Goal: Task Accomplishment & Management: Manage account settings

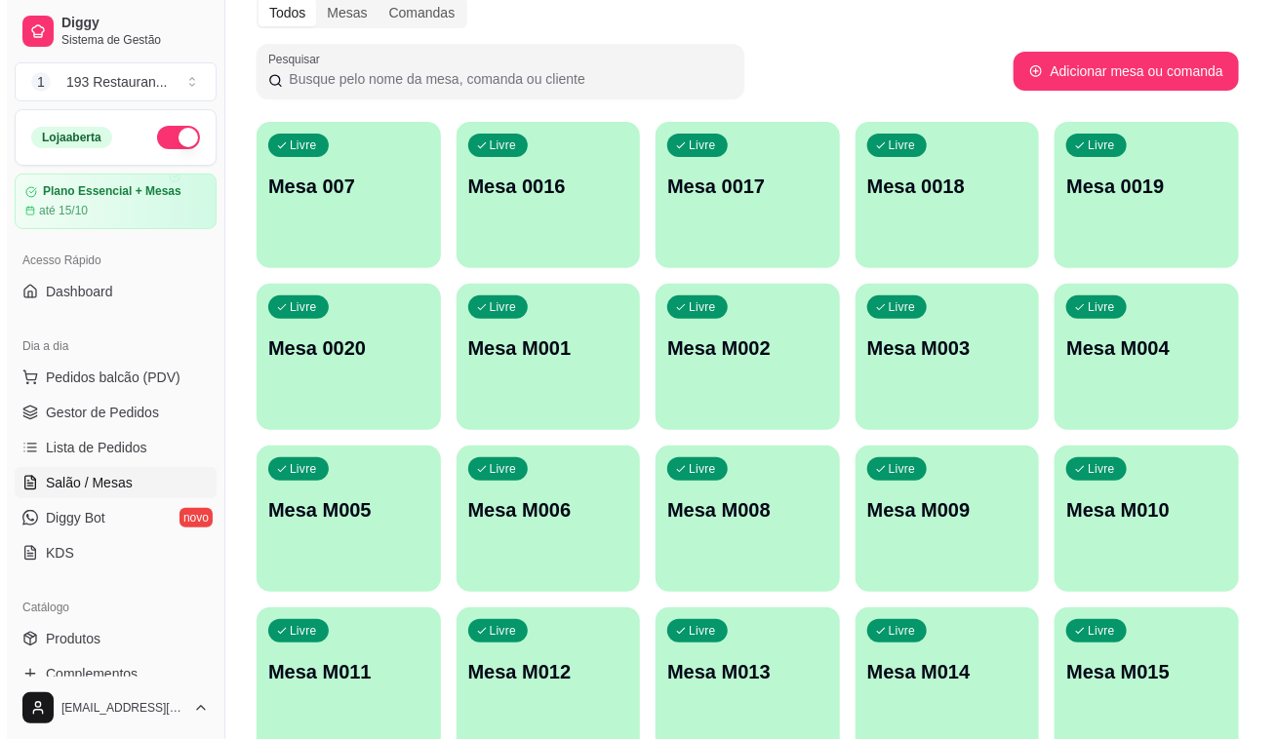
scroll to position [181, 0]
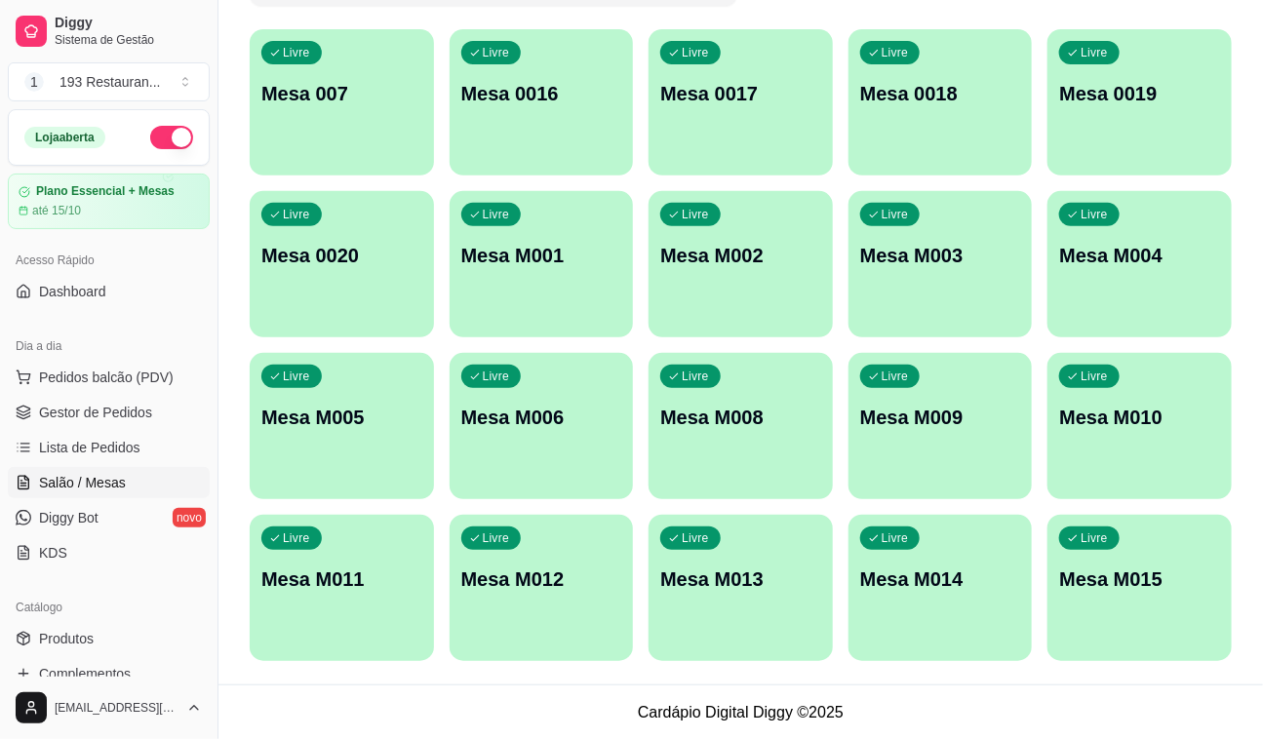
click at [1112, 399] on div "Livre Mesa M010" at bounding box center [1140, 414] width 184 height 123
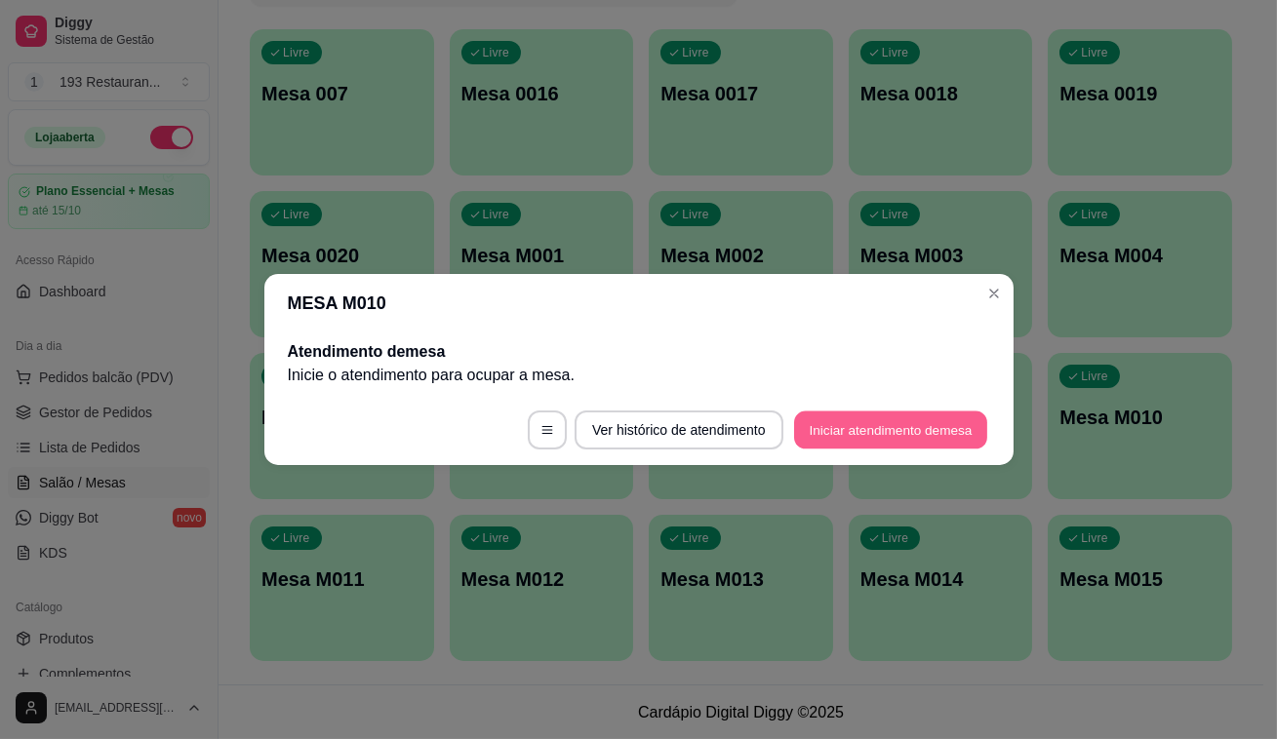
click at [918, 422] on button "Iniciar atendimento de mesa" at bounding box center [890, 431] width 193 height 38
click at [928, 419] on button "Iniciar atendimento de mesa" at bounding box center [890, 430] width 199 height 39
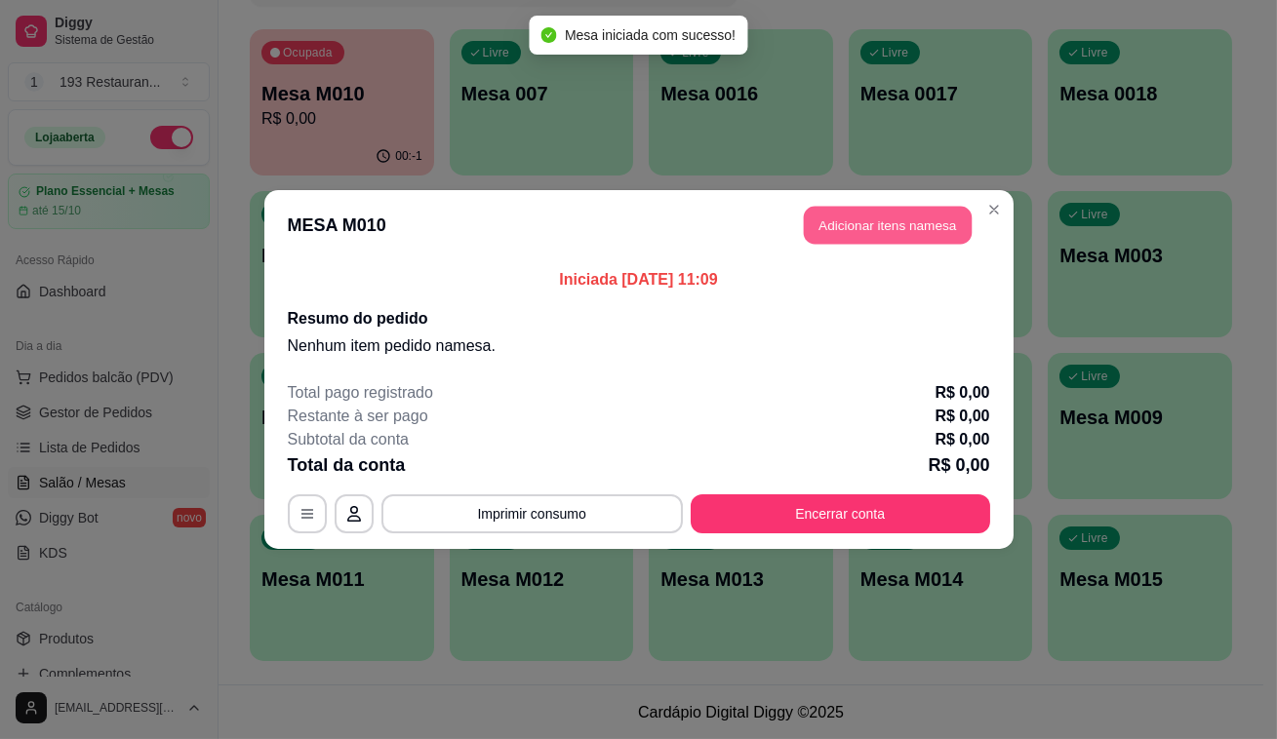
click at [853, 219] on button "Adicionar itens na mesa" at bounding box center [888, 226] width 168 height 38
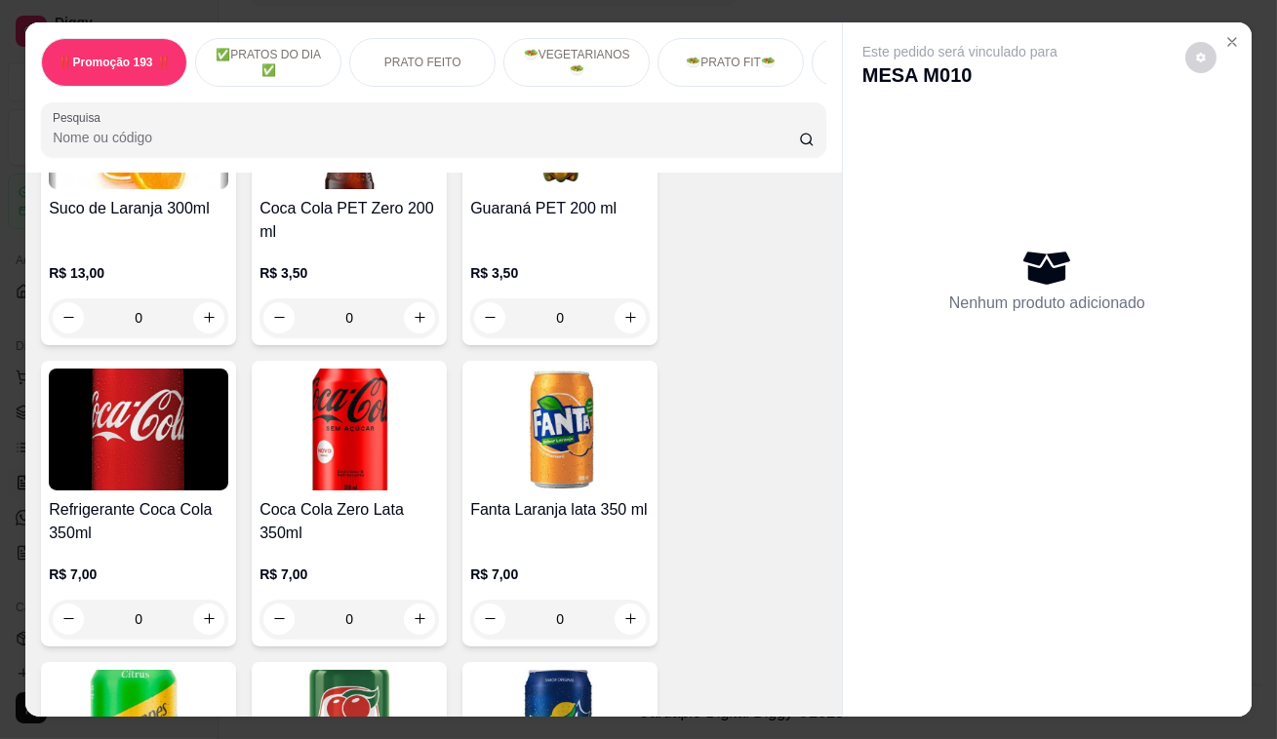
scroll to position [6562, 0]
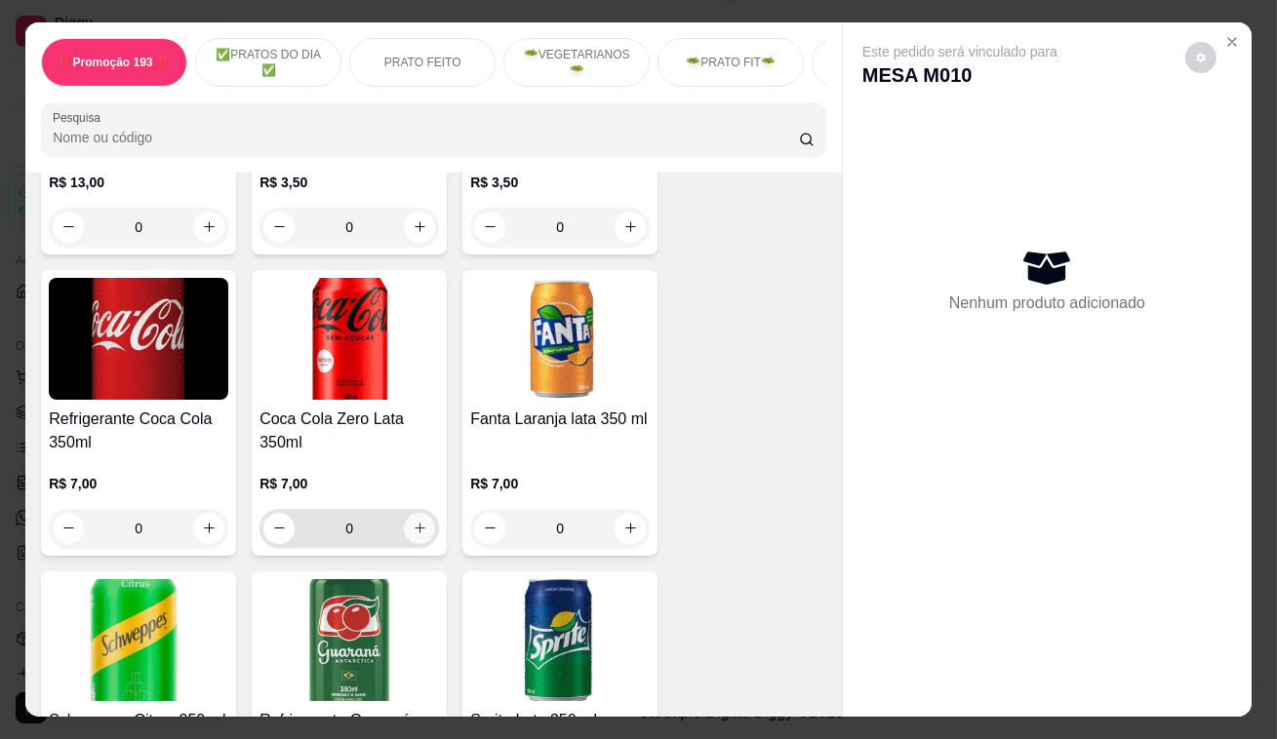
click at [413, 521] on icon "increase-product-quantity" at bounding box center [420, 528] width 15 height 15
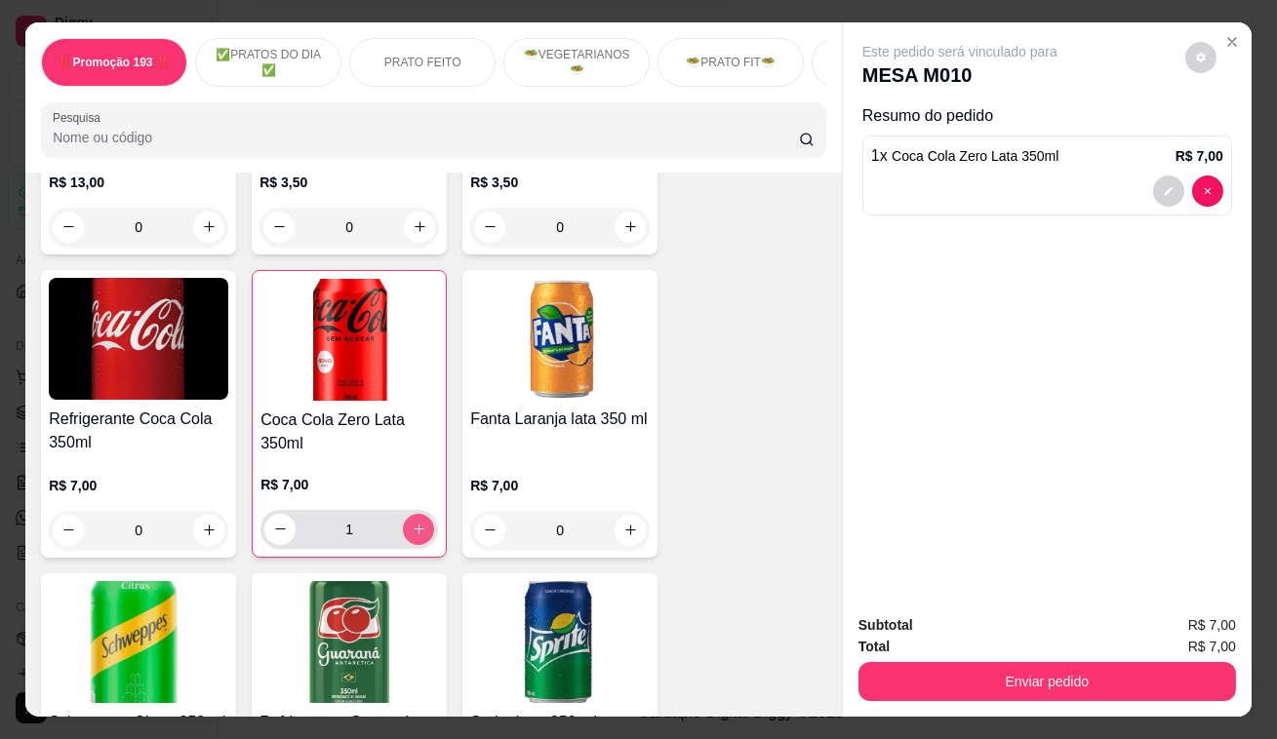
type input "1"
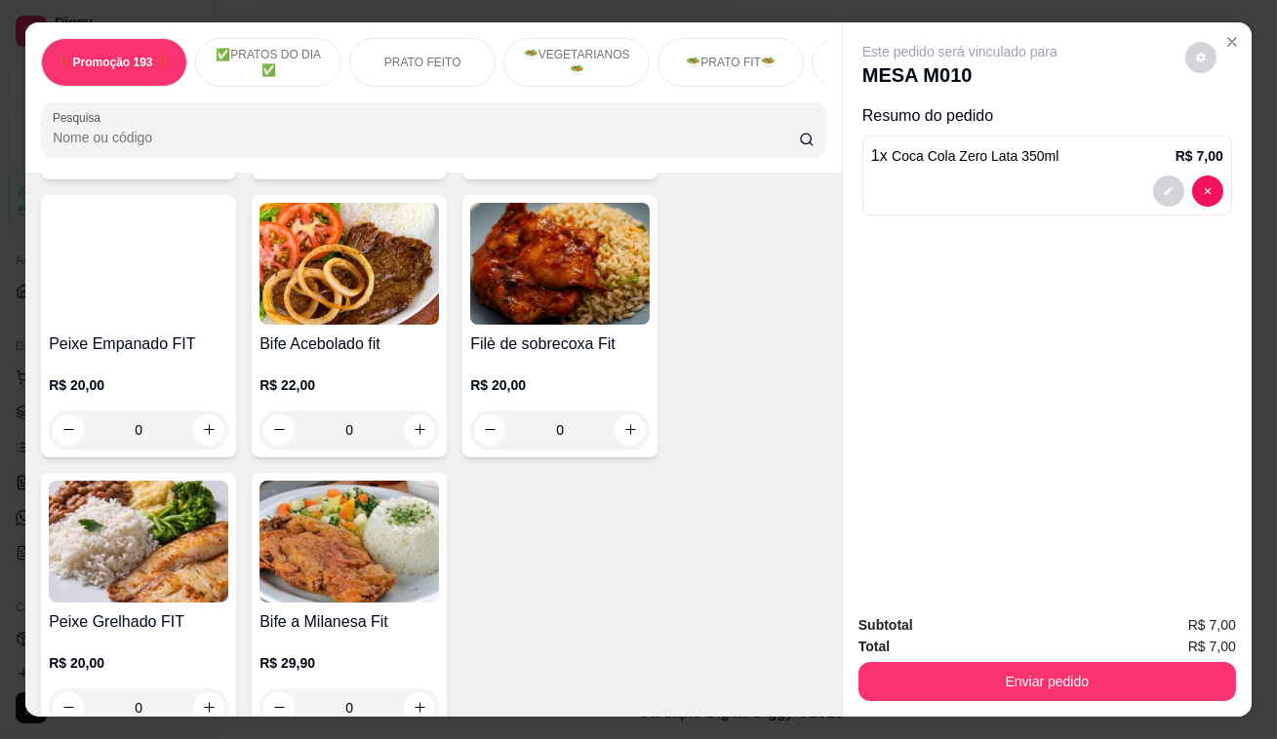
scroll to position [3192, 0]
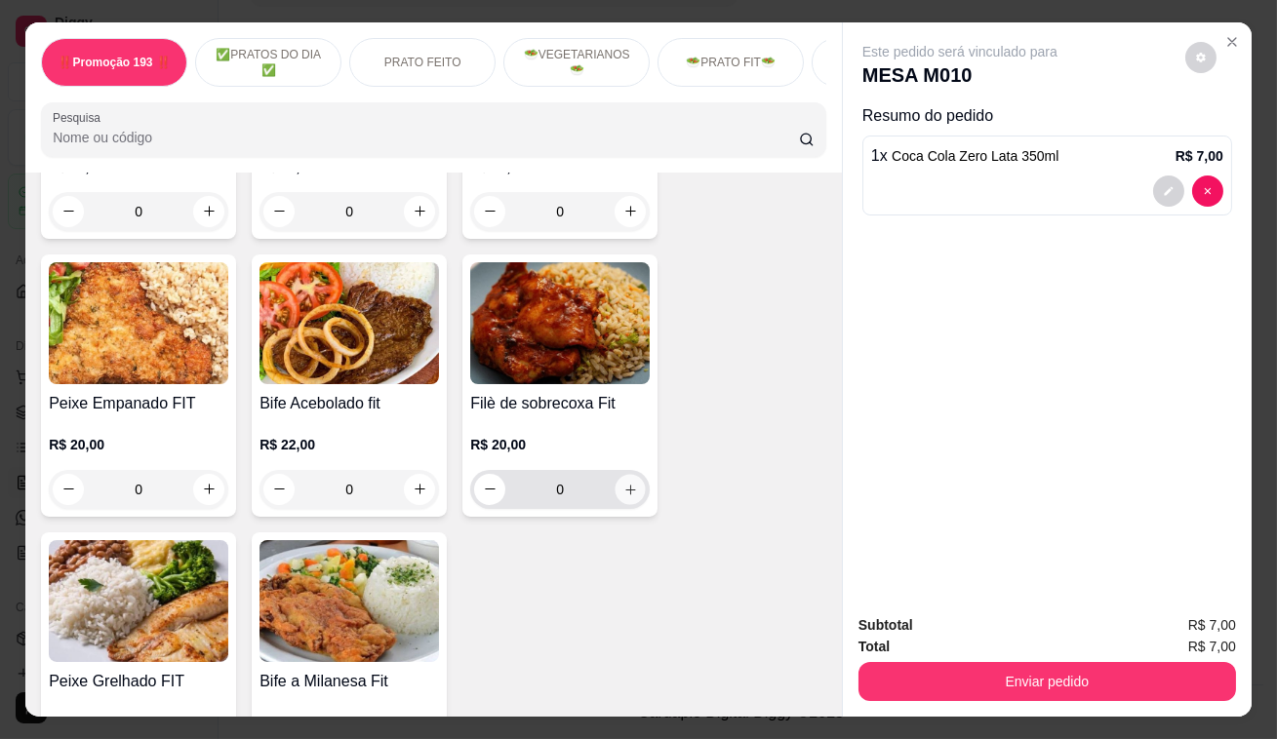
click at [624, 477] on button "increase-product-quantity" at bounding box center [630, 489] width 30 height 30
type input "1"
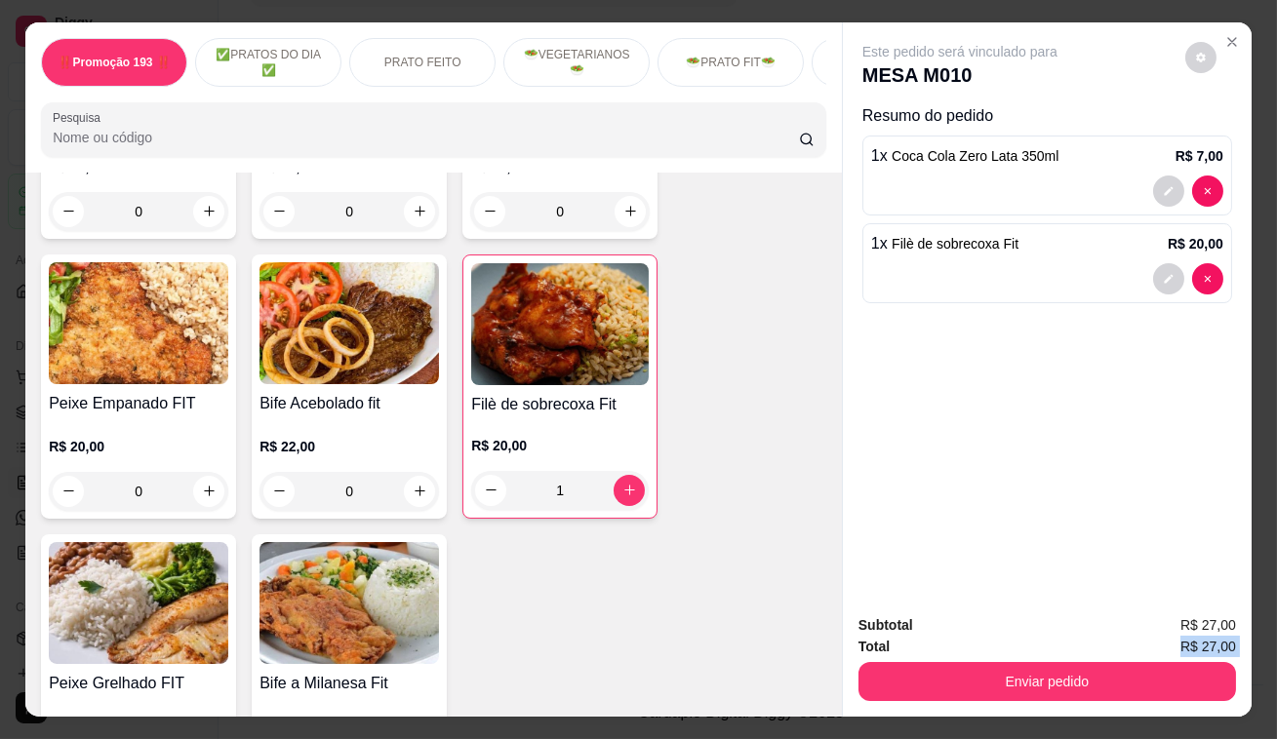
click at [981, 677] on div "Subtotal R$ 27,00 Total R$ 27,00 Enviar pedido" at bounding box center [1046, 658] width 377 height 87
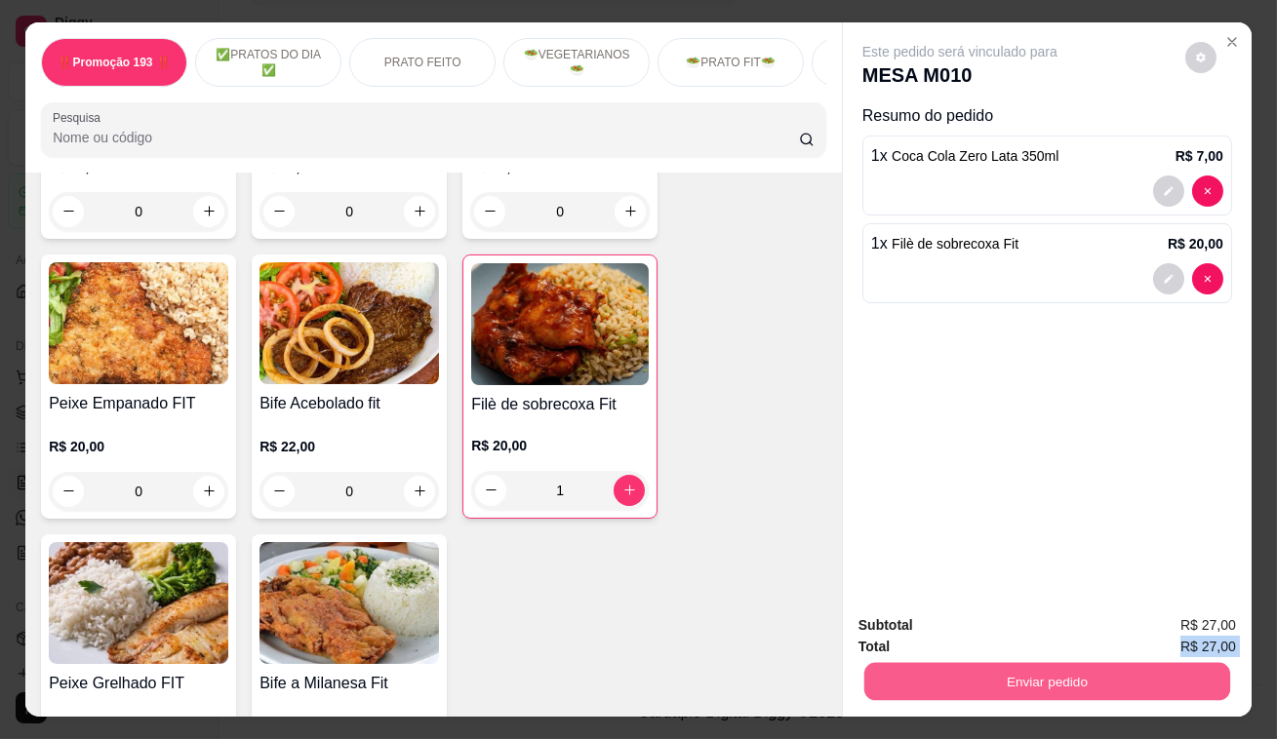
click at [985, 672] on button "Enviar pedido" at bounding box center [1047, 682] width 366 height 38
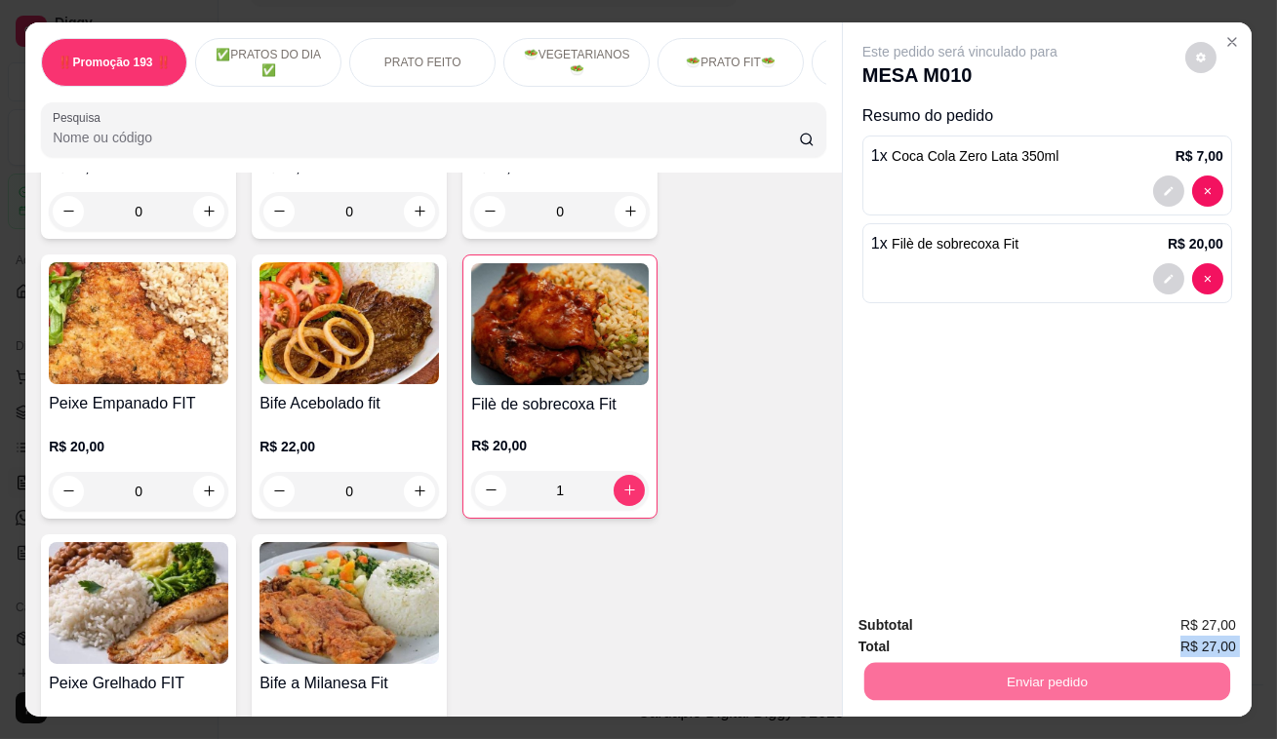
click at [1212, 627] on button "Enviar pedido" at bounding box center [1185, 628] width 107 height 36
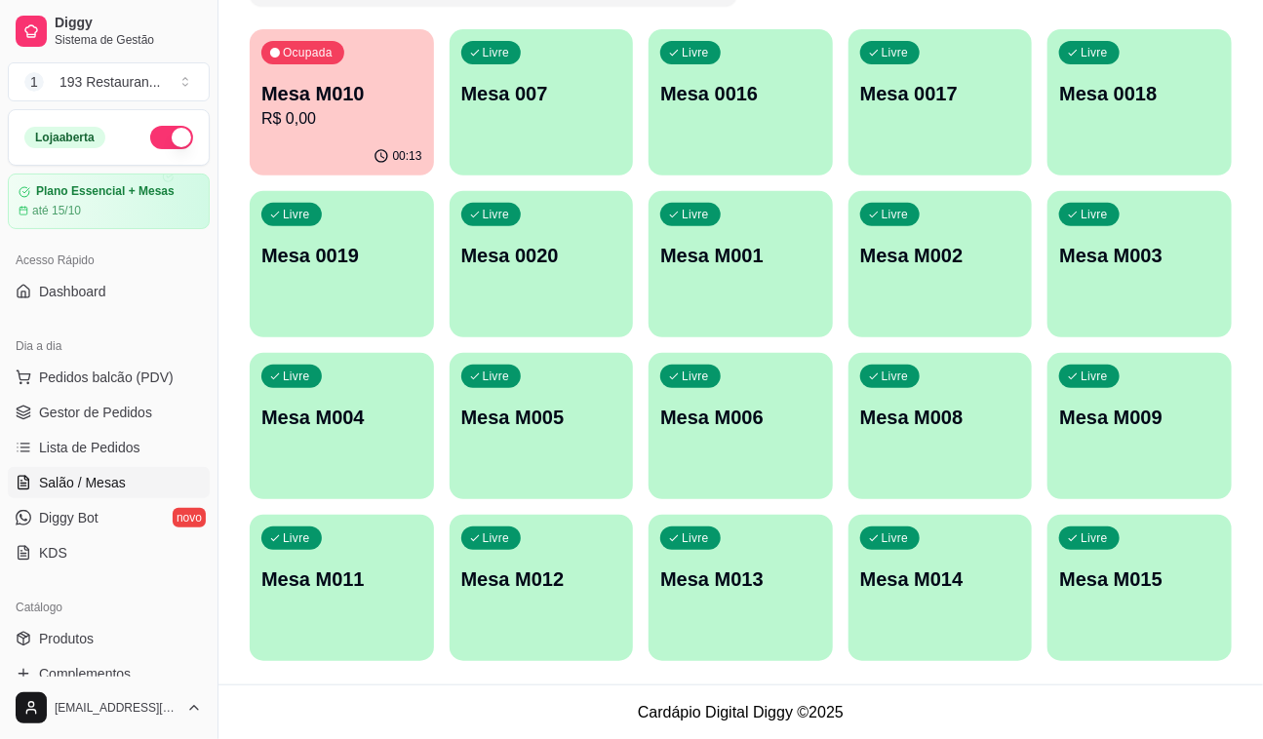
click at [496, 734] on footer "Cardápio Digital Diggy © 2025" at bounding box center [740, 713] width 1045 height 56
click at [138, 372] on span "Pedidos balcão (PDV)" at bounding box center [106, 378] width 135 height 20
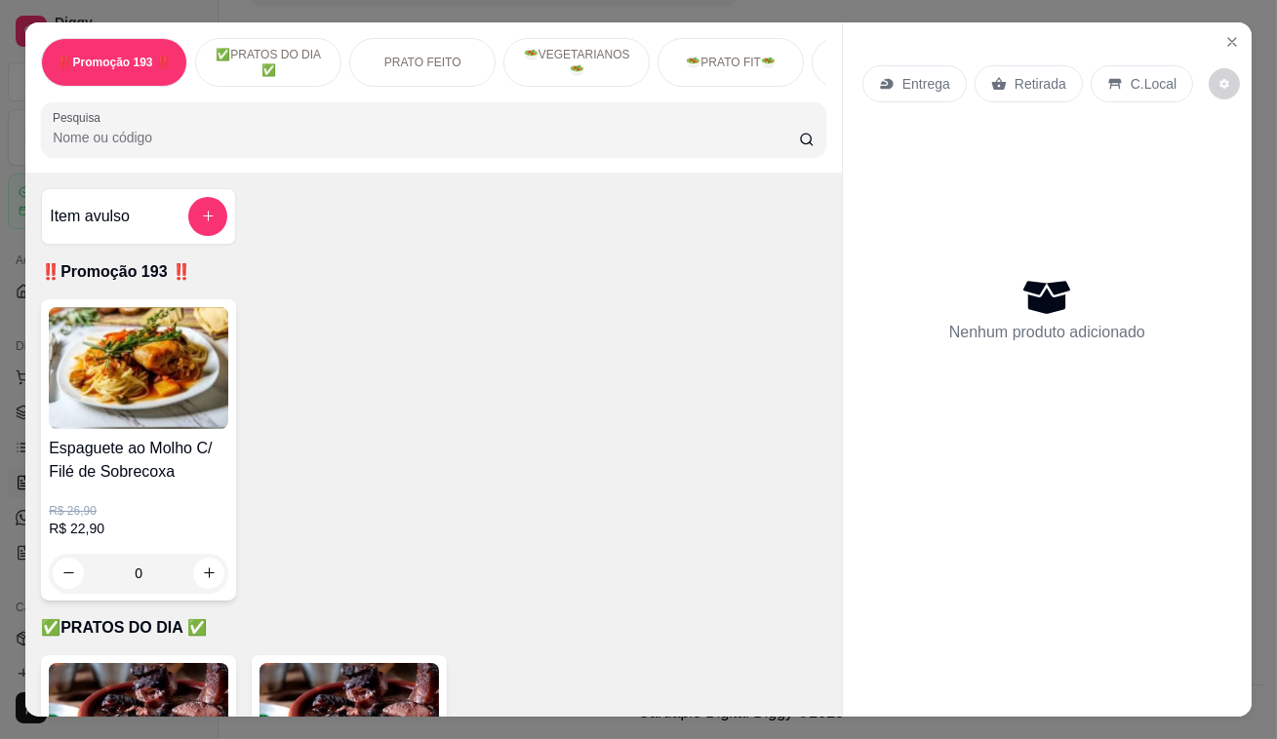
click at [927, 83] on p "Entrega" at bounding box center [926, 84] width 48 height 20
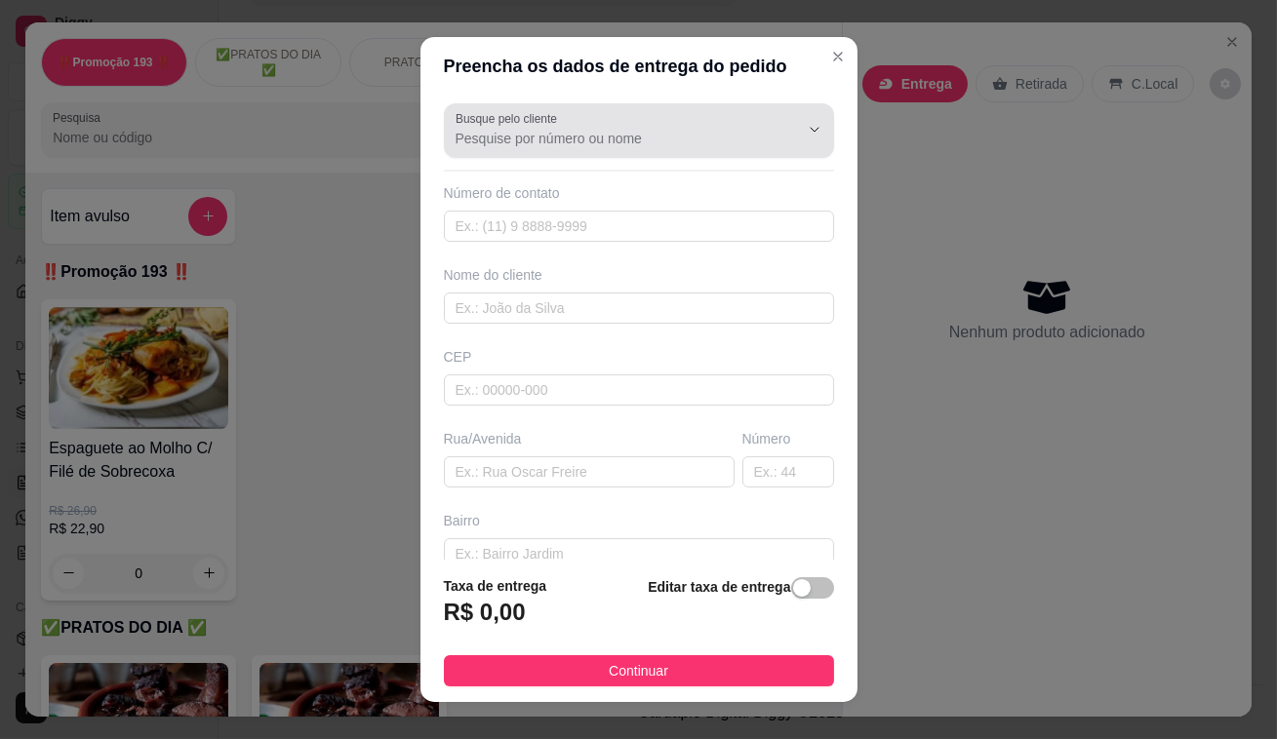
click at [710, 116] on div at bounding box center [639, 130] width 367 height 39
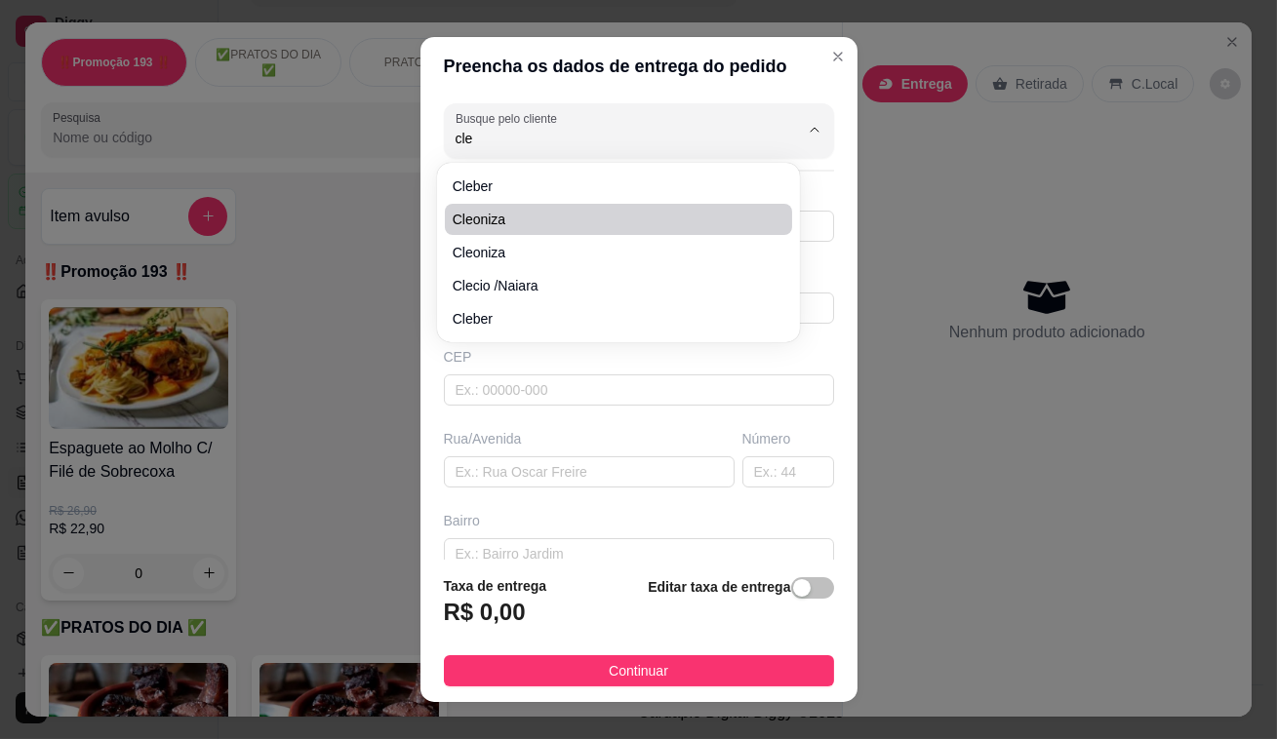
click at [604, 211] on span "Cleoniza" at bounding box center [609, 220] width 313 height 20
type input "Cleoniza"
type input "5511972061975"
type input "Cleoniza"
type input "av santo Antônio"
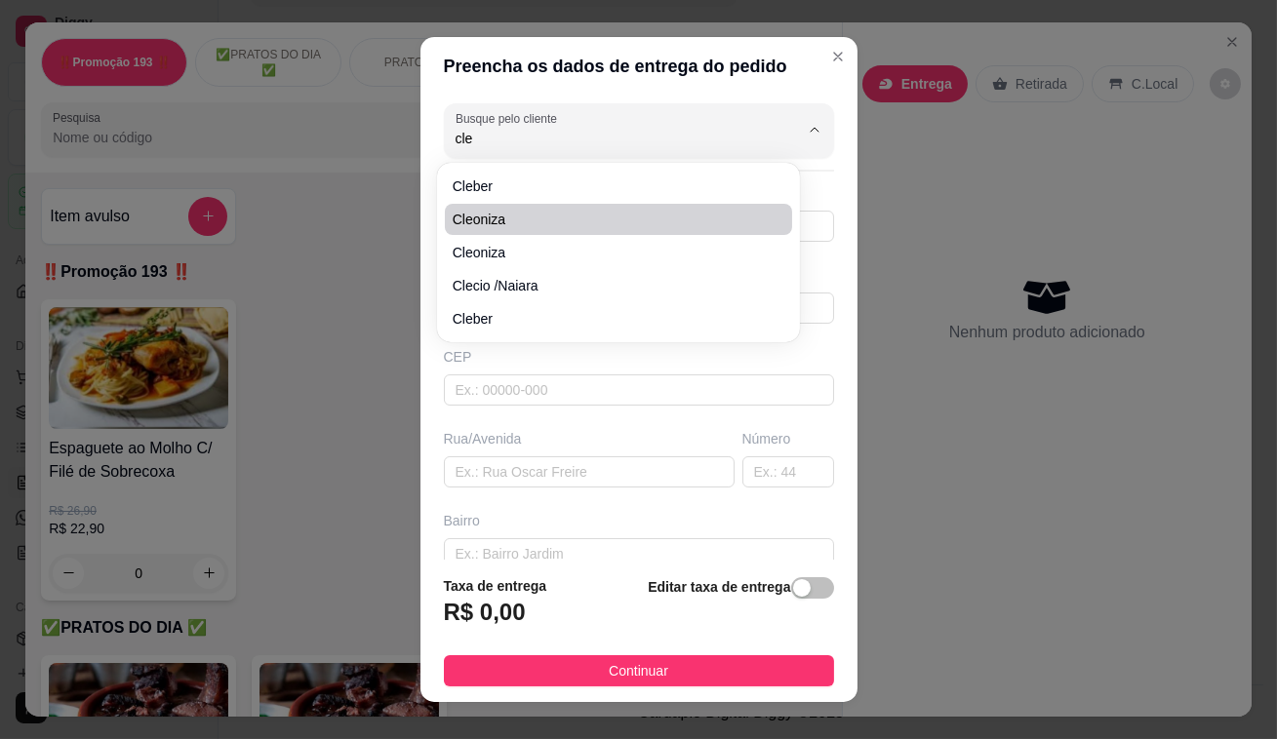
type input "885"
type input "Moretti contabilidade"
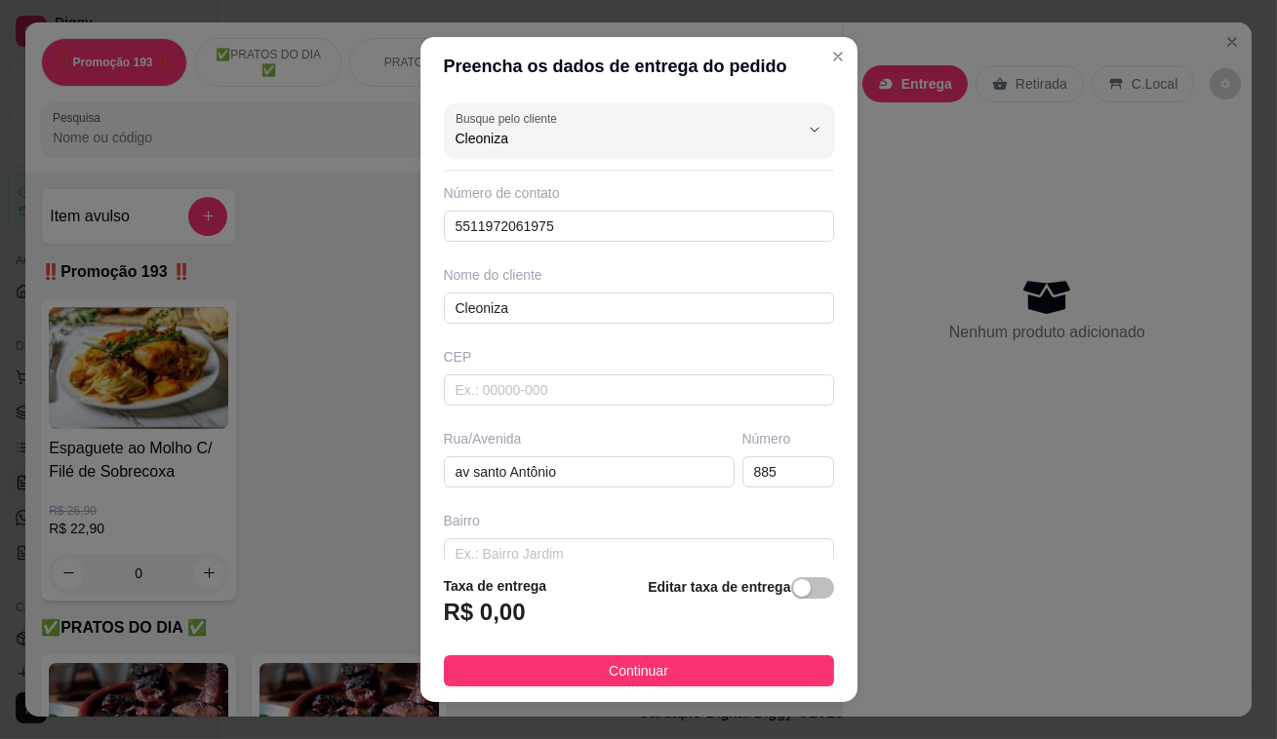
type input "Cleoniza"
click at [758, 618] on div "Editar taxa de entrega" at bounding box center [740, 607] width 185 height 64
click at [791, 588] on button "button" at bounding box center [812, 587] width 43 height 21
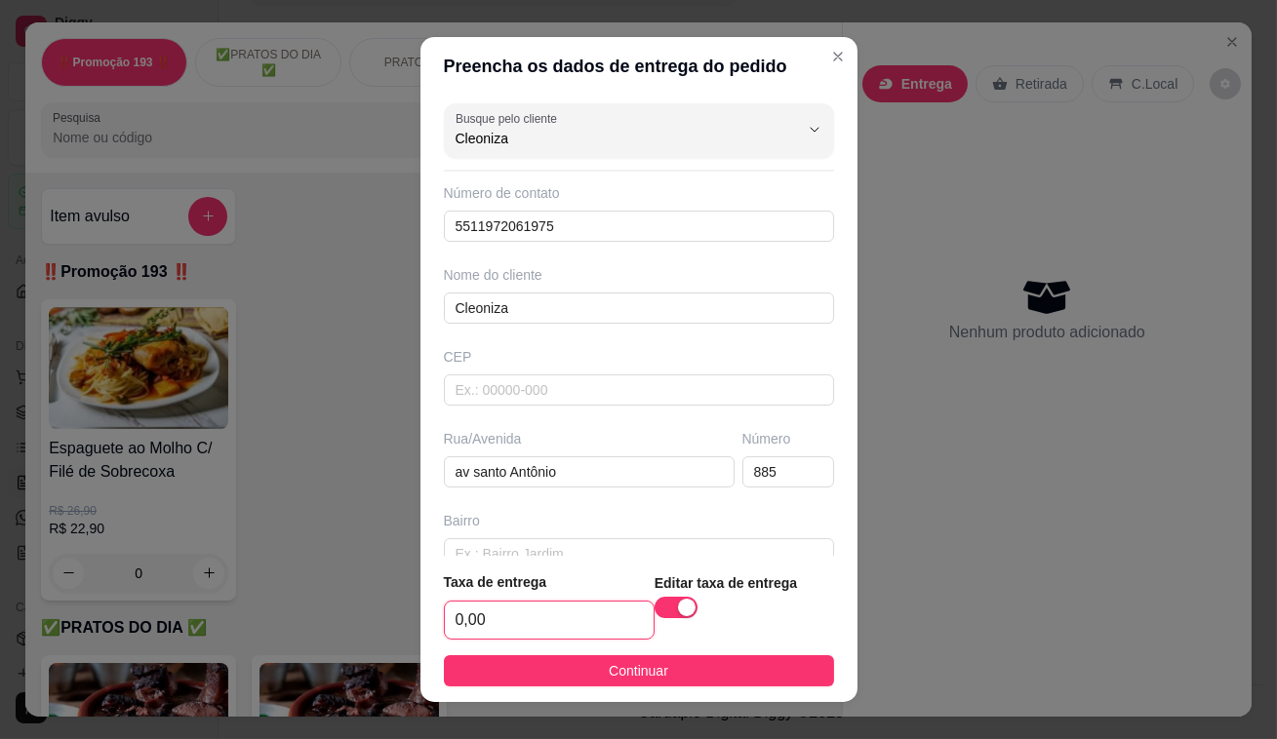
drag, startPoint x: 469, startPoint y: 630, endPoint x: 403, endPoint y: 590, distance: 77.5
click at [401, 602] on div "Preencha os dados de entrega do pedido Busque pelo cliente Cleoniza Número de c…" at bounding box center [638, 369] width 1277 height 739
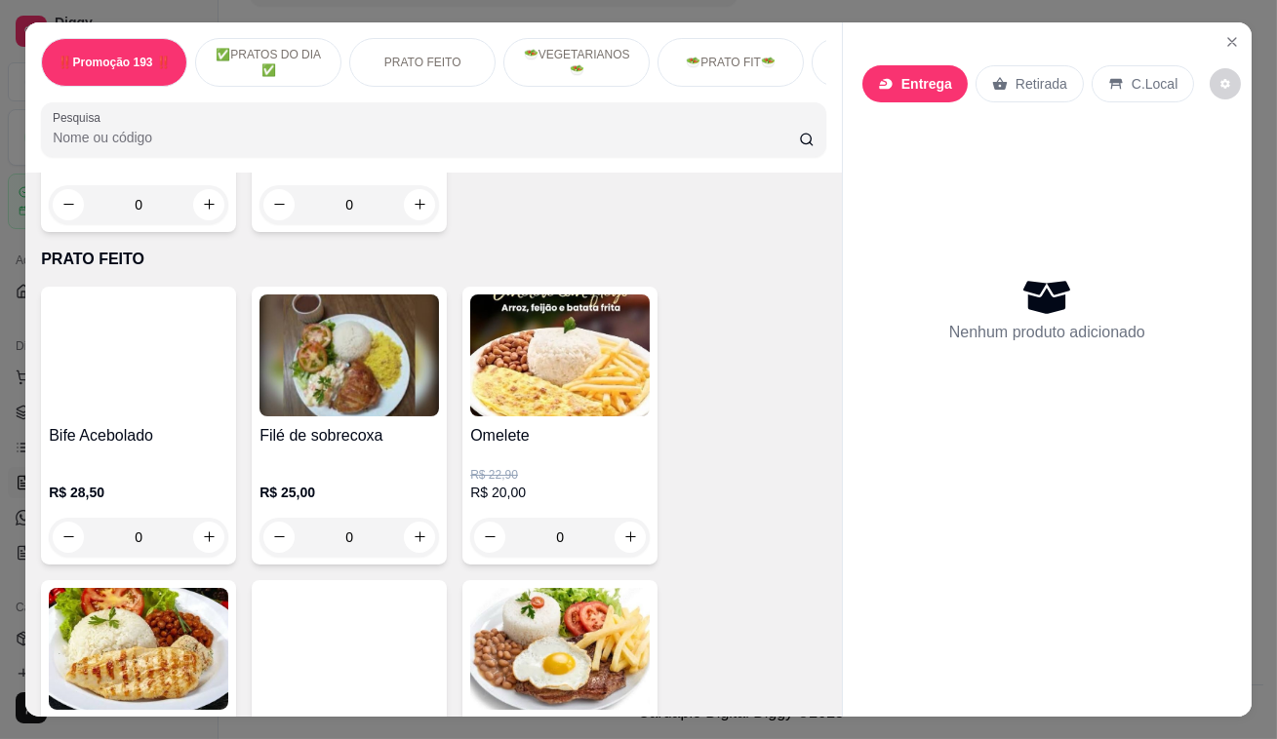
scroll to position [975, 0]
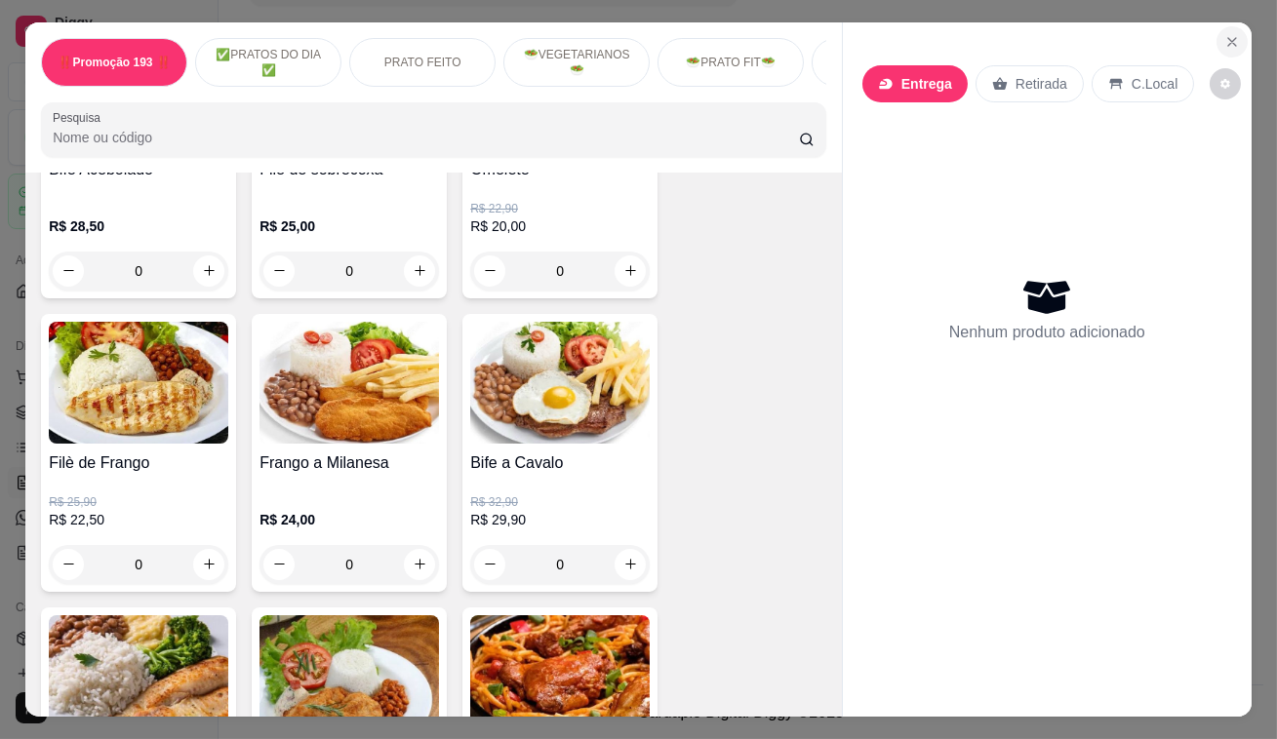
click at [1228, 34] on icon "Close" at bounding box center [1232, 42] width 16 height 16
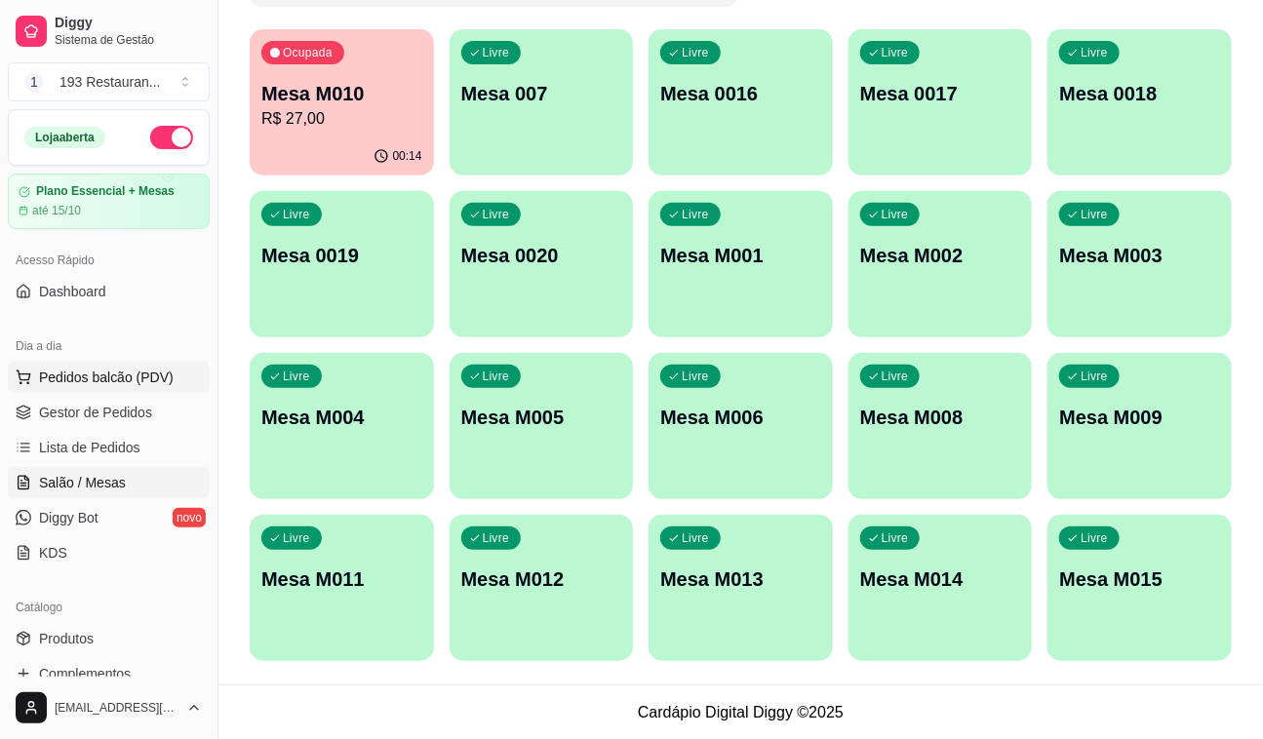
click at [146, 368] on span "Pedidos balcão (PDV)" at bounding box center [106, 378] width 135 height 20
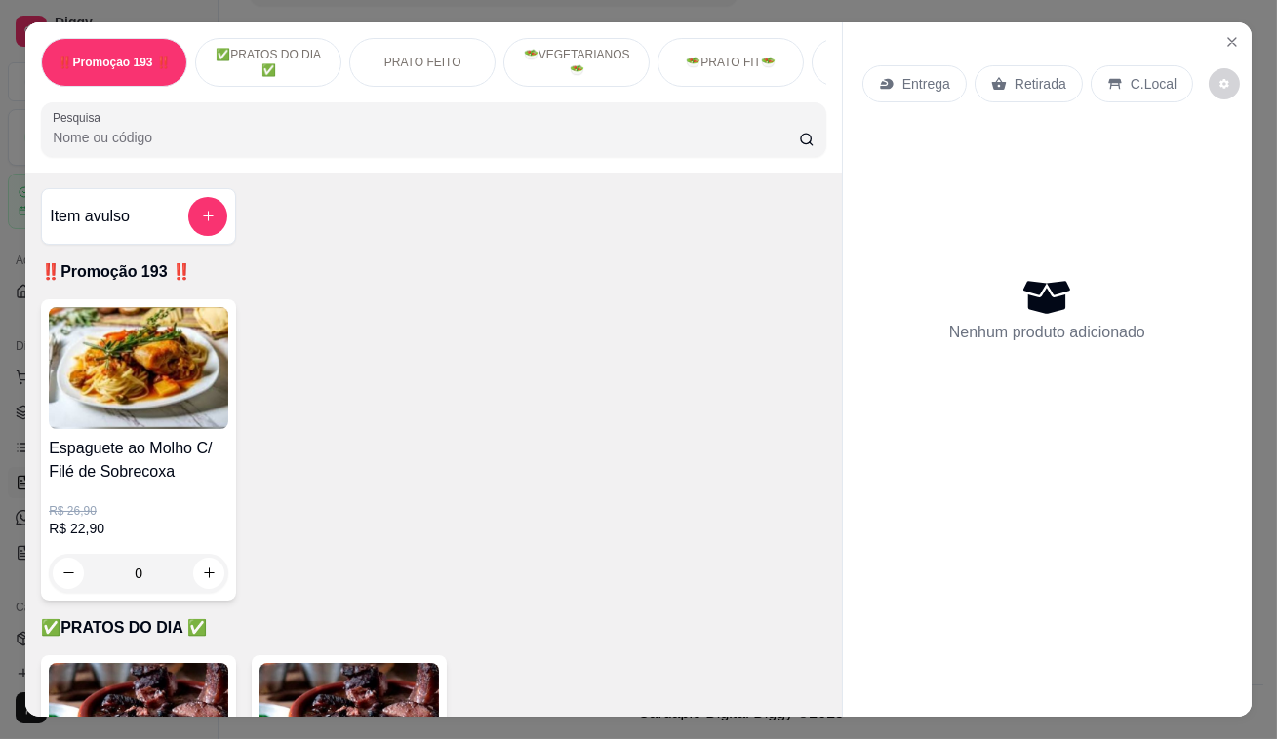
click at [932, 81] on p "Entrega" at bounding box center [926, 84] width 48 height 20
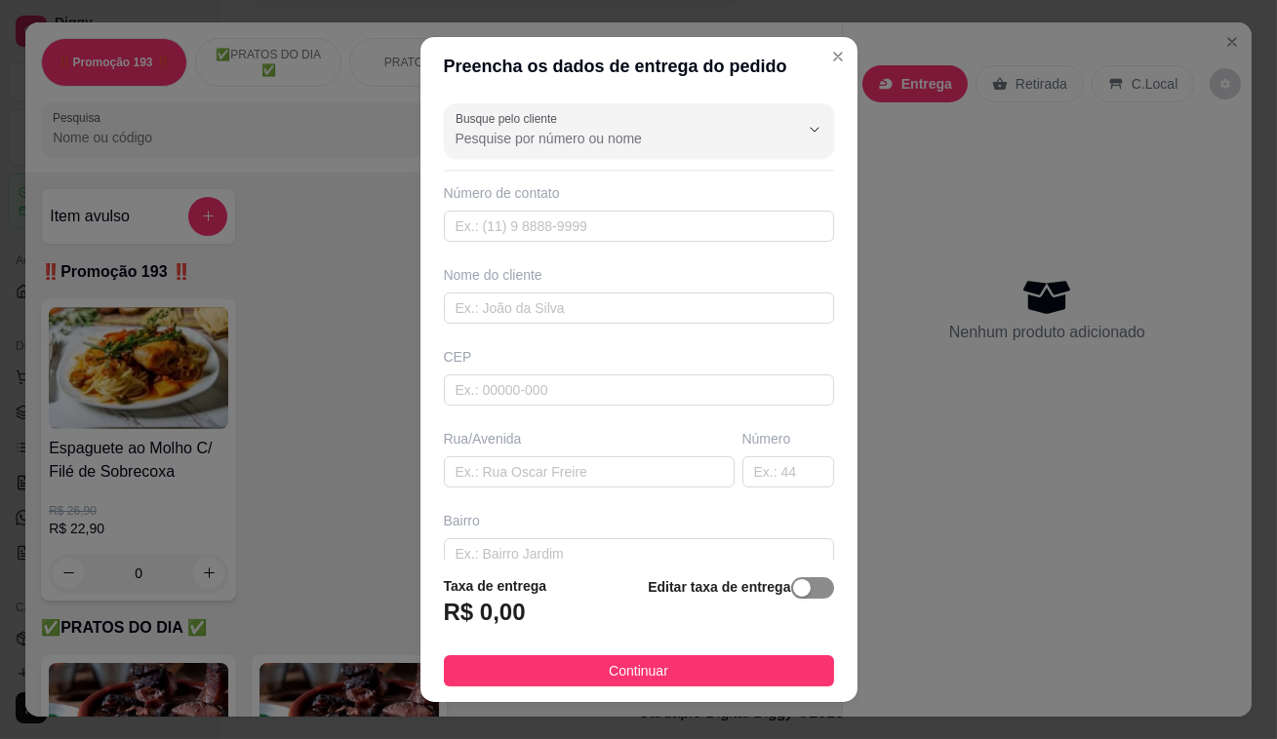
drag, startPoint x: 791, startPoint y: 593, endPoint x: 622, endPoint y: 646, distance: 176.8
click at [791, 593] on button "button" at bounding box center [812, 587] width 43 height 21
click at [471, 596] on div "Taxa de entrega 0,00" at bounding box center [549, 606] width 211 height 68
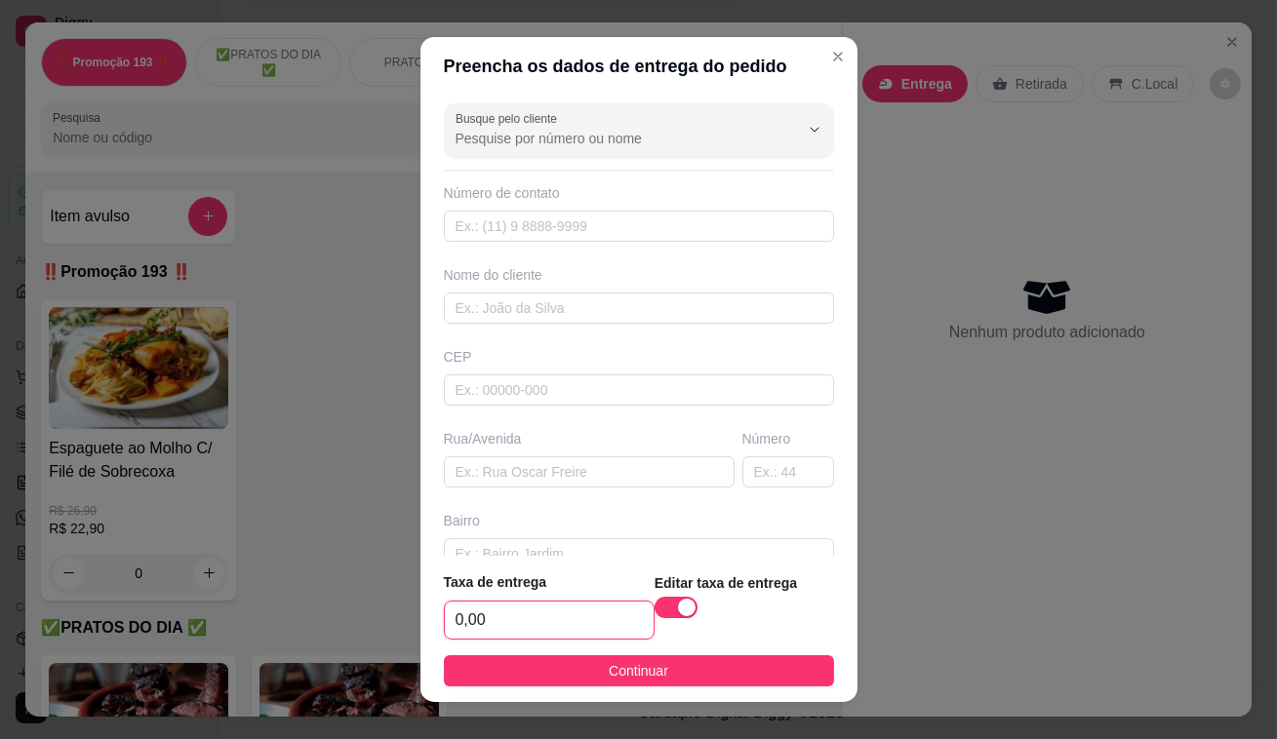
click at [471, 609] on input "0,00" at bounding box center [549, 620] width 209 height 37
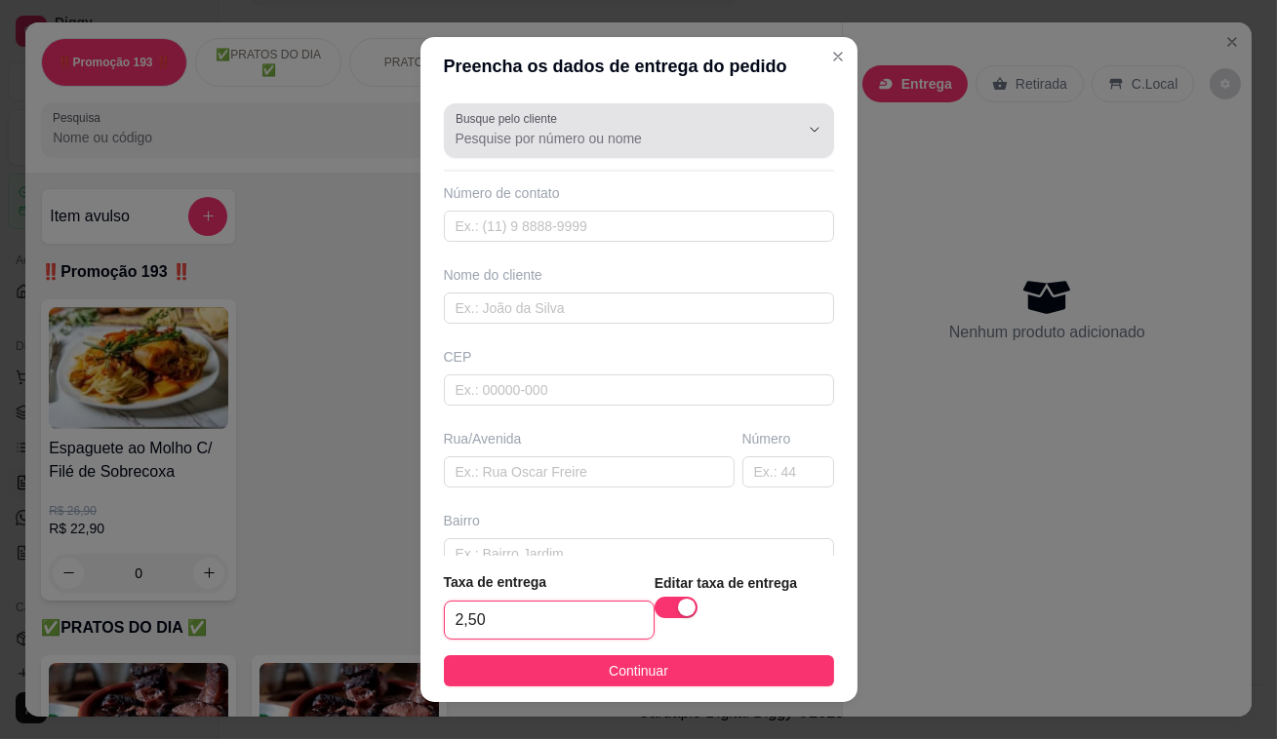
type input "2,50"
click at [779, 129] on icon "Show suggestions" at bounding box center [787, 130] width 16 height 16
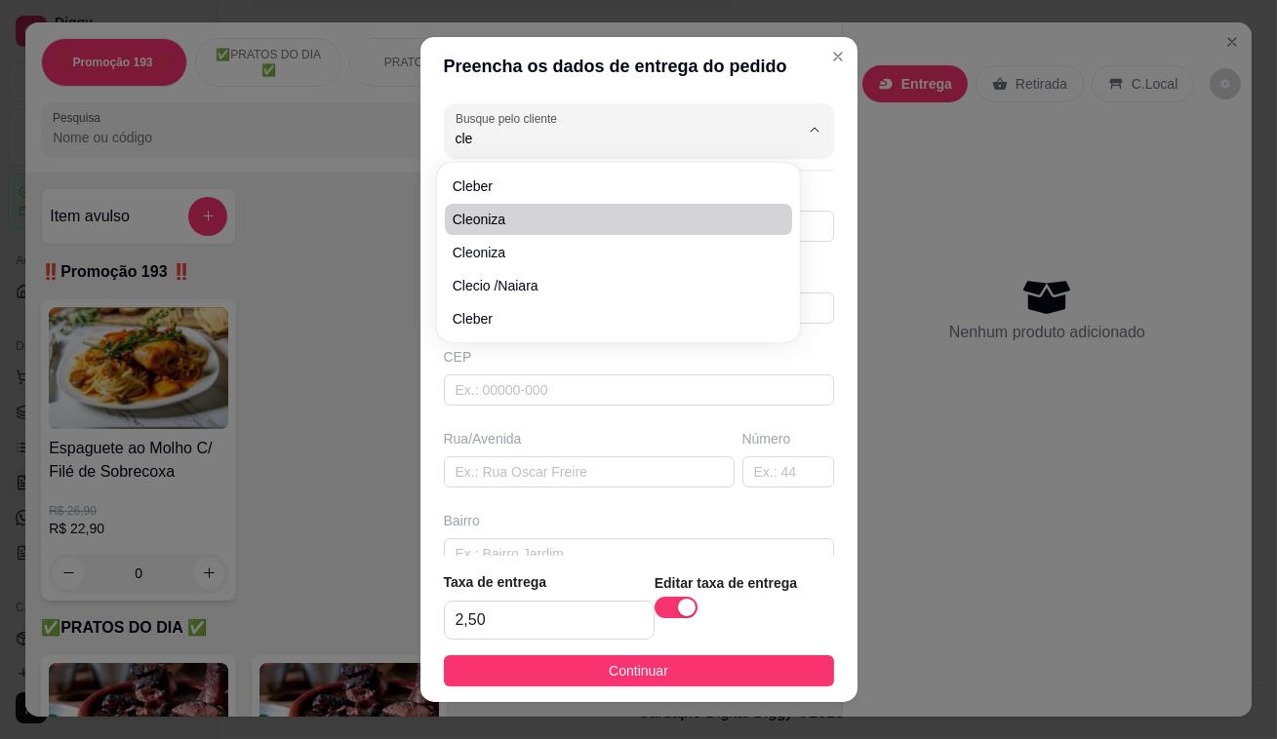
click at [676, 218] on span "Cleoniza" at bounding box center [609, 220] width 313 height 20
type input "Cleoniza"
type input "5511972061975"
type input "Cleoniza"
type input "av santo Antônio"
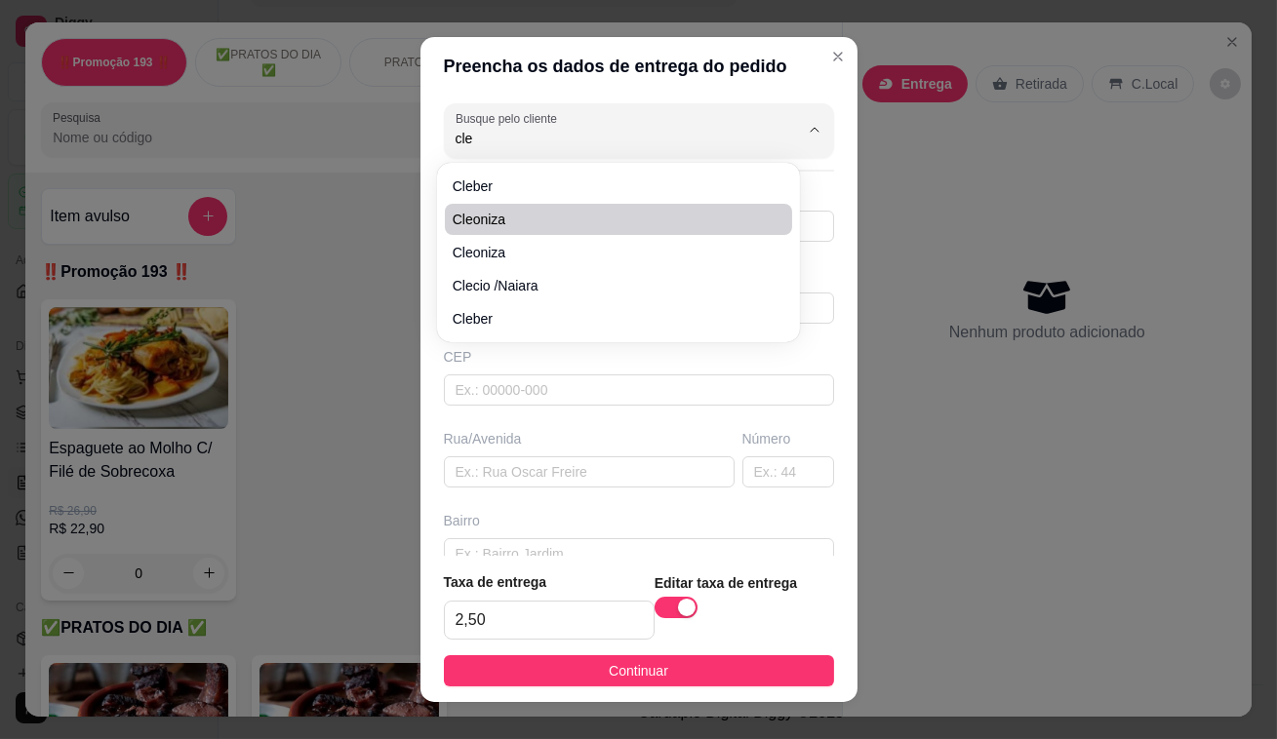
type input "885"
type input "Moretti contabilidade"
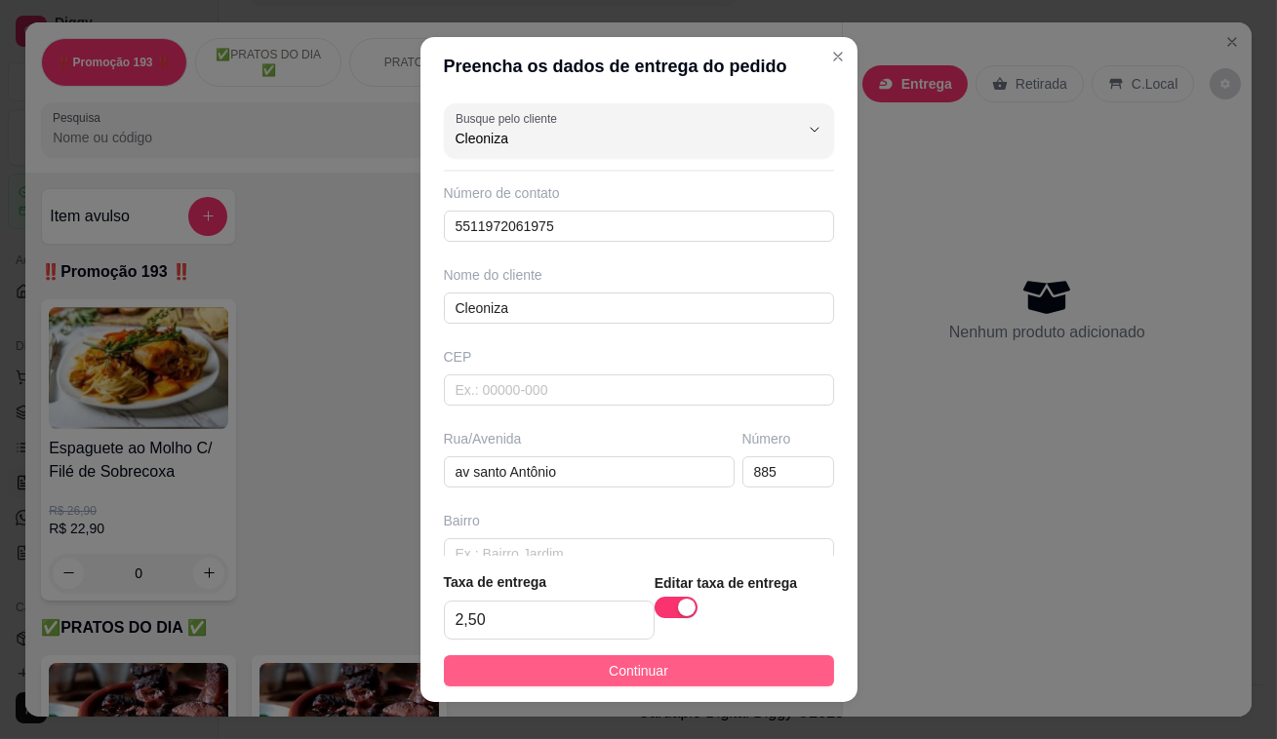
type input "Cleoniza"
click at [654, 668] on span "Continuar" at bounding box center [638, 670] width 59 height 21
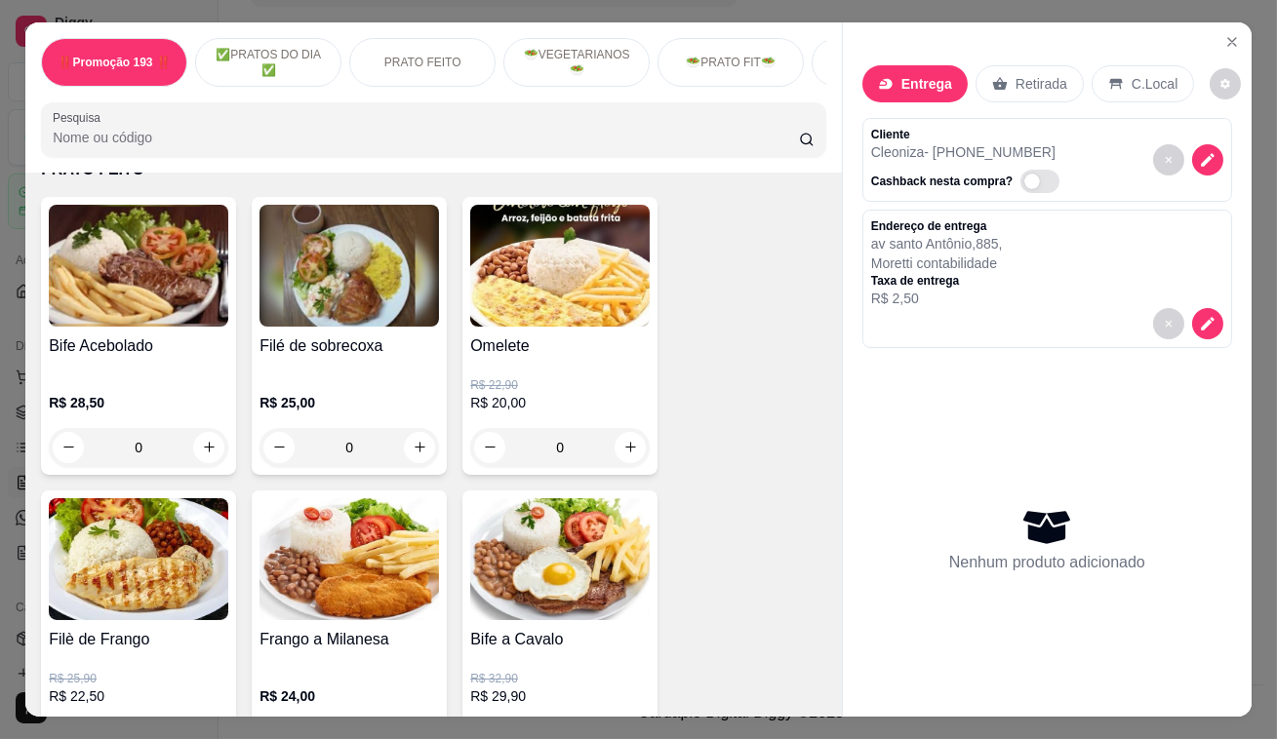
scroll to position [798, 0]
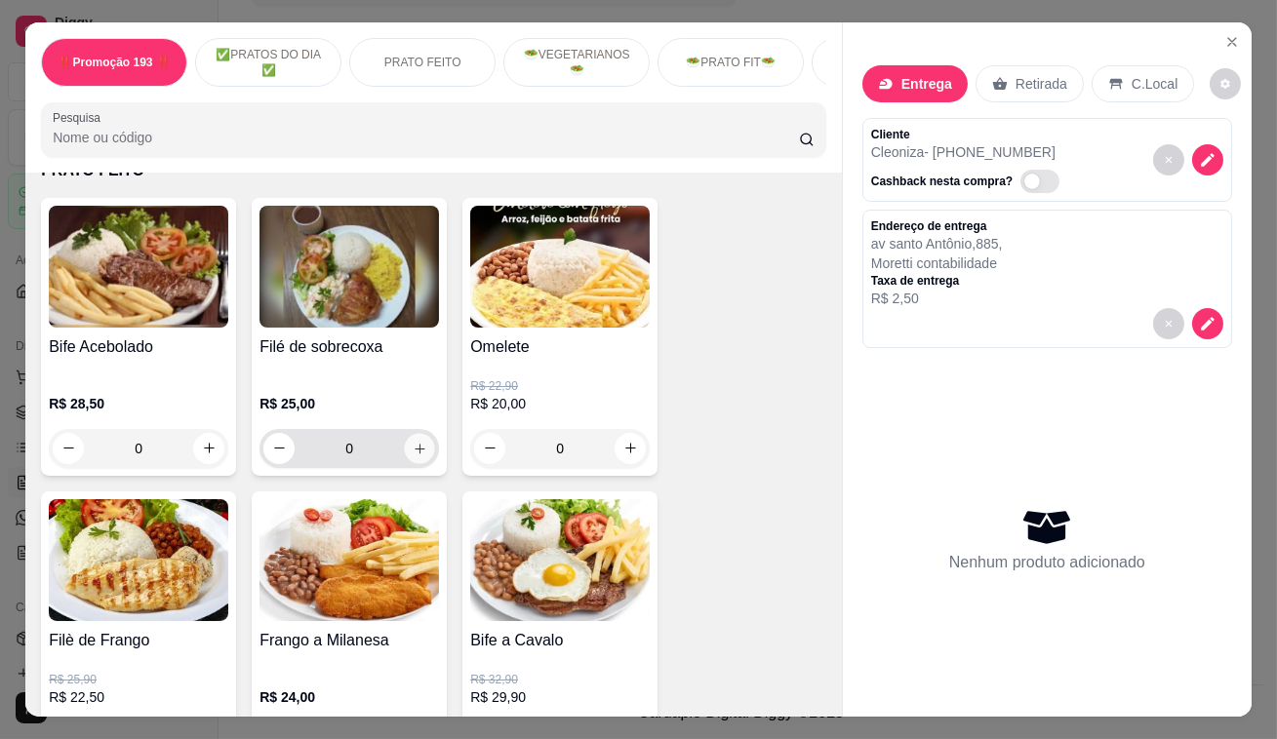
click at [409, 446] on button "increase-product-quantity" at bounding box center [420, 448] width 30 height 30
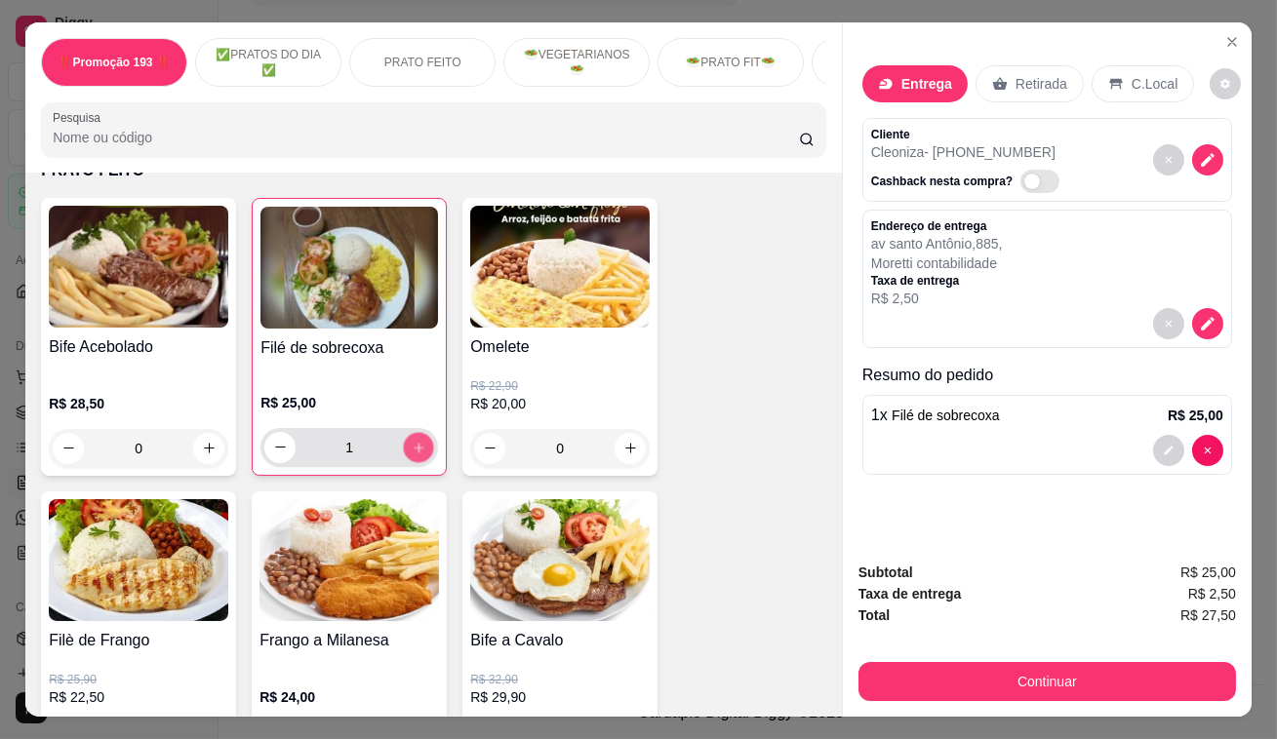
click at [412, 446] on icon "increase-product-quantity" at bounding box center [419, 447] width 15 height 15
type input "3"
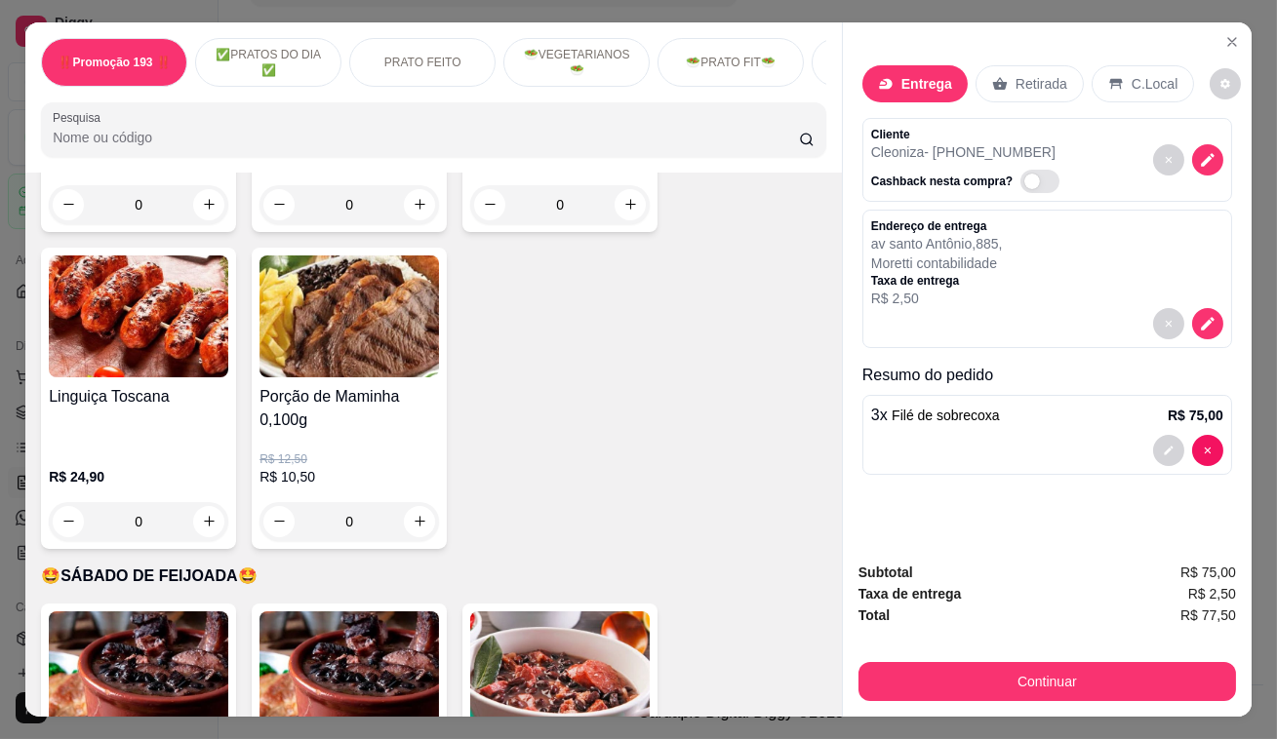
scroll to position [4078, 0]
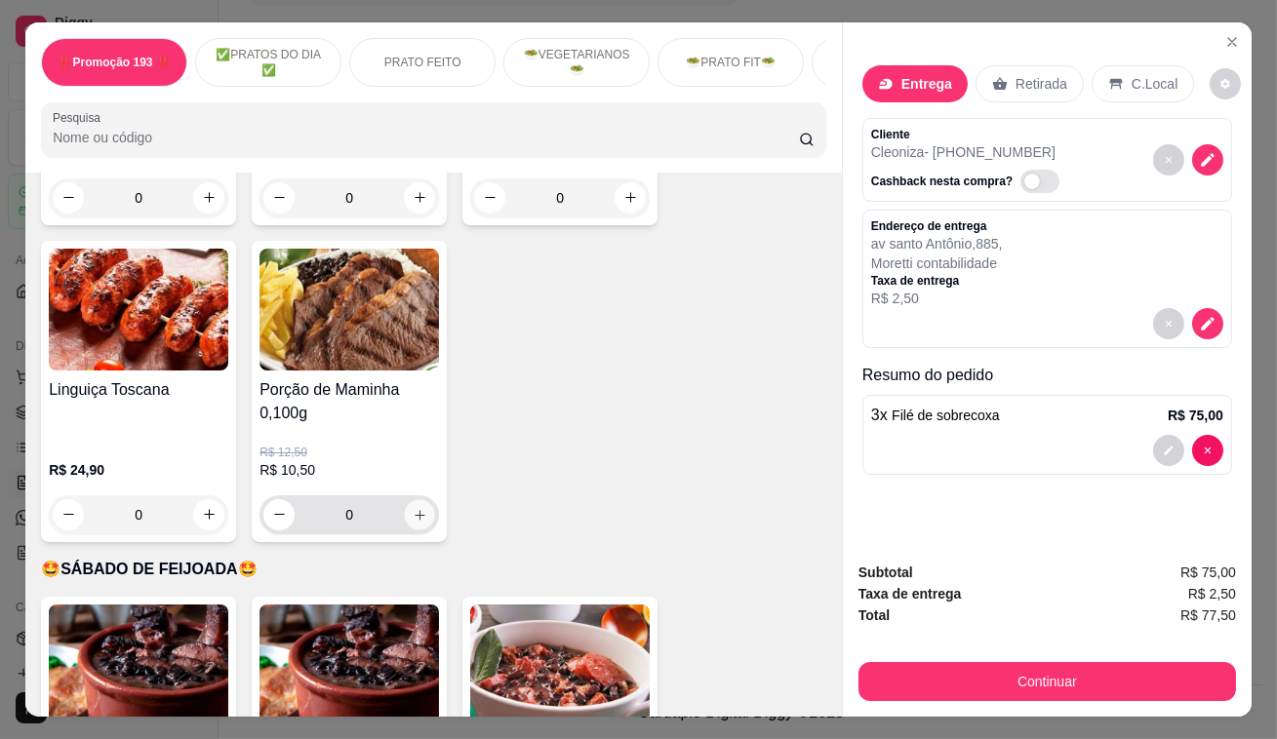
click at [413, 507] on icon "increase-product-quantity" at bounding box center [420, 514] width 15 height 15
type input "1"
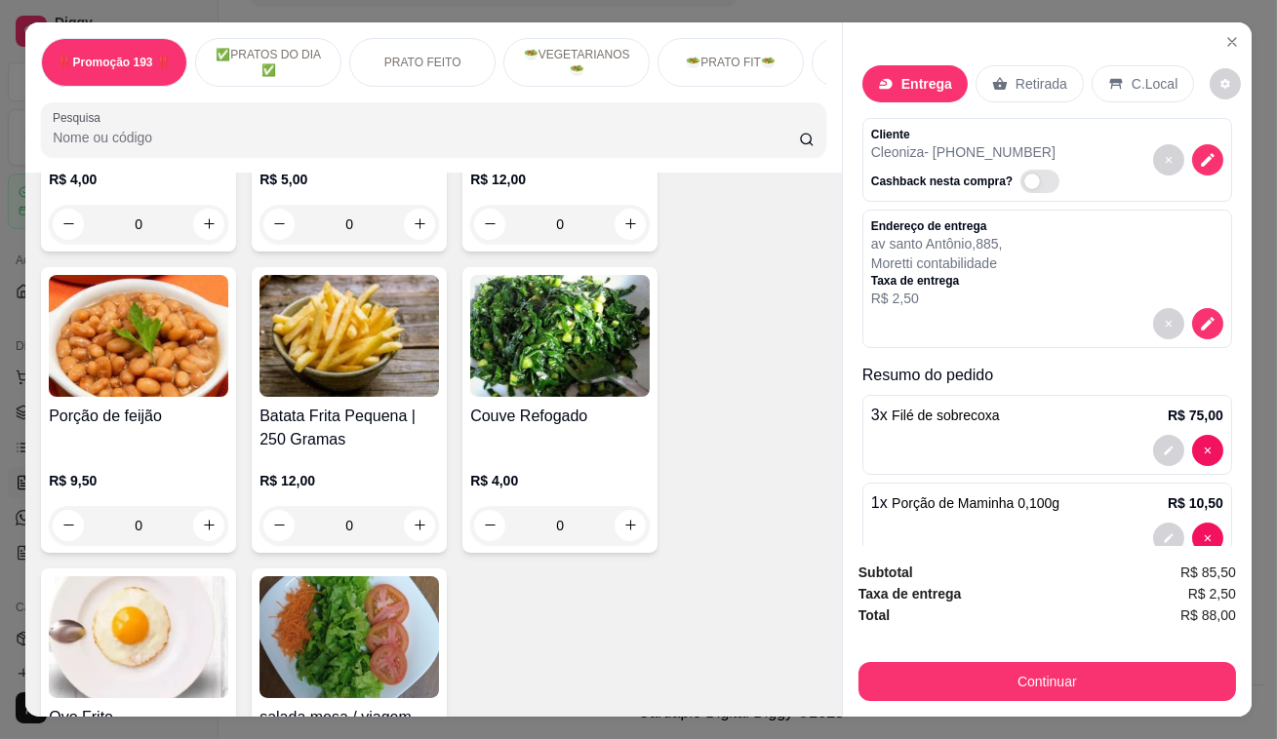
scroll to position [5054, 0]
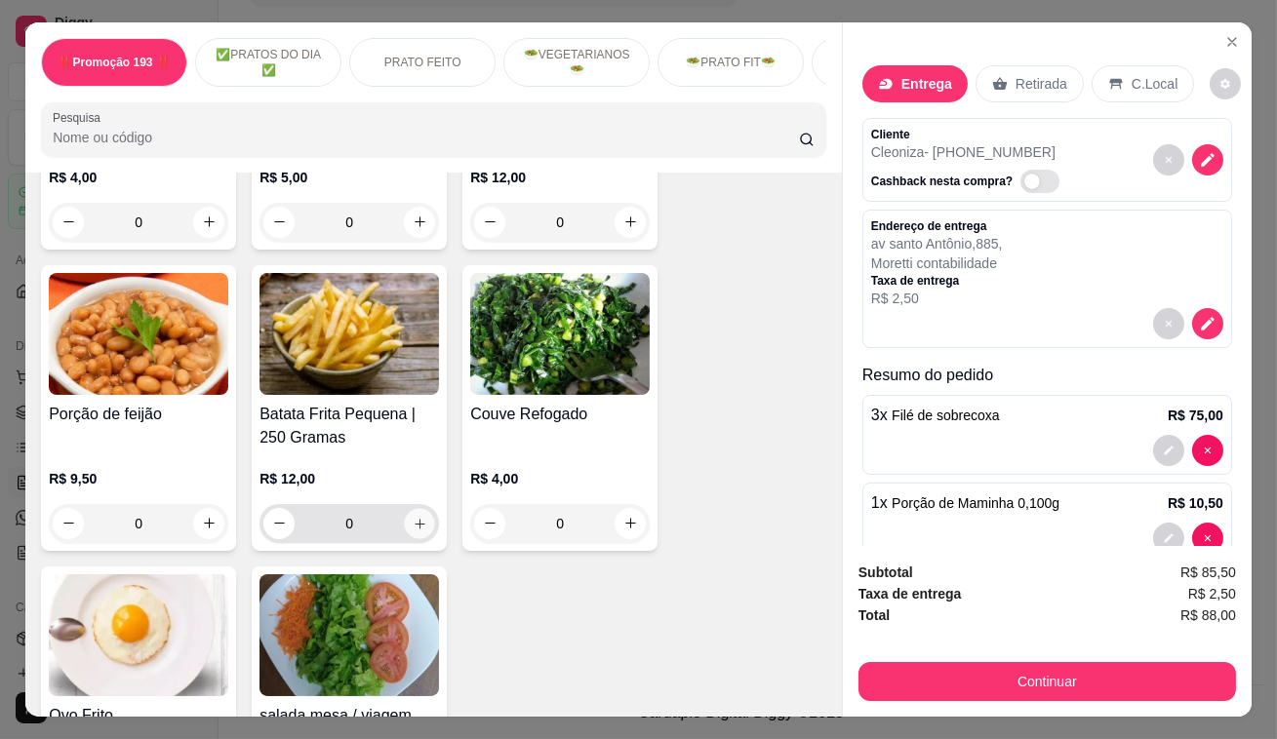
click at [419, 508] on button "increase-product-quantity" at bounding box center [420, 523] width 30 height 30
type input "1"
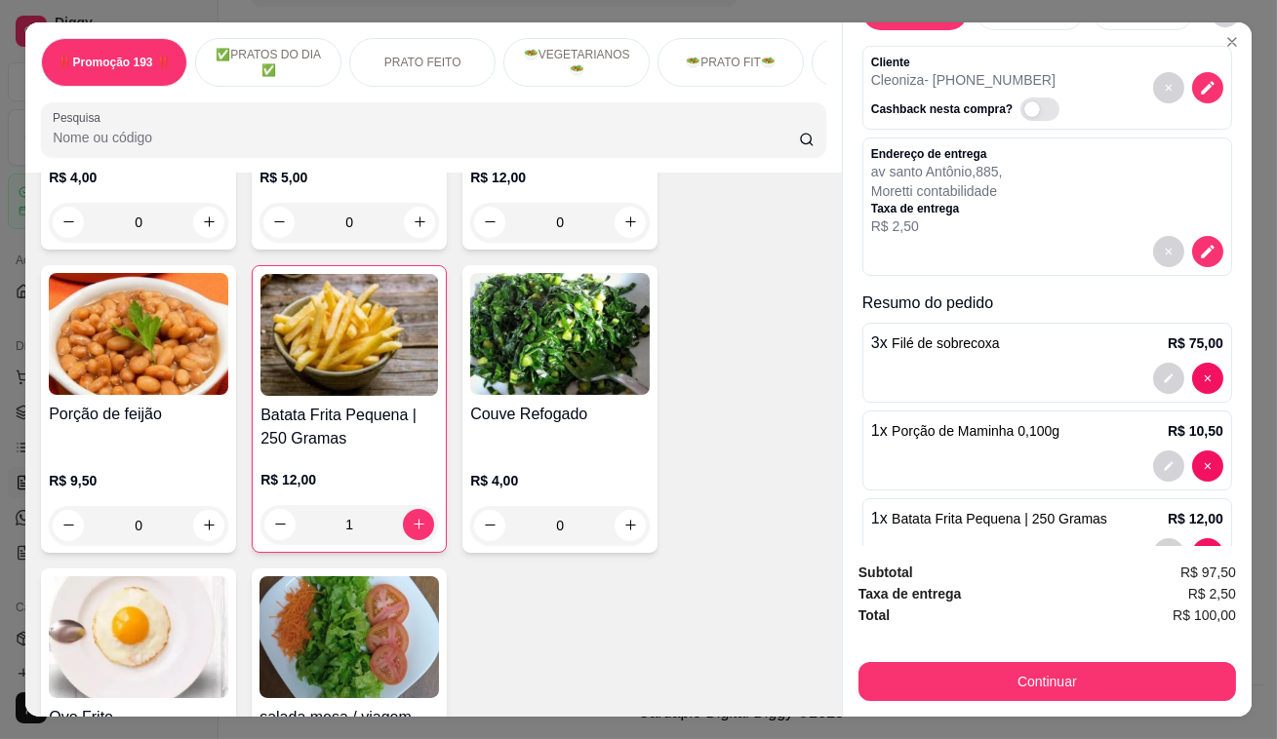
scroll to position [129, 0]
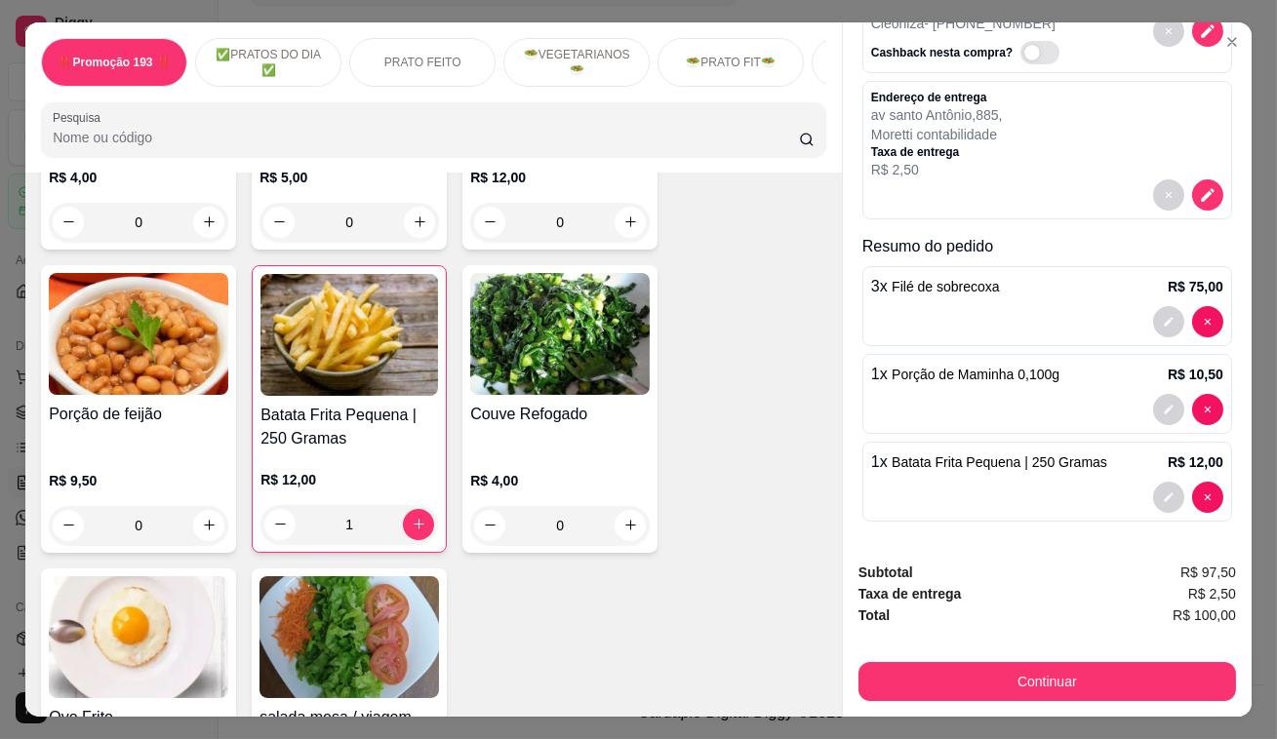
click at [1016, 460] on span "Batata Frita Pequena | 250 Gramas" at bounding box center [1000, 463] width 216 height 16
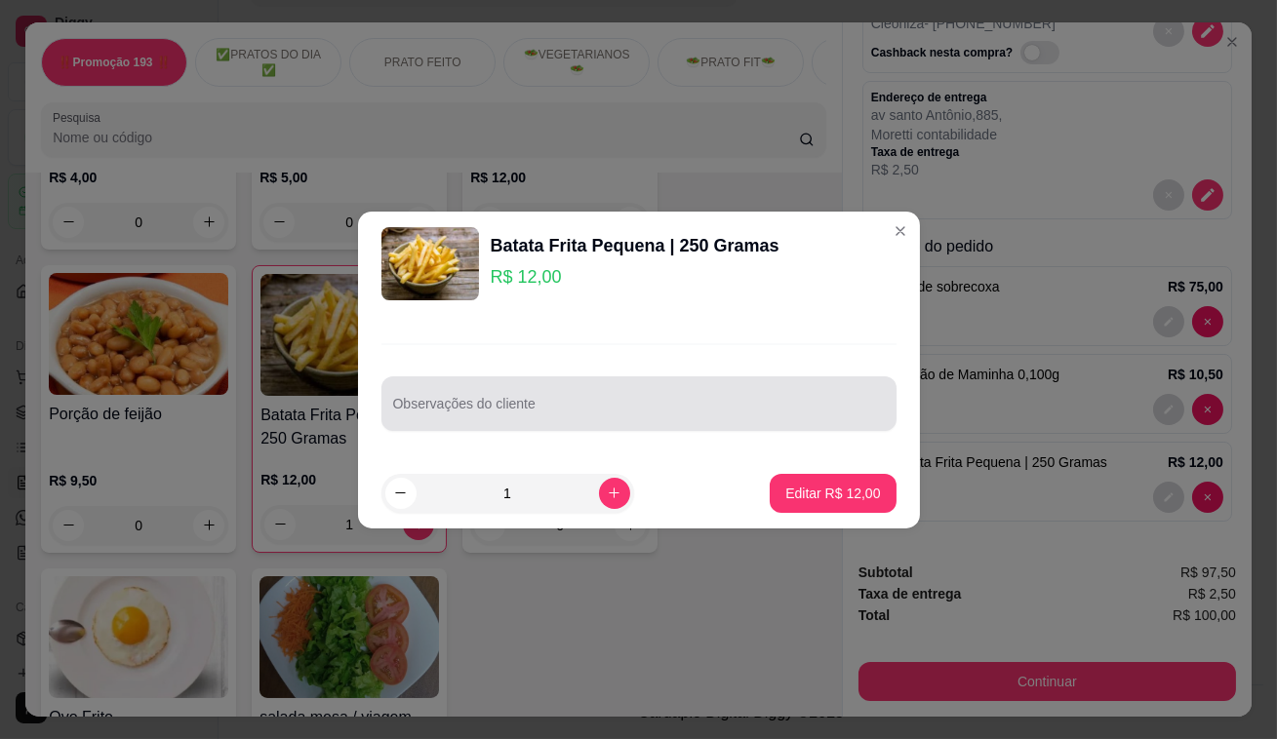
click at [678, 396] on div at bounding box center [639, 403] width 492 height 39
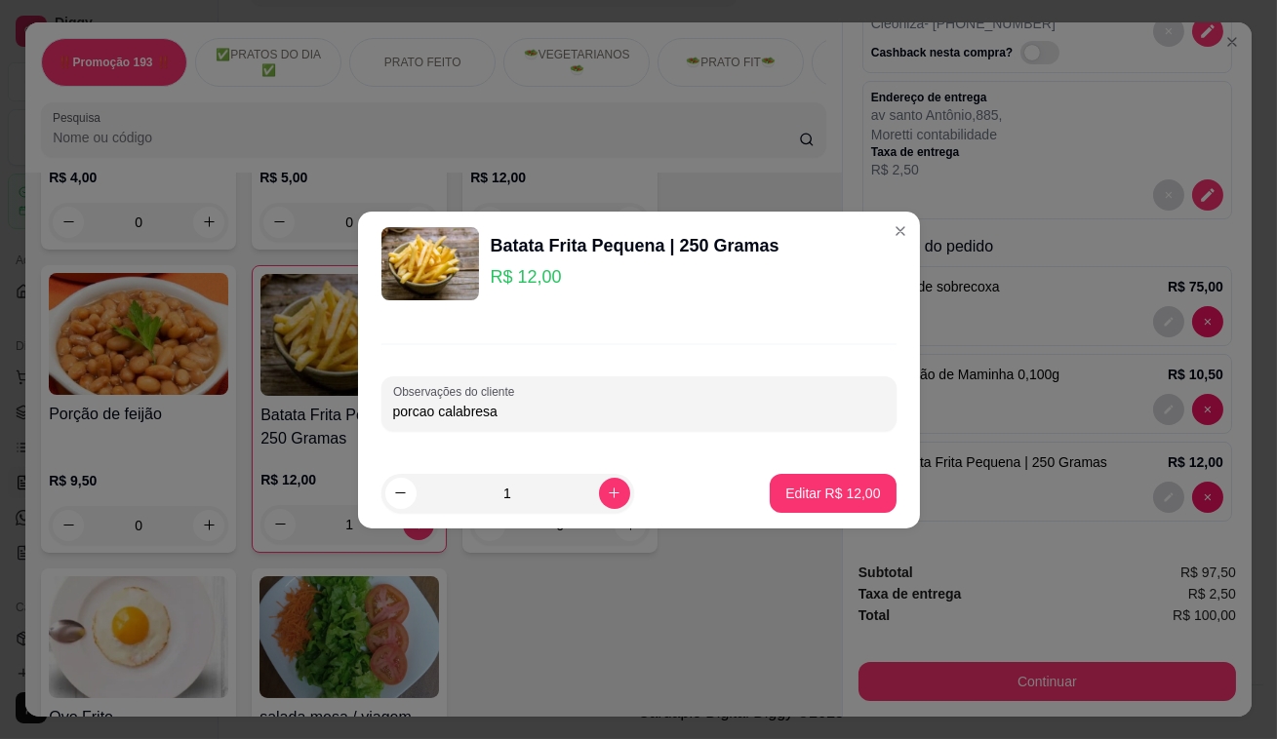
type input "porcao calabresa"
click at [844, 466] on footer "1 Editar R$ 12,00" at bounding box center [639, 493] width 562 height 70
click at [842, 494] on p "Editar R$ 12,00" at bounding box center [832, 494] width 95 height 20
type input "0"
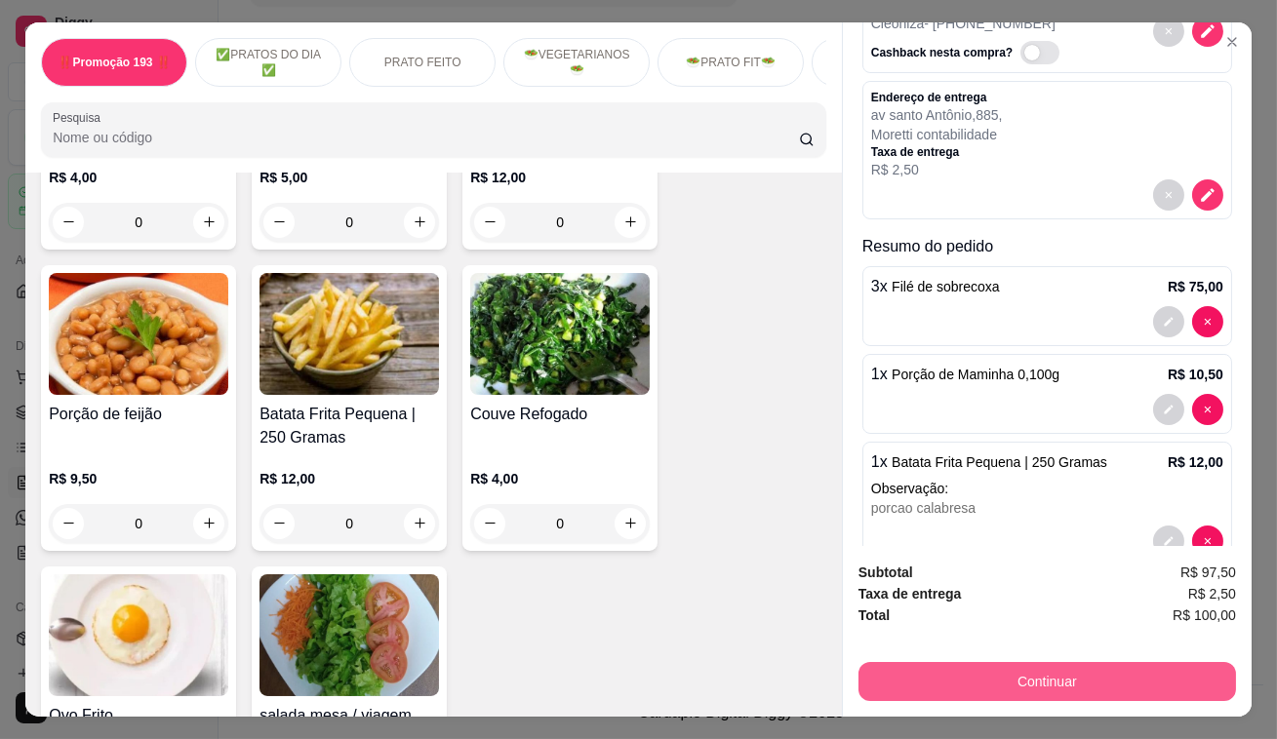
click at [1041, 689] on button "Continuar" at bounding box center [1046, 681] width 377 height 39
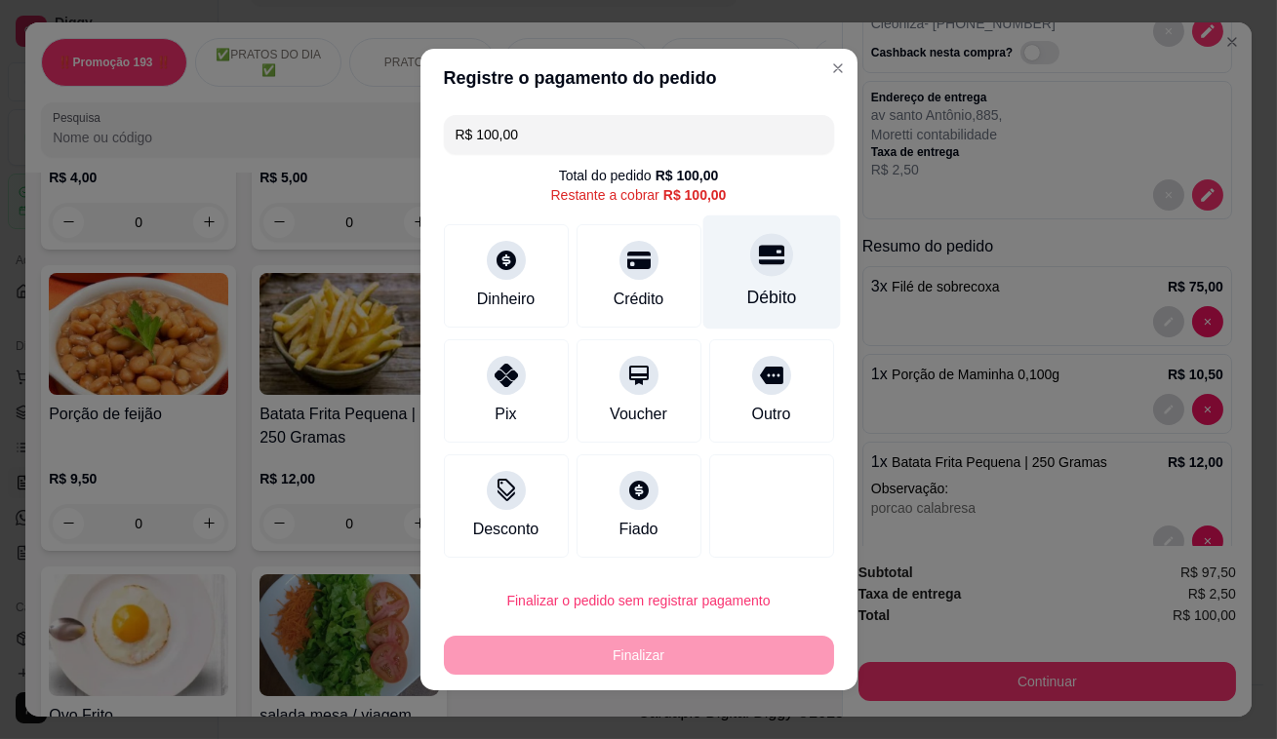
click at [766, 282] on div "Débito" at bounding box center [771, 273] width 138 height 114
type input "R$ 0,00"
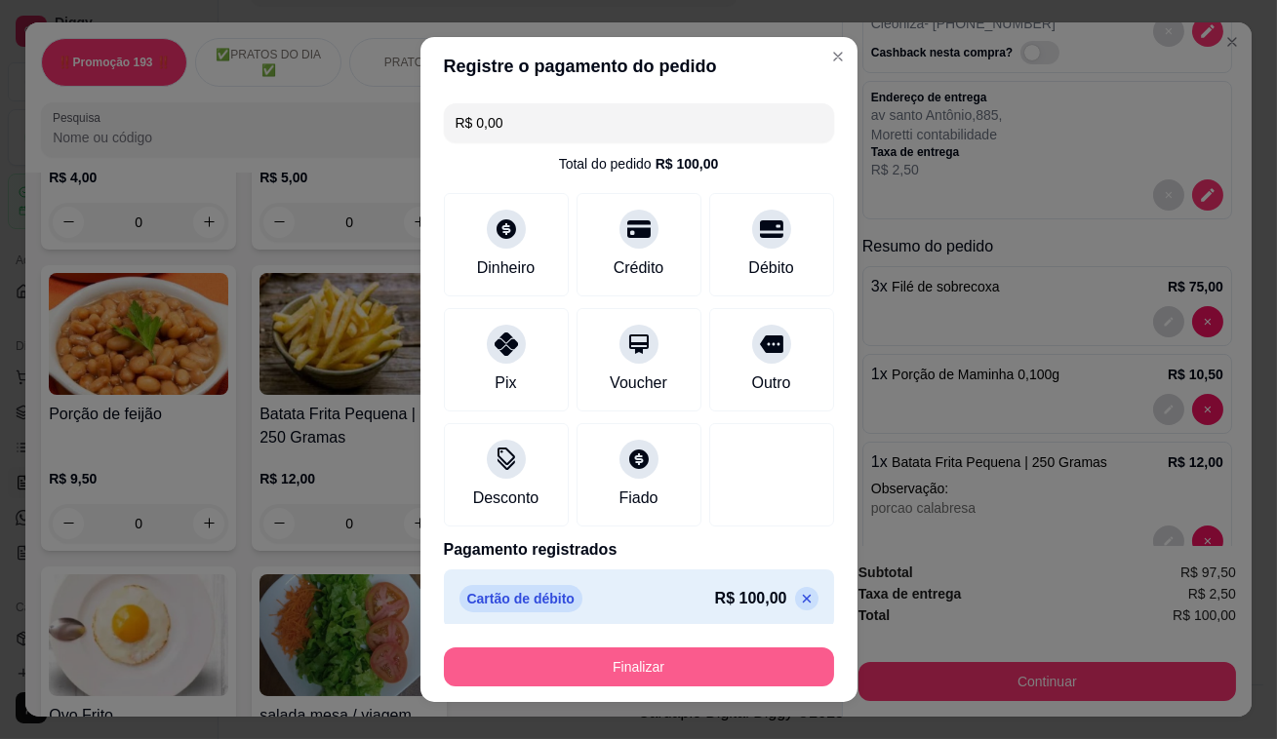
click at [734, 666] on button "Finalizar" at bounding box center [639, 667] width 390 height 39
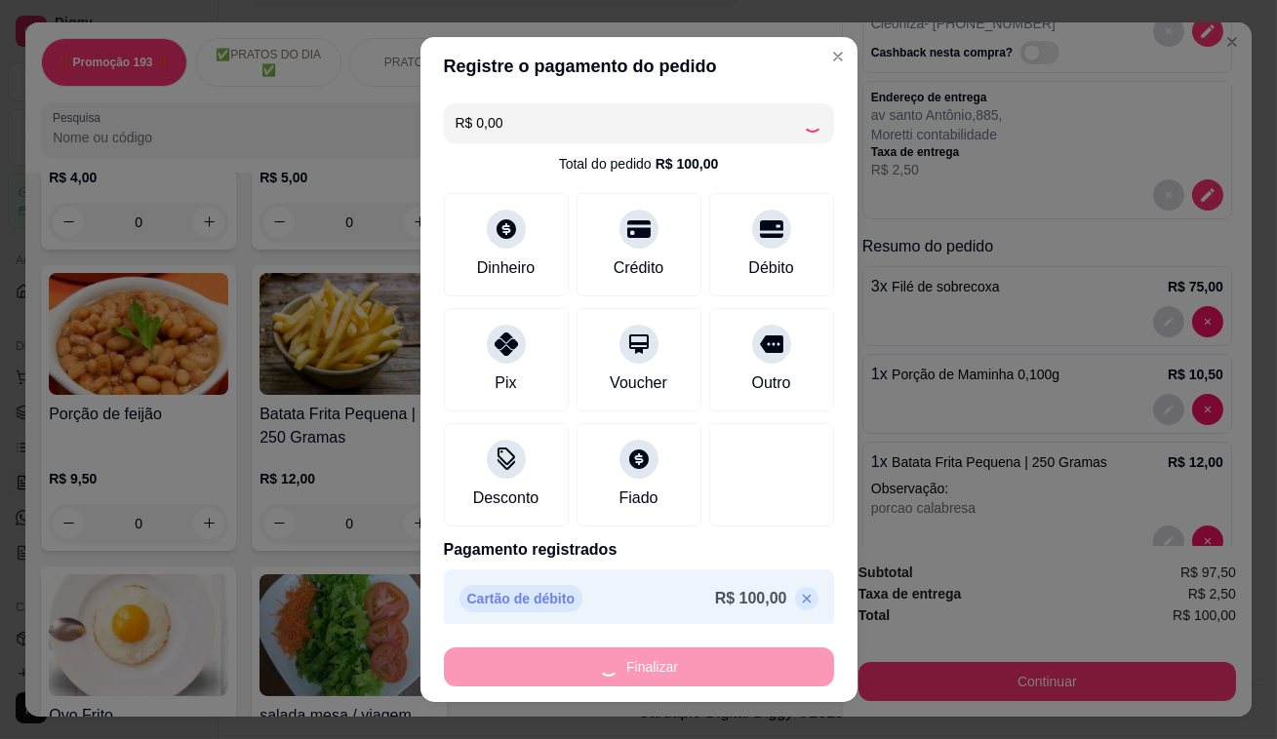
type input "0"
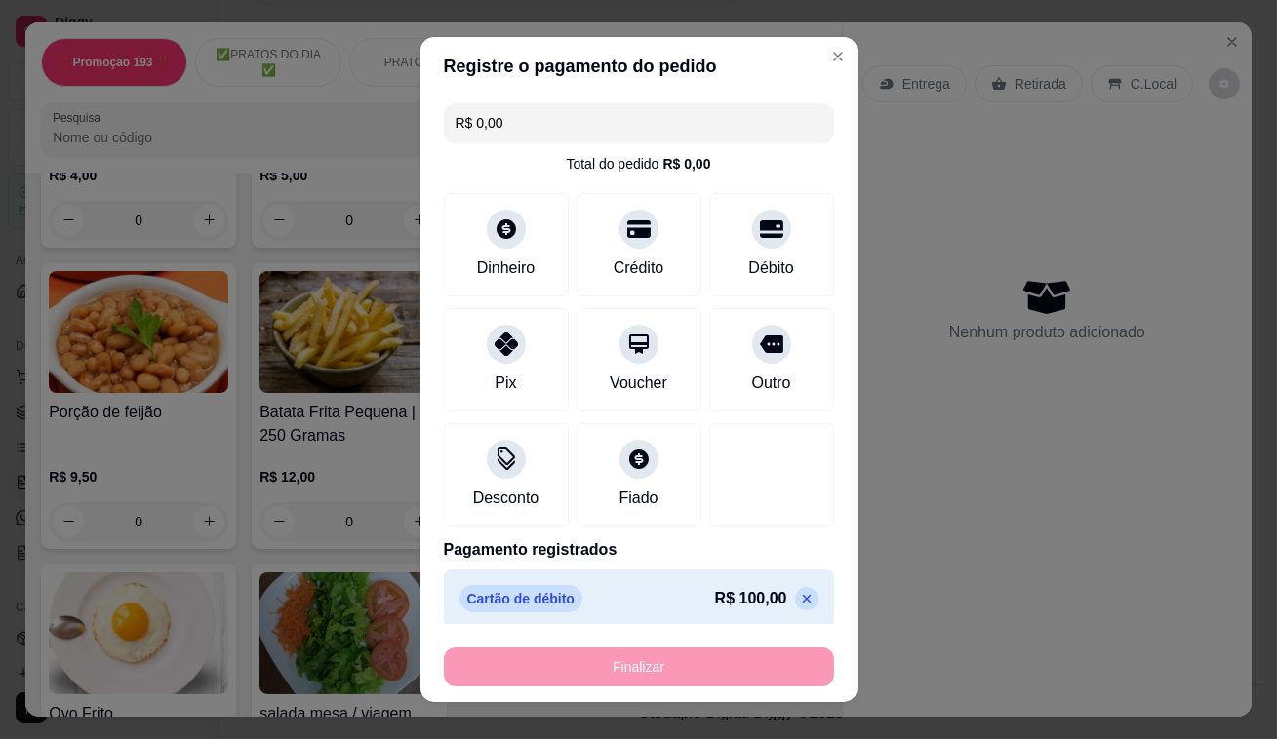
type input "-R$ 100,00"
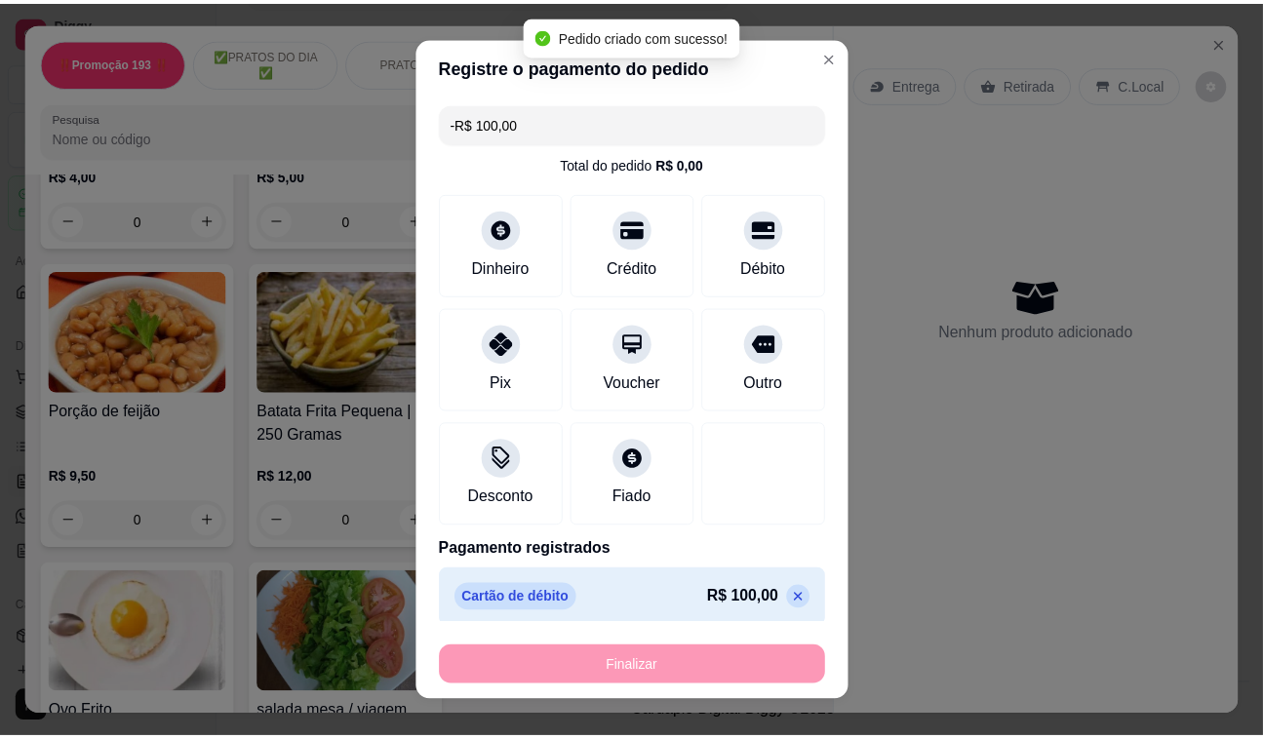
scroll to position [5053, 0]
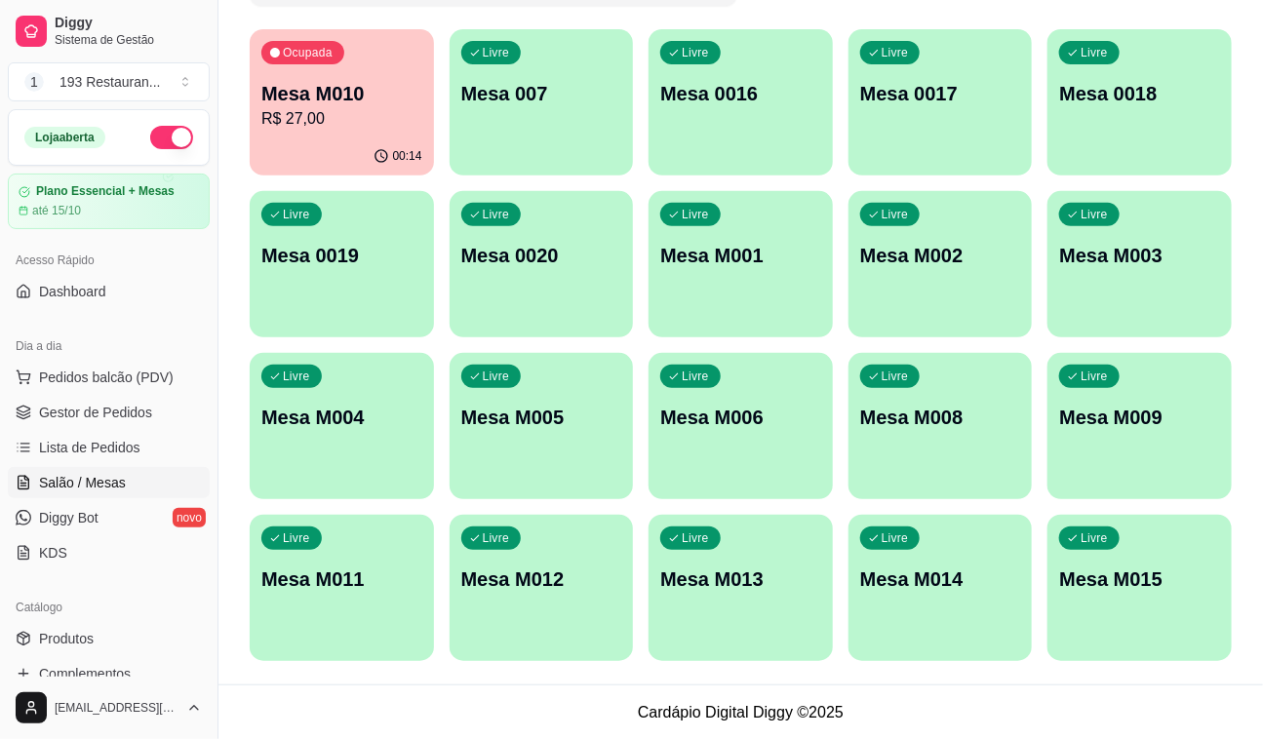
click at [370, 83] on p "Mesa M010" at bounding box center [341, 93] width 161 height 27
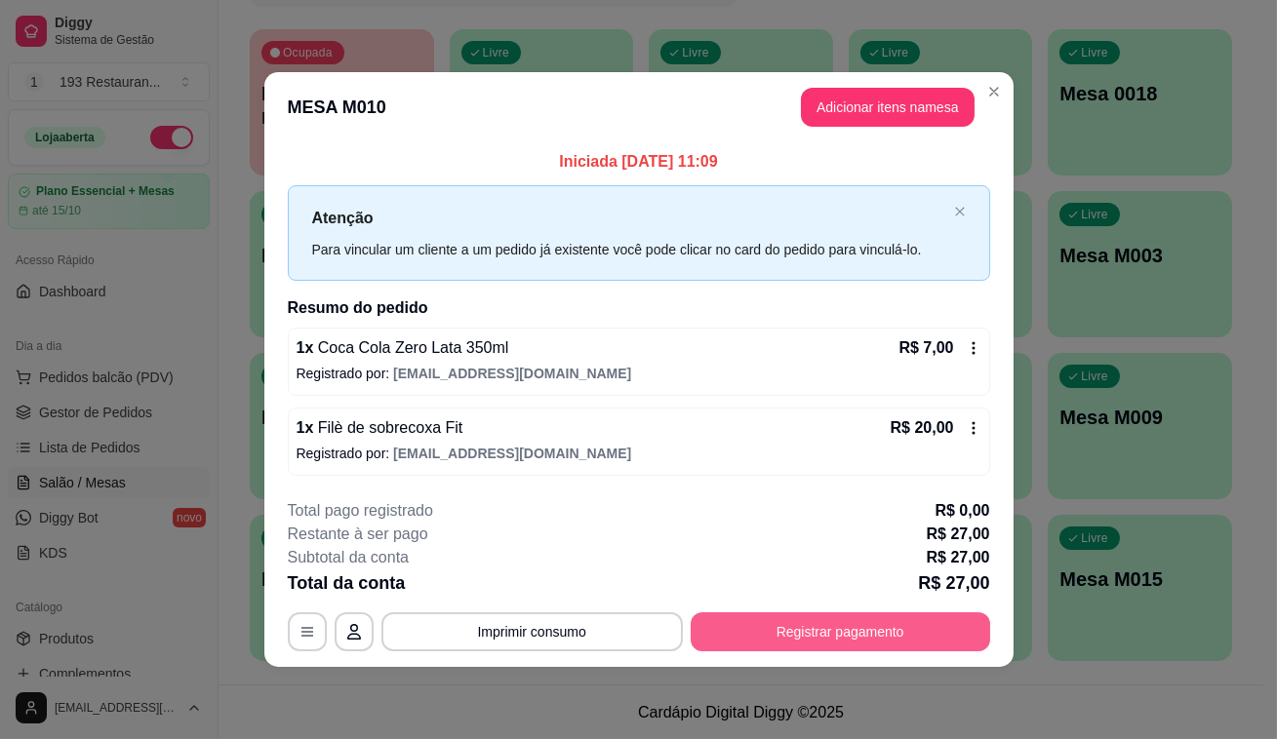
click at [731, 618] on button "Registrar pagamento" at bounding box center [840, 632] width 299 height 39
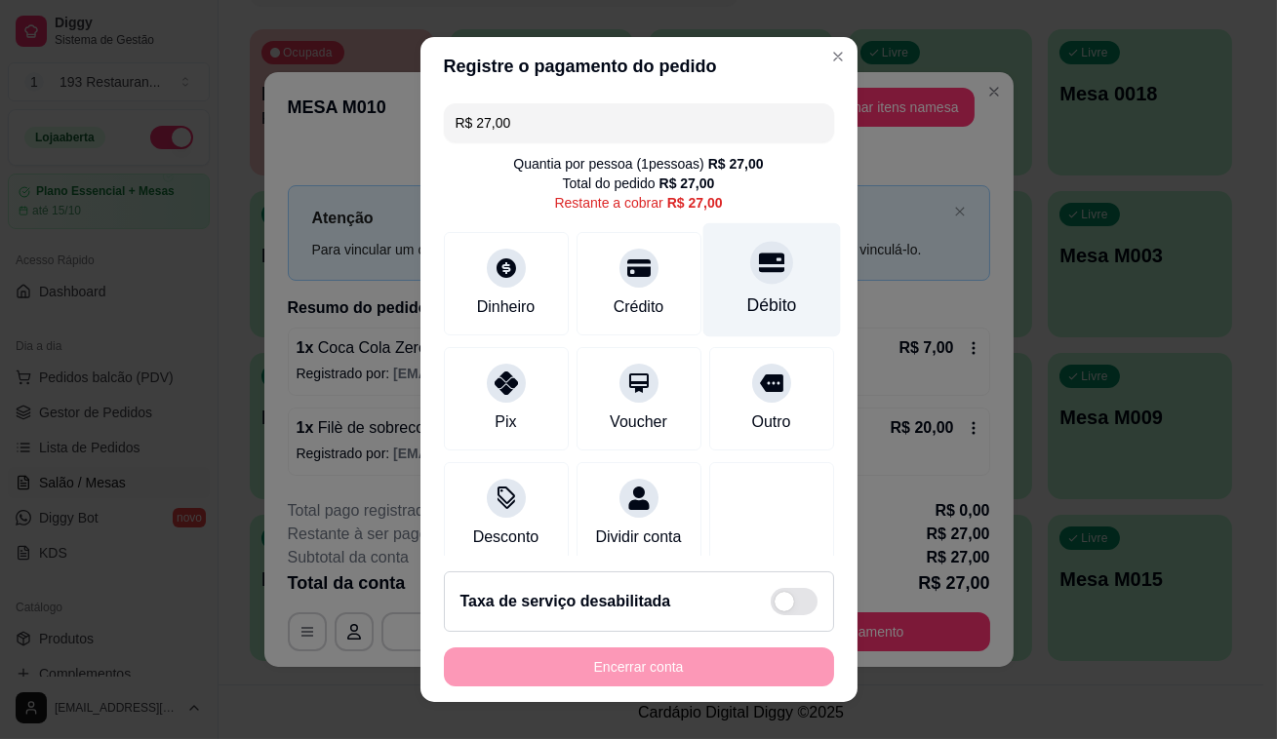
click at [750, 280] on div at bounding box center [771, 262] width 43 height 43
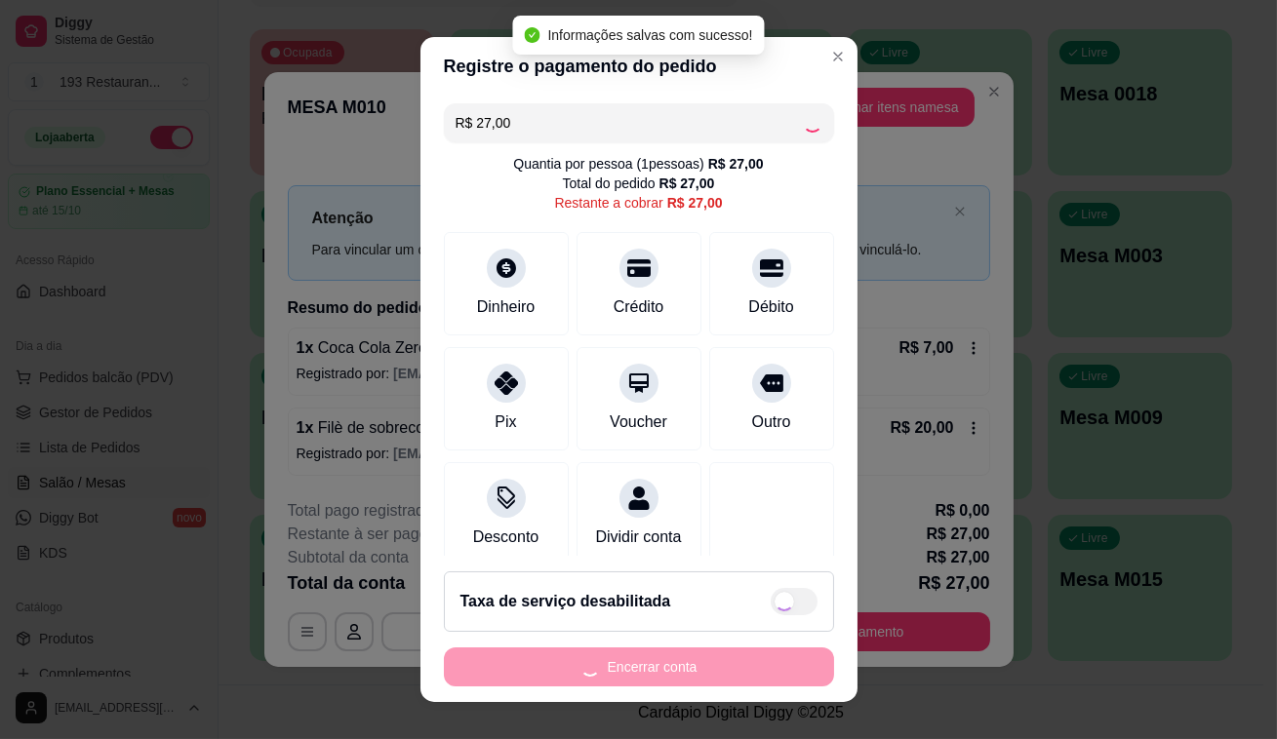
type input "R$ 0,00"
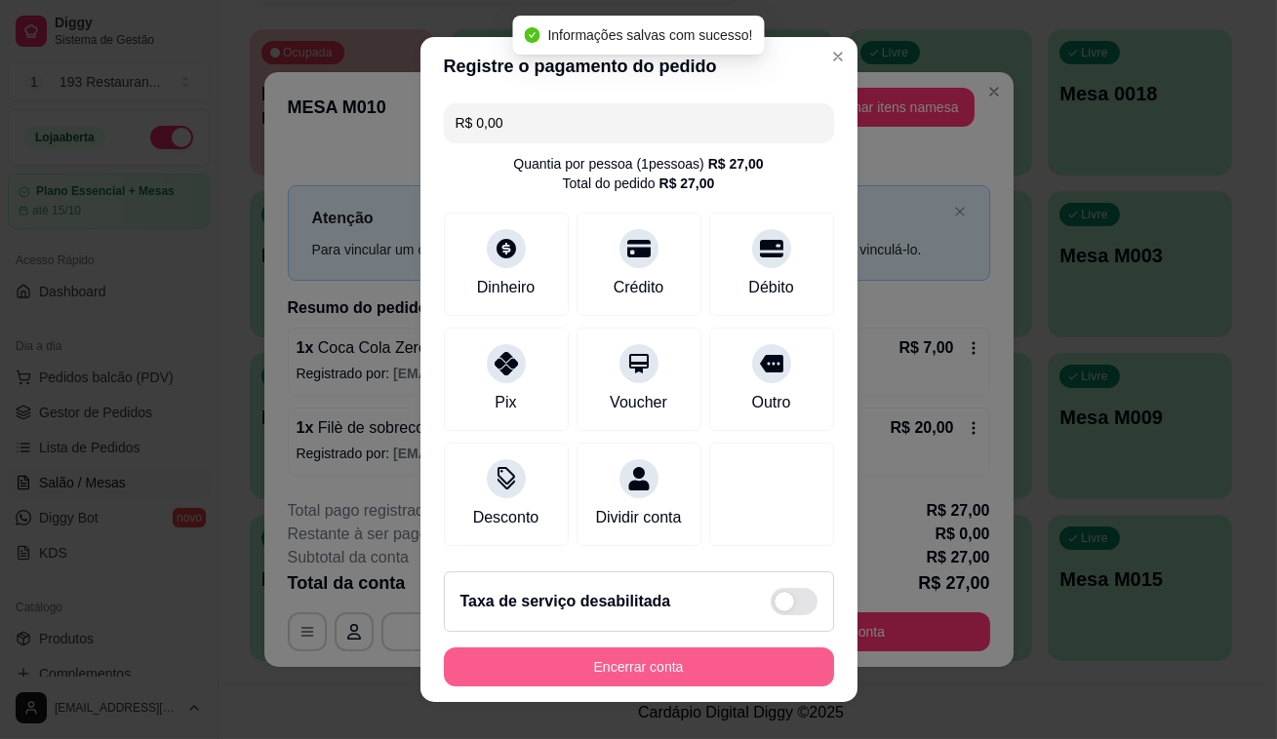
click at [683, 662] on button "Encerrar conta" at bounding box center [639, 667] width 390 height 39
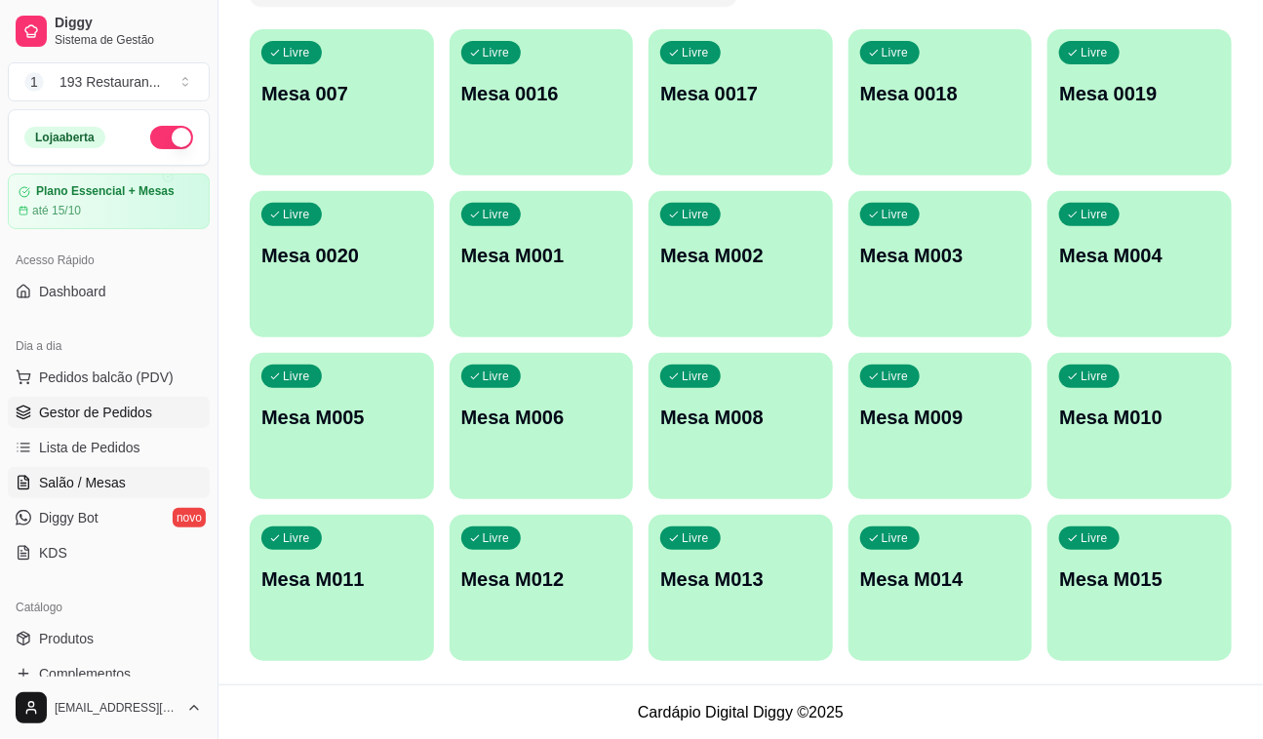
click at [103, 416] on span "Gestor de Pedidos" at bounding box center [95, 413] width 113 height 20
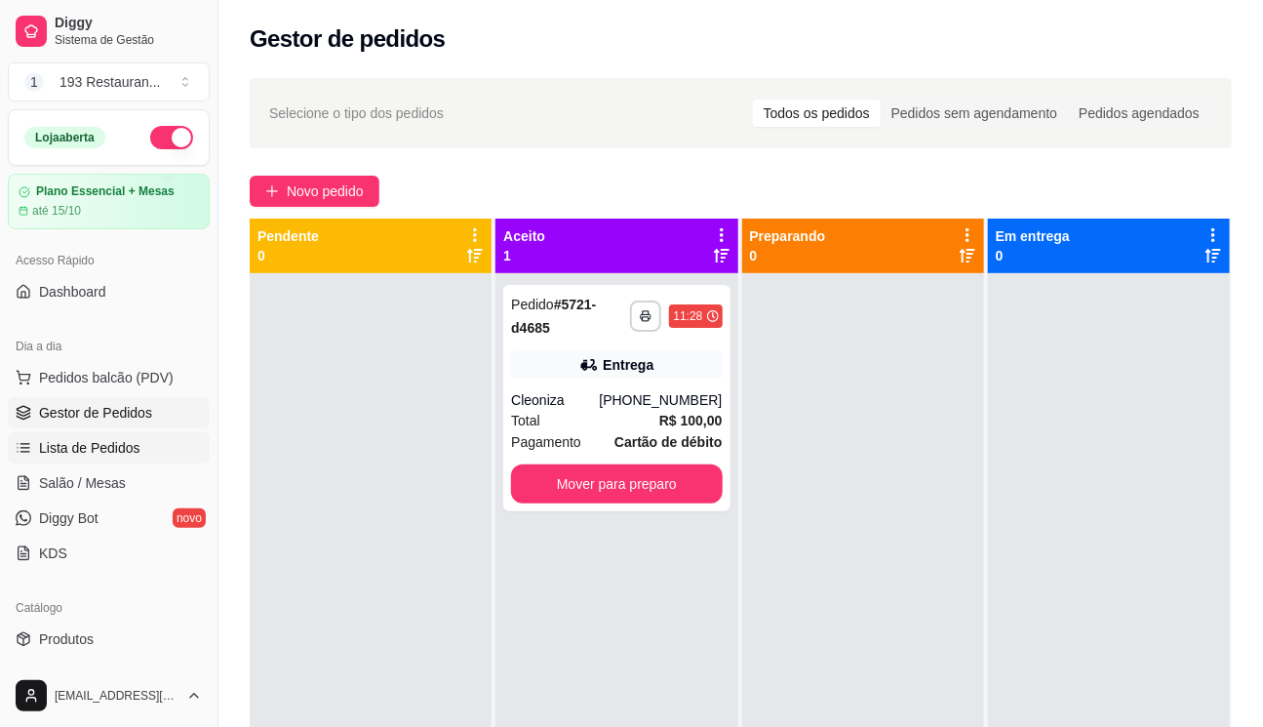
click at [86, 434] on link "Lista de Pedidos" at bounding box center [109, 447] width 202 height 31
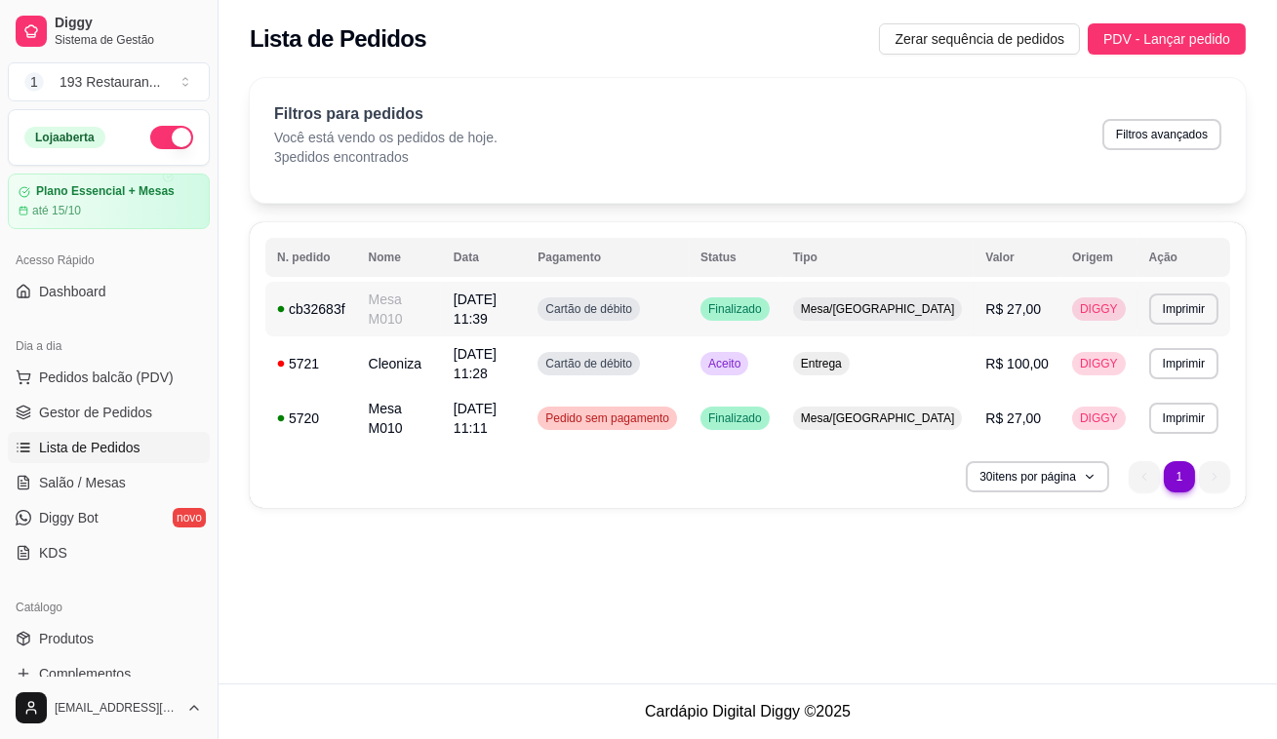
click at [890, 304] on span "Mesa/[GEOGRAPHIC_DATA]" at bounding box center [878, 309] width 162 height 16
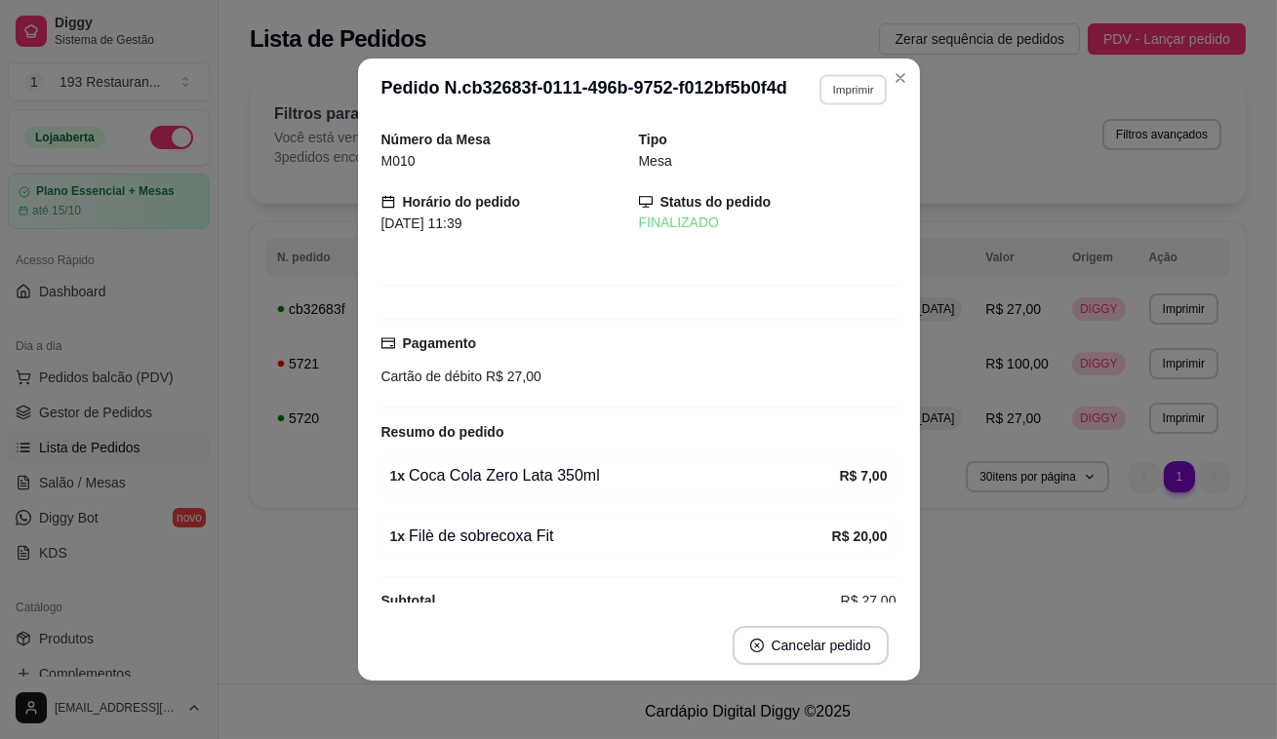
click at [852, 92] on button "Imprimir" at bounding box center [852, 89] width 67 height 30
click at [829, 187] on button "CAIXA" at bounding box center [812, 196] width 137 height 30
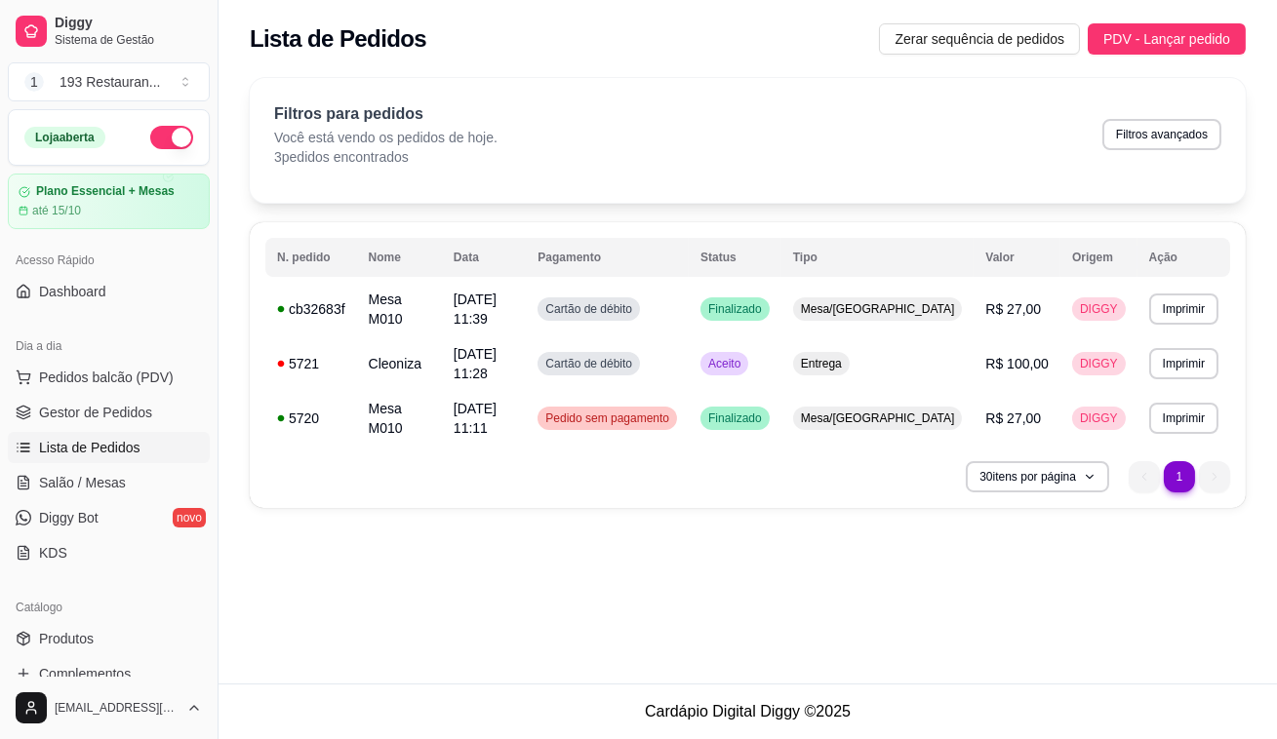
click at [893, 68] on div "**********" at bounding box center [747, 298] width 1058 height 465
click at [104, 473] on span "Salão / Mesas" at bounding box center [82, 483] width 87 height 20
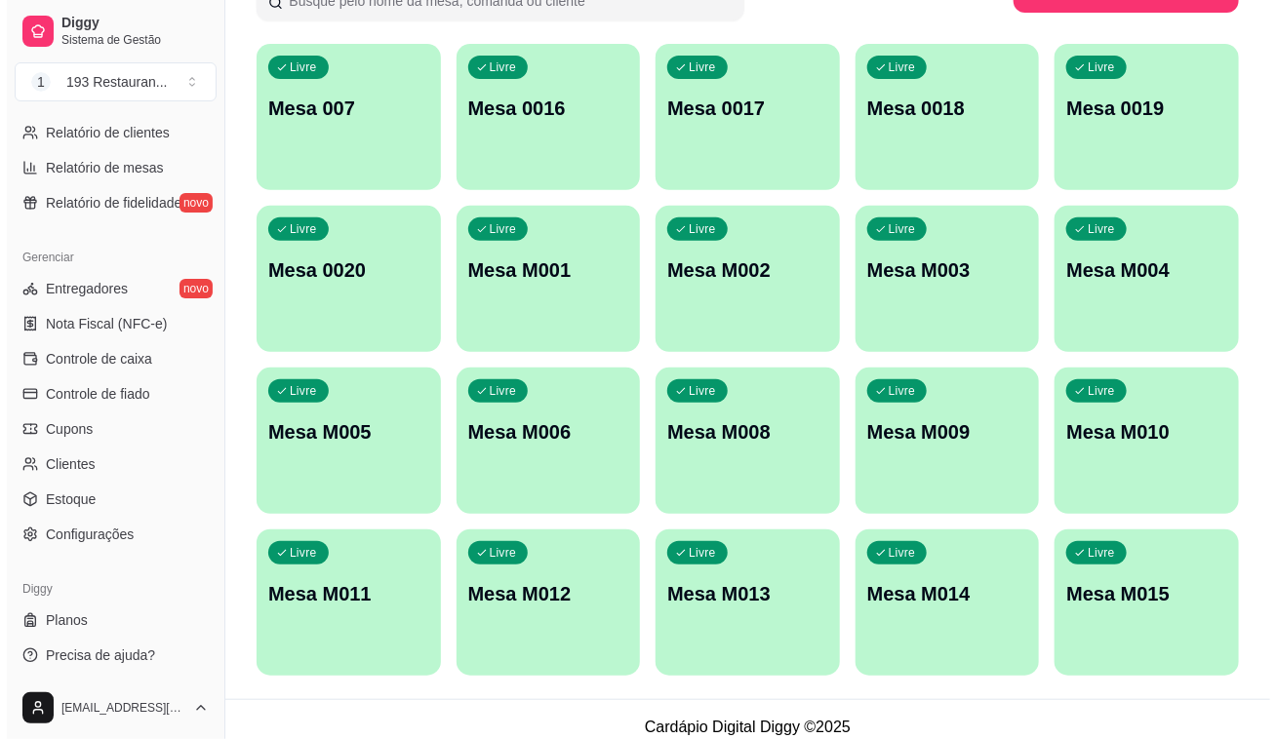
scroll to position [181, 0]
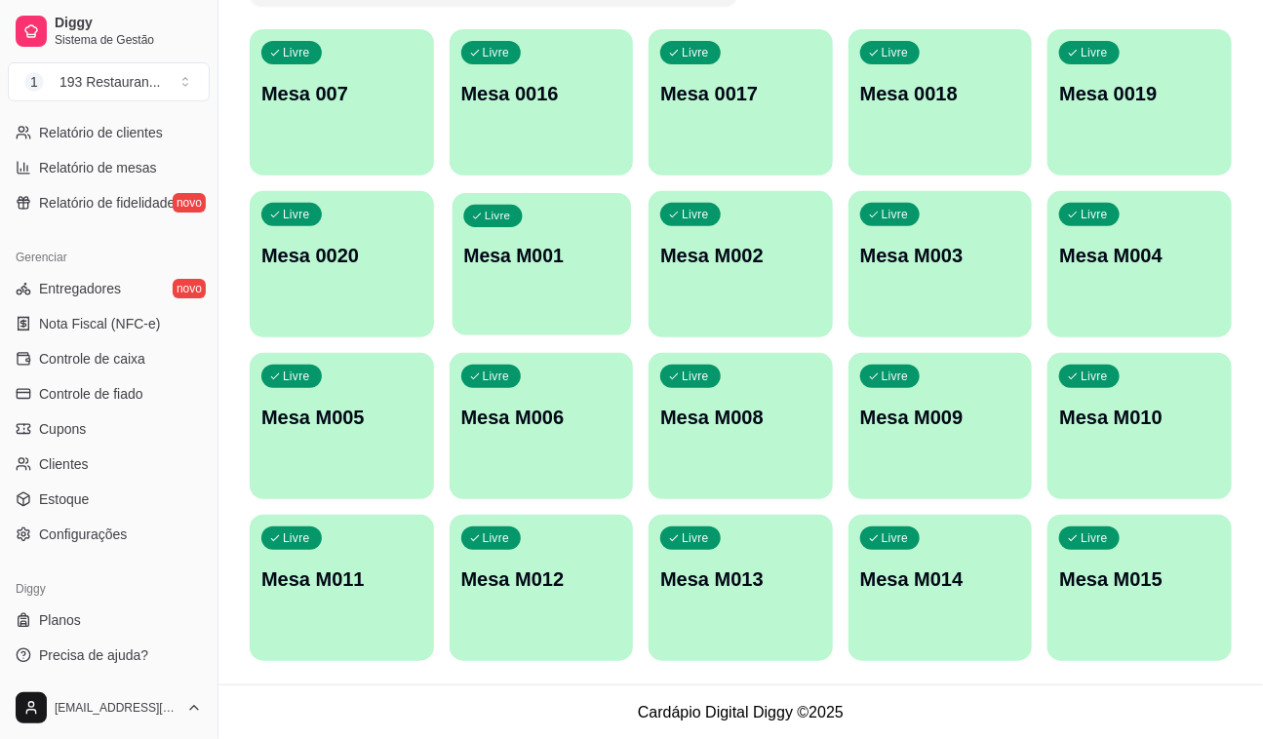
click at [534, 260] on p "Mesa M001" at bounding box center [541, 256] width 156 height 26
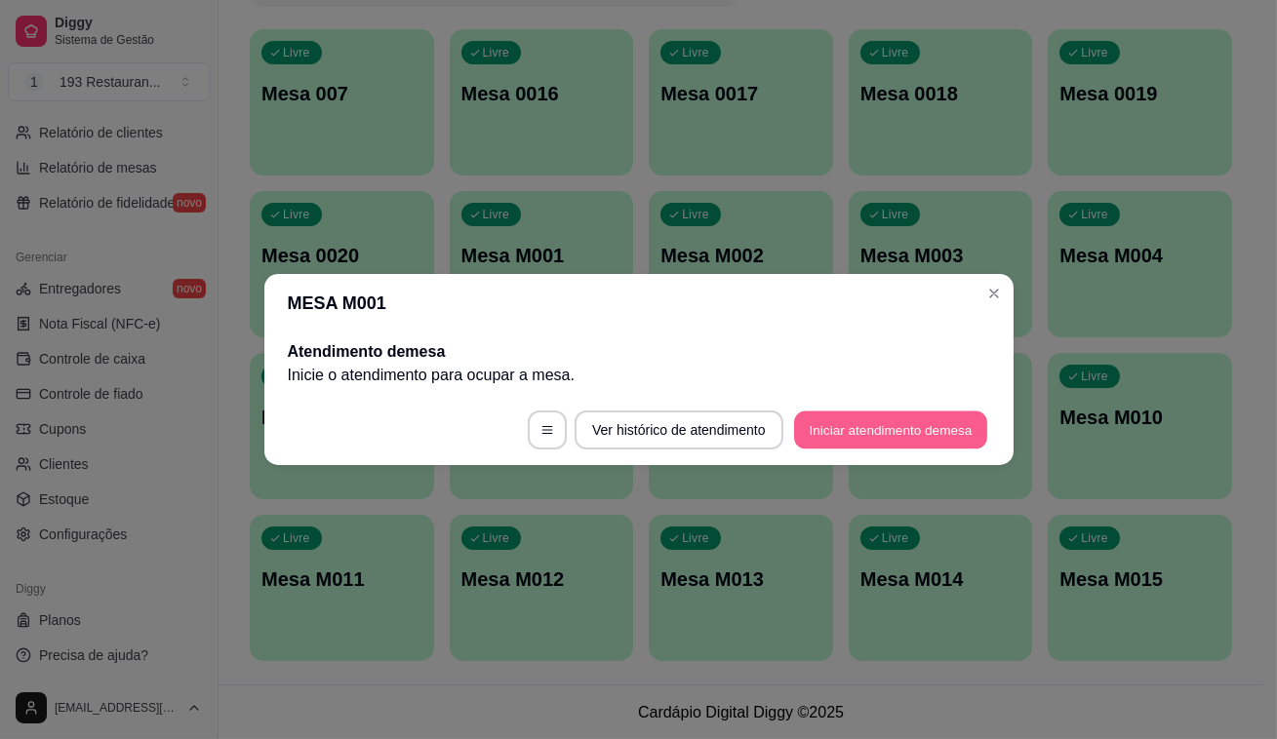
click at [909, 428] on button "Iniciar atendimento de mesa" at bounding box center [890, 431] width 193 height 38
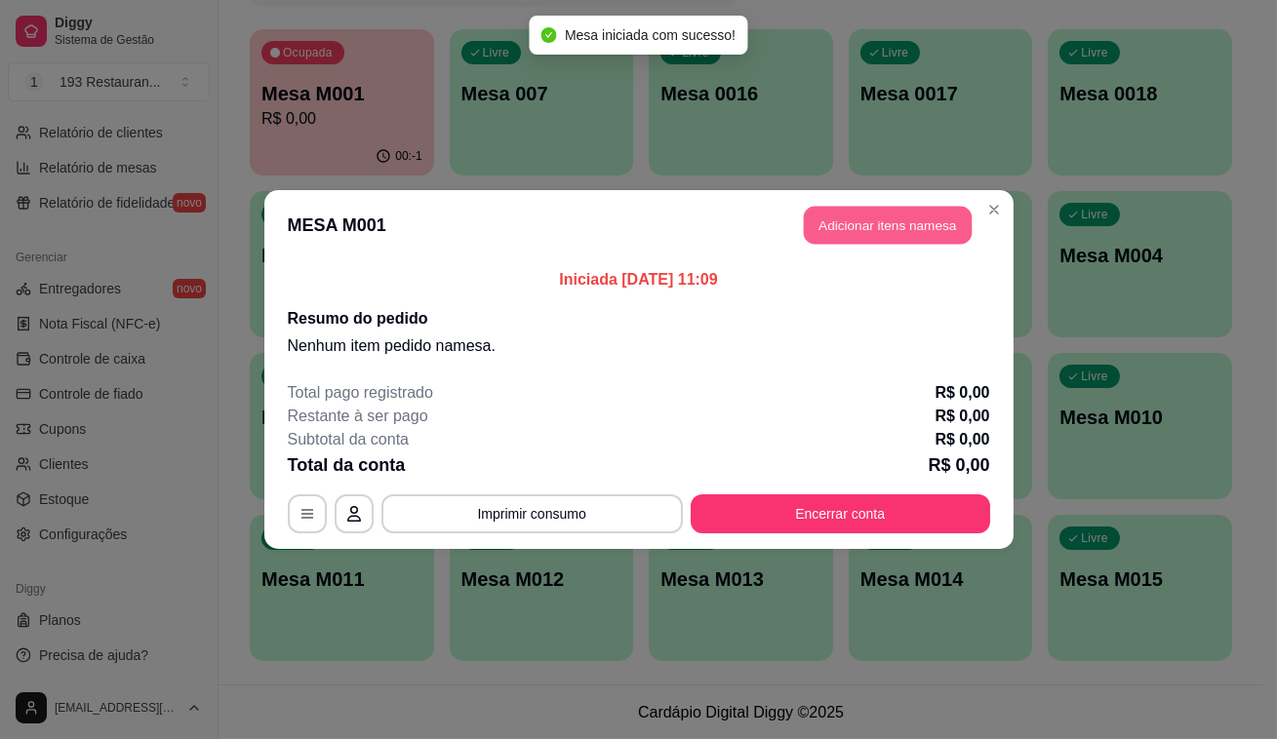
click at [866, 226] on button "Adicionar itens na mesa" at bounding box center [888, 226] width 168 height 38
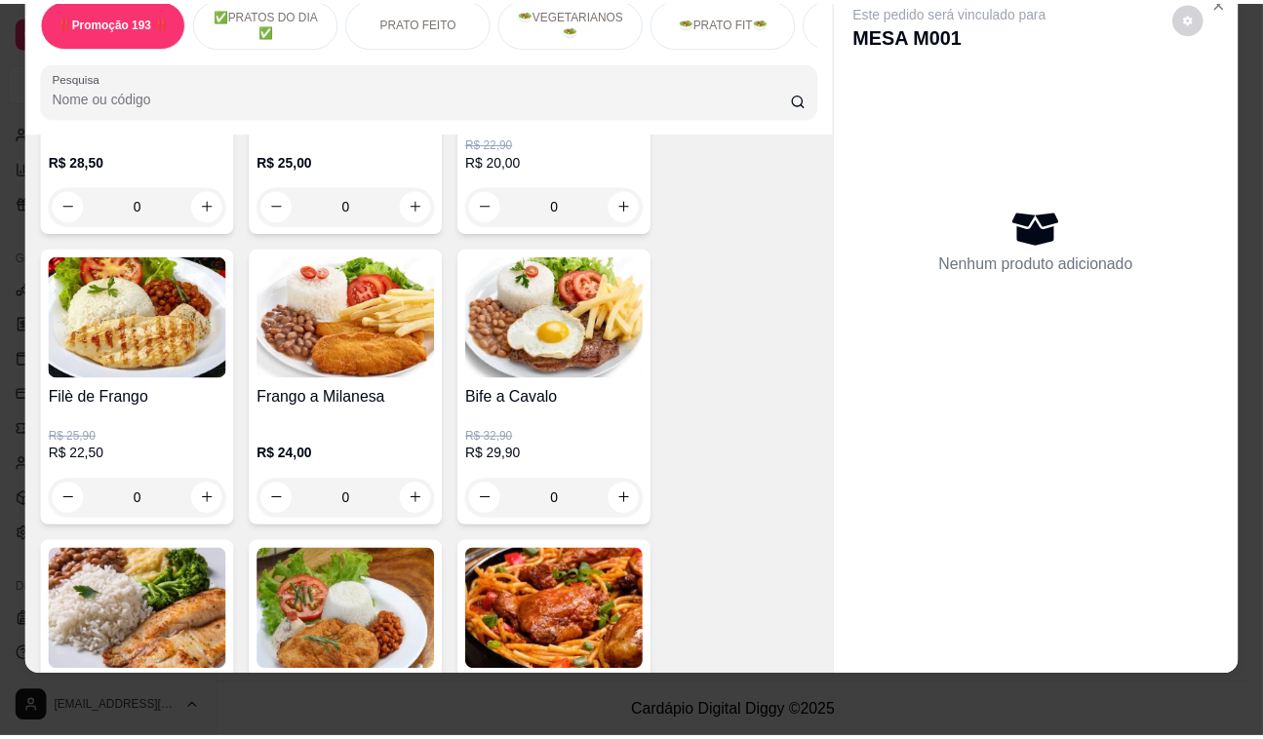
scroll to position [1063, 0]
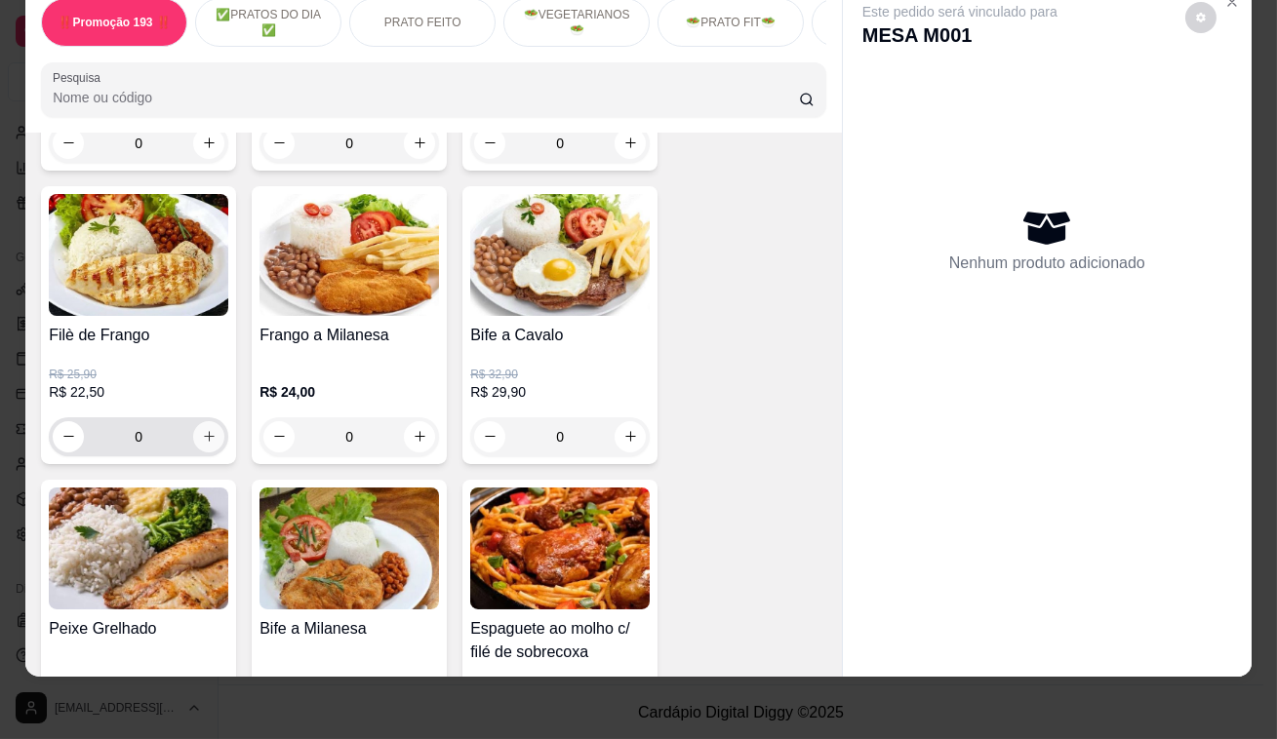
click at [193, 434] on button "increase-product-quantity" at bounding box center [208, 436] width 31 height 31
type input "1"
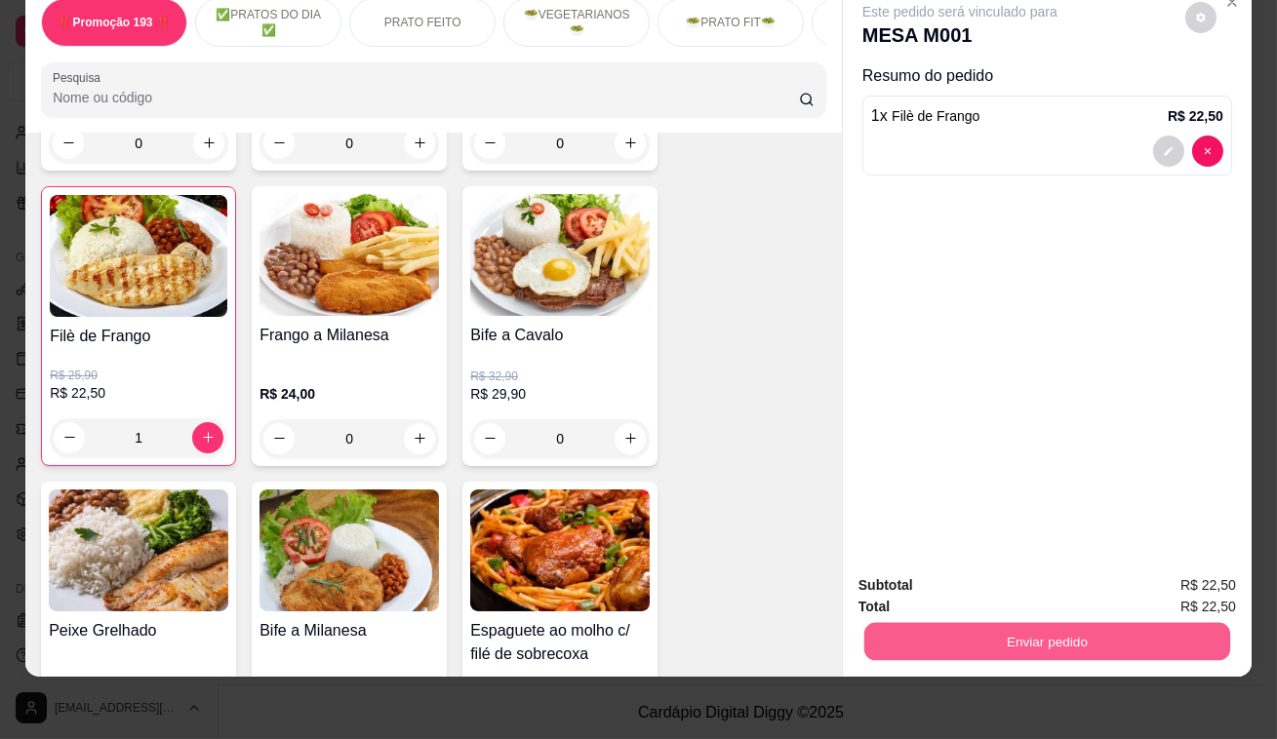
click at [1098, 624] on button "Enviar pedido" at bounding box center [1047, 642] width 366 height 38
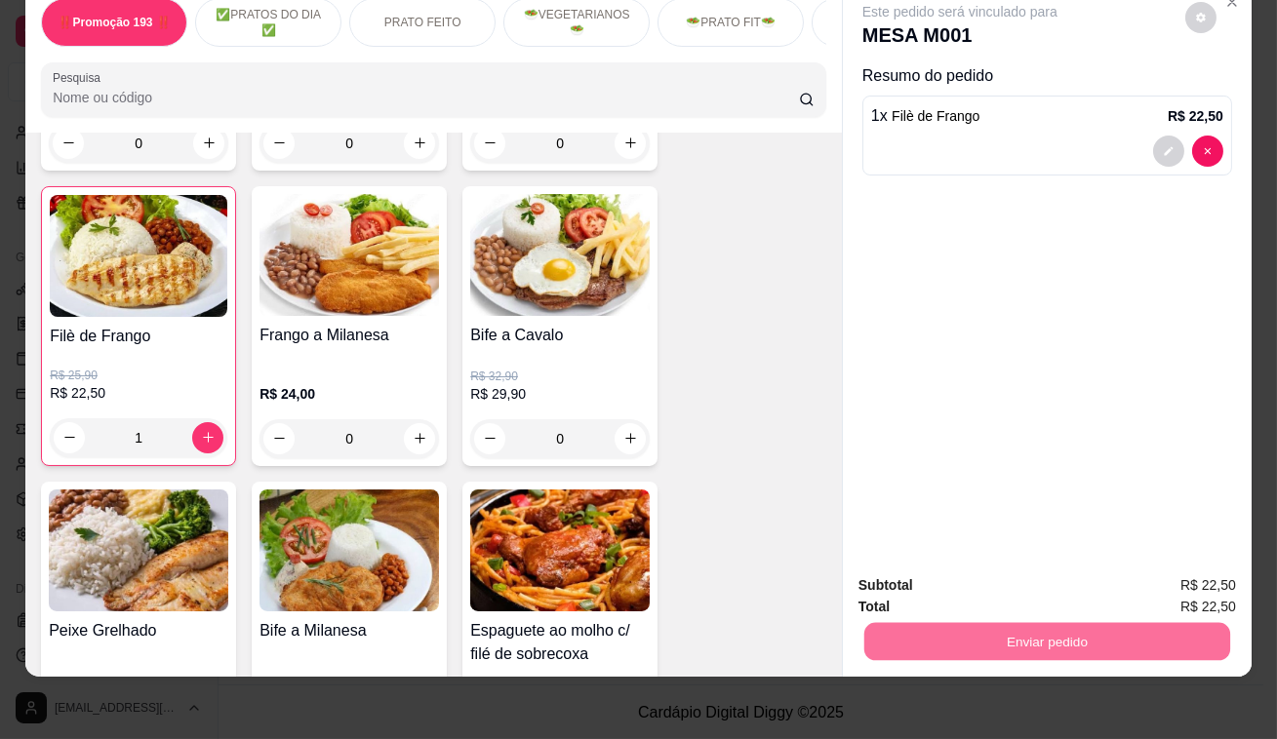
click at [1174, 565] on button "Enviar pedido" at bounding box center [1185, 581] width 110 height 37
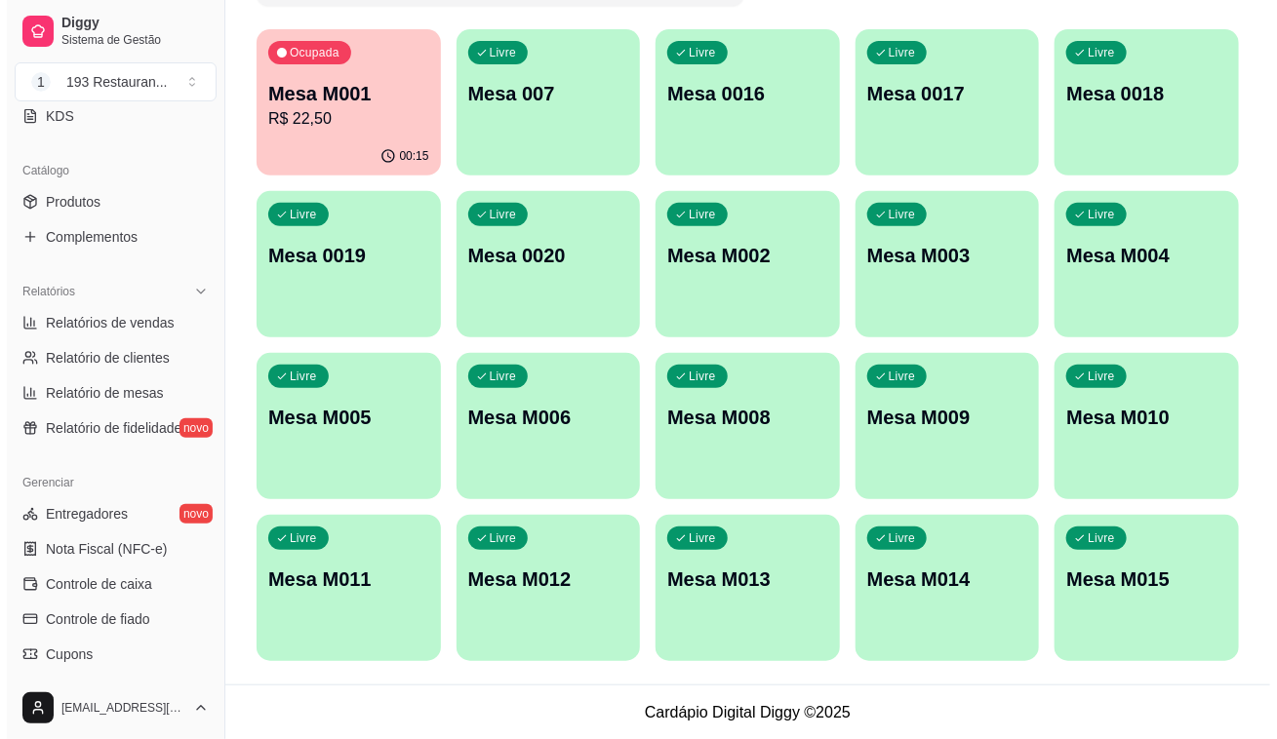
scroll to position [218, 0]
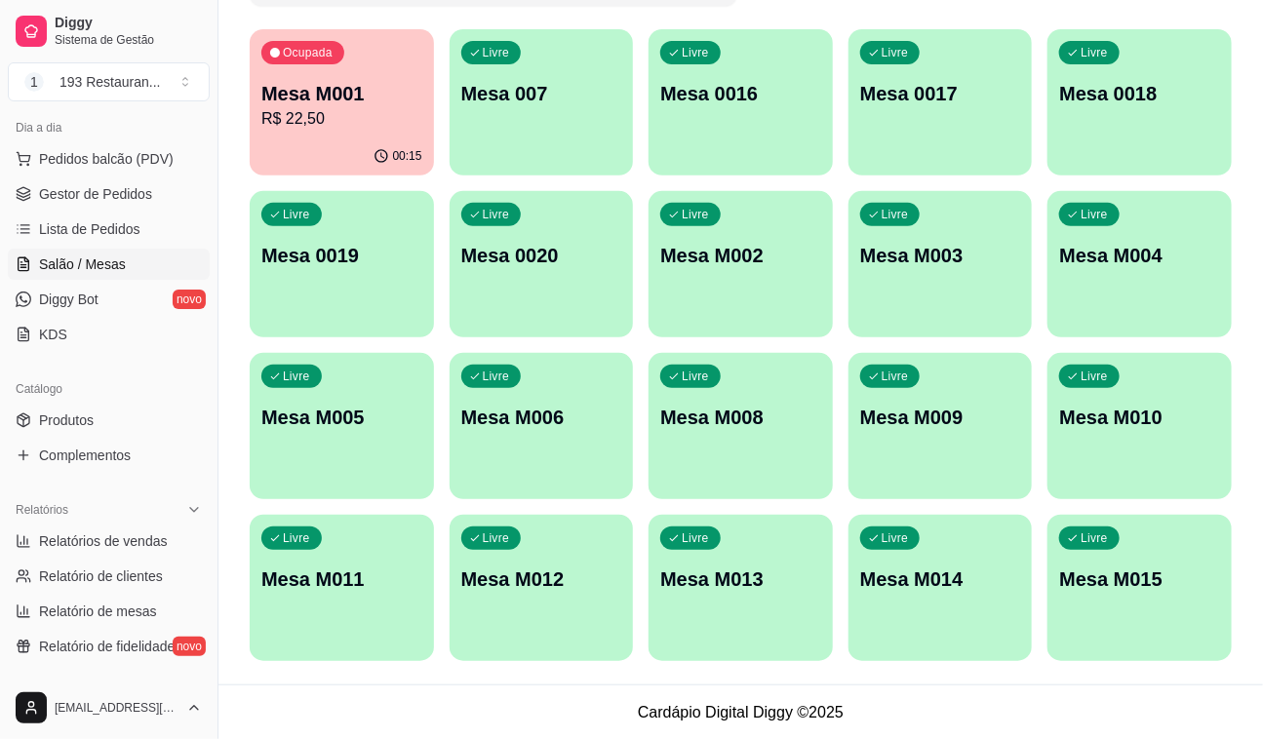
click at [136, 135] on div "Dia a dia" at bounding box center [109, 127] width 202 height 31
click at [142, 149] on span "Pedidos balcão (PDV)" at bounding box center [106, 159] width 135 height 20
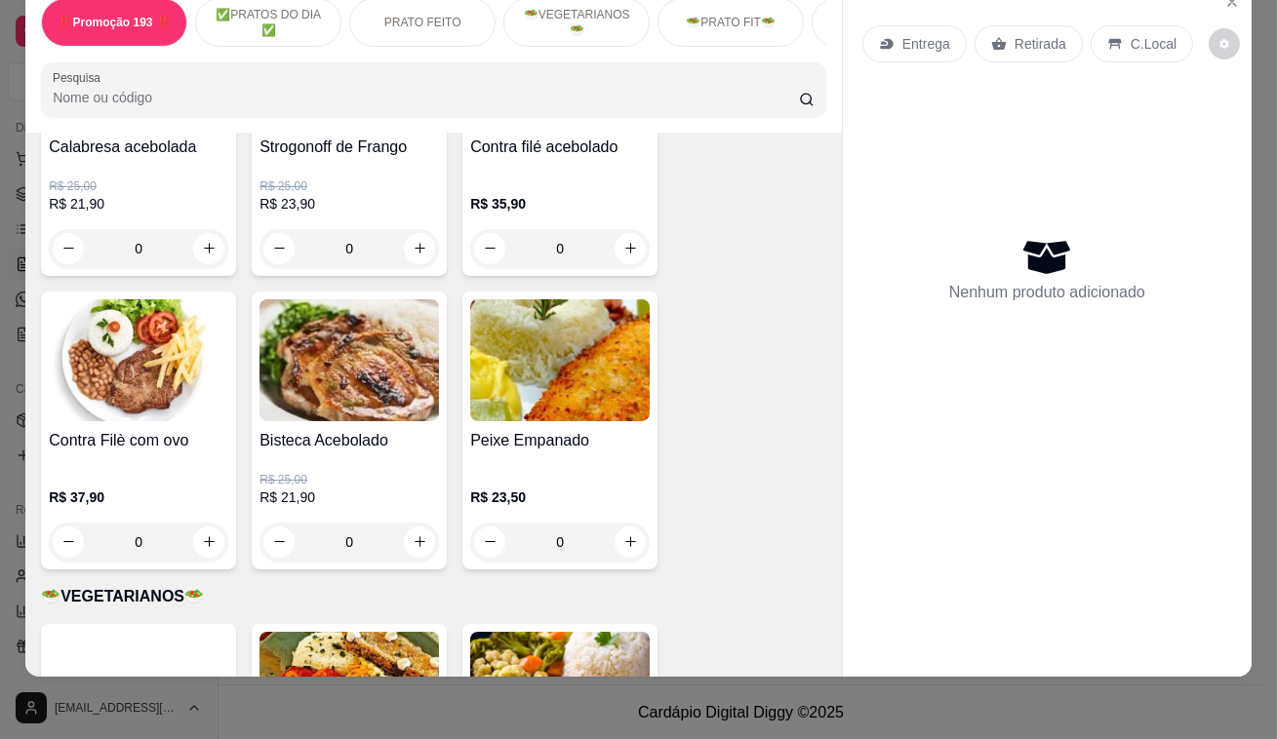
scroll to position [2216, 0]
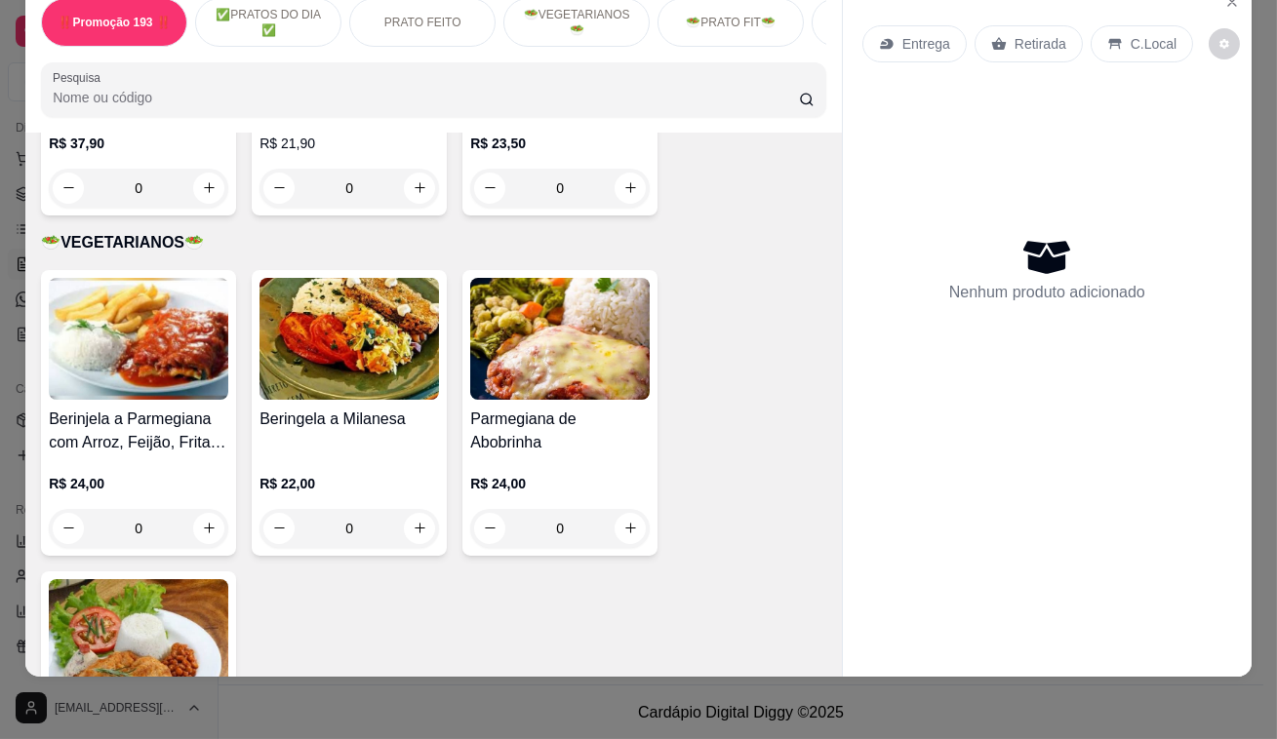
drag, startPoint x: 464, startPoint y: 81, endPoint x: 875, endPoint y: 526, distance: 605.4
click at [875, 526] on div "Entrega Retirada C.Local Nenhum produto adicionado" at bounding box center [1047, 314] width 409 height 664
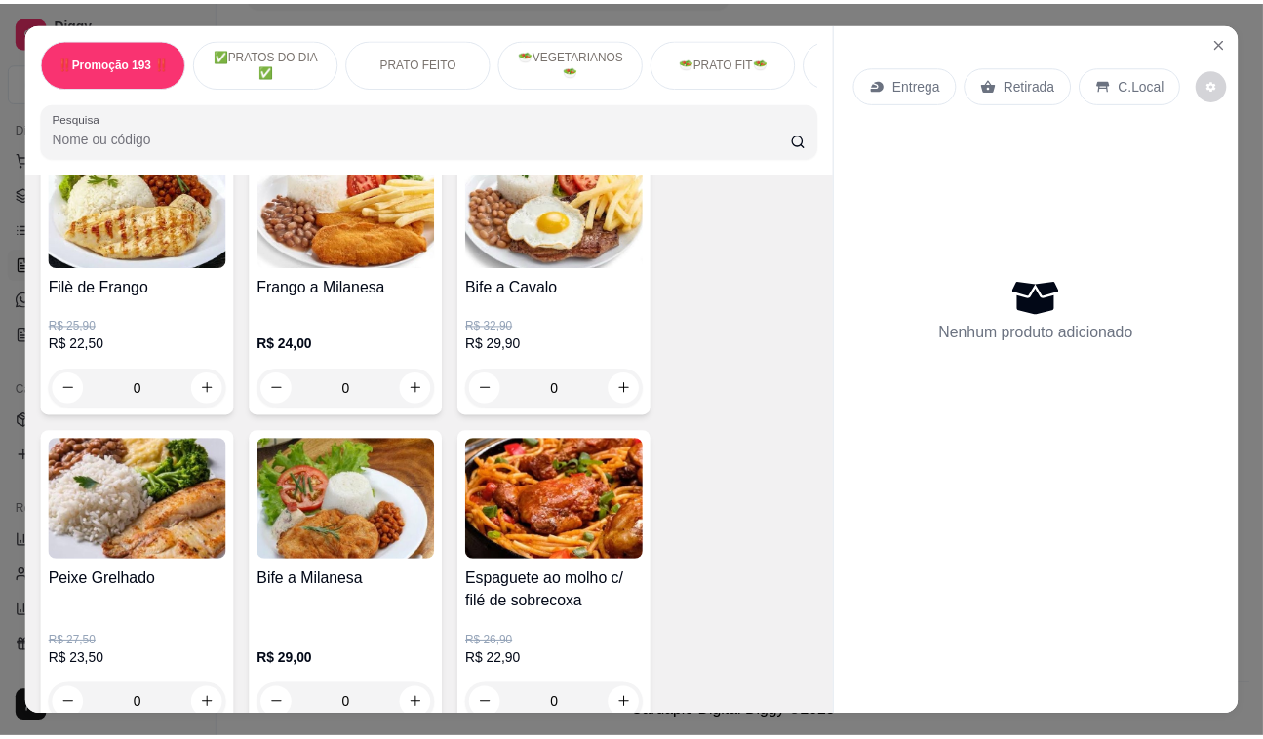
scroll to position [975, 0]
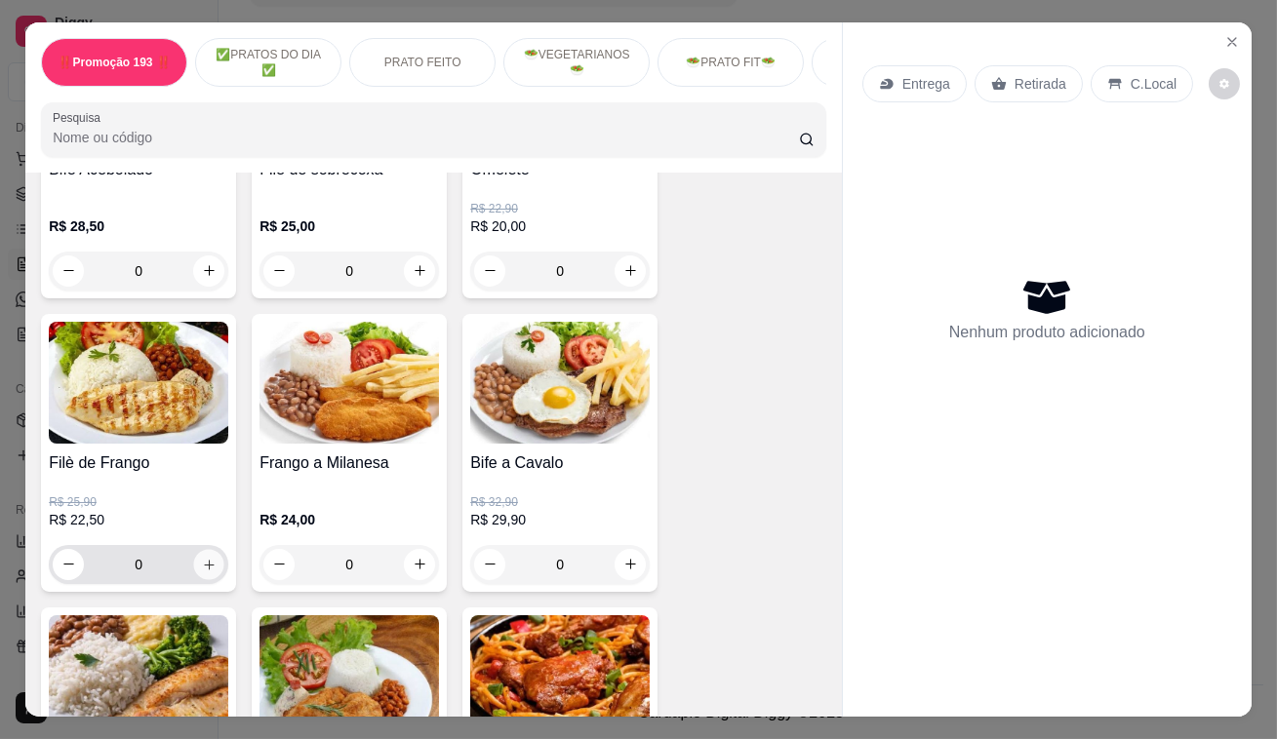
click at [196, 558] on button "increase-product-quantity" at bounding box center [209, 564] width 30 height 30
type input "1"
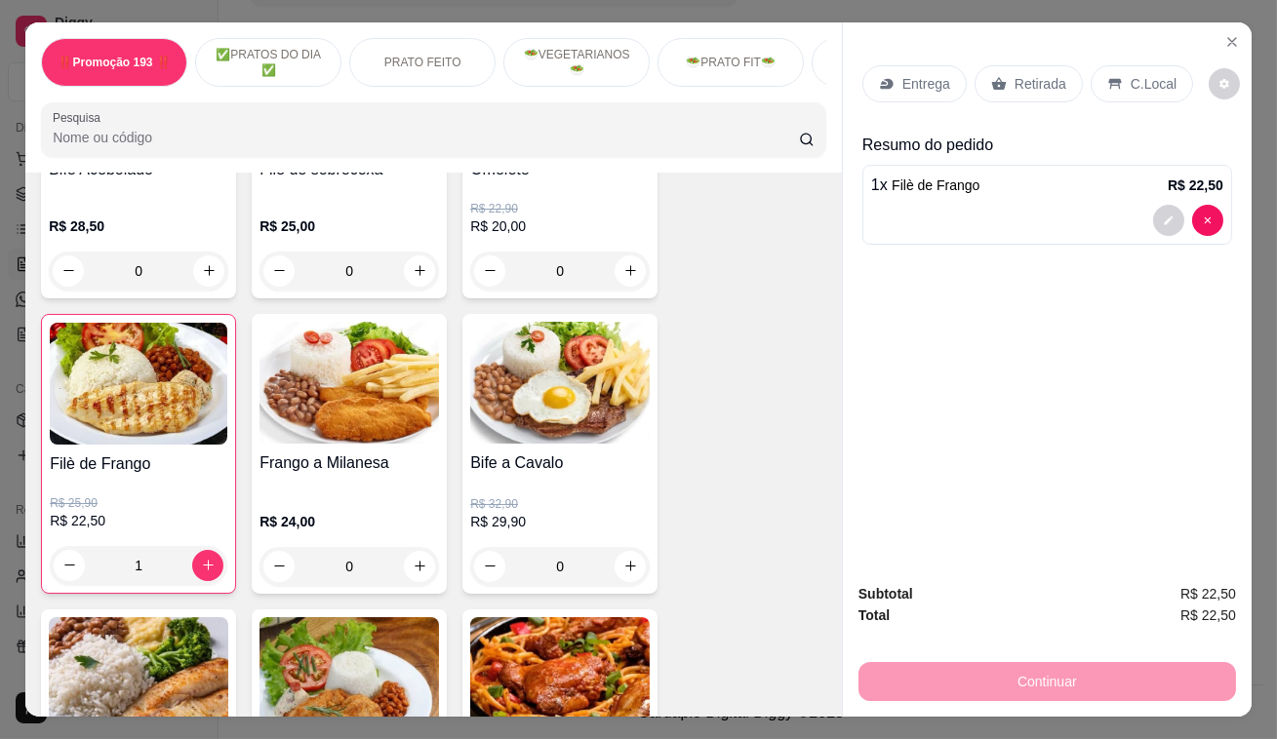
click at [1023, 74] on p "Retirada" at bounding box center [1040, 84] width 52 height 20
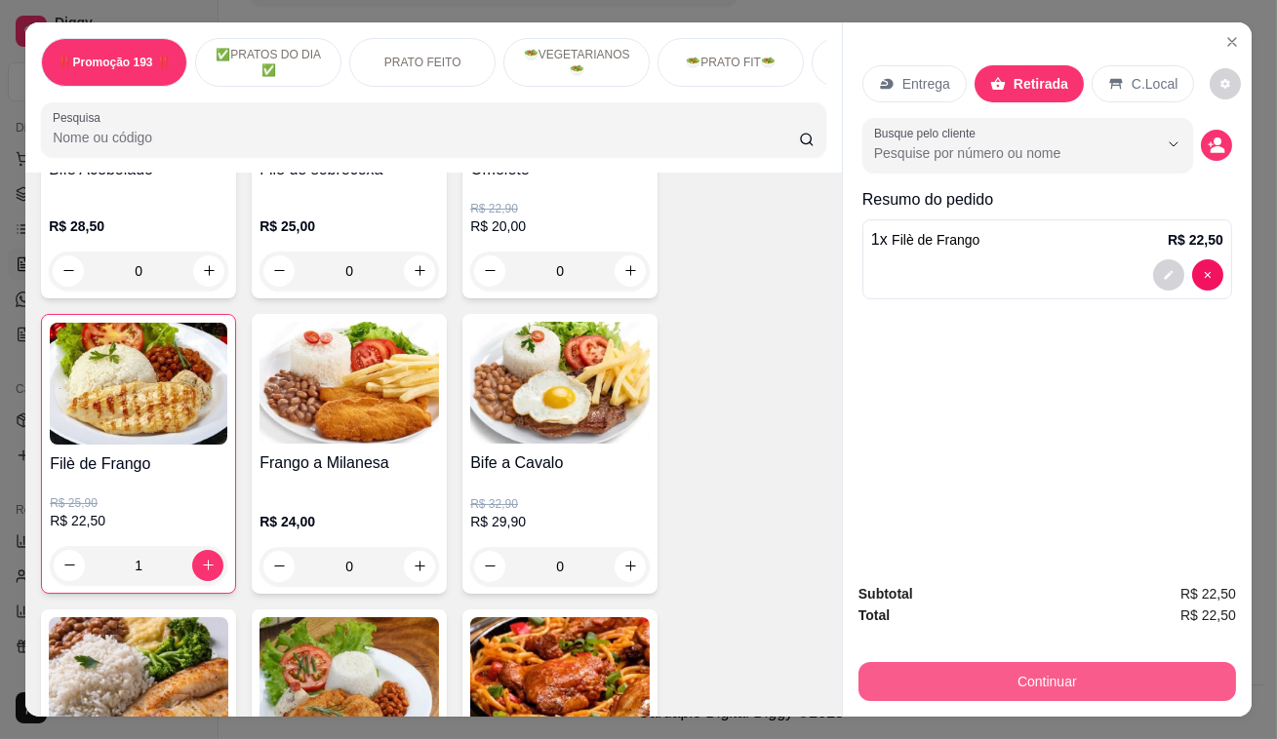
click at [1107, 662] on button "Continuar" at bounding box center [1046, 681] width 377 height 39
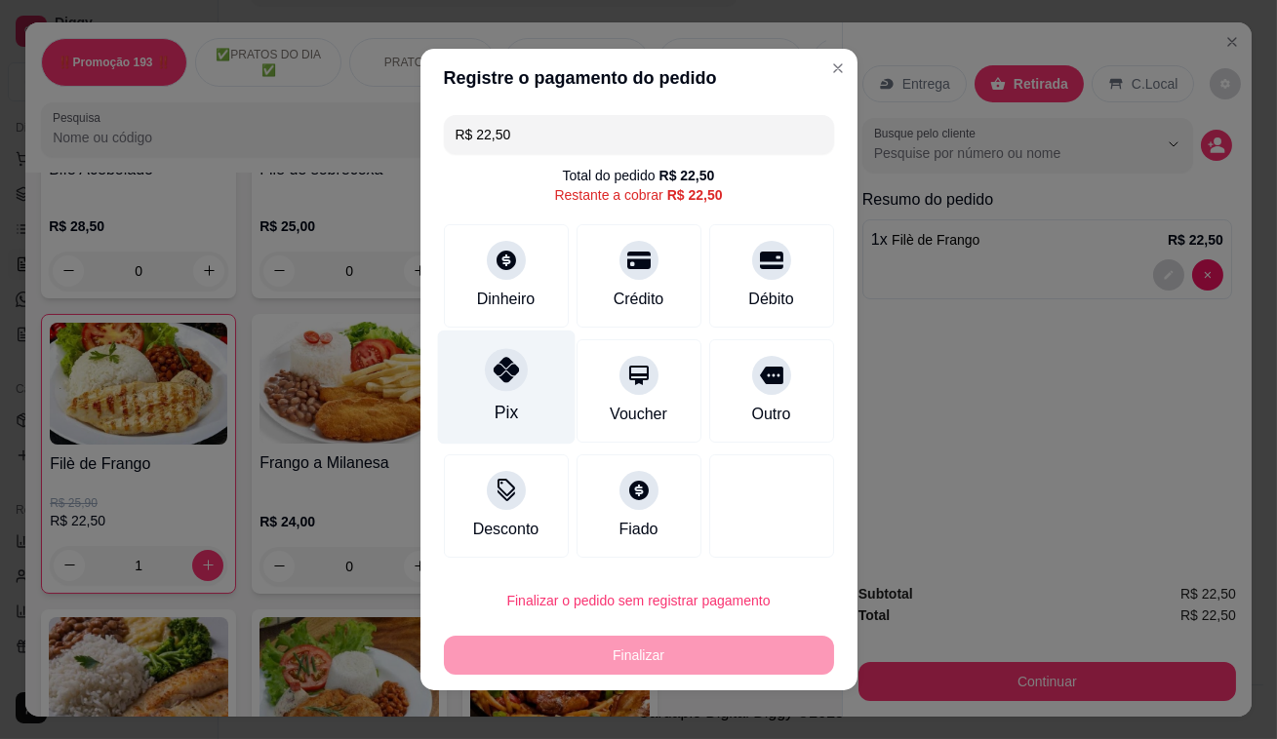
click at [507, 379] on icon at bounding box center [505, 369] width 25 height 25
type input "R$ 0,00"
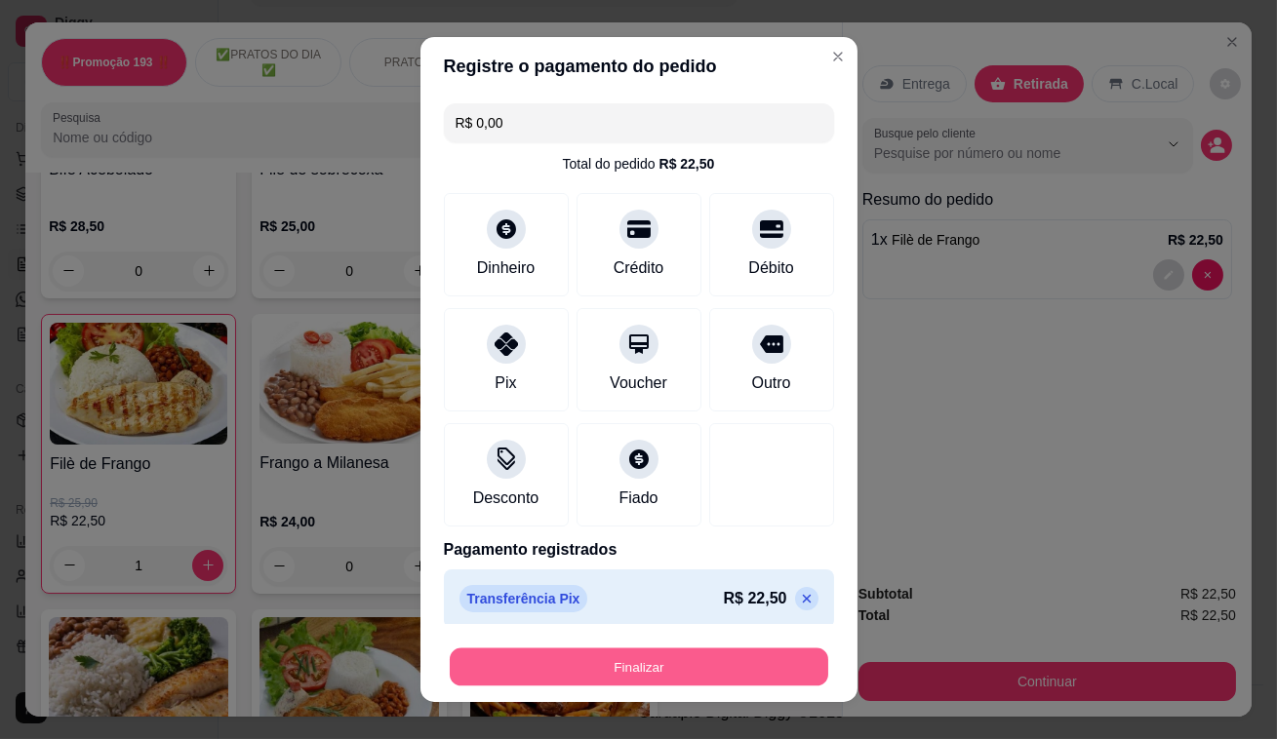
click at [654, 670] on button "Finalizar" at bounding box center [639, 668] width 378 height 38
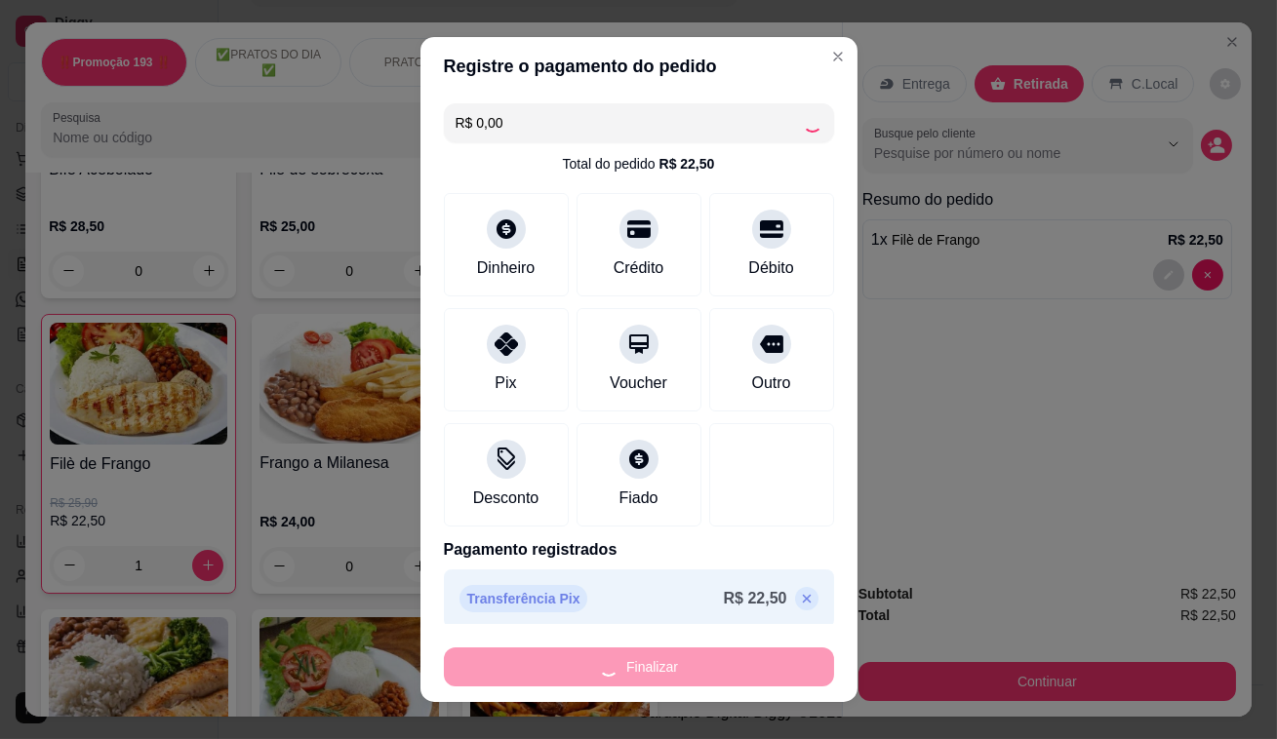
type input "0"
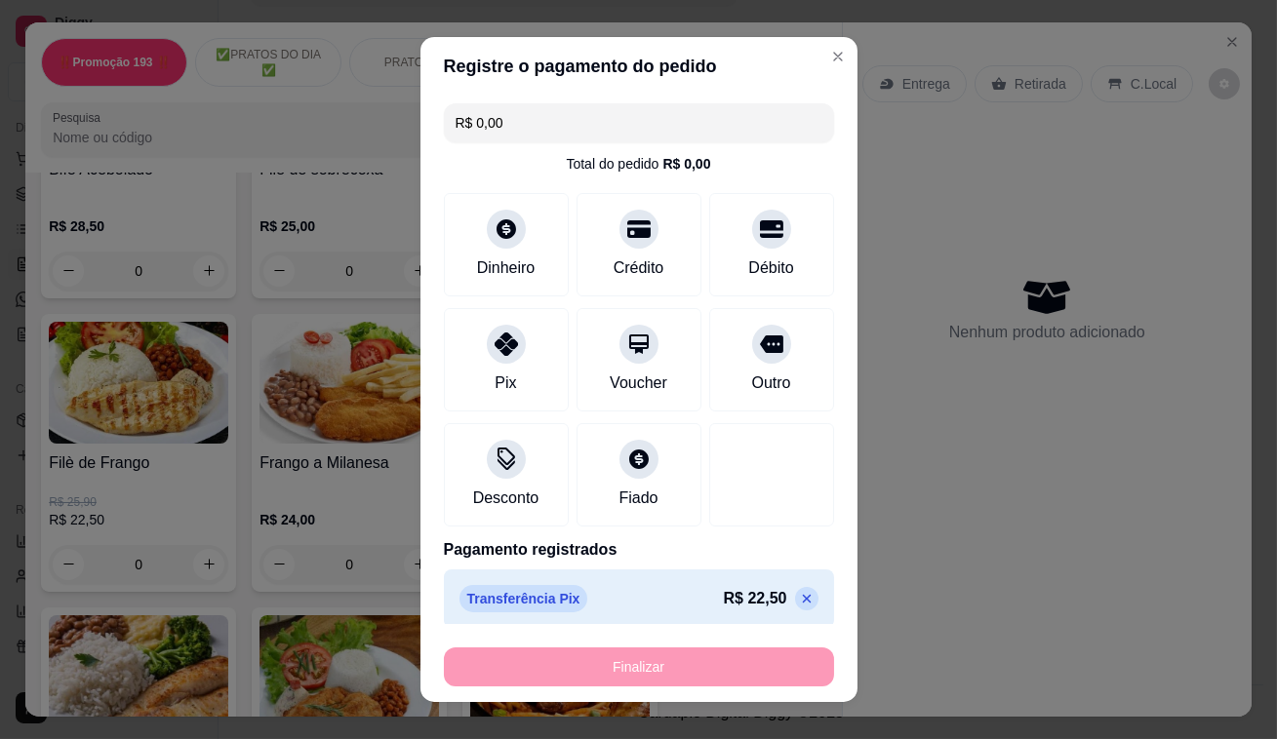
type input "-R$ 22,50"
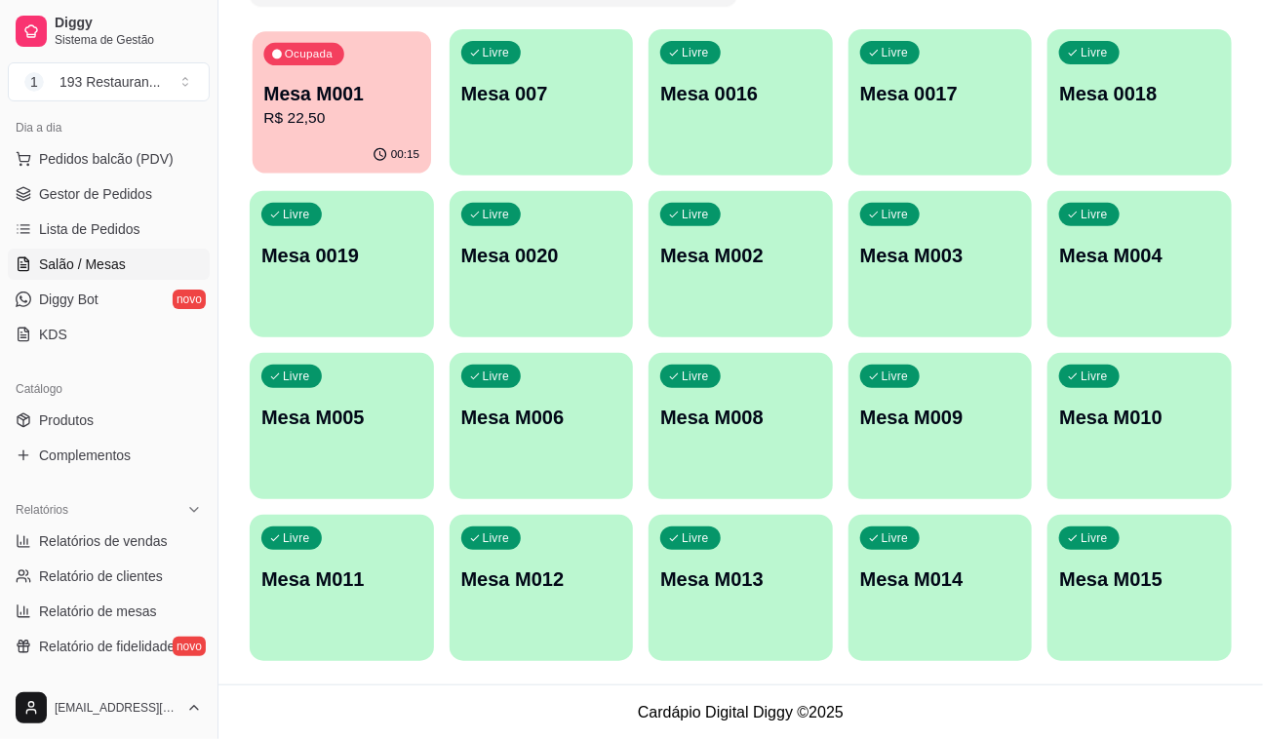
click at [322, 88] on p "Mesa M001" at bounding box center [341, 94] width 156 height 26
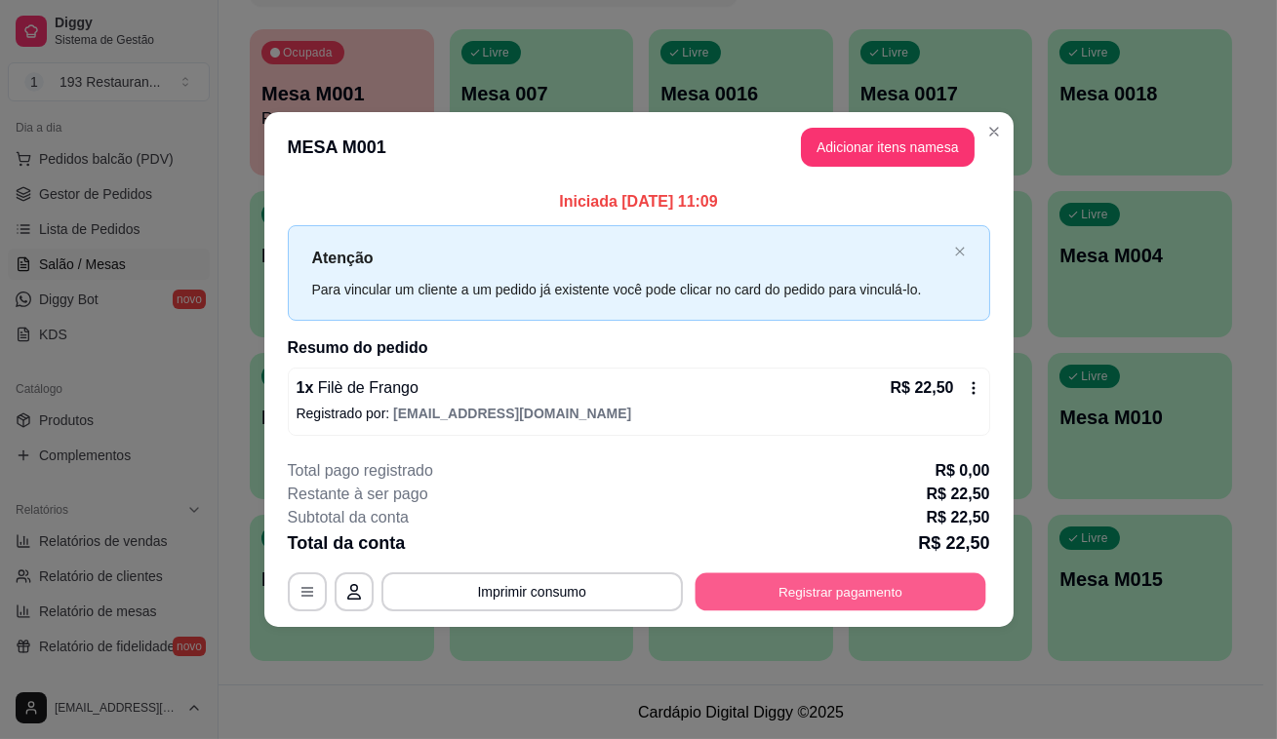
click at [868, 587] on button "Registrar pagamento" at bounding box center [839, 592] width 291 height 38
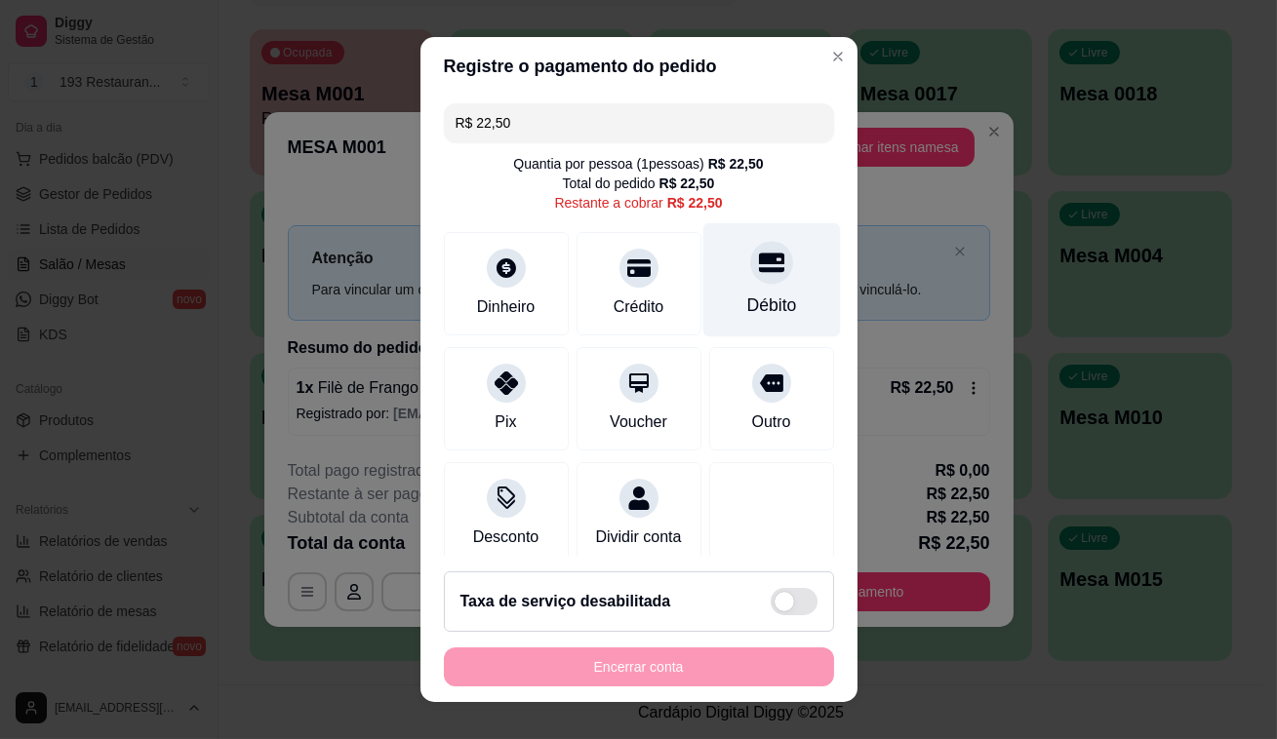
click at [758, 267] on icon at bounding box center [770, 263] width 25 height 20
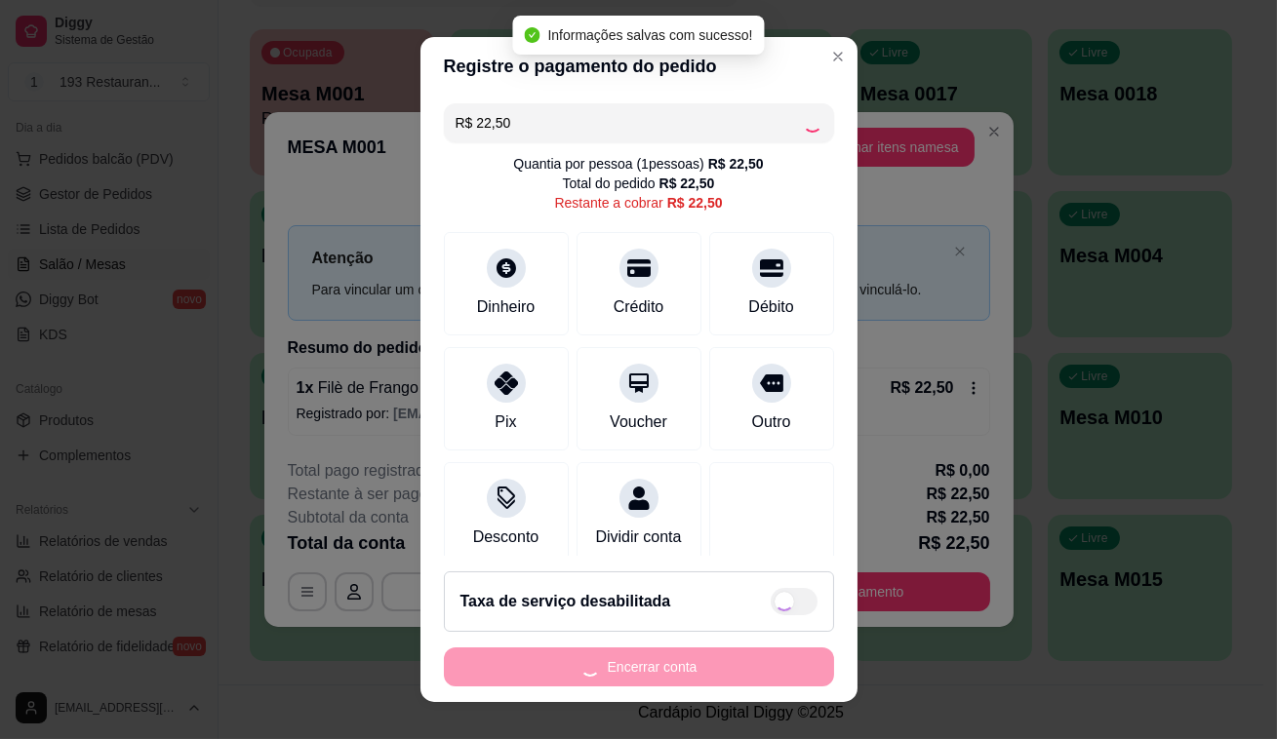
type input "R$ 0,00"
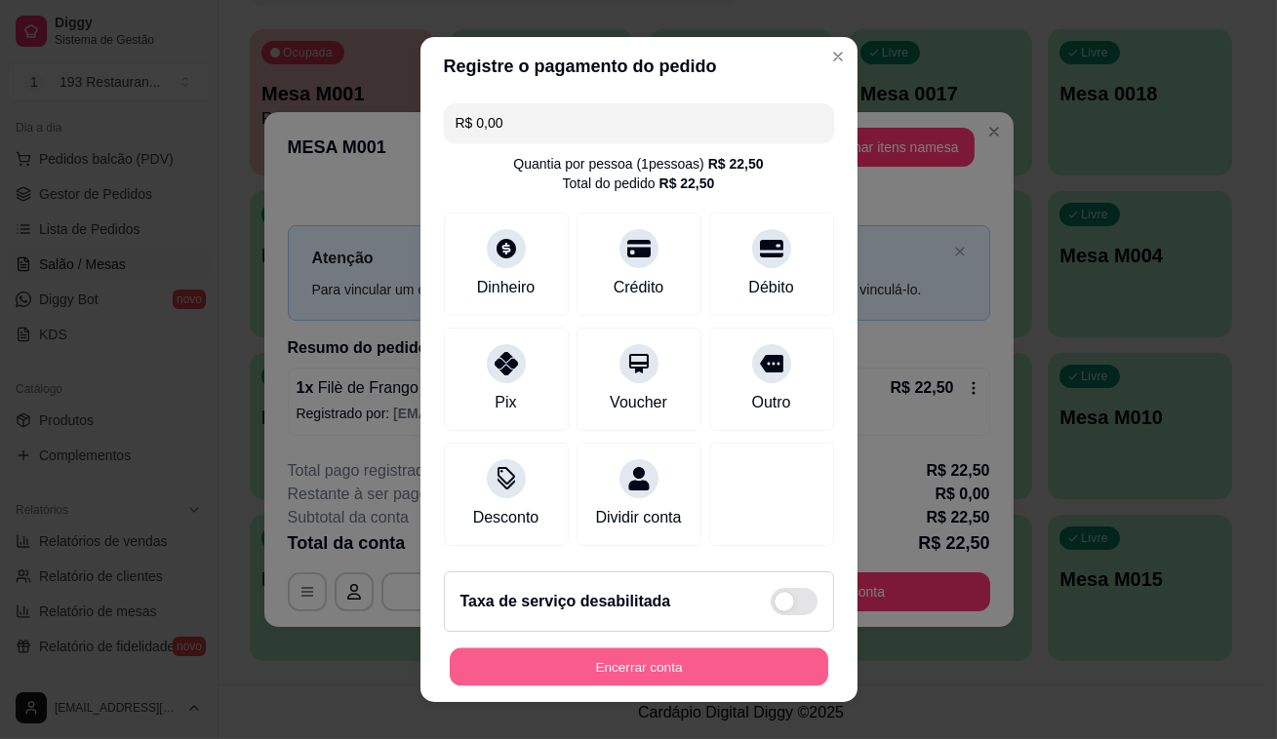
click at [698, 670] on button "Encerrar conta" at bounding box center [639, 668] width 378 height 38
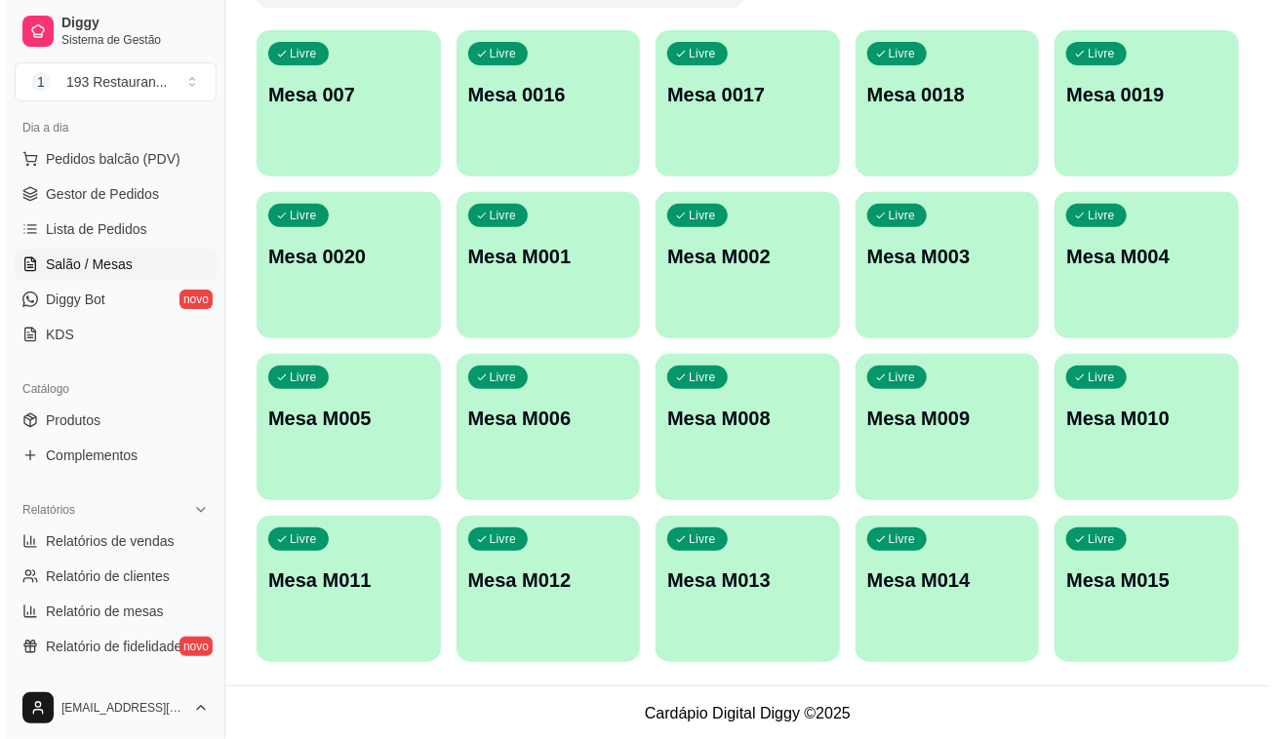
scroll to position [181, 0]
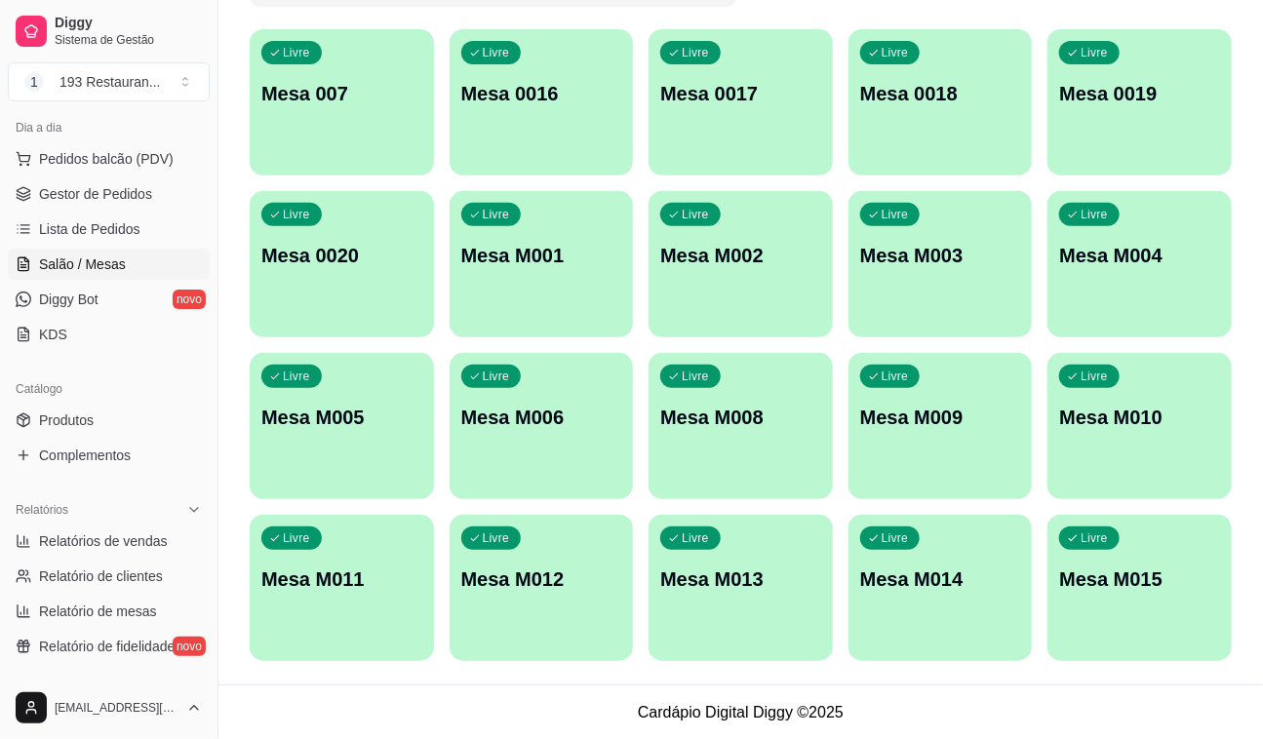
click at [722, 264] on p "Mesa M002" at bounding box center [740, 255] width 161 height 27
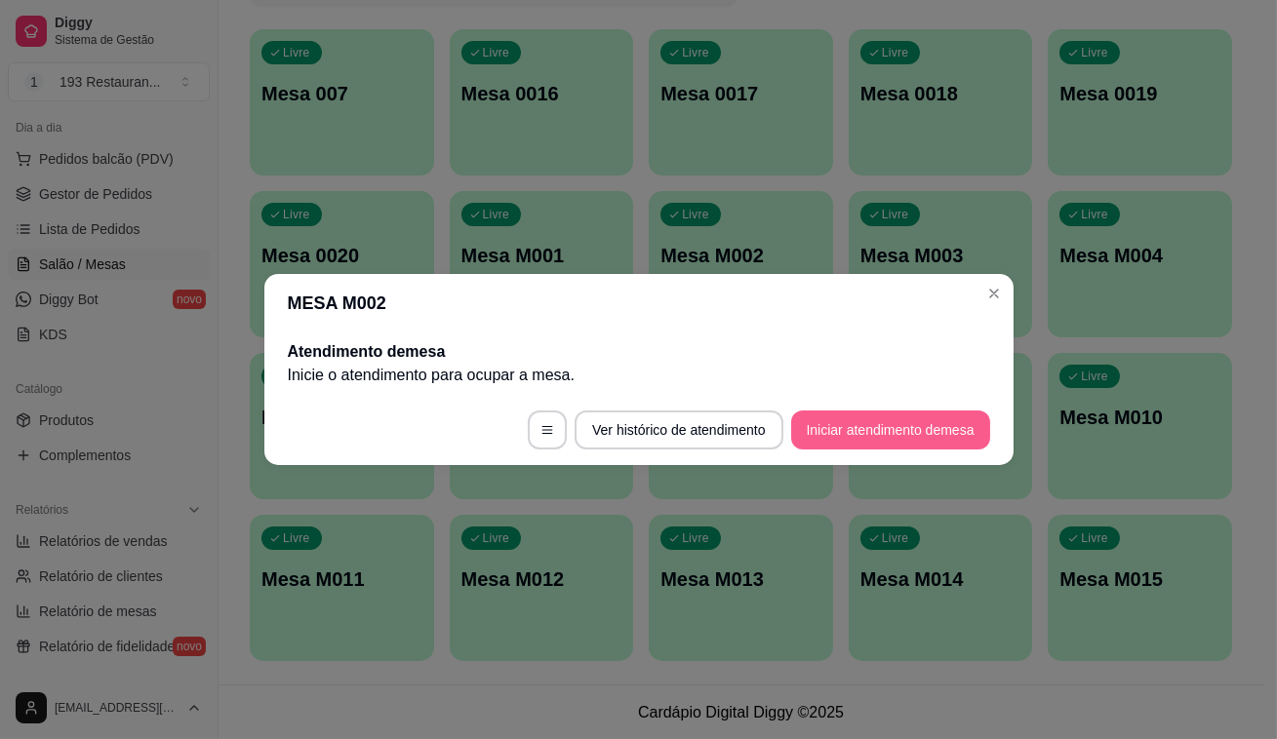
click at [870, 415] on button "Iniciar atendimento de mesa" at bounding box center [890, 430] width 199 height 39
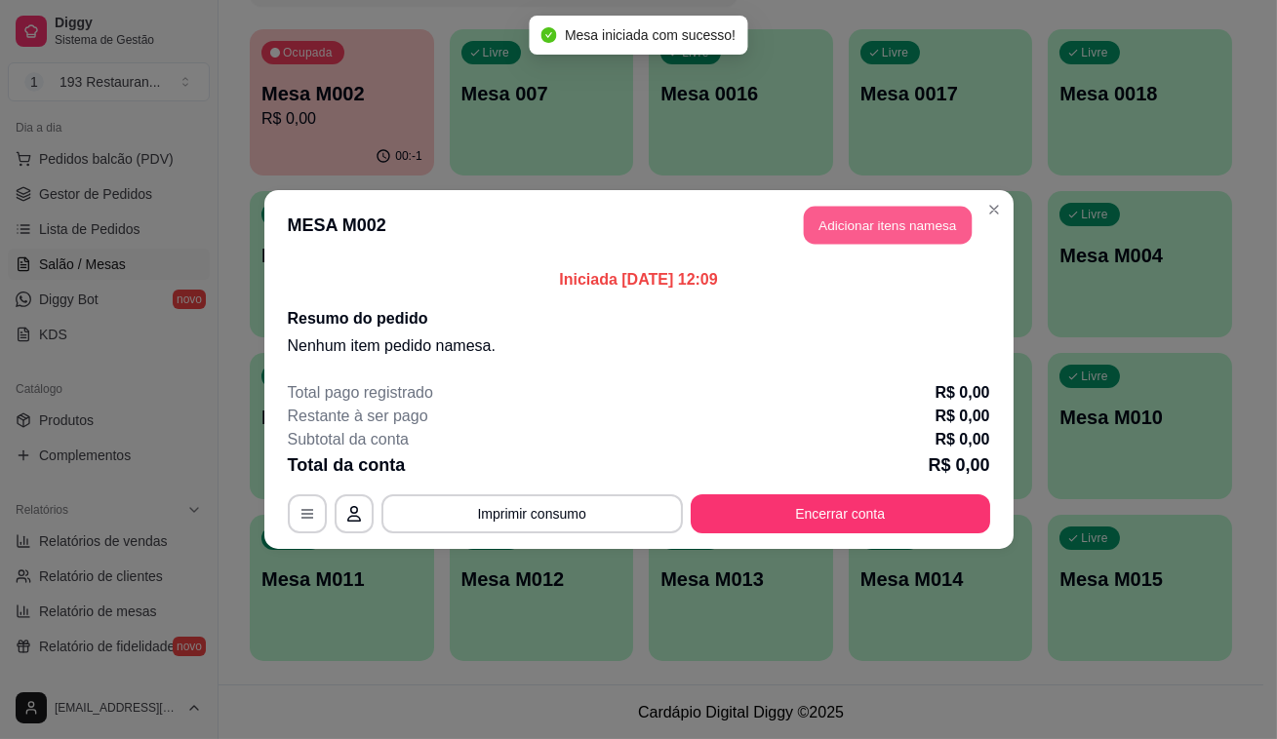
click at [934, 219] on button "Adicionar itens na mesa" at bounding box center [888, 226] width 168 height 38
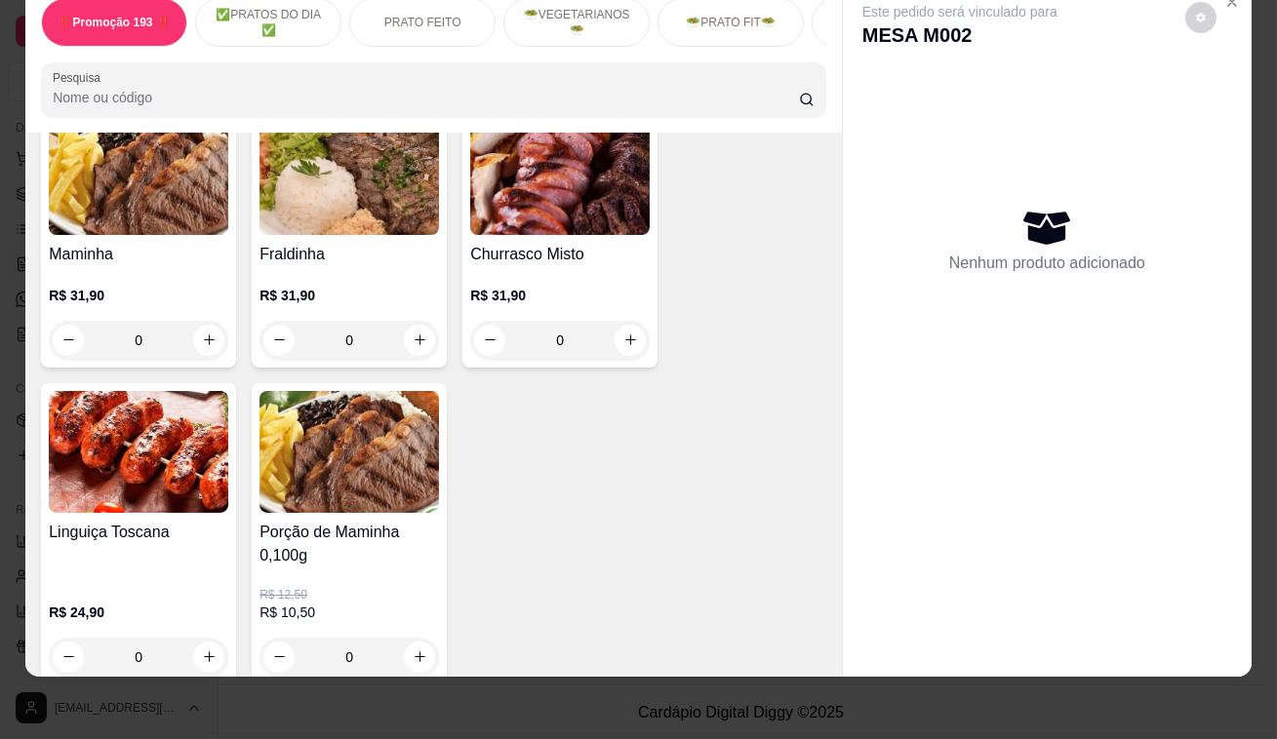
scroll to position [3902, 0]
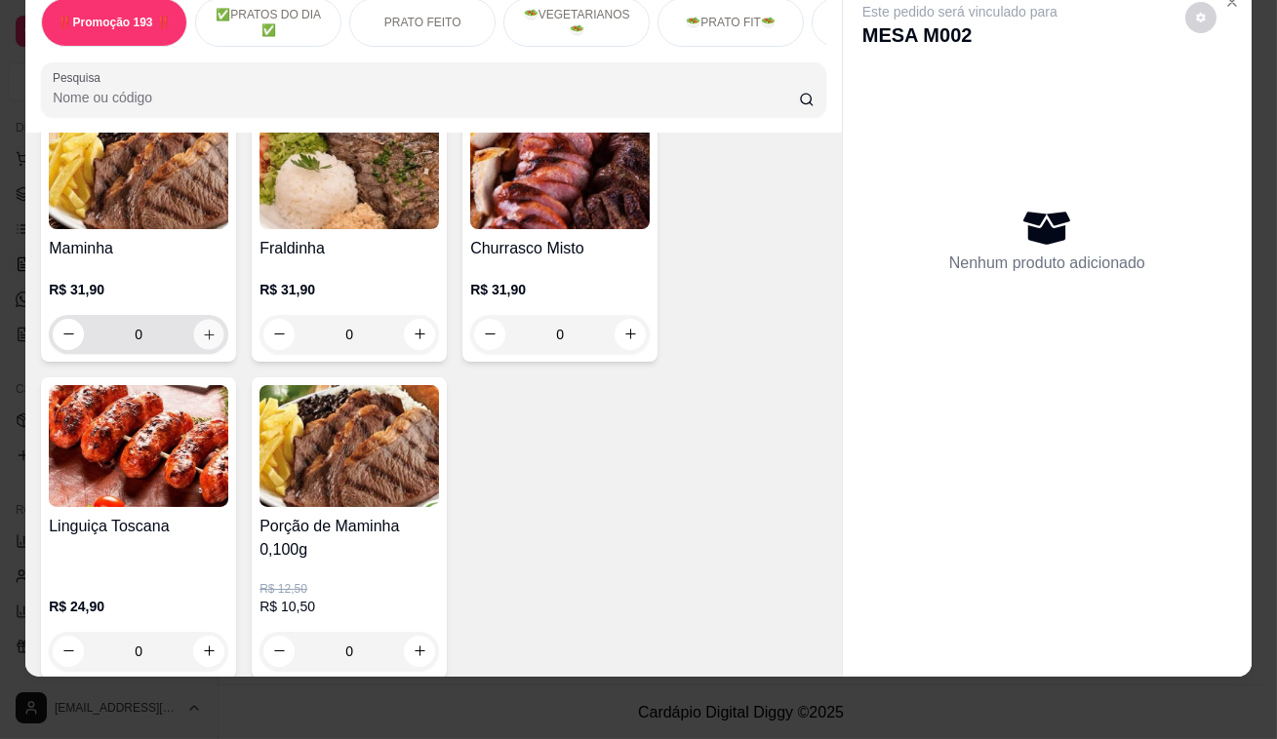
click at [206, 327] on icon "increase-product-quantity" at bounding box center [209, 334] width 15 height 15
type input "1"
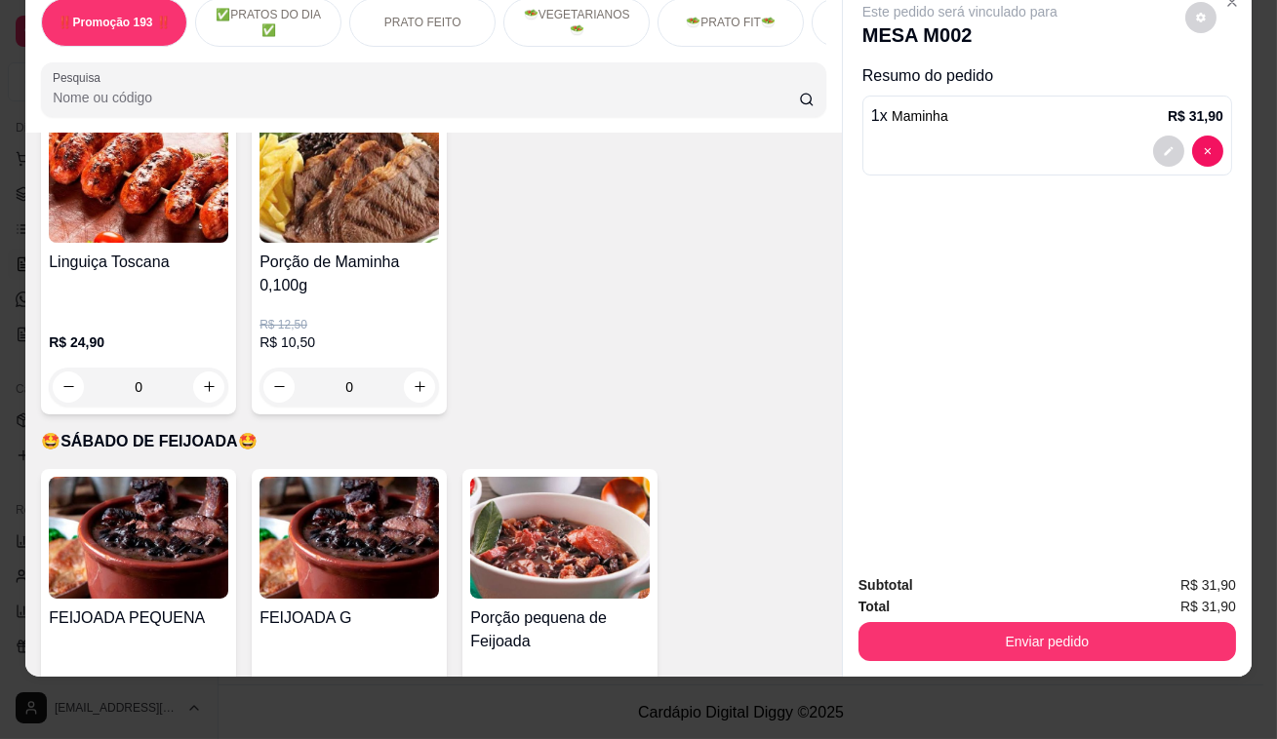
scroll to position [4434, 0]
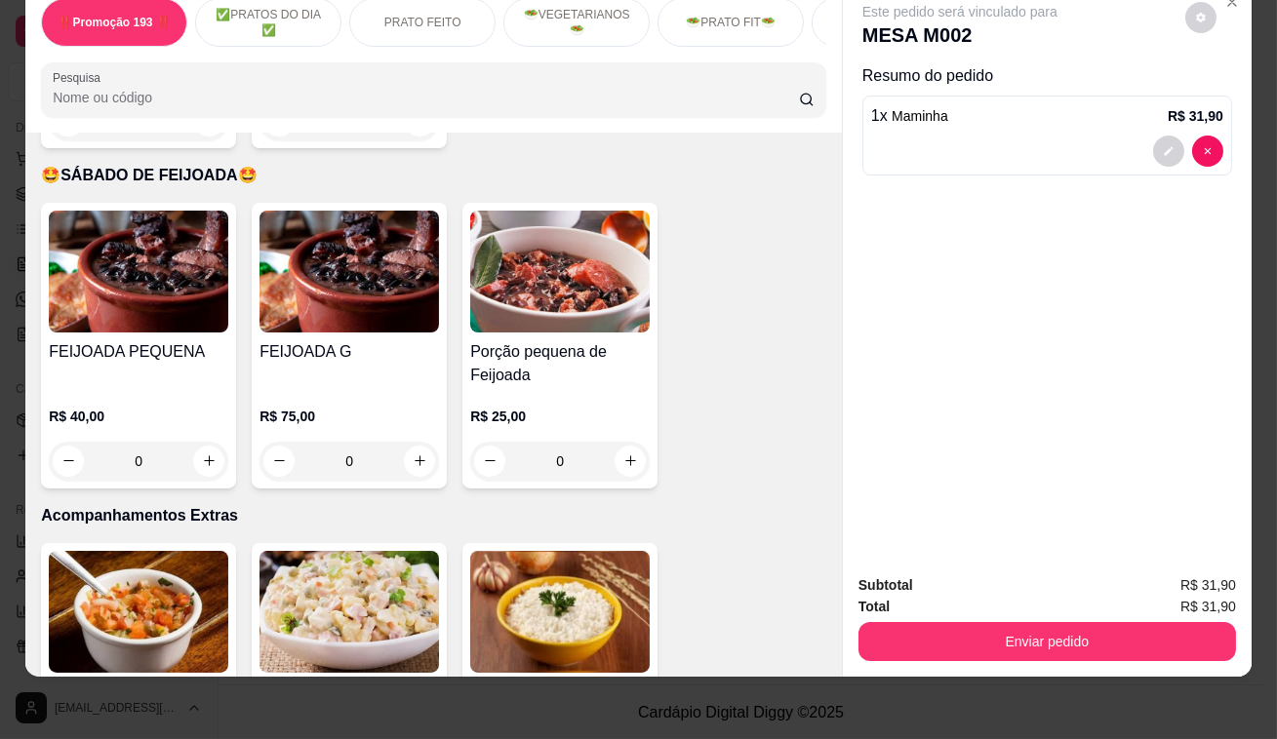
click at [1224, 20] on div "Este pedido será vinculado para MESA M002 Resumo do pedido 1 x Maminha R$ 31,90" at bounding box center [1047, 92] width 370 height 181
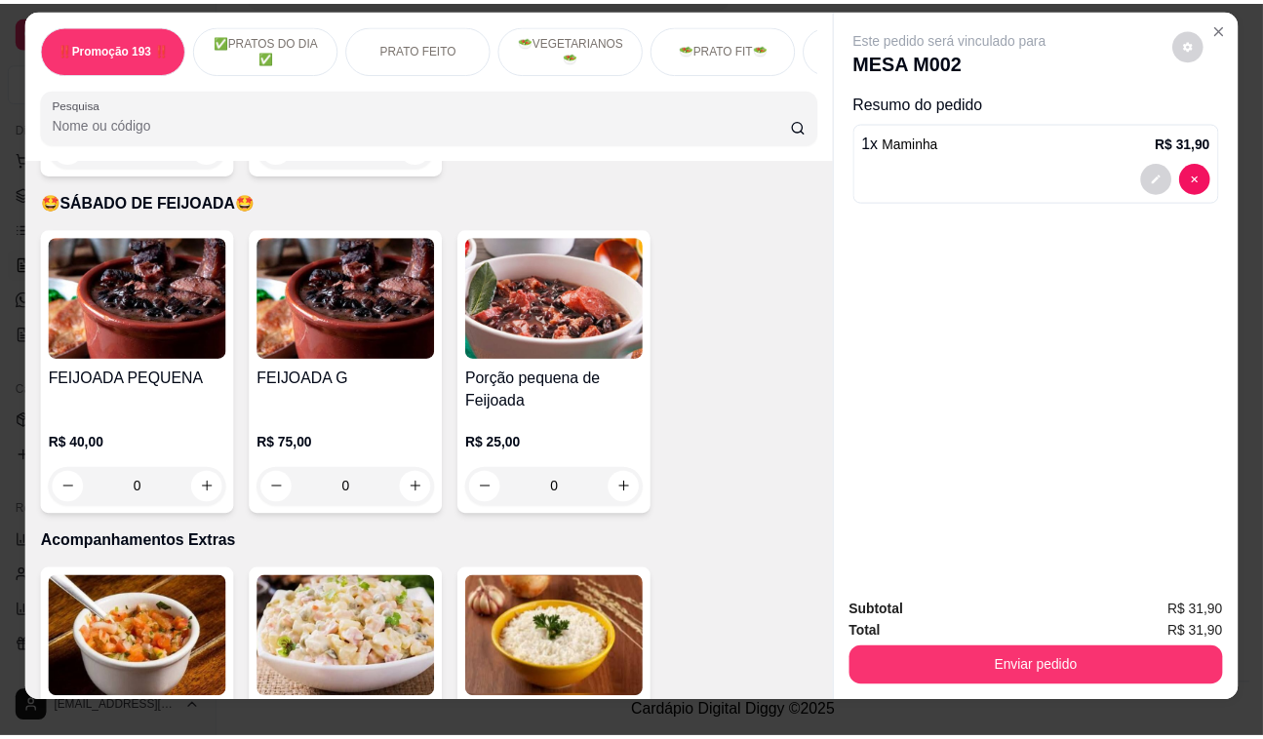
scroll to position [0, 0]
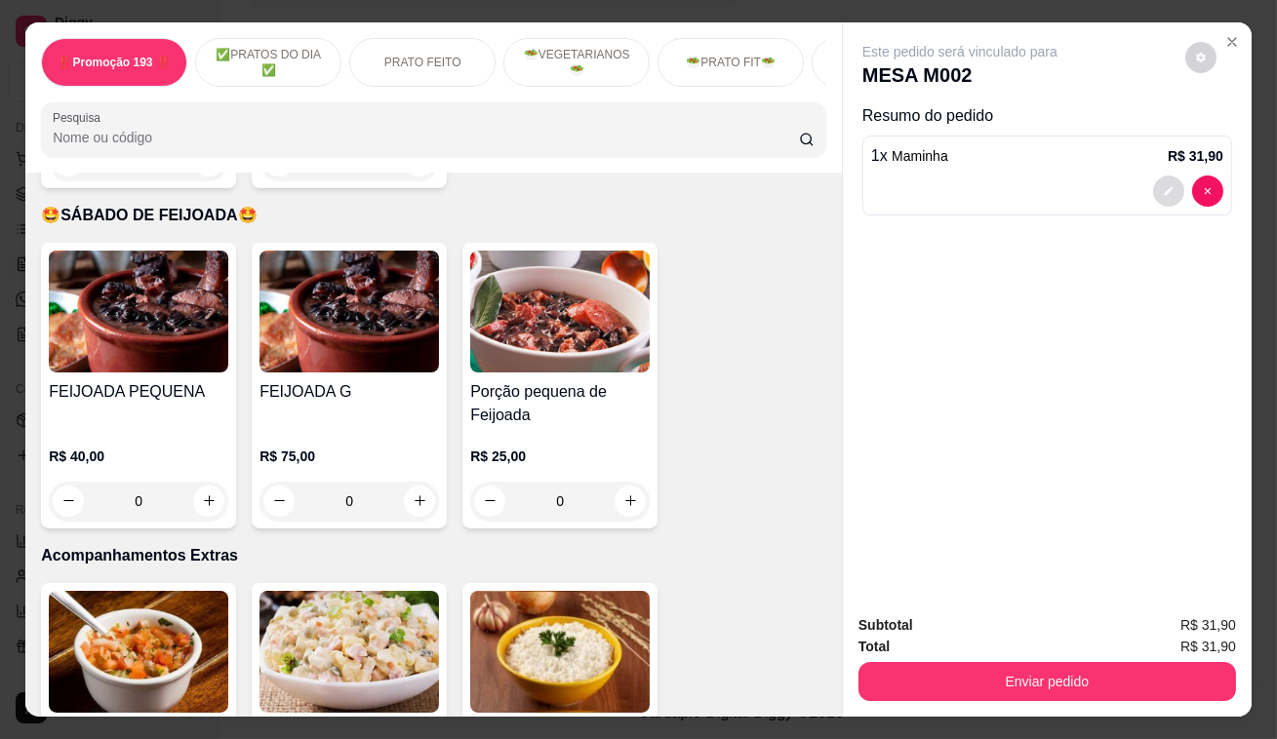
click at [1156, 176] on button "decrease-product-quantity" at bounding box center [1168, 191] width 31 height 31
click at [1216, 31] on button "Close" at bounding box center [1231, 41] width 31 height 31
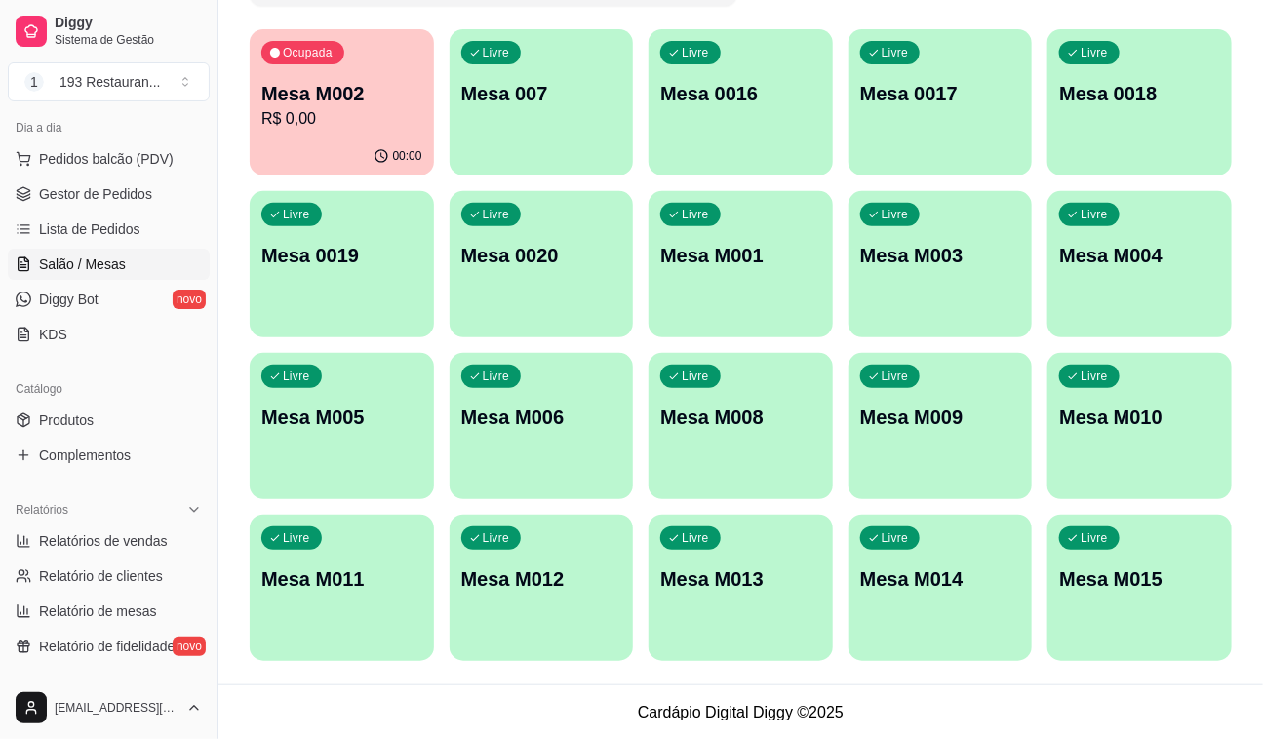
click at [116, 401] on div "Catálogo Produtos Complementos" at bounding box center [109, 422] width 218 height 113
click at [135, 417] on link "Produtos" at bounding box center [109, 420] width 202 height 31
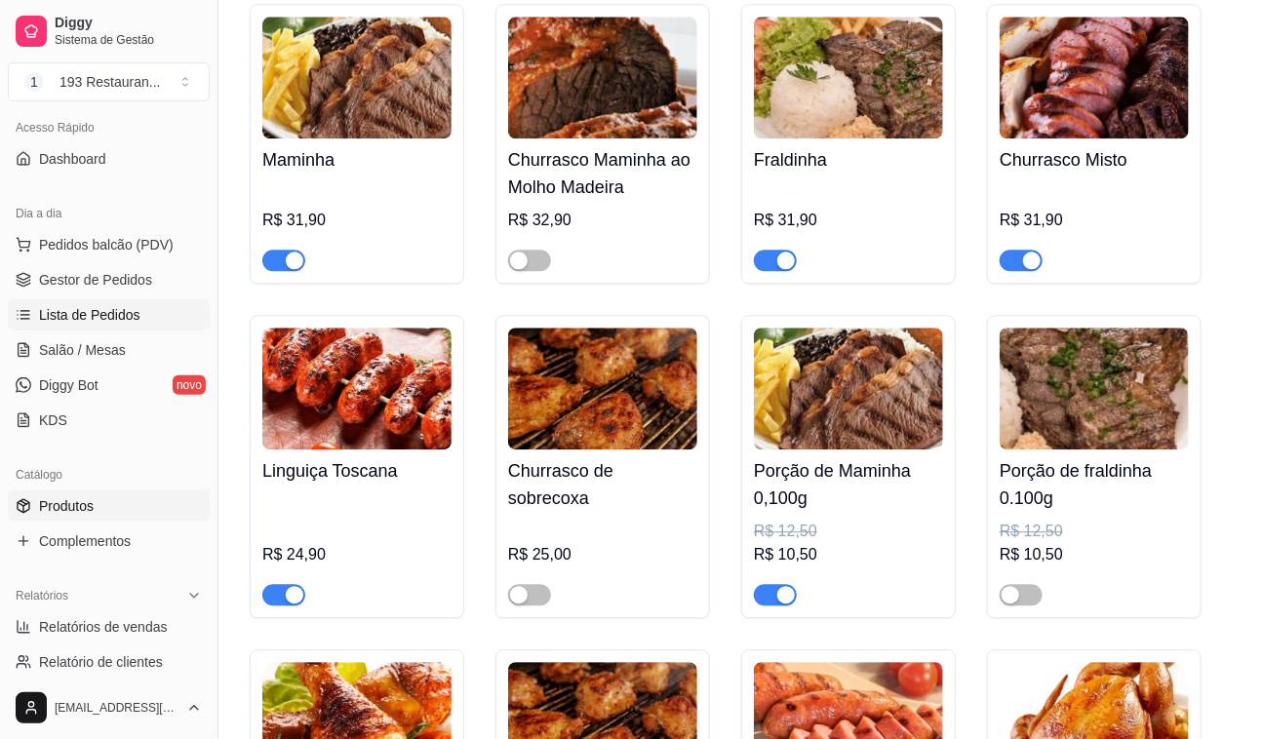
scroll to position [130, 0]
click at [113, 351] on span "Salão / Mesas" at bounding box center [82, 353] width 87 height 20
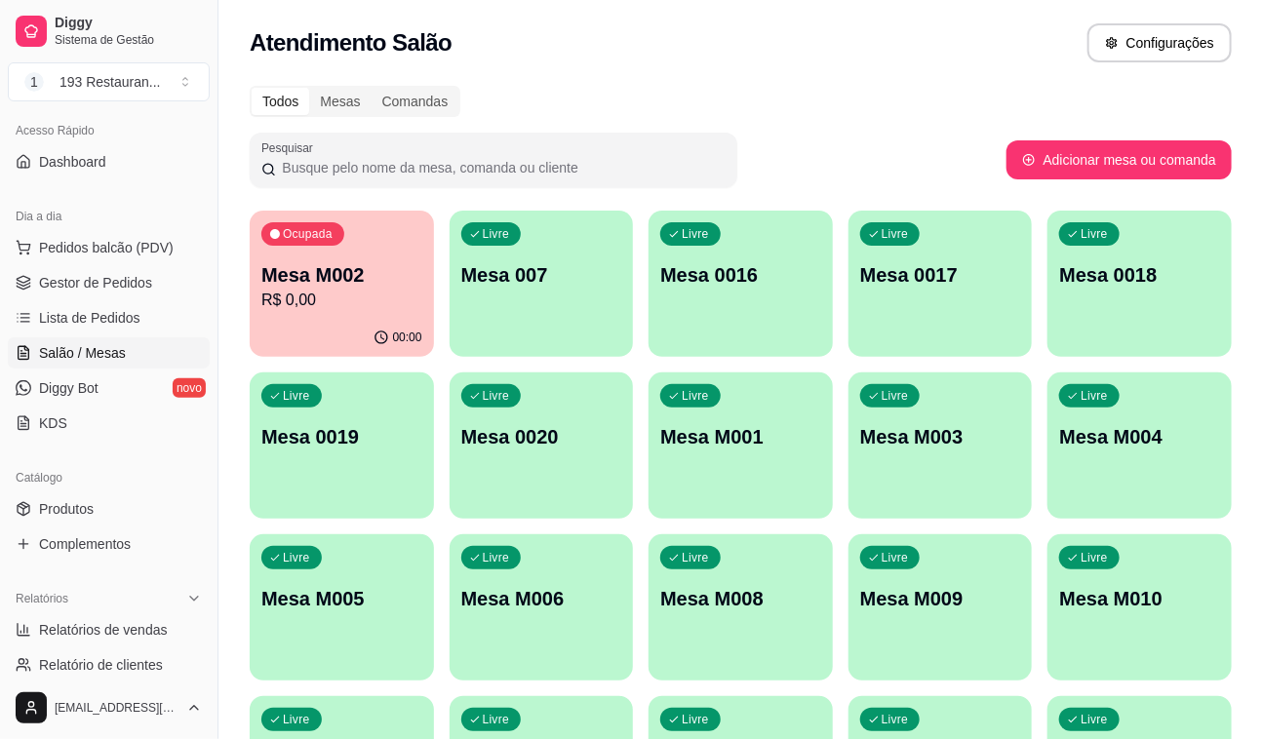
click at [362, 302] on p "R$ 0,00" at bounding box center [341, 300] width 161 height 23
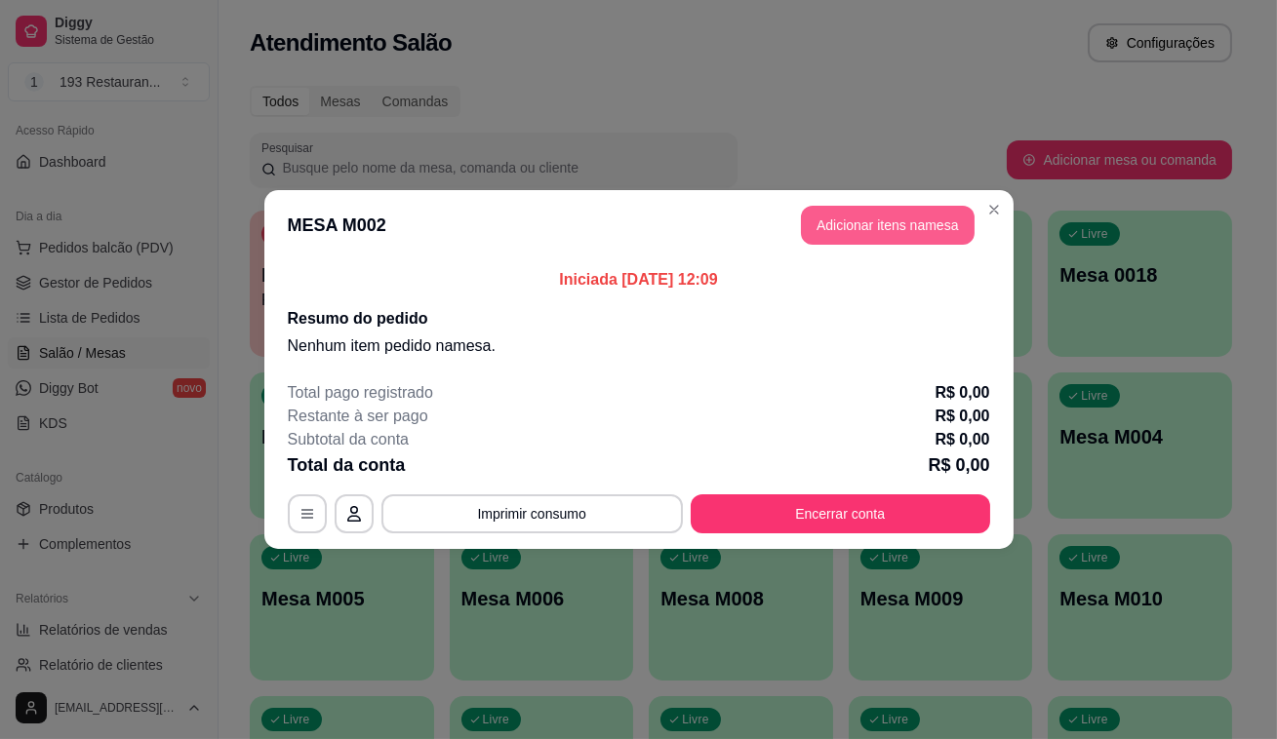
click at [823, 219] on button "Adicionar itens na mesa" at bounding box center [888, 225] width 174 height 39
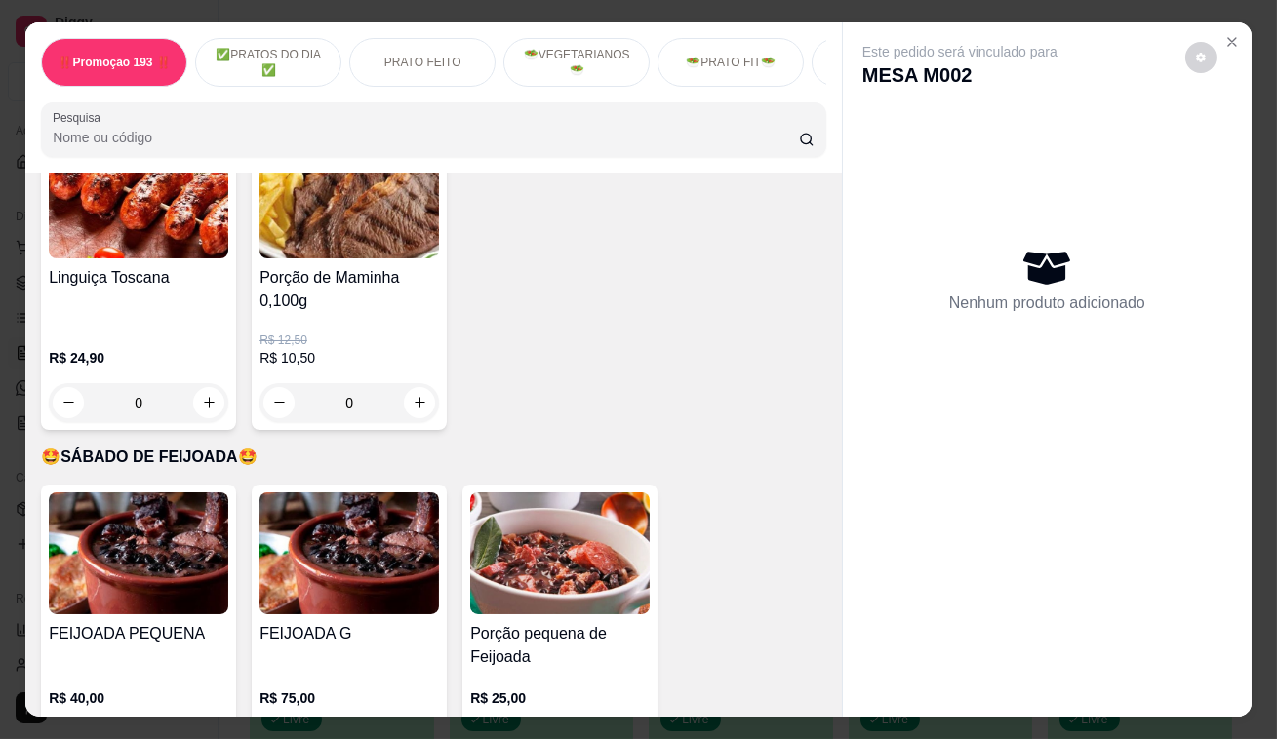
scroll to position [4078, 0]
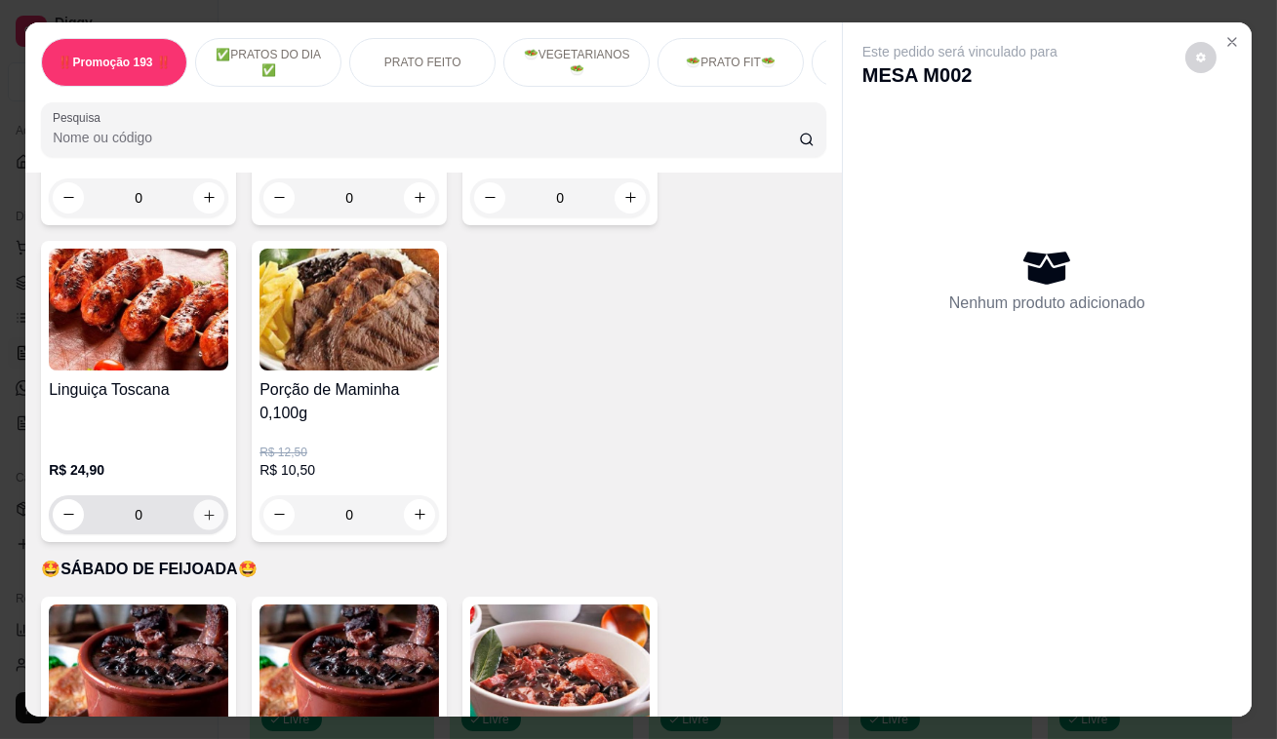
click at [213, 499] on button "increase-product-quantity" at bounding box center [209, 514] width 30 height 30
type input "1"
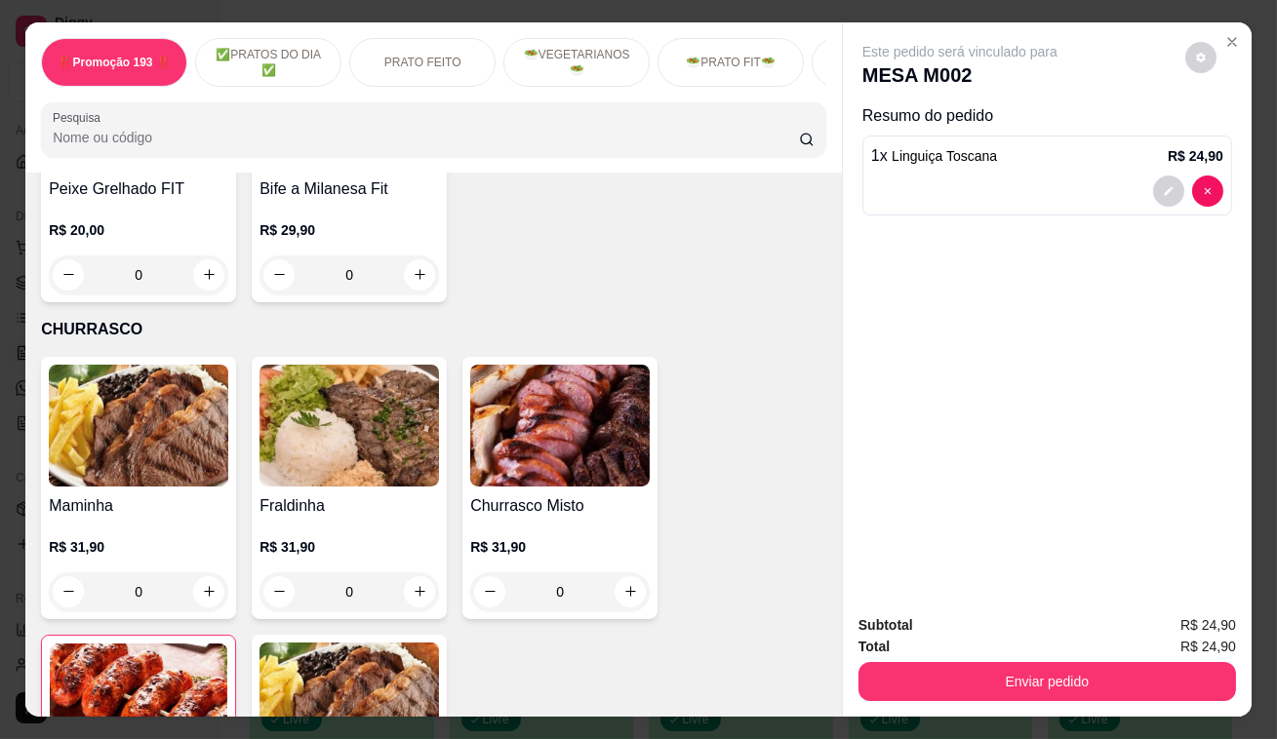
scroll to position [3724, 0]
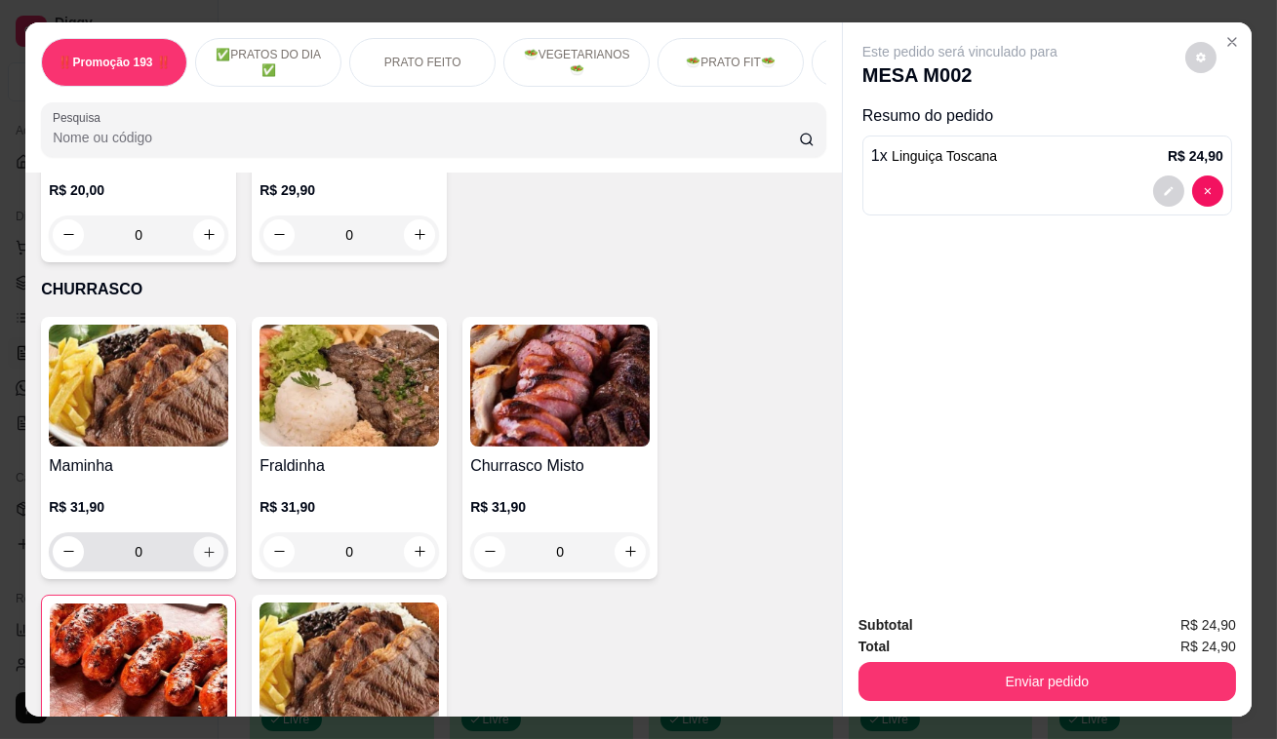
click at [215, 536] on button "increase-product-quantity" at bounding box center [209, 551] width 30 height 30
type input "1"
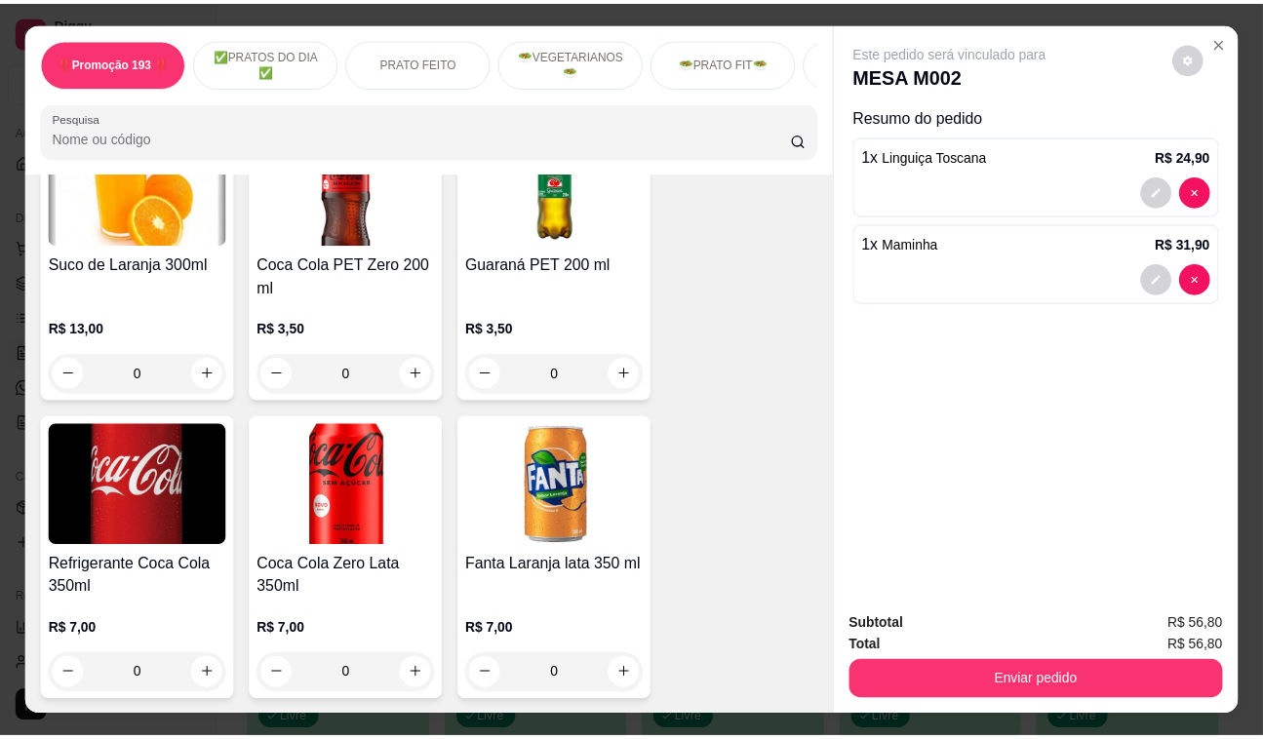
scroll to position [6295, 0]
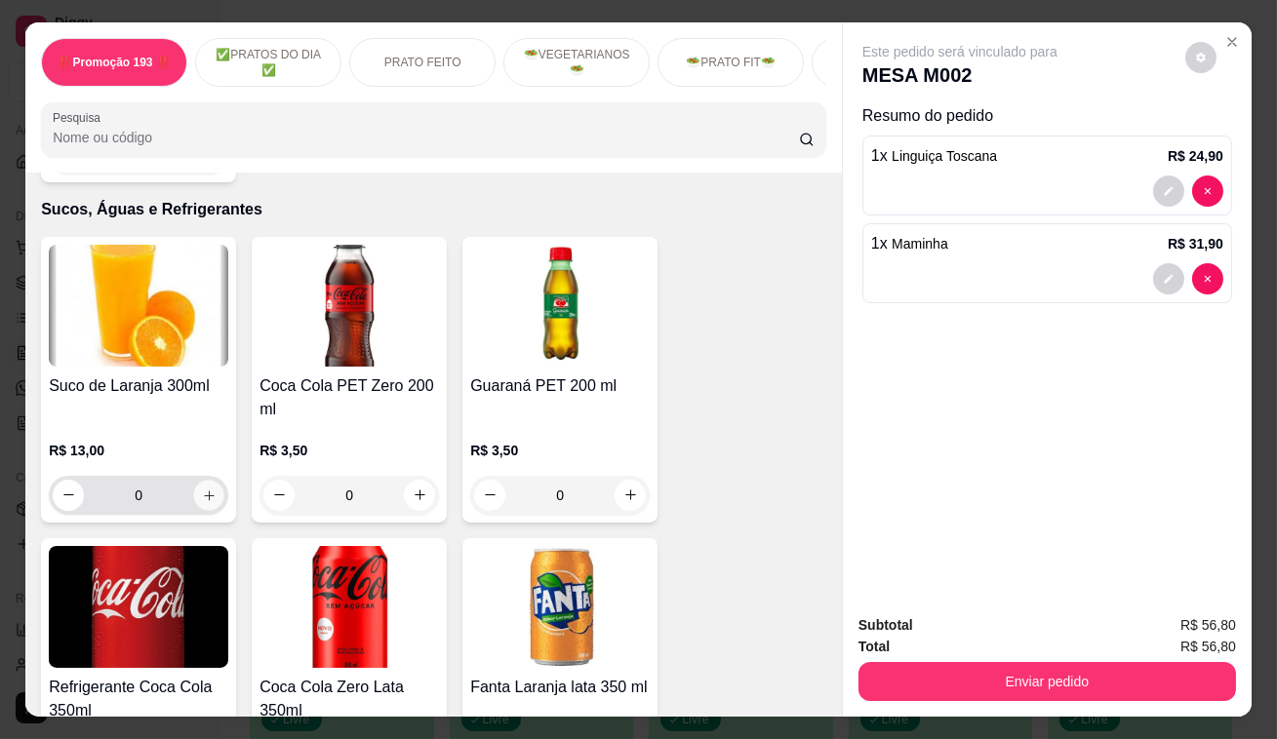
click at [202, 488] on icon "increase-product-quantity" at bounding box center [209, 495] width 15 height 15
type input "2"
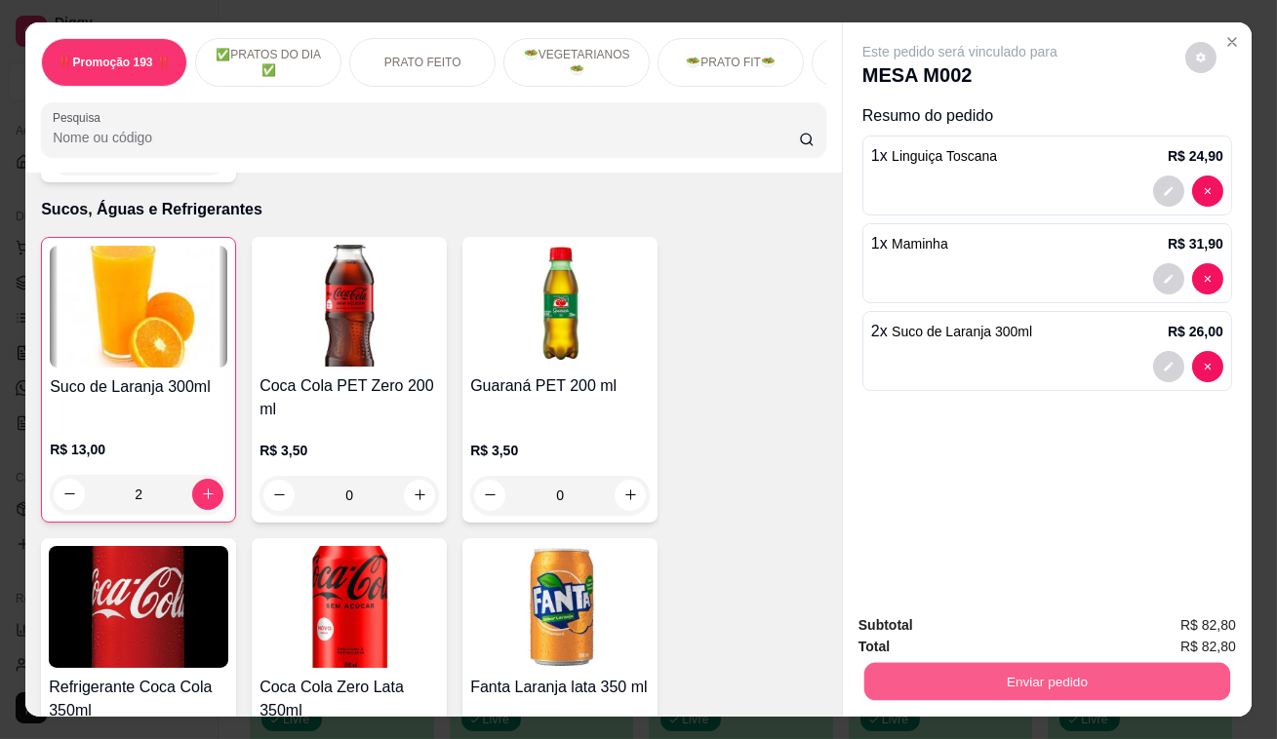
click at [1147, 663] on button "Enviar pedido" at bounding box center [1047, 682] width 366 height 38
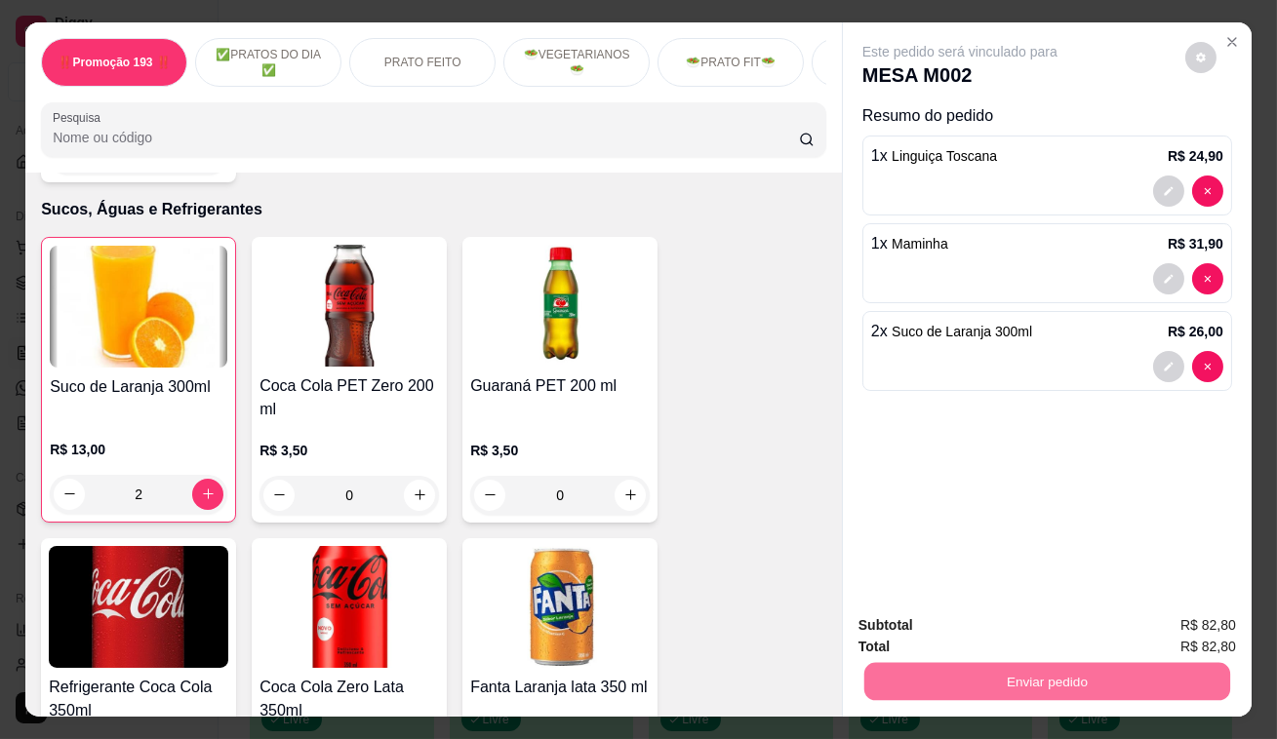
click at [1182, 619] on button "Enviar pedido" at bounding box center [1185, 628] width 107 height 36
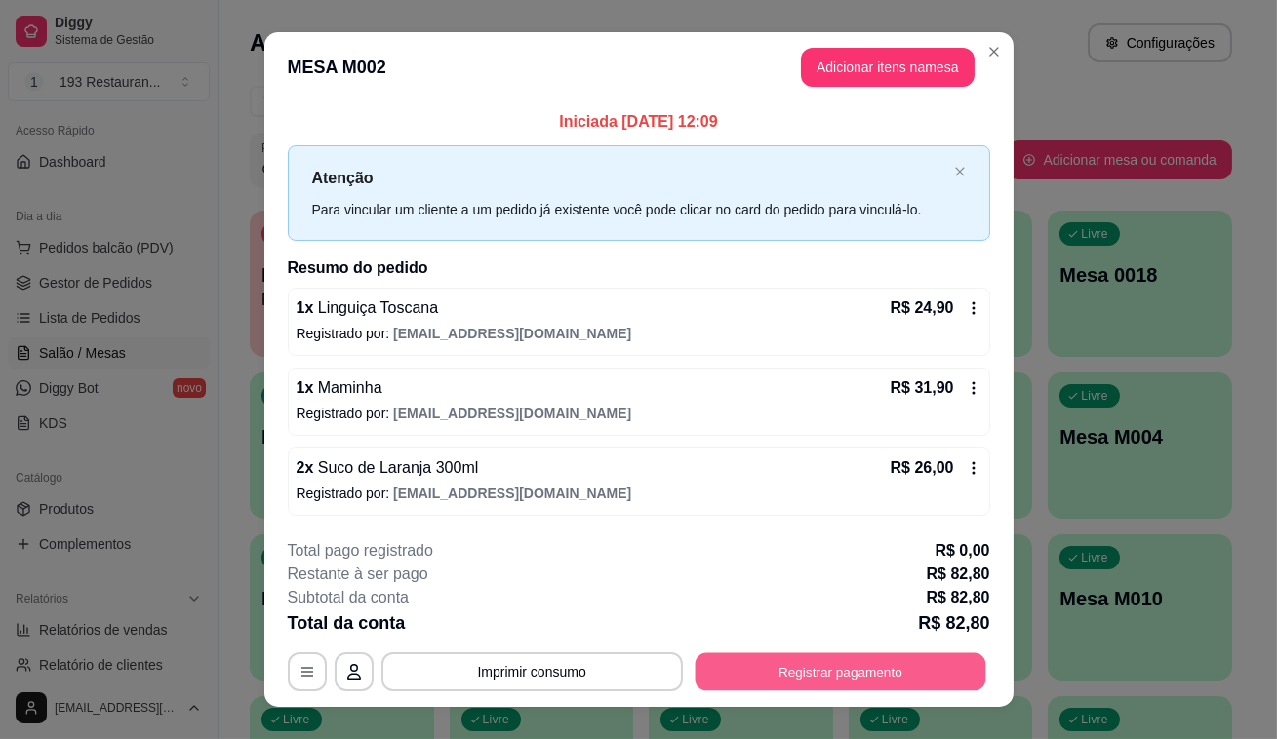
click at [935, 674] on button "Registrar pagamento" at bounding box center [839, 672] width 291 height 38
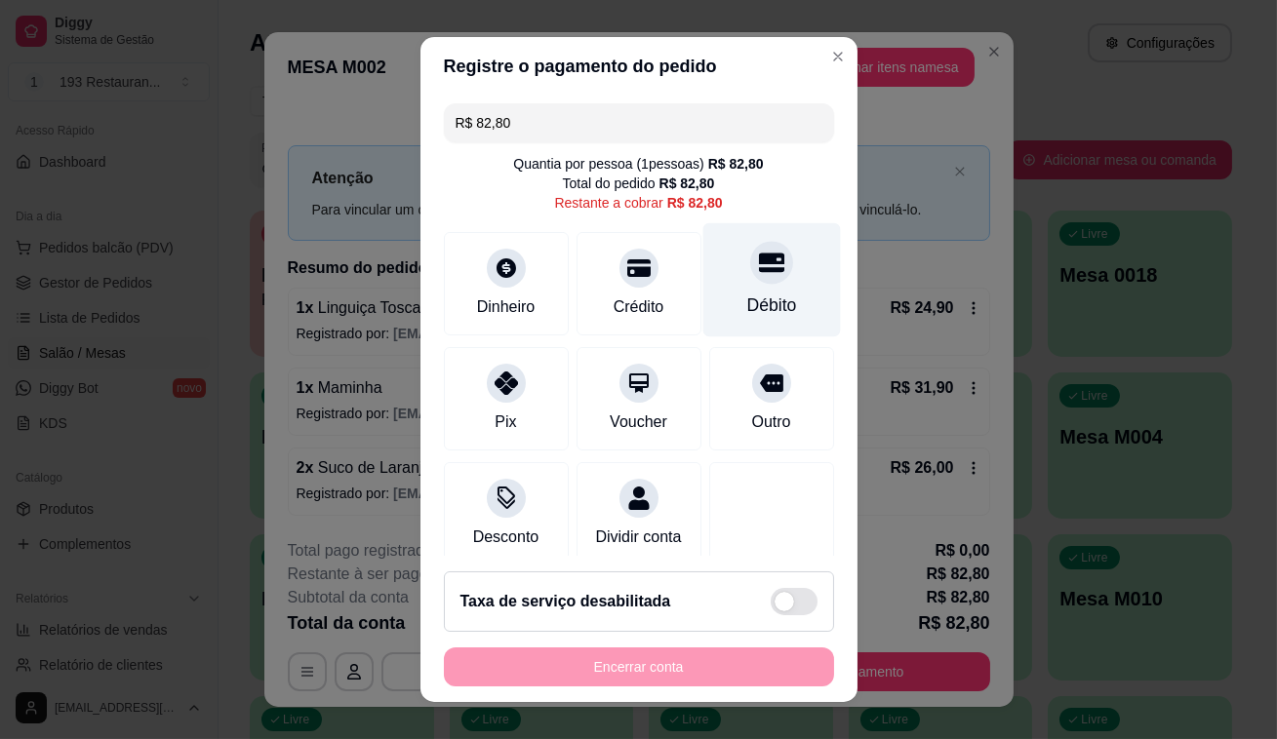
click at [756, 283] on div "Débito" at bounding box center [771, 280] width 138 height 114
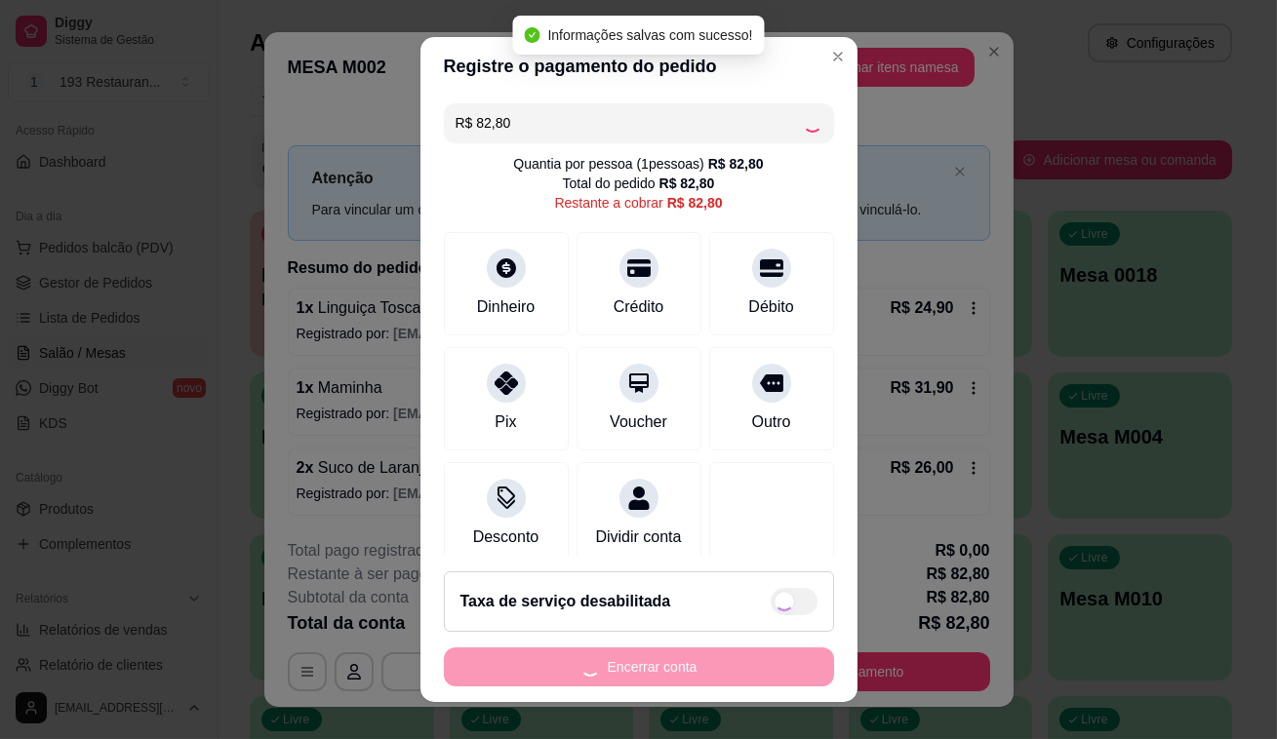
type input "R$ 0,00"
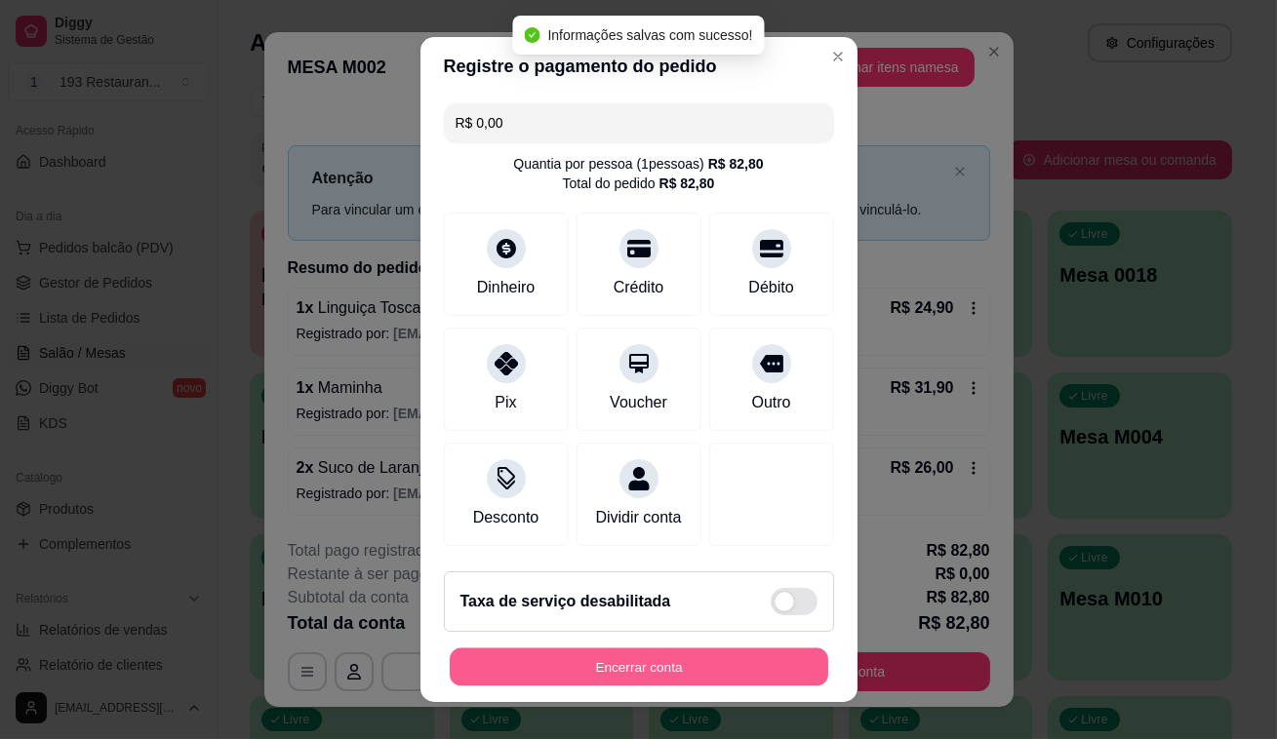
click at [693, 675] on button "Encerrar conta" at bounding box center [639, 668] width 378 height 38
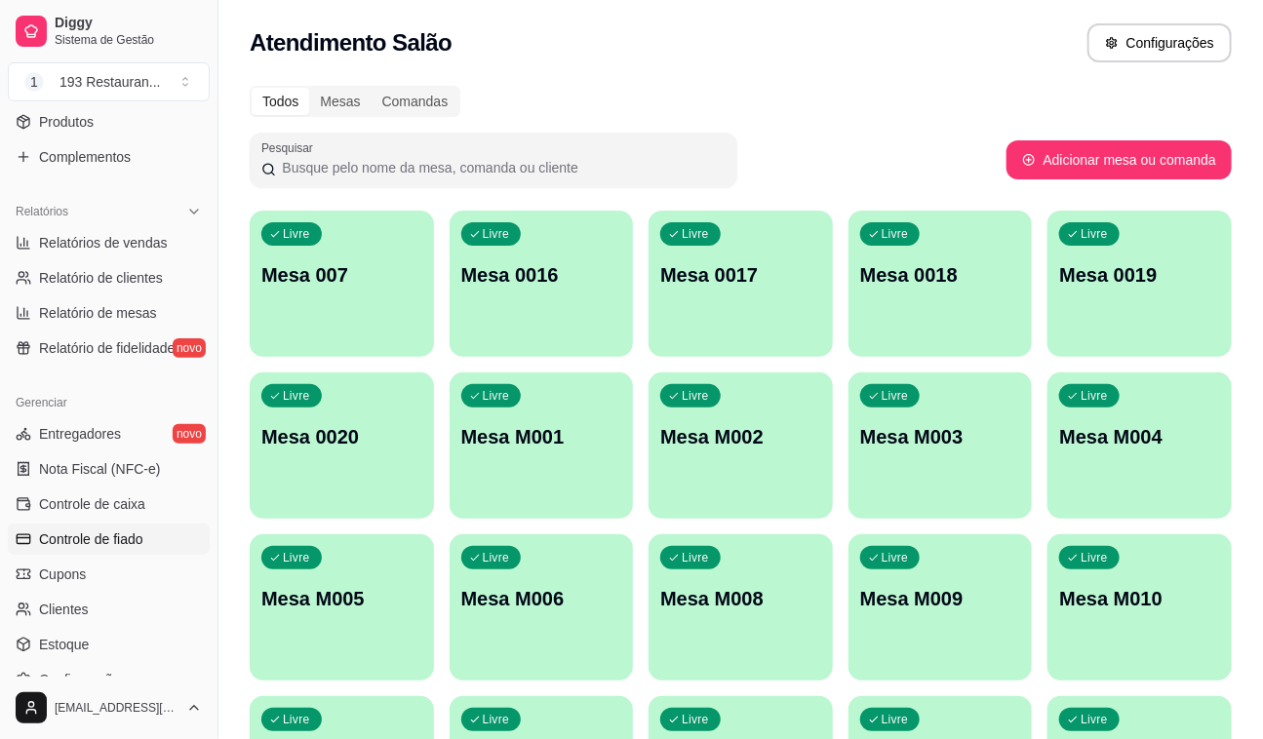
scroll to position [574, 0]
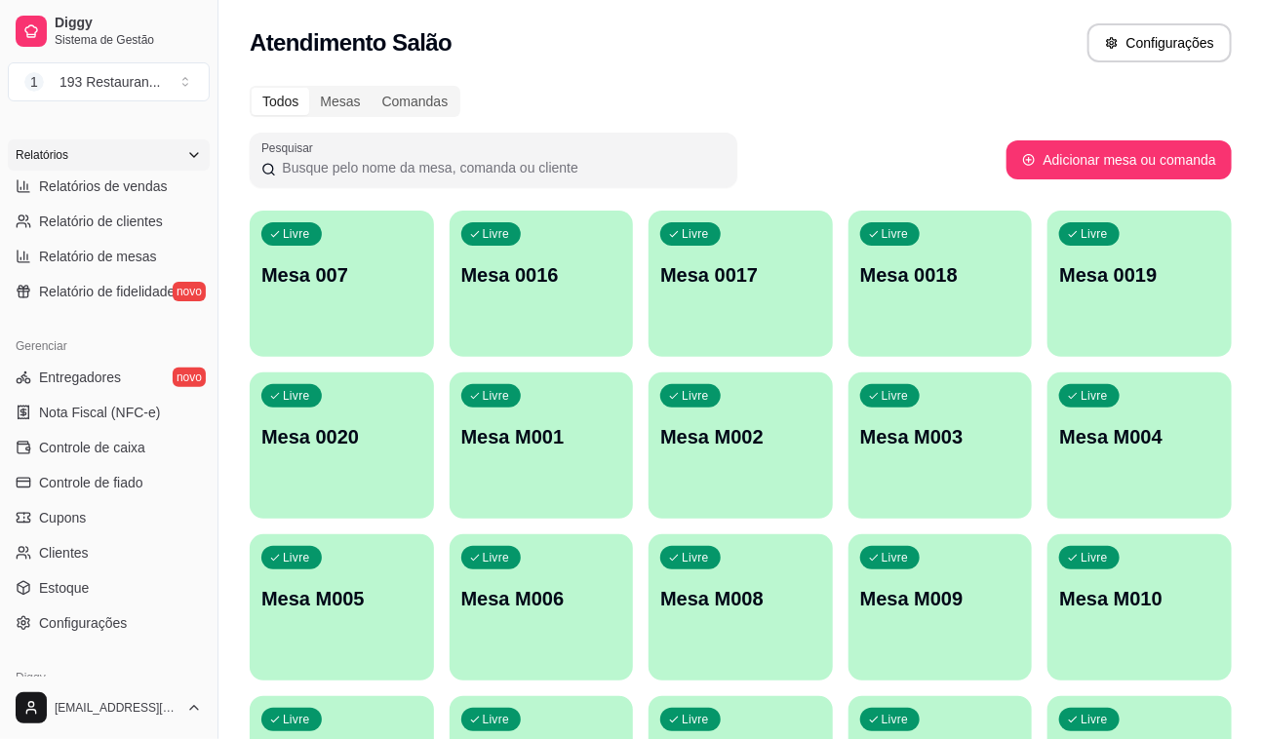
click at [146, 166] on div "Relatórios" at bounding box center [109, 154] width 202 height 31
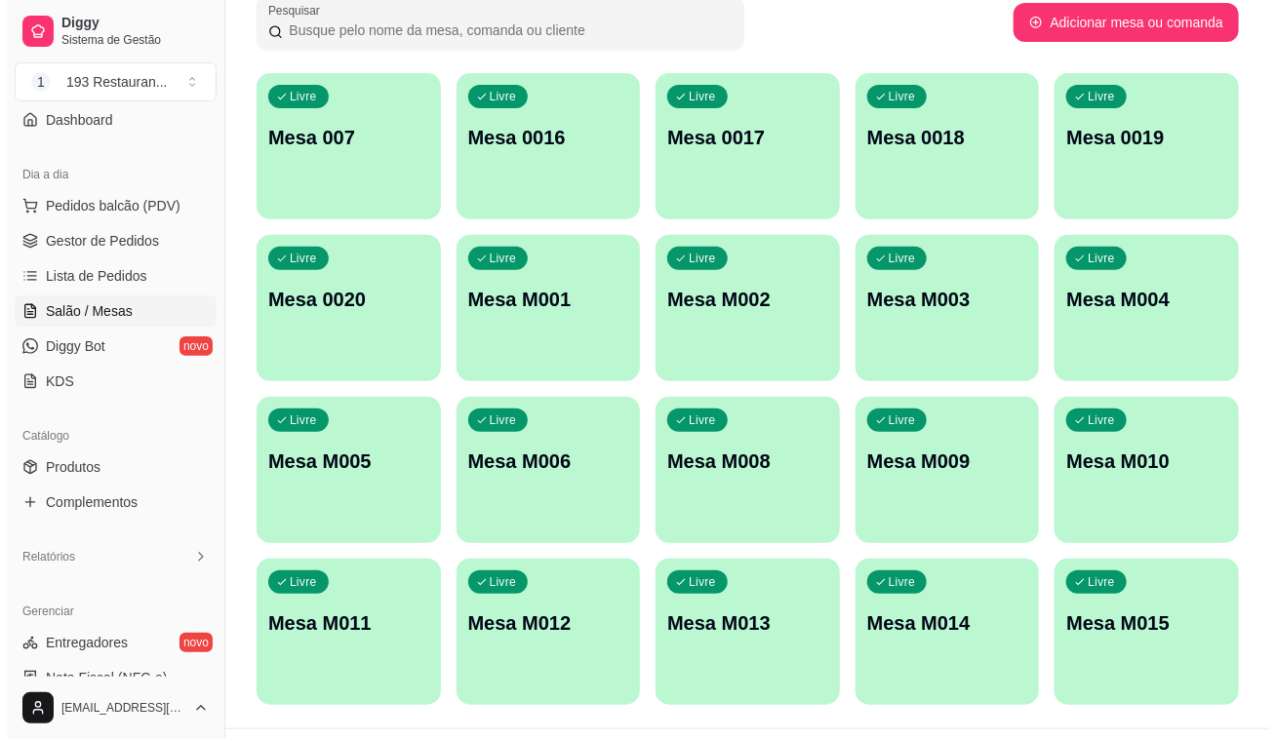
scroll to position [181, 0]
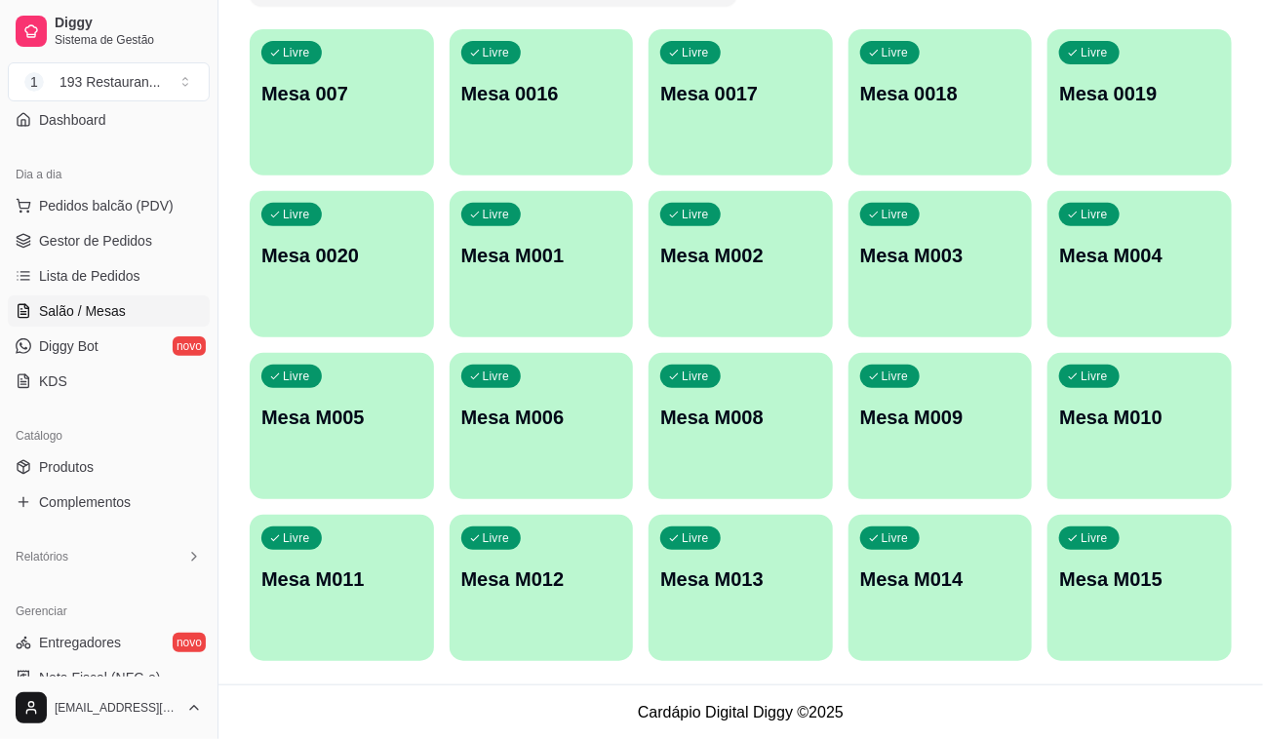
click at [925, 427] on p "Mesa M009" at bounding box center [940, 417] width 161 height 27
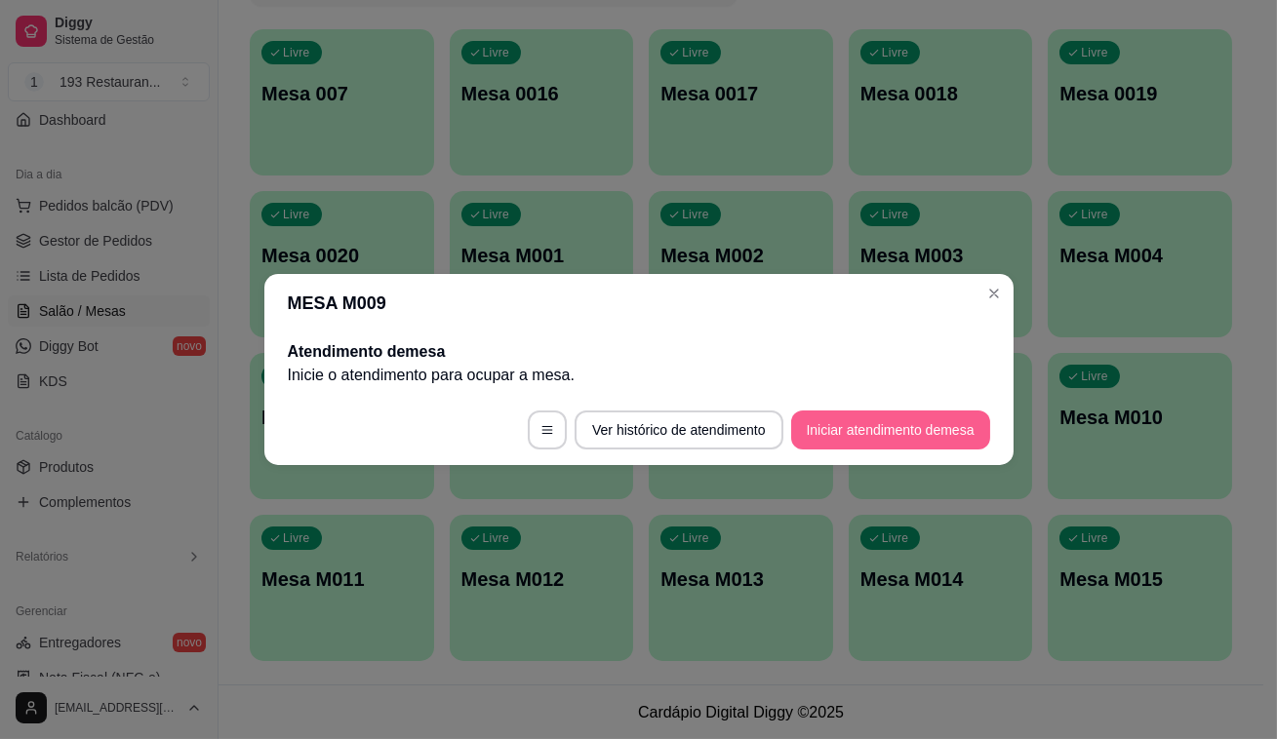
click at [910, 436] on button "Iniciar atendimento de mesa" at bounding box center [890, 430] width 199 height 39
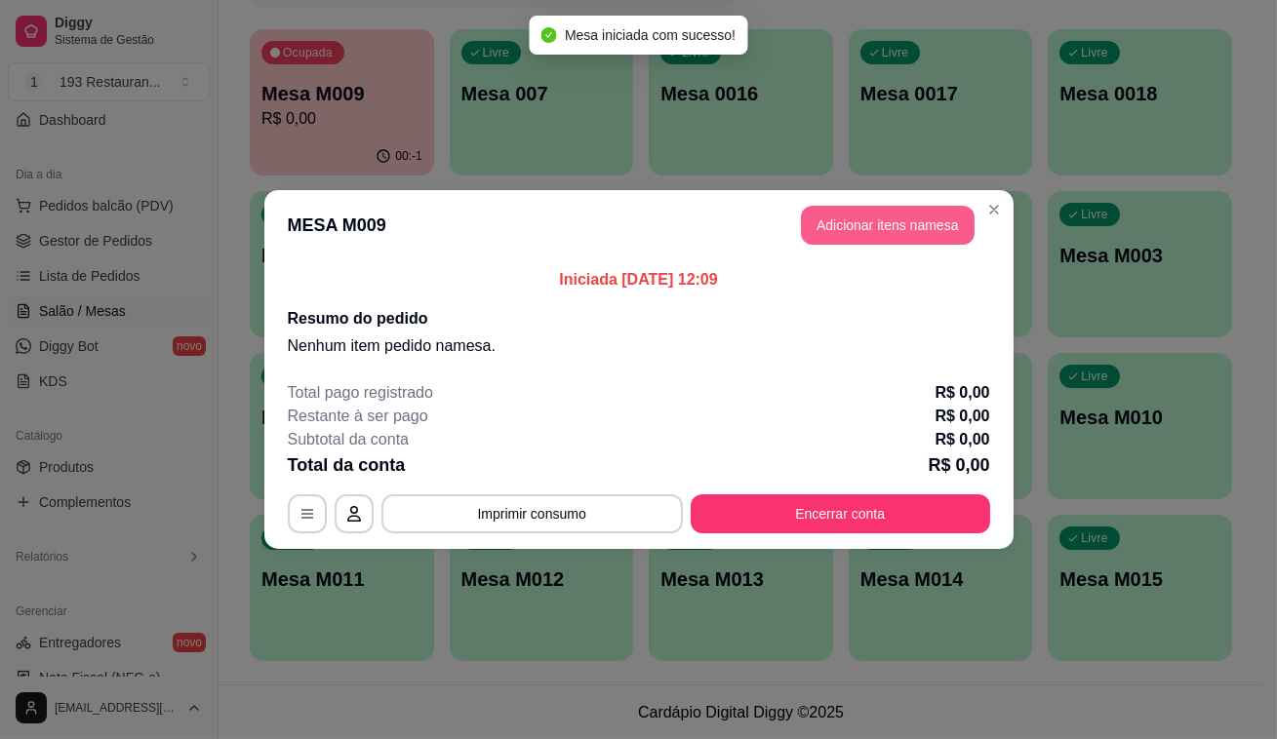
click at [825, 217] on button "Adicionar itens na mesa" at bounding box center [888, 225] width 174 height 39
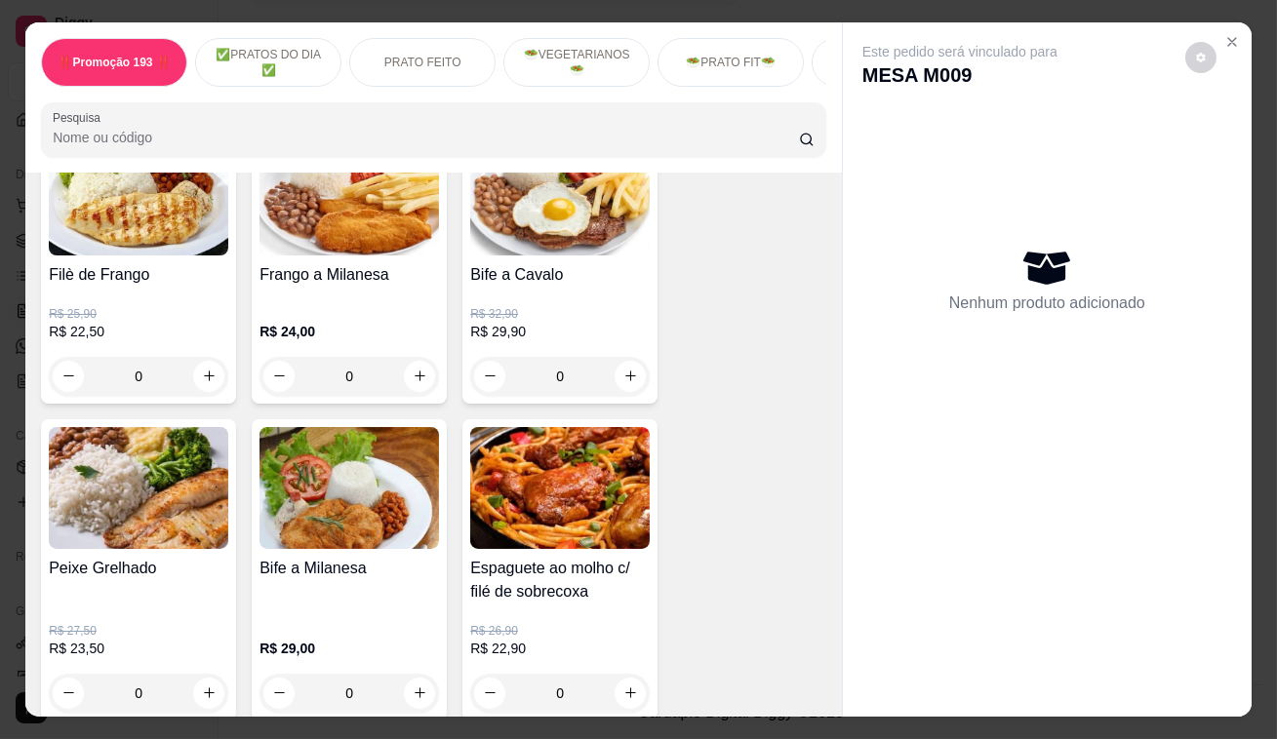
scroll to position [1241, 0]
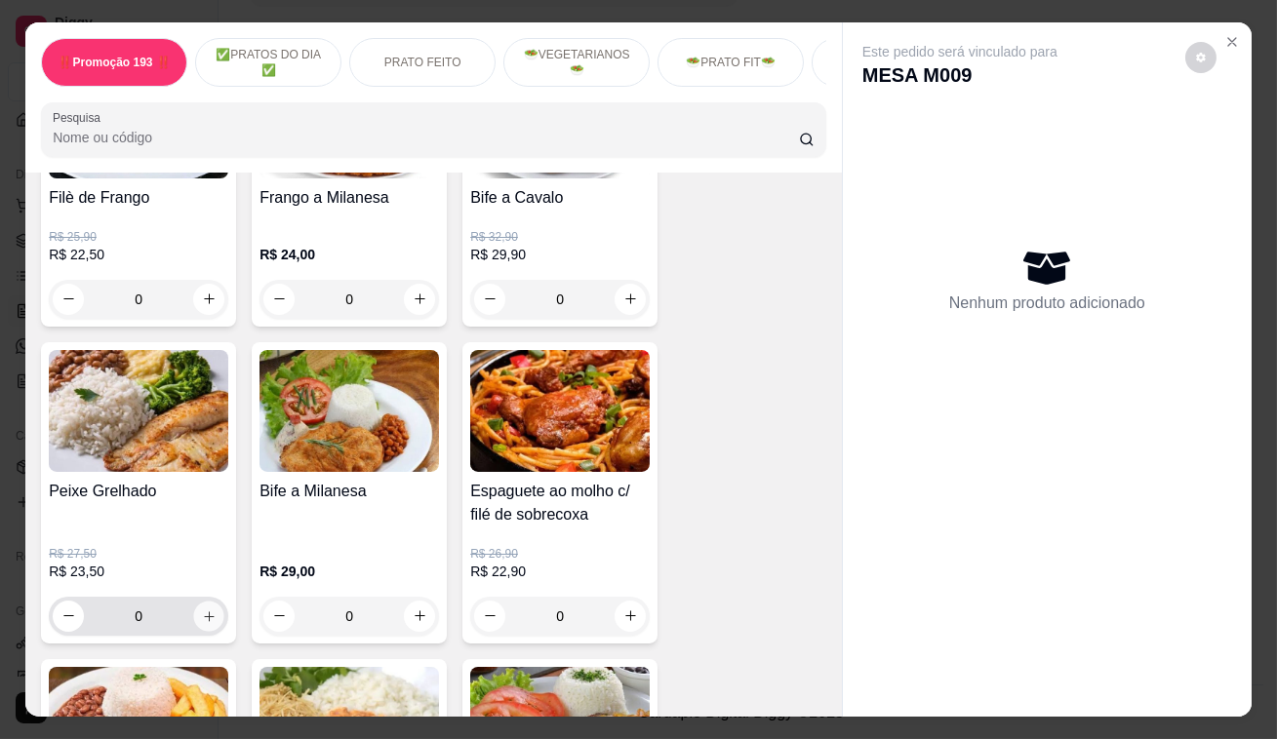
click at [205, 623] on icon "increase-product-quantity" at bounding box center [209, 616] width 15 height 15
type input "1"
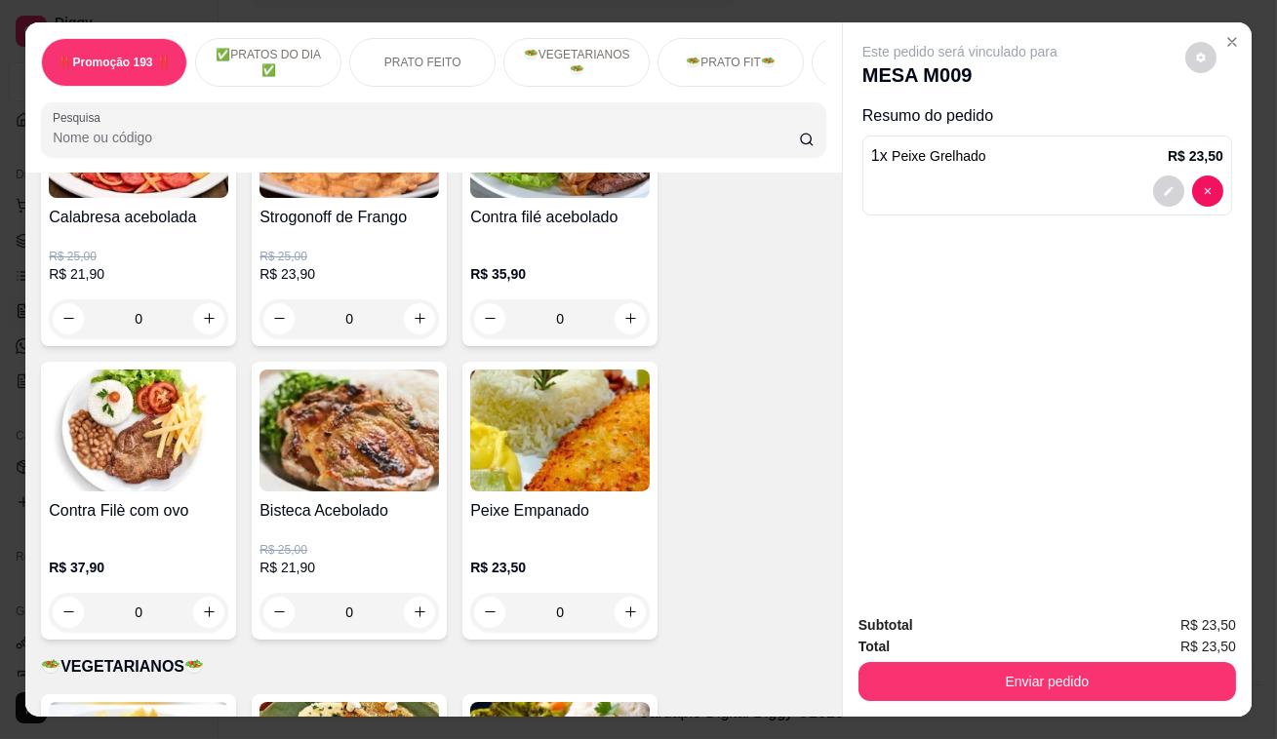
scroll to position [1862, 0]
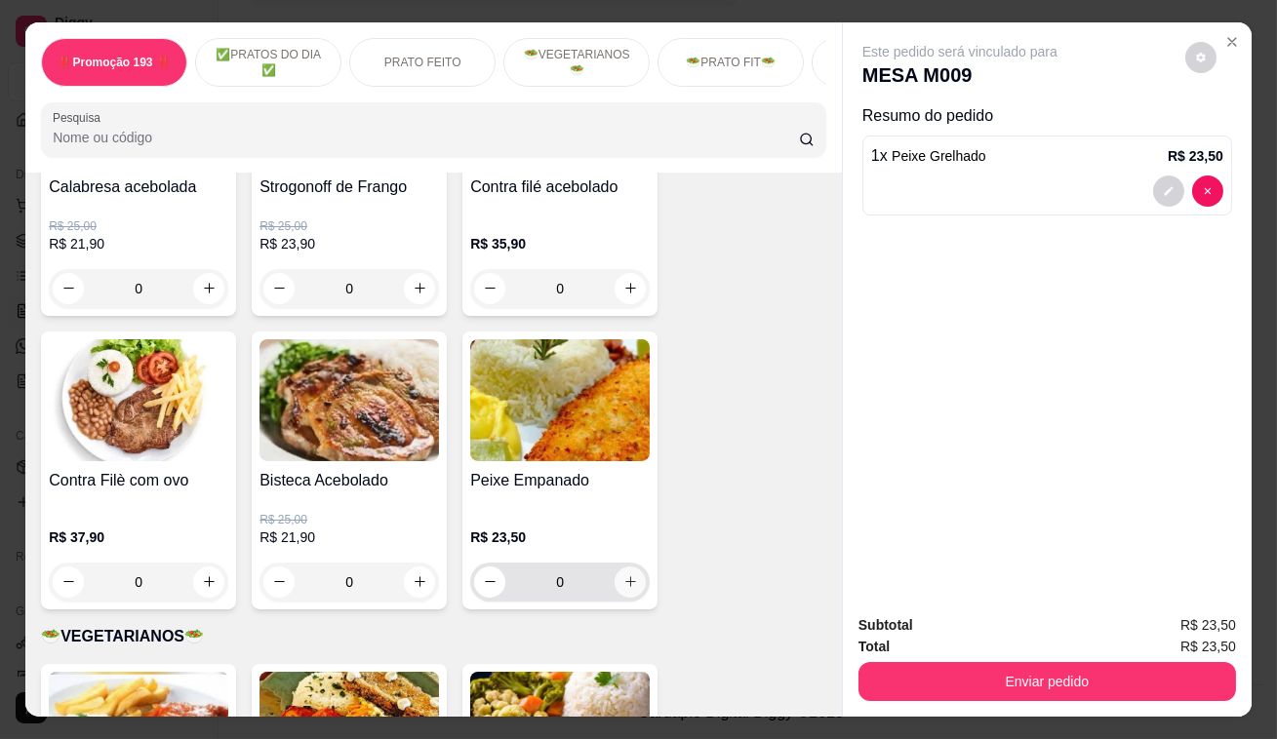
click at [615, 593] on button "increase-product-quantity" at bounding box center [630, 582] width 31 height 31
type input "1"
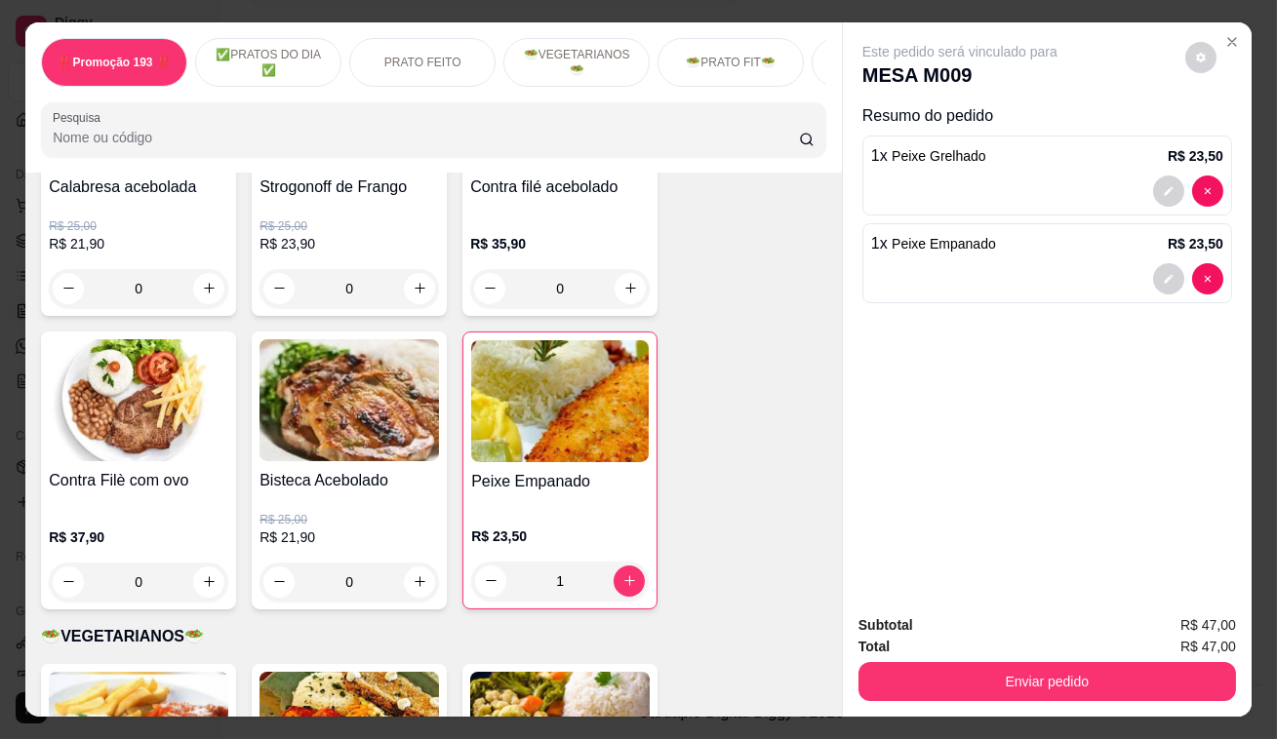
click at [619, 495] on div "‼️Promoção 193 ‼️ ✅PRATOS DO DIA ✅ PRATO FEITO 🥗VEGETARIANOS🥗 🥗PRATO FIT🥗 CHURR…" at bounding box center [638, 369] width 1226 height 695
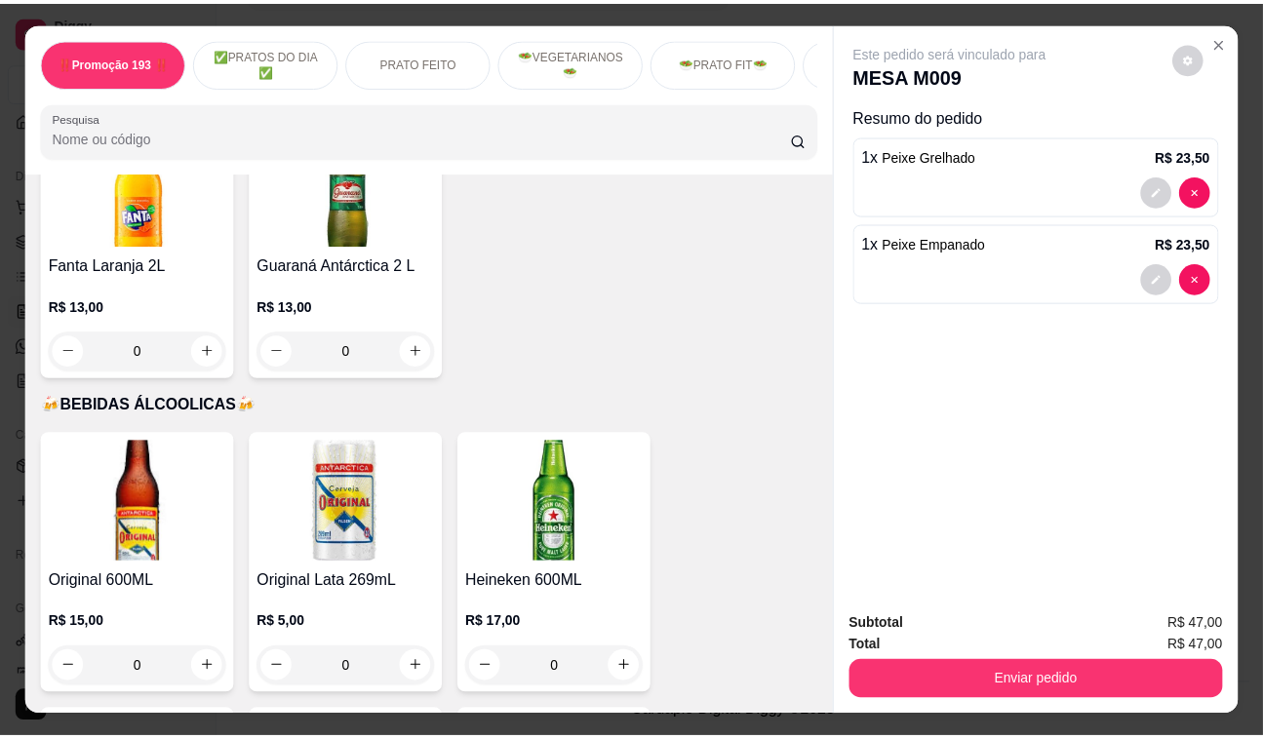
scroll to position [8690, 0]
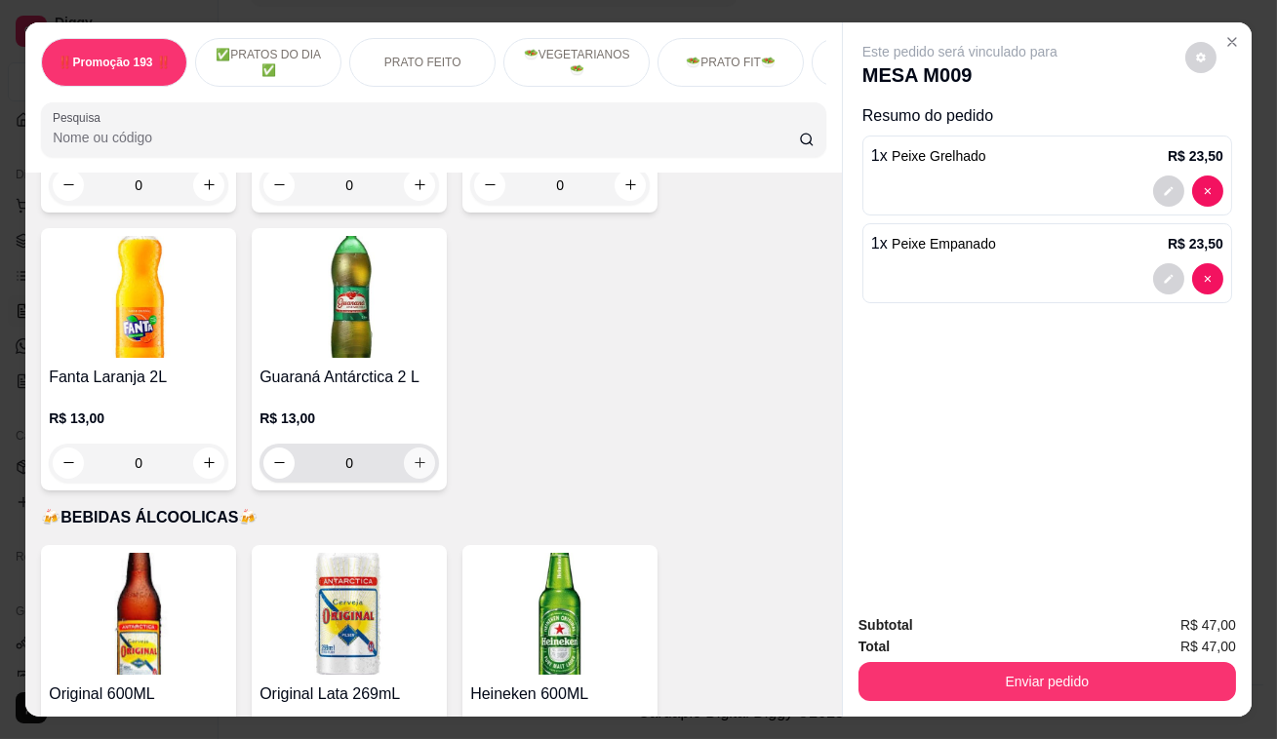
click at [416, 448] on button "increase-product-quantity" at bounding box center [419, 463] width 31 height 31
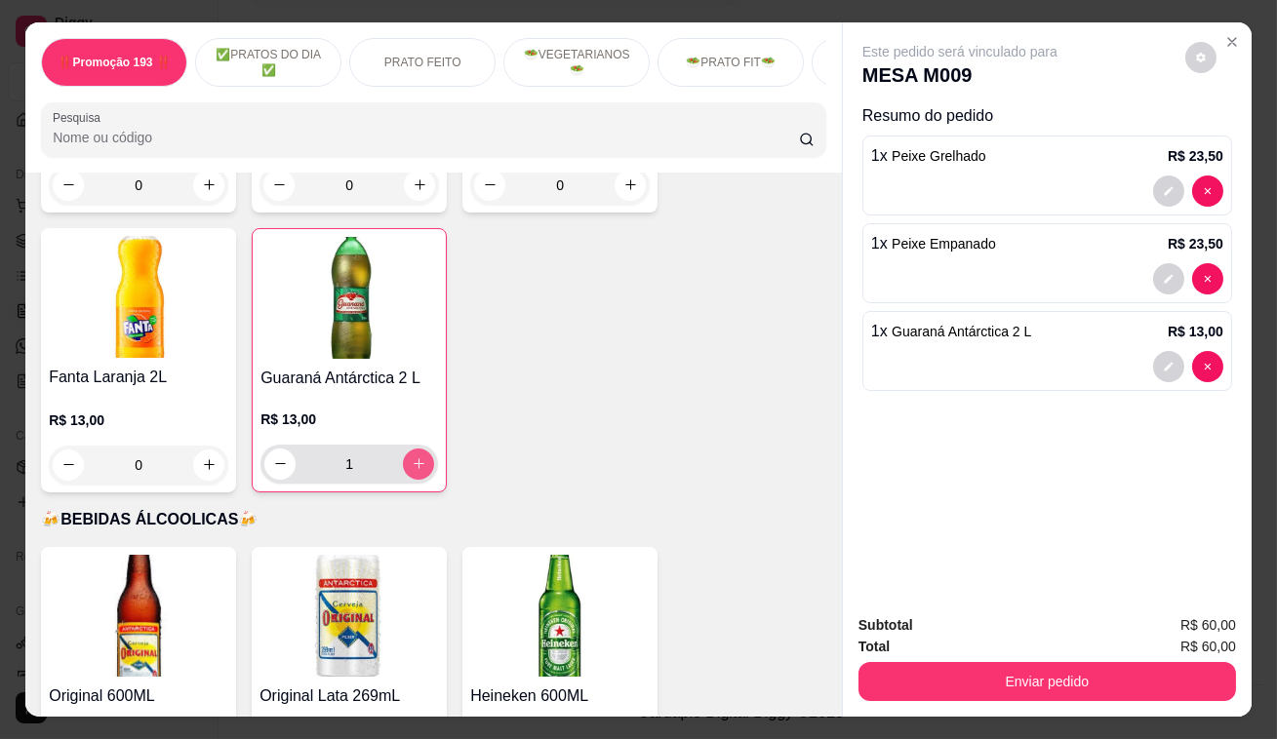
type input "1"
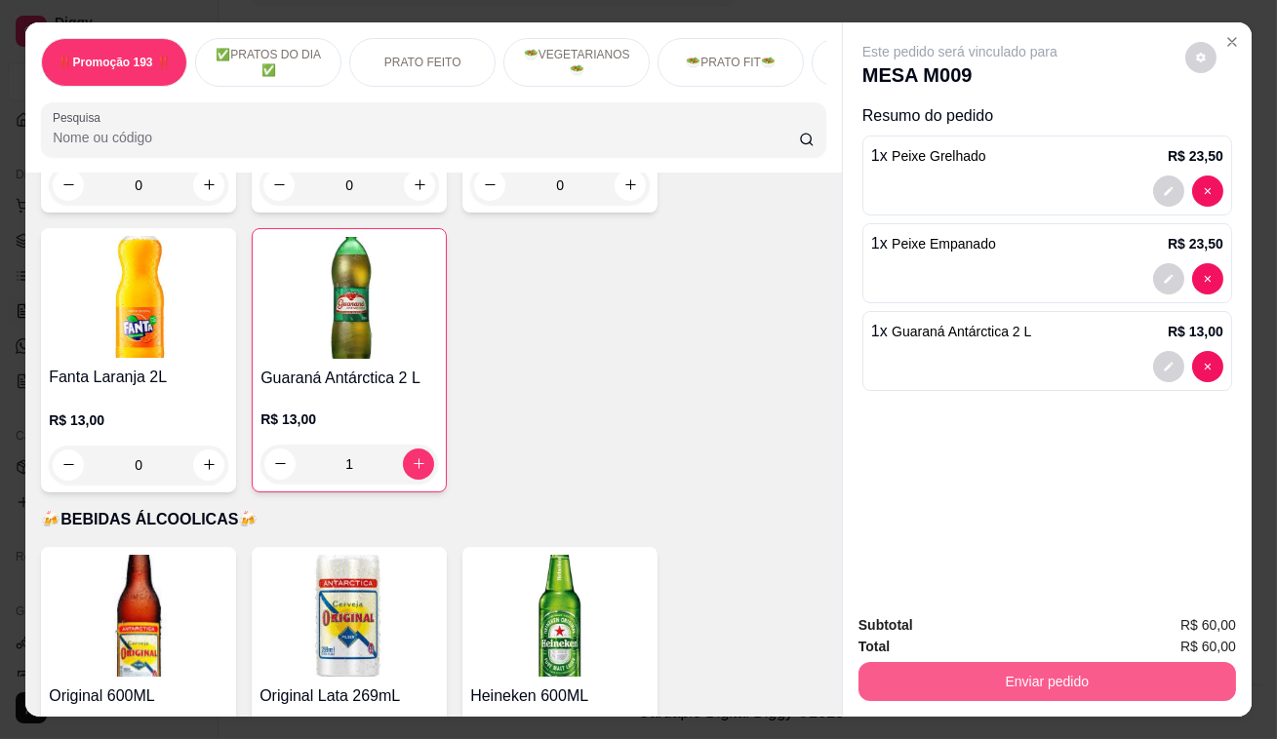
click at [971, 683] on button "Enviar pedido" at bounding box center [1046, 681] width 377 height 39
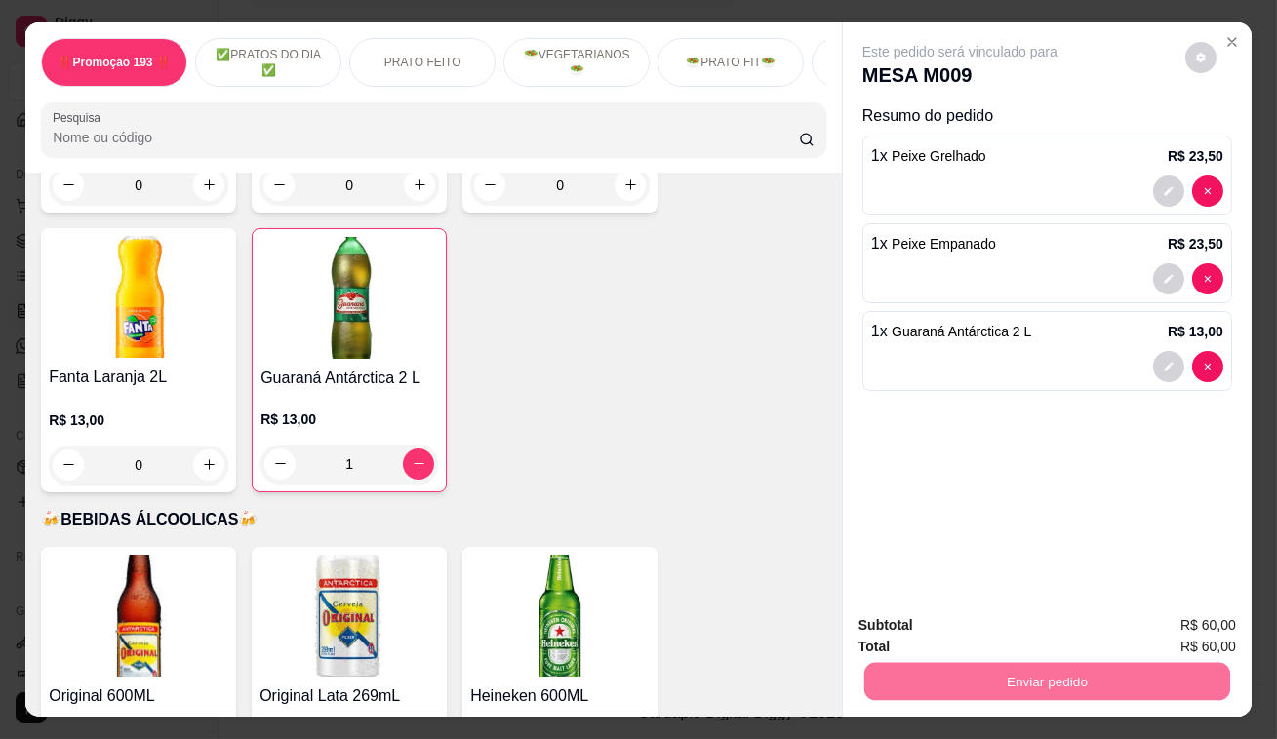
click at [1210, 611] on button "Enviar pedido" at bounding box center [1185, 628] width 107 height 36
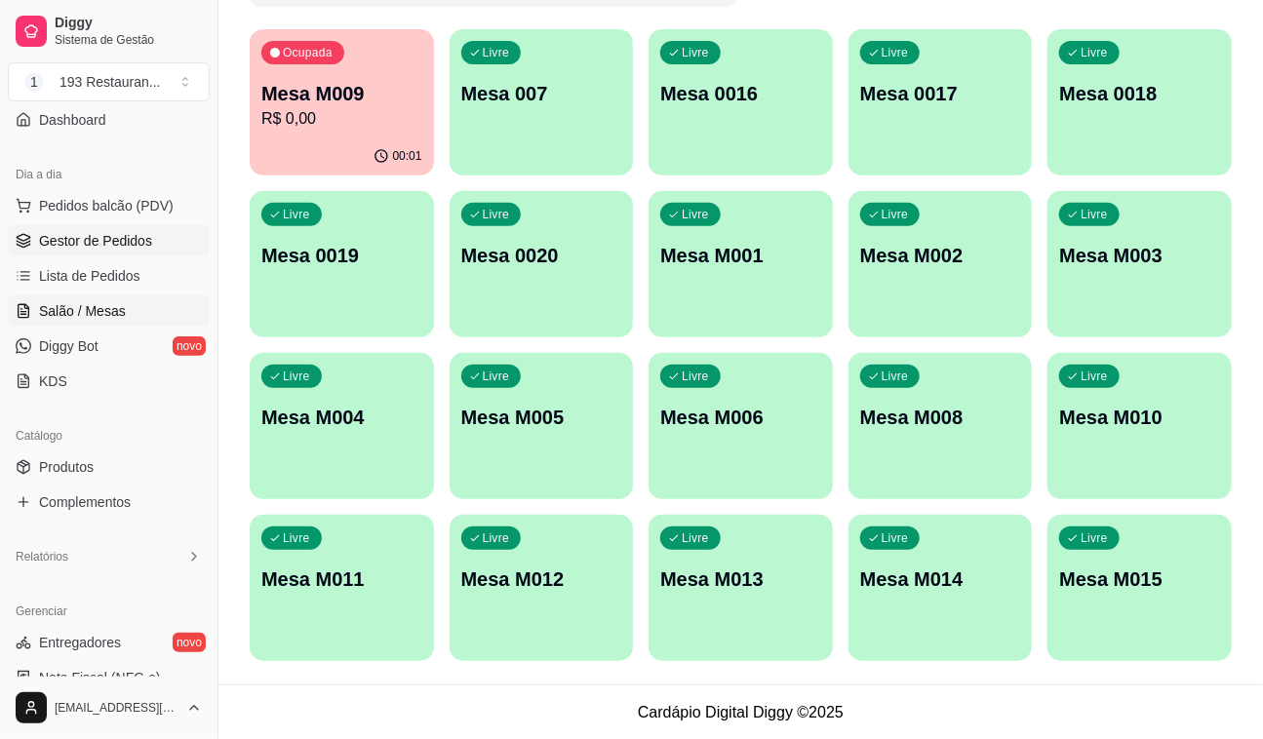
click at [93, 232] on span "Gestor de Pedidos" at bounding box center [95, 241] width 113 height 20
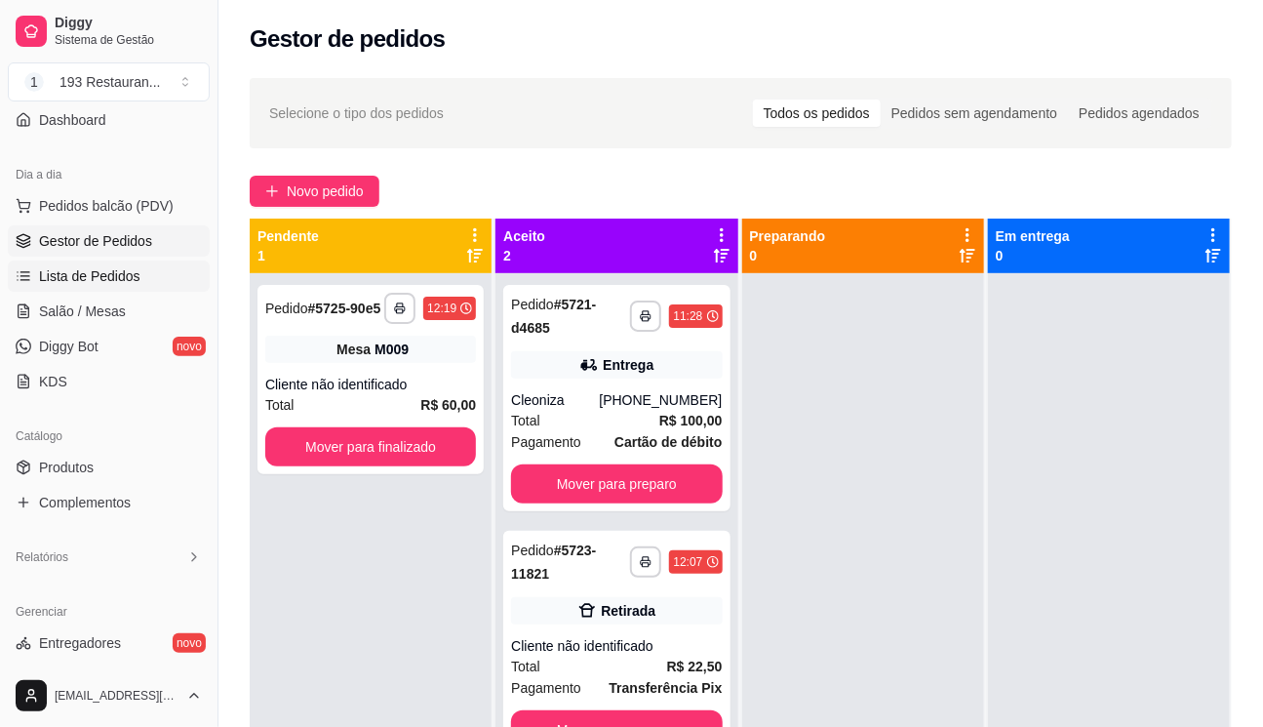
click at [116, 273] on span "Lista de Pedidos" at bounding box center [89, 276] width 101 height 20
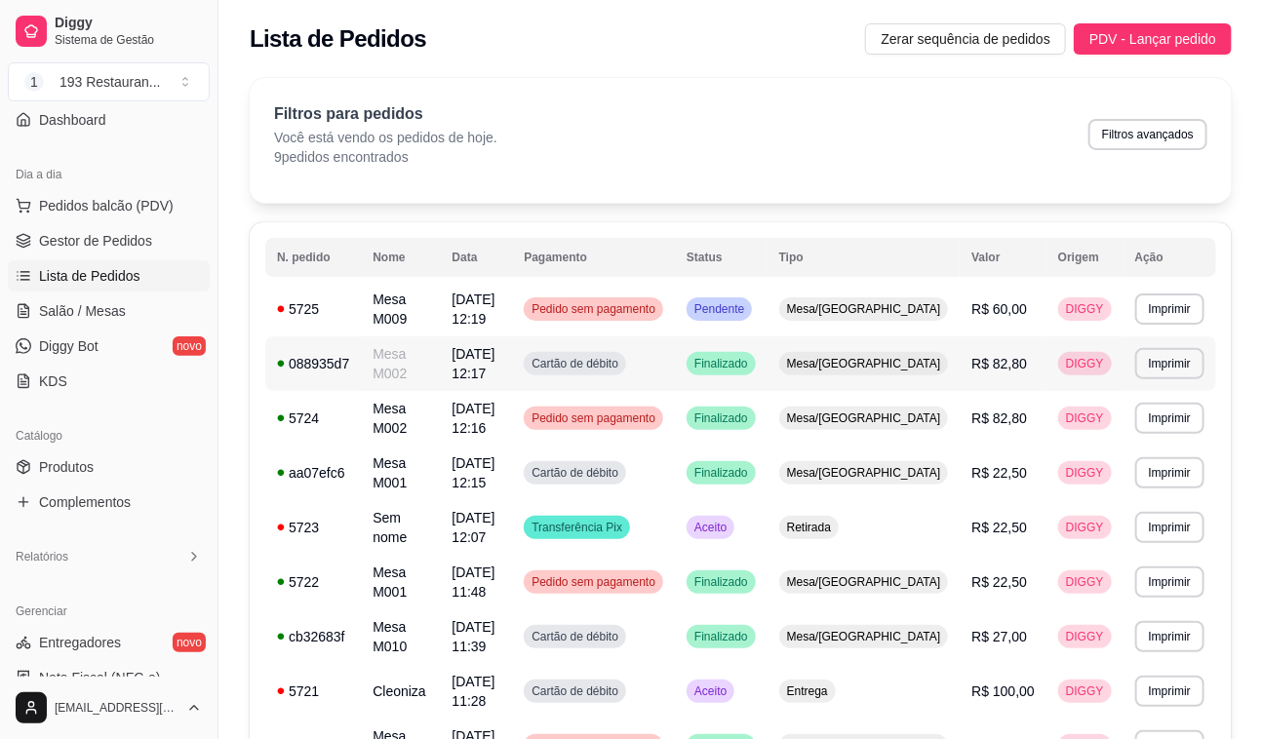
click at [768, 353] on td "Finalizado" at bounding box center [721, 364] width 93 height 55
click at [1155, 355] on button "Imprimir" at bounding box center [1169, 363] width 69 height 31
click at [1193, 454] on div "Escolha a impressora COZINHA CAIXA" at bounding box center [1134, 426] width 161 height 105
click at [1193, 455] on div "Escolha a impressora COZINHA CAIXA" at bounding box center [1134, 426] width 161 height 105
click at [1172, 456] on button "CAIXA" at bounding box center [1134, 459] width 137 height 30
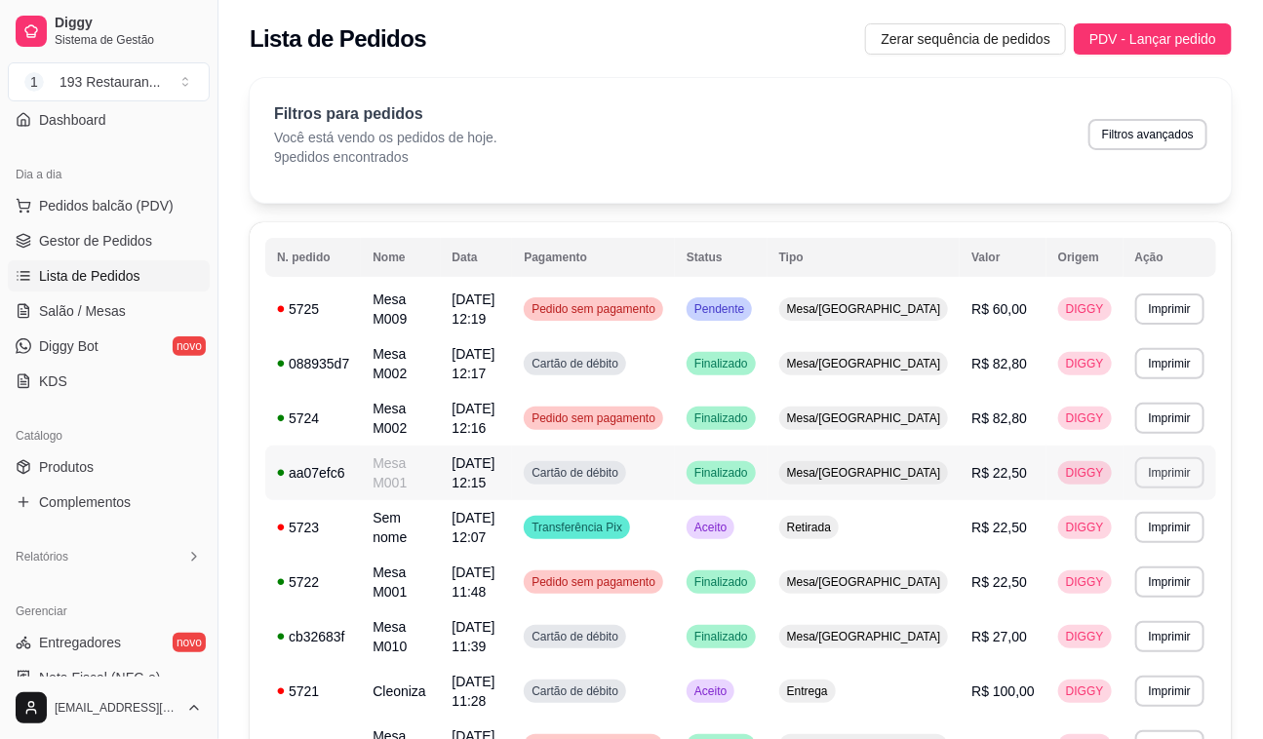
click at [1196, 457] on button "Imprimir" at bounding box center [1169, 472] width 69 height 31
click at [1181, 551] on button "CAIXA" at bounding box center [1134, 552] width 137 height 30
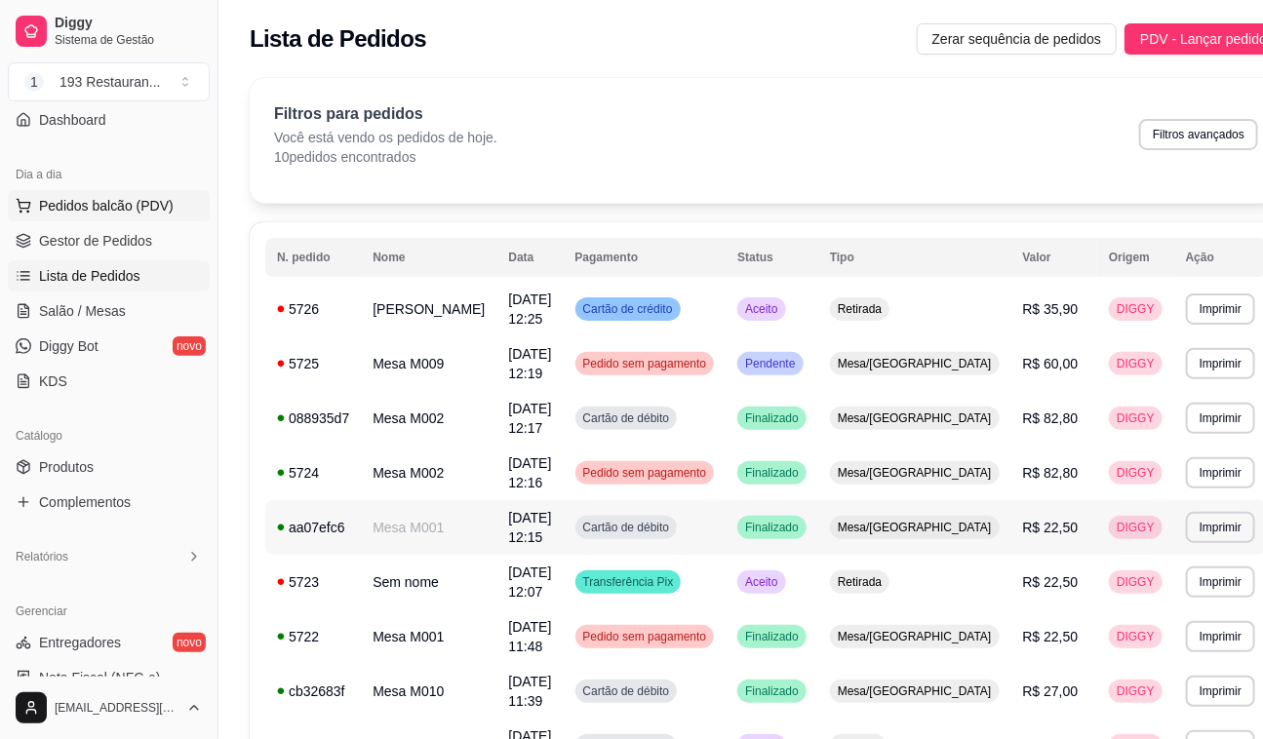
click at [116, 217] on button "Pedidos balcão (PDV)" at bounding box center [109, 205] width 202 height 31
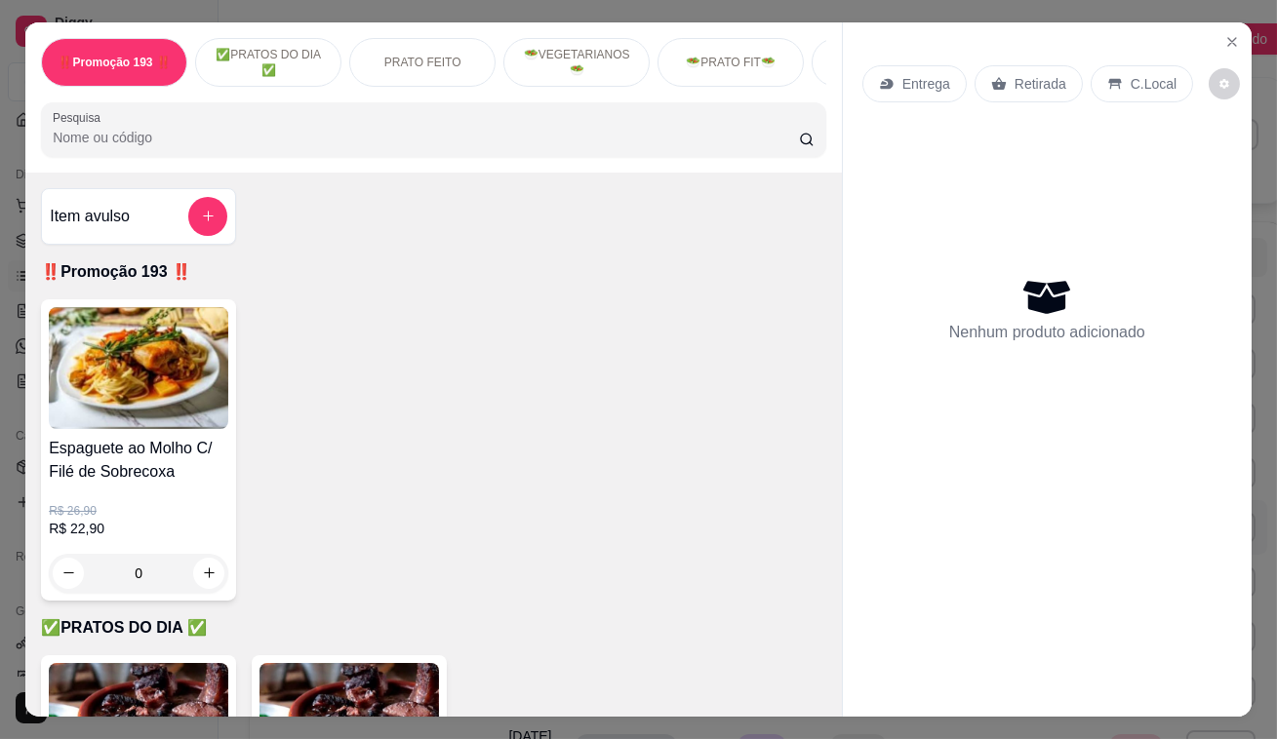
click at [1015, 65] on div "Retirada" at bounding box center [1028, 83] width 108 height 37
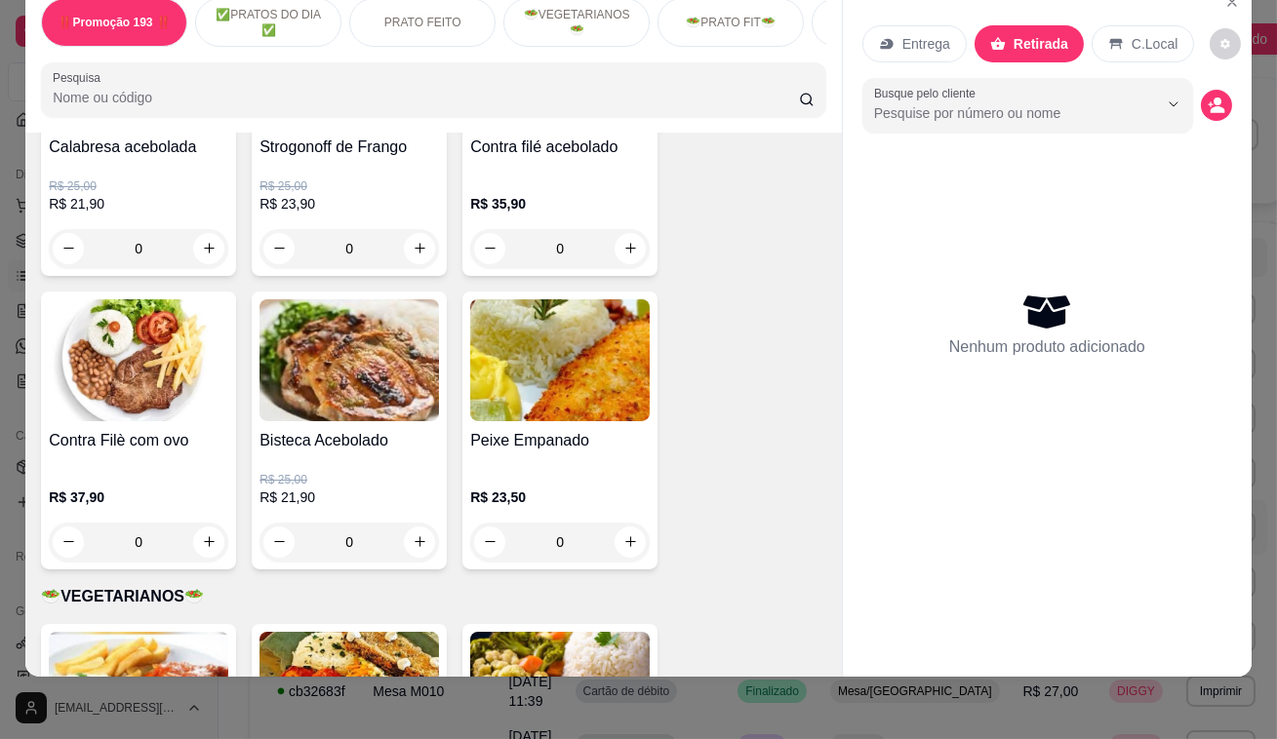
scroll to position [2571, 0]
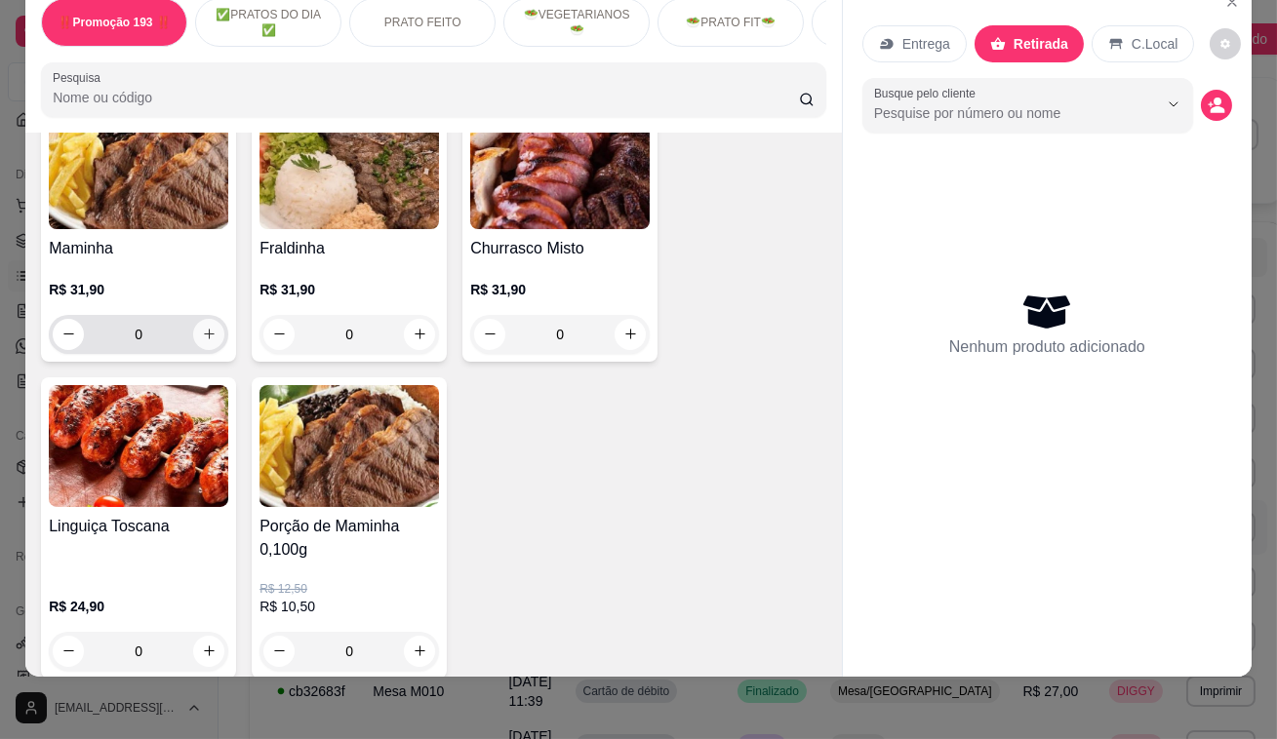
click at [202, 327] on icon "increase-product-quantity" at bounding box center [209, 334] width 15 height 15
type input "1"
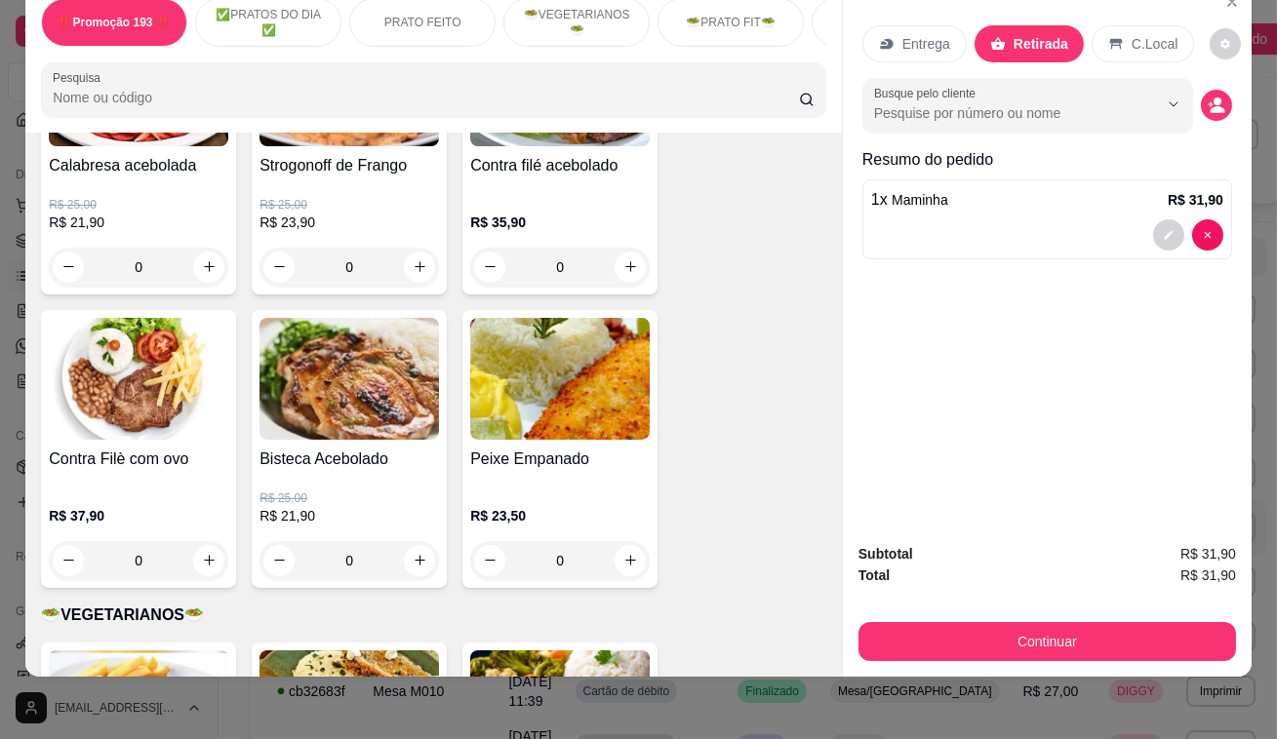
scroll to position [1863, 0]
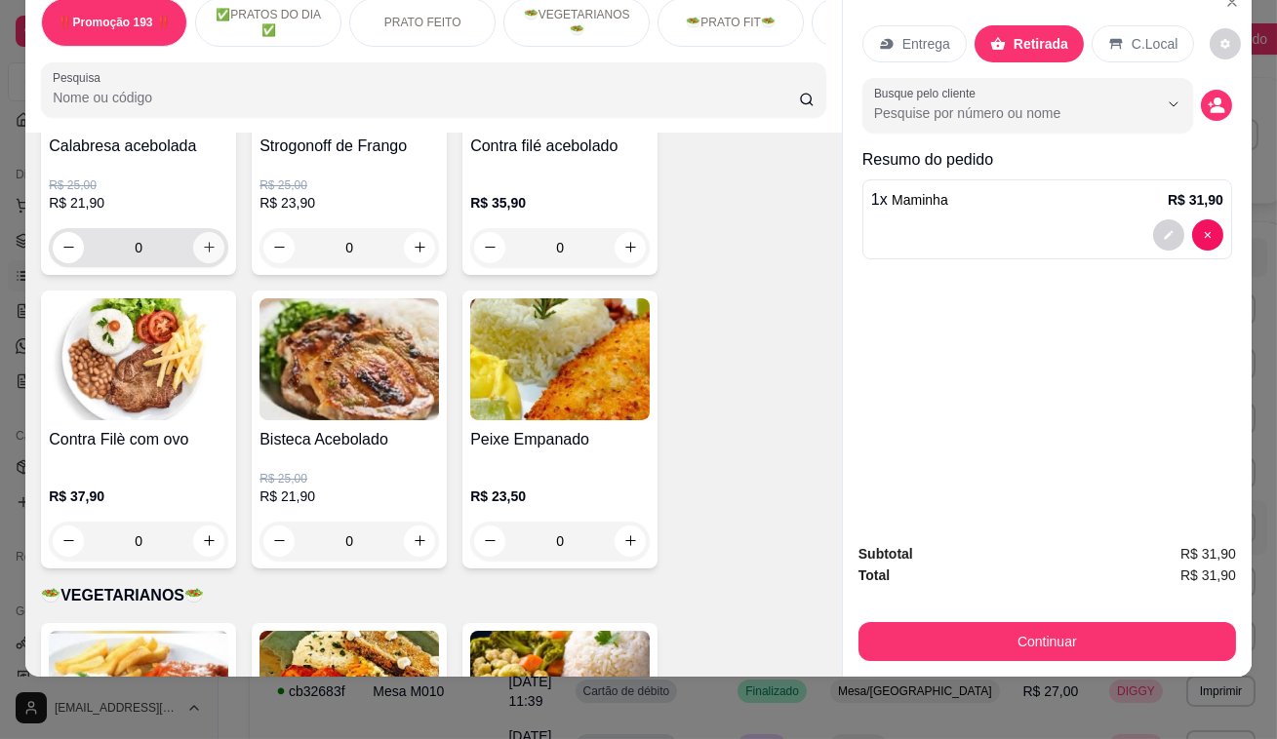
click at [202, 252] on icon "increase-product-quantity" at bounding box center [209, 247] width 15 height 15
type input "1"
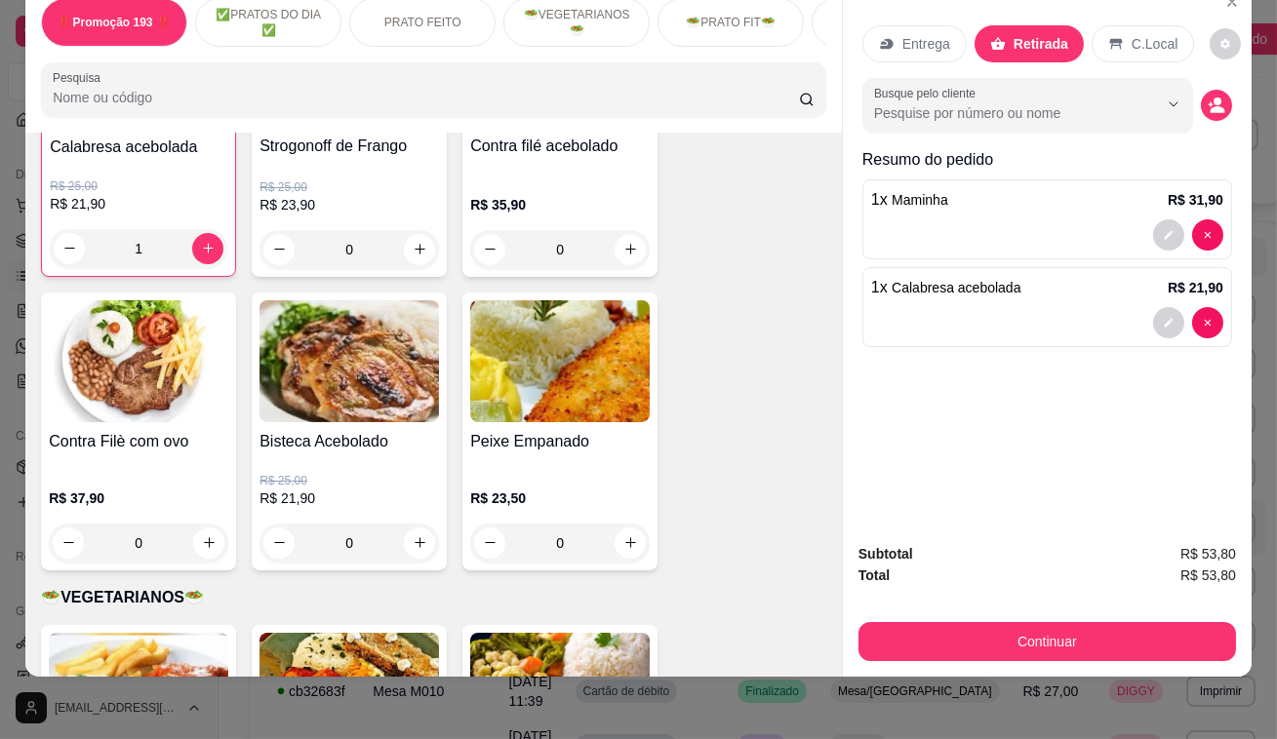
click at [1163, 317] on icon "decrease-product-quantity" at bounding box center [1169, 323] width 12 height 12
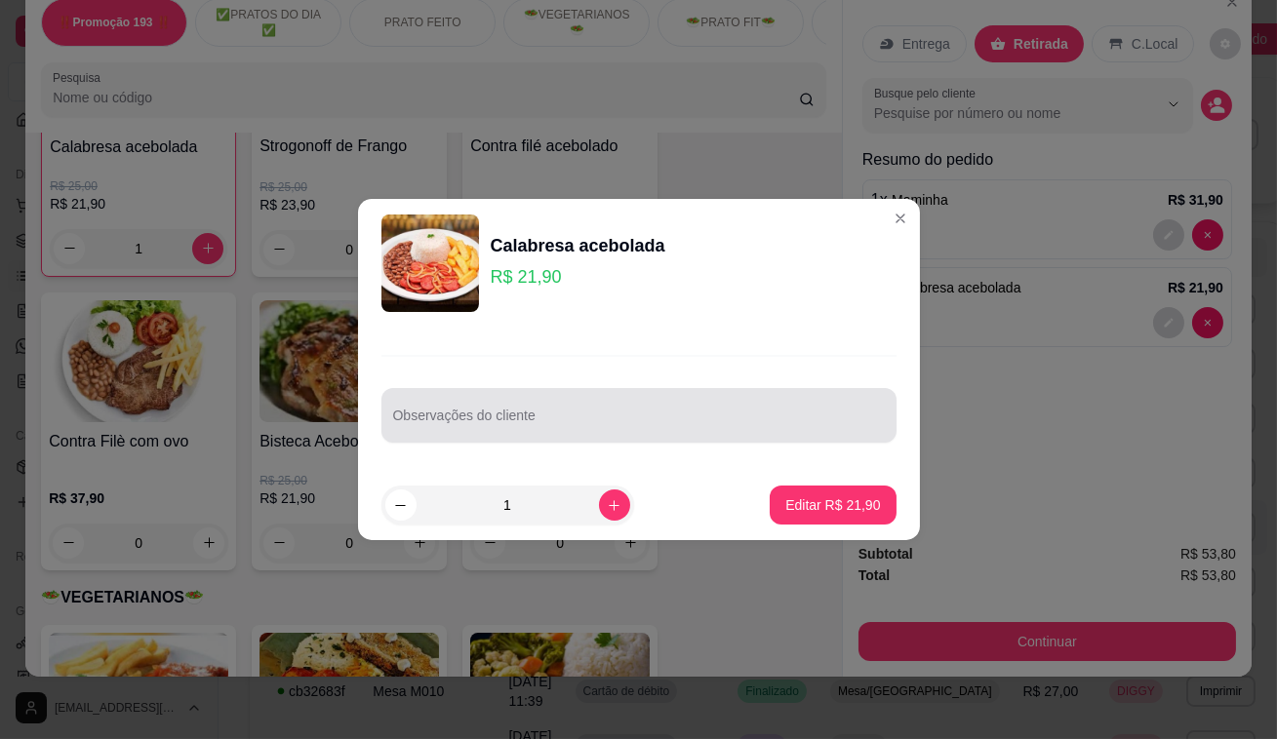
click at [589, 415] on input "Observações do cliente" at bounding box center [639, 424] width 492 height 20
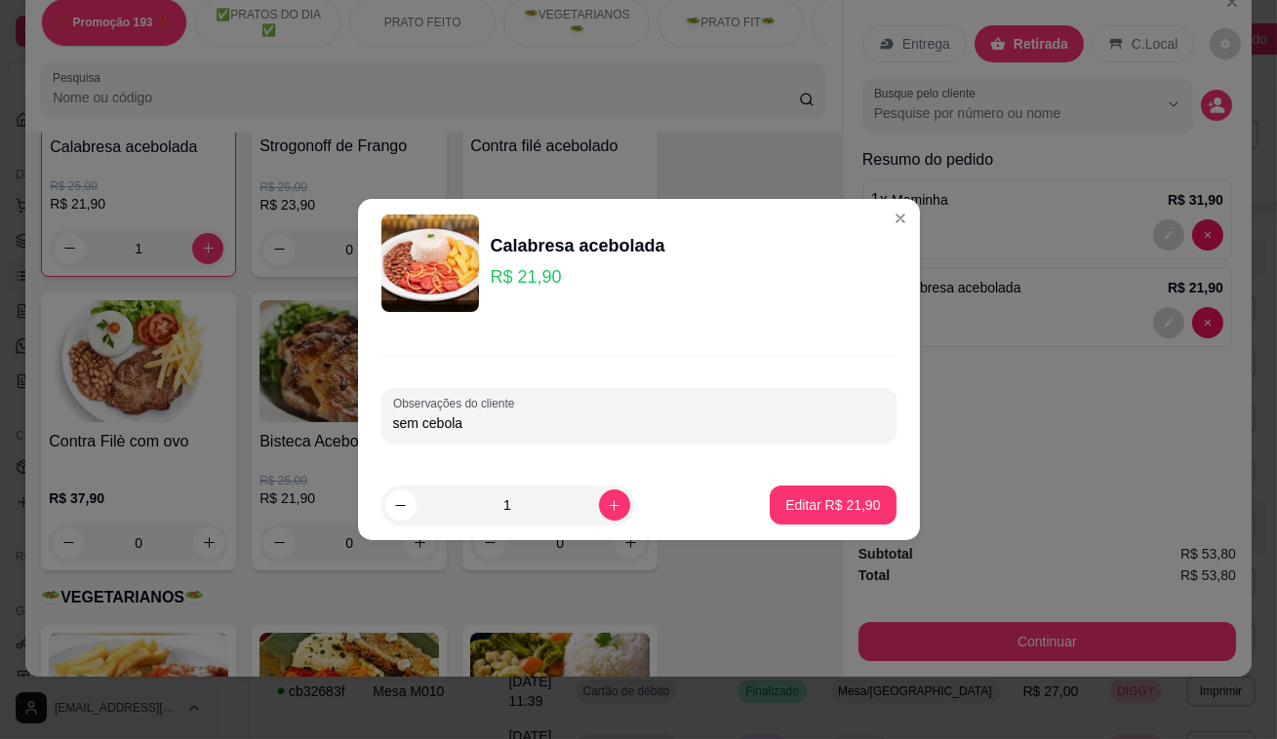
type input "sem cebola"
click at [810, 499] on p "Editar R$ 21,90" at bounding box center [832, 506] width 95 height 20
type input "0"
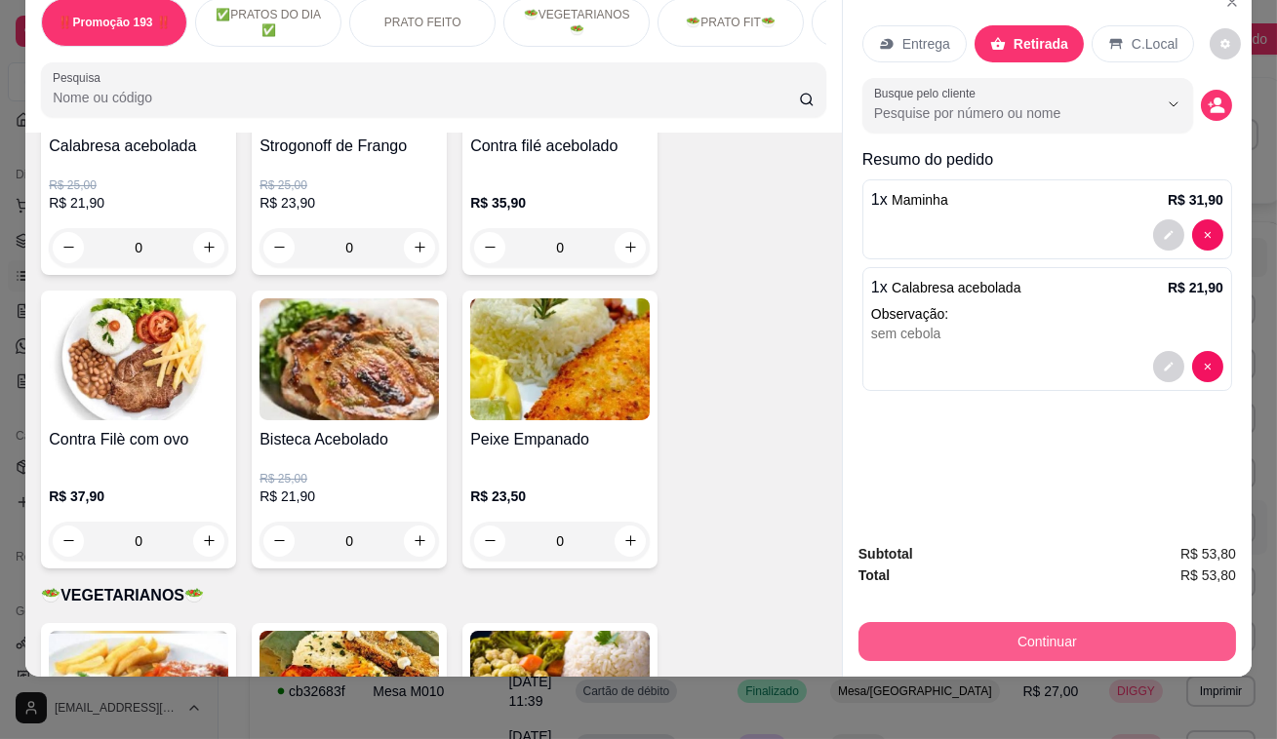
click at [969, 638] on button "Continuar" at bounding box center [1046, 641] width 377 height 39
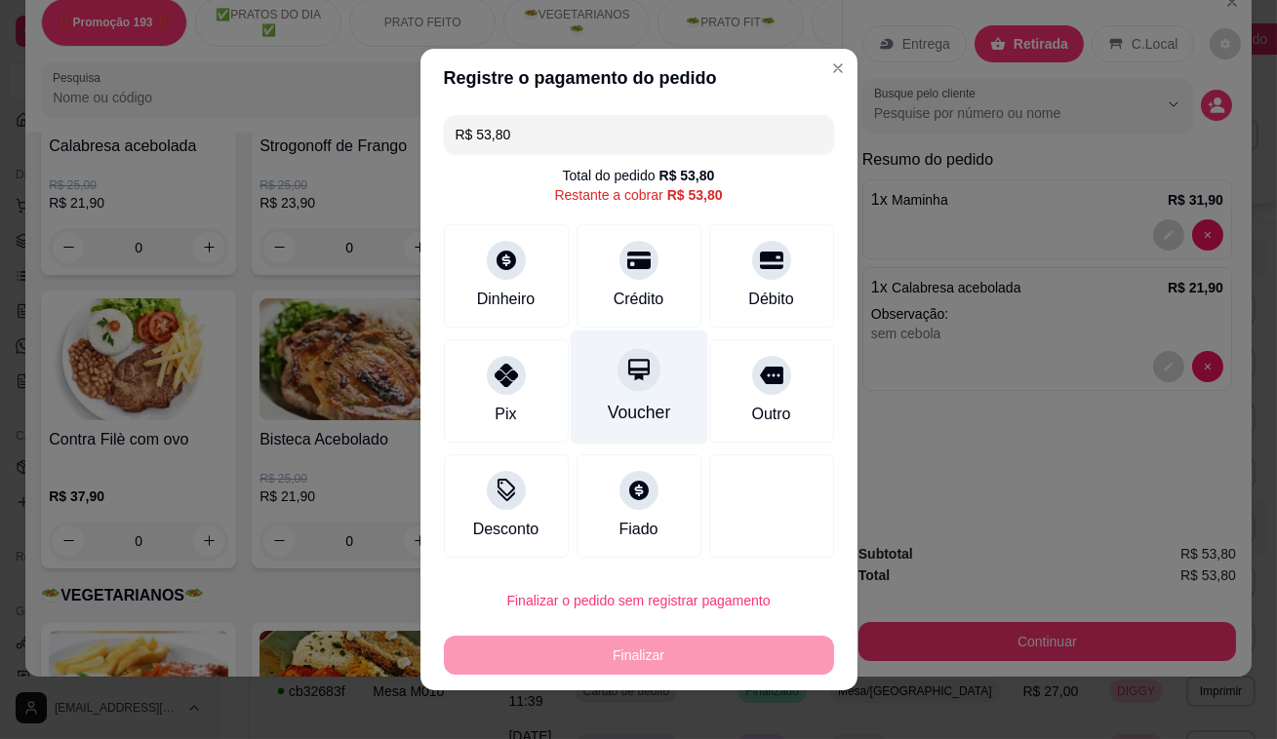
click at [640, 378] on div at bounding box center [638, 369] width 43 height 43
type input "R$ 0,00"
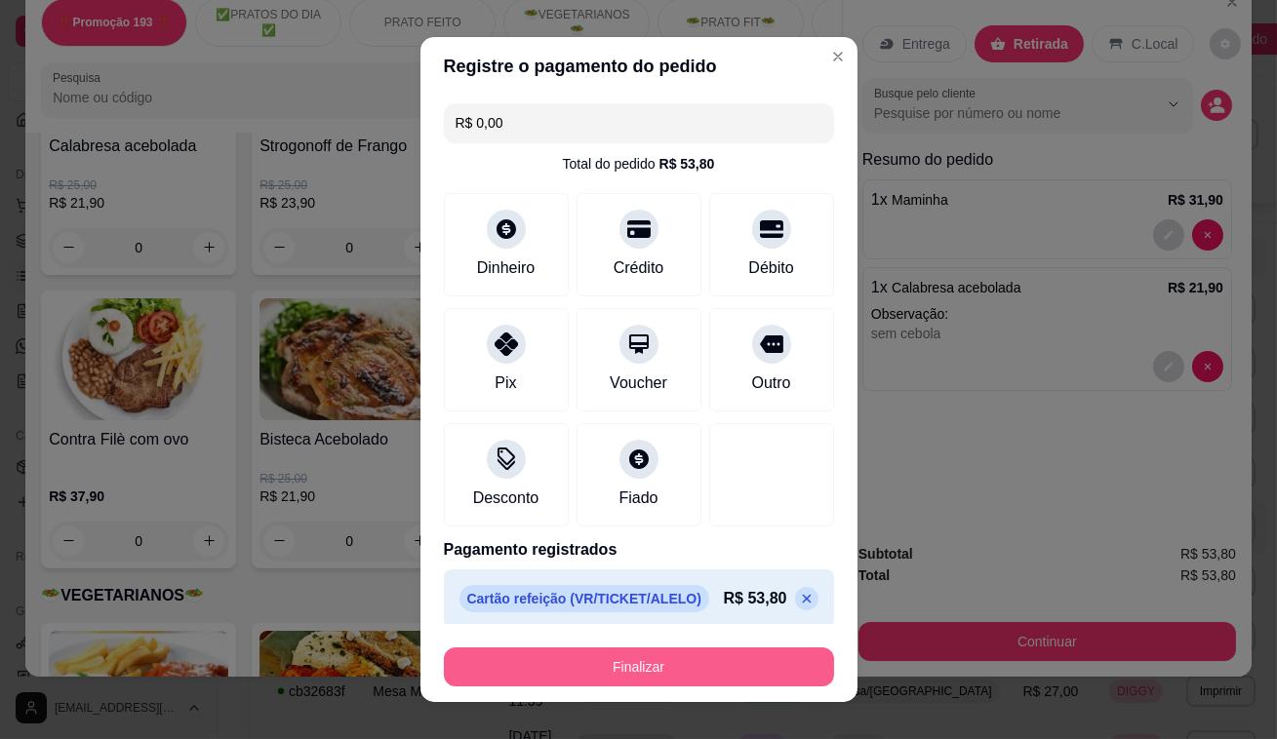
click at [591, 669] on button "Finalizar" at bounding box center [639, 667] width 390 height 39
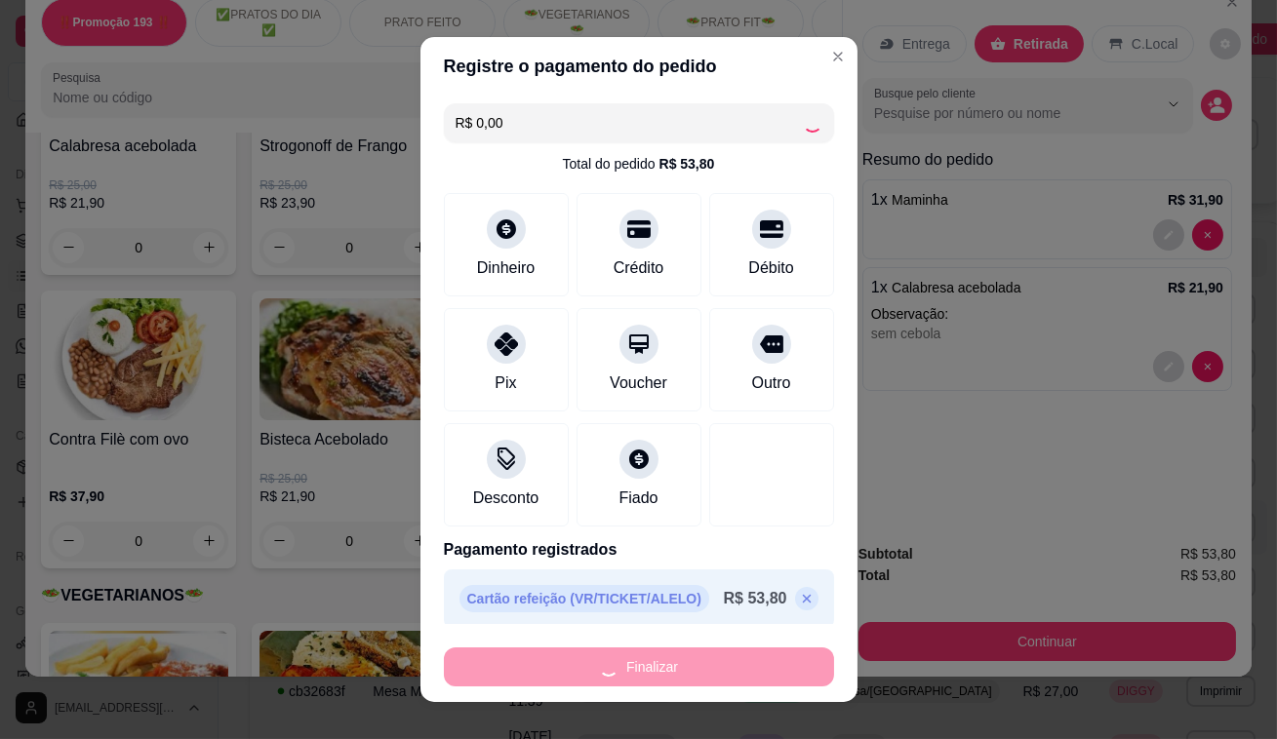
type input "0"
type input "-R$ 53,80"
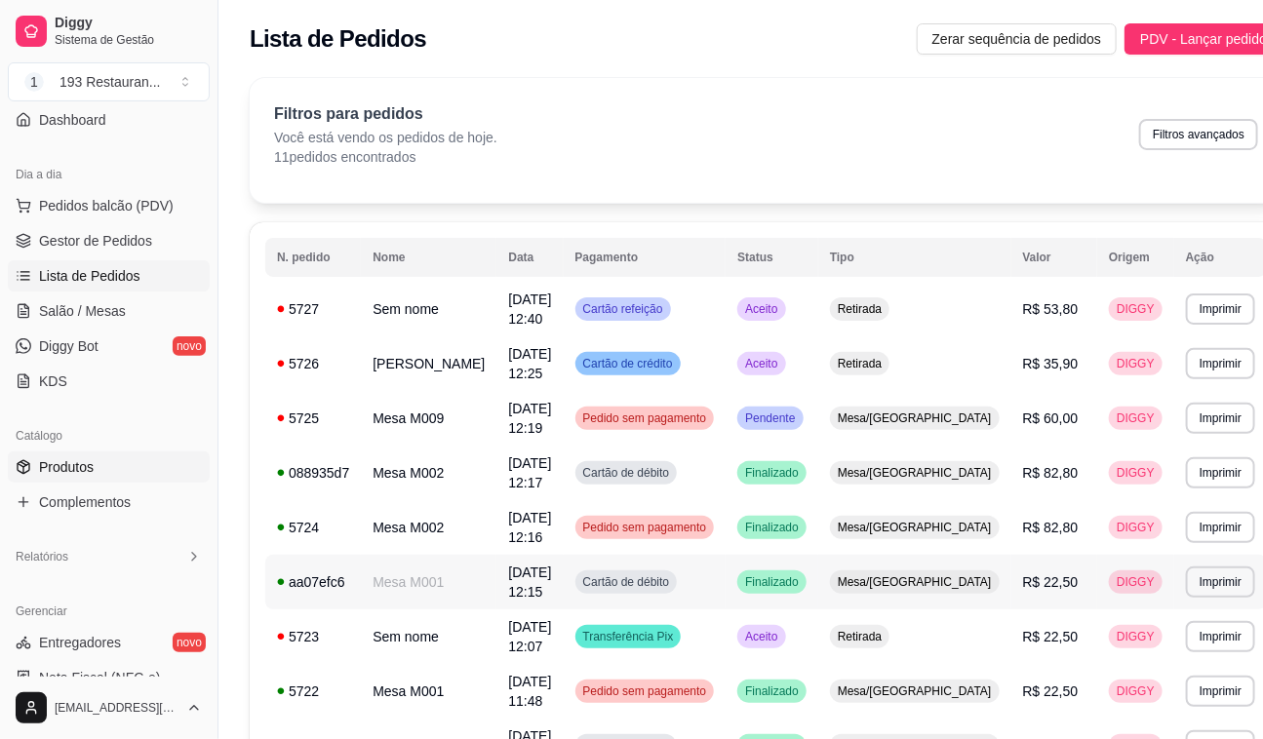
click at [37, 475] on link "Produtos" at bounding box center [109, 467] width 202 height 31
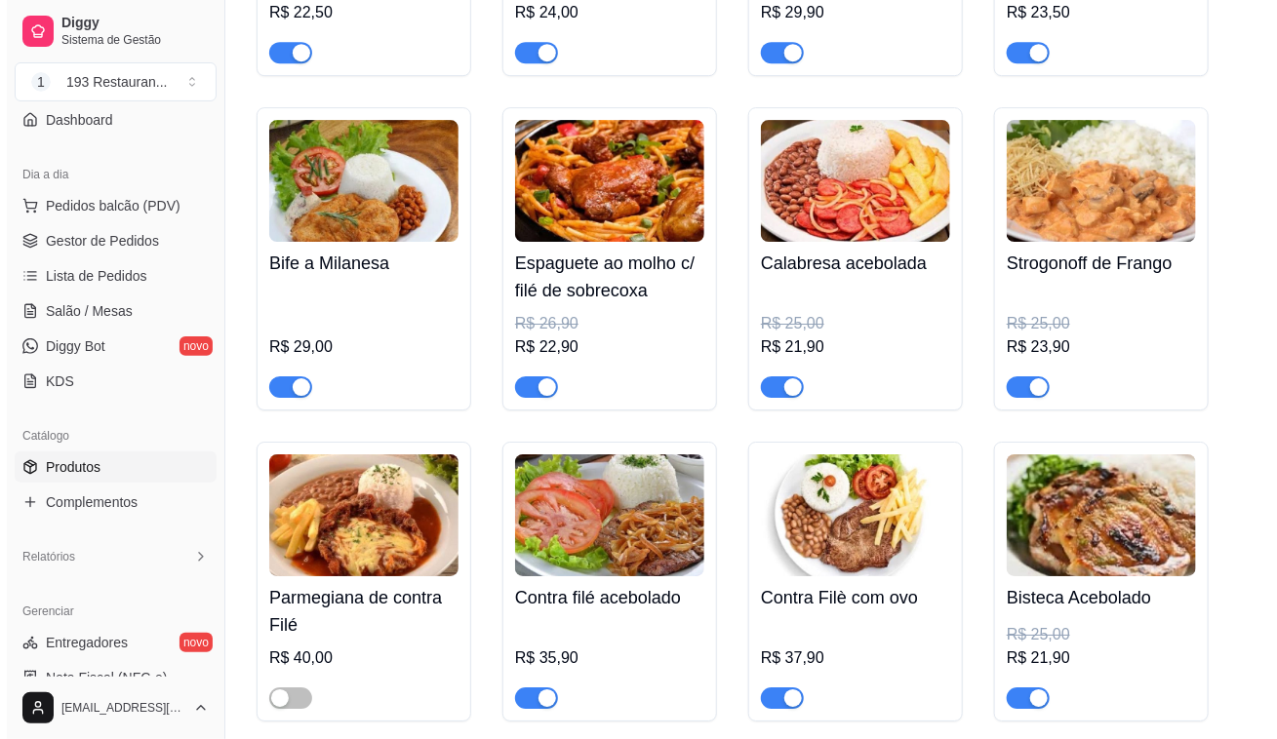
scroll to position [2571, 0]
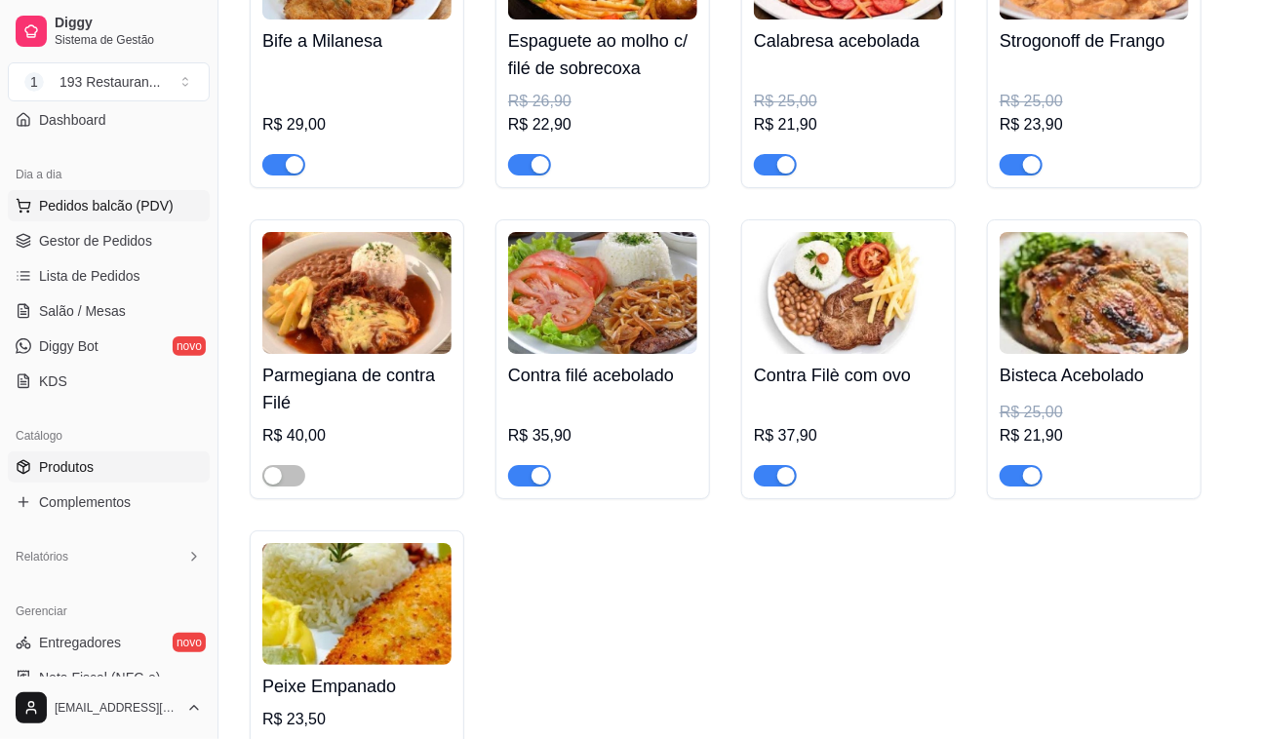
click at [108, 197] on span "Pedidos balcão (PDV)" at bounding box center [106, 206] width 135 height 20
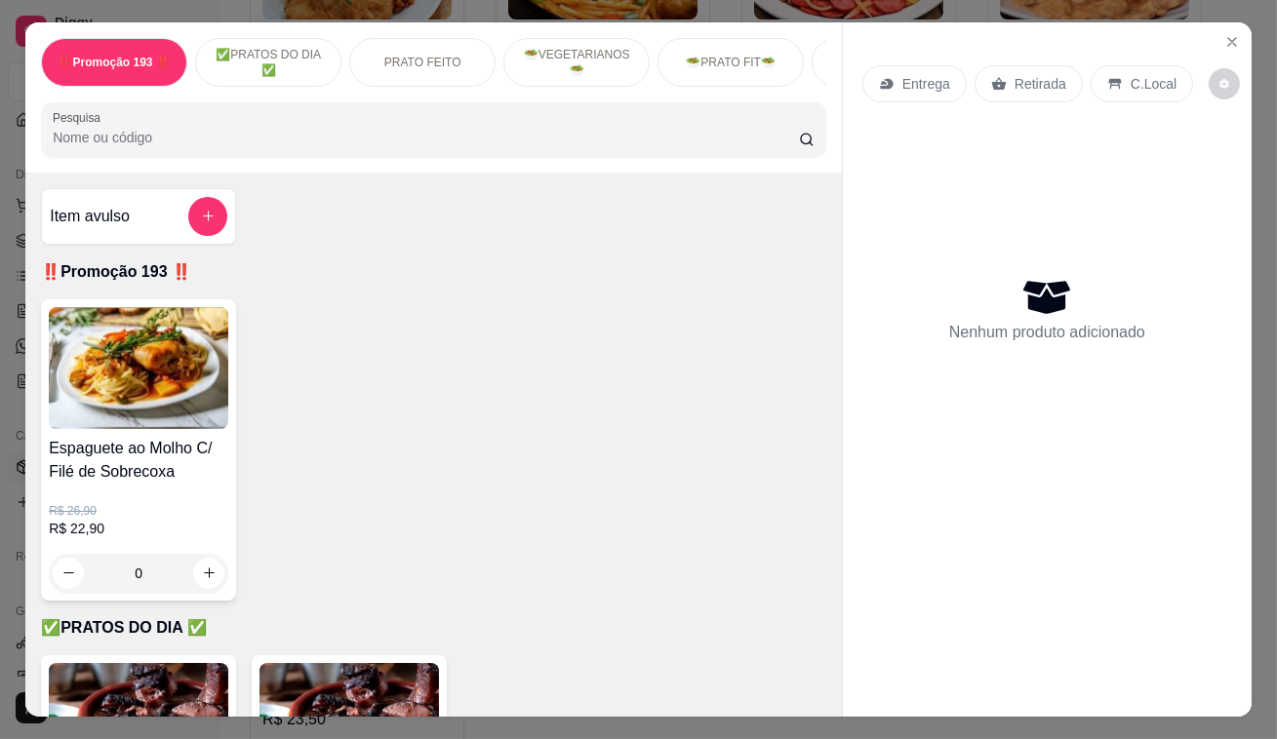
scroll to position [709, 0]
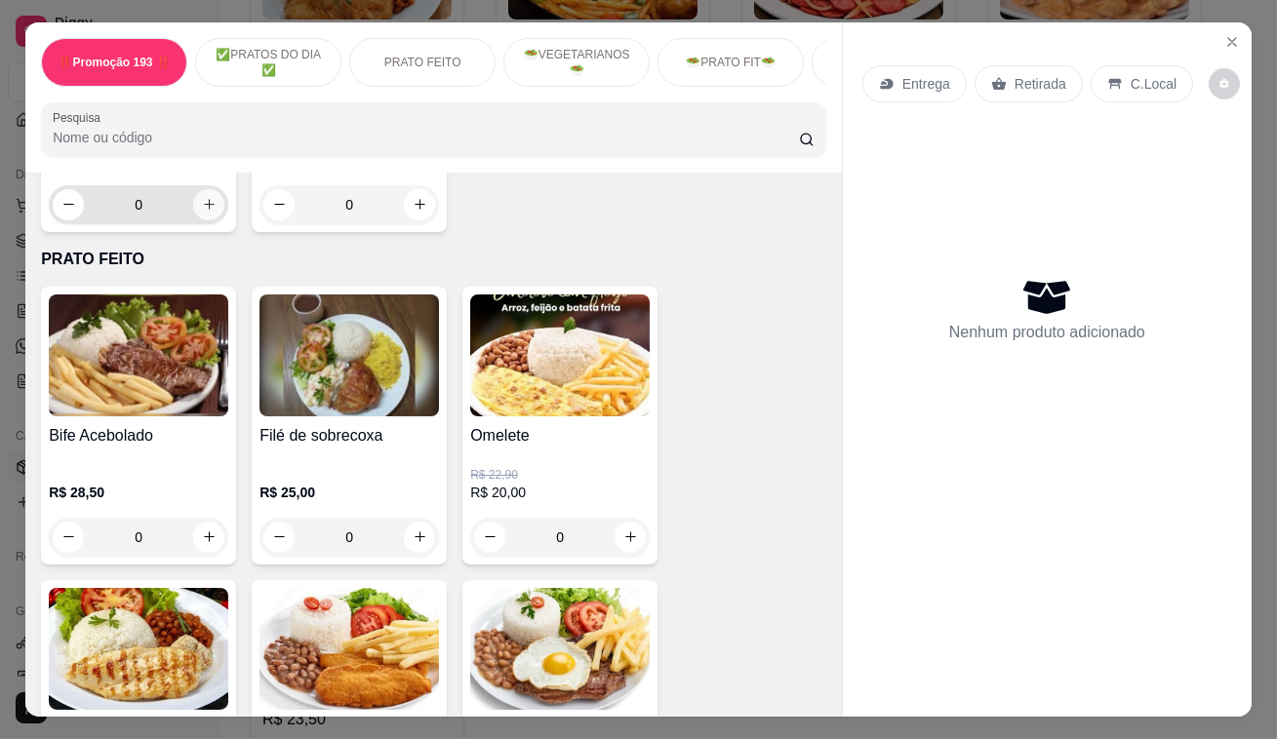
click at [202, 206] on icon "increase-product-quantity" at bounding box center [209, 204] width 15 height 15
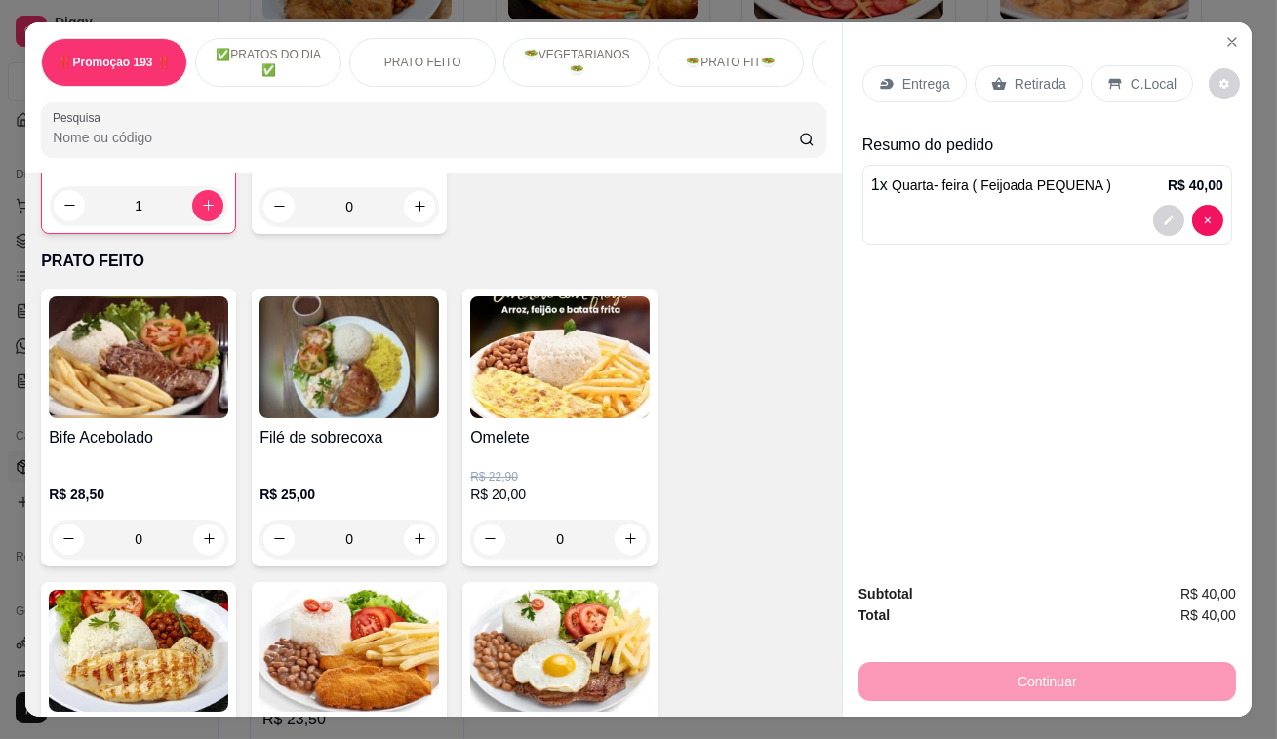
scroll to position [710, 0]
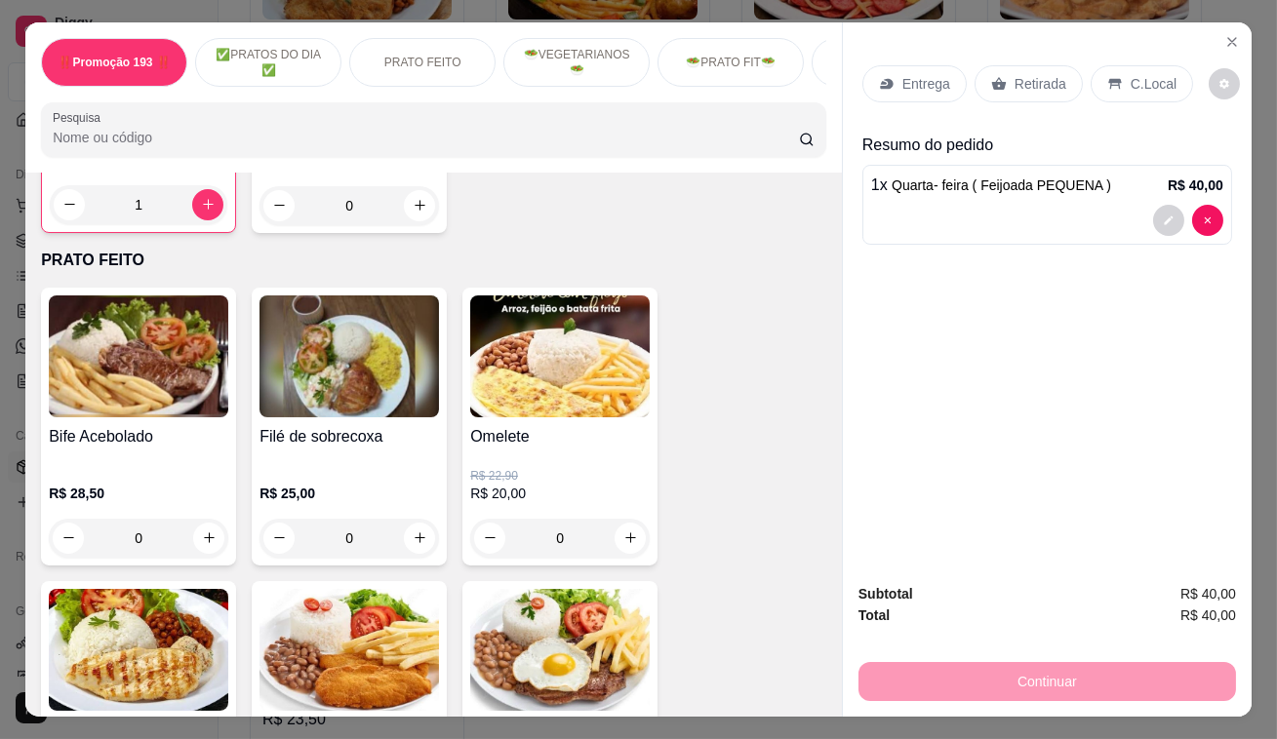
click at [1014, 85] on p "Retirada" at bounding box center [1040, 84] width 52 height 20
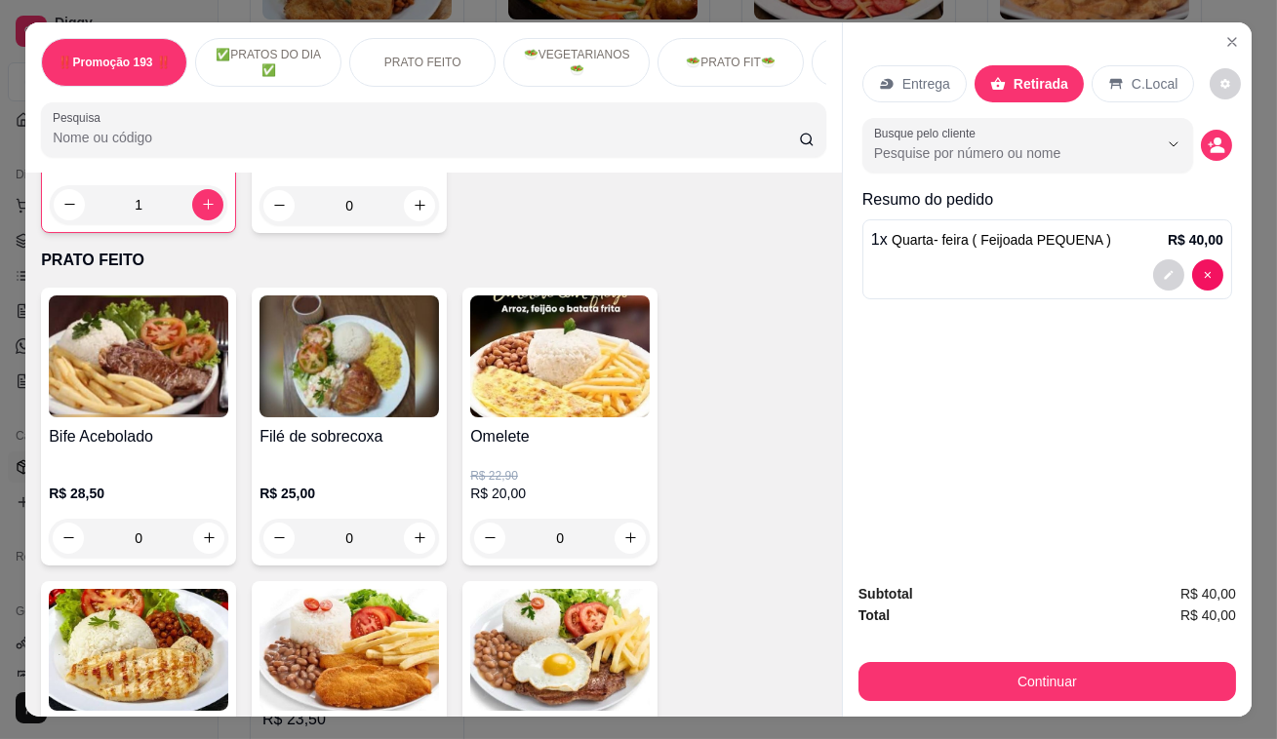
click at [690, 247] on div "Item avulso ‼️Promoção 193 ‼️ Espaguete ao Molho C/ Filé de Sobrecoxa R$ 26,90 …" at bounding box center [433, 445] width 816 height 545
click at [202, 211] on icon "increase-product-quantity" at bounding box center [208, 204] width 15 height 15
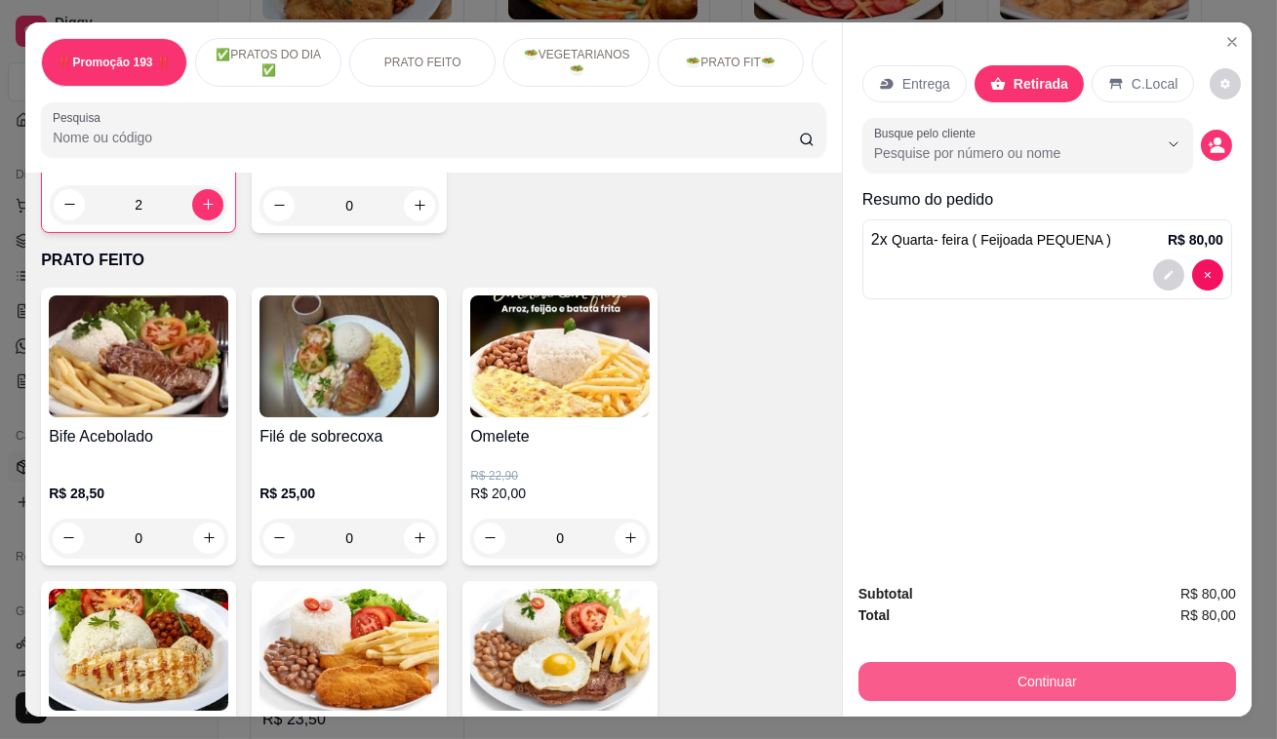
click at [1018, 680] on button "Continuar" at bounding box center [1046, 681] width 377 height 39
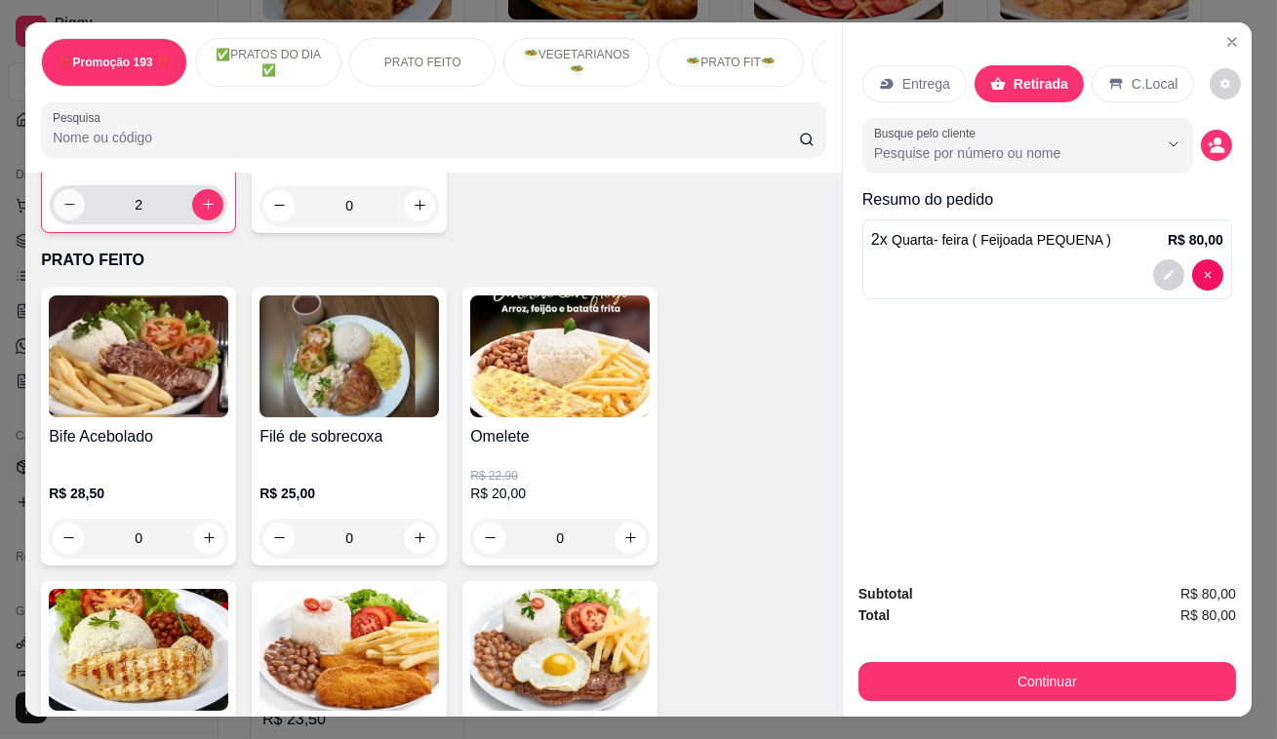
click at [68, 212] on icon "decrease-product-quantity" at bounding box center [69, 204] width 15 height 15
click at [192, 205] on button "increase-product-quantity" at bounding box center [207, 204] width 31 height 31
type input "2"
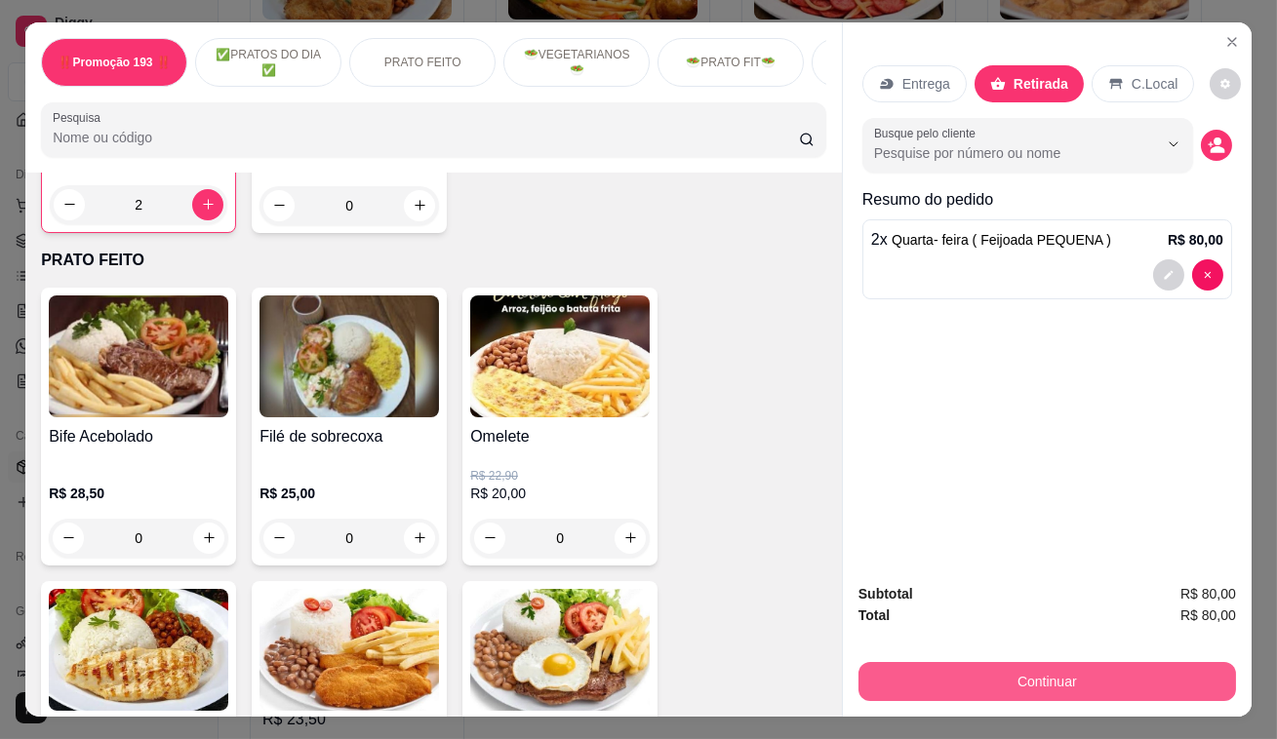
click at [953, 691] on button "Continuar" at bounding box center [1046, 681] width 377 height 39
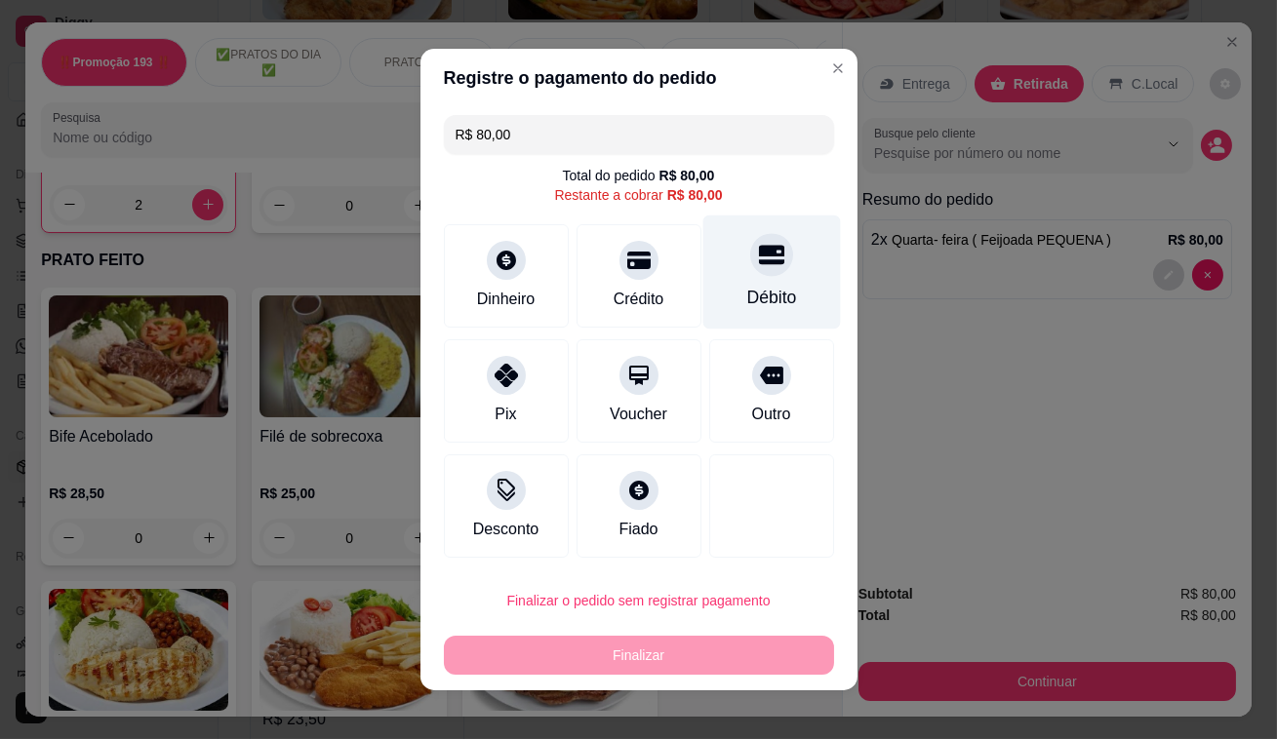
click at [769, 277] on div "Débito" at bounding box center [771, 273] width 138 height 114
type input "R$ 0,00"
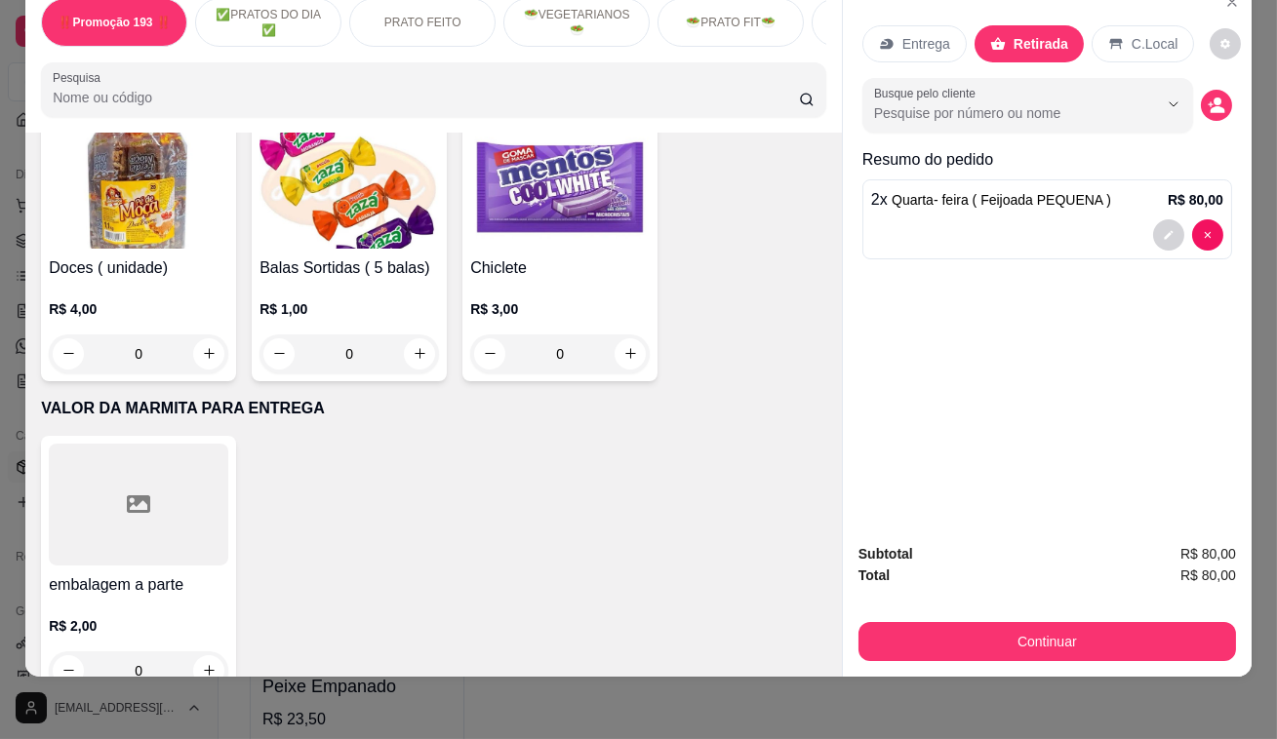
scroll to position [9508, 0]
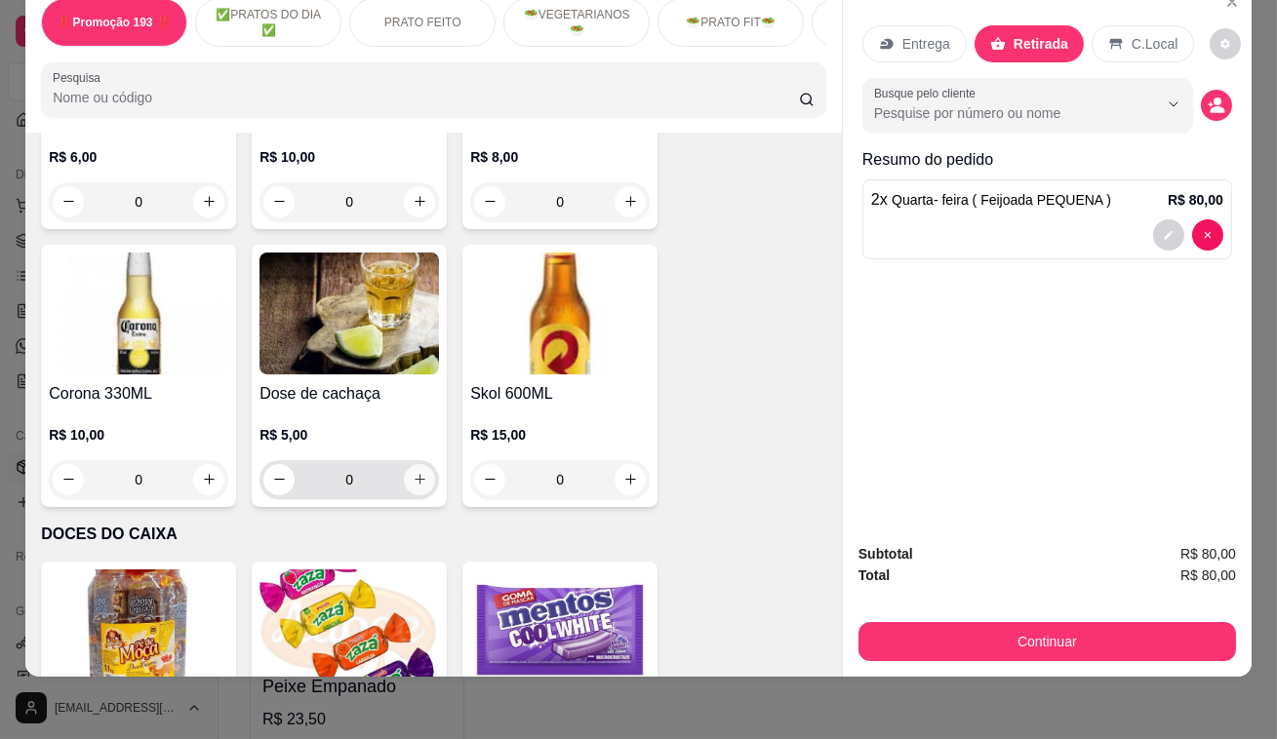
click at [413, 472] on icon "increase-product-quantity" at bounding box center [420, 479] width 15 height 15
type input "1"
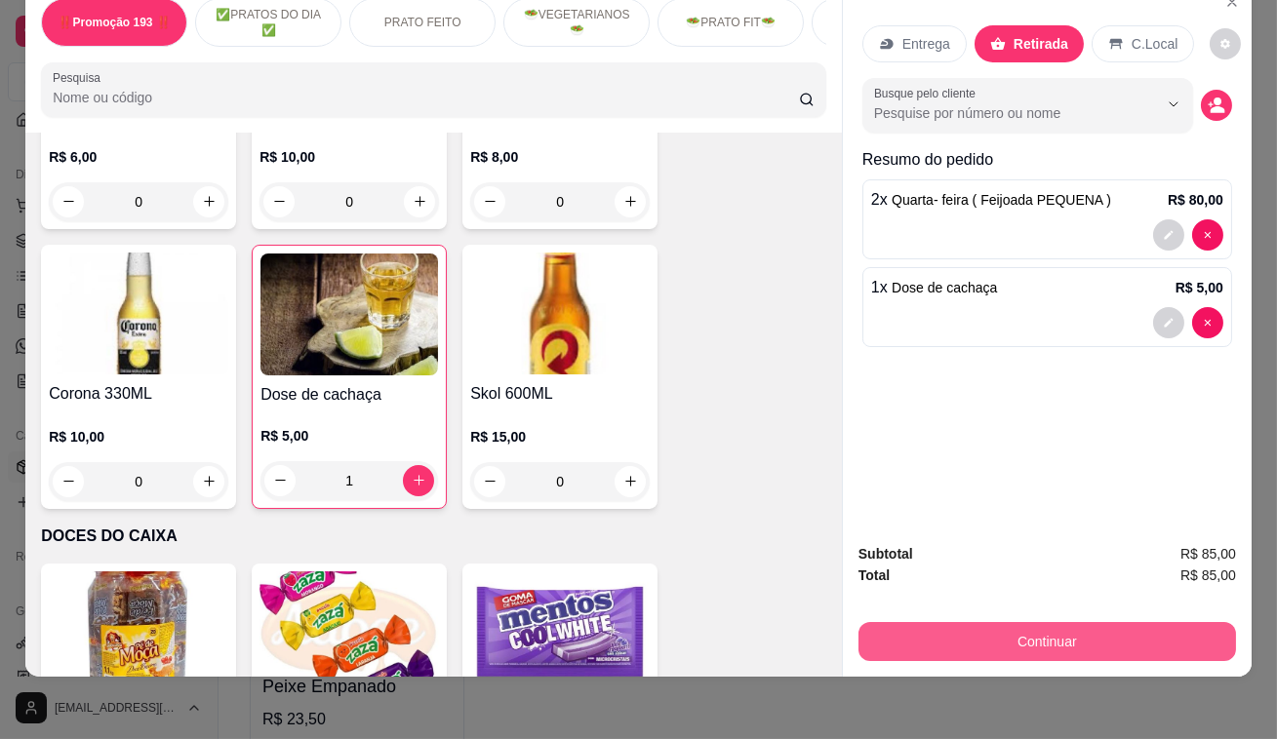
click at [1081, 622] on button "Continuar" at bounding box center [1046, 641] width 377 height 39
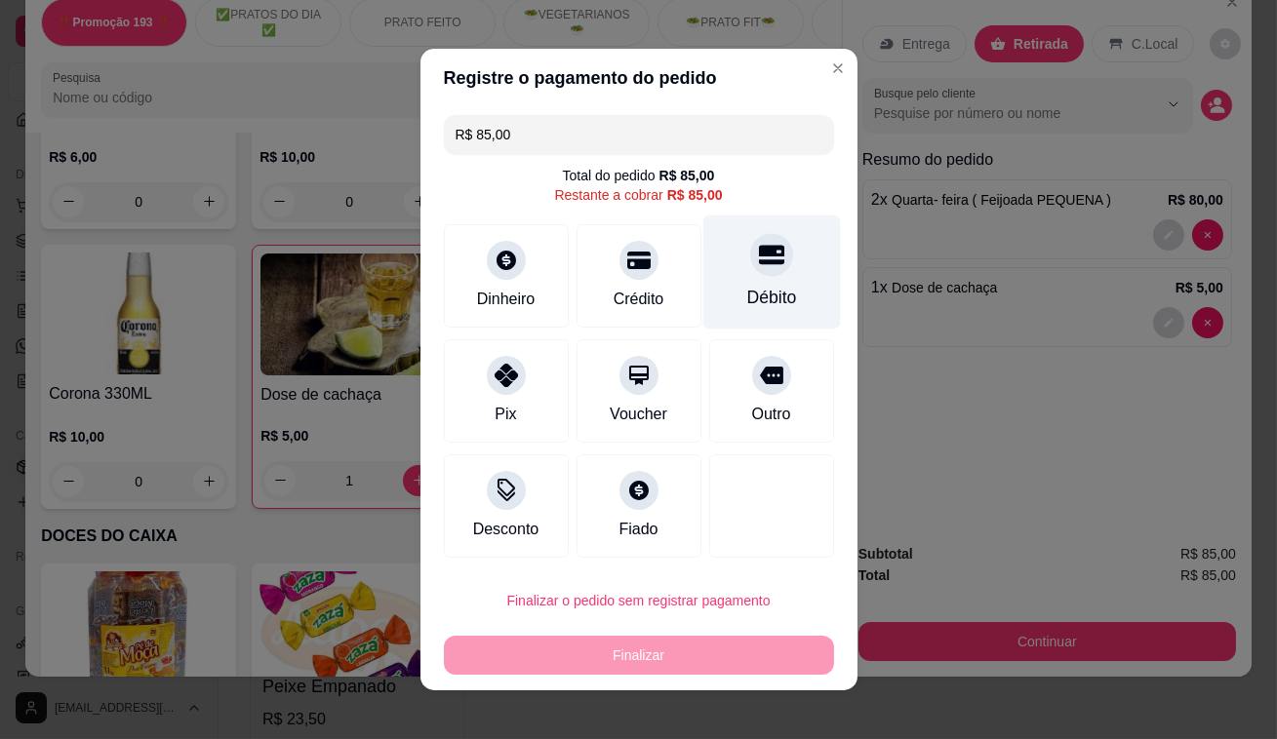
click at [769, 268] on div at bounding box center [771, 254] width 43 height 43
type input "R$ 0,00"
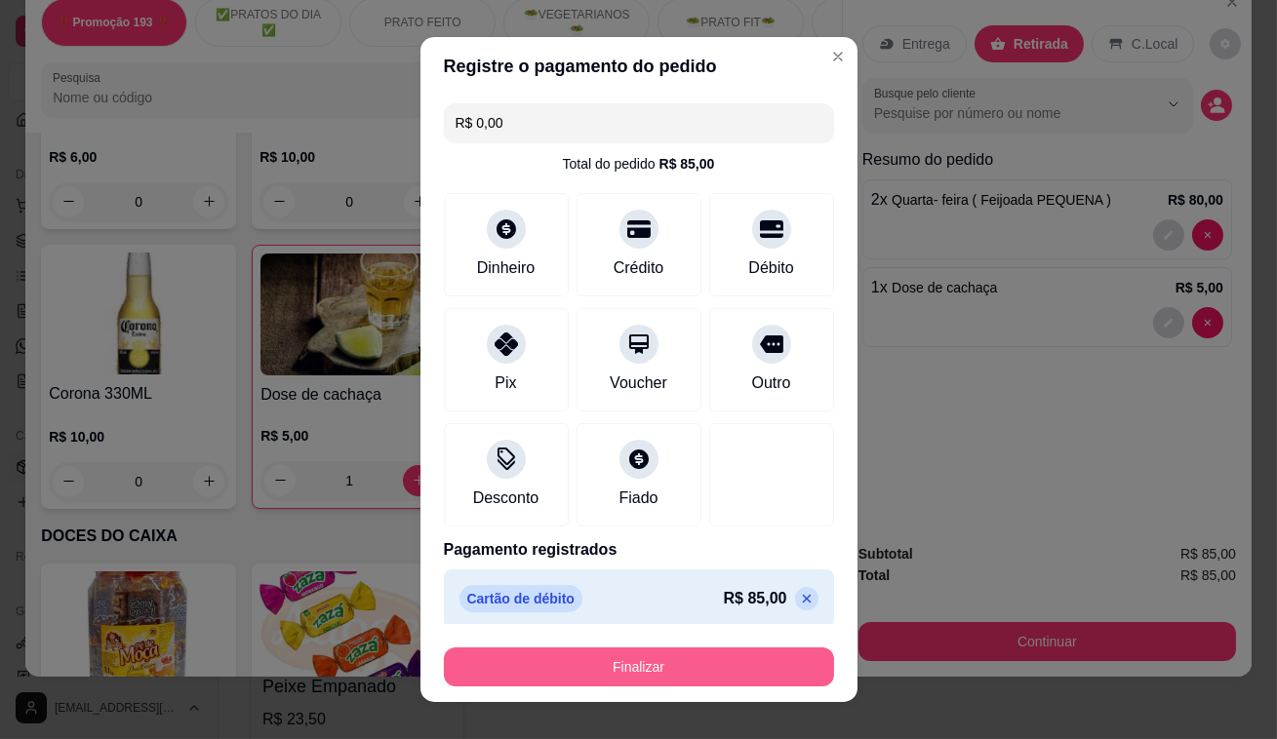
click at [737, 663] on button "Finalizar" at bounding box center [639, 667] width 390 height 39
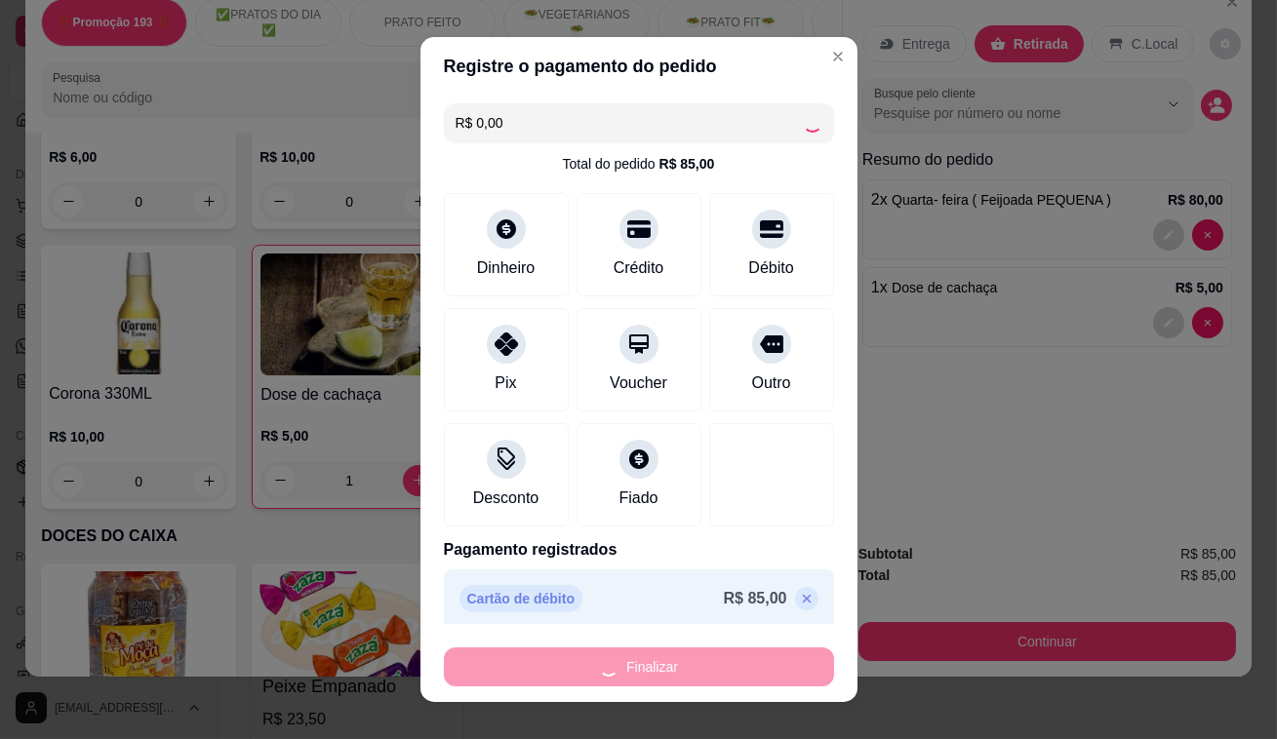
type input "0"
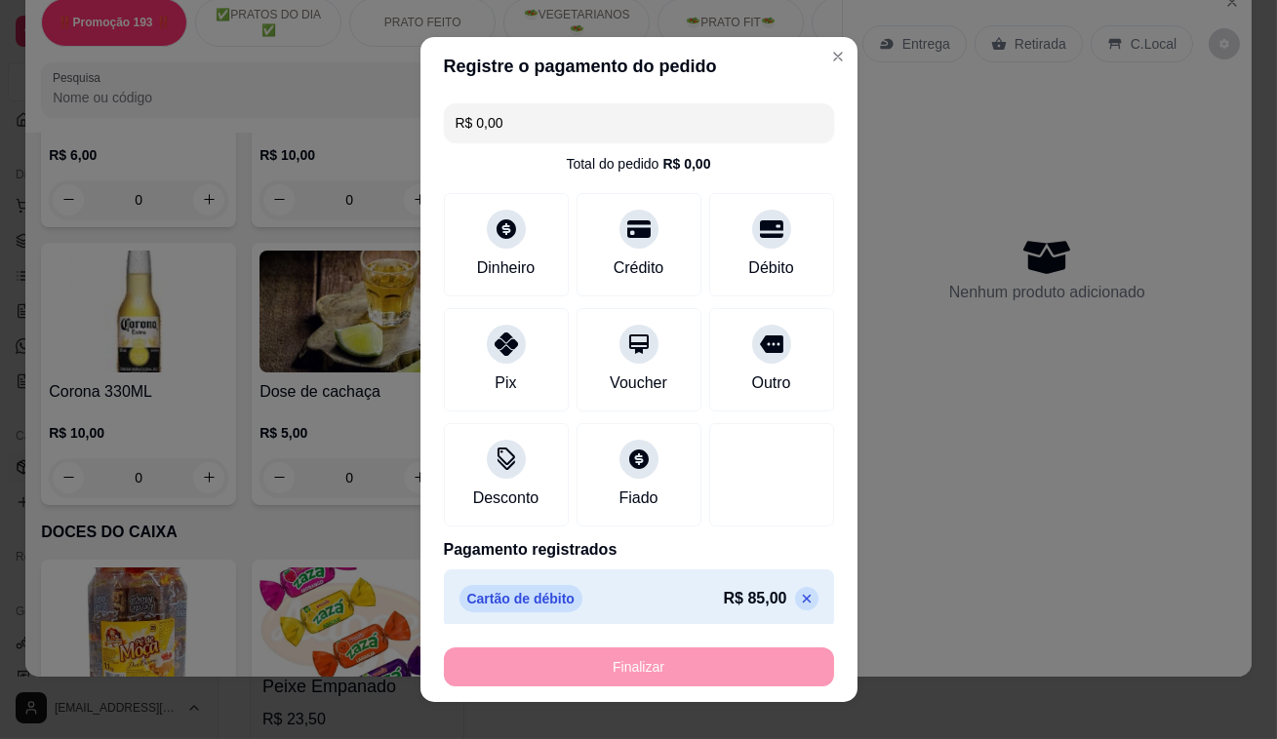
type input "-R$ 85,00"
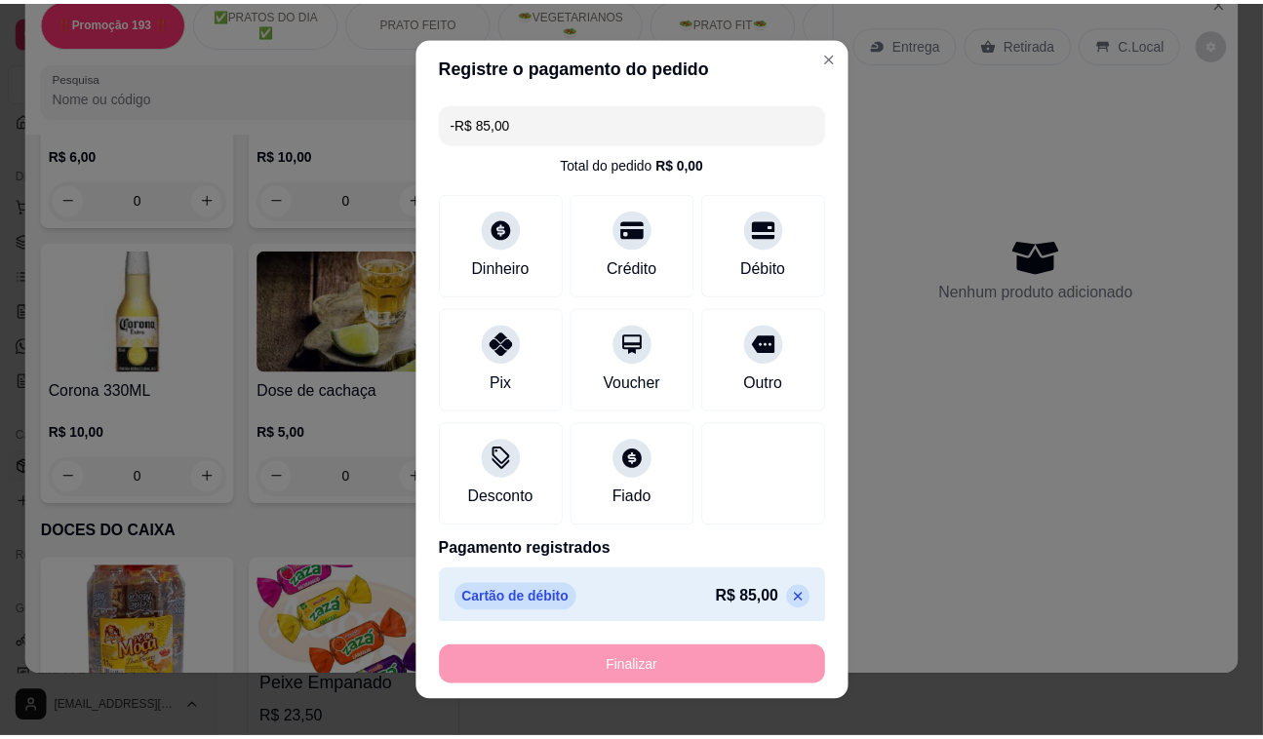
scroll to position [9506, 0]
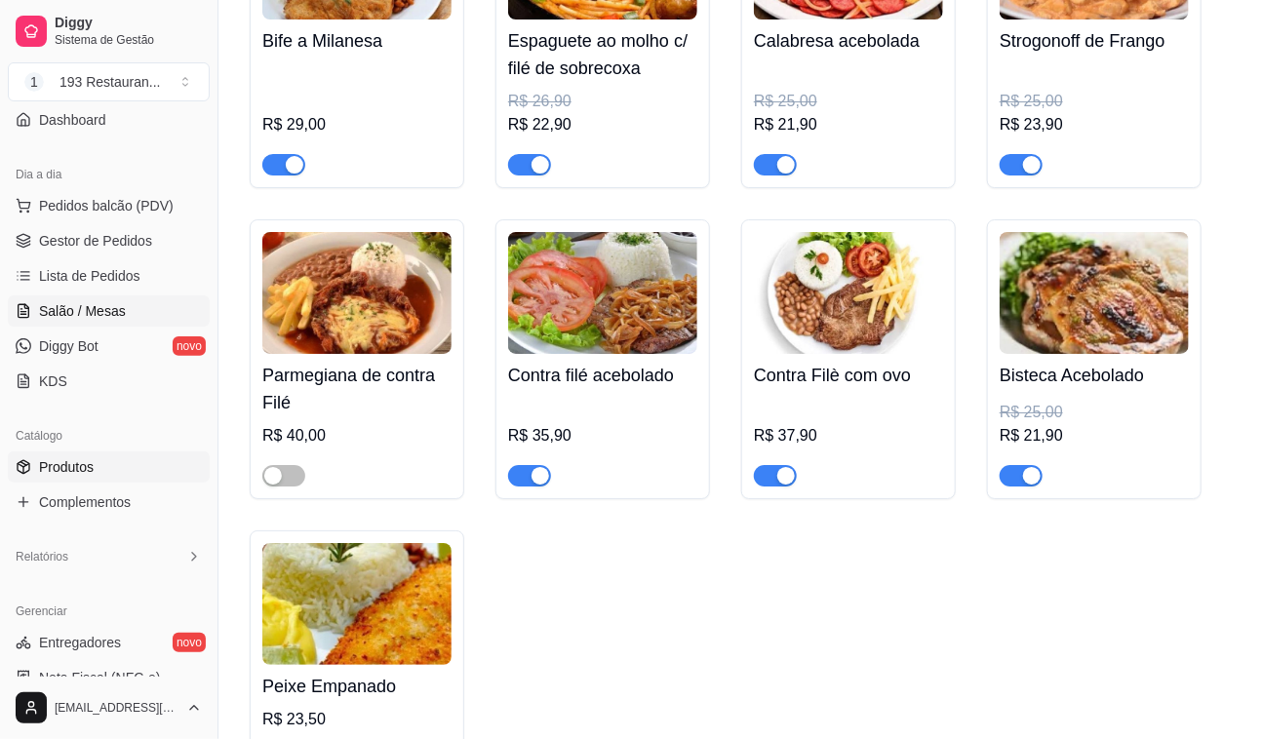
click at [137, 300] on link "Salão / Mesas" at bounding box center [109, 311] width 202 height 31
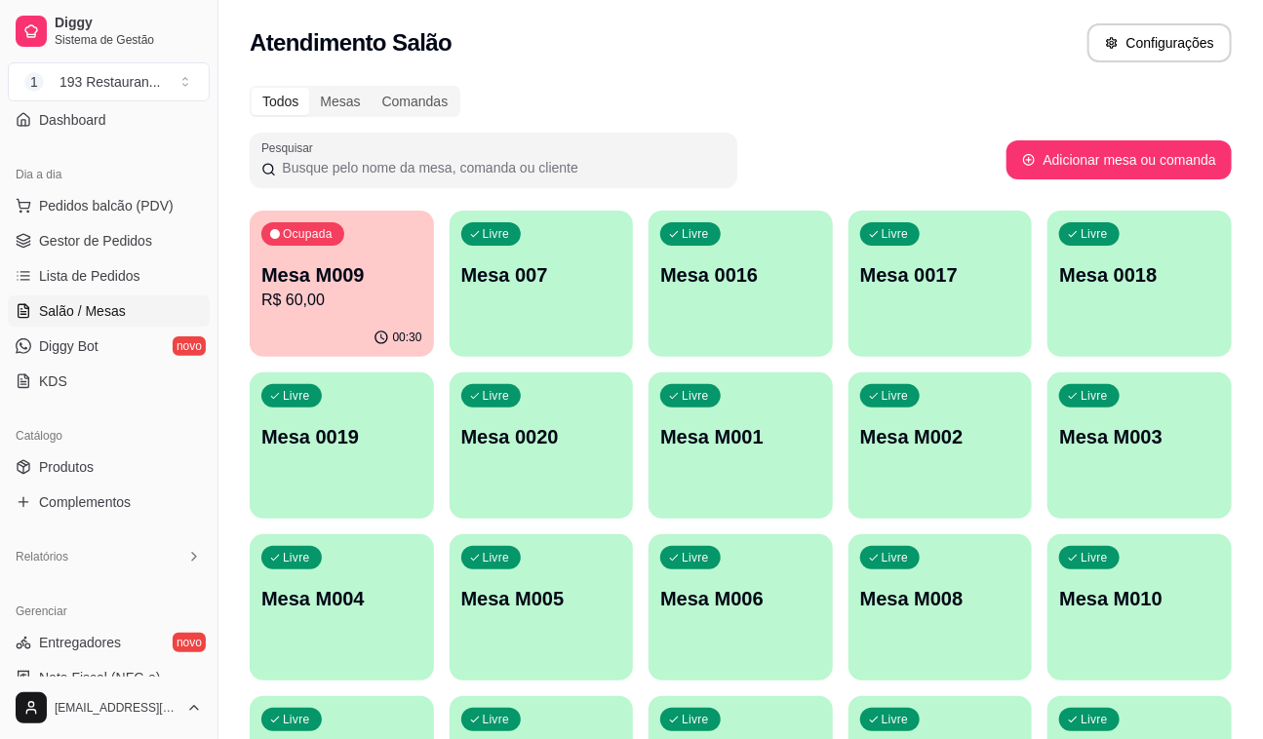
click at [390, 284] on p "Mesa M009" at bounding box center [341, 274] width 161 height 27
click at [100, 205] on span "Pedidos balcão (PDV)" at bounding box center [106, 206] width 135 height 20
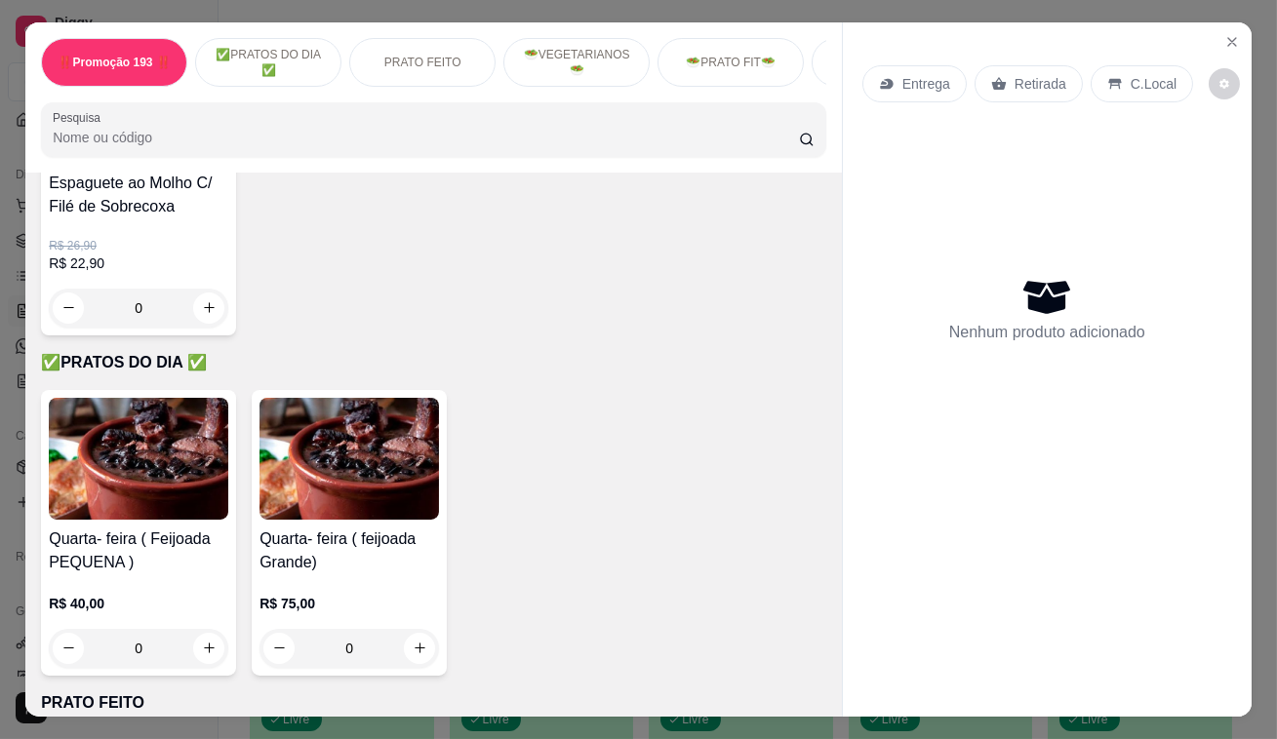
click at [1048, 65] on div "Retirada" at bounding box center [1028, 83] width 108 height 37
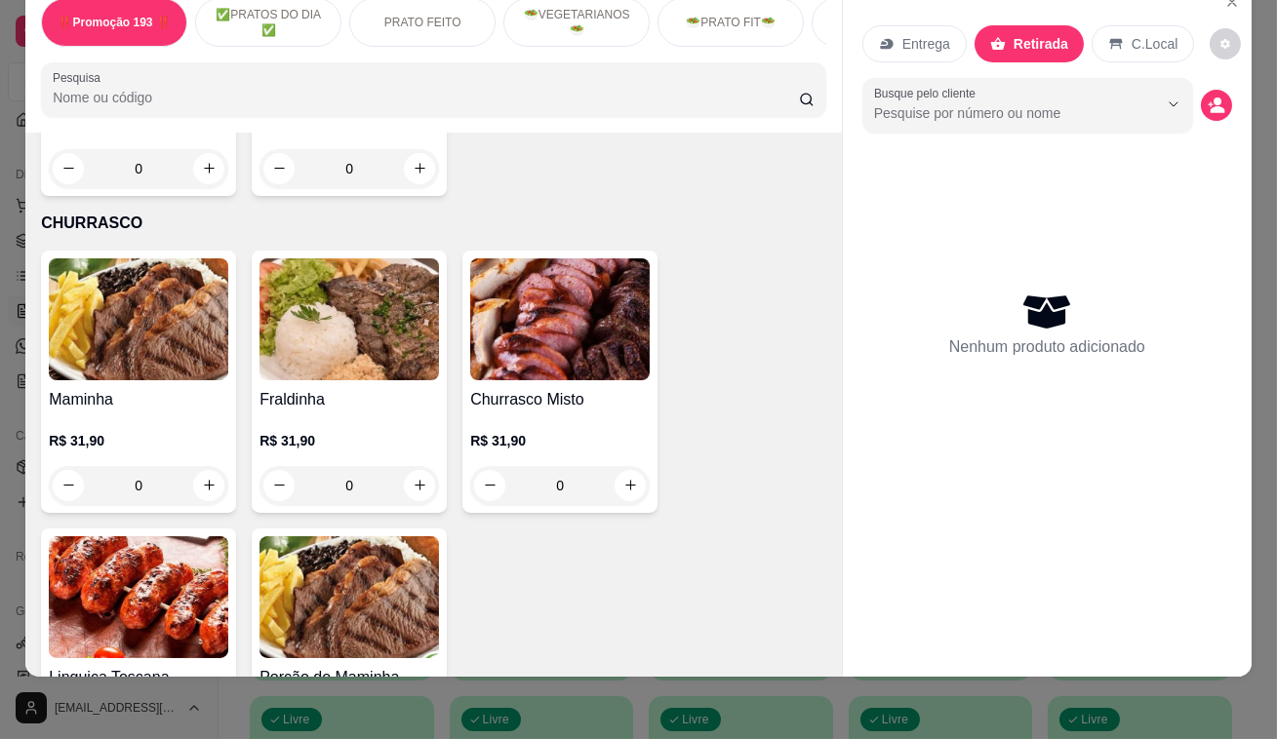
scroll to position [3902, 0]
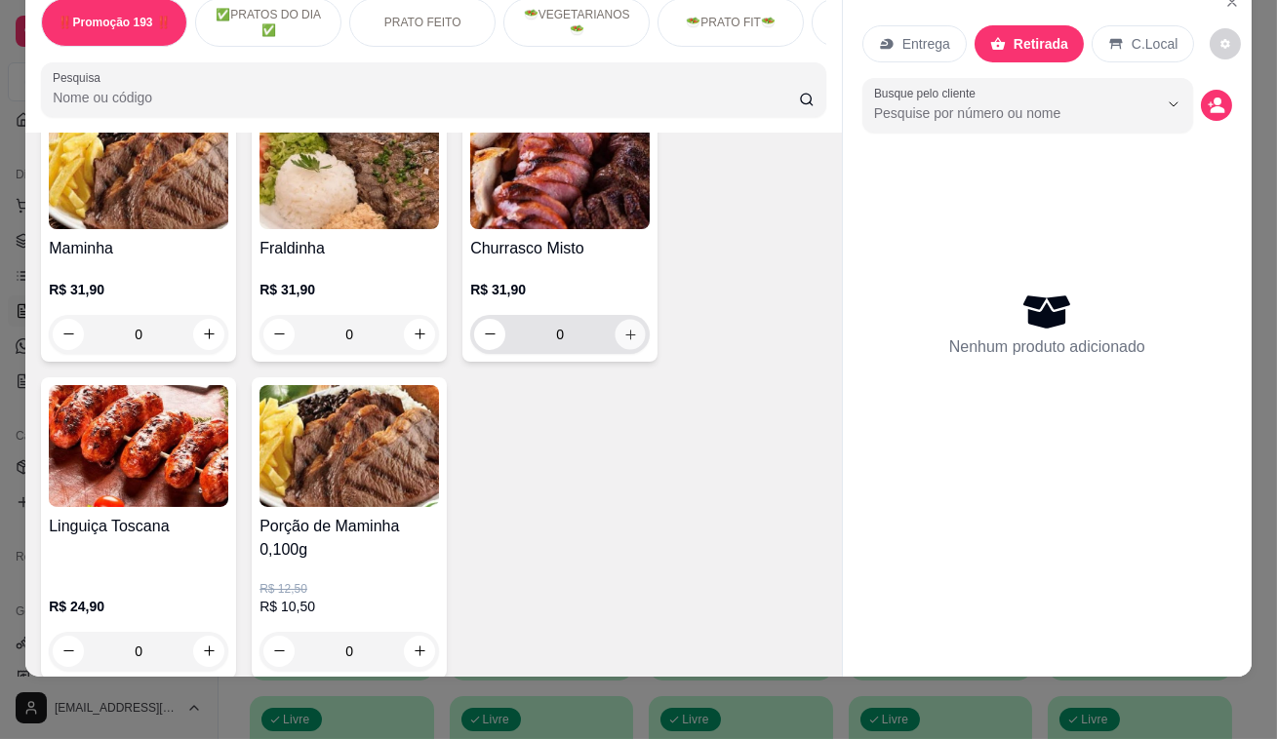
click at [615, 319] on button "increase-product-quantity" at bounding box center [630, 334] width 30 height 30
type input "1"
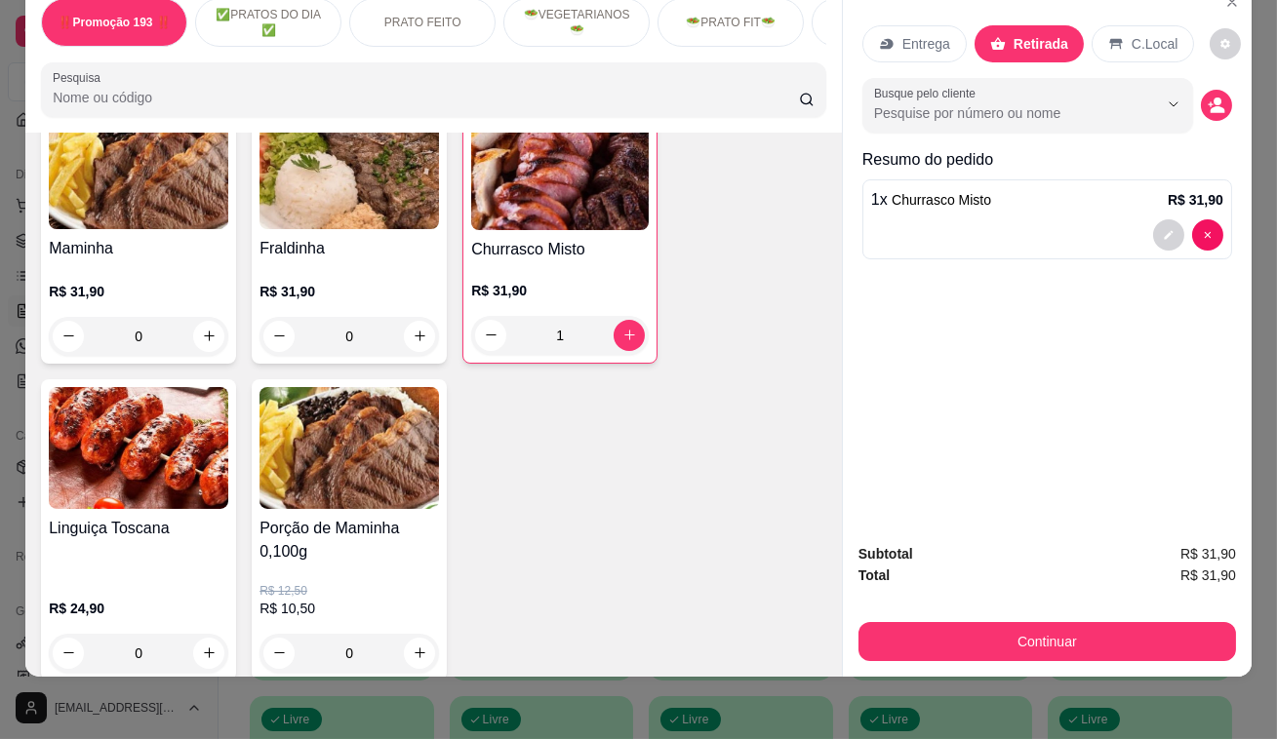
click at [974, 195] on span "Churrasco Misto" at bounding box center [941, 200] width 99 height 16
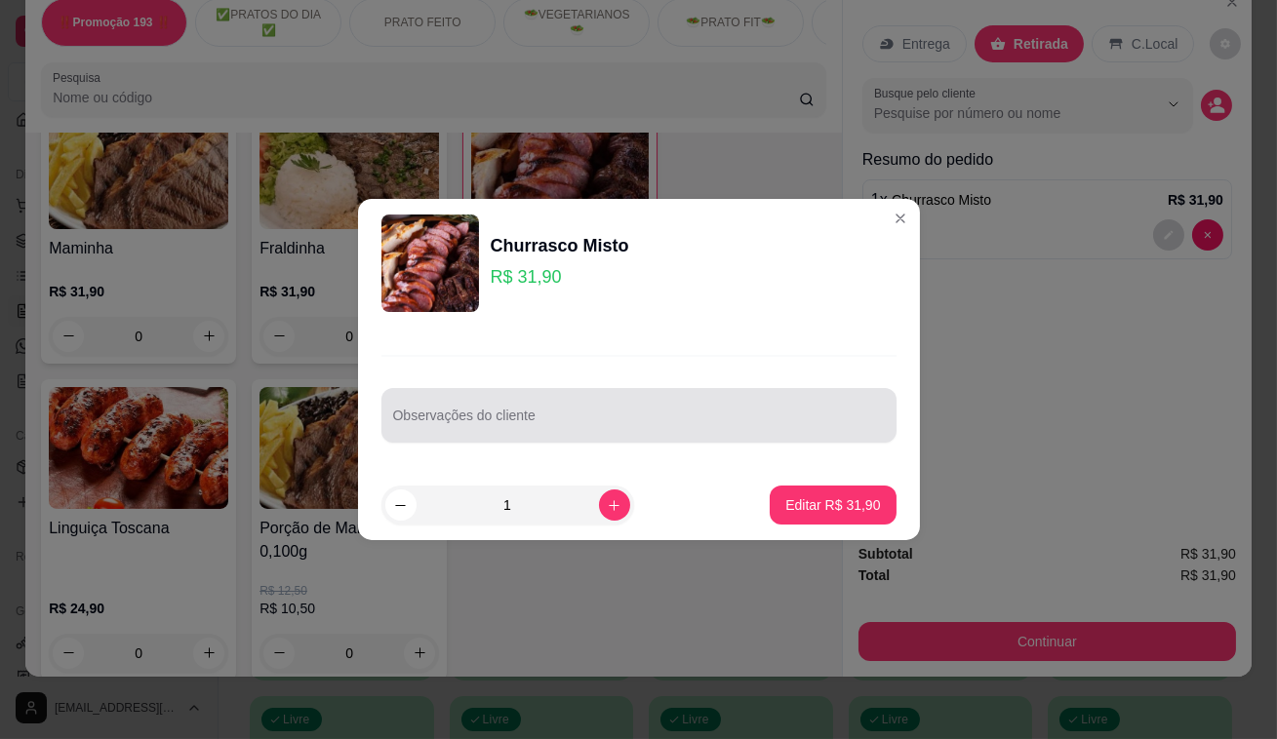
click at [605, 432] on input "Observações do cliente" at bounding box center [639, 424] width 492 height 20
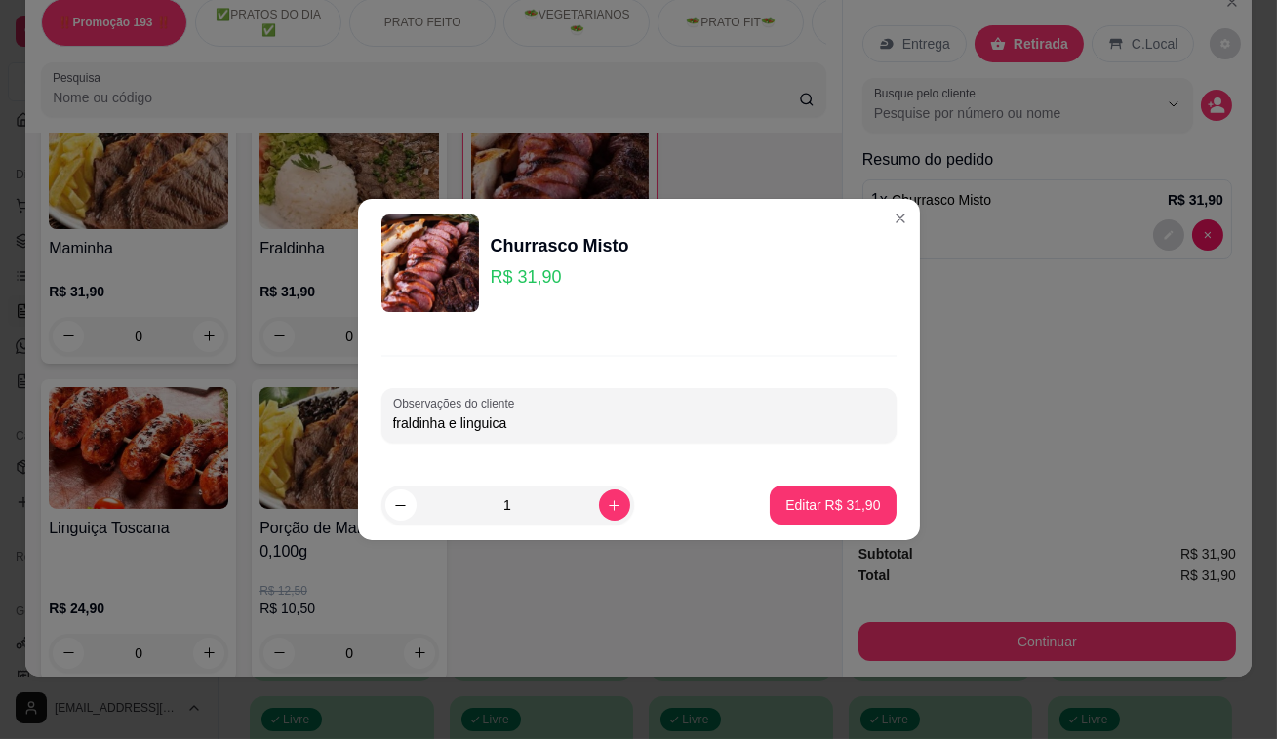
type input "fraldinha e linguica"
click at [812, 490] on button "Editar R$ 31,90" at bounding box center [833, 505] width 126 height 39
type input "0"
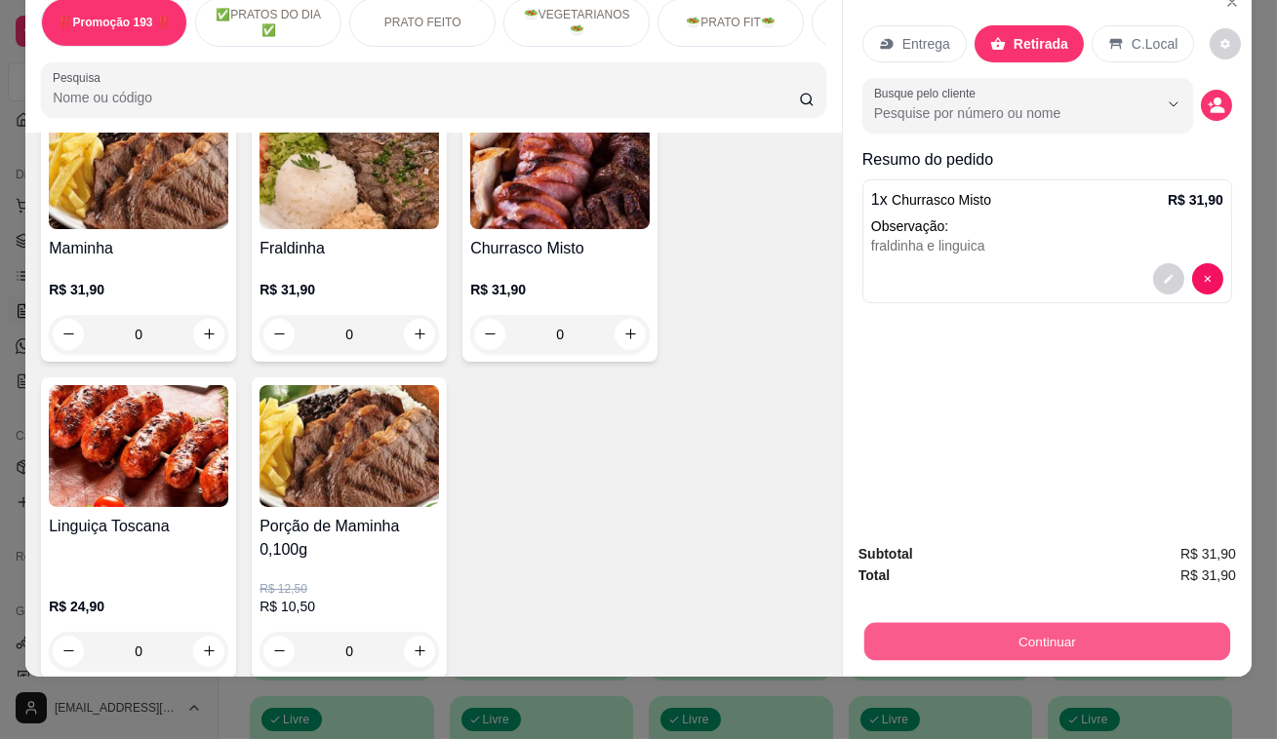
click at [1017, 632] on button "Continuar" at bounding box center [1047, 642] width 366 height 38
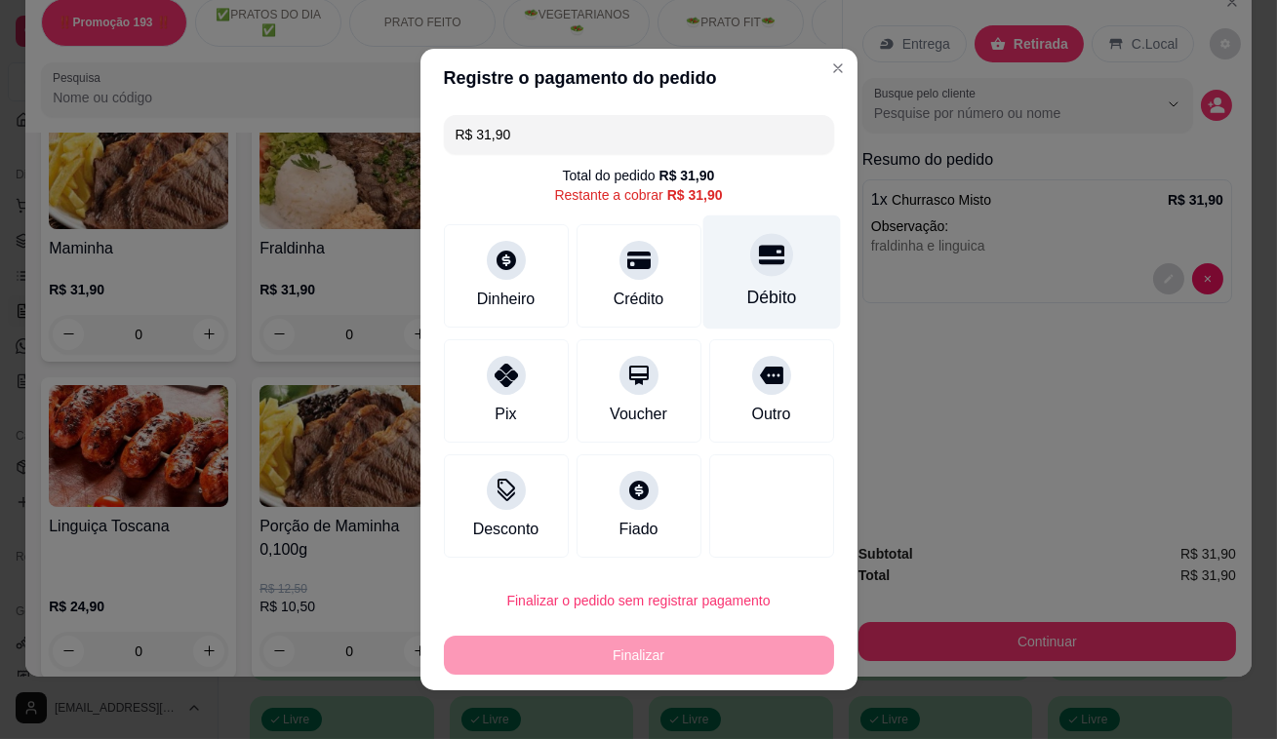
click at [777, 273] on div "Débito" at bounding box center [771, 273] width 138 height 114
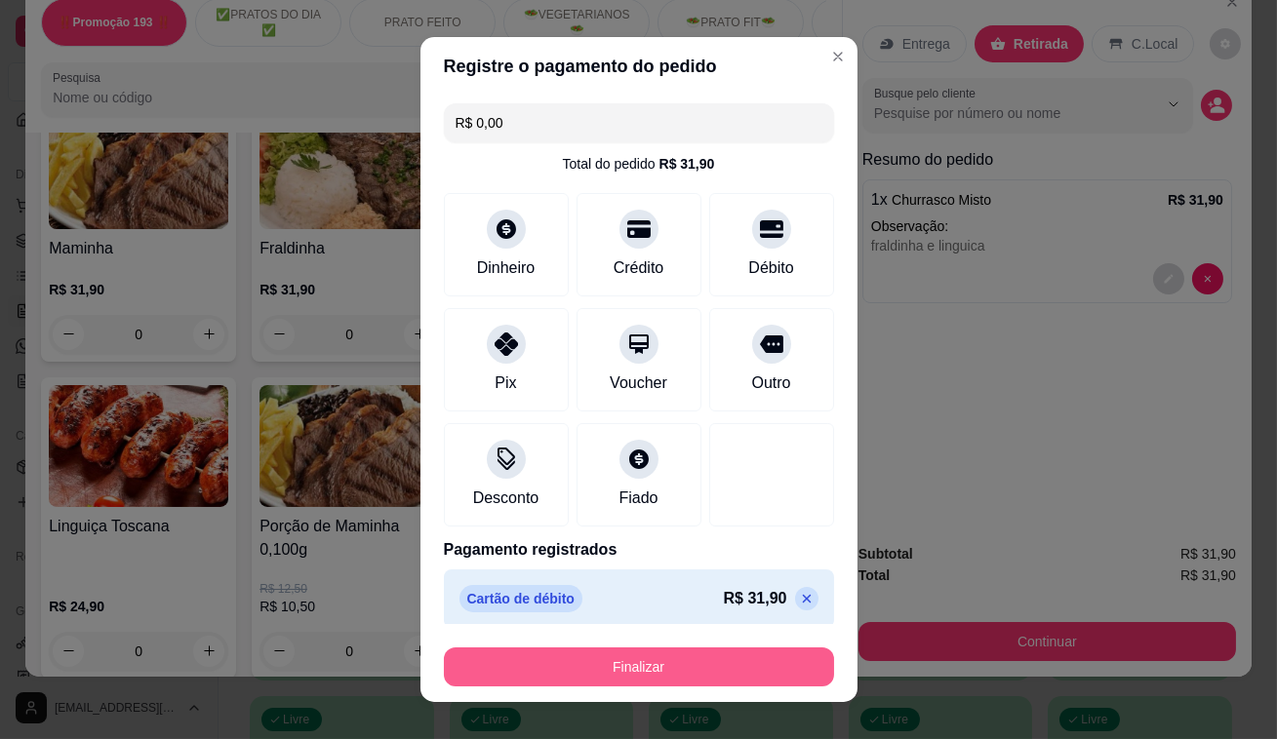
click at [734, 664] on button "Finalizar" at bounding box center [639, 667] width 390 height 39
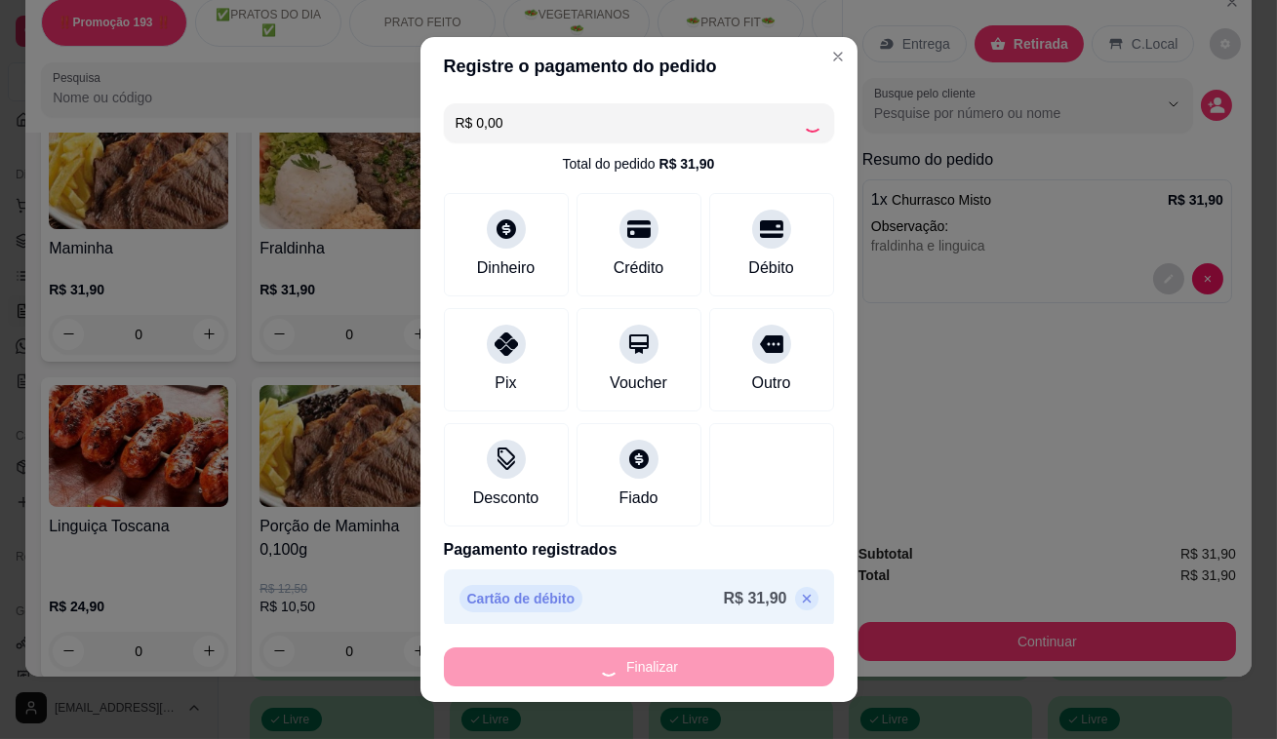
type input "-R$ 31,90"
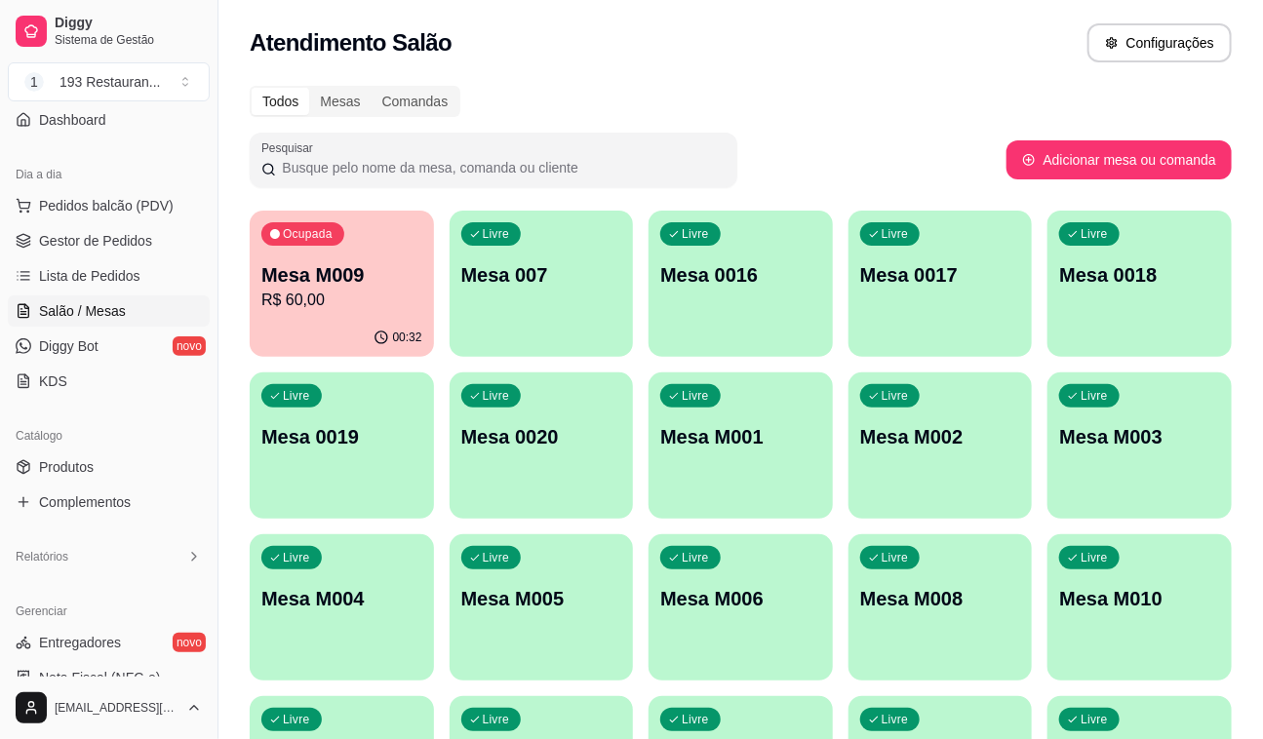
click at [741, 661] on div "button" at bounding box center [741, 668] width 184 height 23
click at [351, 275] on p "Mesa M009" at bounding box center [341, 274] width 161 height 27
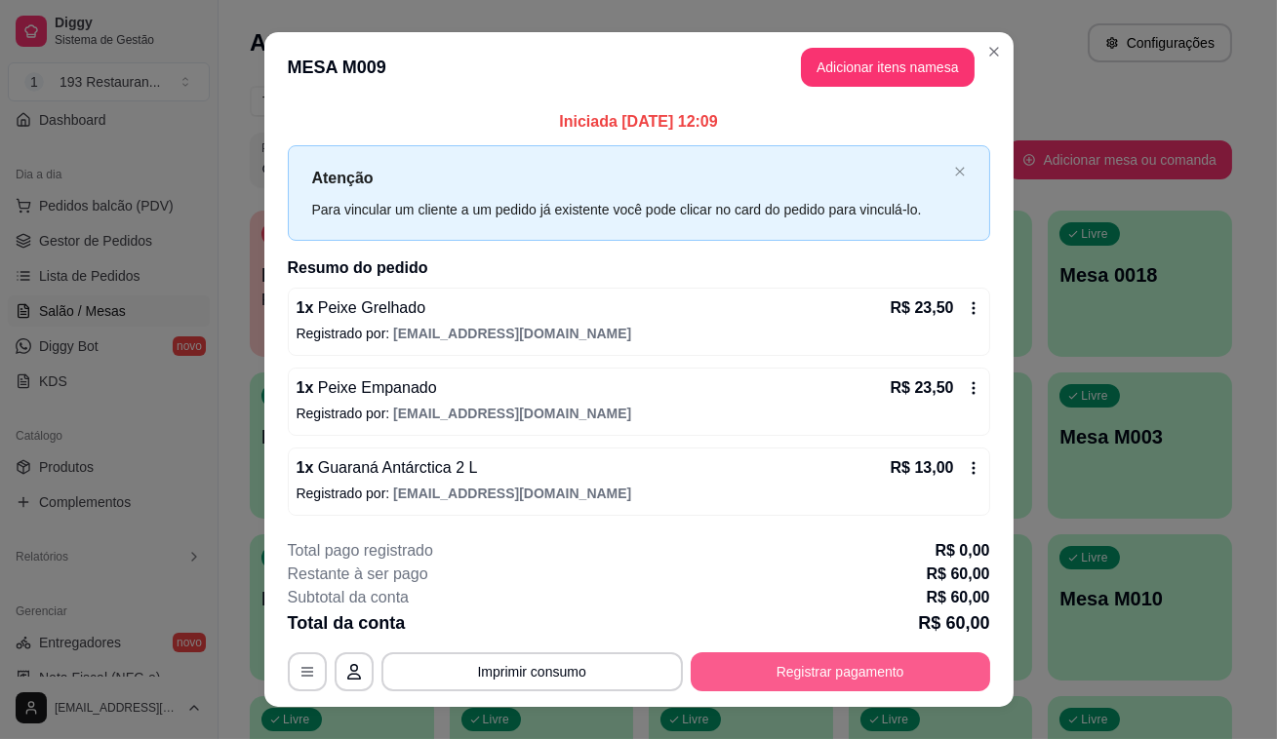
click at [814, 654] on button "Registrar pagamento" at bounding box center [840, 672] width 299 height 39
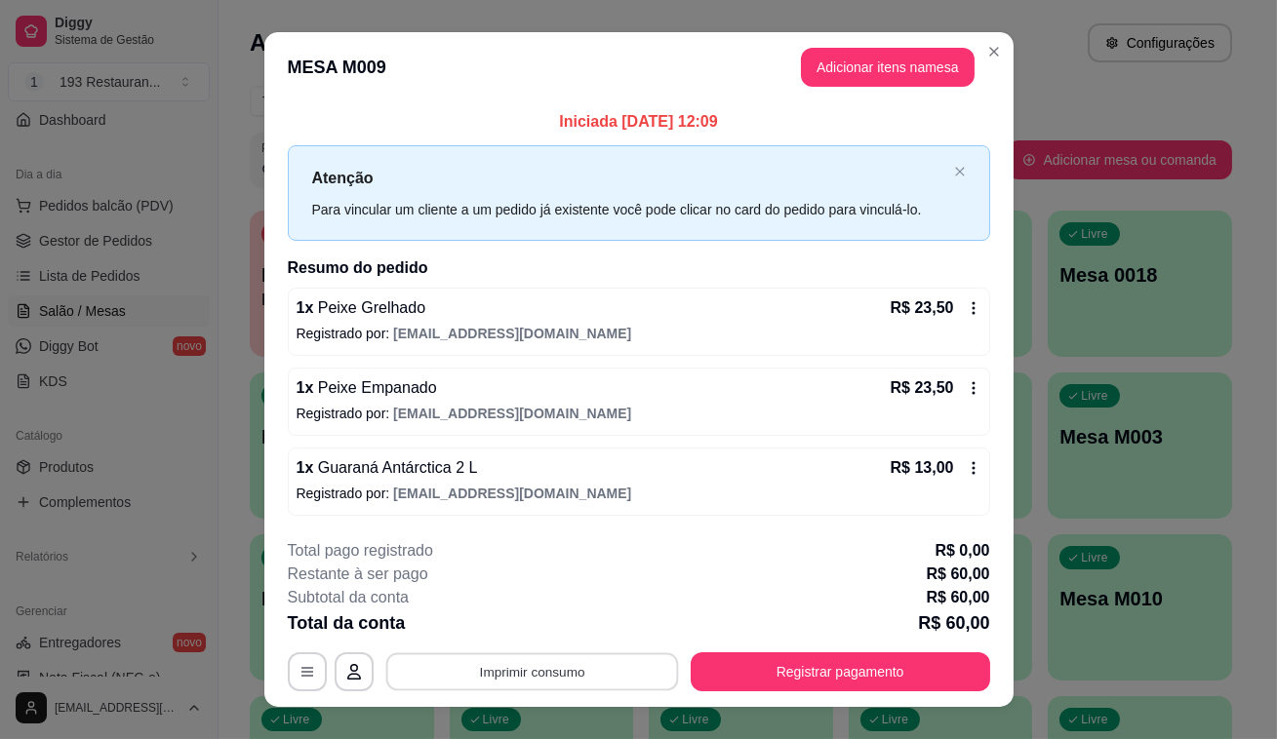
click at [540, 678] on button "Imprimir consumo" at bounding box center [531, 672] width 293 height 38
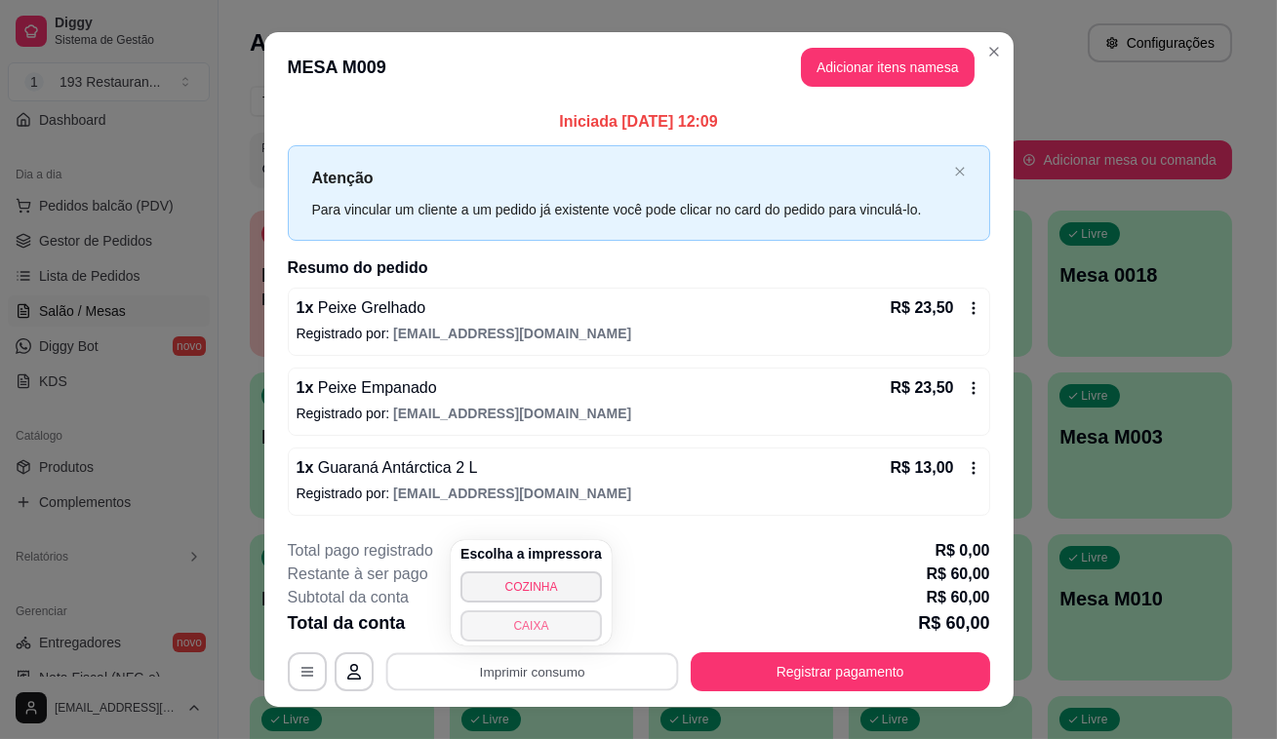
click at [551, 634] on button "CAIXA" at bounding box center [530, 626] width 141 height 31
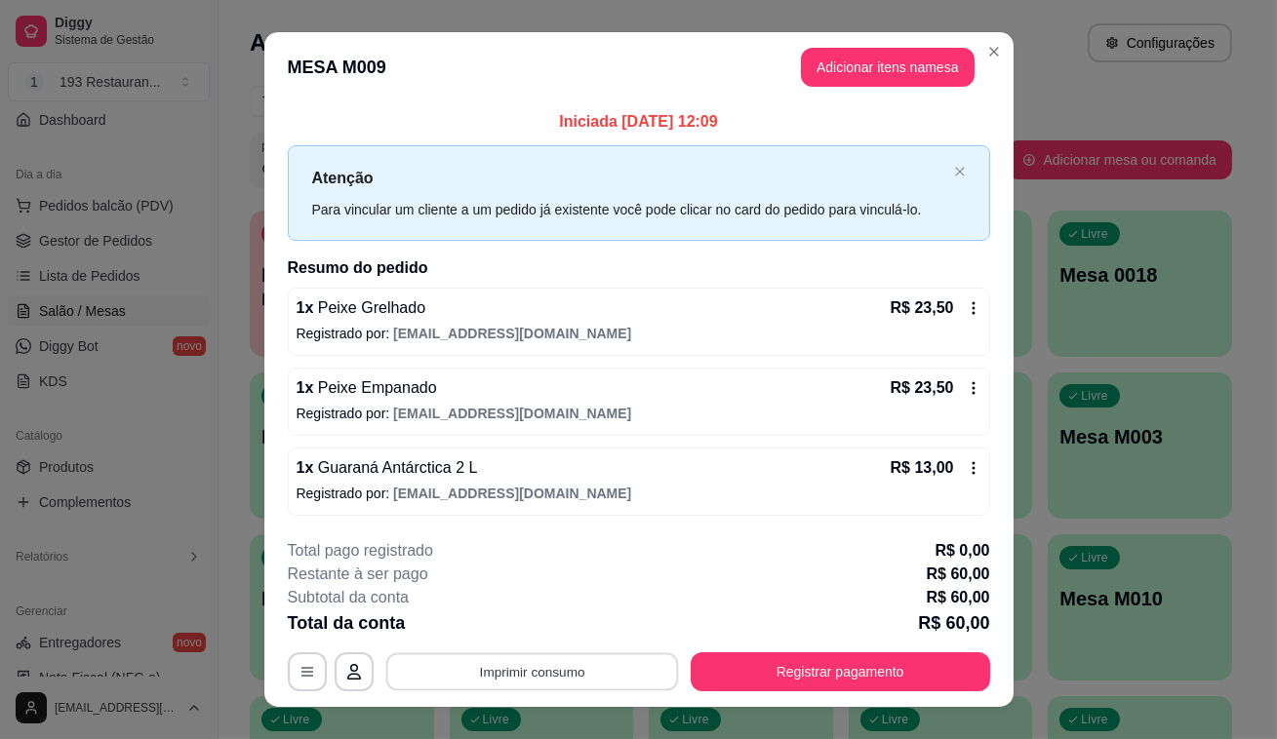
click at [548, 678] on button "Imprimir consumo" at bounding box center [531, 672] width 293 height 38
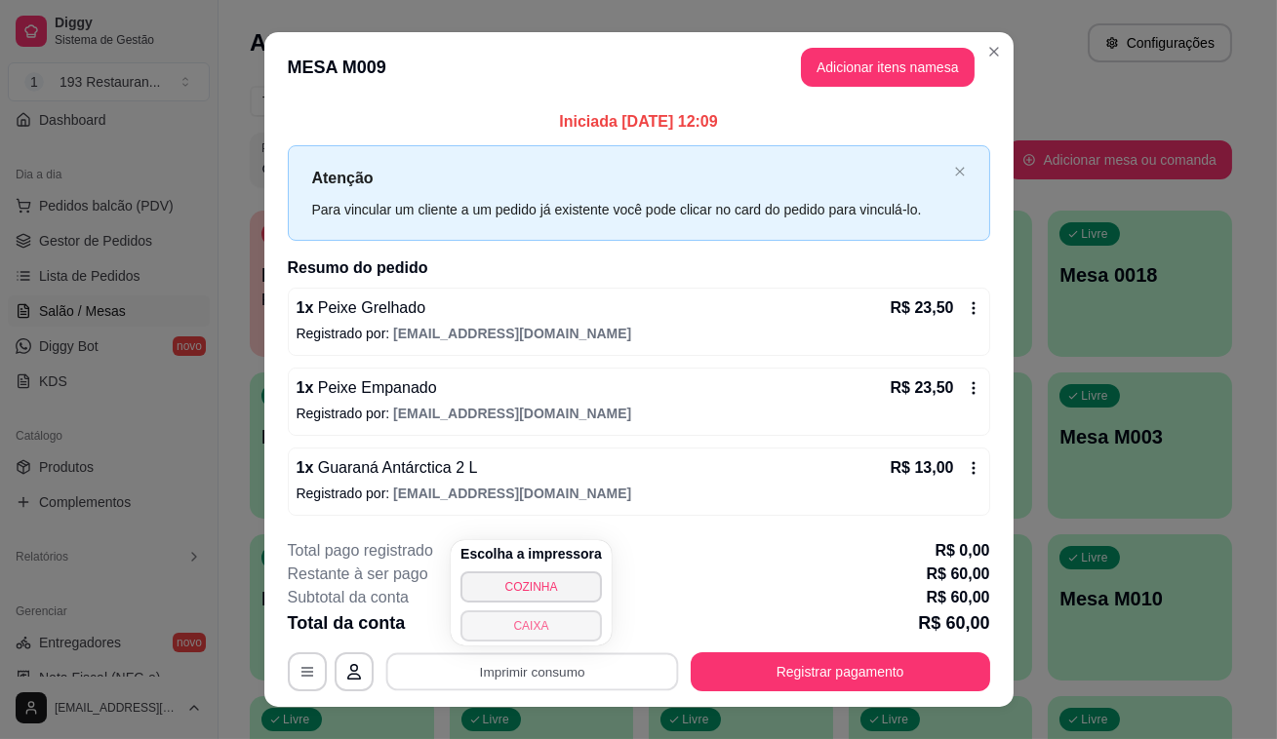
click at [548, 637] on button "CAIXA" at bounding box center [530, 626] width 141 height 31
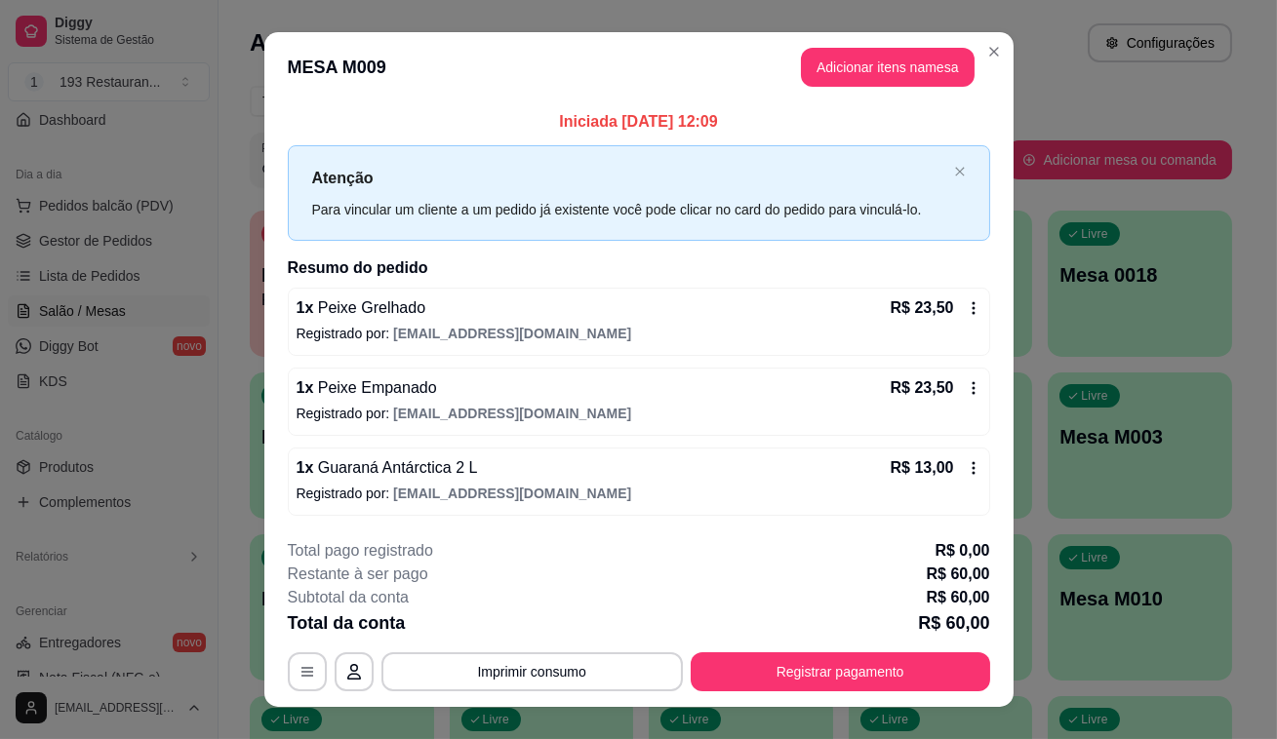
click at [758, 642] on div "**********" at bounding box center [639, 615] width 702 height 152
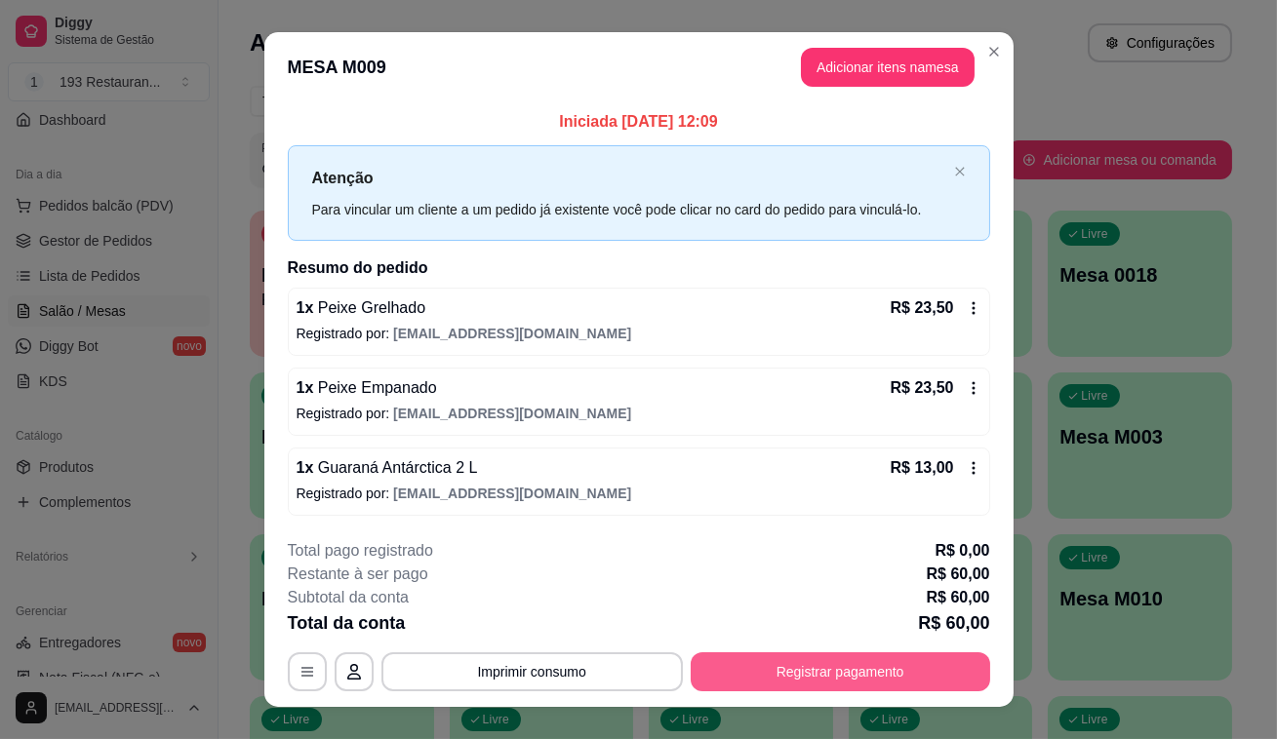
click at [760, 659] on button "Registrar pagamento" at bounding box center [840, 672] width 299 height 39
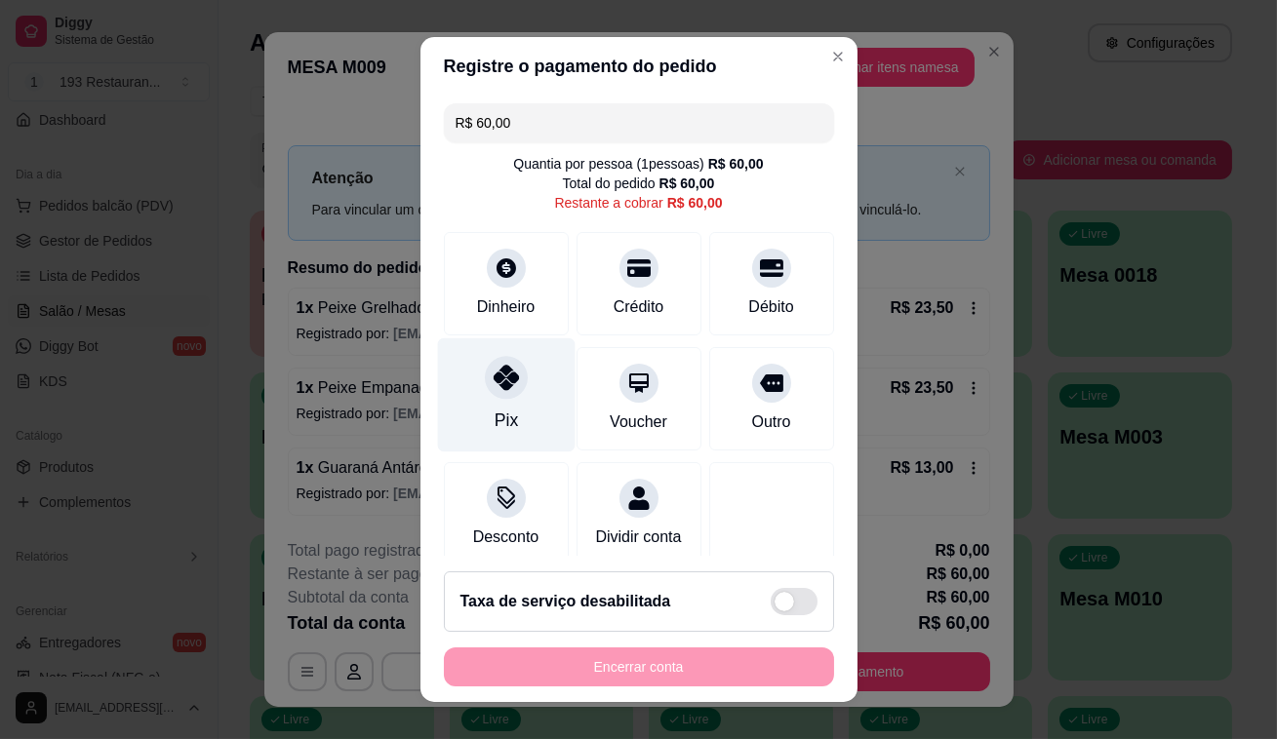
click at [476, 398] on div "Pix" at bounding box center [506, 395] width 138 height 114
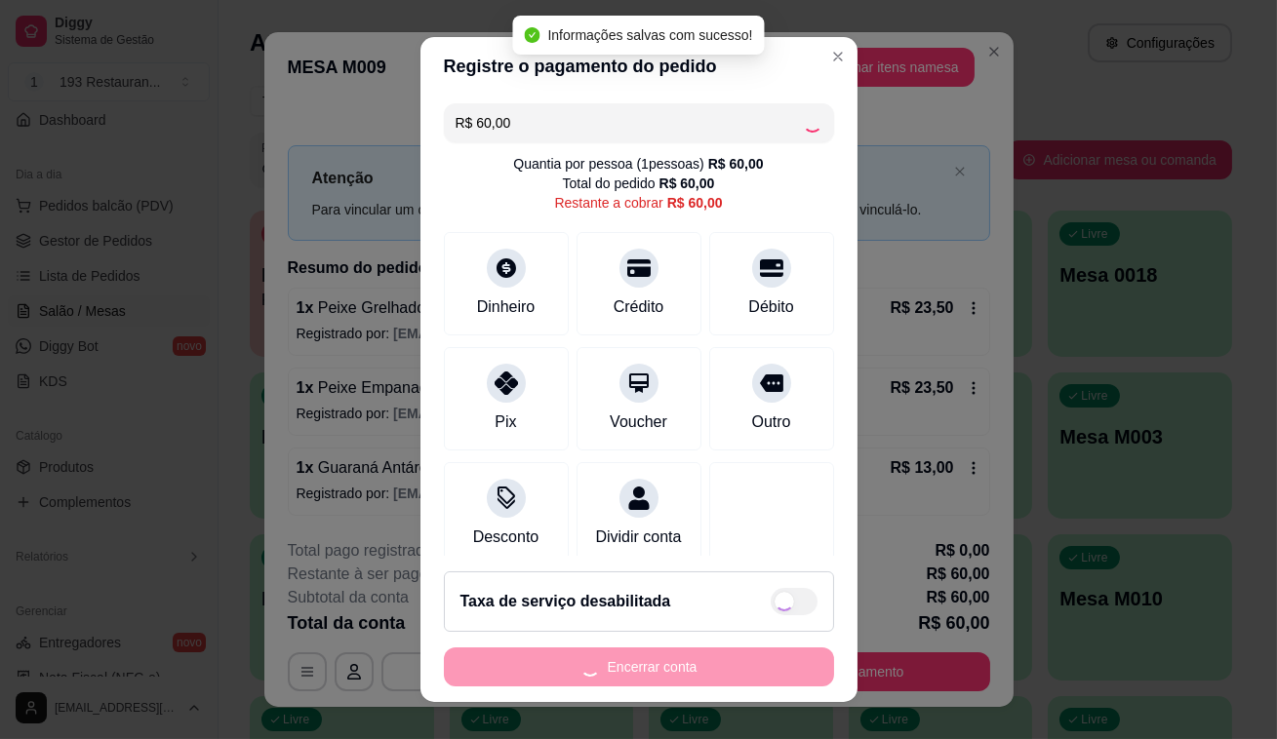
type input "R$ 0,00"
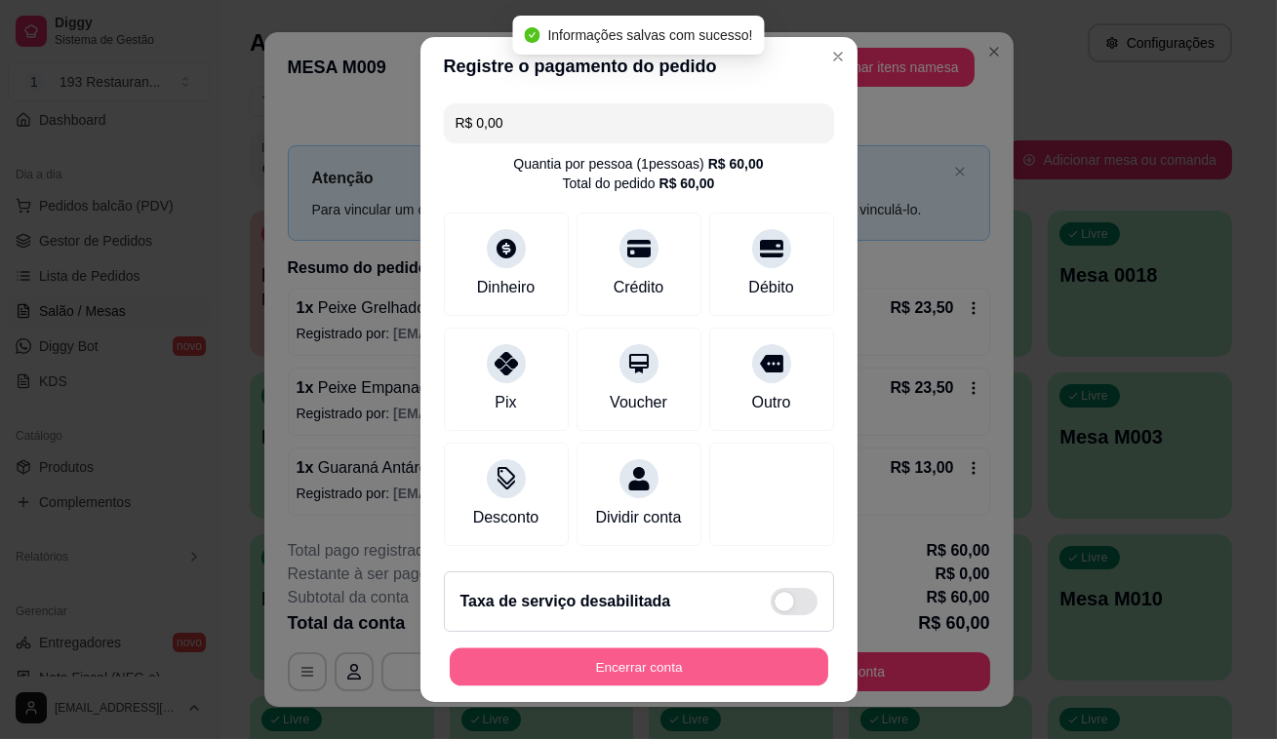
click at [602, 672] on button "Encerrar conta" at bounding box center [639, 668] width 378 height 38
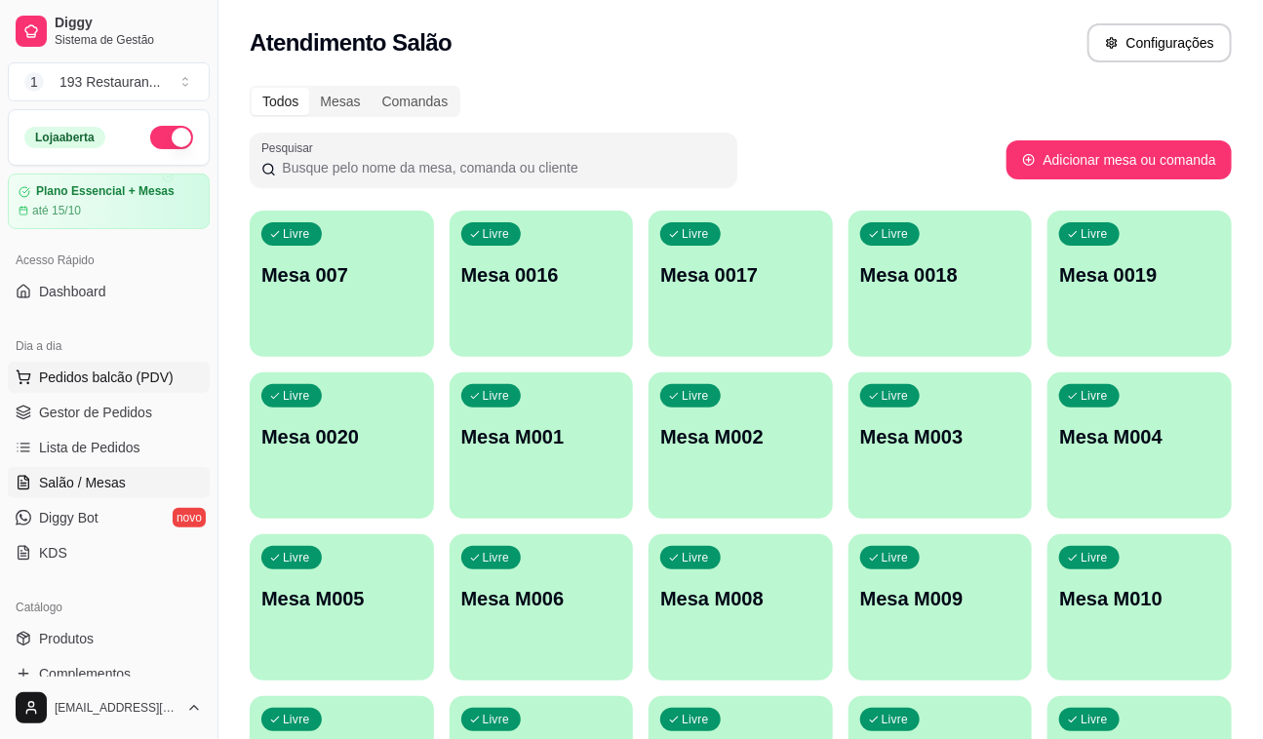
click at [56, 368] on span "Pedidos balcão (PDV)" at bounding box center [106, 378] width 135 height 20
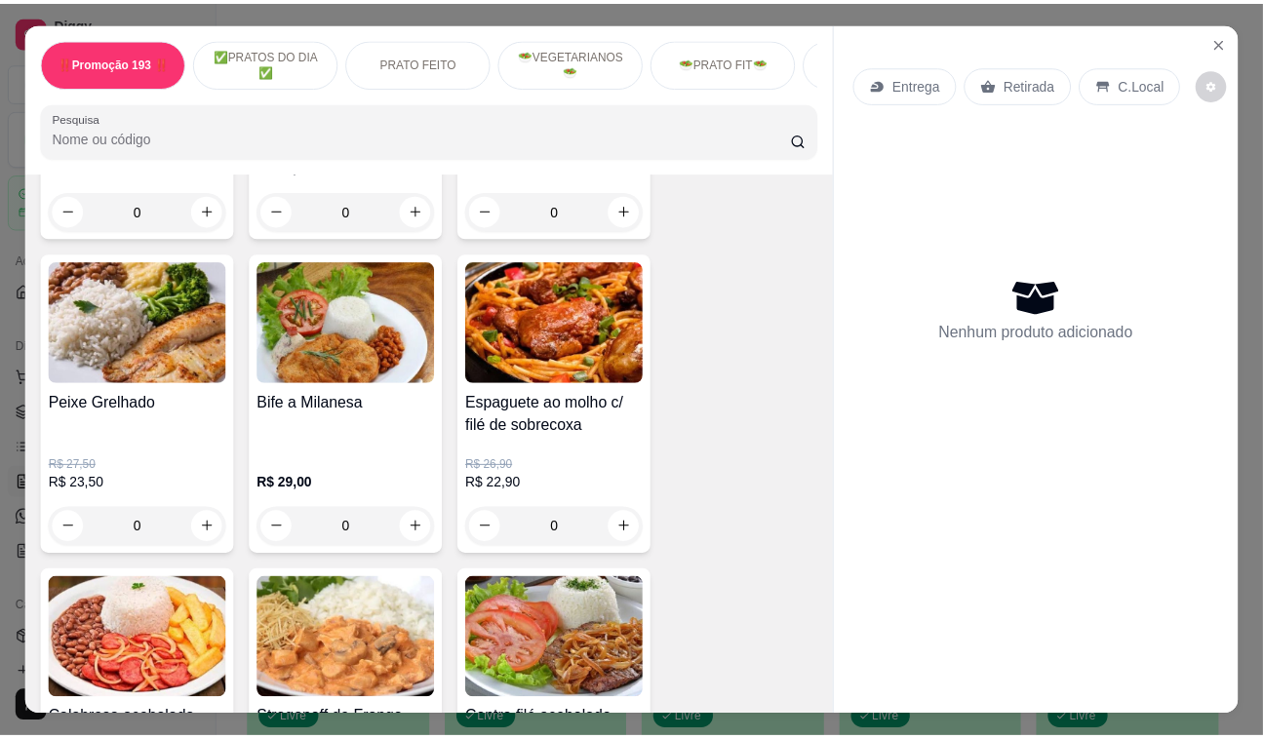
scroll to position [887, 0]
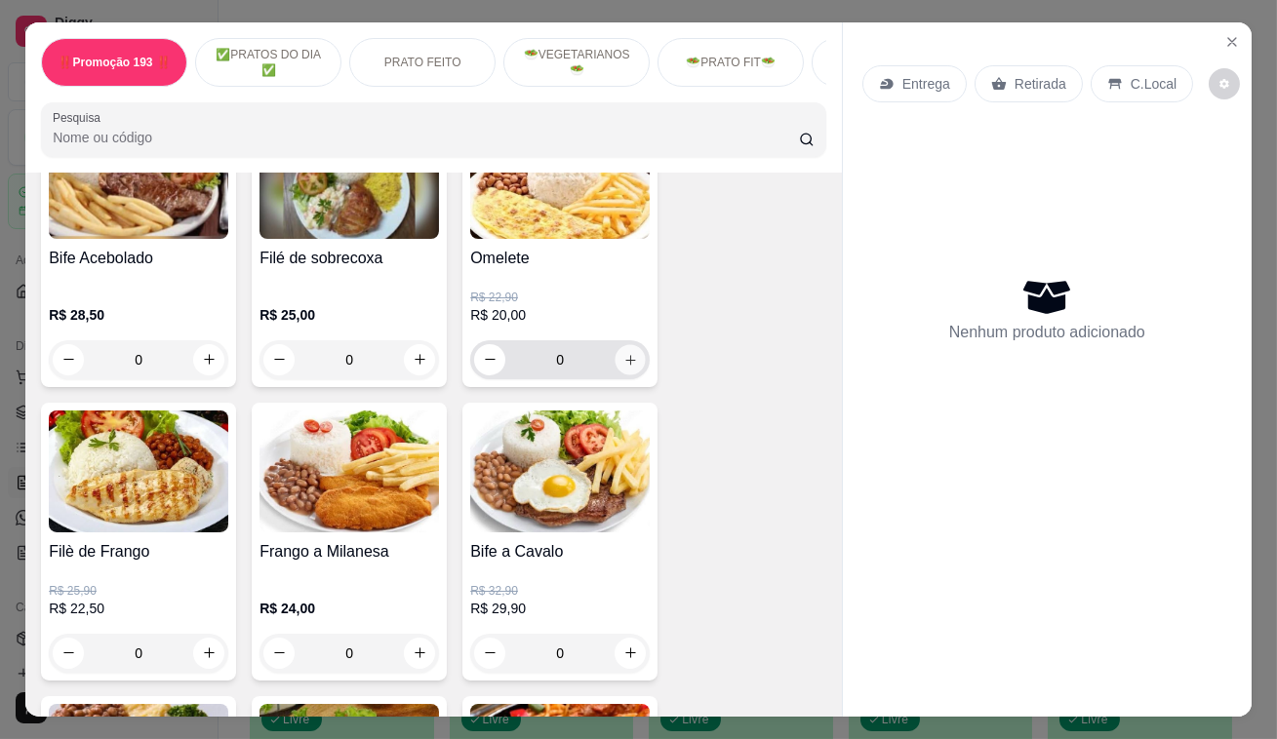
click at [625, 361] on icon "increase-product-quantity" at bounding box center [630, 359] width 15 height 15
type input "2"
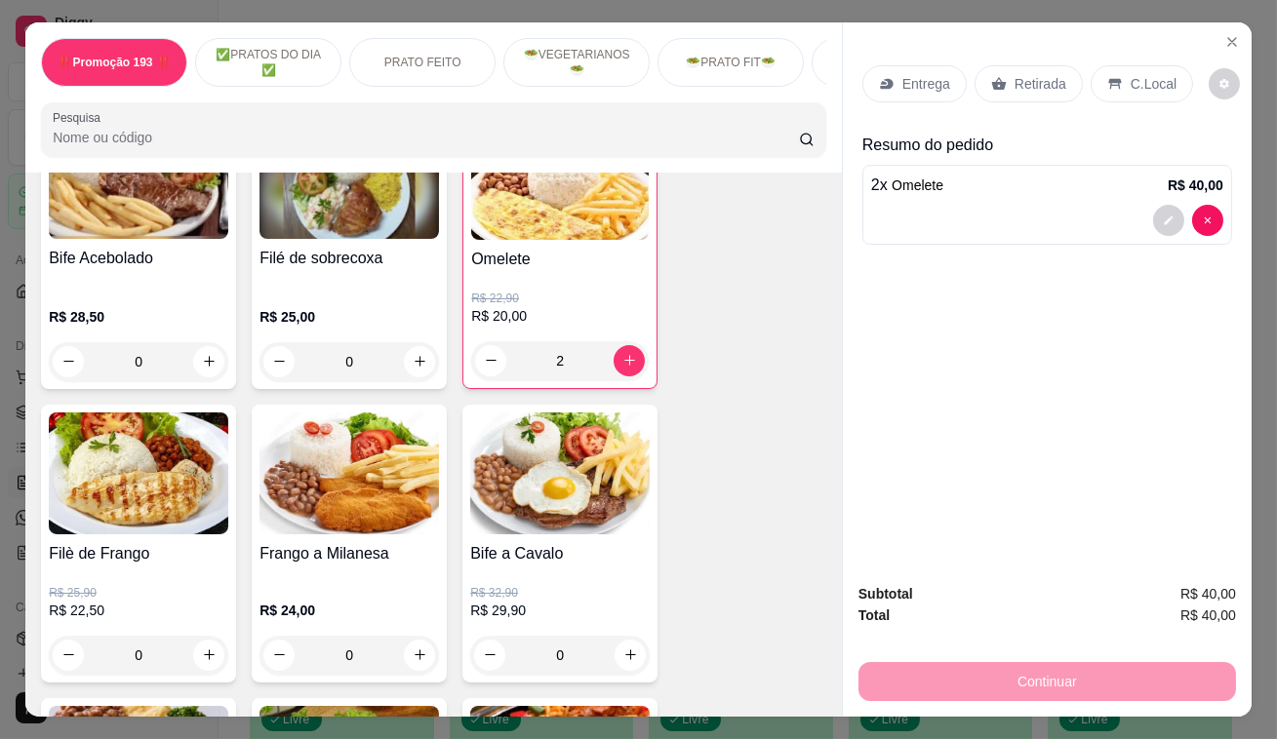
click at [1057, 76] on div "Retirada" at bounding box center [1028, 83] width 108 height 37
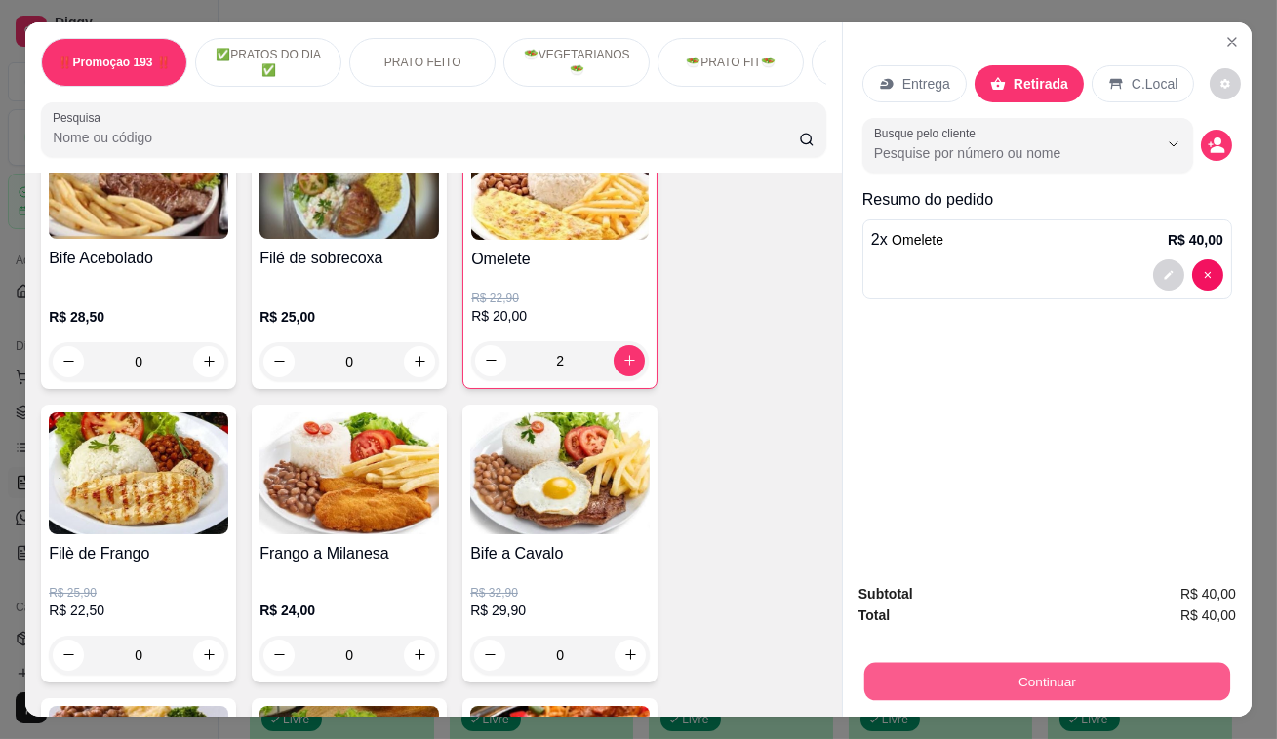
click at [1104, 671] on button "Continuar" at bounding box center [1047, 682] width 366 height 38
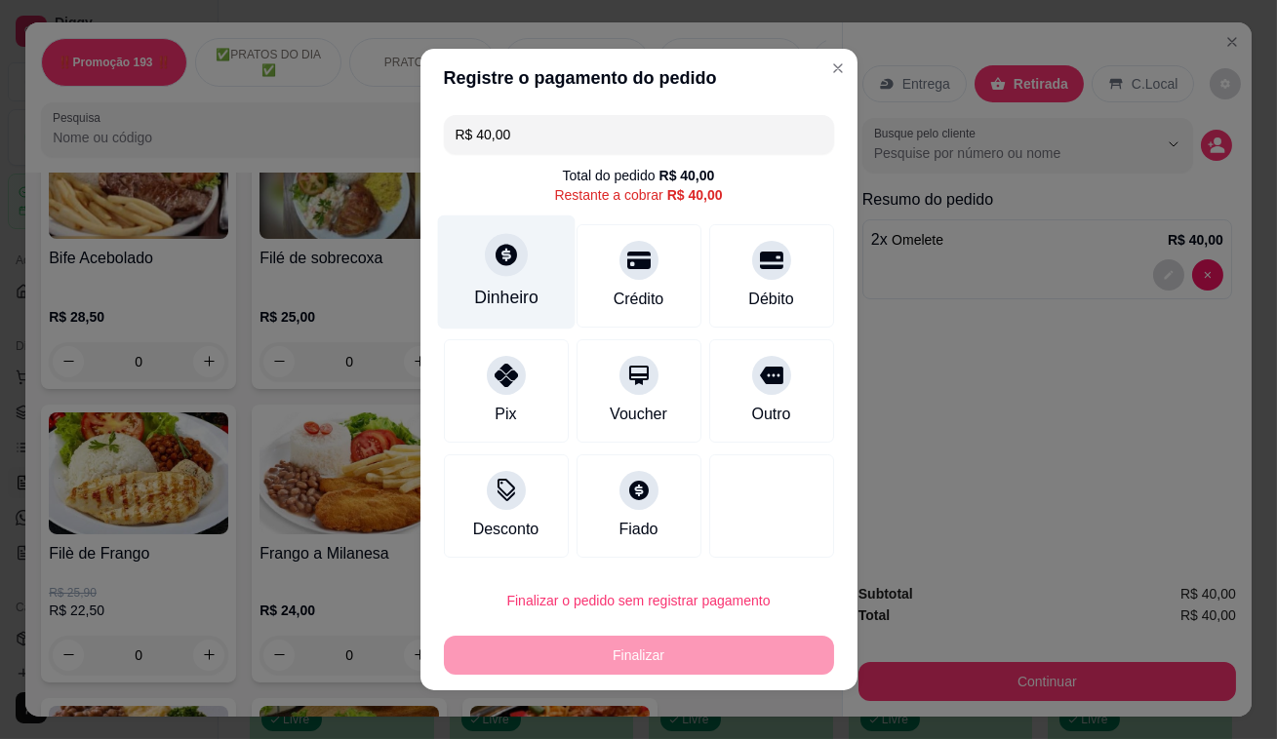
click at [527, 309] on div "Dinheiro" at bounding box center [506, 273] width 138 height 114
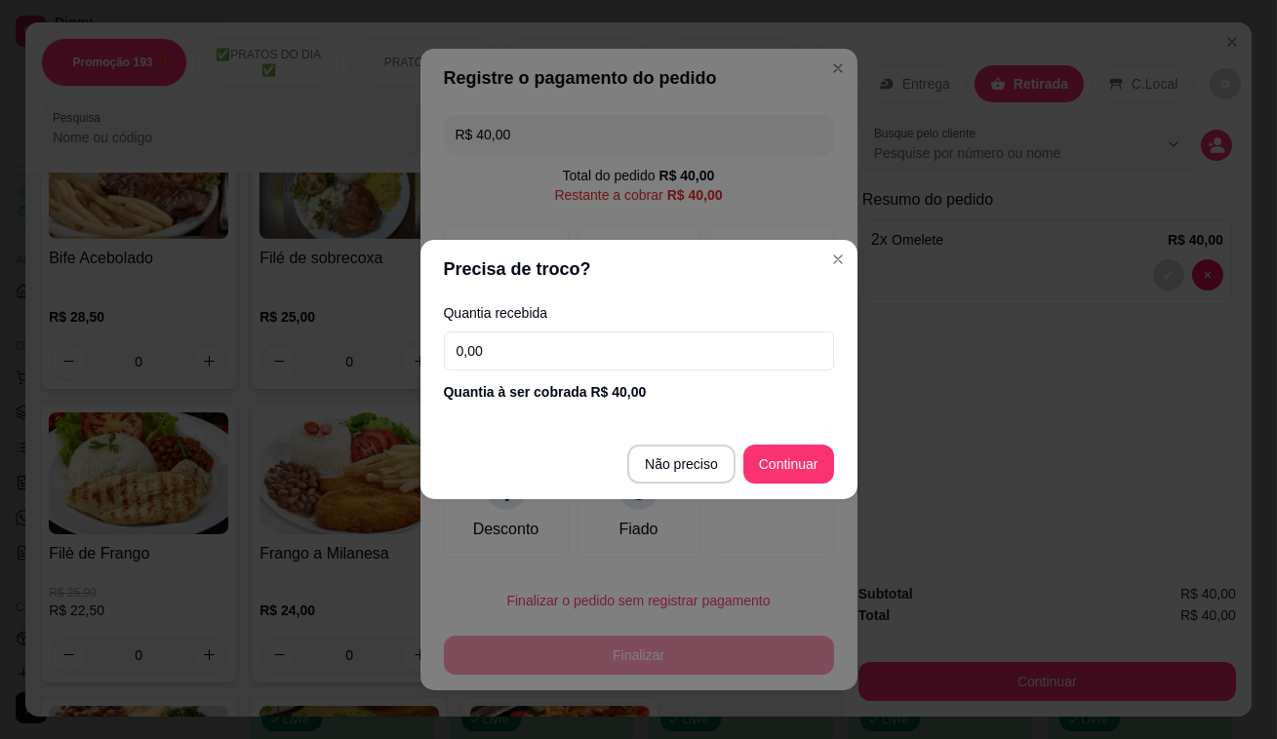
click at [654, 341] on input "0,00" at bounding box center [639, 351] width 390 height 39
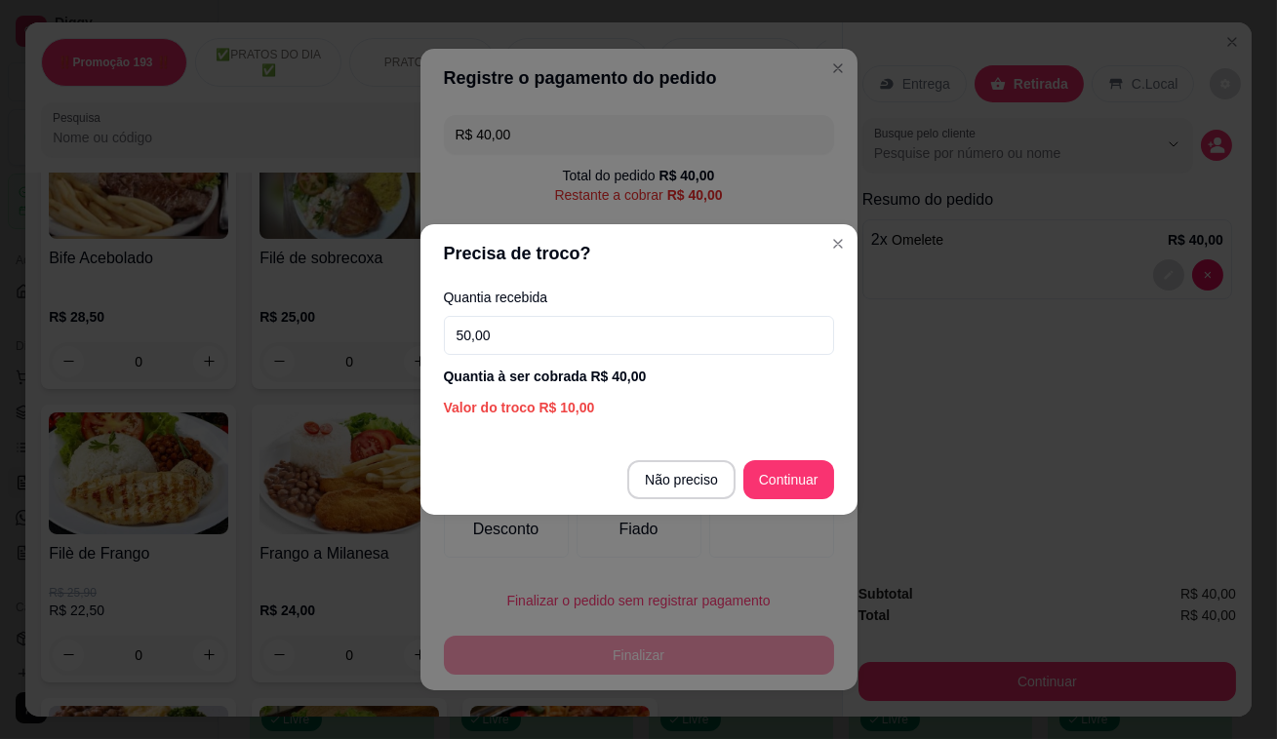
click at [654, 338] on input "50,00" at bounding box center [639, 335] width 390 height 39
type input "50,00"
type input "R$ 0,00"
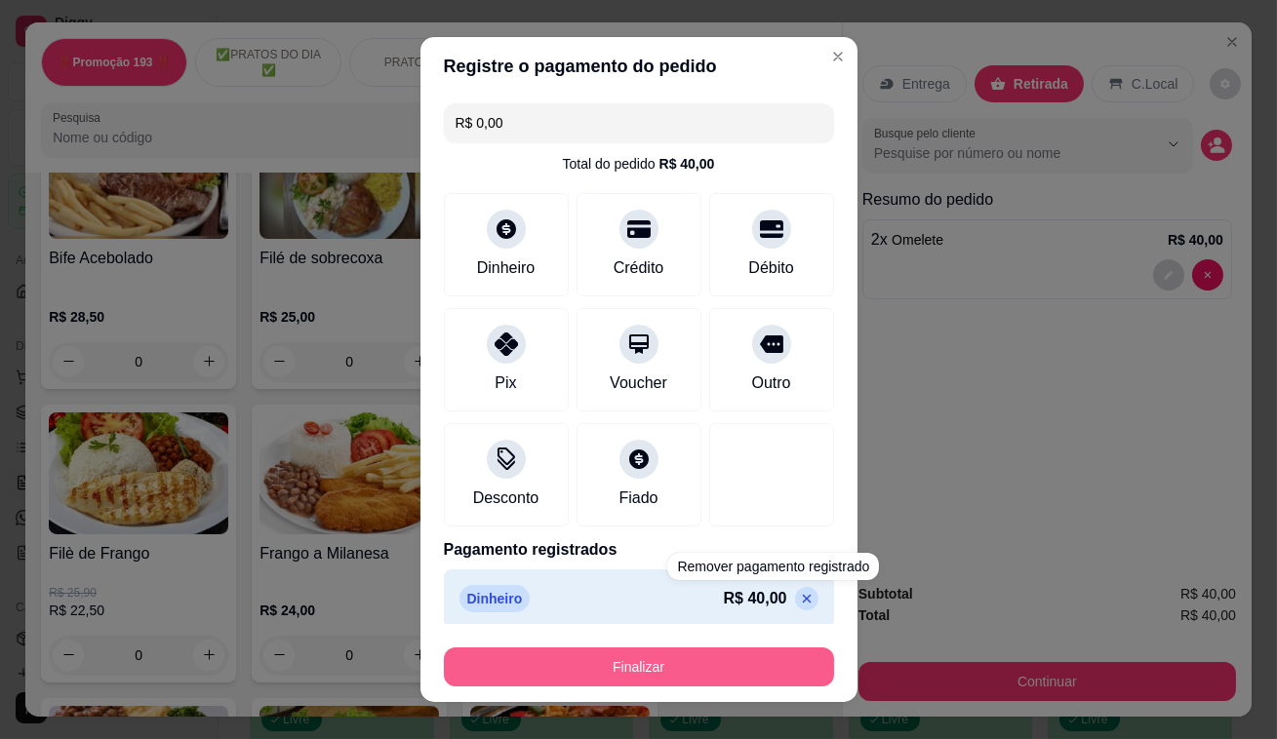
click at [731, 676] on button "Finalizar" at bounding box center [639, 667] width 390 height 39
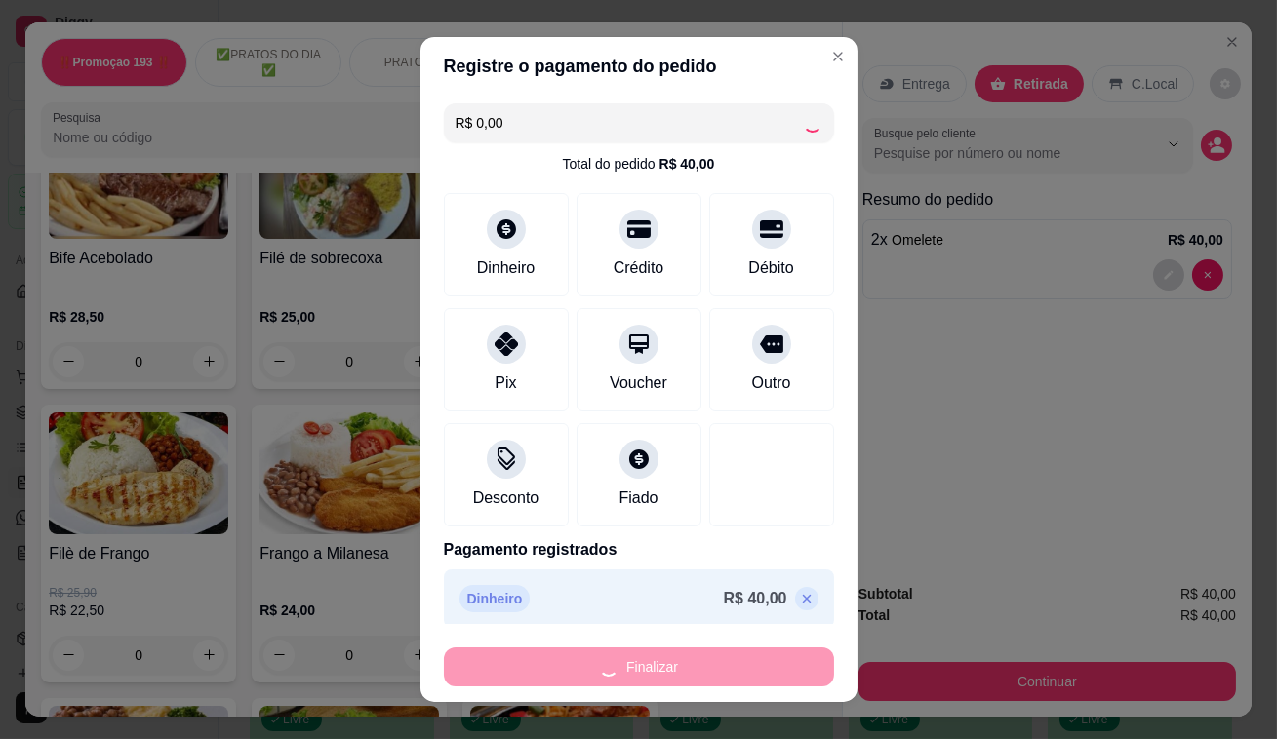
type input "0"
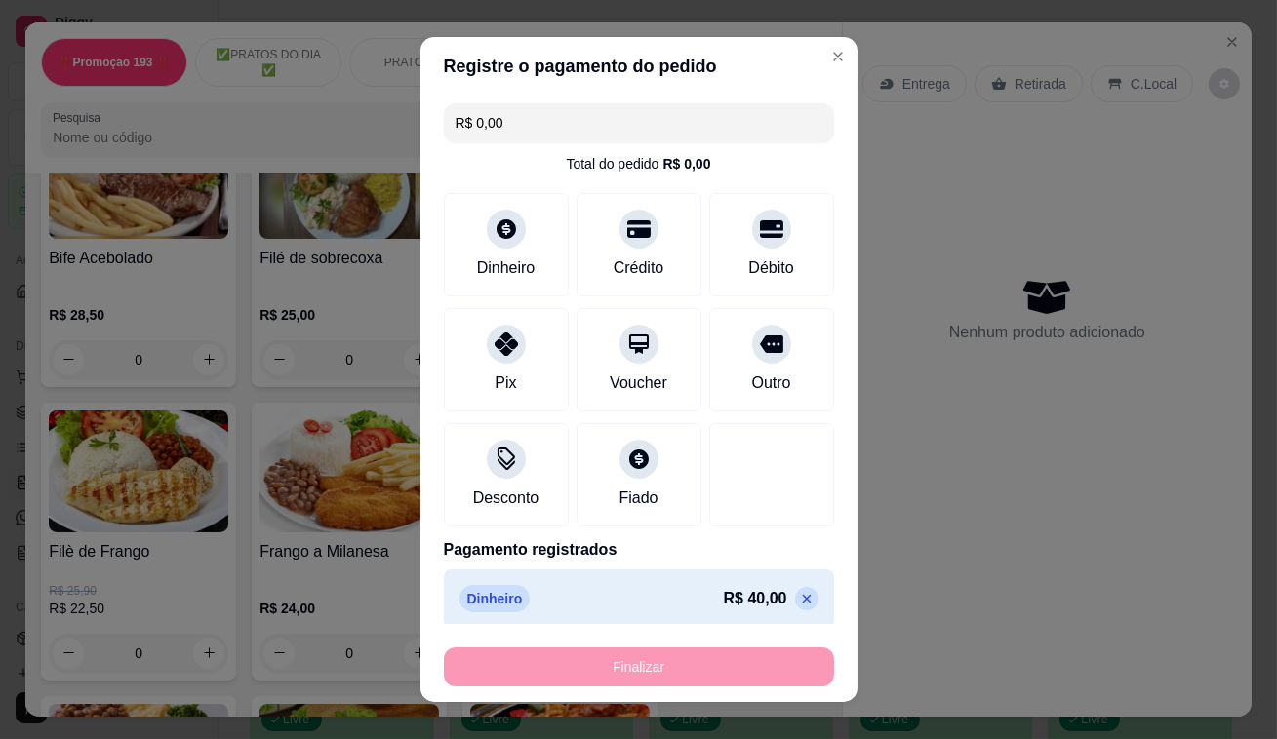
type input "-R$ 40,00"
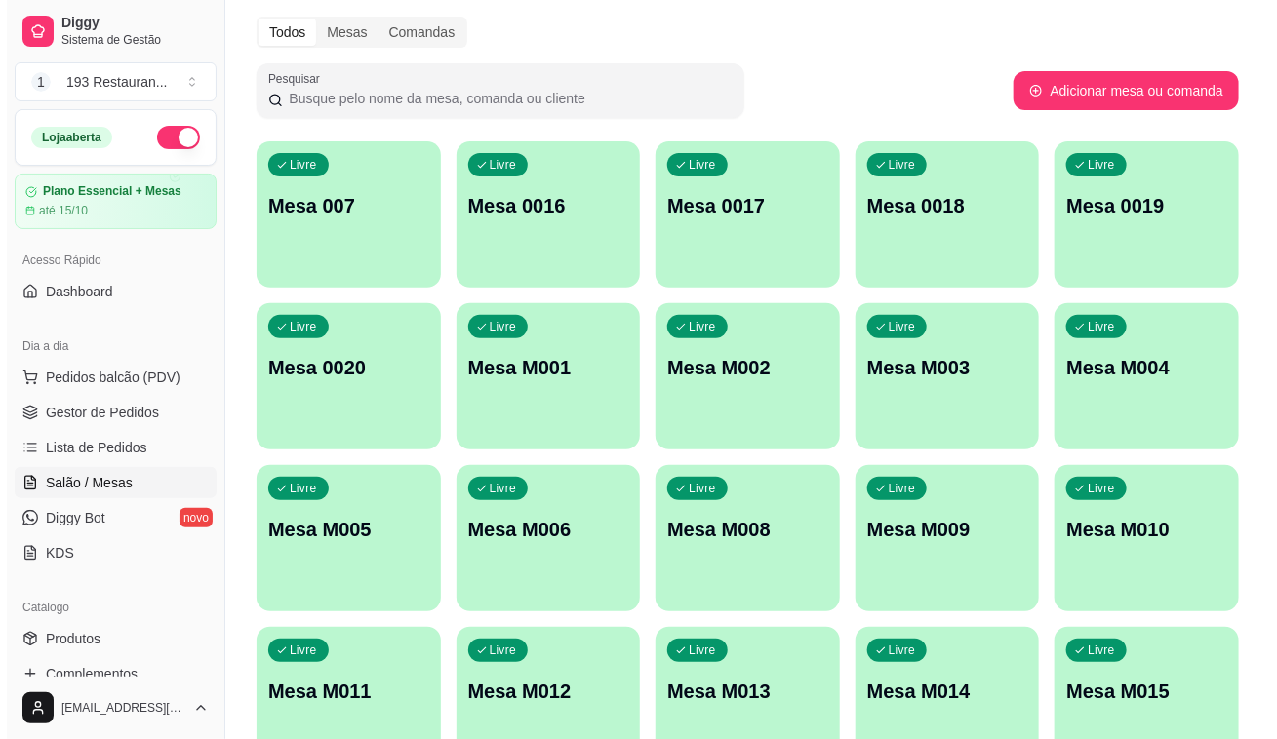
scroll to position [181, 0]
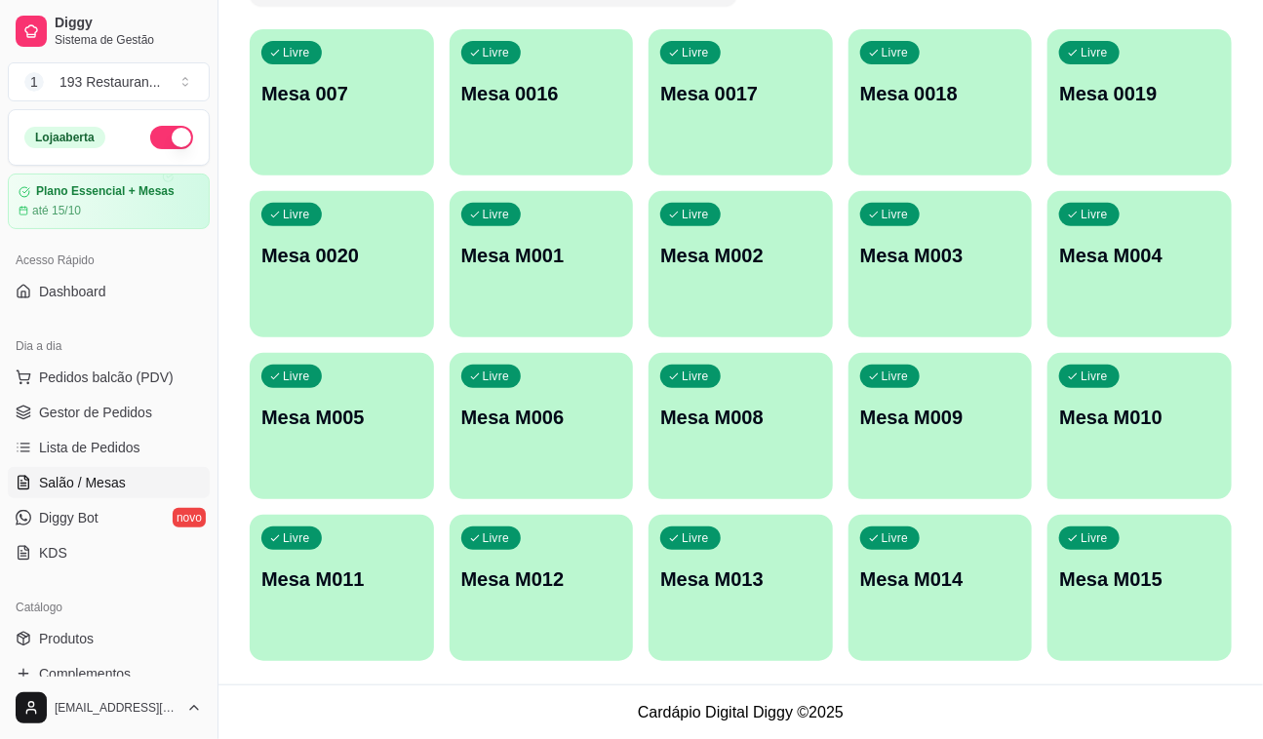
click at [1168, 407] on p "Mesa M010" at bounding box center [1139, 417] width 161 height 27
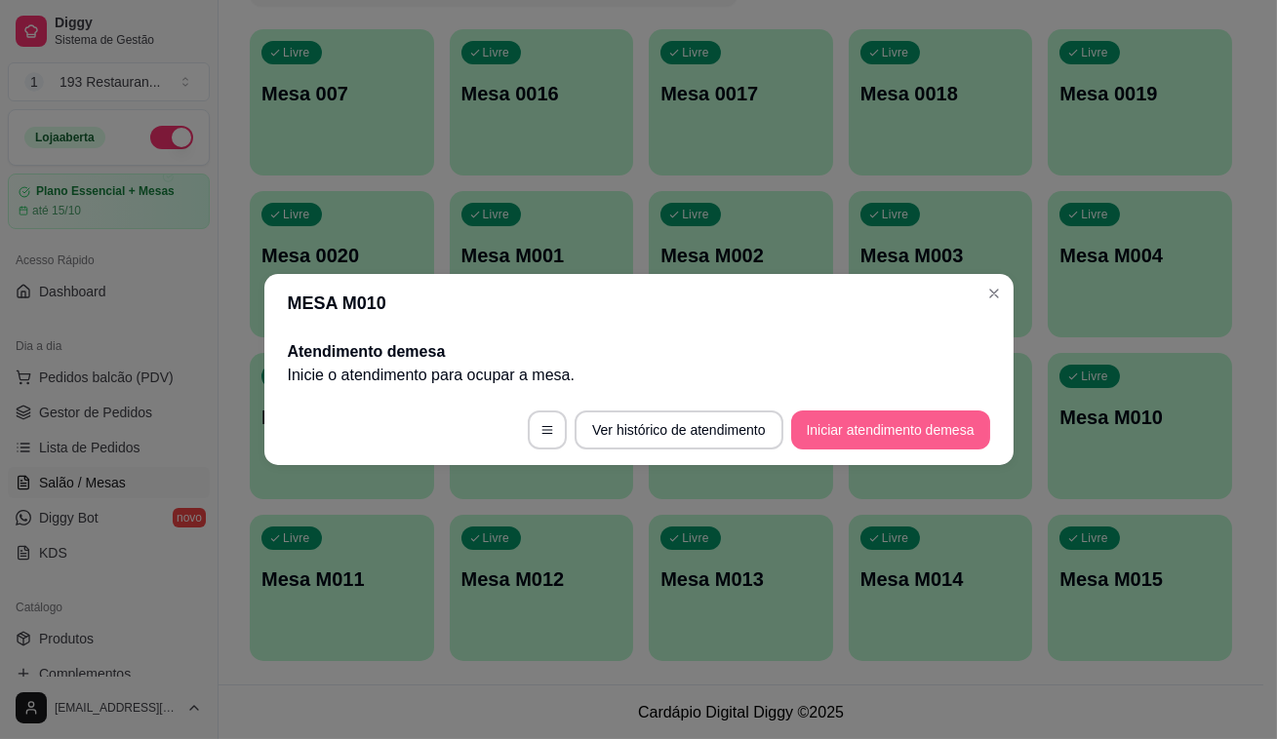
click at [934, 434] on button "Iniciar atendimento de mesa" at bounding box center [890, 430] width 199 height 39
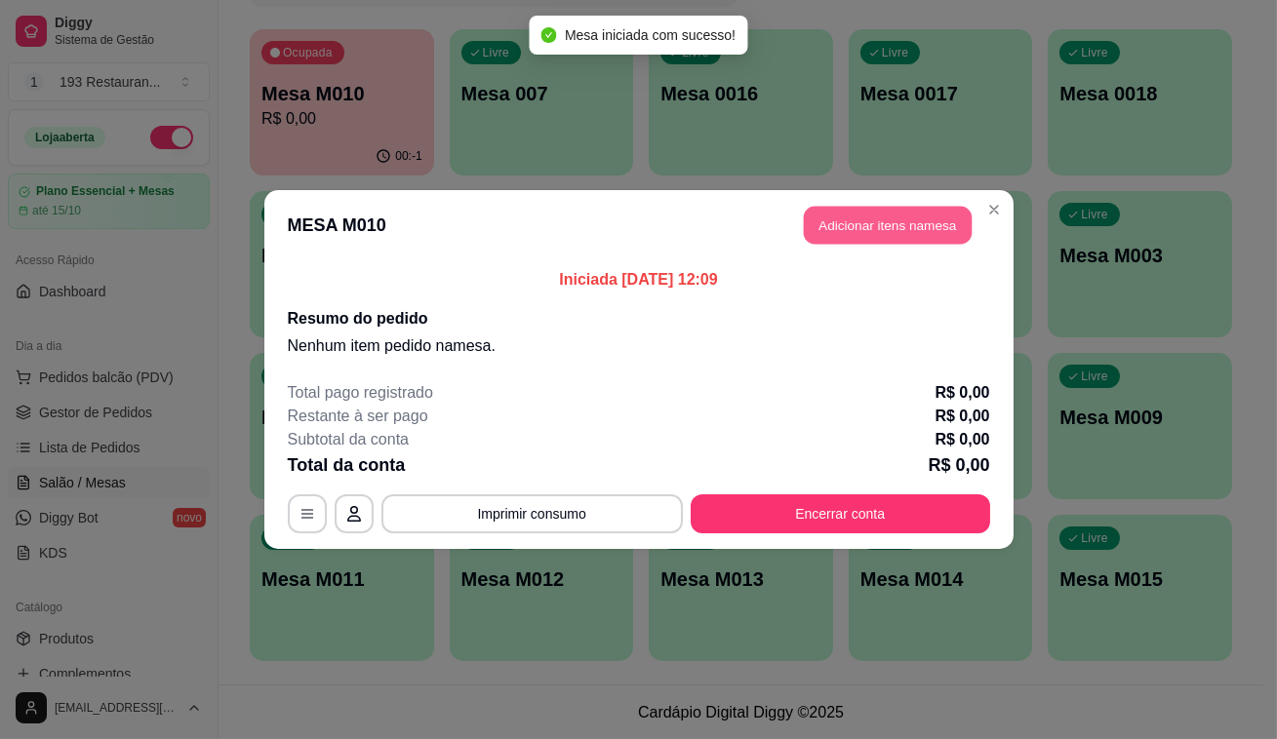
click at [895, 218] on button "Adicionar itens na mesa" at bounding box center [888, 226] width 168 height 38
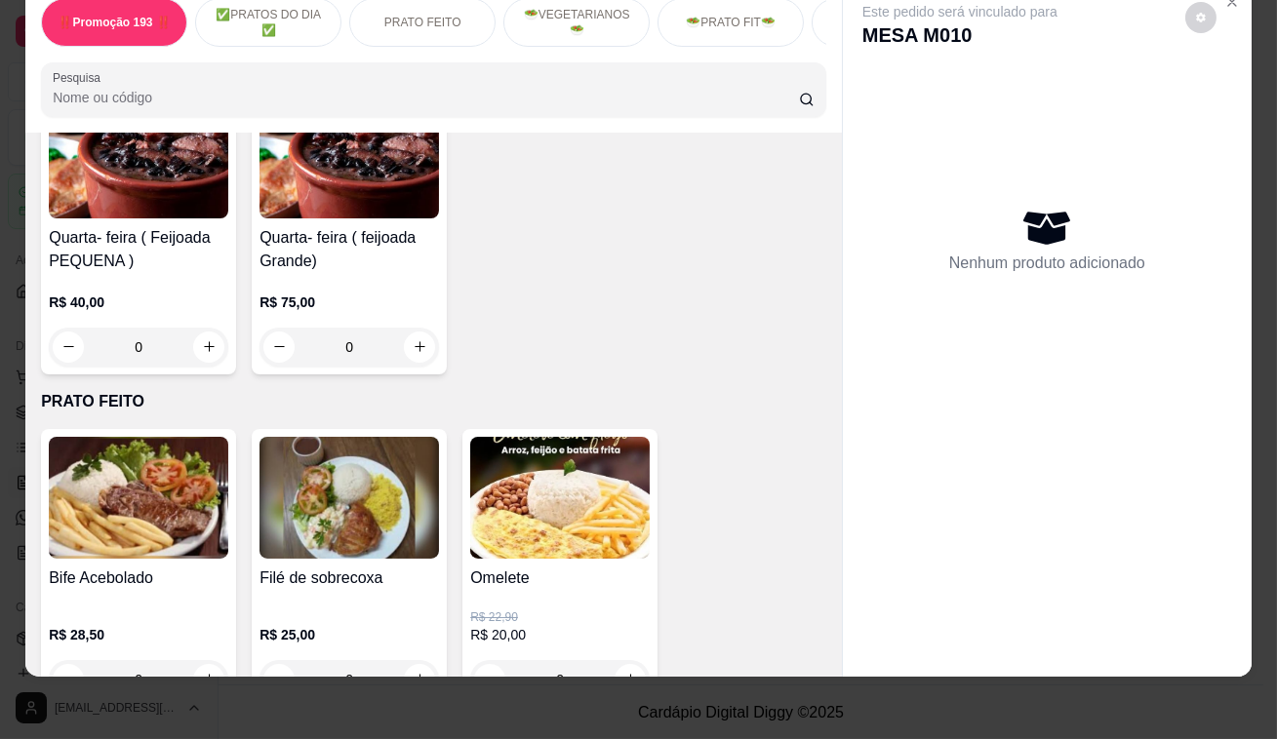
scroll to position [443, 0]
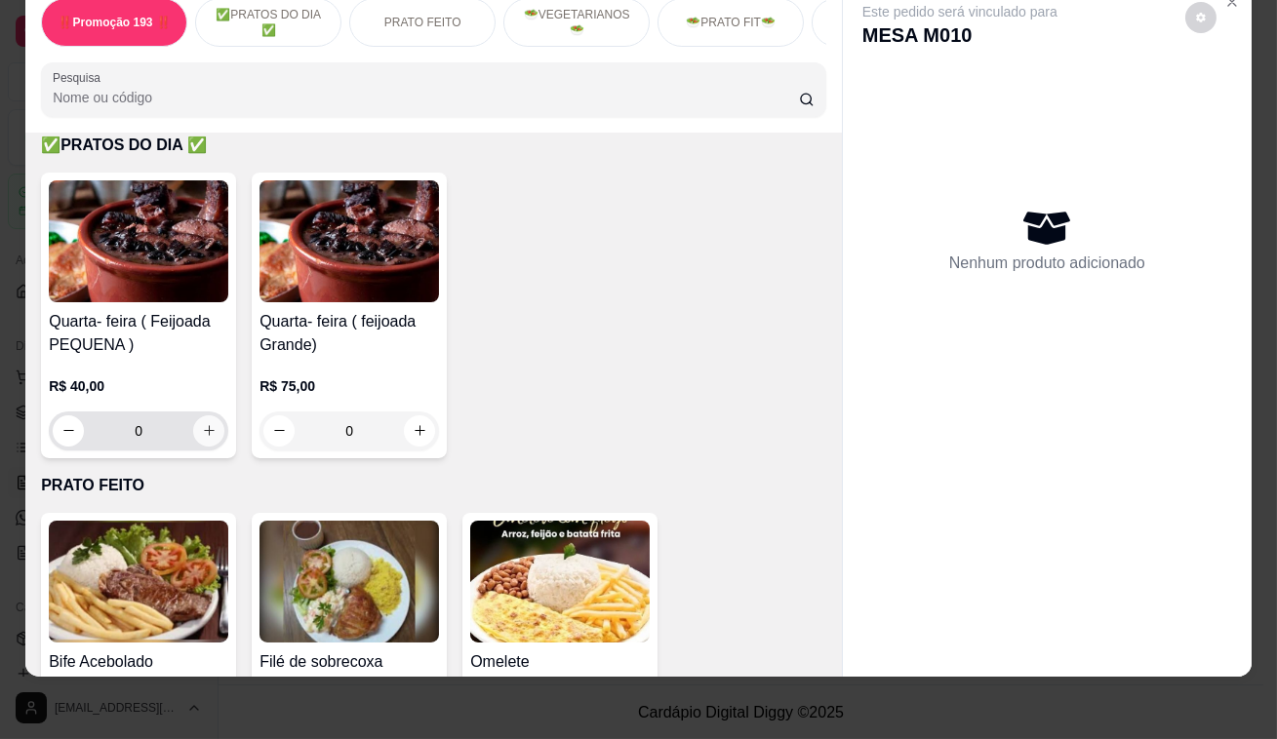
click at [203, 439] on button "increase-product-quantity" at bounding box center [208, 431] width 31 height 31
type input "1"
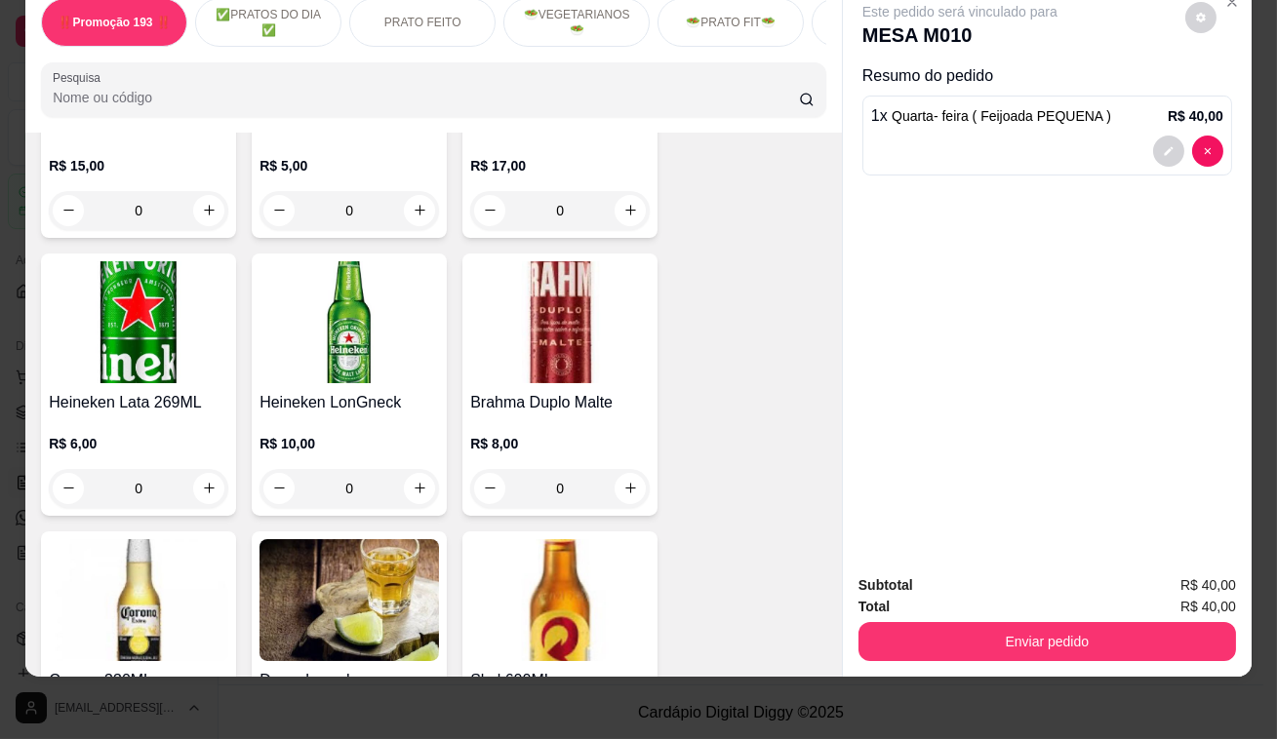
scroll to position [8955, 0]
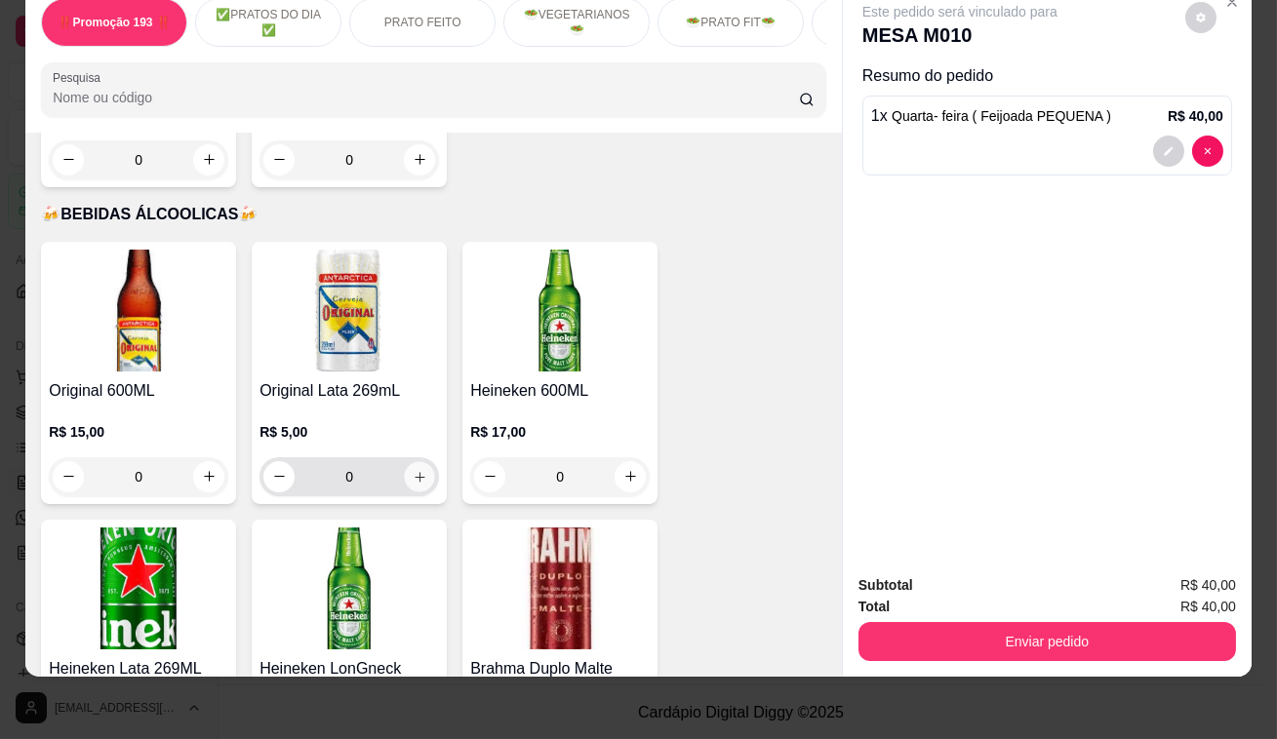
click at [415, 461] on button "increase-product-quantity" at bounding box center [420, 476] width 30 height 30
type input "1"
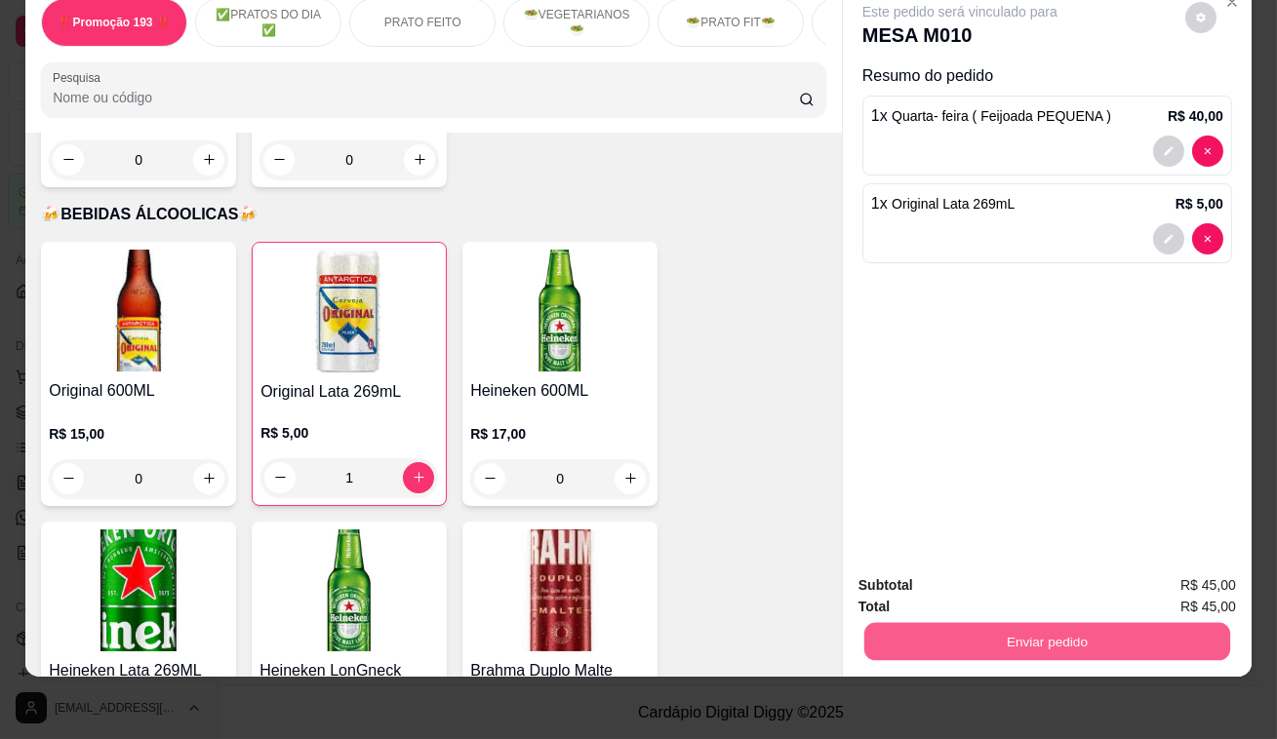
click at [943, 623] on button "Enviar pedido" at bounding box center [1047, 642] width 366 height 38
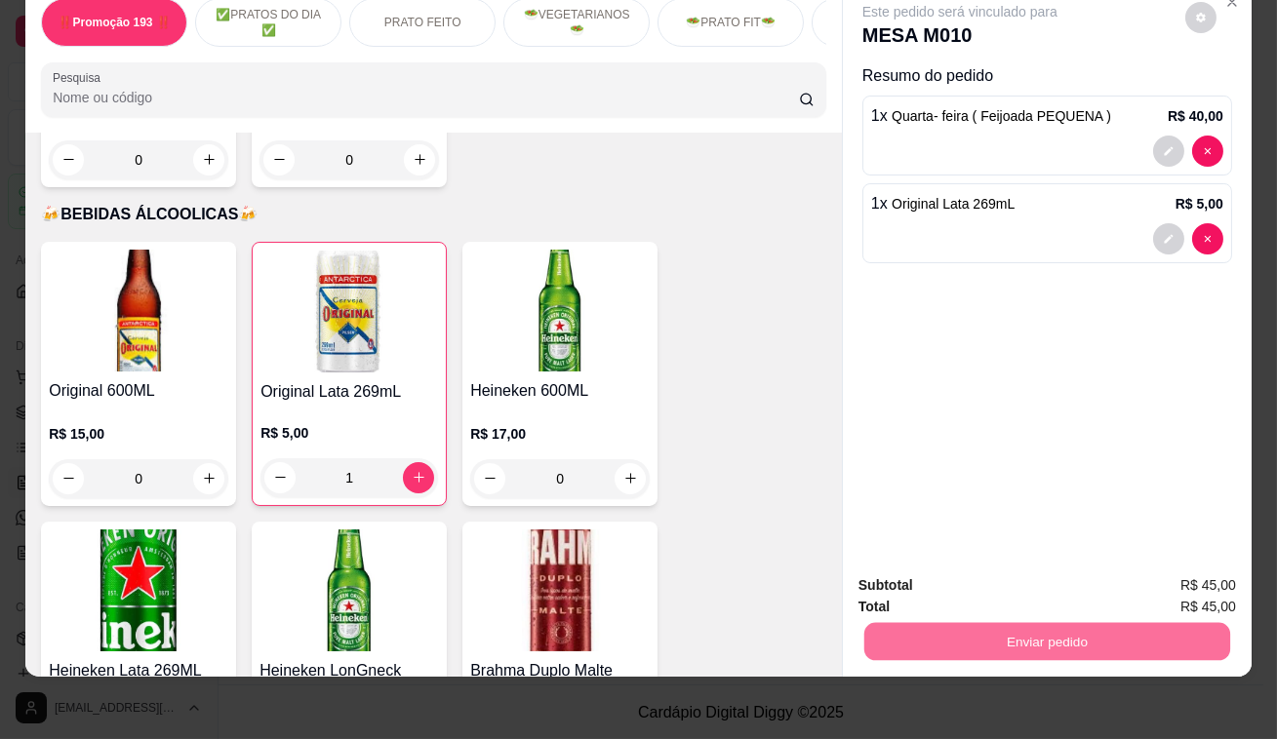
click at [1200, 575] on button "Enviar pedido" at bounding box center [1185, 581] width 107 height 36
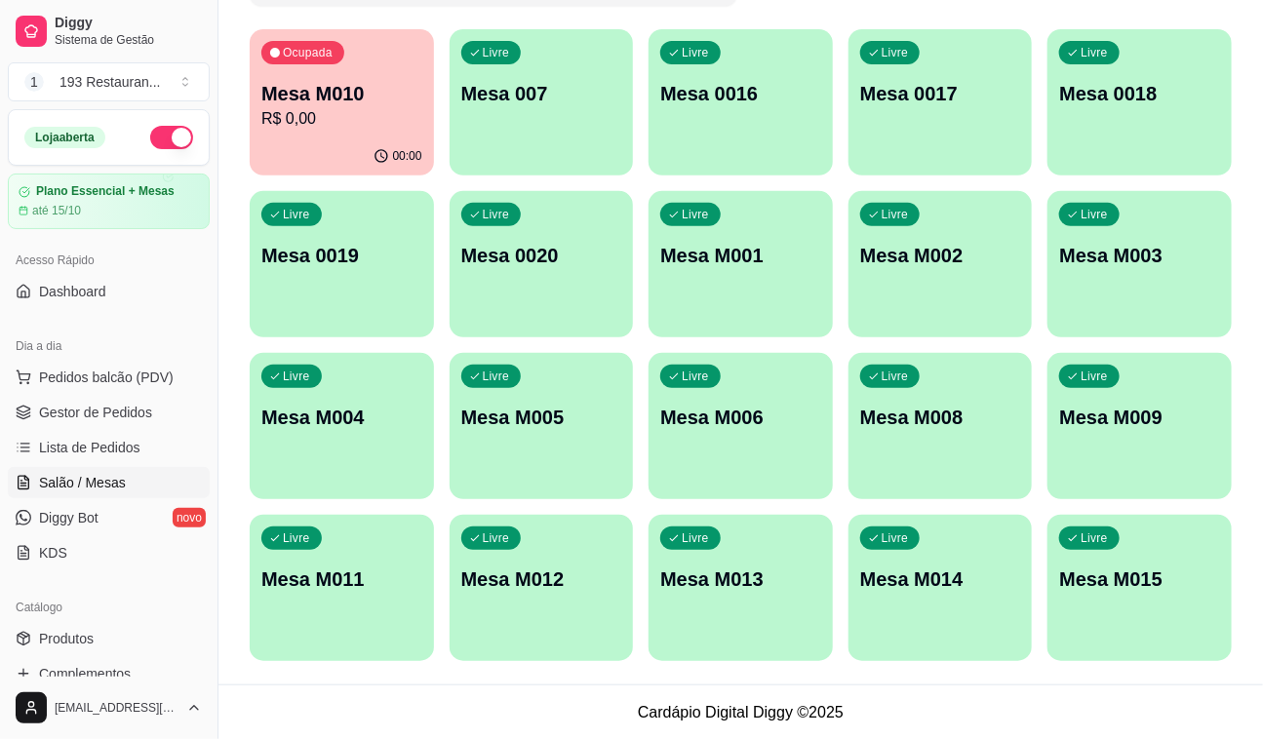
click at [771, 238] on div "Livre Mesa M001" at bounding box center [741, 252] width 184 height 123
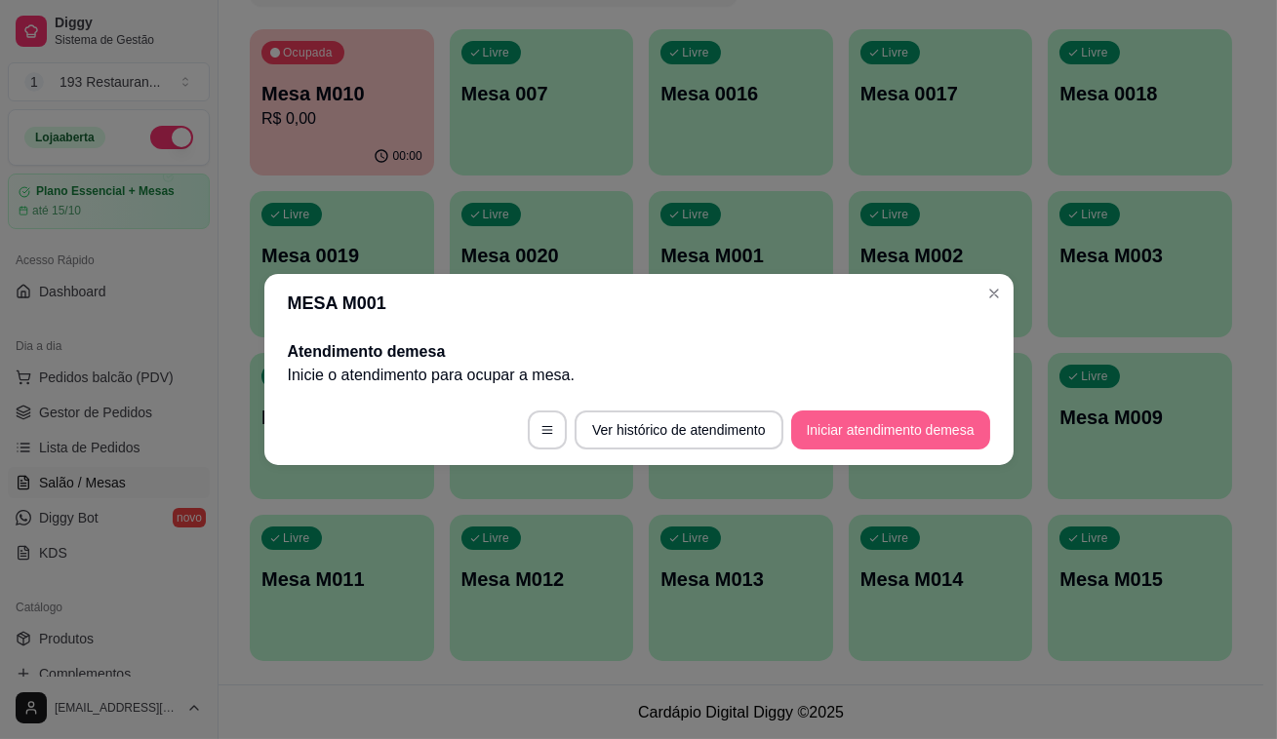
click at [941, 438] on button "Iniciar atendimento de mesa" at bounding box center [890, 430] width 199 height 39
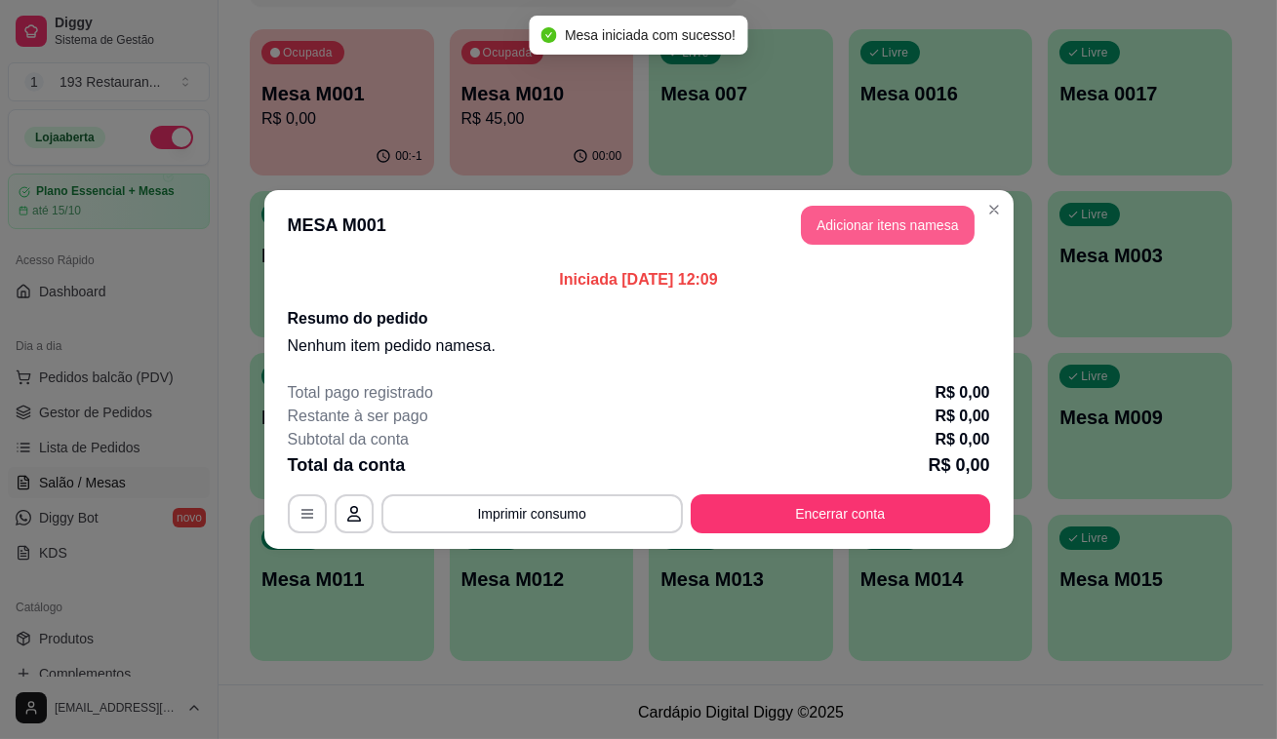
click at [852, 235] on button "Adicionar itens na mesa" at bounding box center [888, 225] width 174 height 39
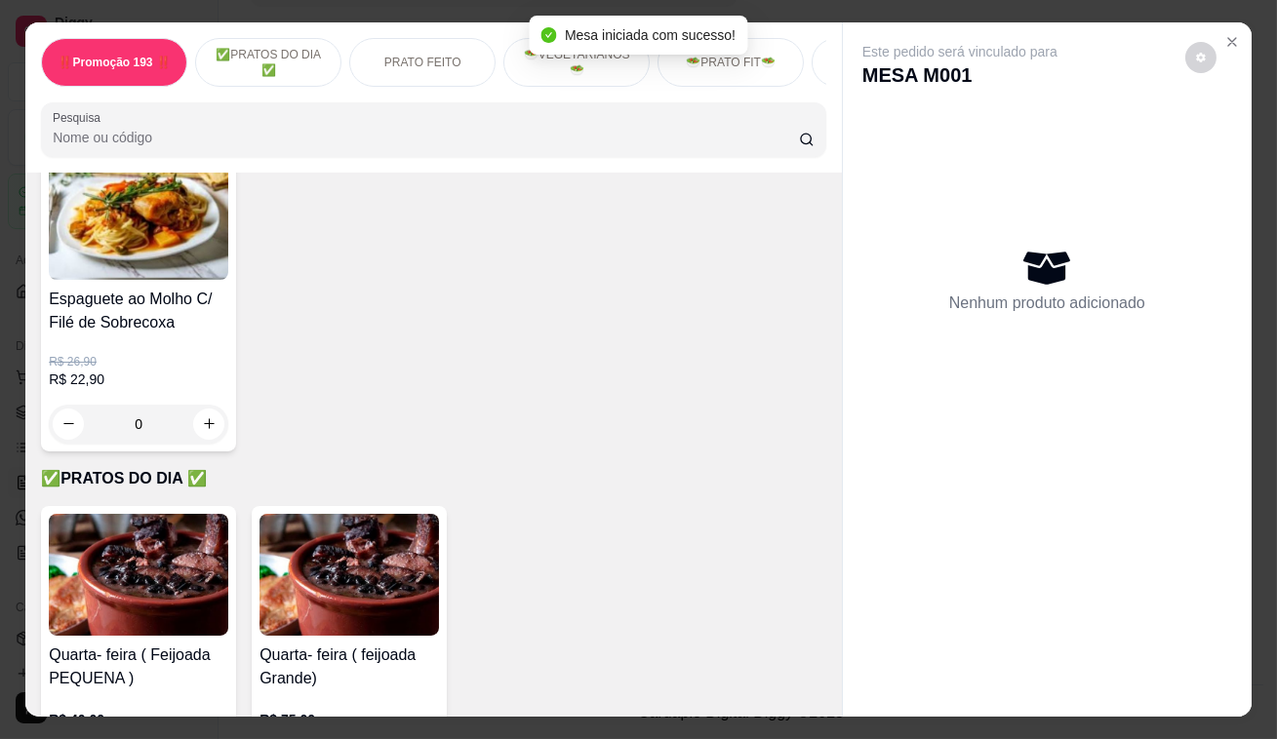
scroll to position [265, 0]
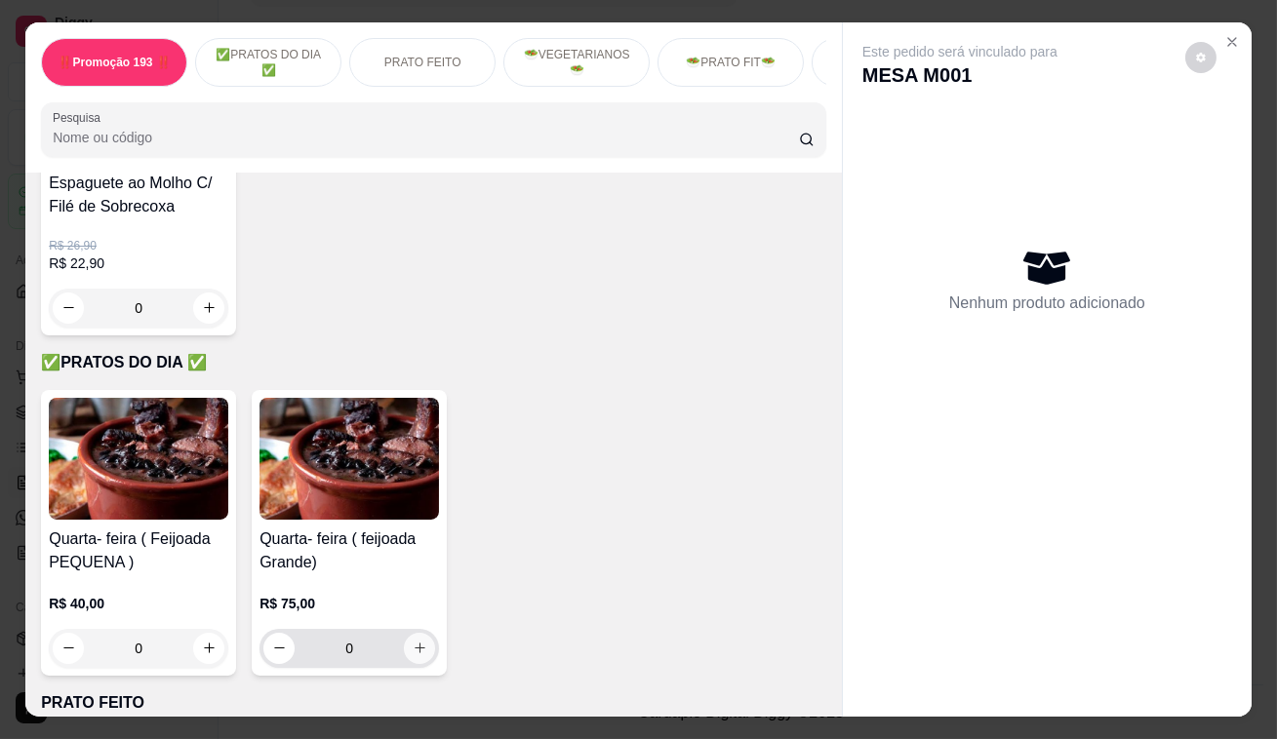
click at [404, 647] on button "increase-product-quantity" at bounding box center [419, 648] width 31 height 31
type input "1"
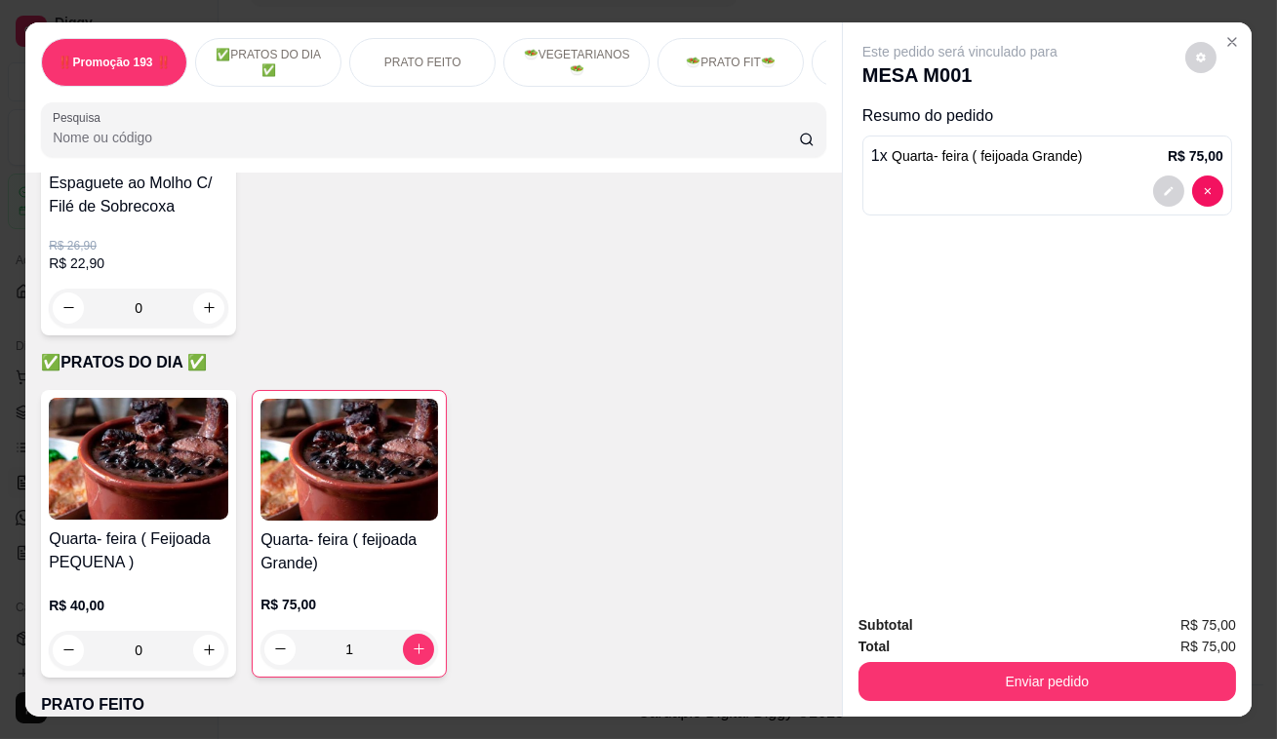
click at [1225, 703] on div "Subtotal R$ 75,00 Total R$ 75,00 Enviar pedido" at bounding box center [1047, 658] width 409 height 118
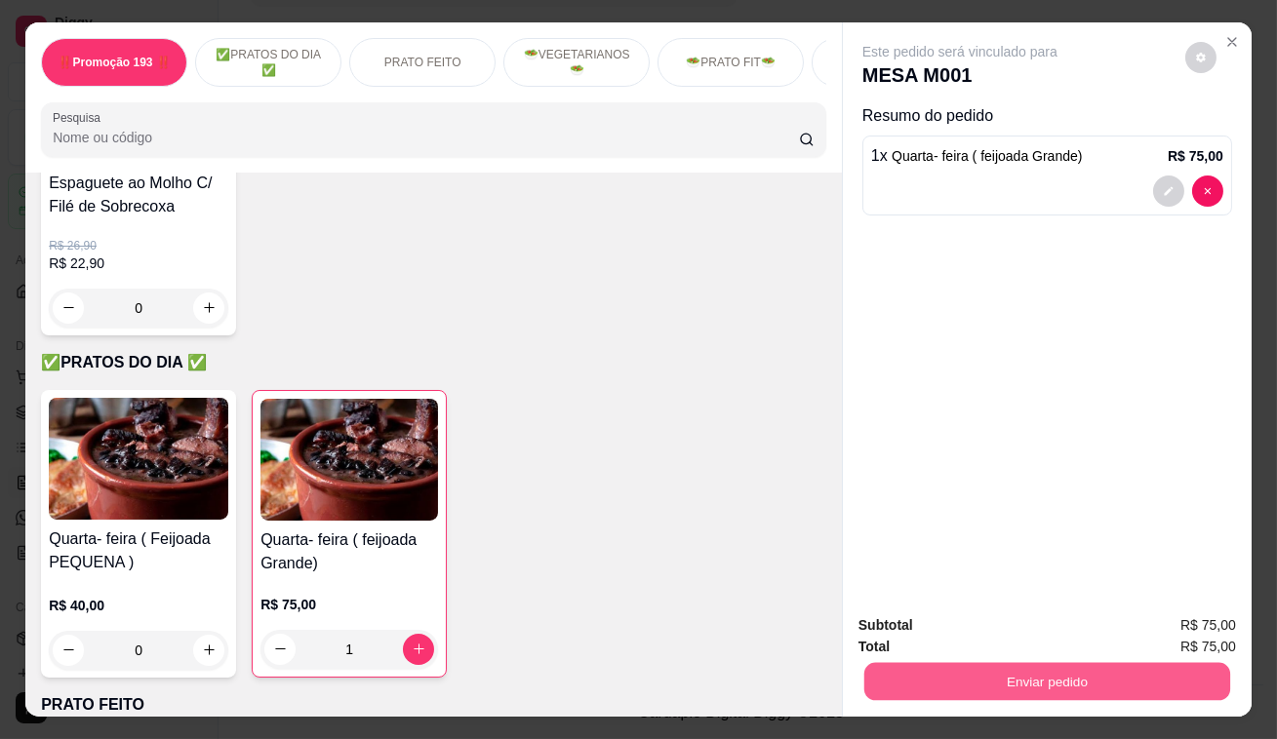
click at [1083, 663] on button "Enviar pedido" at bounding box center [1047, 682] width 366 height 38
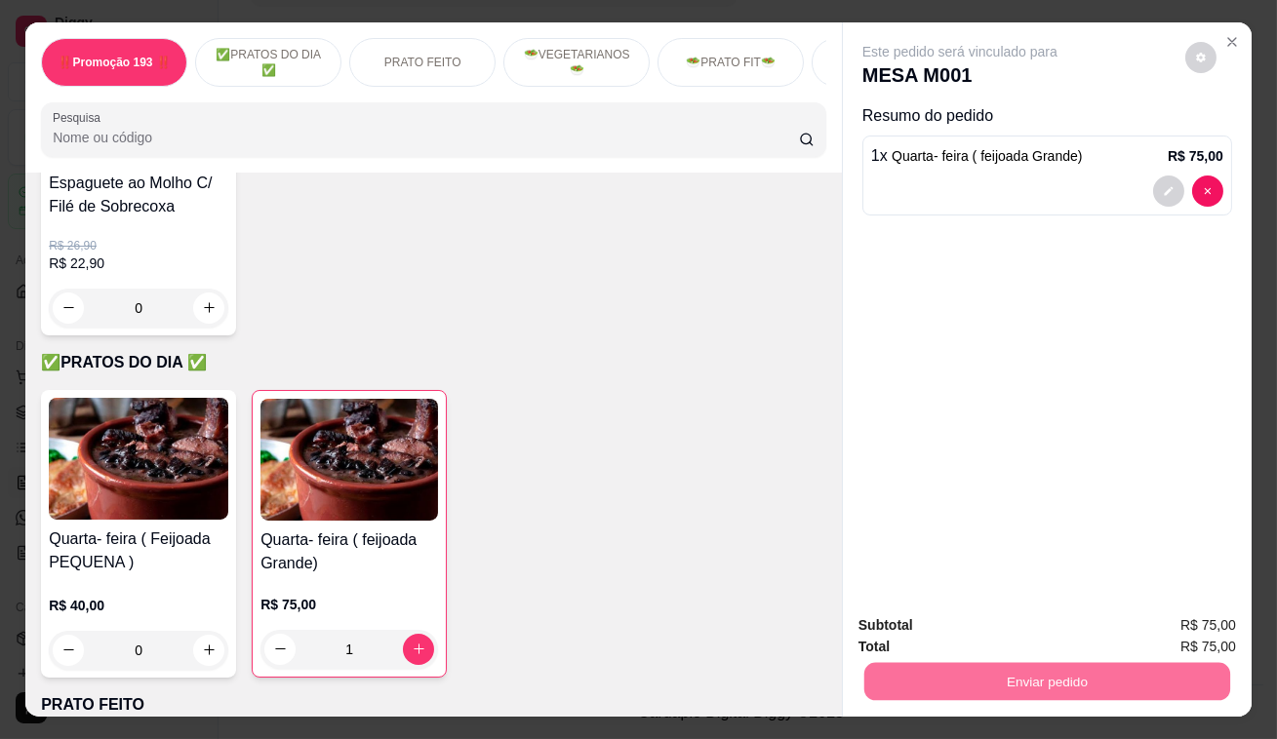
click at [1159, 622] on button "Enviar pedido" at bounding box center [1185, 628] width 107 height 36
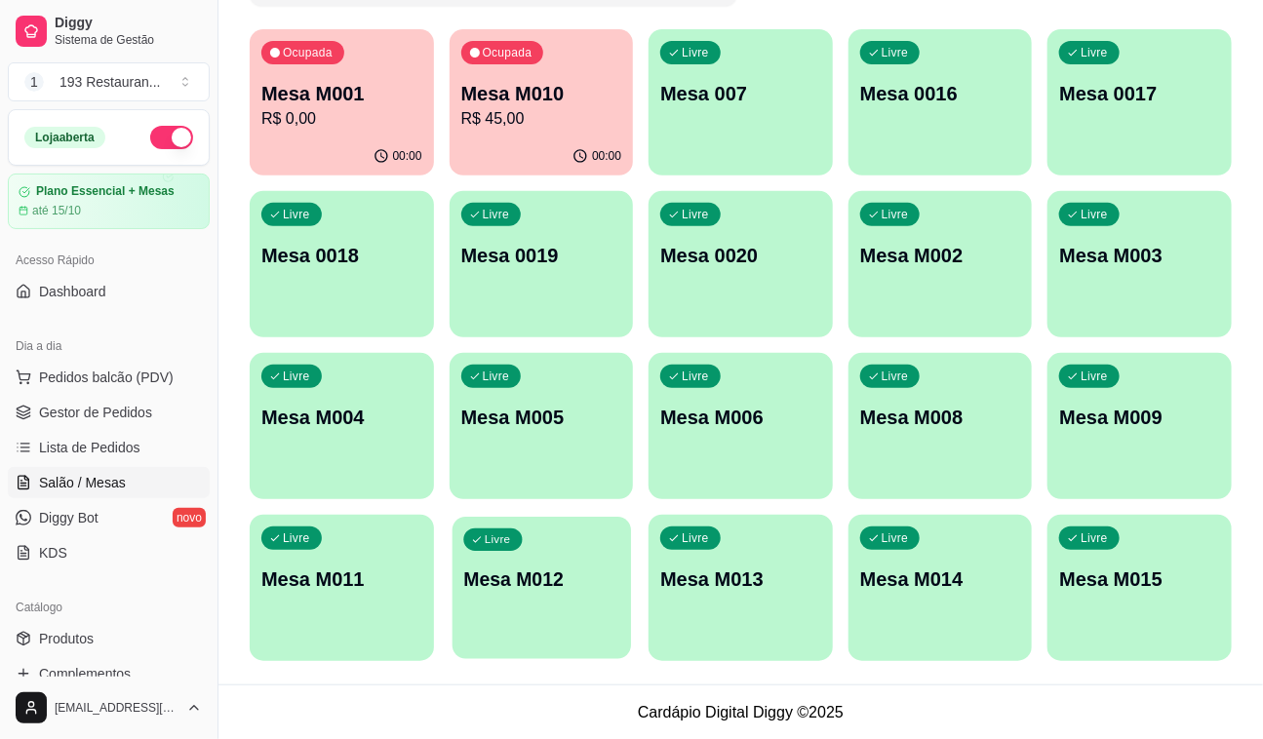
click at [615, 564] on div "Livre Mesa M012" at bounding box center [541, 576] width 178 height 119
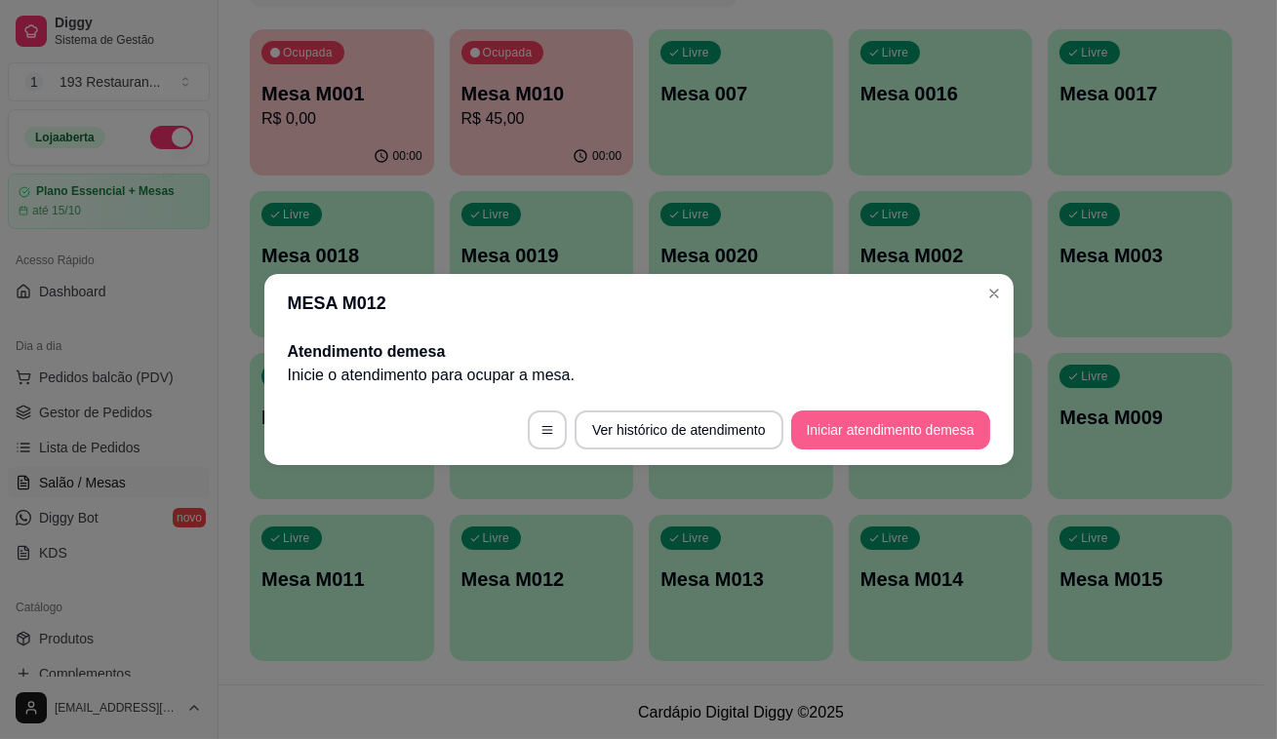
click at [893, 411] on button "Iniciar atendimento de mesa" at bounding box center [890, 430] width 199 height 39
click at [878, 426] on button "Iniciar atendimento de mesa" at bounding box center [890, 430] width 199 height 39
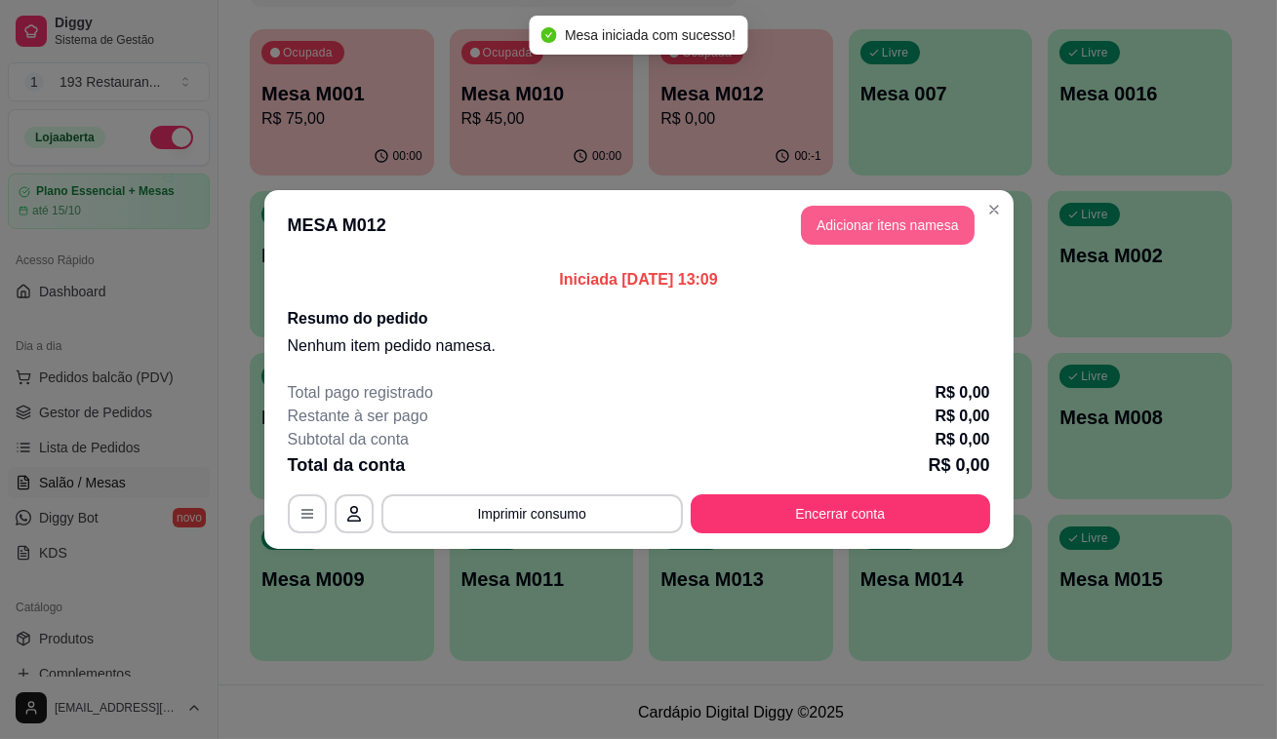
click at [905, 233] on button "Adicionar itens na mesa" at bounding box center [888, 225] width 174 height 39
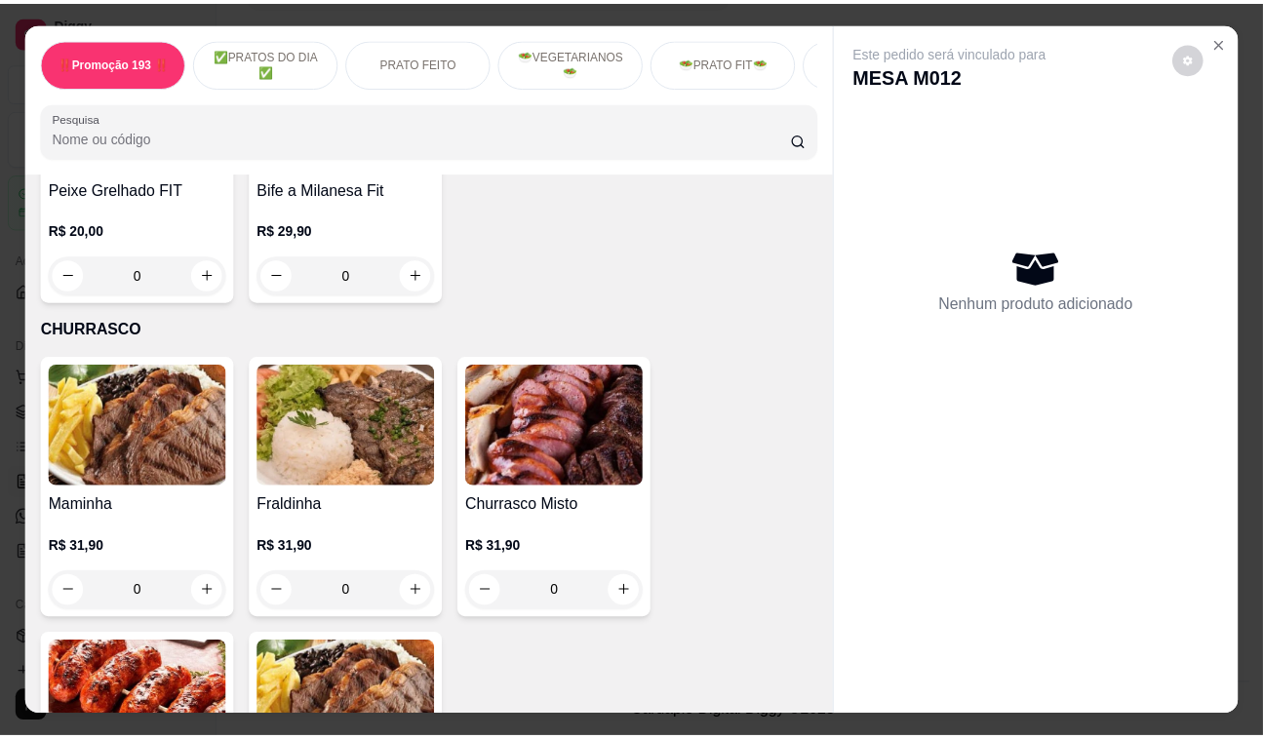
scroll to position [3724, 0]
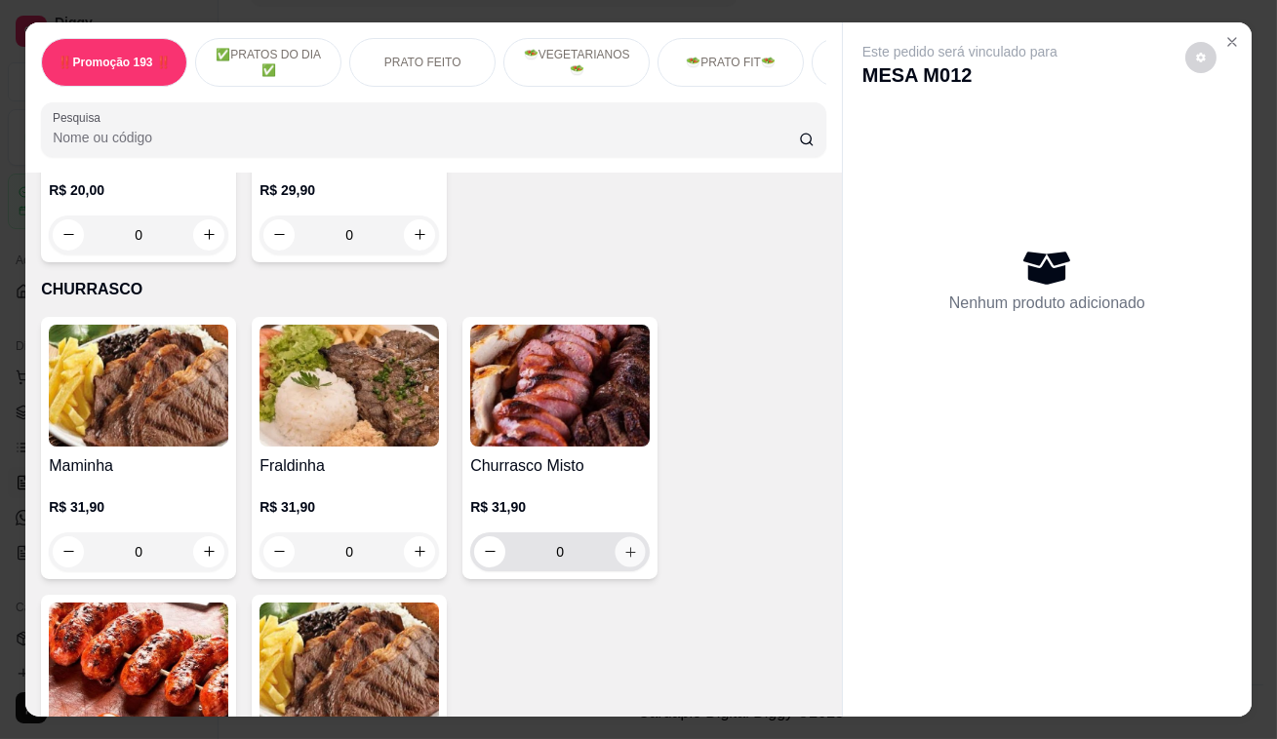
click at [623, 544] on icon "increase-product-quantity" at bounding box center [630, 551] width 15 height 15
type input "2"
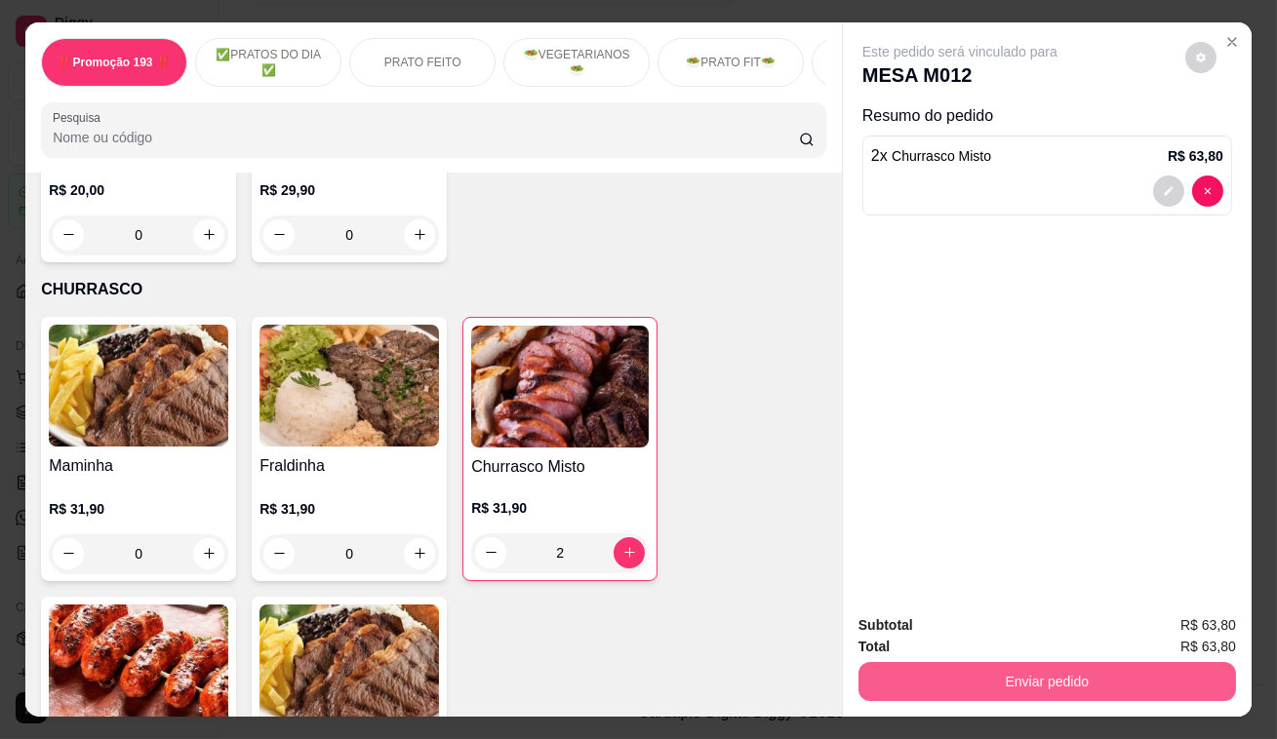
click at [971, 683] on button "Enviar pedido" at bounding box center [1046, 681] width 377 height 39
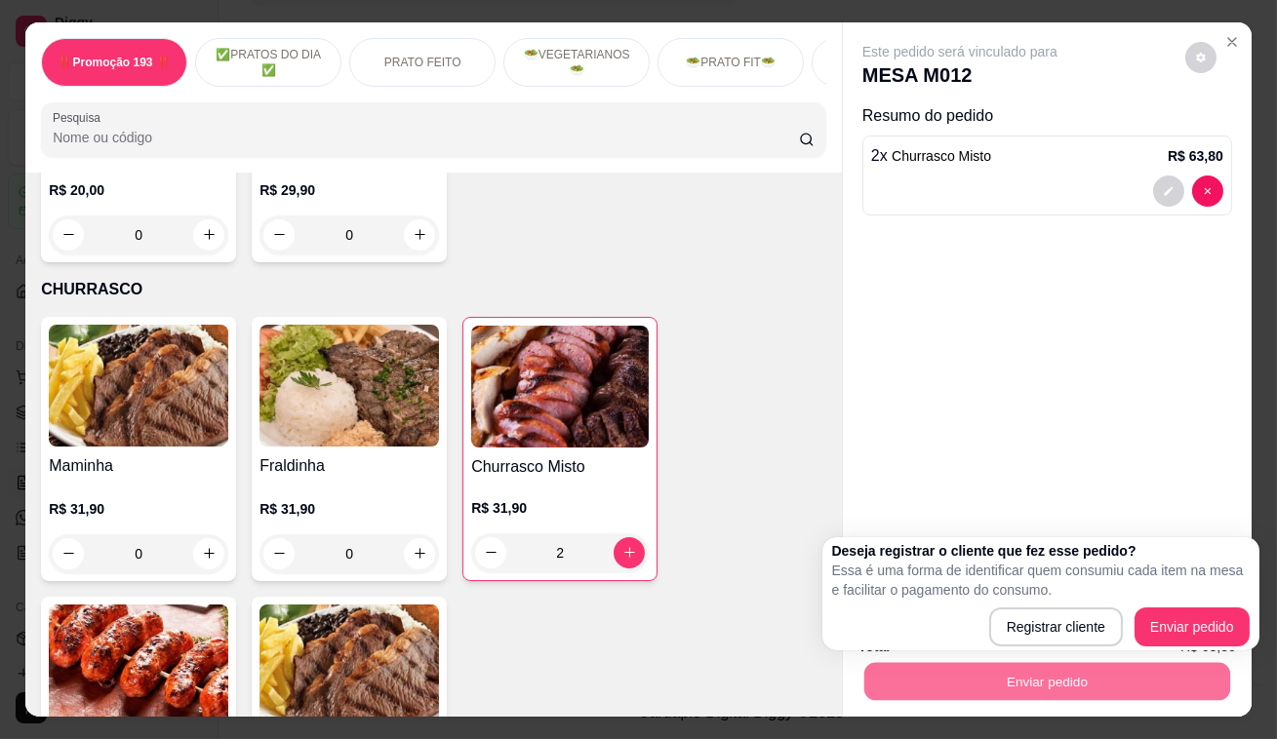
click at [1200, 602] on div "Deseja registrar o cliente que fez esse pedido? Essa é uma forma de identificar…" at bounding box center [1040, 593] width 417 height 105
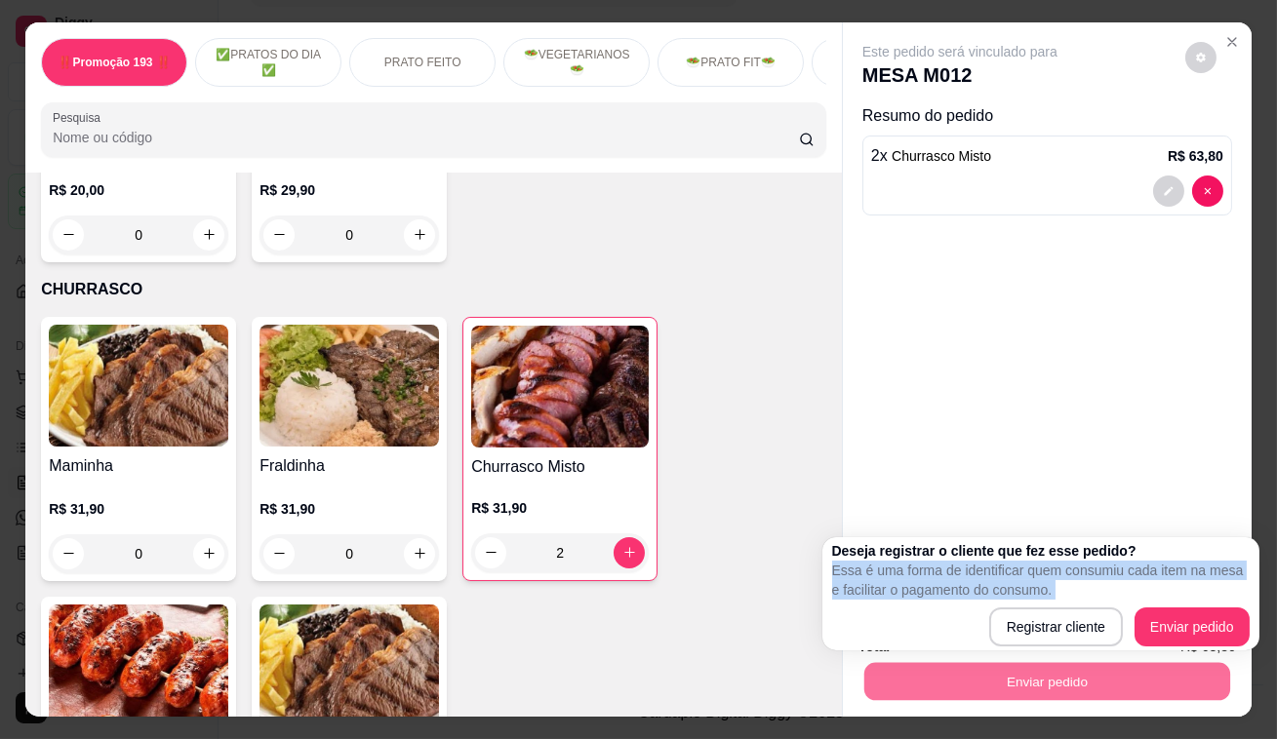
drag, startPoint x: 1200, startPoint y: 602, endPoint x: 1194, endPoint y: 665, distance: 63.7
click at [1194, 558] on body "Diggy Sistema de Gestão 1 193 Restauran ... Loja aberta Plano Essencial + Mesas…" at bounding box center [631, 188] width 1263 height 739
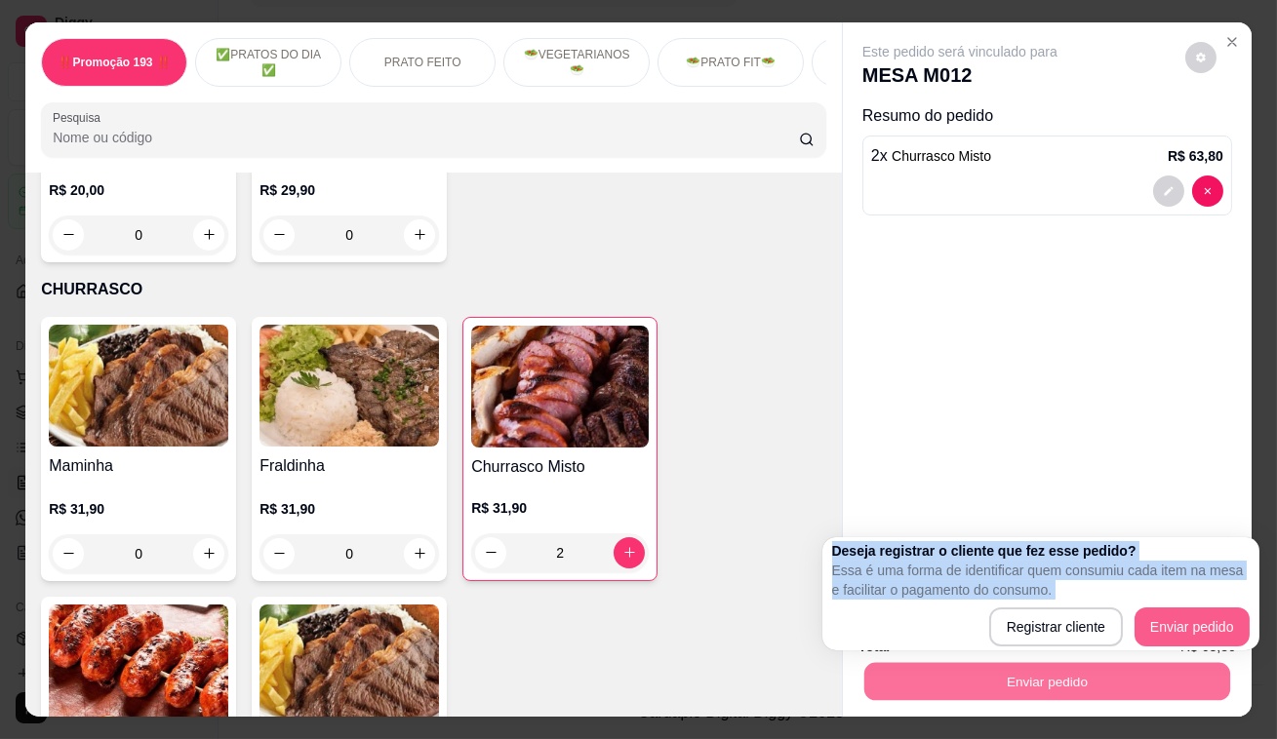
click at [1227, 599] on p "Essa é uma forma de identificar quem consumiu cada item na mesa e facilitar o p…" at bounding box center [1040, 580] width 417 height 39
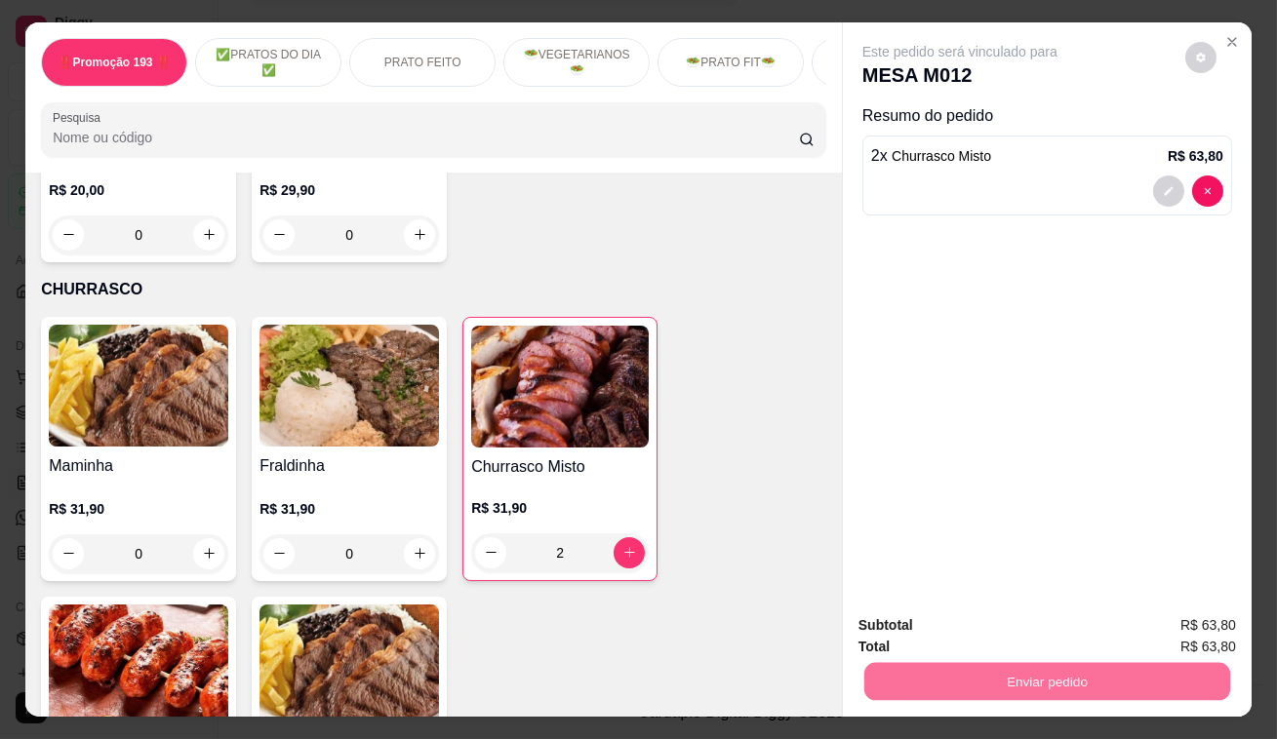
click at [1233, 621] on button "Enviar pedido" at bounding box center [1185, 628] width 110 height 37
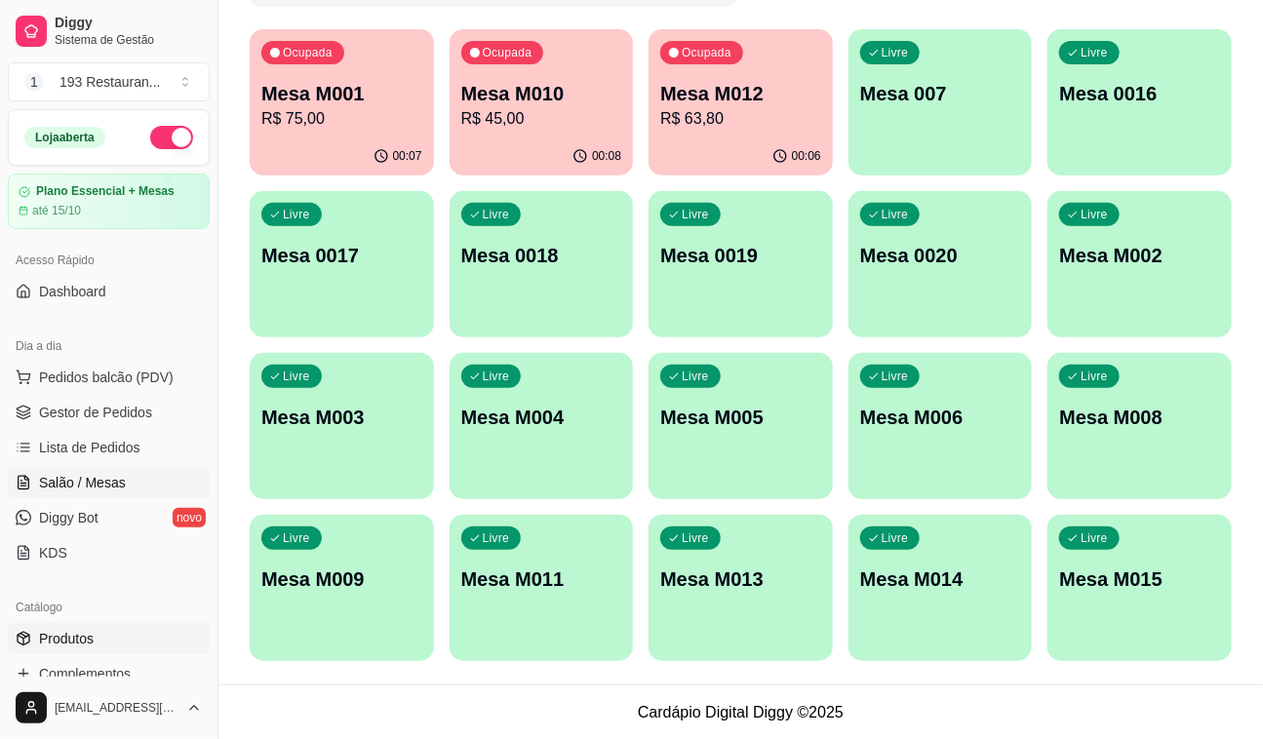
click at [74, 638] on span "Produtos" at bounding box center [66, 639] width 55 height 20
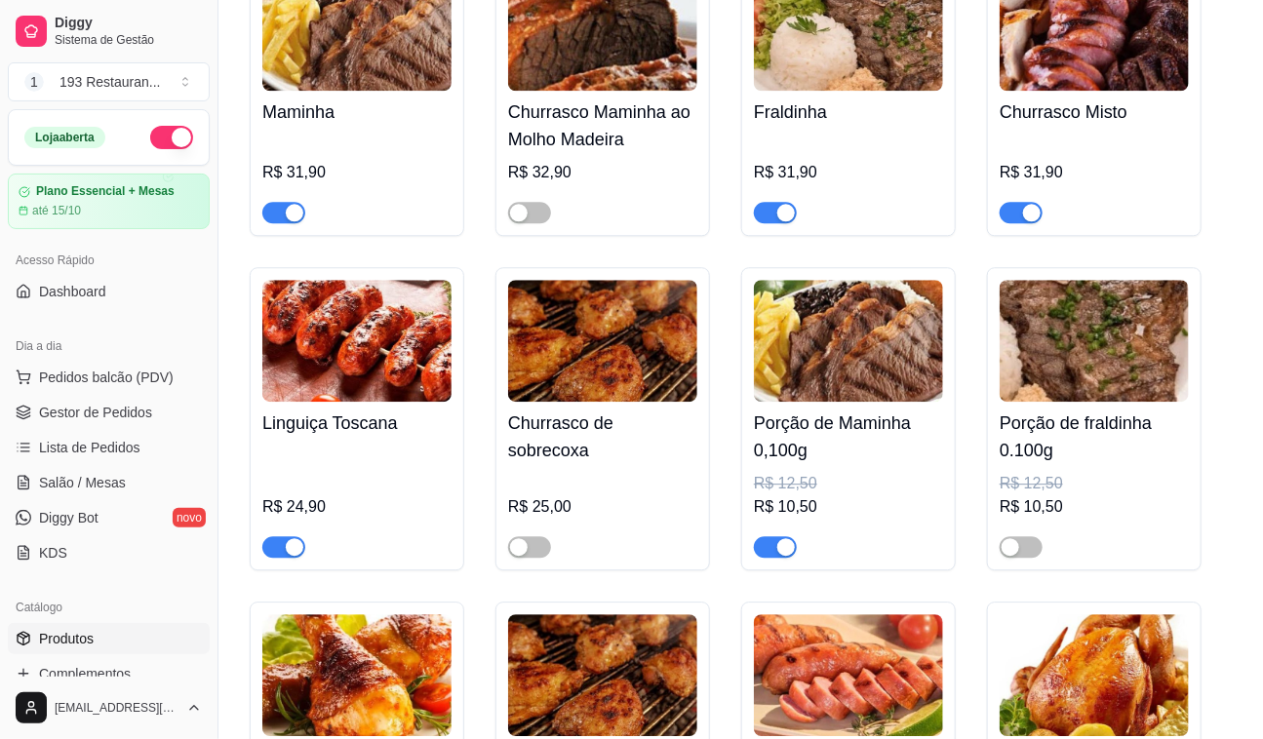
scroll to position [4522, 0]
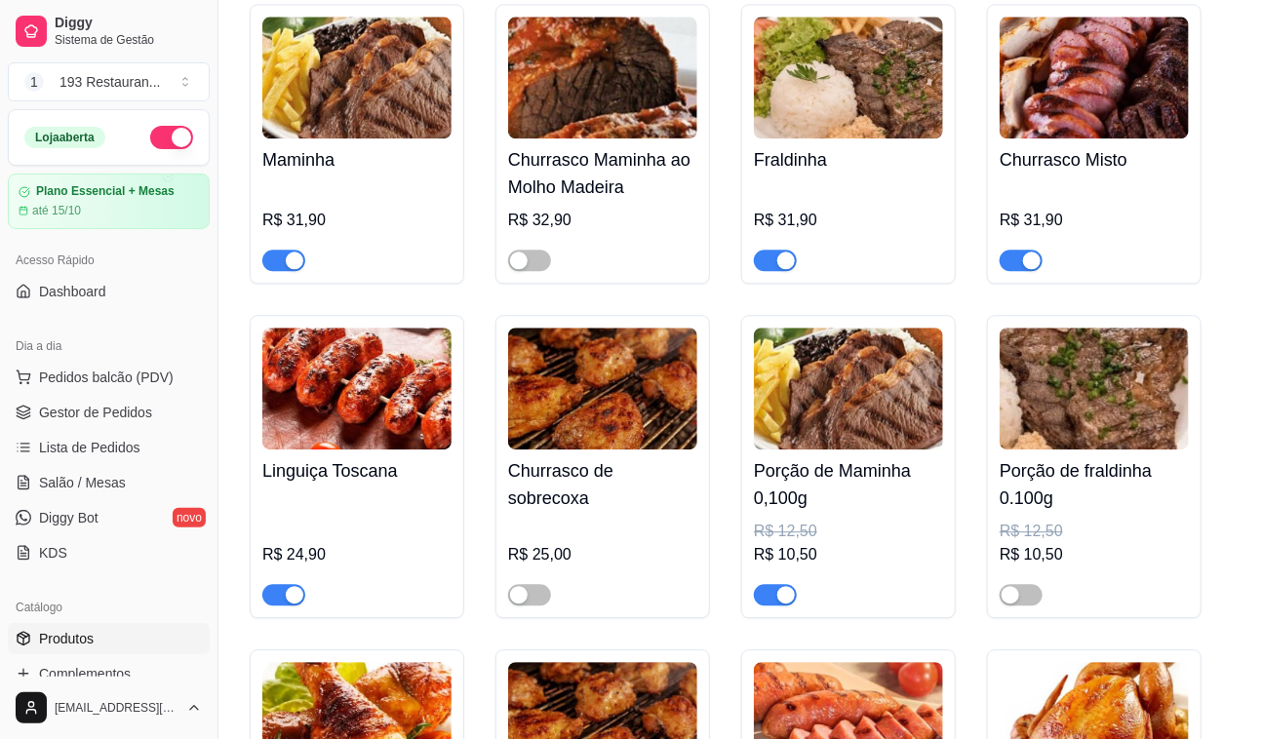
click at [778, 586] on div "button" at bounding box center [786, 595] width 18 height 18
click at [1024, 584] on span "button" at bounding box center [1021, 594] width 43 height 21
click at [303, 248] on div at bounding box center [283, 259] width 43 height 23
click at [293, 252] on div "button" at bounding box center [295, 261] width 18 height 18
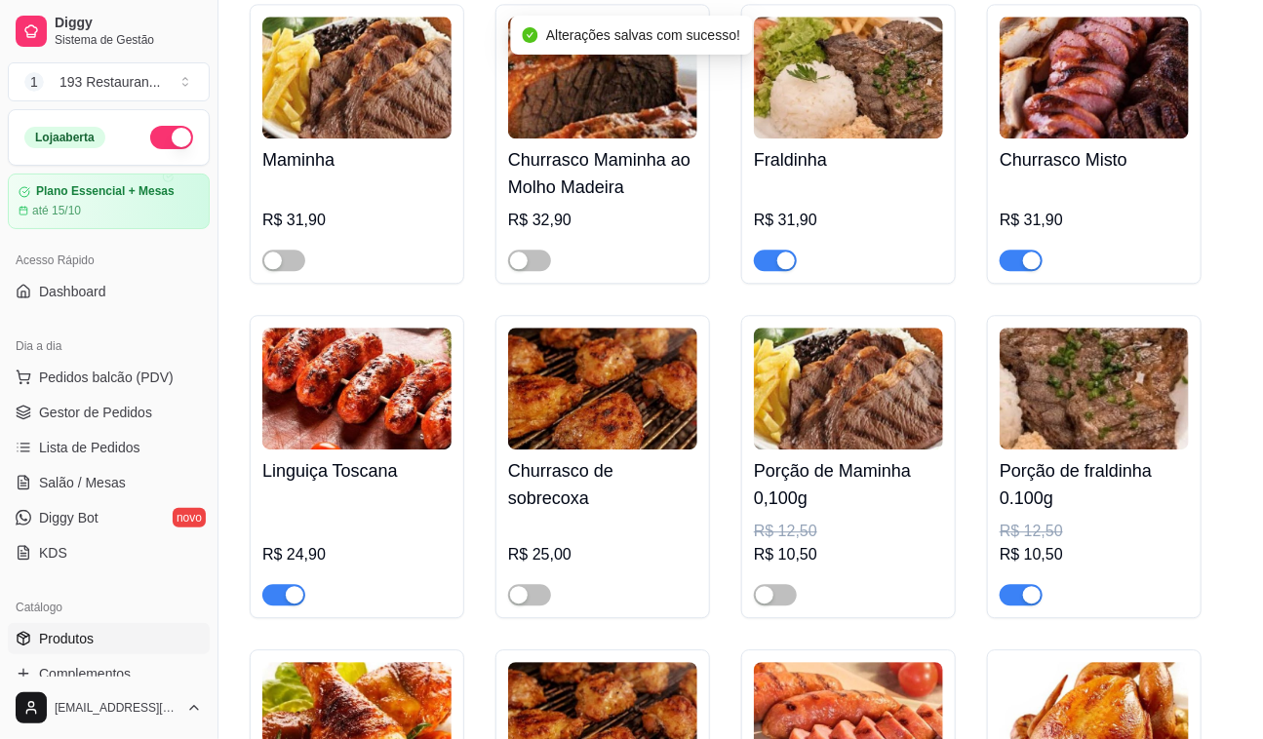
click at [287, 582] on div at bounding box center [283, 593] width 43 height 23
click at [285, 586] on button "button" at bounding box center [283, 594] width 43 height 21
click at [1024, 252] on div "button" at bounding box center [1032, 261] width 18 height 18
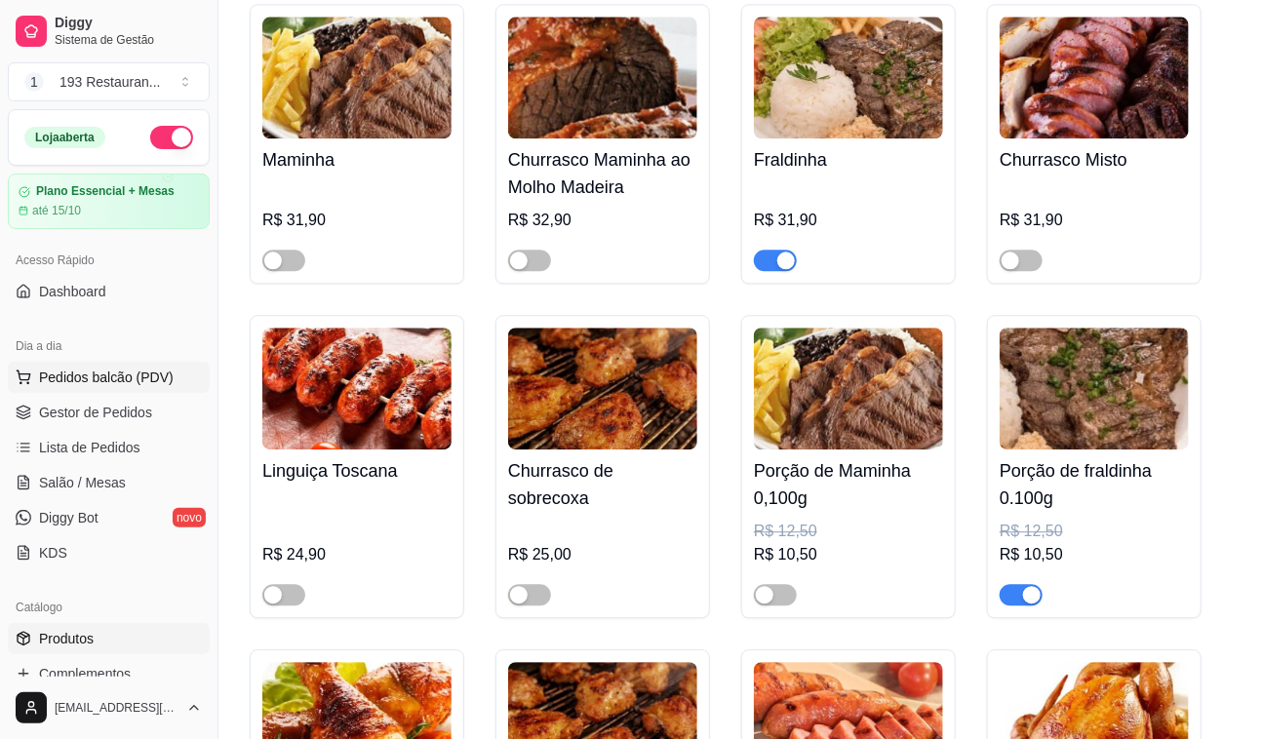
click at [123, 371] on span "Pedidos balcão (PDV)" at bounding box center [106, 378] width 135 height 20
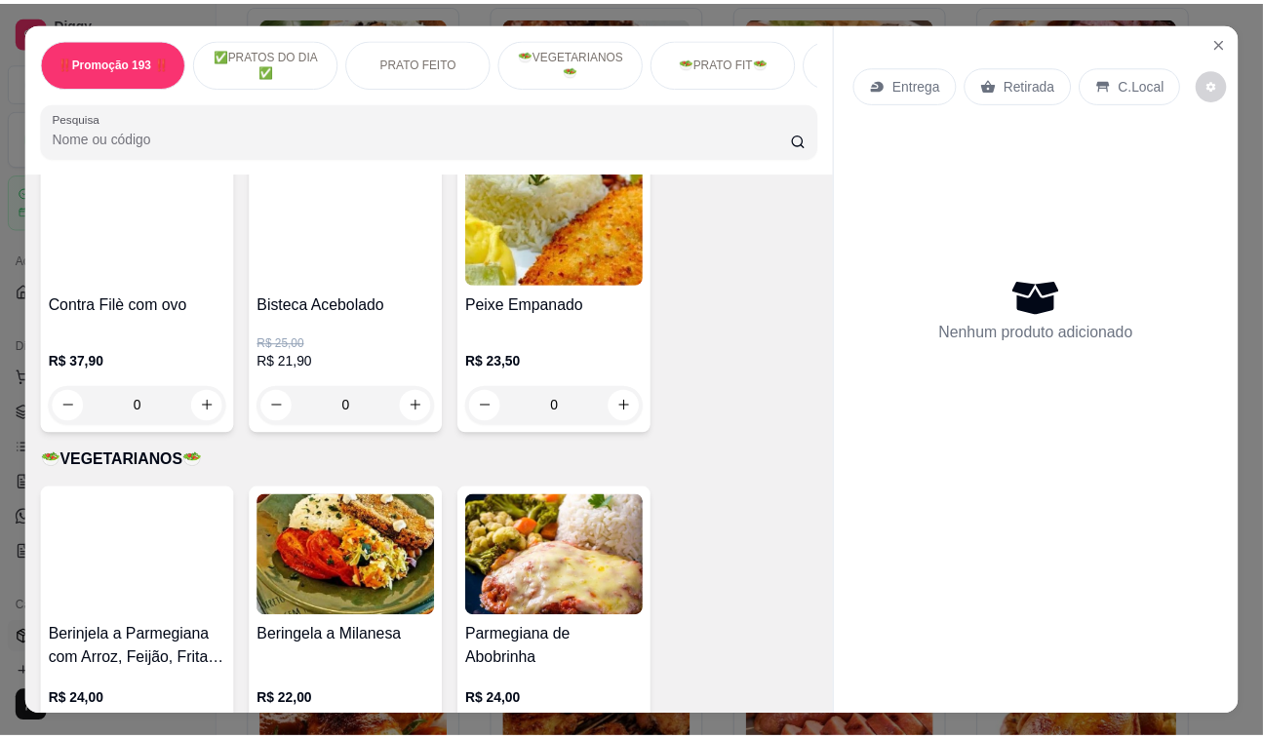
scroll to position [1685, 0]
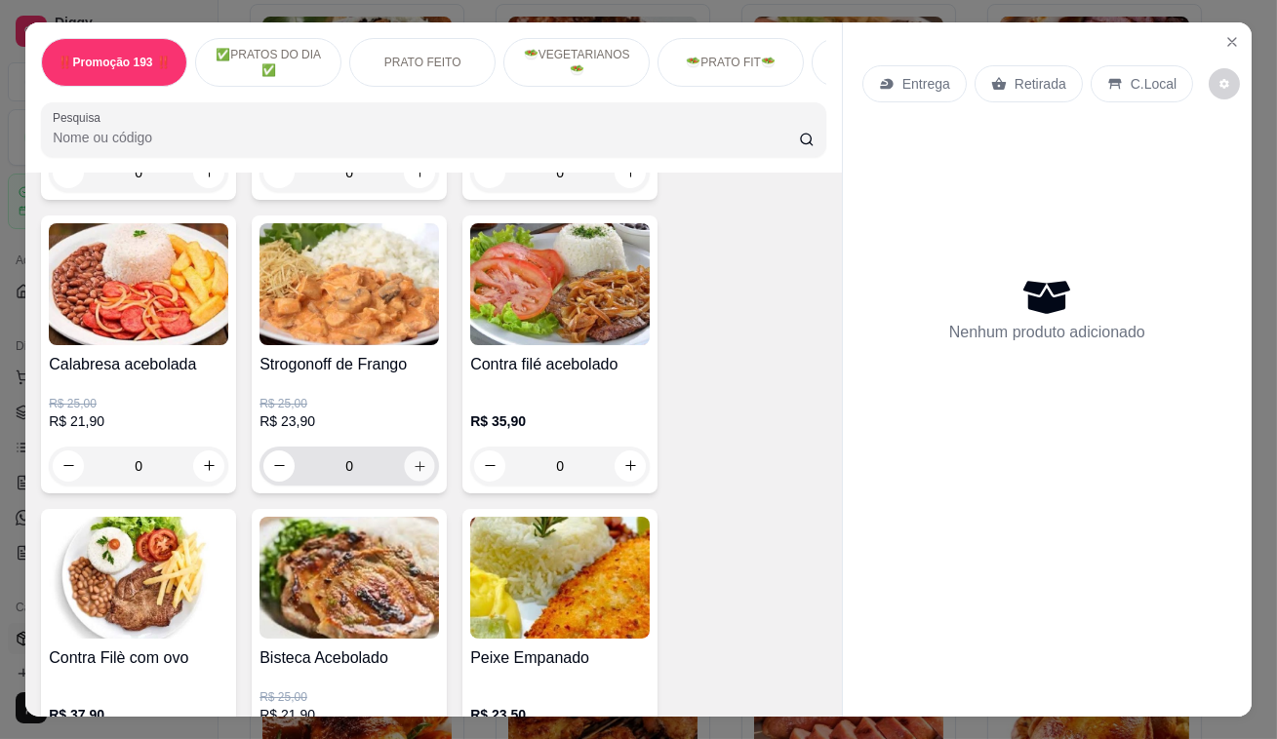
click at [424, 477] on button "increase-product-quantity" at bounding box center [420, 466] width 30 height 30
type input "1"
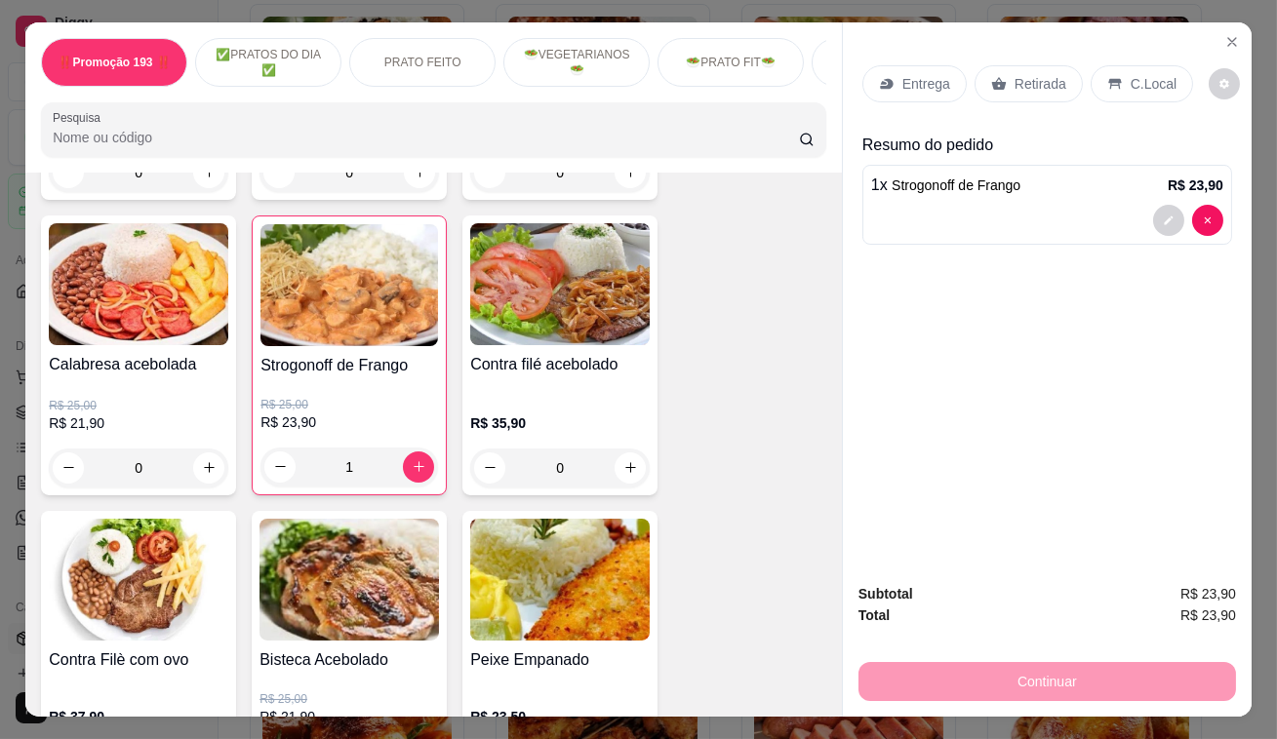
click at [1044, 83] on p "Retirada" at bounding box center [1040, 84] width 52 height 20
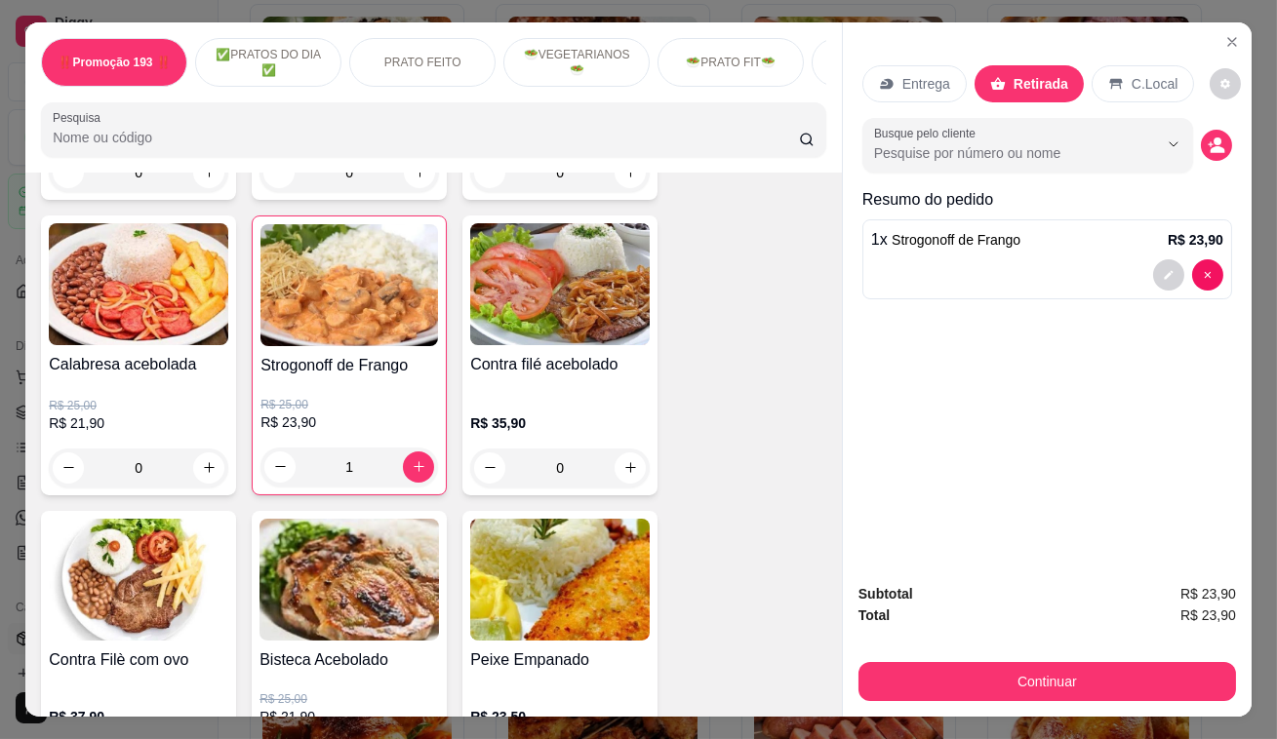
click at [988, 259] on div at bounding box center [1047, 274] width 352 height 31
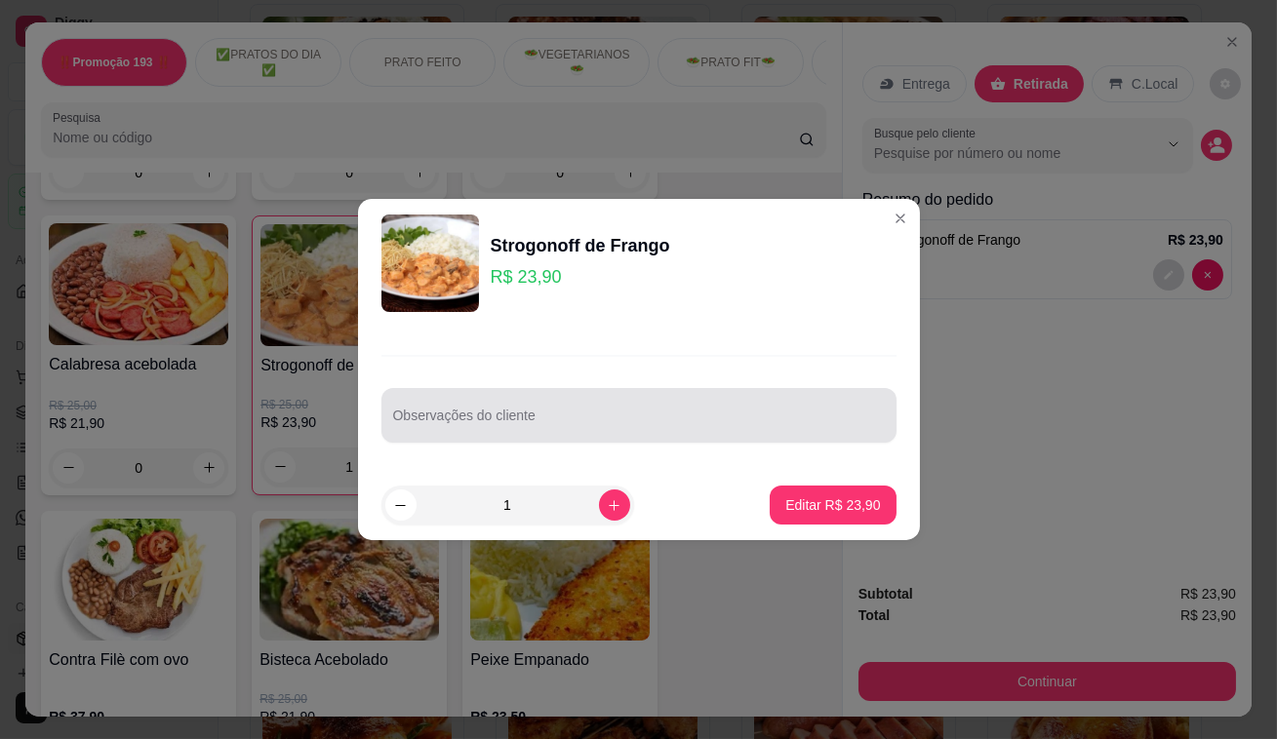
click at [439, 409] on div at bounding box center [639, 415] width 492 height 39
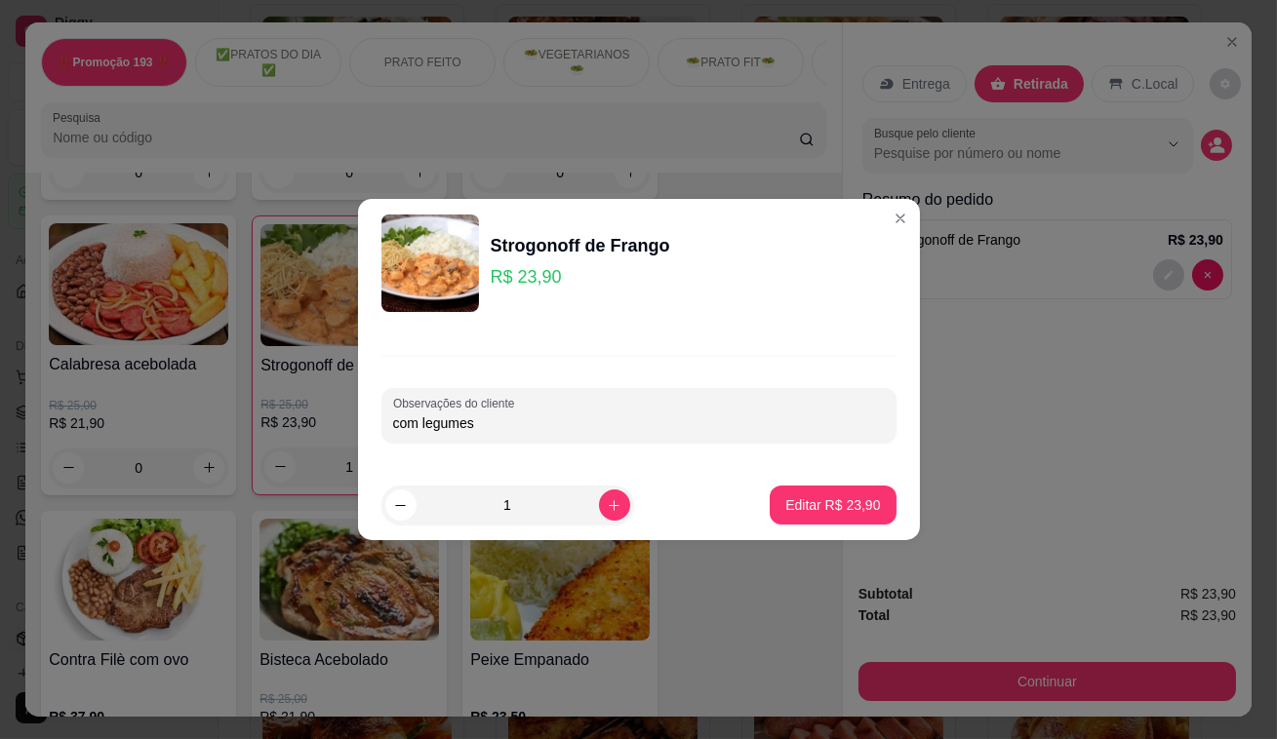
type input "com legumes"
click at [826, 493] on button "Editar R$ 23,90" at bounding box center [833, 506] width 122 height 38
type input "0"
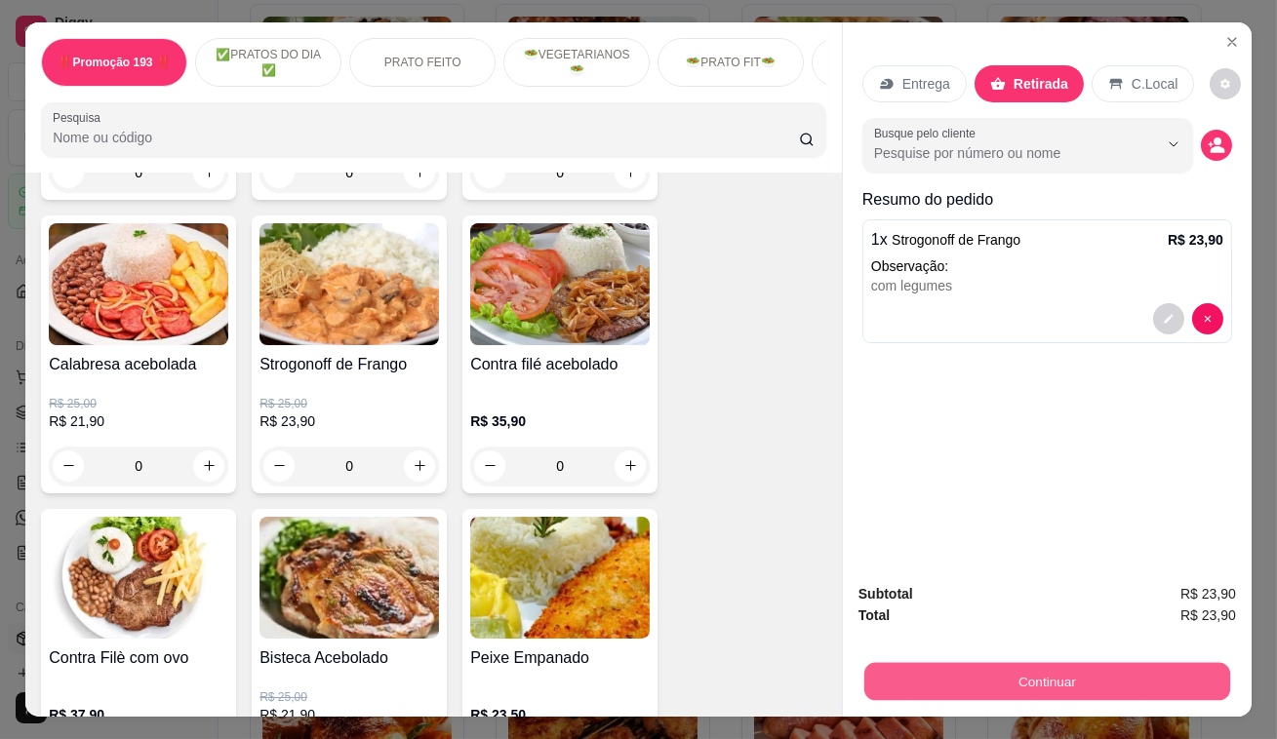
click at [963, 683] on button "Continuar" at bounding box center [1047, 682] width 366 height 38
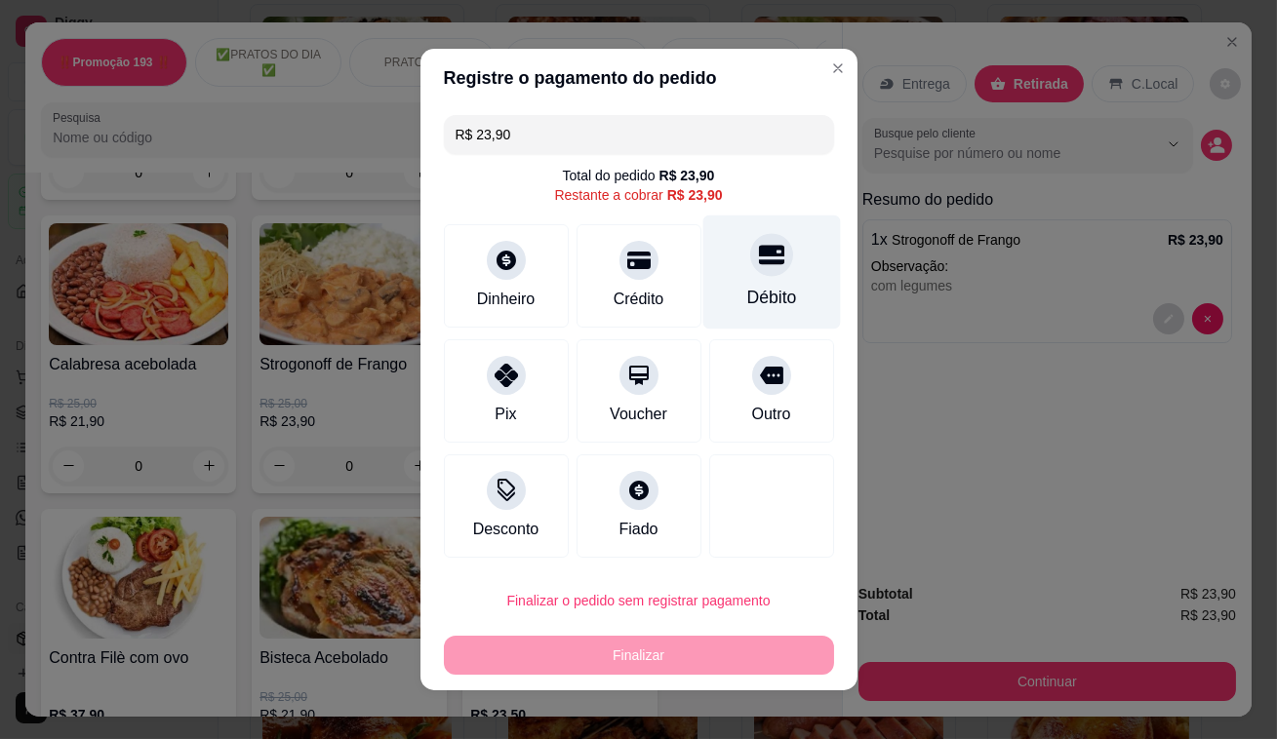
click at [758, 265] on icon at bounding box center [770, 254] width 25 height 25
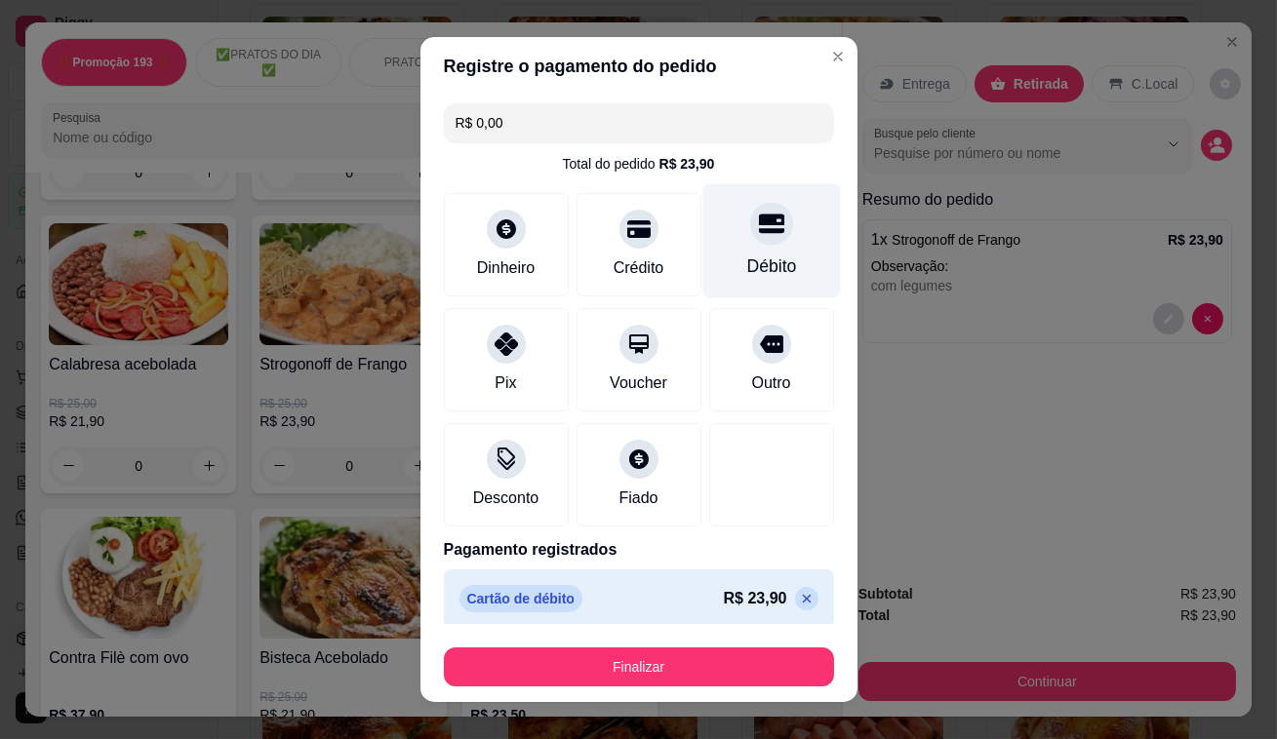
click at [751, 263] on div "Débito" at bounding box center [771, 266] width 50 height 25
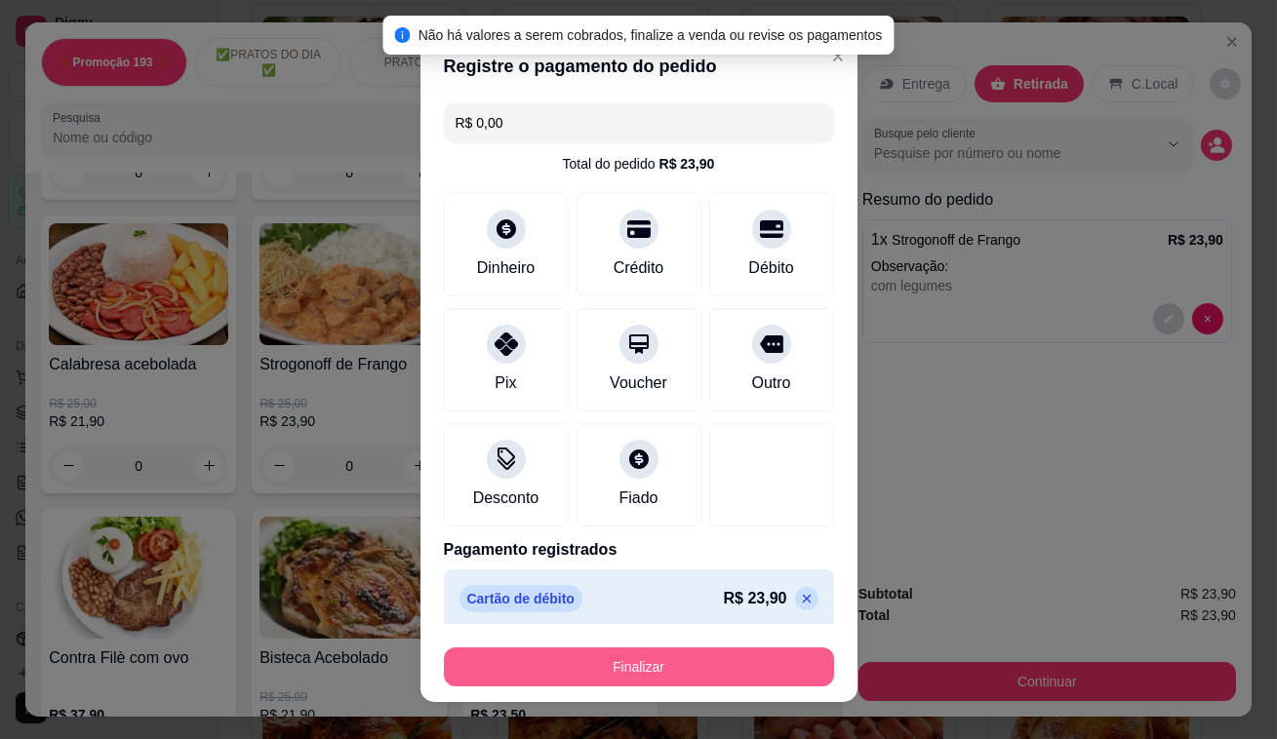
click at [605, 654] on button "Finalizar" at bounding box center [639, 667] width 390 height 39
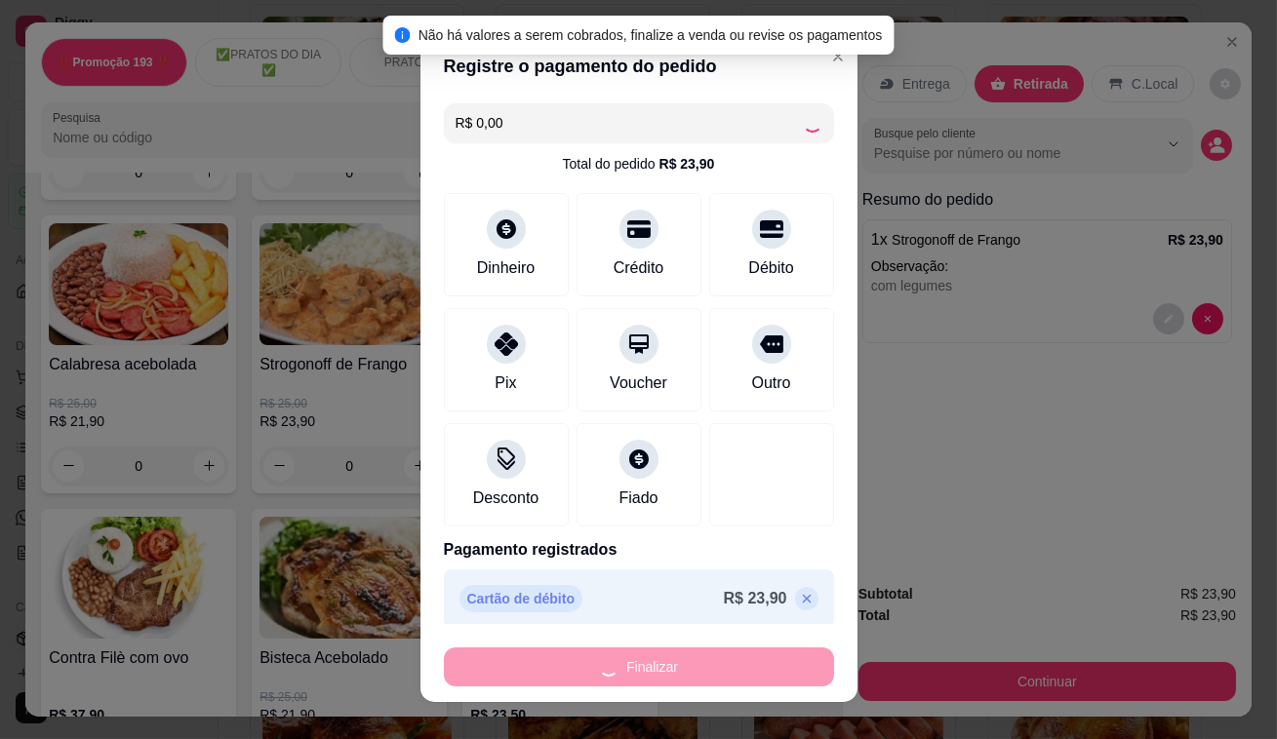
type input "-R$ 23,90"
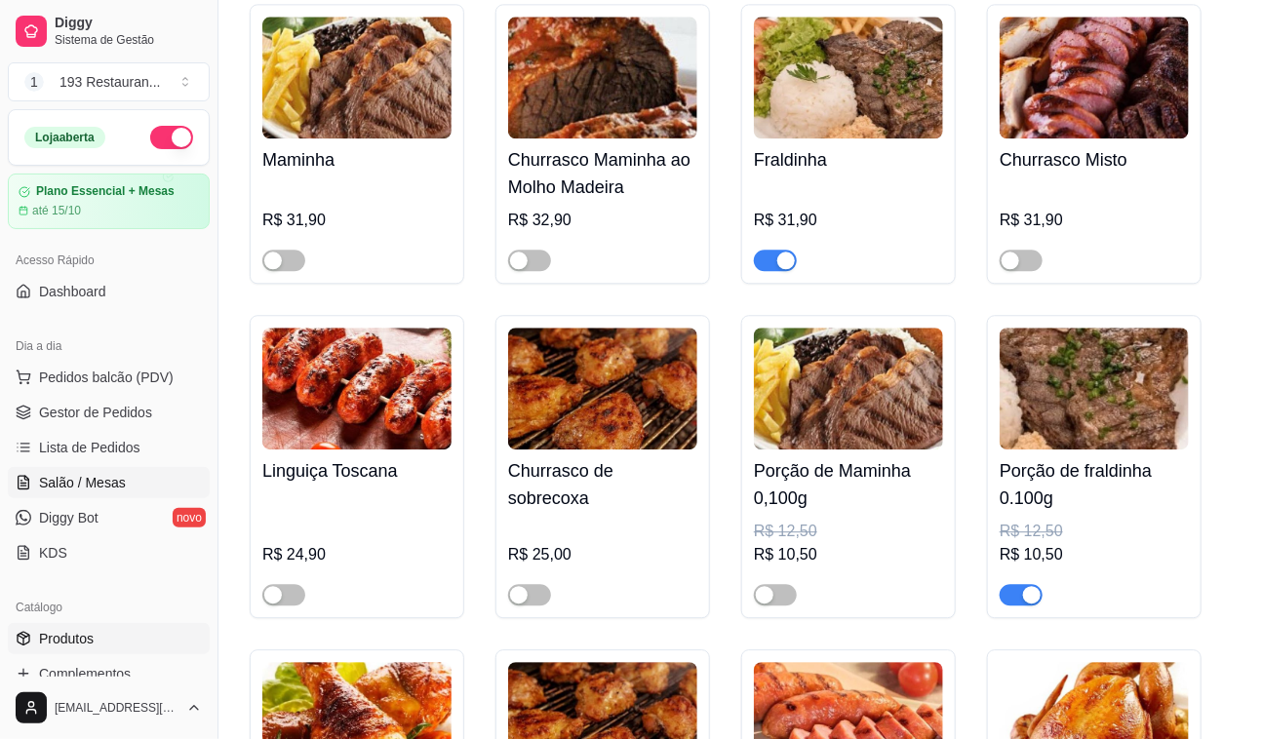
click at [79, 487] on span "Salão / Mesas" at bounding box center [82, 483] width 87 height 20
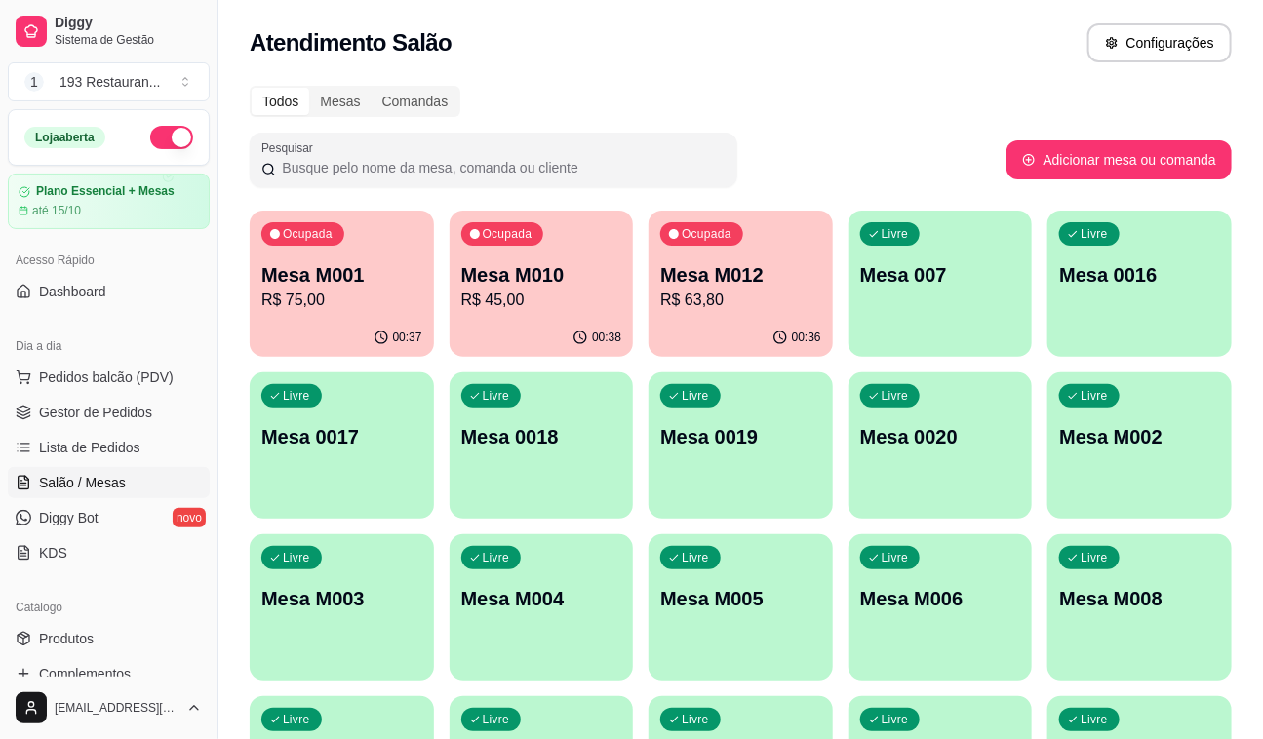
click at [545, 292] on p "R$ 45,00" at bounding box center [541, 300] width 161 height 23
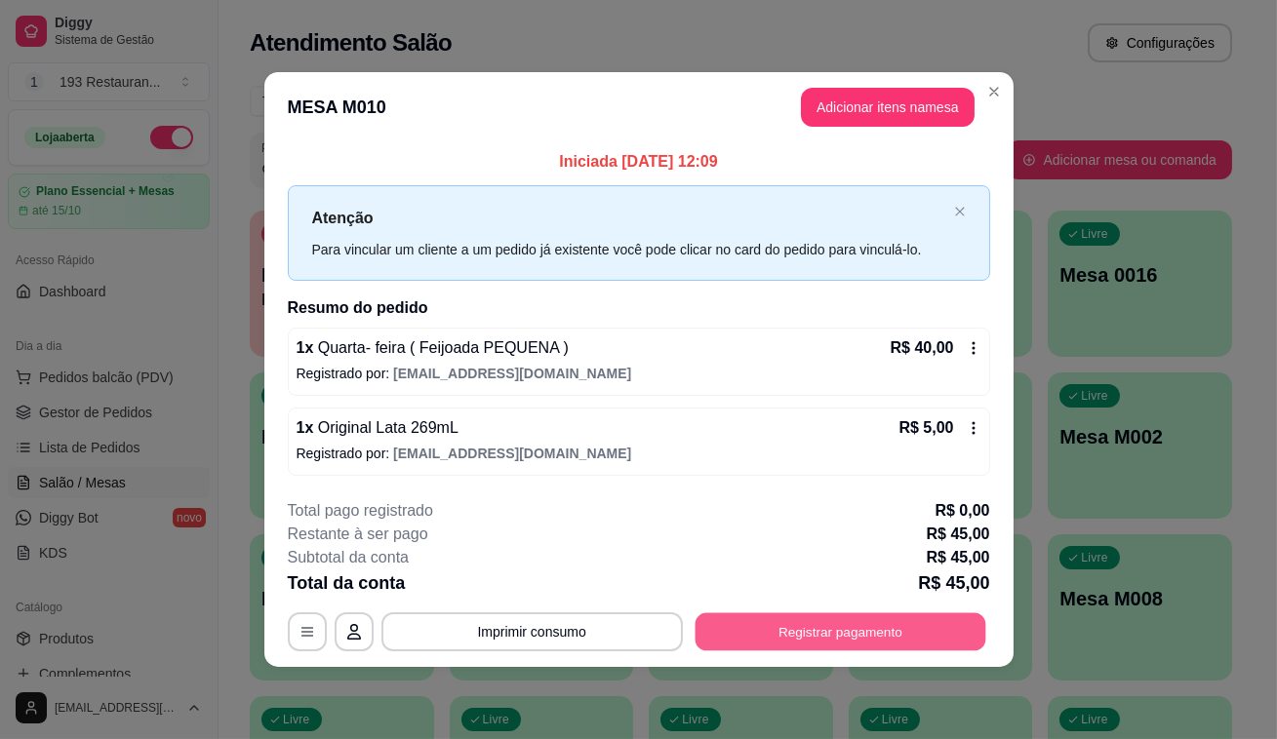
click at [874, 645] on button "Registrar pagamento" at bounding box center [839, 632] width 291 height 38
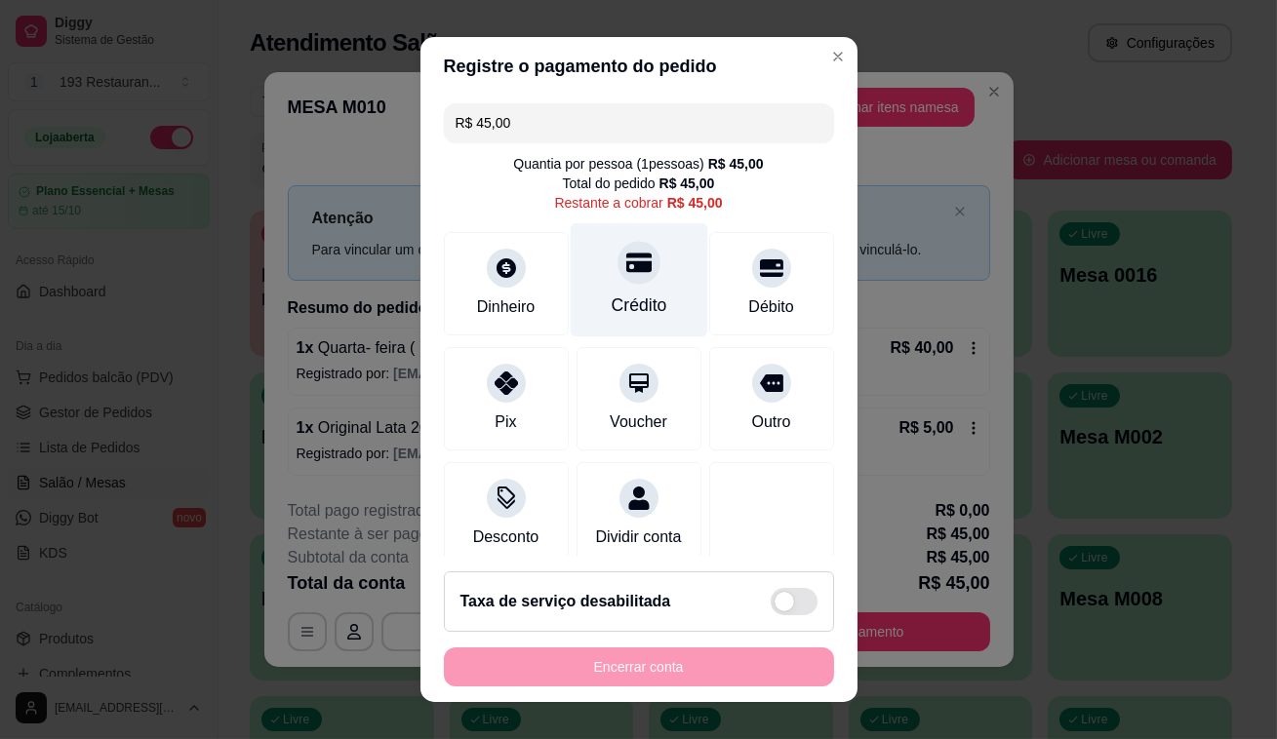
click at [630, 260] on icon at bounding box center [637, 262] width 25 height 25
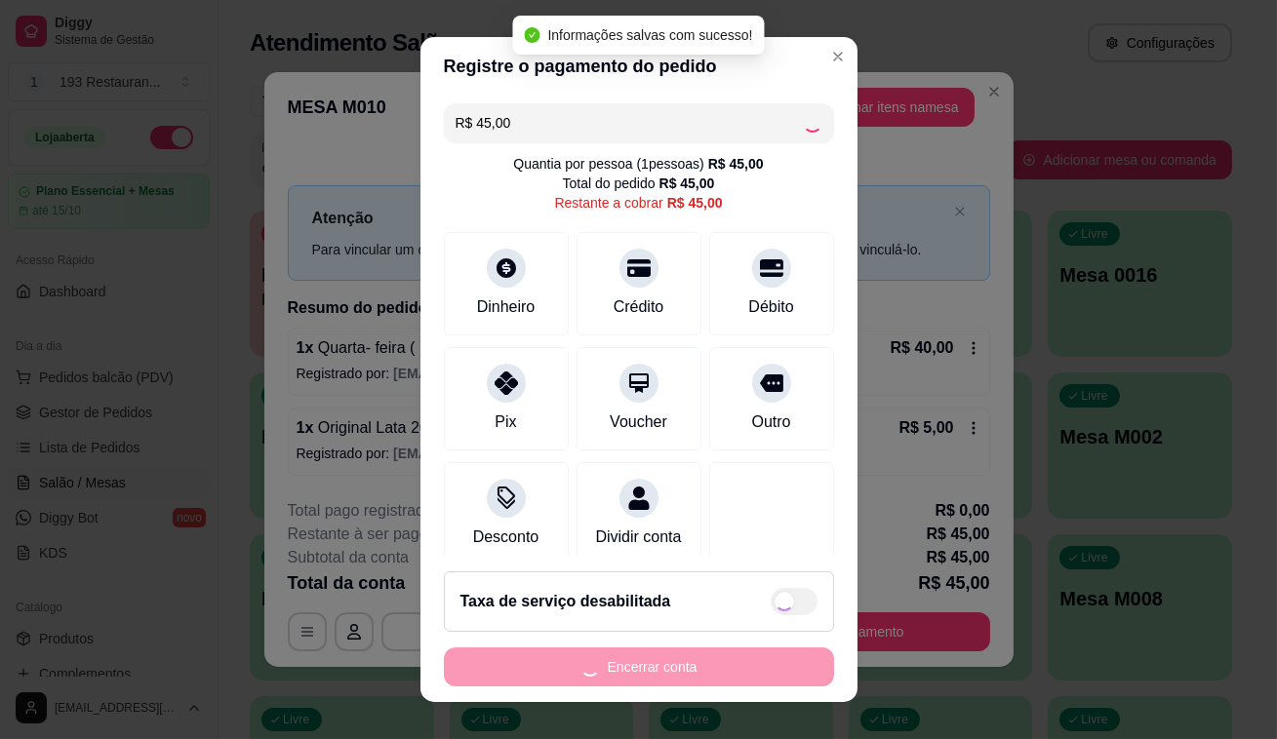
type input "R$ 0,00"
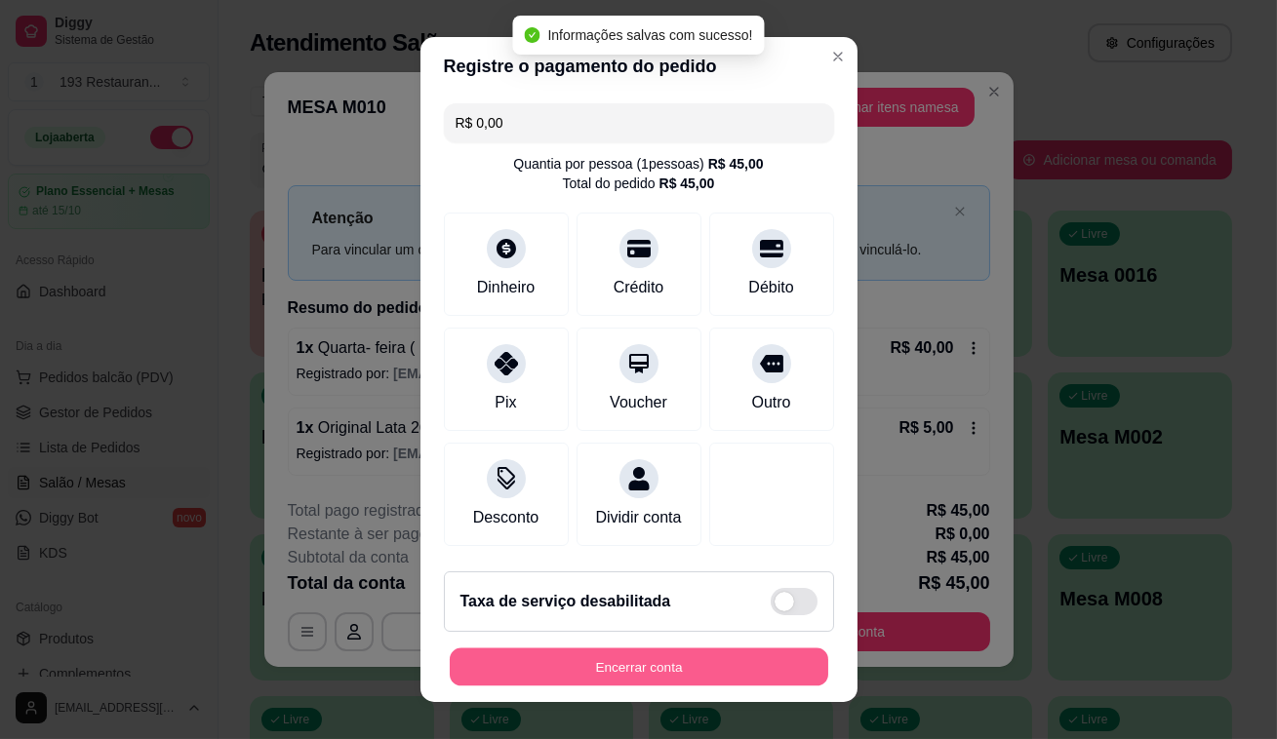
click at [699, 673] on button "Encerrar conta" at bounding box center [639, 668] width 378 height 38
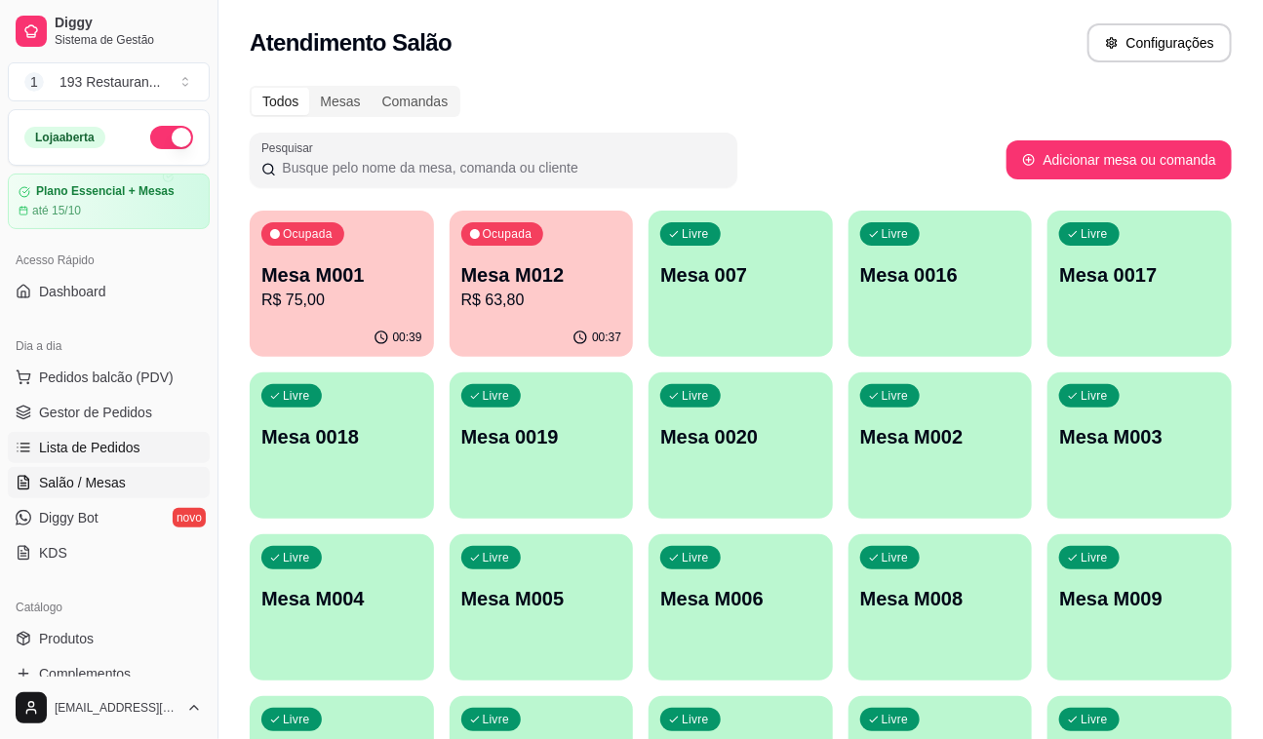
click at [117, 451] on span "Lista de Pedidos" at bounding box center [89, 448] width 101 height 20
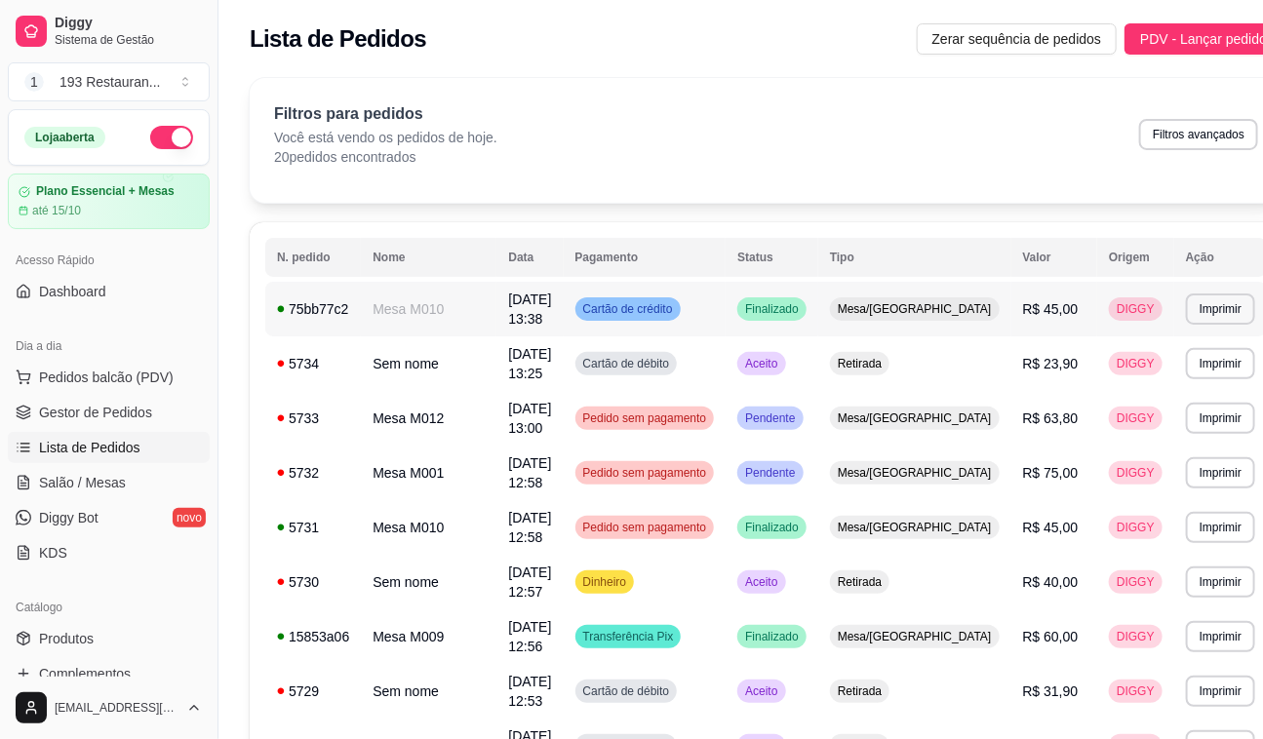
click at [797, 303] on span "Finalizado" at bounding box center [771, 309] width 61 height 16
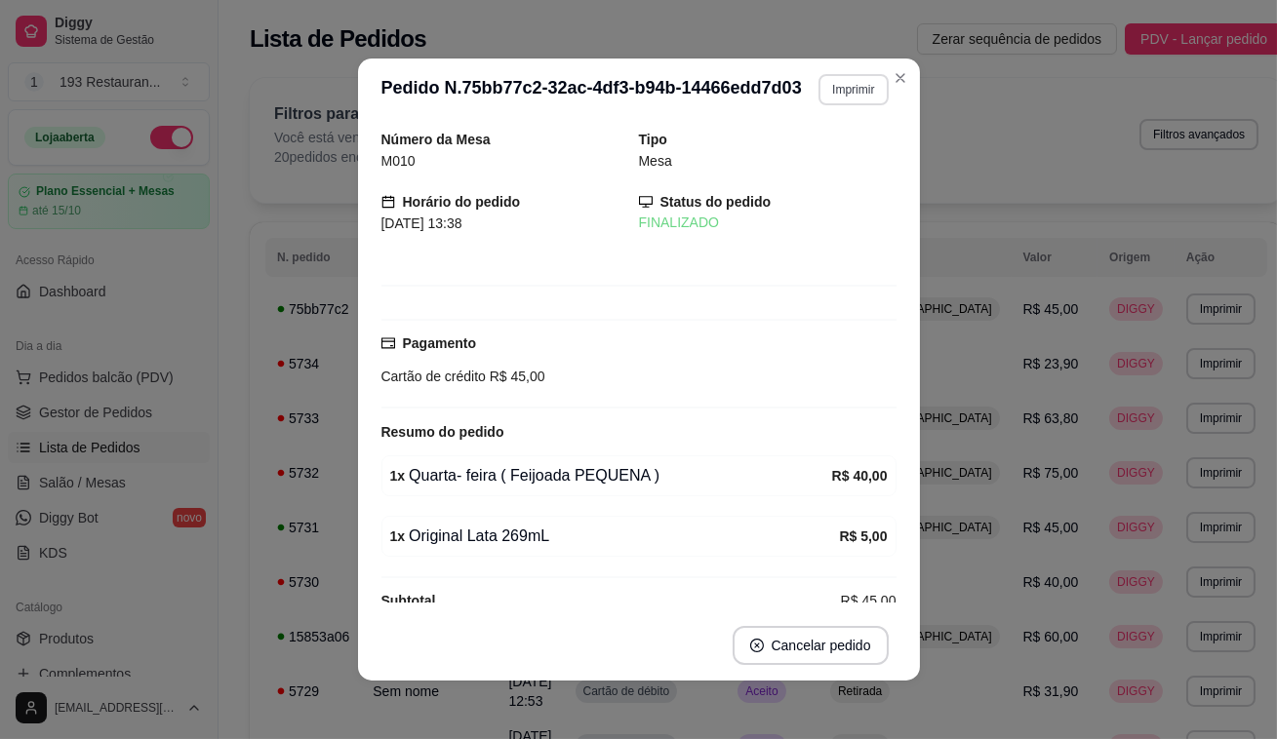
click at [838, 101] on button "Imprimir" at bounding box center [852, 89] width 69 height 31
click at [830, 193] on button "CAIXA" at bounding box center [829, 180] width 113 height 25
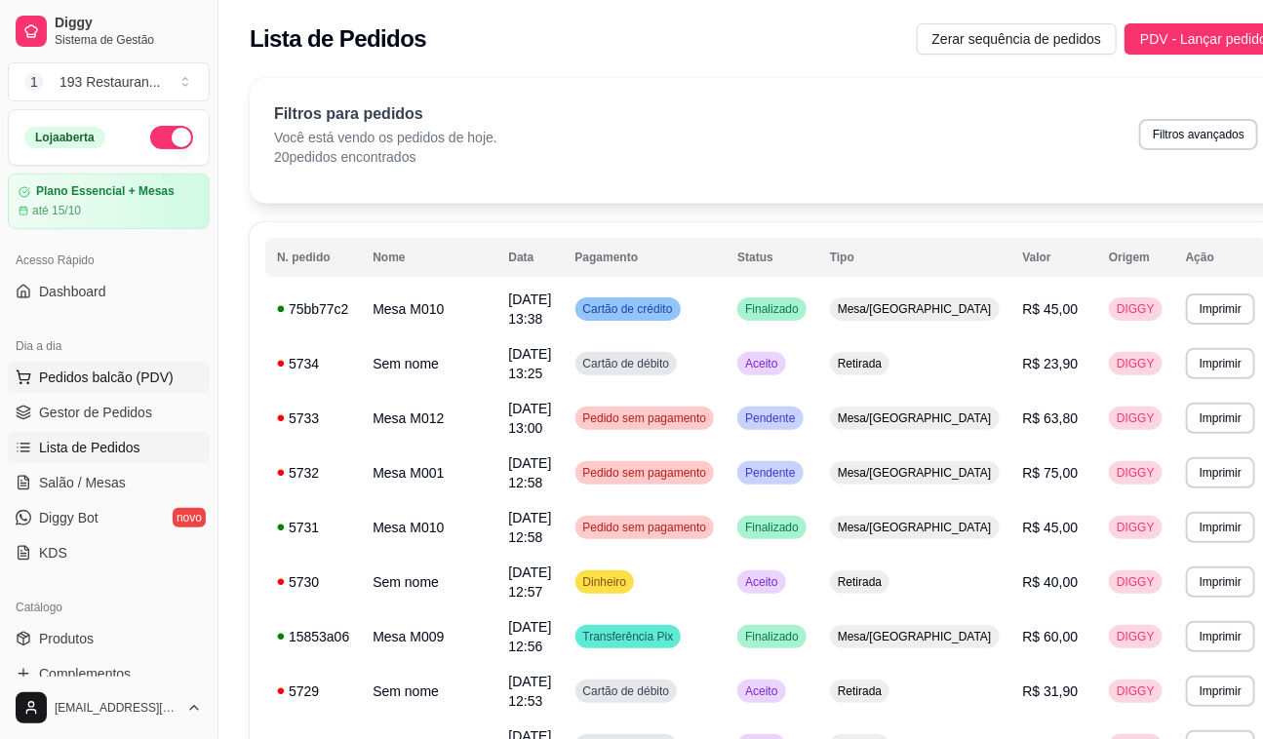
click at [83, 378] on span "Pedidos balcão (PDV)" at bounding box center [106, 378] width 135 height 20
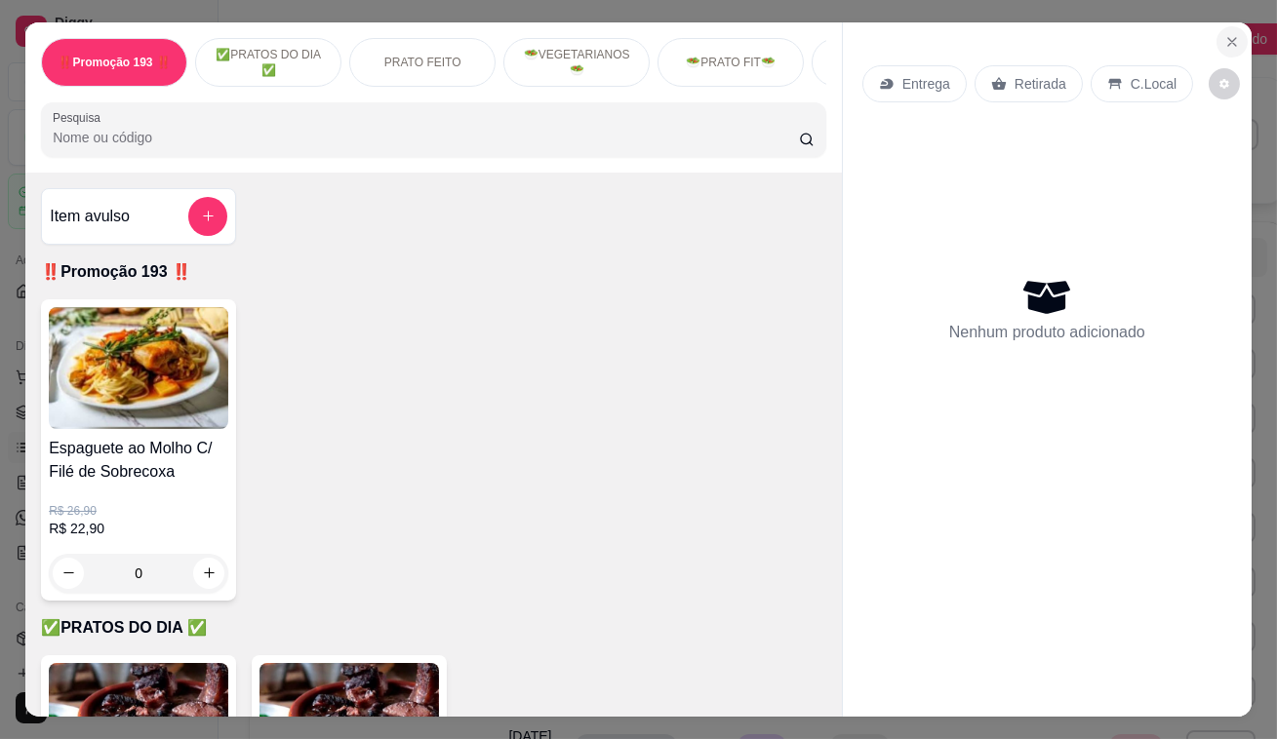
click at [1233, 28] on button "Close" at bounding box center [1231, 41] width 31 height 31
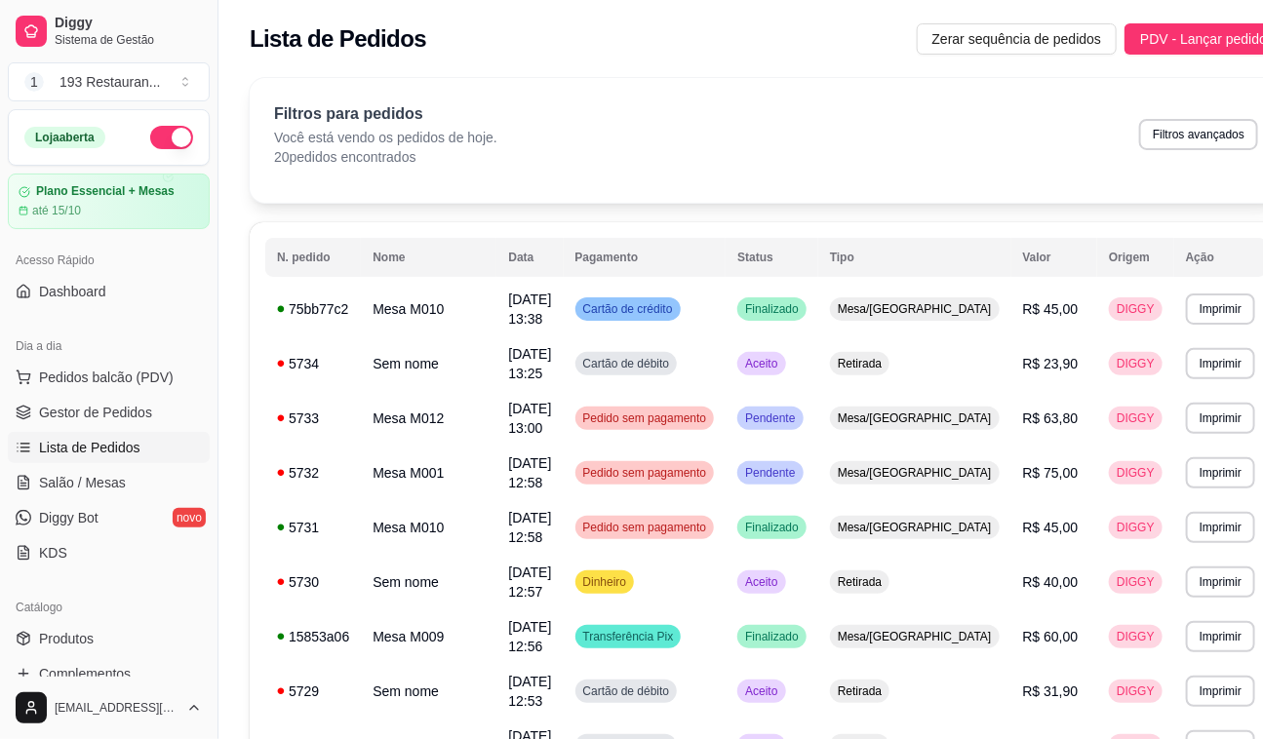
click at [147, 499] on ul "Pedidos balcão (PDV) Gestor de Pedidos Lista de Pedidos Salão / Mesas Diggy Bot…" at bounding box center [109, 465] width 202 height 207
click at [137, 476] on link "Salão / Mesas" at bounding box center [109, 482] width 202 height 31
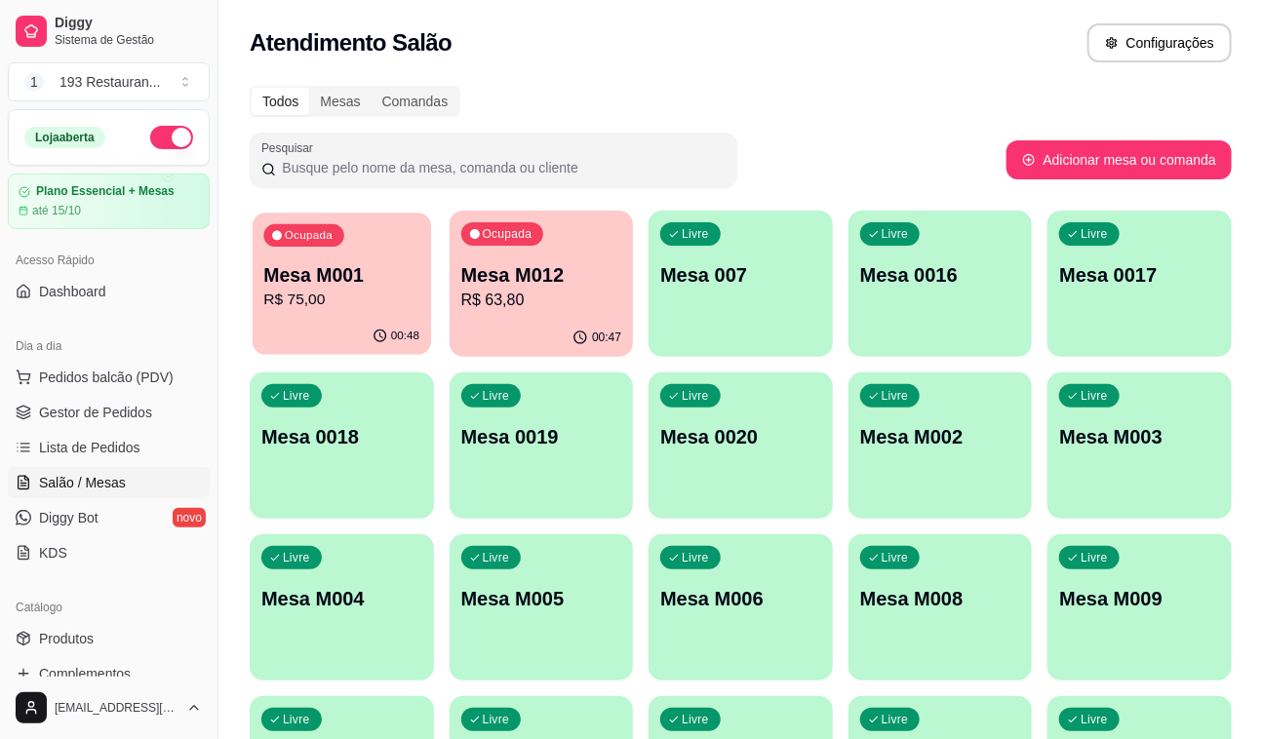
click at [358, 315] on div "Ocupada Mesa M001 R$ 75,00" at bounding box center [342, 265] width 178 height 105
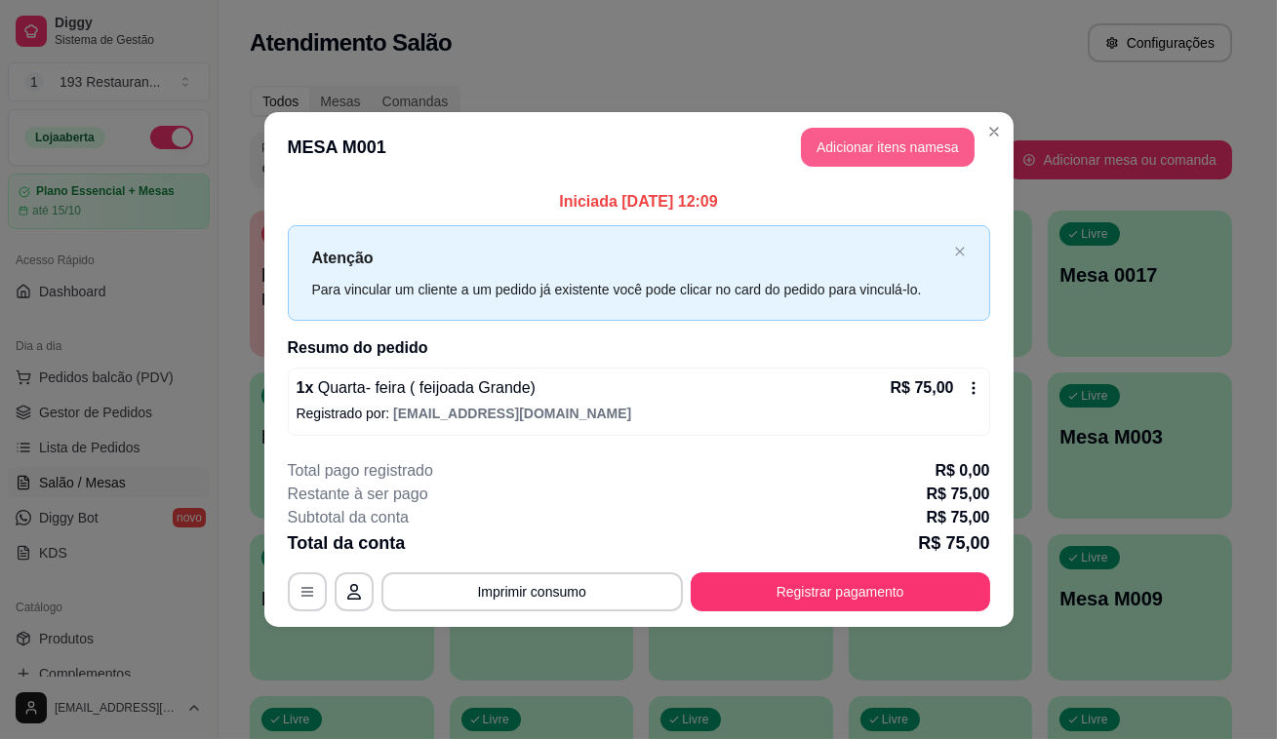
click at [925, 154] on button "Adicionar itens na mesa" at bounding box center [888, 147] width 174 height 39
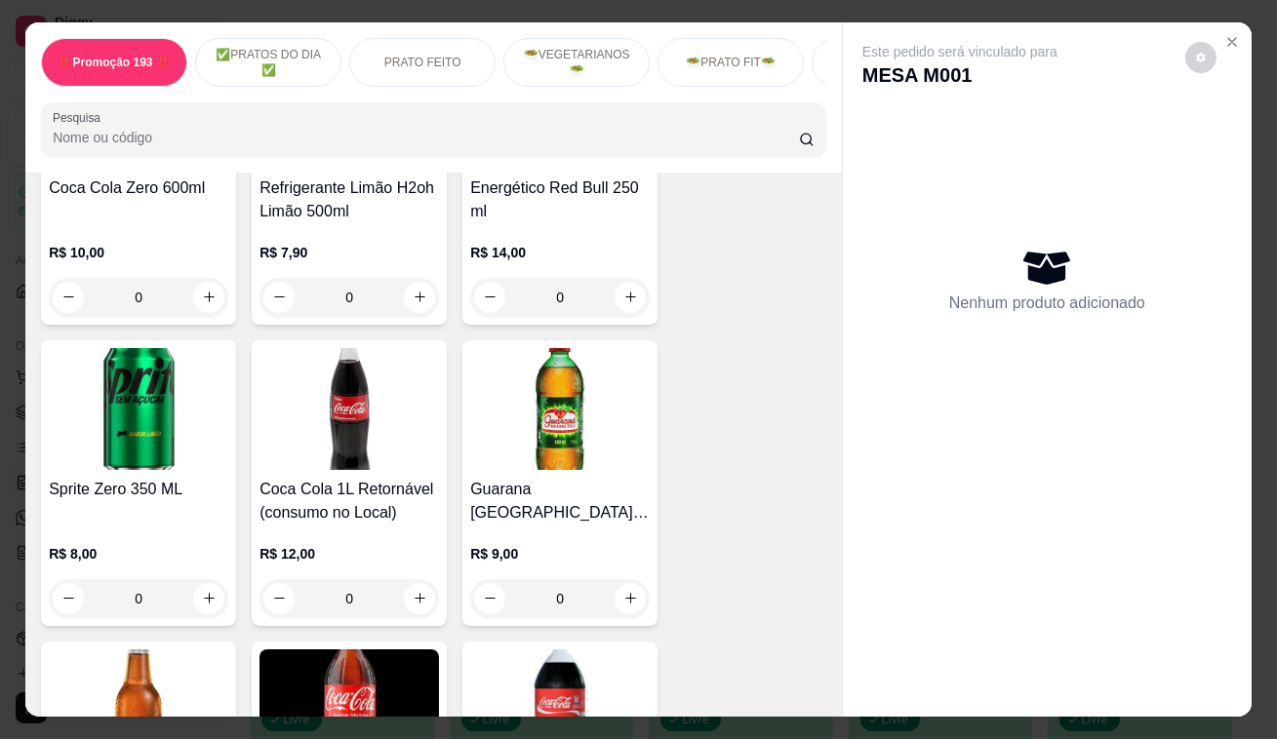
scroll to position [7803, 0]
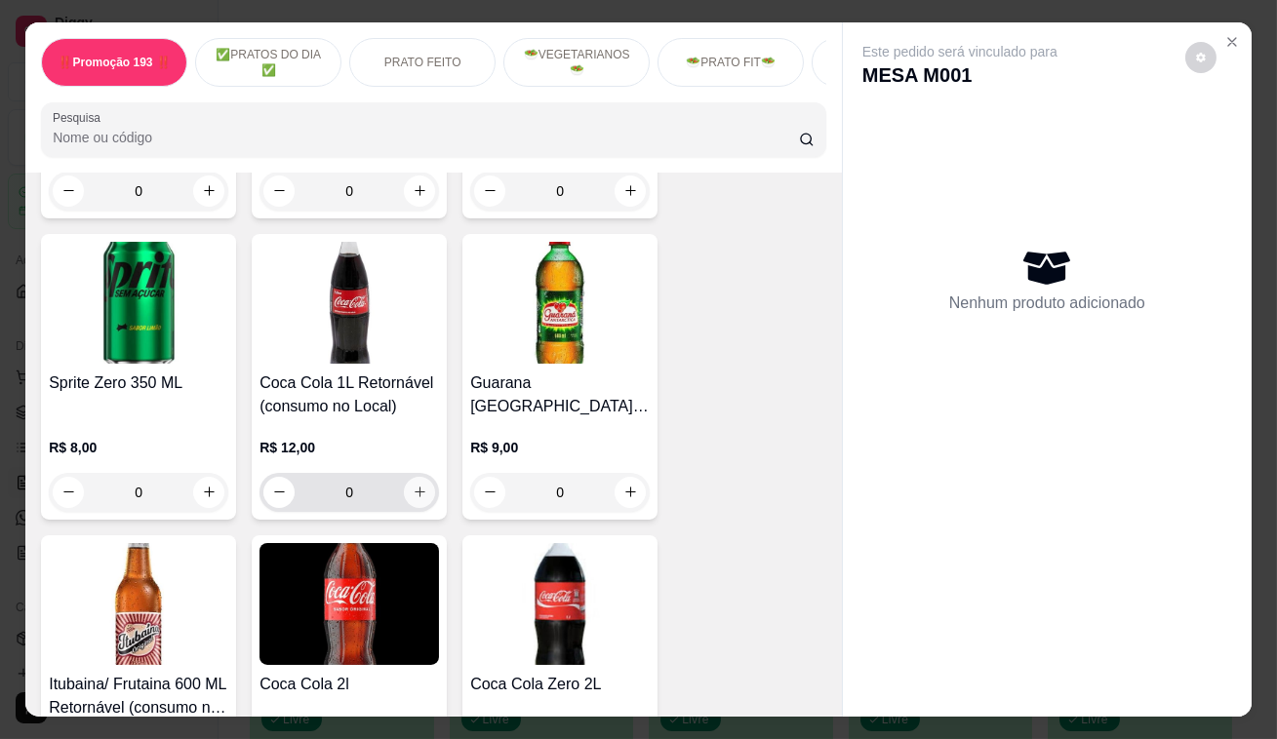
click at [407, 477] on button "increase-product-quantity" at bounding box center [419, 492] width 31 height 31
type input "1"
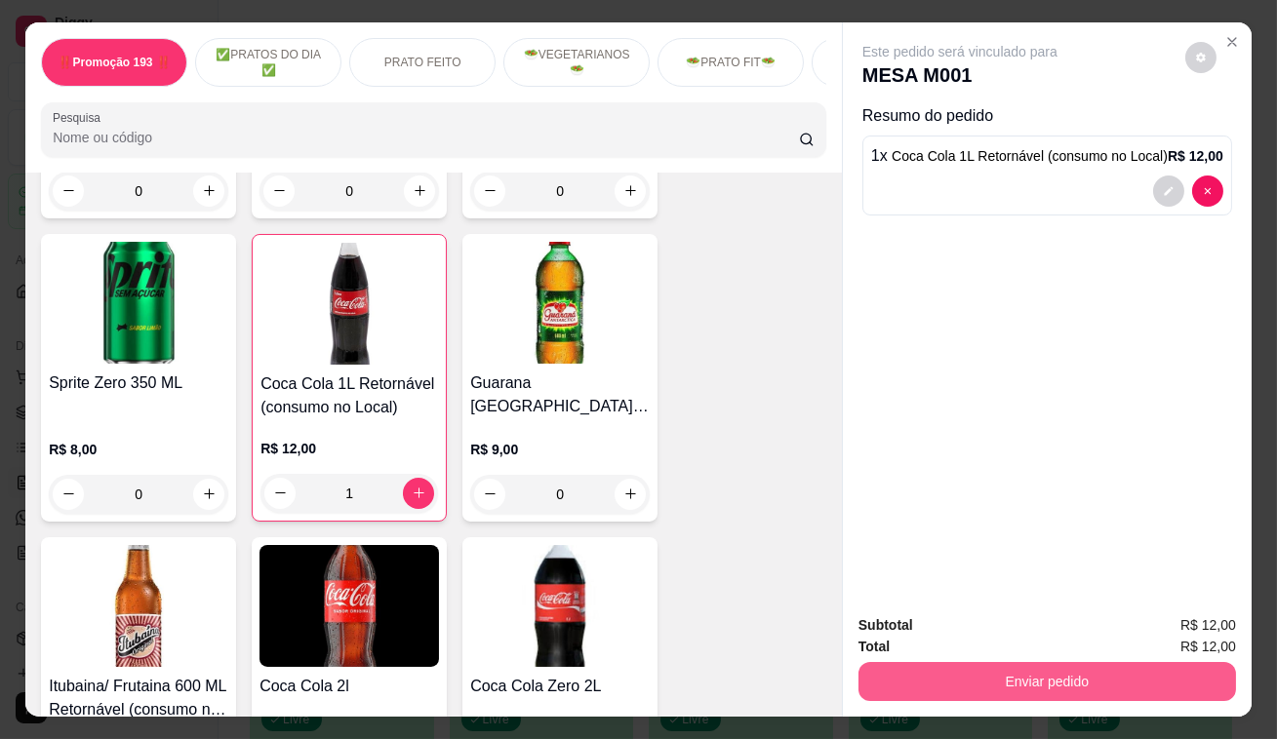
click at [924, 686] on button "Enviar pedido" at bounding box center [1046, 681] width 377 height 39
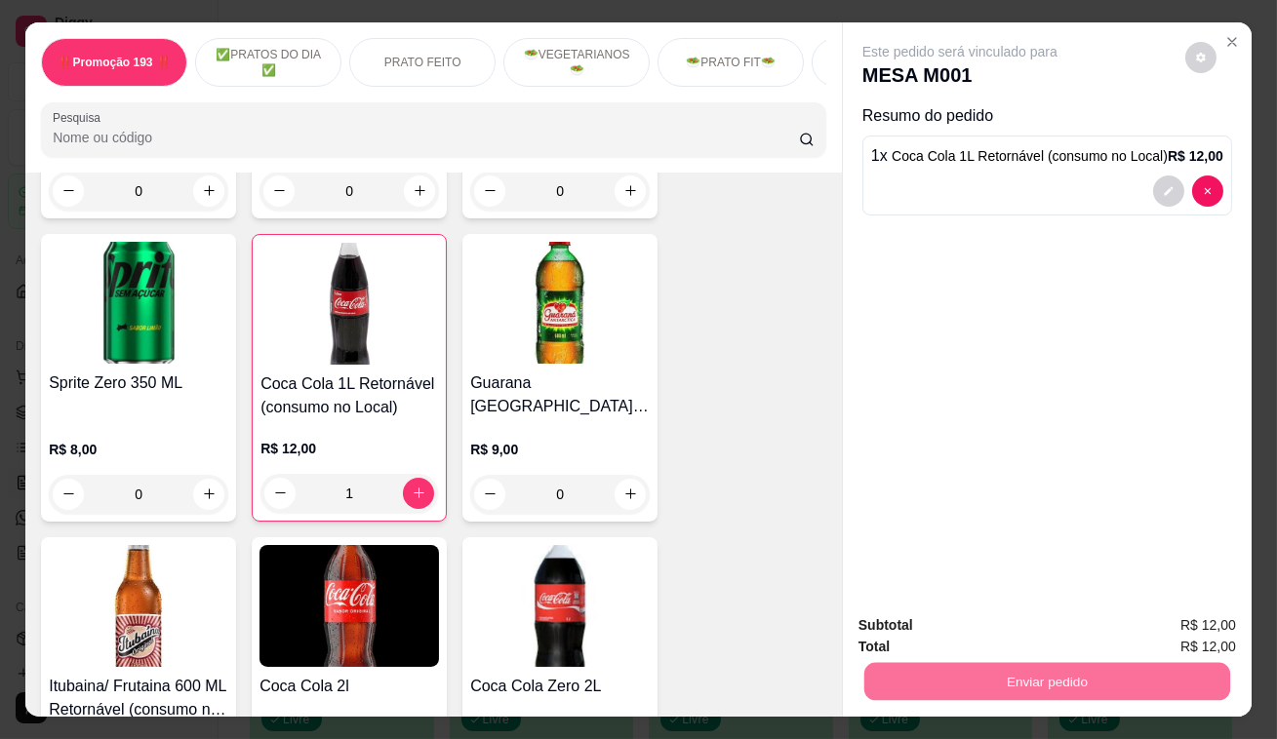
click at [1163, 617] on button "Enviar pedido" at bounding box center [1185, 628] width 110 height 37
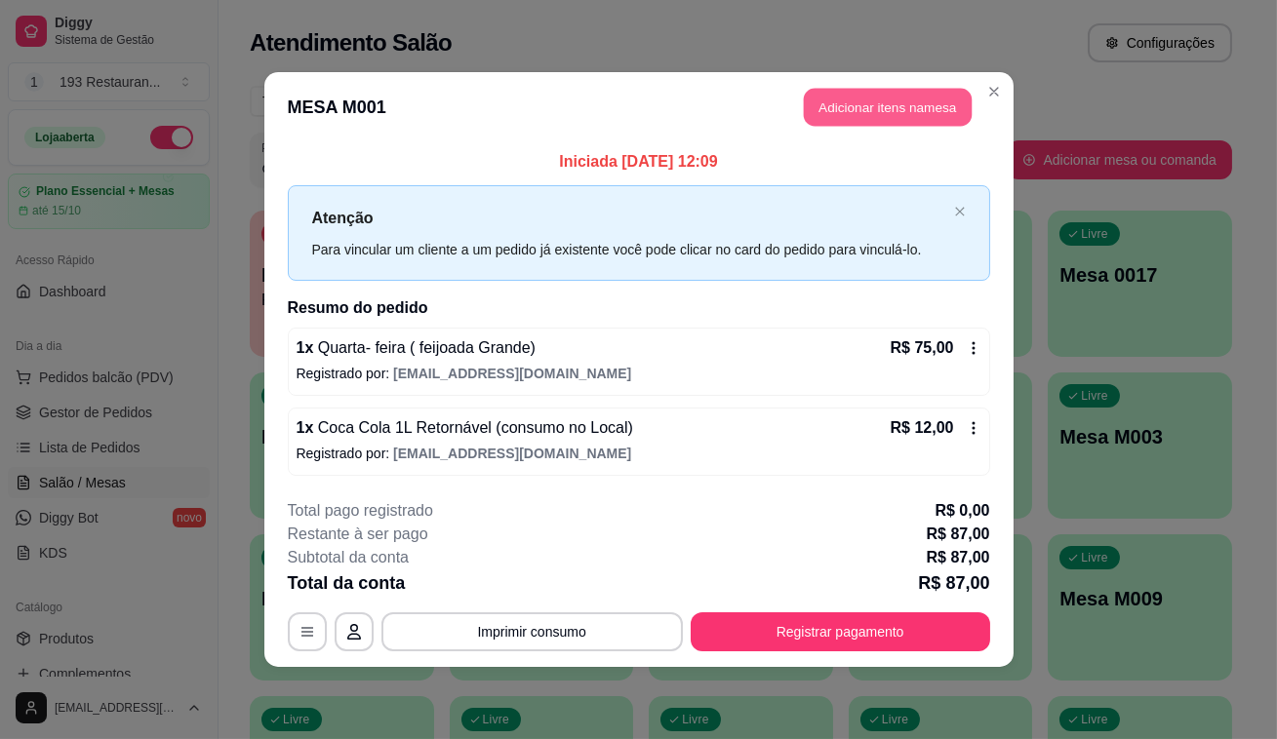
click at [855, 113] on button "Adicionar itens na mesa" at bounding box center [888, 108] width 168 height 38
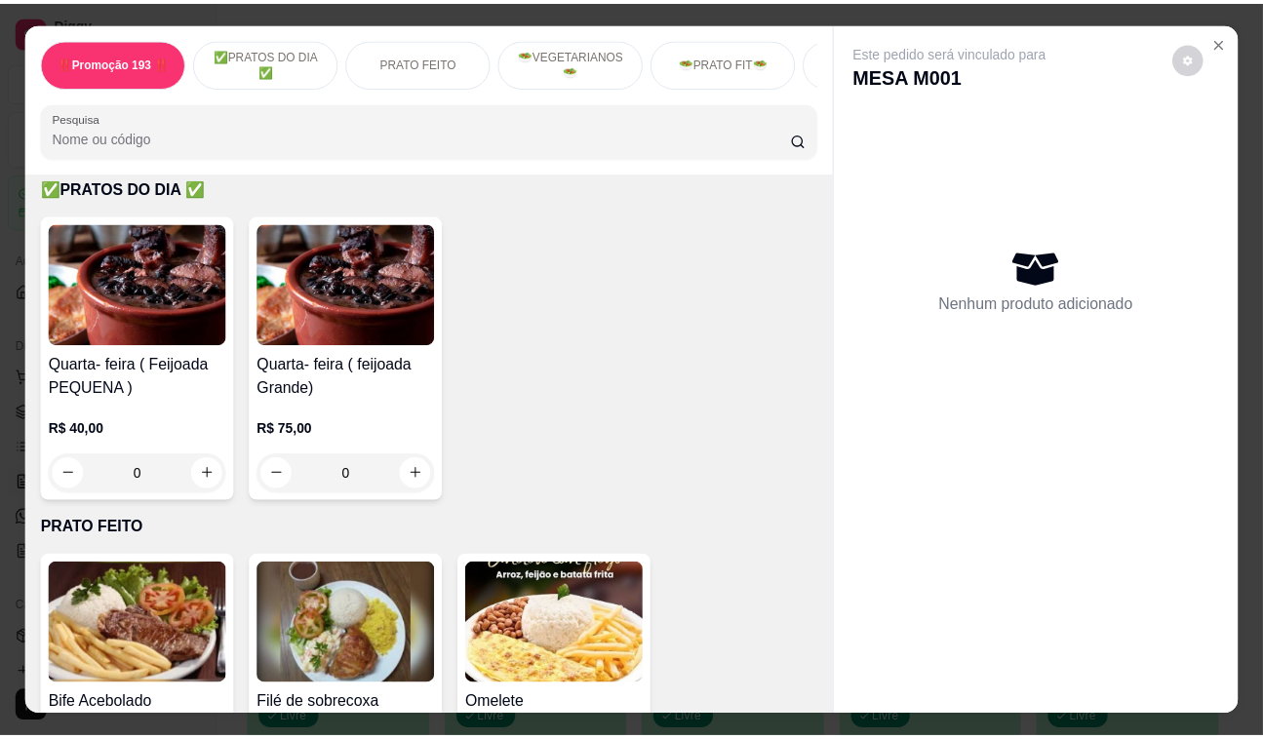
scroll to position [443, 0]
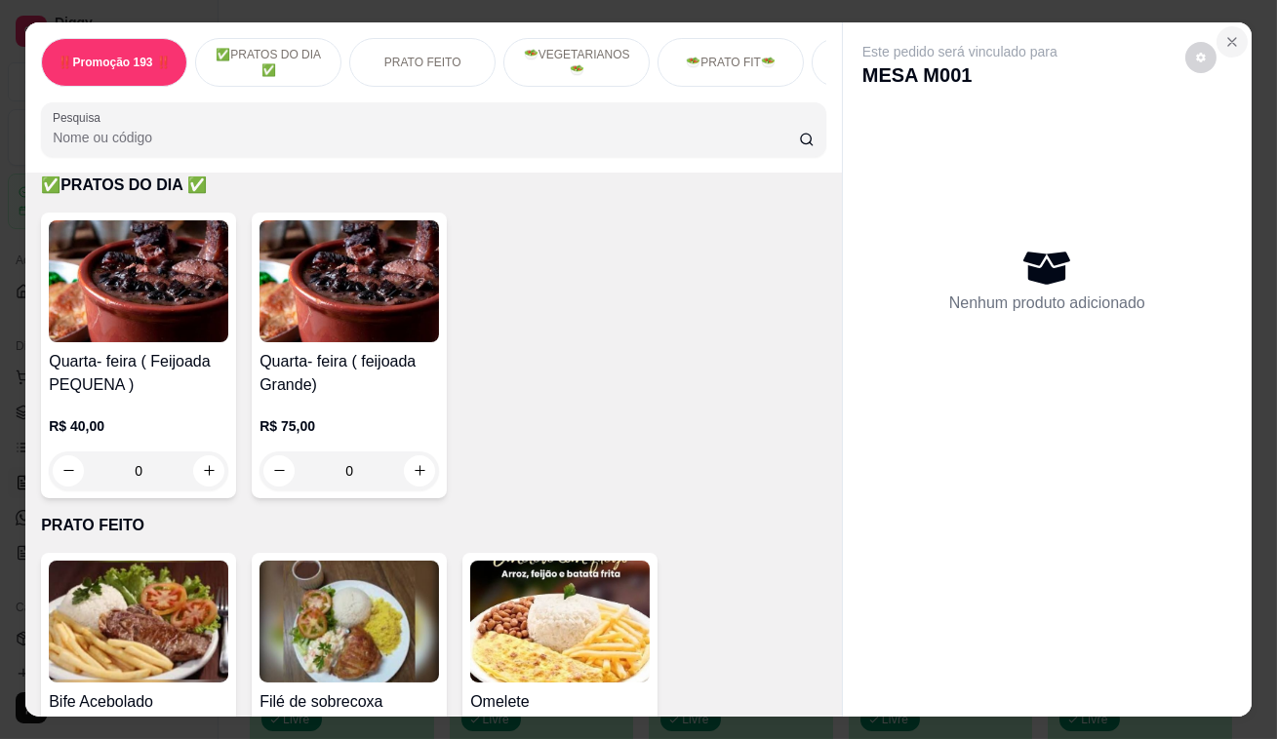
click at [1228, 38] on icon "Close" at bounding box center [1232, 42] width 8 height 8
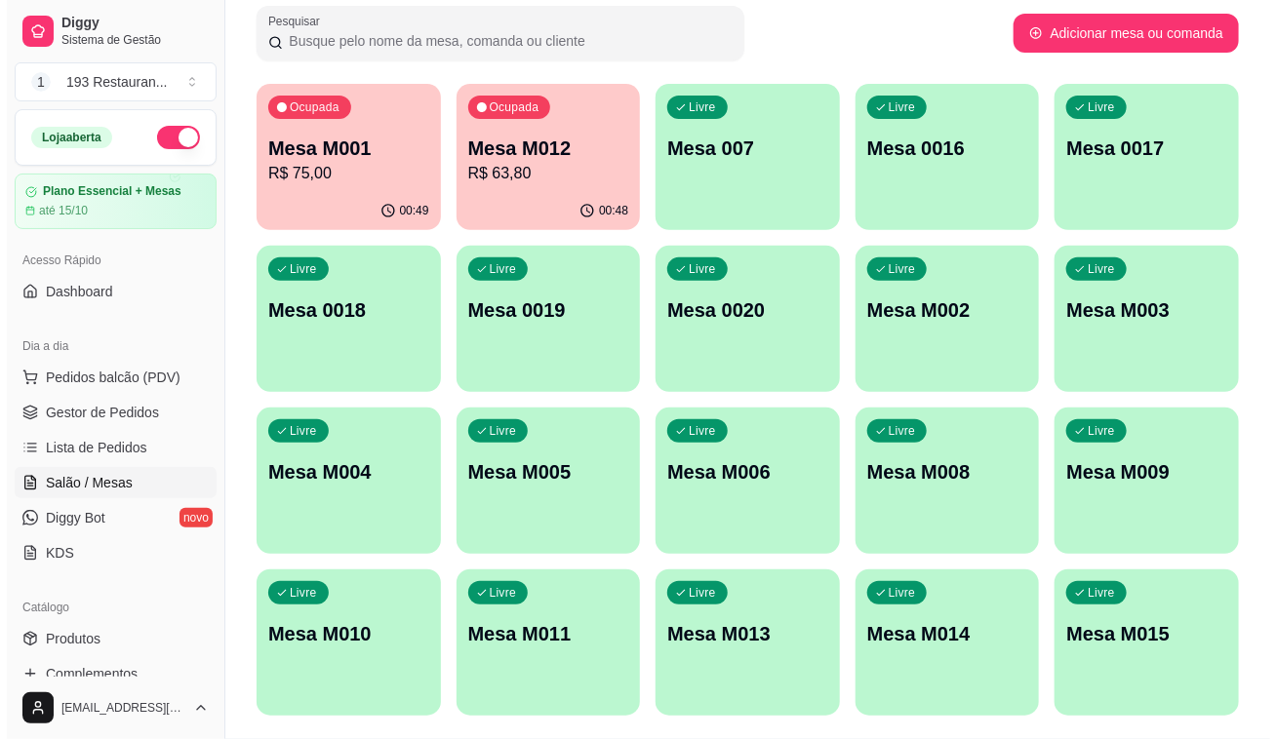
scroll to position [181, 0]
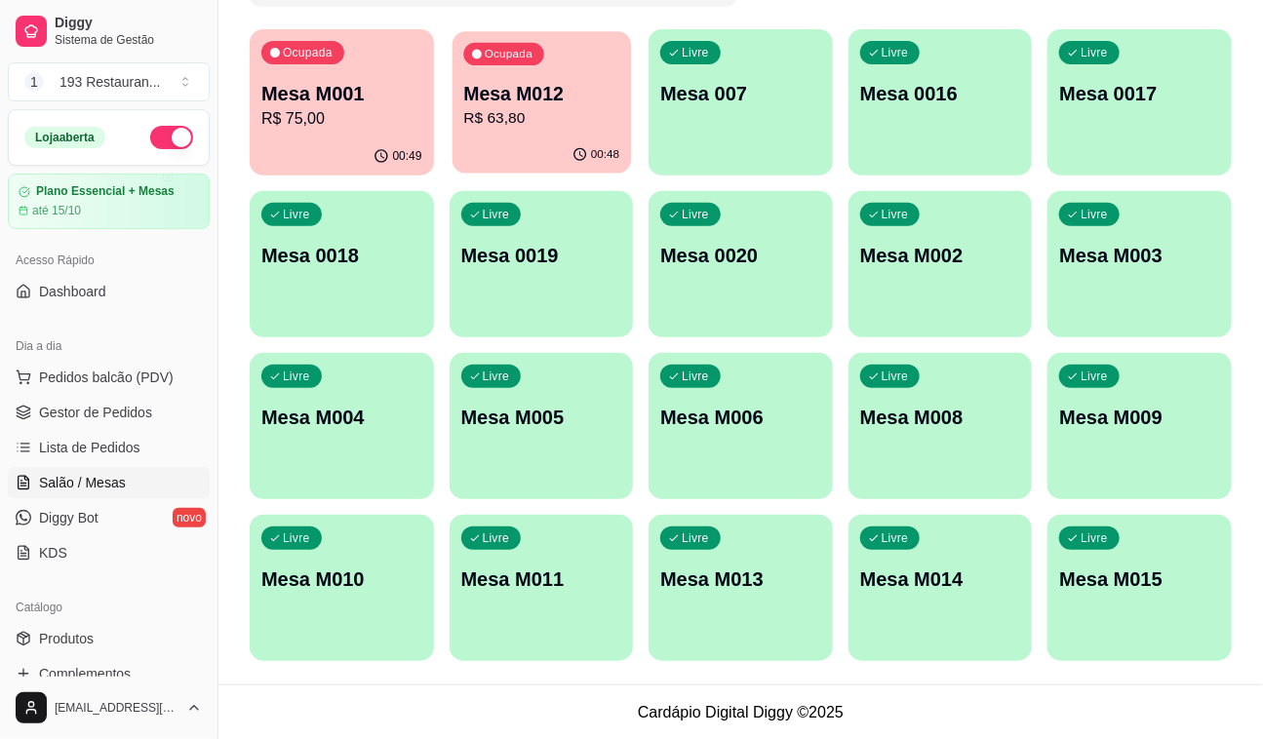
click at [498, 117] on p "R$ 63,80" at bounding box center [541, 118] width 156 height 22
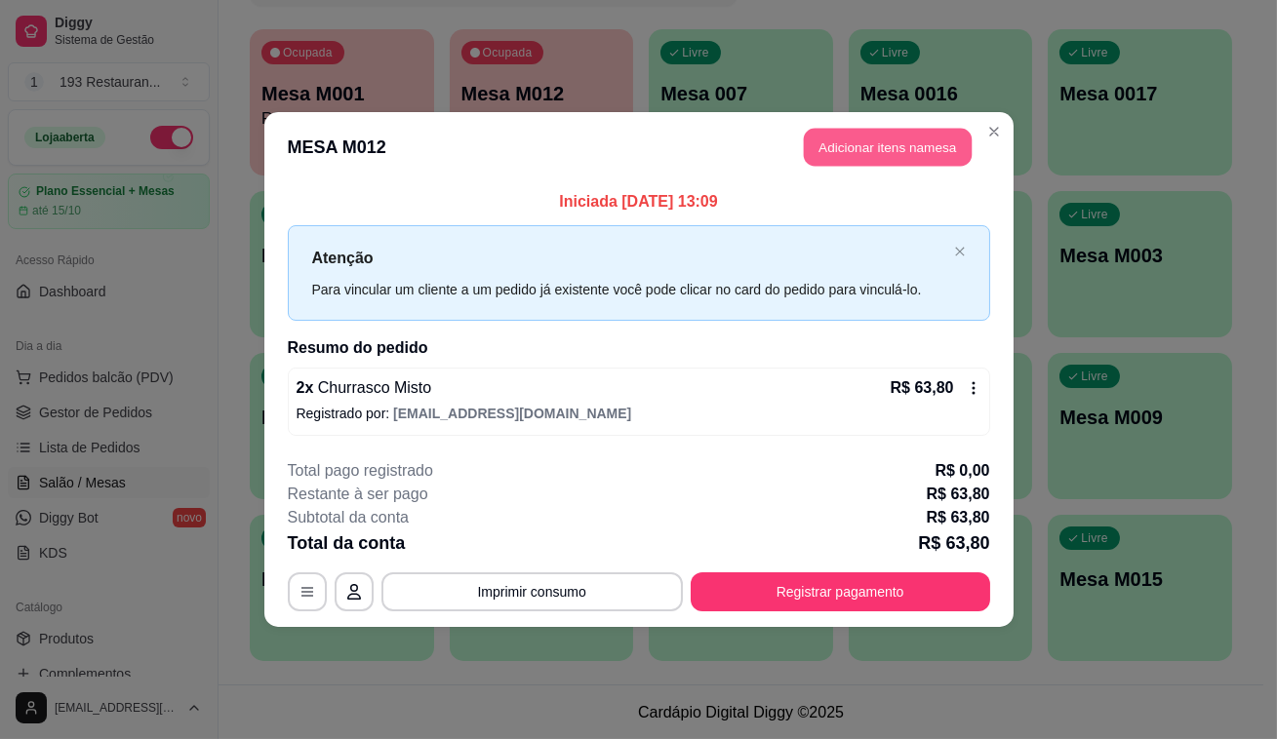
click at [856, 142] on button "Adicionar itens na mesa" at bounding box center [888, 148] width 168 height 38
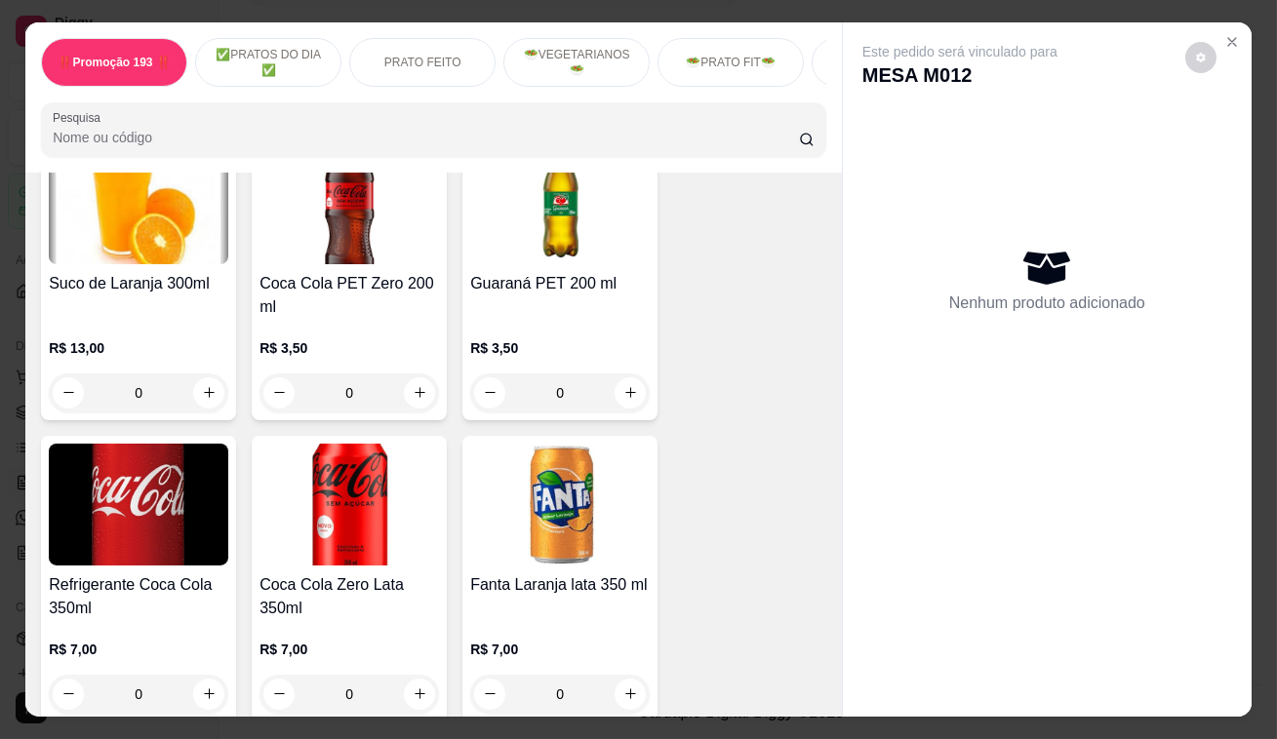
scroll to position [5852, 0]
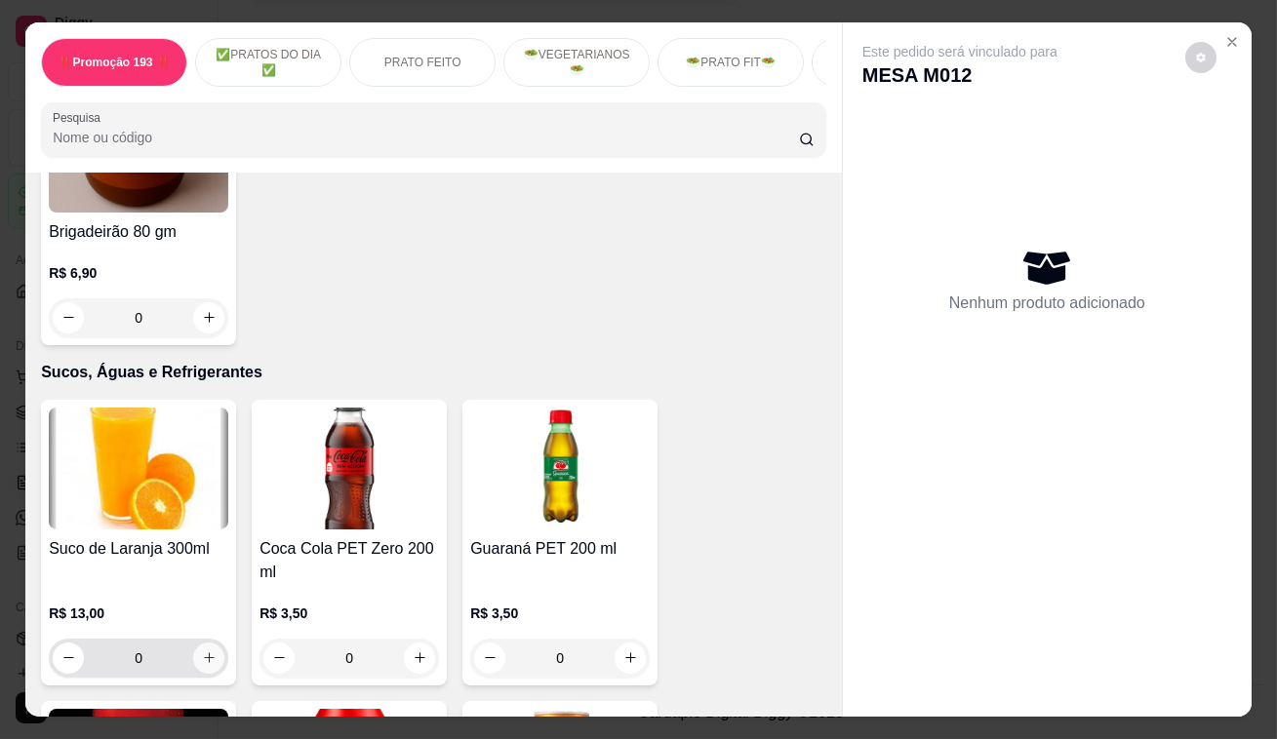
click at [200, 643] on button "increase-product-quantity" at bounding box center [208, 658] width 31 height 31
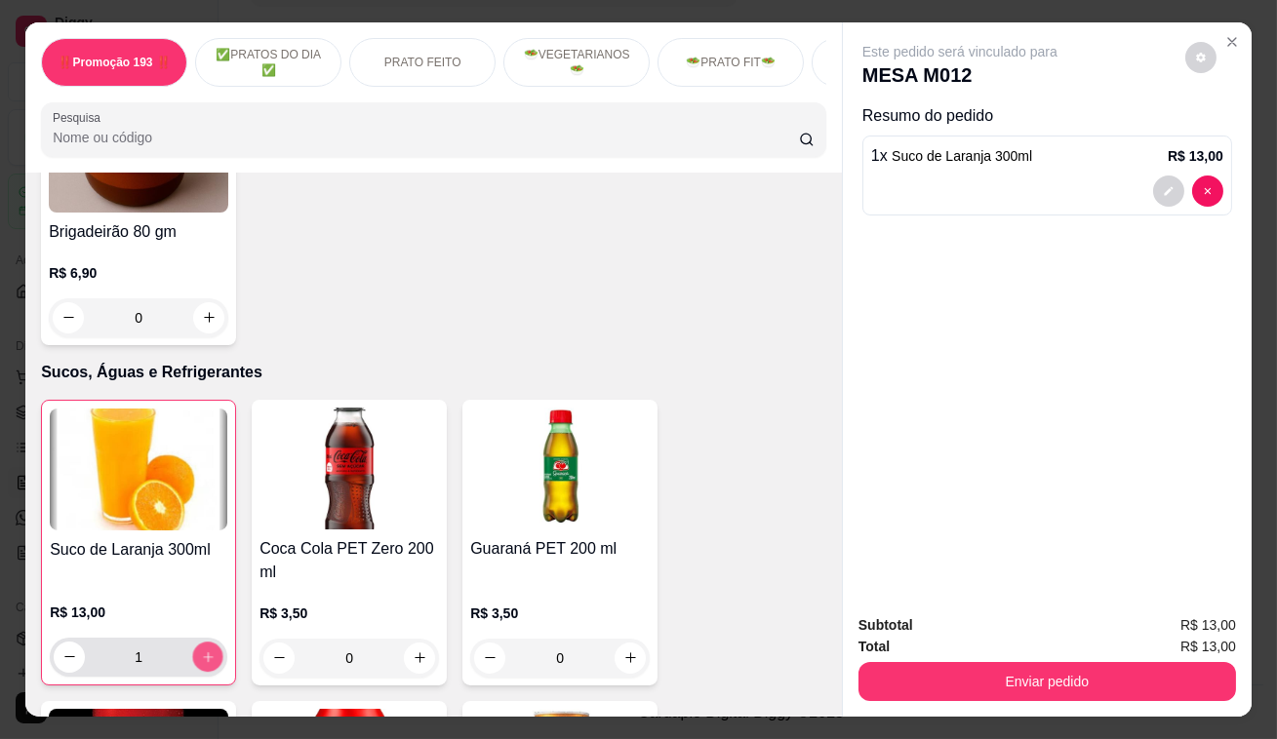
click at [200, 642] on button "increase-product-quantity" at bounding box center [208, 657] width 30 height 30
type input "2"
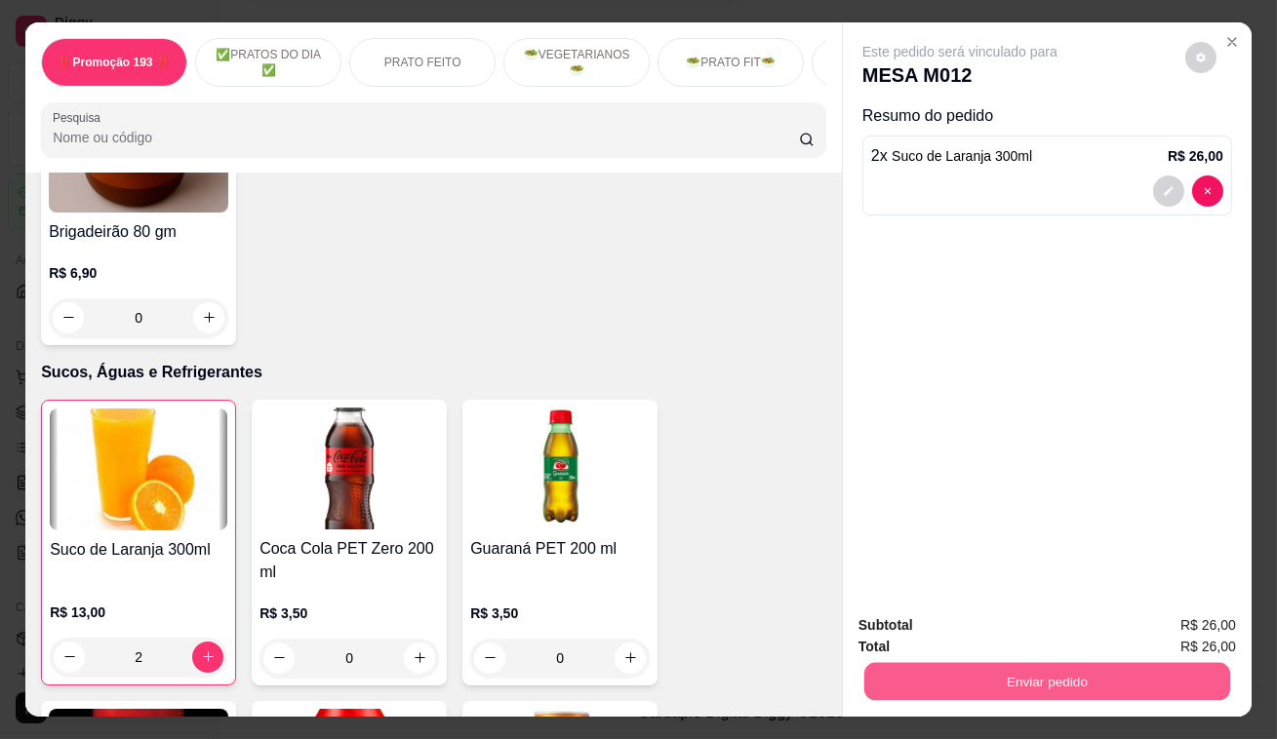
click at [889, 673] on button "Enviar pedido" at bounding box center [1047, 682] width 366 height 38
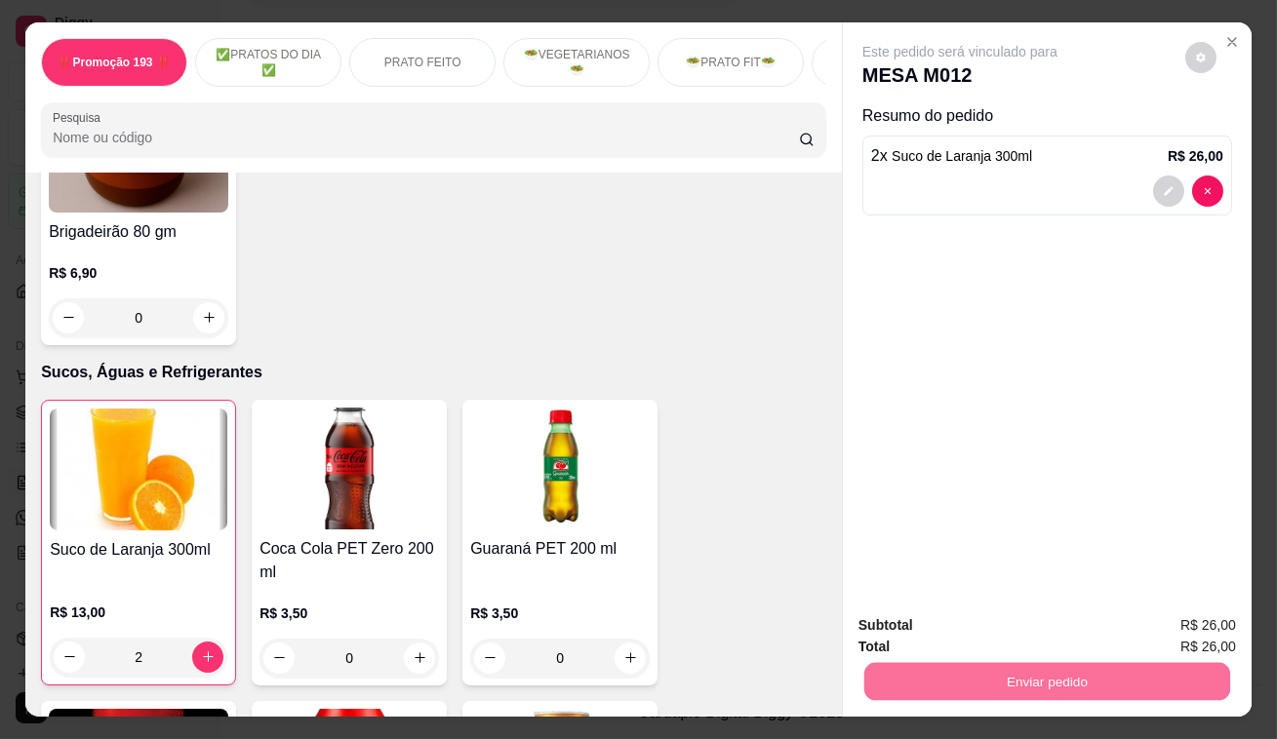
click at [1188, 615] on button "Enviar pedido" at bounding box center [1185, 628] width 107 height 36
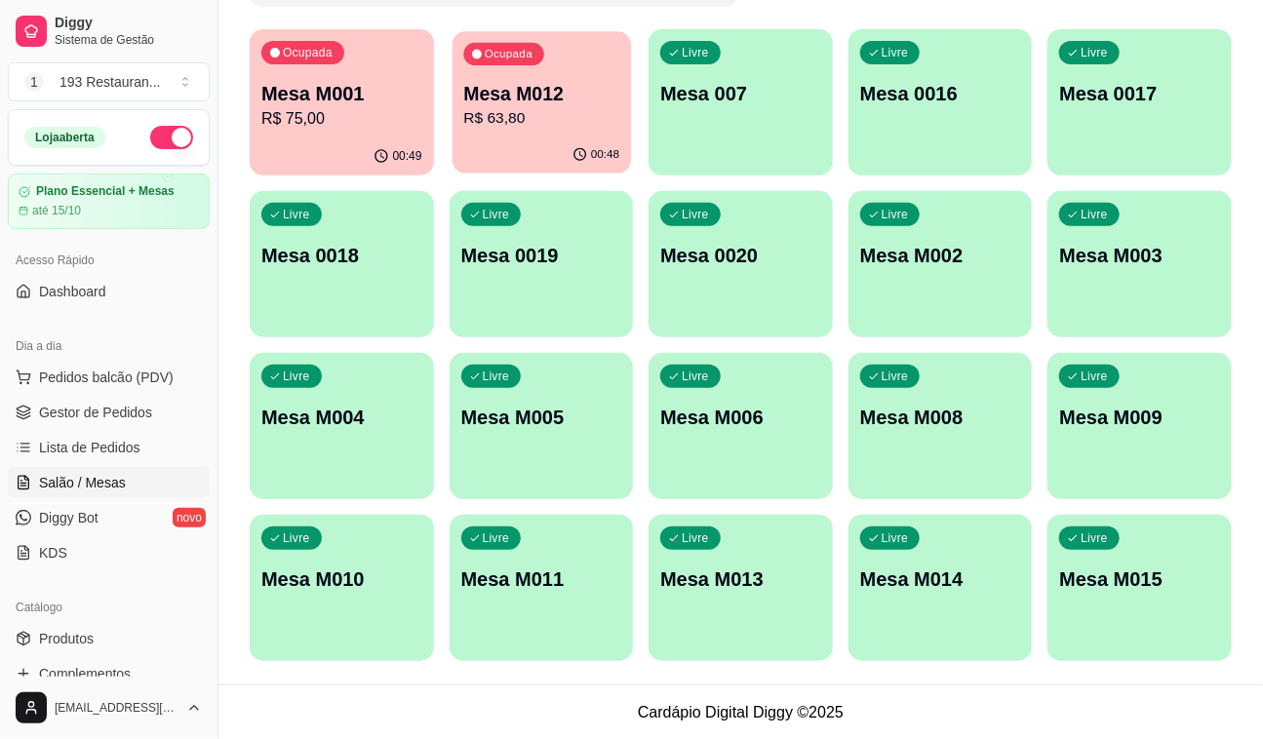
click at [583, 142] on div "00:48" at bounding box center [541, 155] width 178 height 37
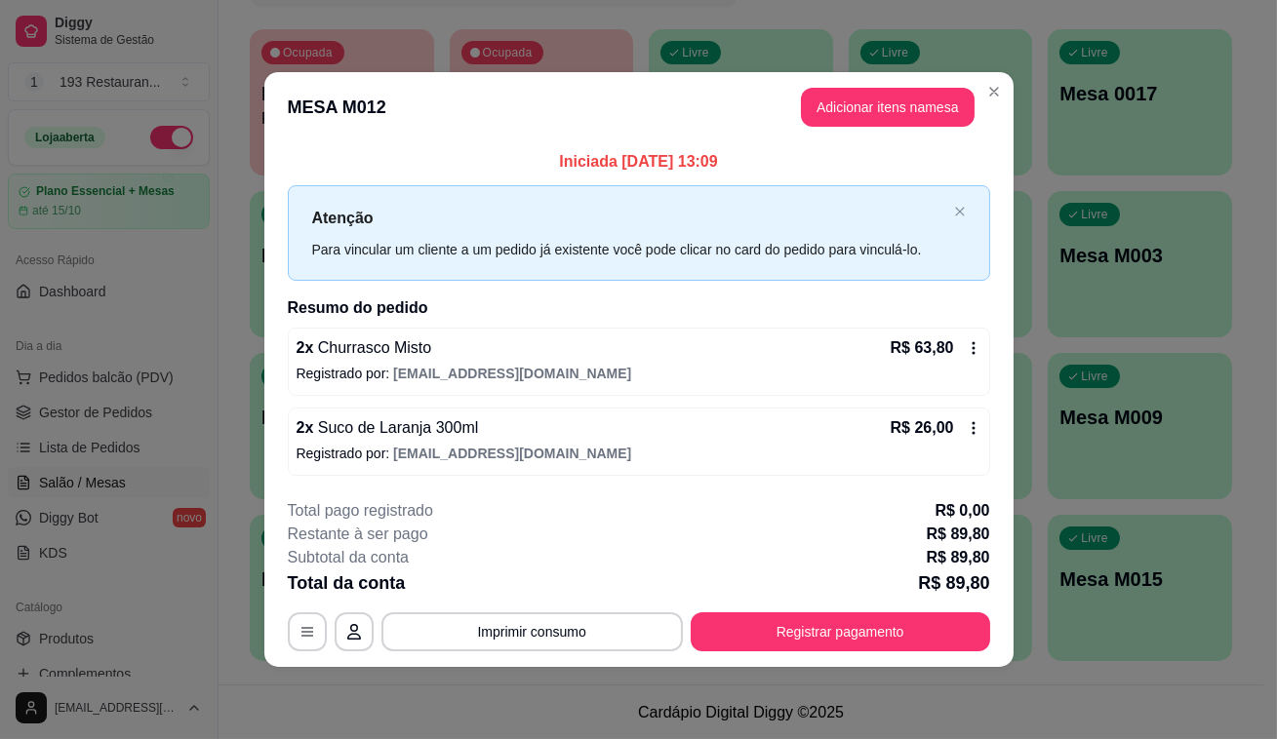
click at [585, 142] on div "Iniciada 24/09/2025 às 13:09 Atenção Para vincular um cliente a um pedido já ex…" at bounding box center [638, 312] width 749 height 340
click at [715, 608] on div "**********" at bounding box center [639, 575] width 702 height 152
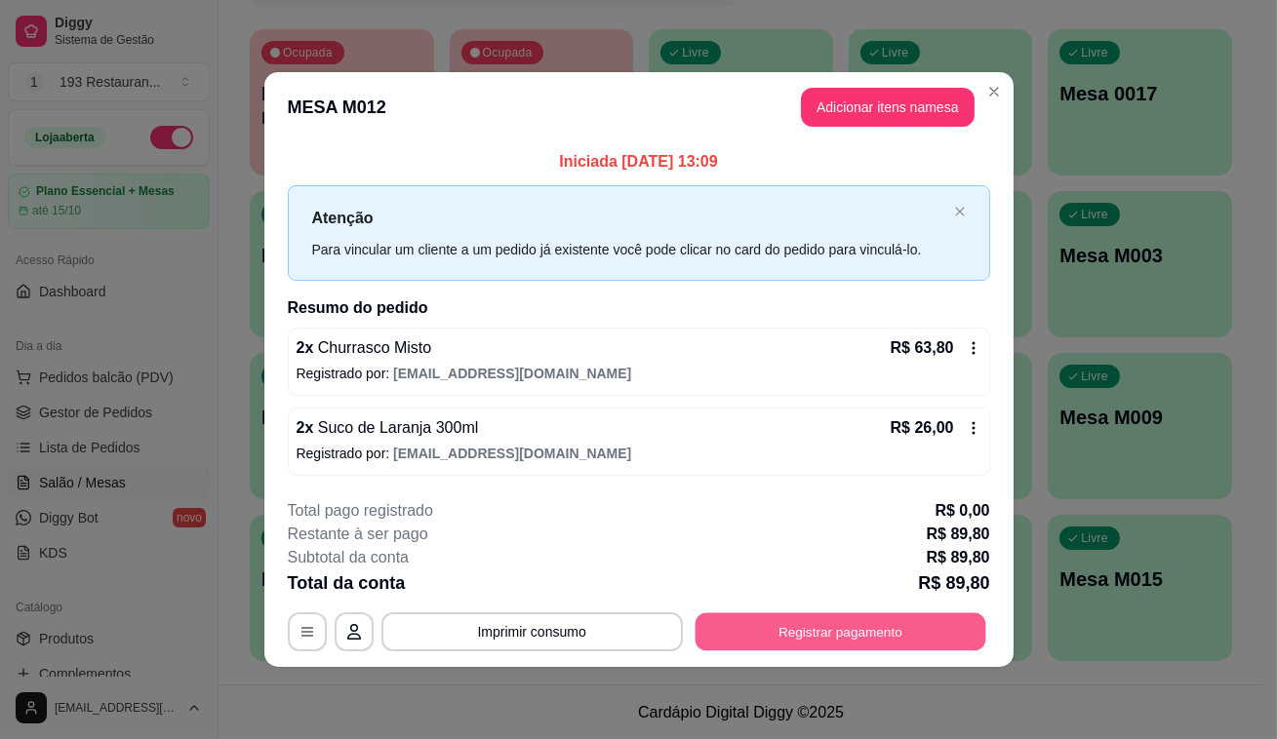
click at [718, 615] on button "Registrar pagamento" at bounding box center [839, 632] width 291 height 38
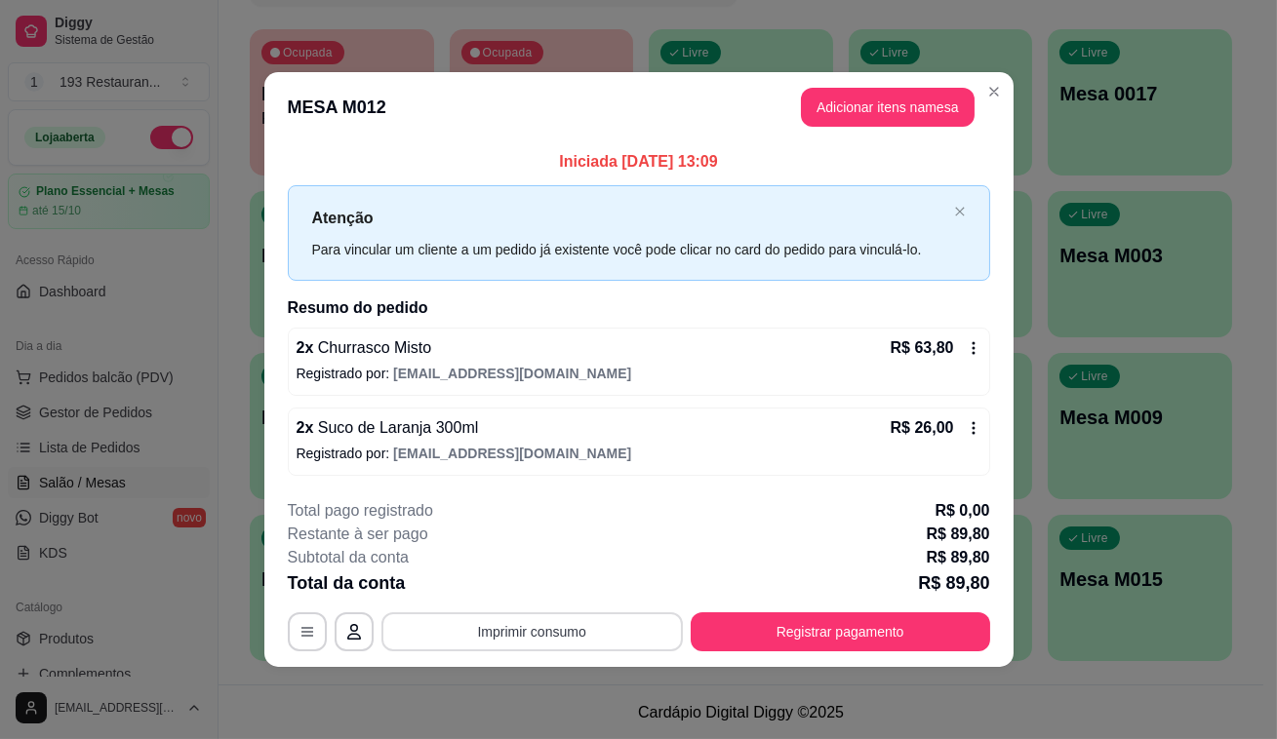
click at [600, 631] on button "Imprimir consumo" at bounding box center [531, 632] width 301 height 39
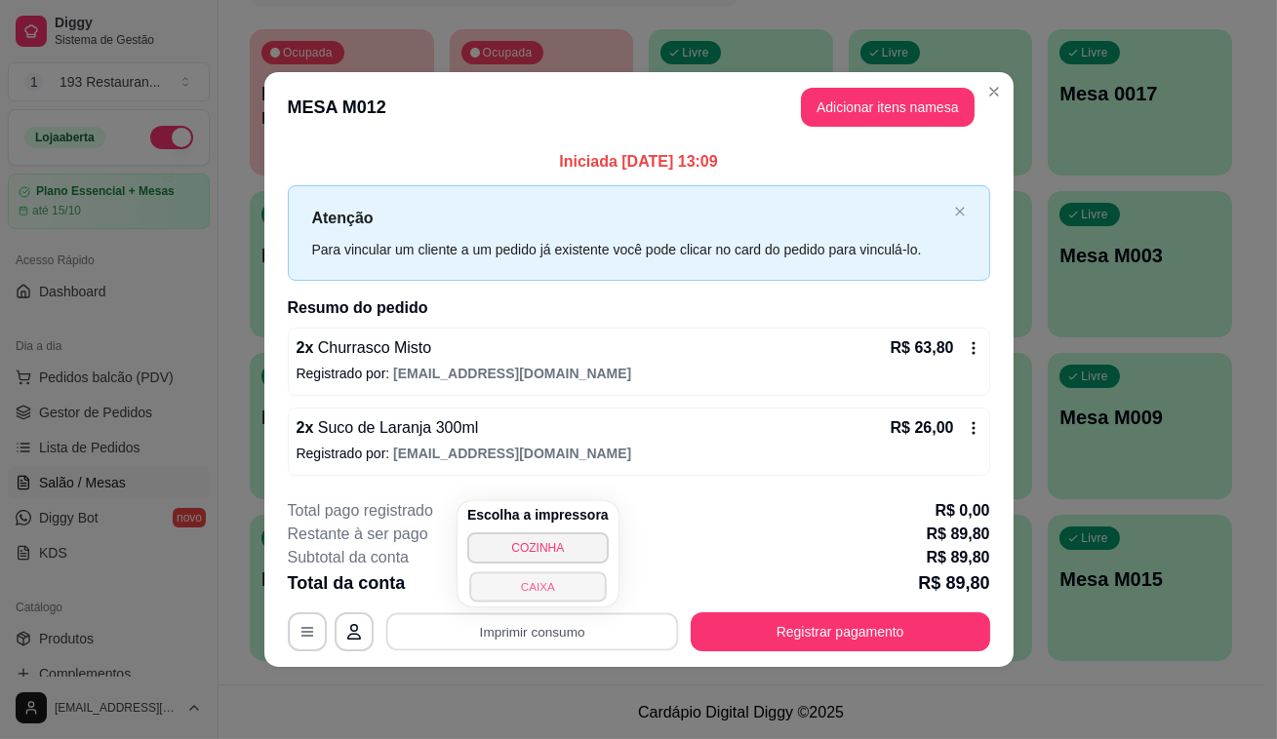
click at [575, 586] on button "CAIXA" at bounding box center [537, 587] width 137 height 30
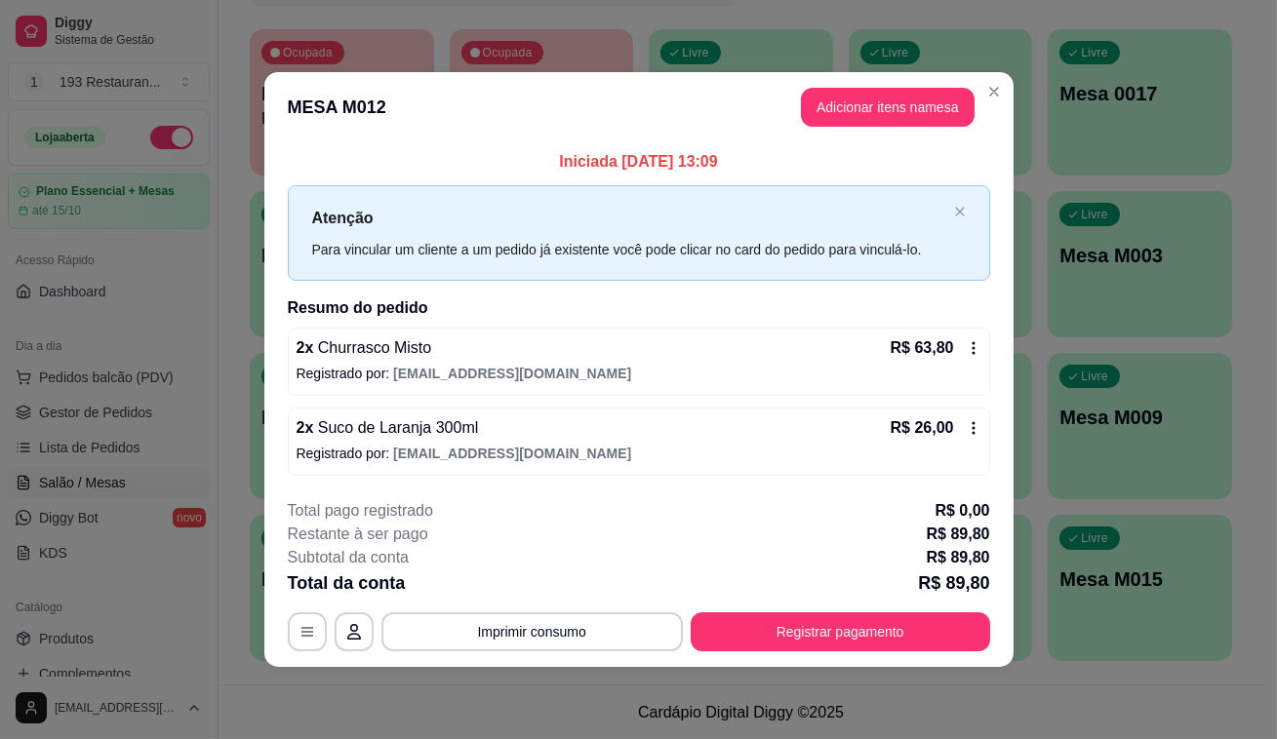
click at [984, 325] on div "Iniciada 24/09/2025 às 13:09 Atenção Para vincular um cliente a um pedido já ex…" at bounding box center [639, 312] width 702 height 325
drag, startPoint x: 1000, startPoint y: 331, endPoint x: 527, endPoint y: 575, distance: 532.7
click at [527, 575] on div "Total da conta R$ 89,80" at bounding box center [639, 583] width 702 height 27
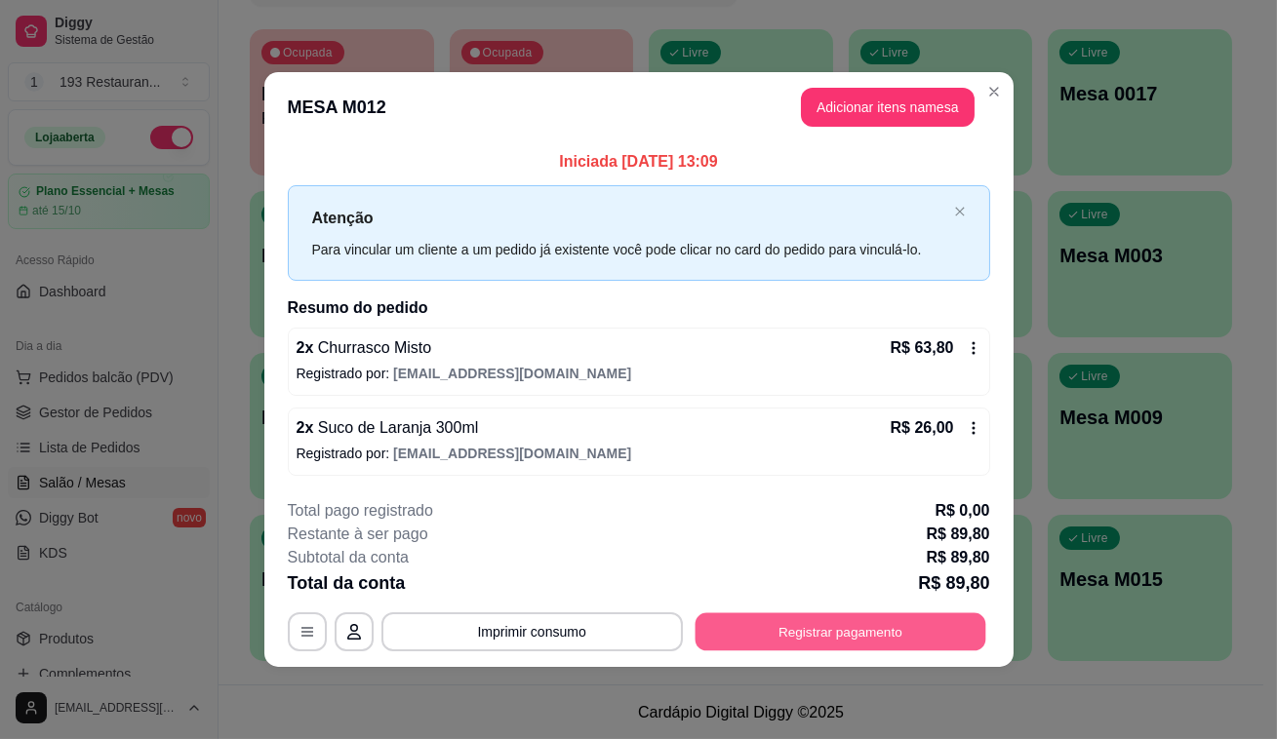
click at [904, 624] on button "Registrar pagamento" at bounding box center [839, 632] width 291 height 38
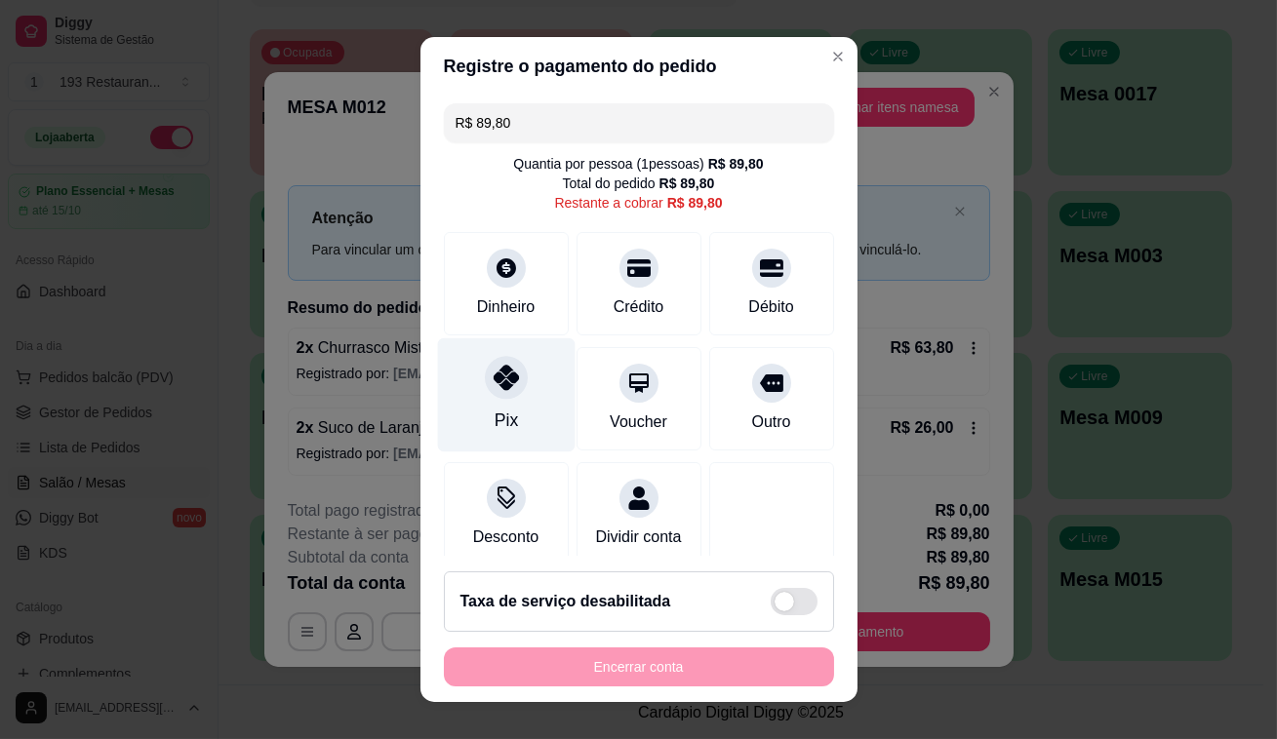
click at [504, 369] on icon at bounding box center [505, 377] width 25 height 25
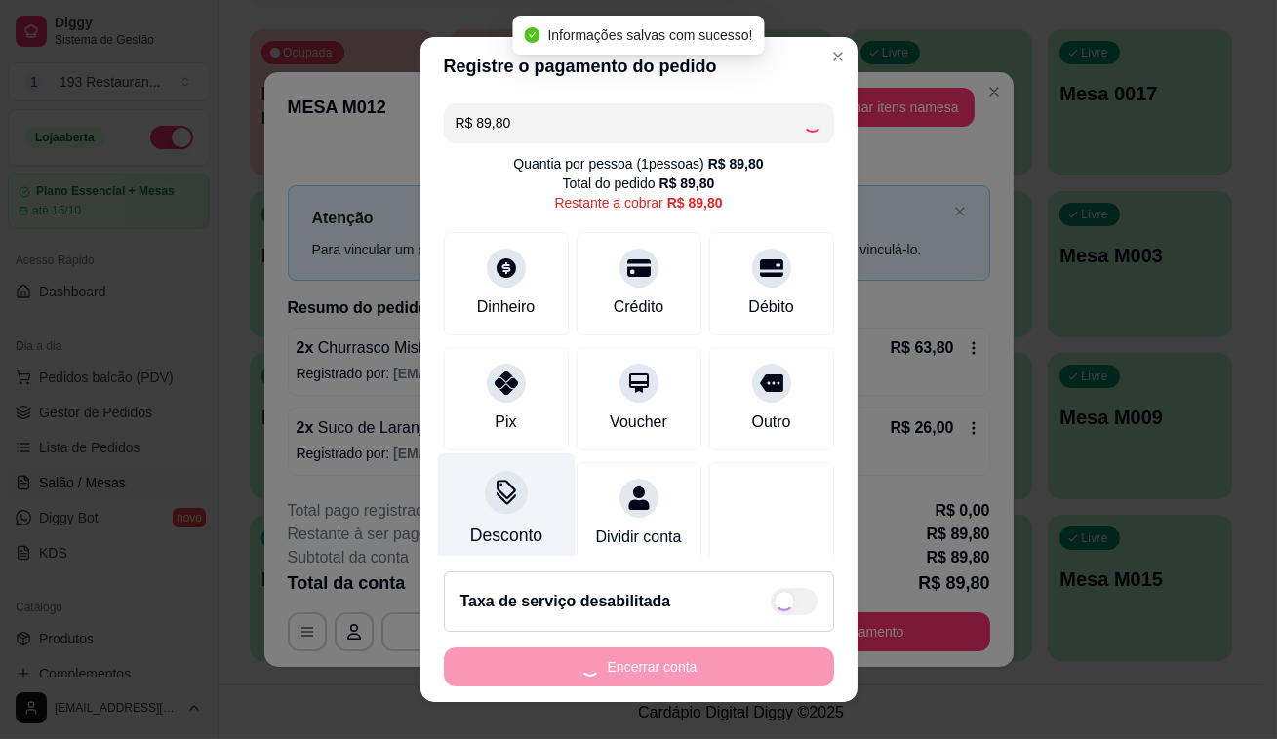
type input "R$ 0,00"
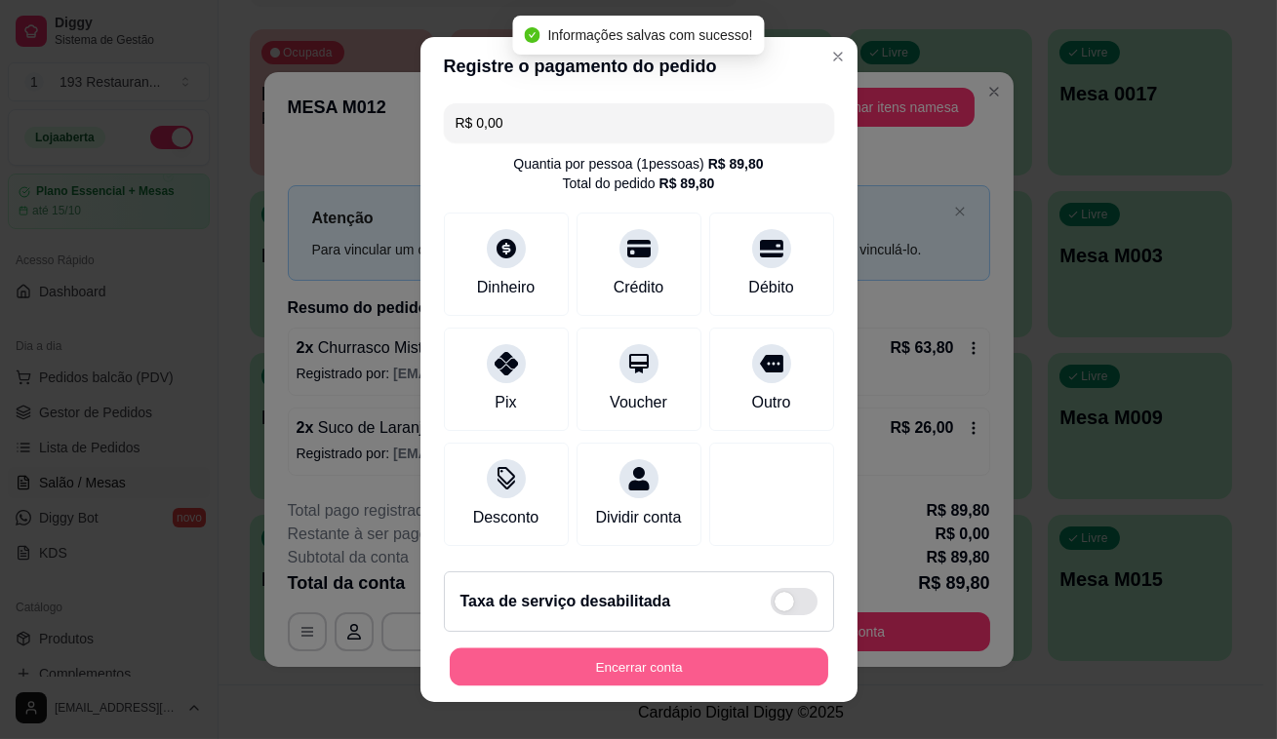
click at [590, 654] on button "Encerrar conta" at bounding box center [639, 668] width 378 height 38
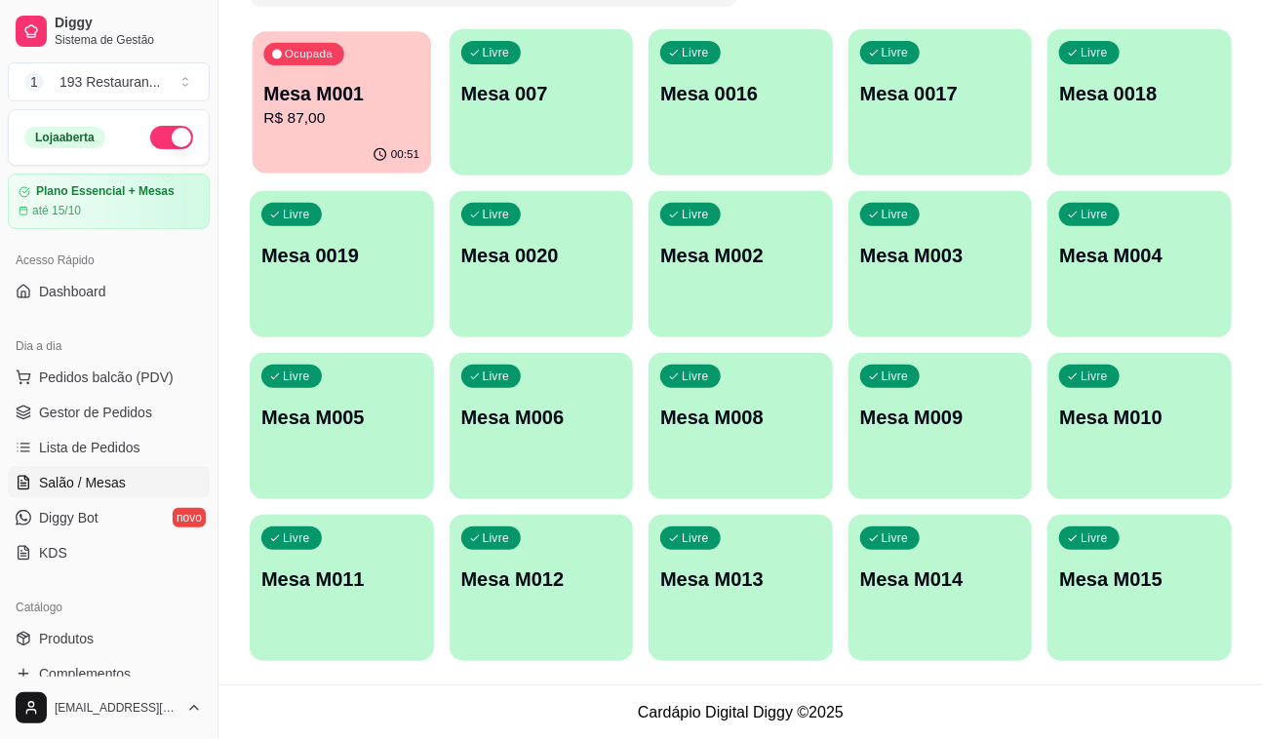
click at [264, 125] on p "R$ 87,00" at bounding box center [341, 118] width 156 height 22
click at [242, 158] on div "Todos Mesas Comandas Pesquisar Adicionar mesa ou comanda Ocupada Mesa M001 R$ 8…" at bounding box center [740, 289] width 1045 height 792
click at [374, 140] on div "00:51" at bounding box center [342, 155] width 178 height 37
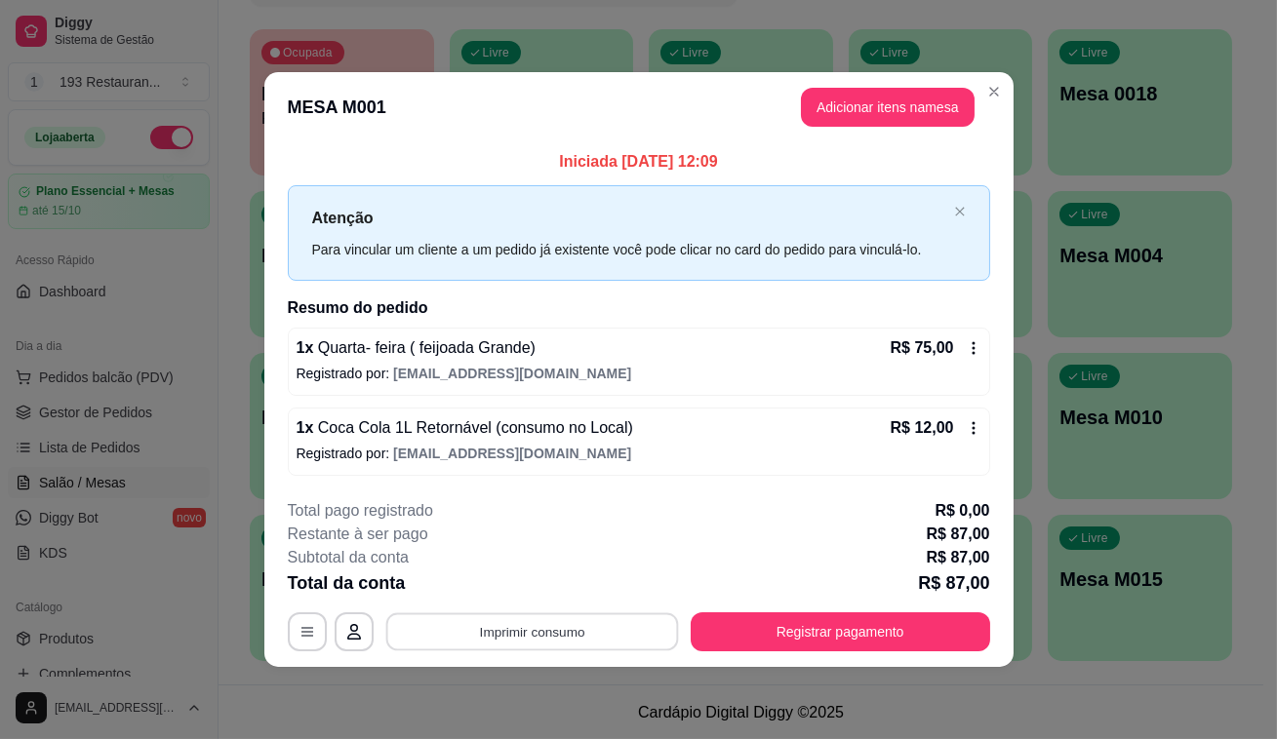
click at [575, 619] on button "Imprimir consumo" at bounding box center [531, 632] width 293 height 38
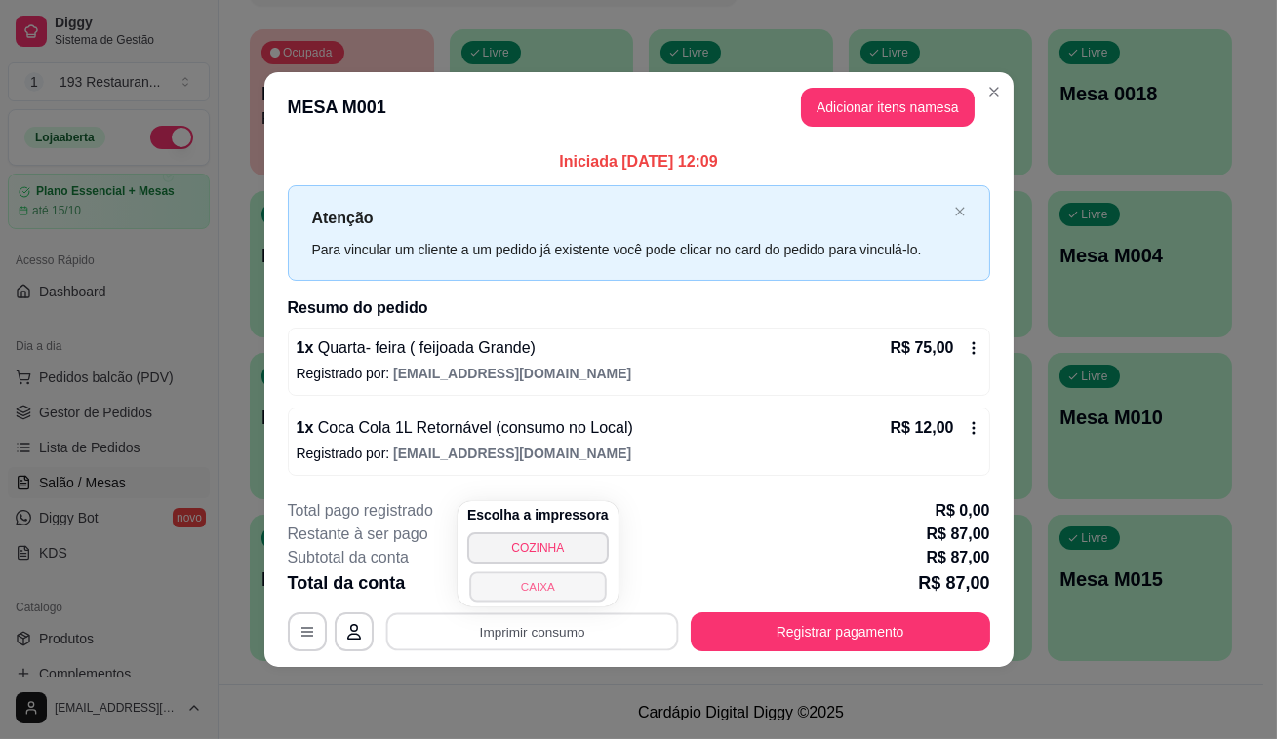
click at [569, 585] on button "CAIXA" at bounding box center [537, 587] width 137 height 30
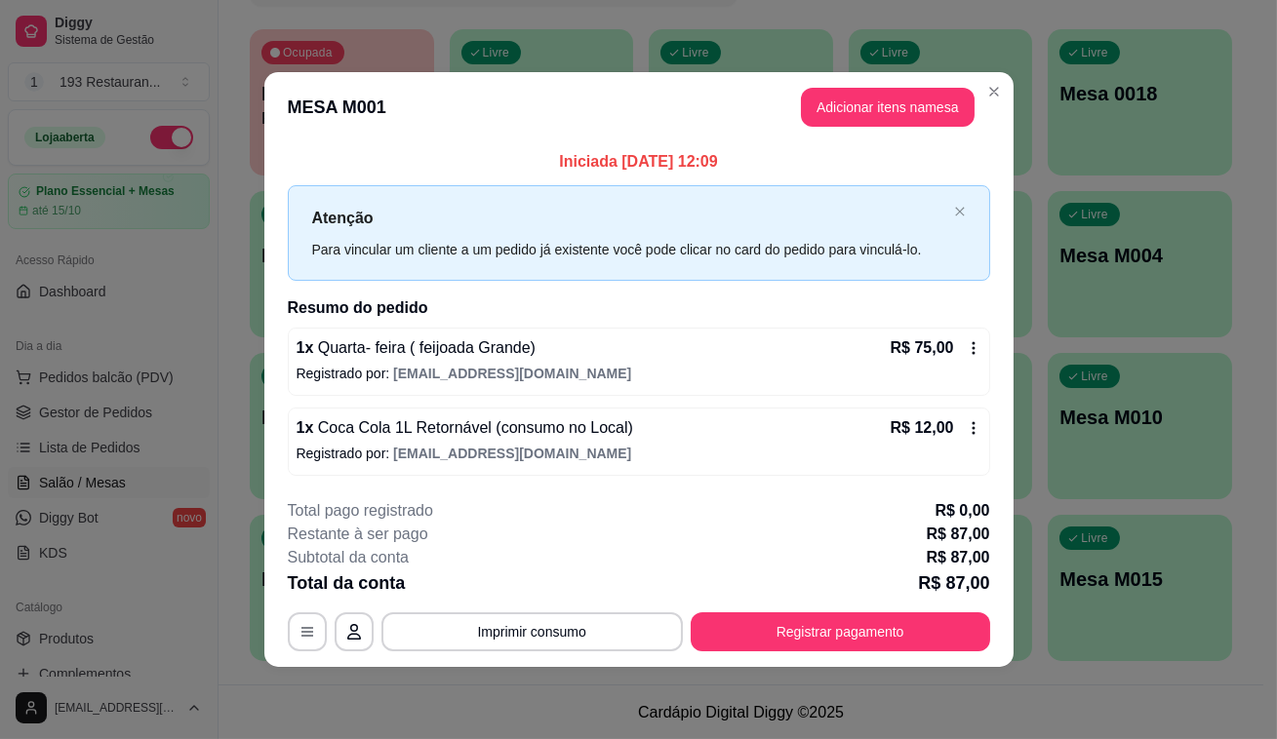
drag, startPoint x: 569, startPoint y: 585, endPoint x: 1276, endPoint y: 588, distance: 707.2
click at [969, 585] on div "Total da conta R$ 87,00" at bounding box center [639, 583] width 702 height 27
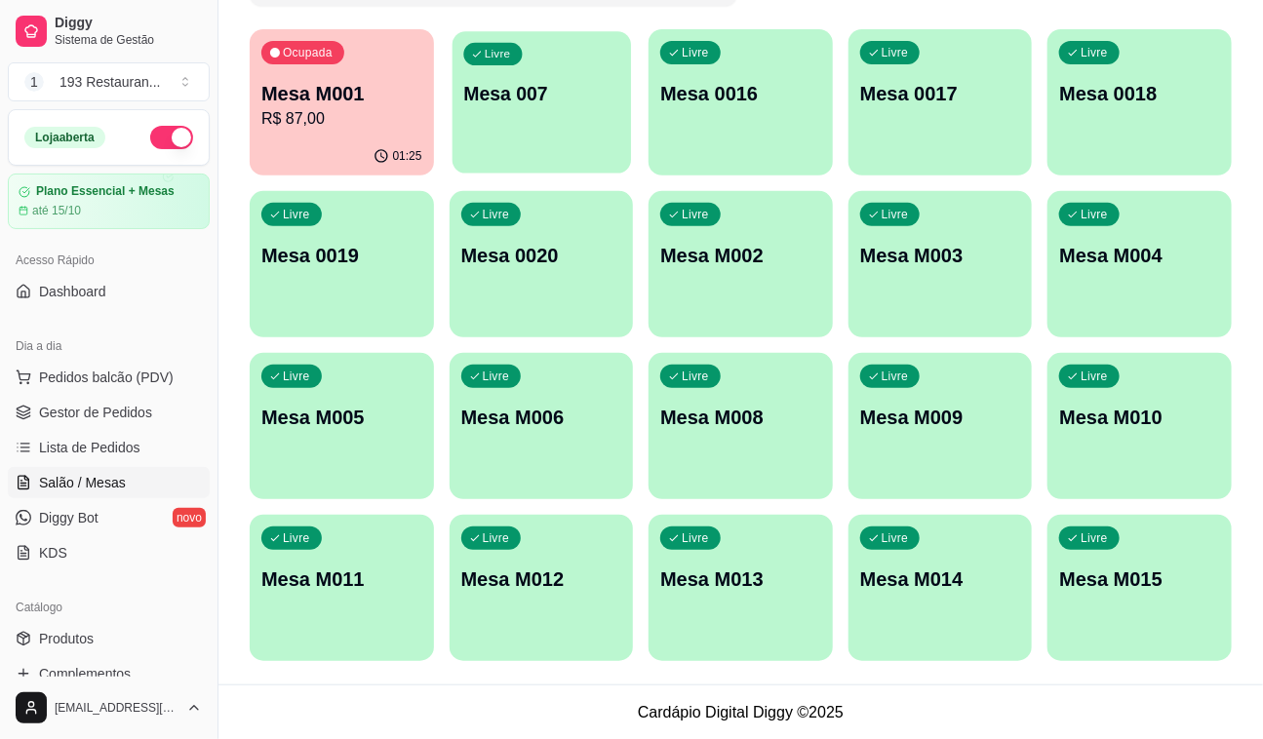
click at [536, 104] on p "Mesa 007" at bounding box center [541, 94] width 156 height 26
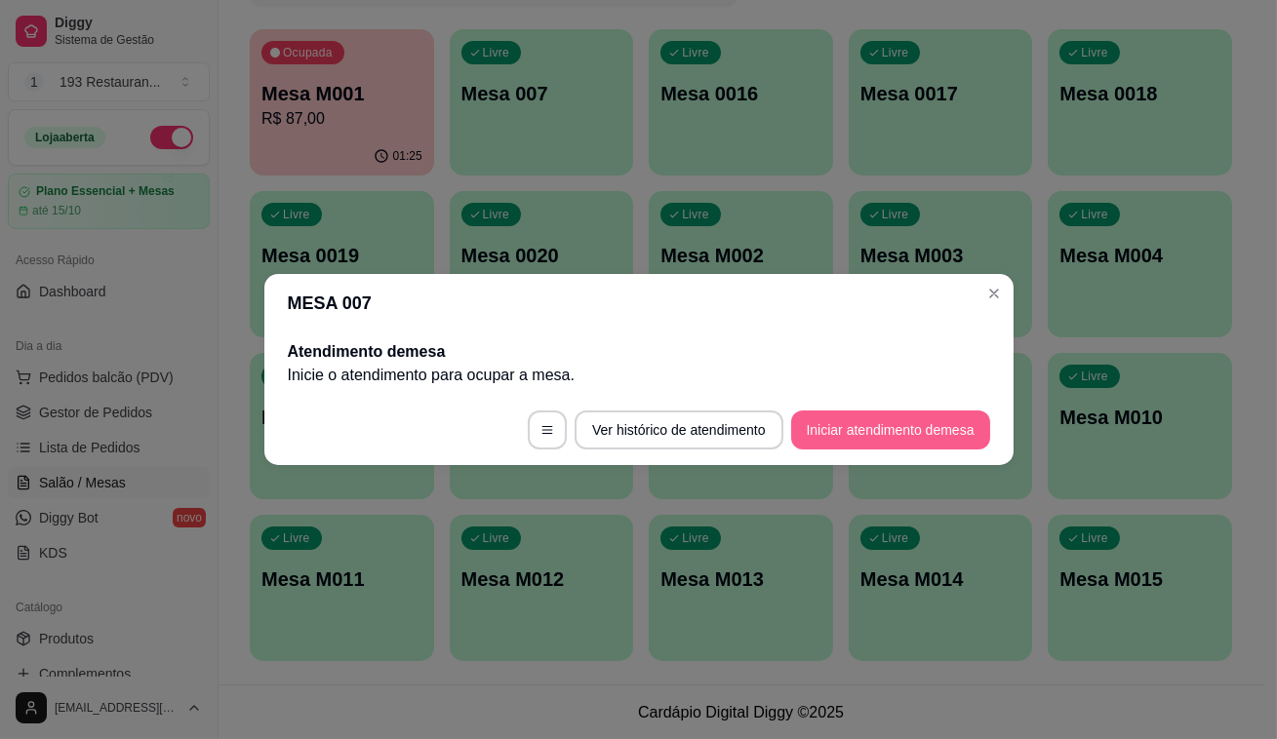
click at [931, 438] on button "Iniciar atendimento de mesa" at bounding box center [890, 430] width 199 height 39
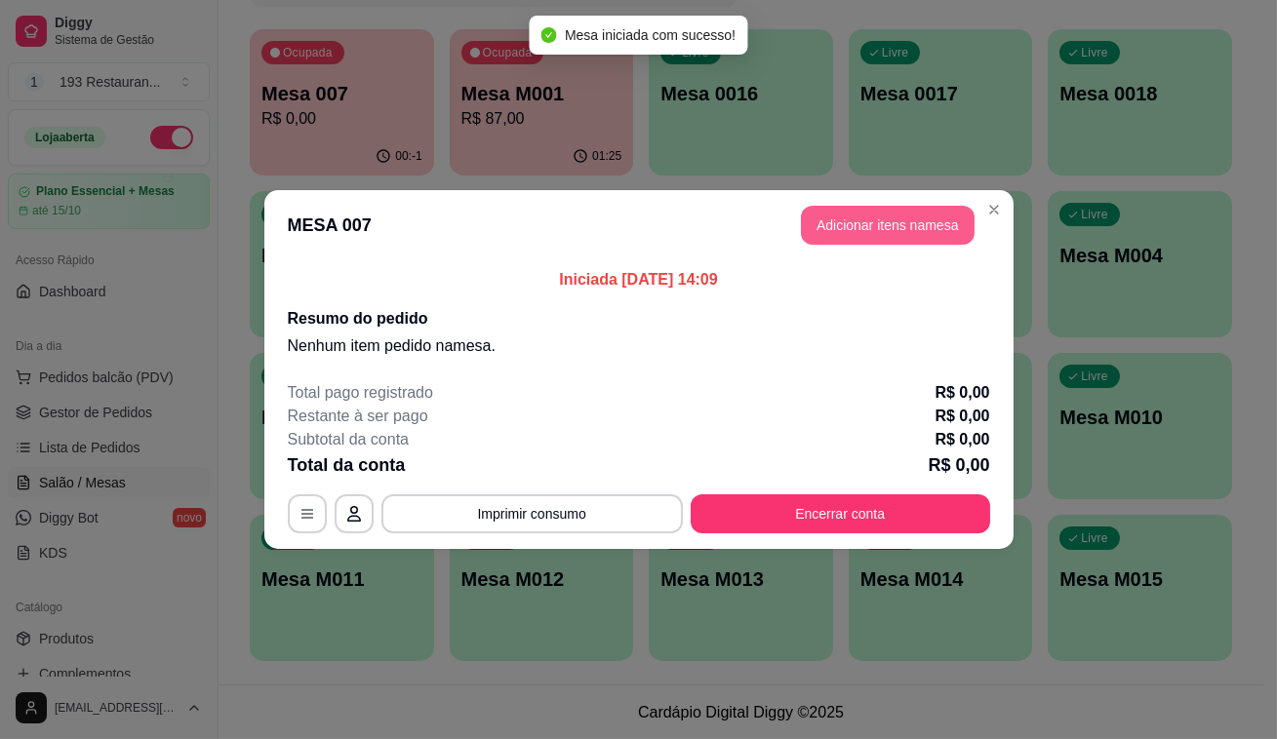
click at [860, 221] on button "Adicionar itens na mesa" at bounding box center [888, 225] width 174 height 39
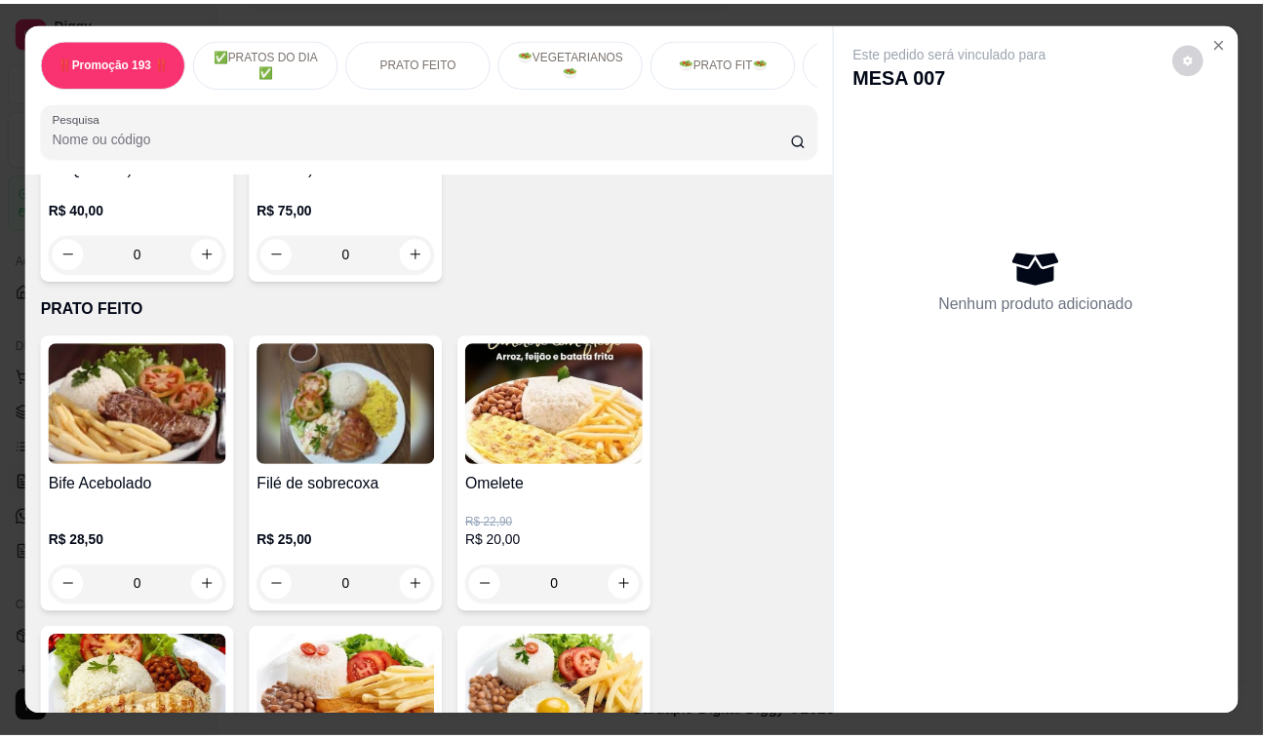
scroll to position [798, 0]
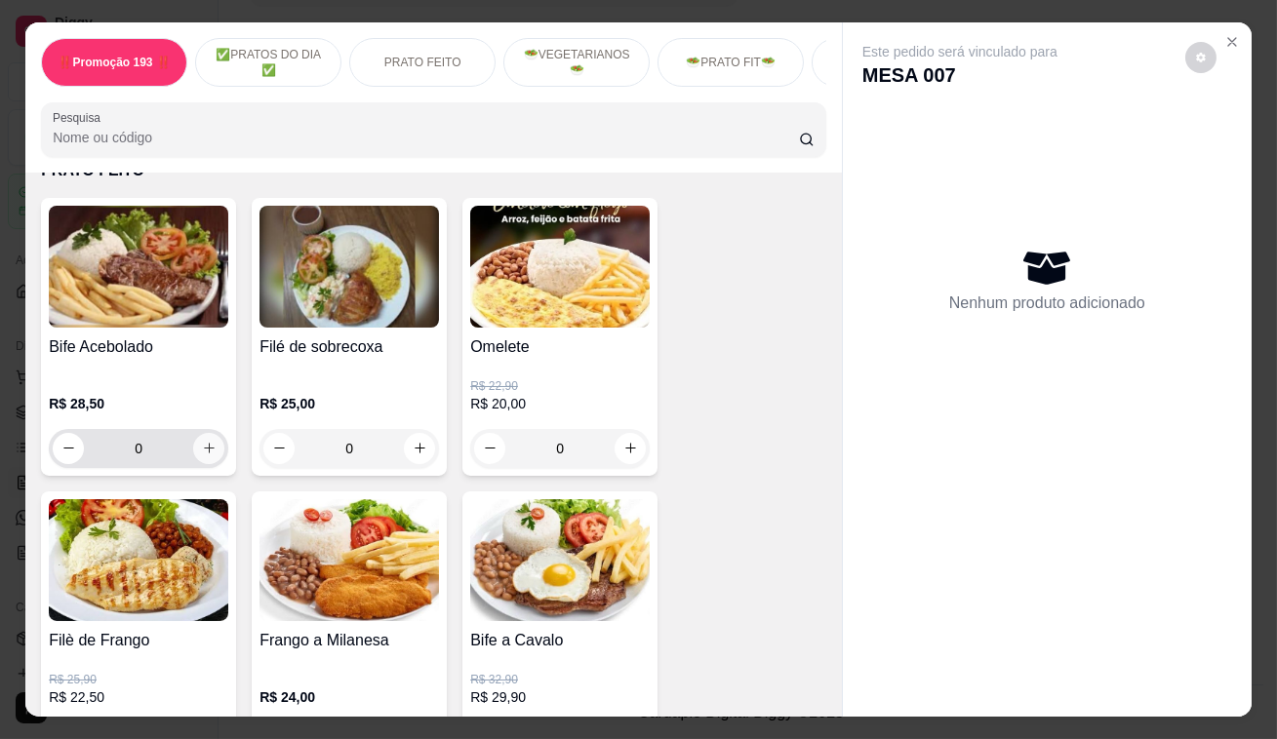
click at [205, 456] on icon "increase-product-quantity" at bounding box center [209, 448] width 15 height 15
type input "1"
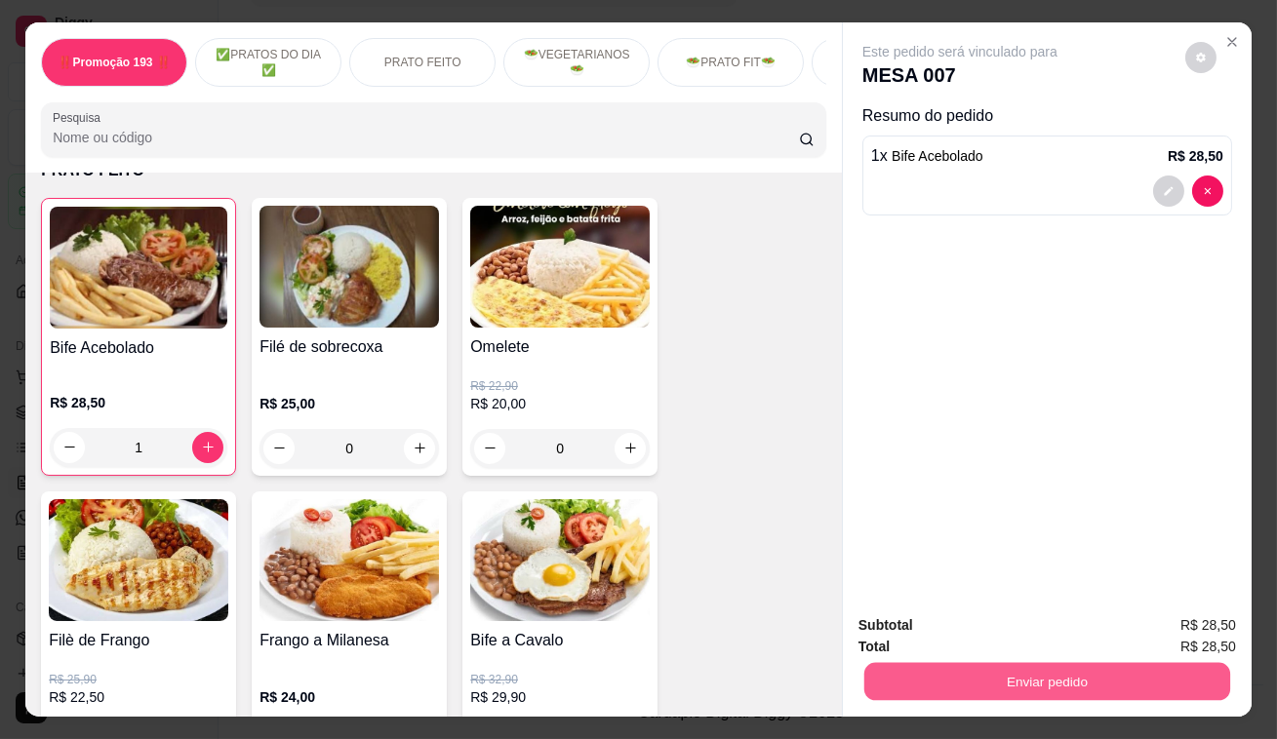
click at [1147, 683] on button "Enviar pedido" at bounding box center [1047, 682] width 366 height 38
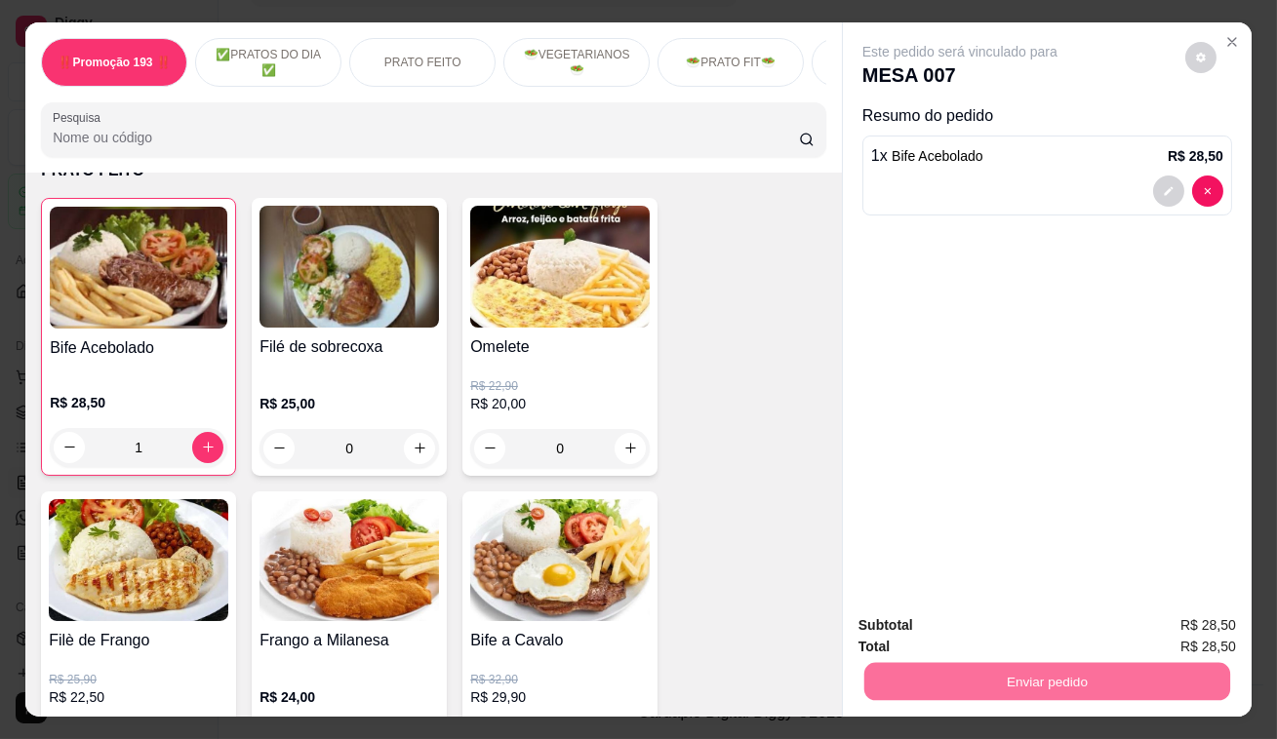
click at [1041, 615] on button "Registrar cliente" at bounding box center [1055, 628] width 129 height 37
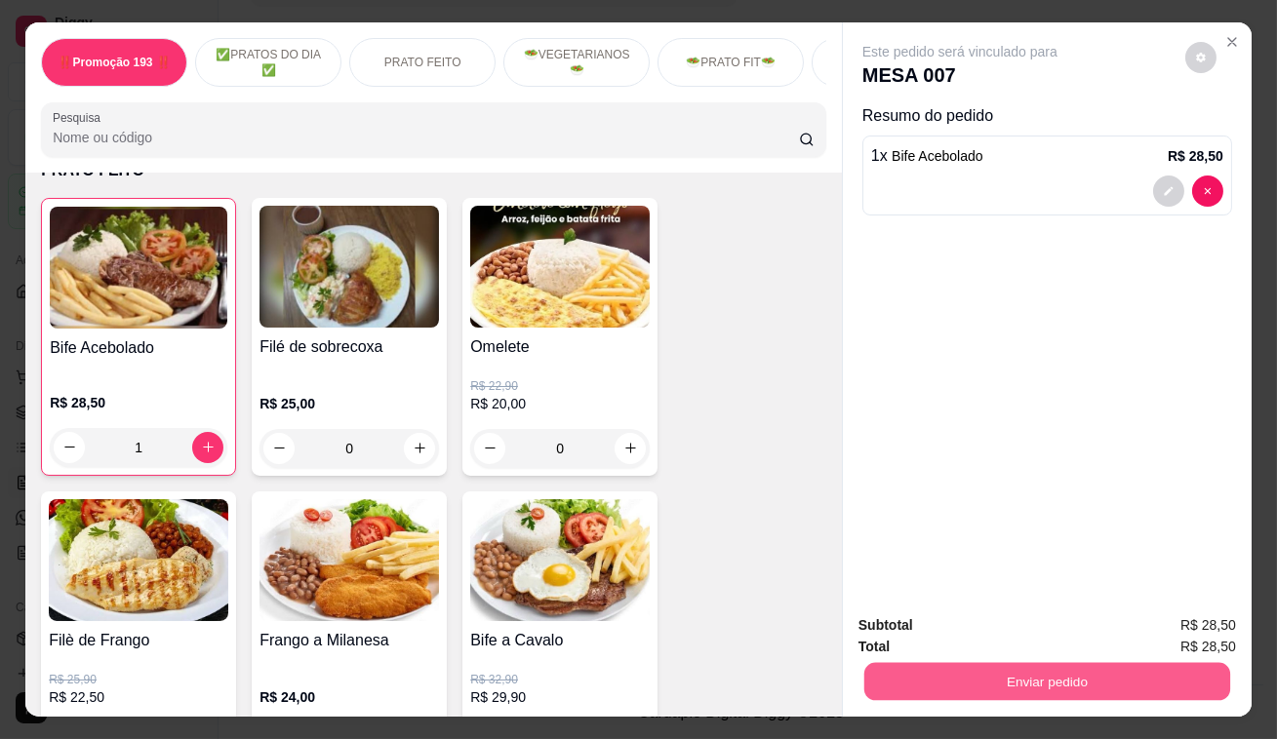
click at [1107, 678] on button "Enviar pedido" at bounding box center [1047, 682] width 366 height 38
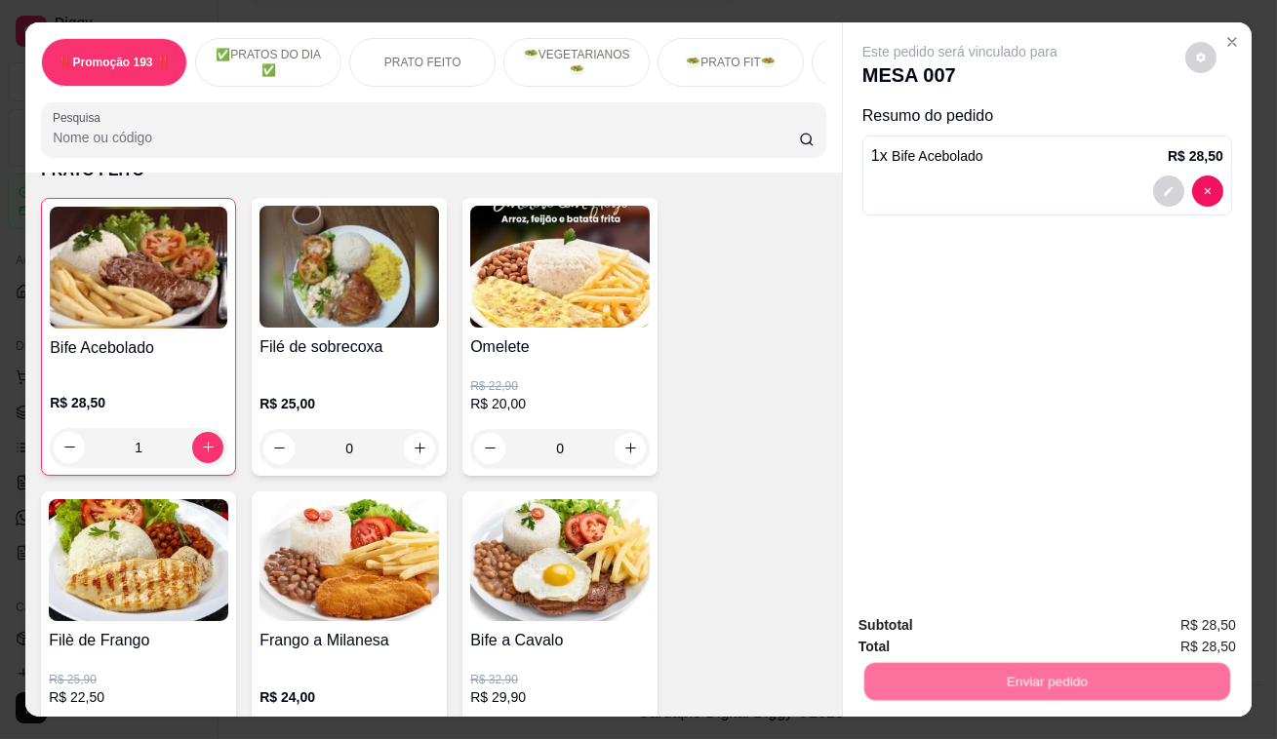
click at [1176, 616] on button "Enviar pedido" at bounding box center [1185, 628] width 110 height 37
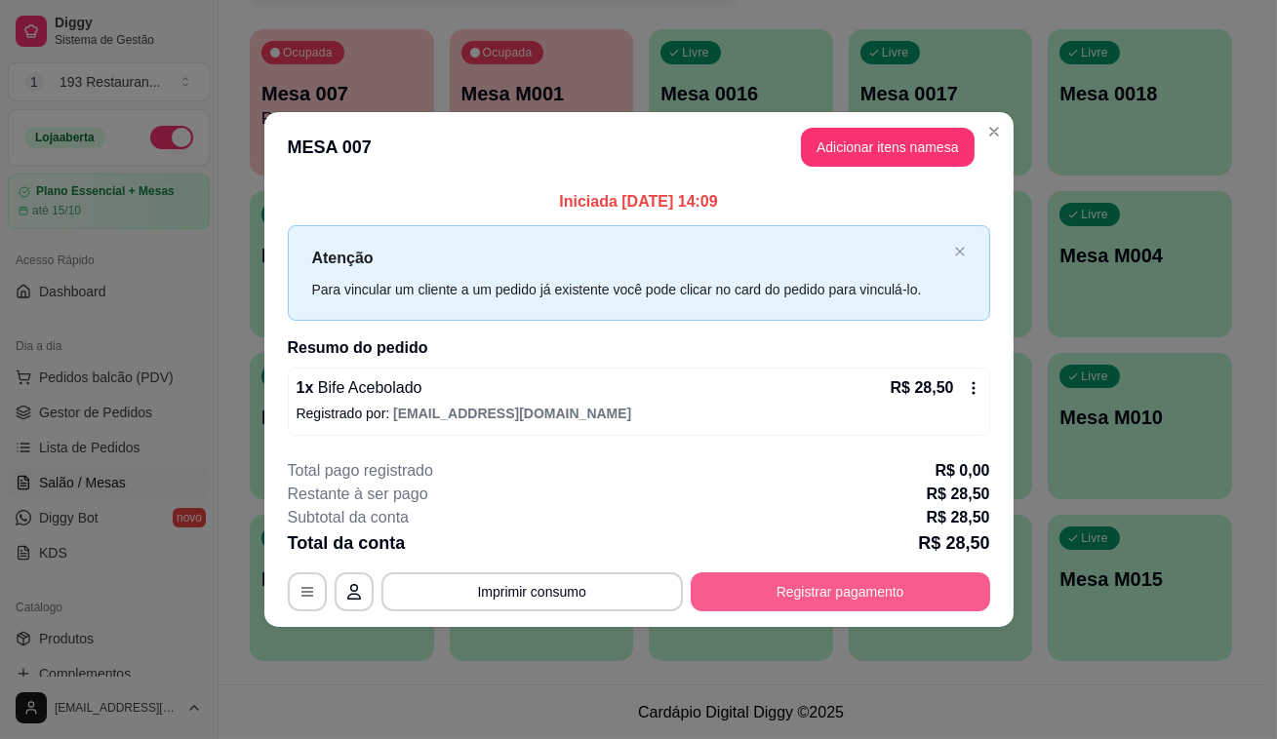
click at [863, 584] on button "Registrar pagamento" at bounding box center [840, 592] width 299 height 39
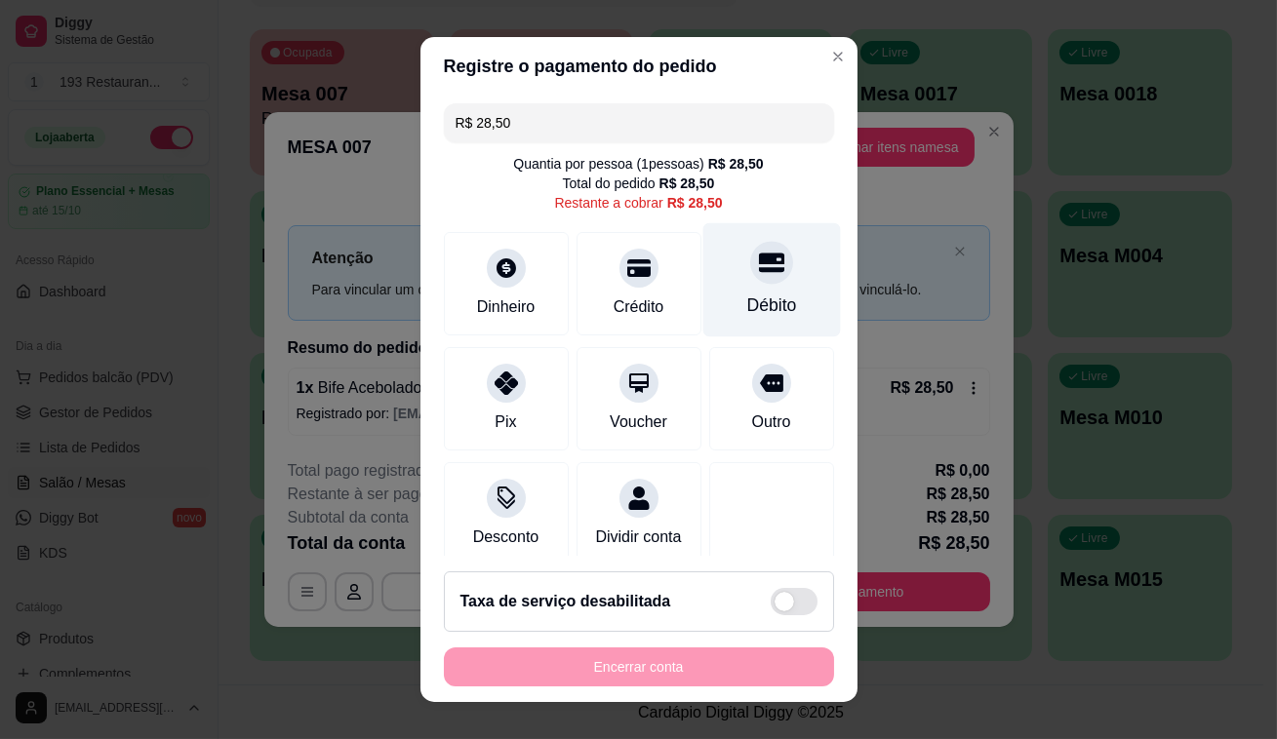
click at [761, 250] on div "Débito" at bounding box center [771, 280] width 138 height 114
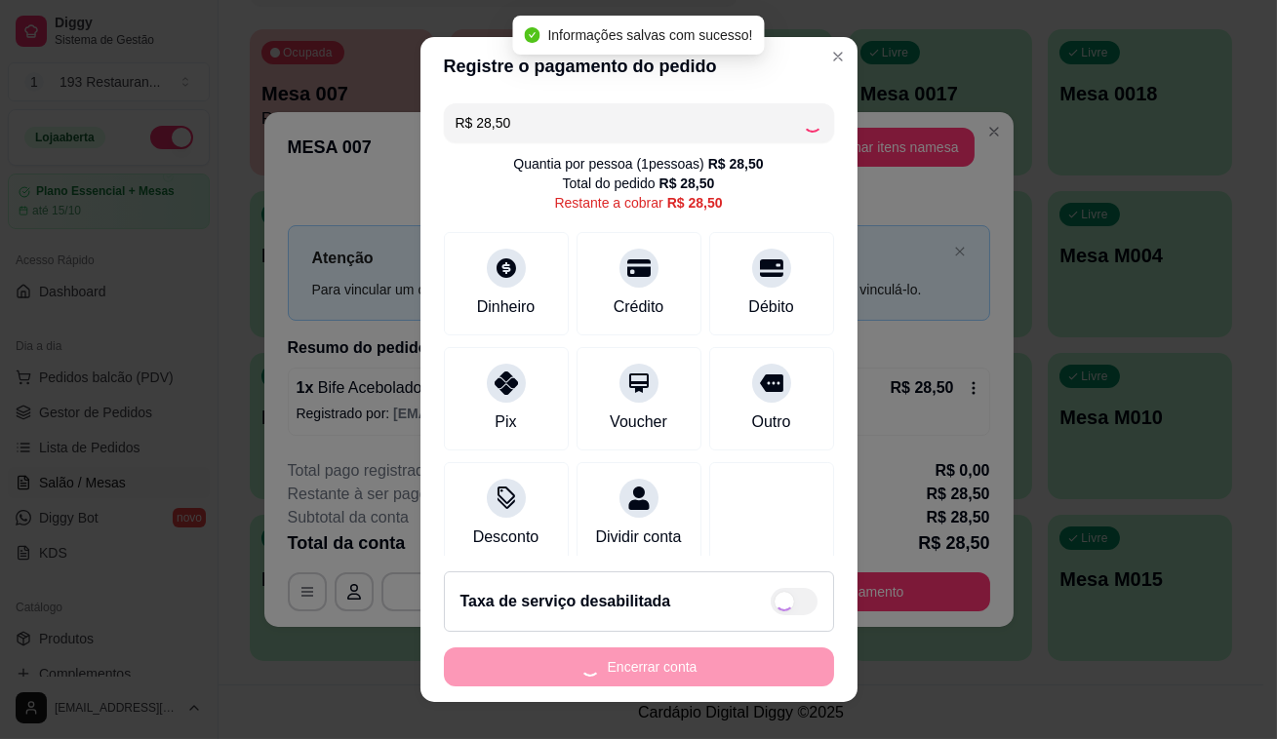
type input "R$ 0,00"
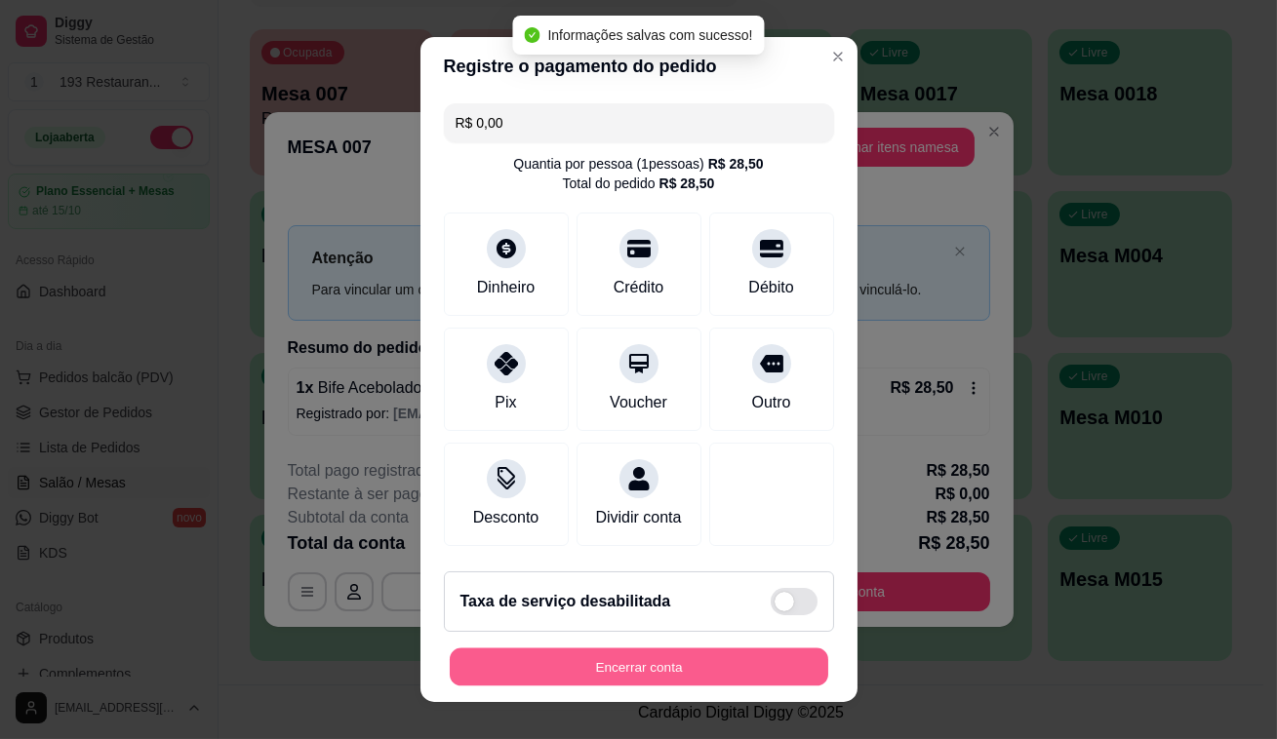
click at [776, 676] on button "Encerrar conta" at bounding box center [639, 668] width 378 height 38
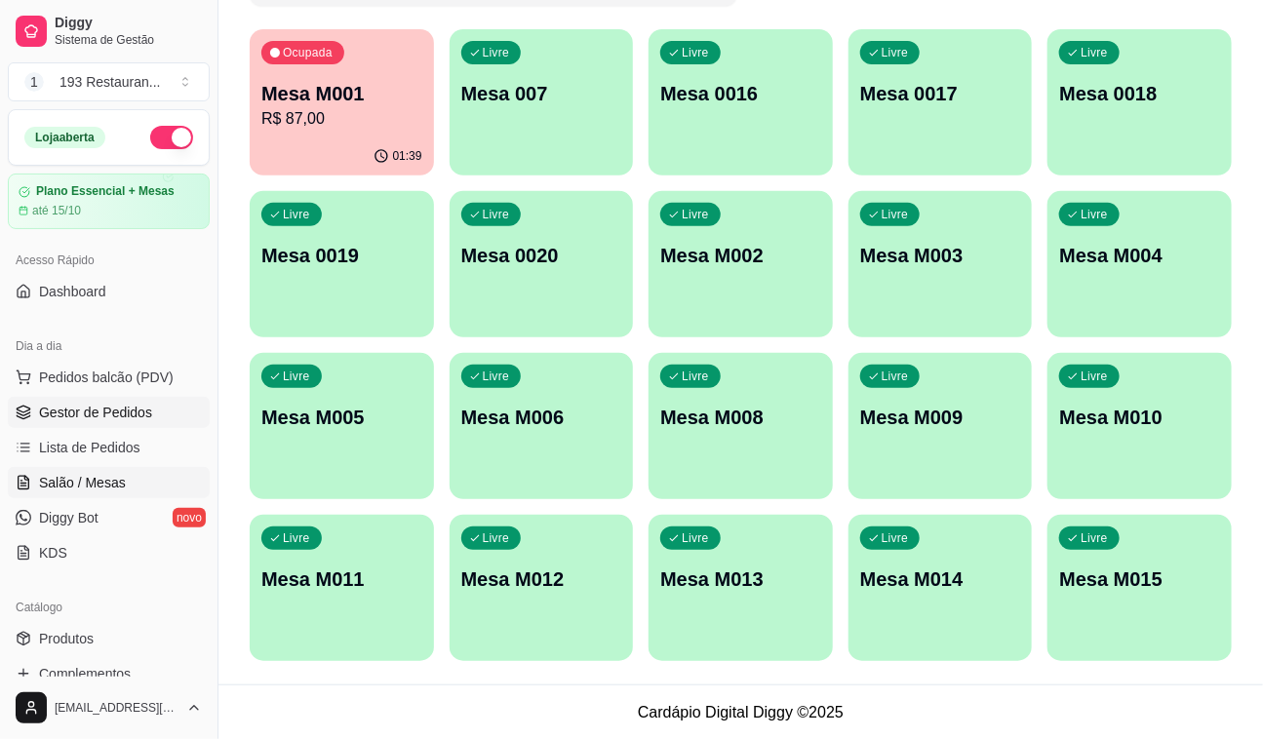
click at [99, 423] on link "Gestor de Pedidos" at bounding box center [109, 412] width 202 height 31
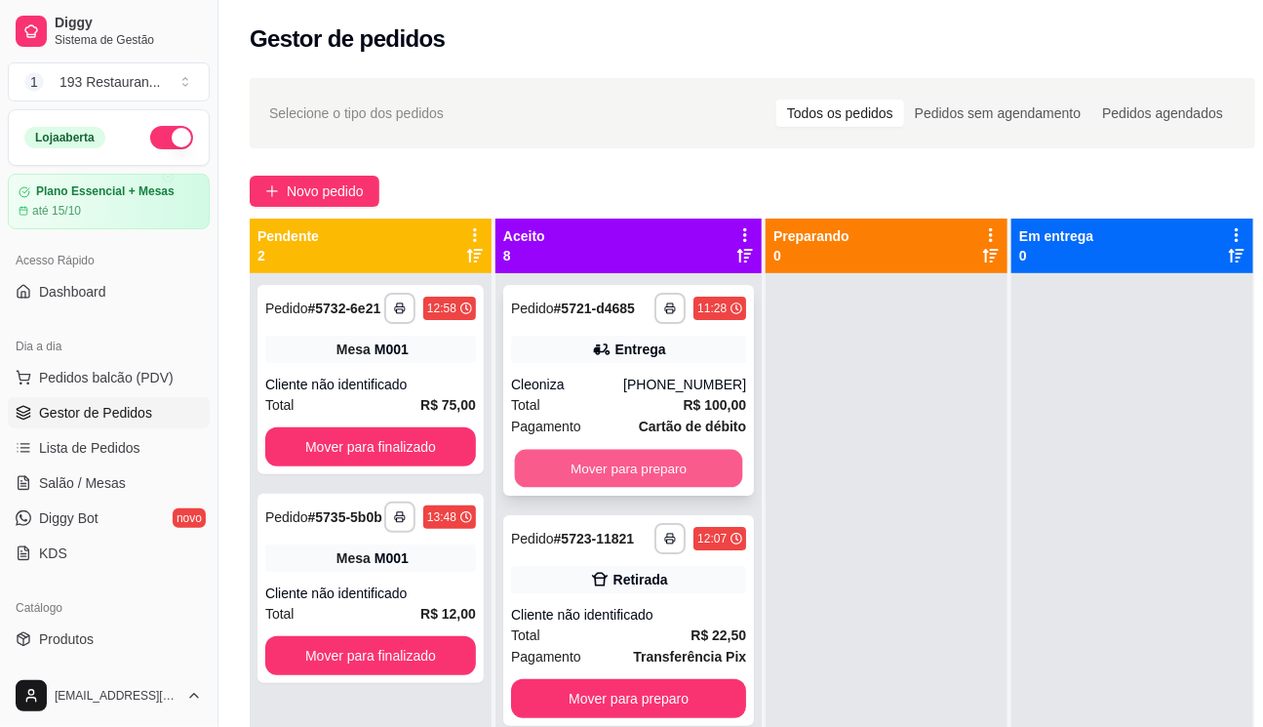
click at [634, 472] on button "Mover para preparo" at bounding box center [629, 469] width 228 height 38
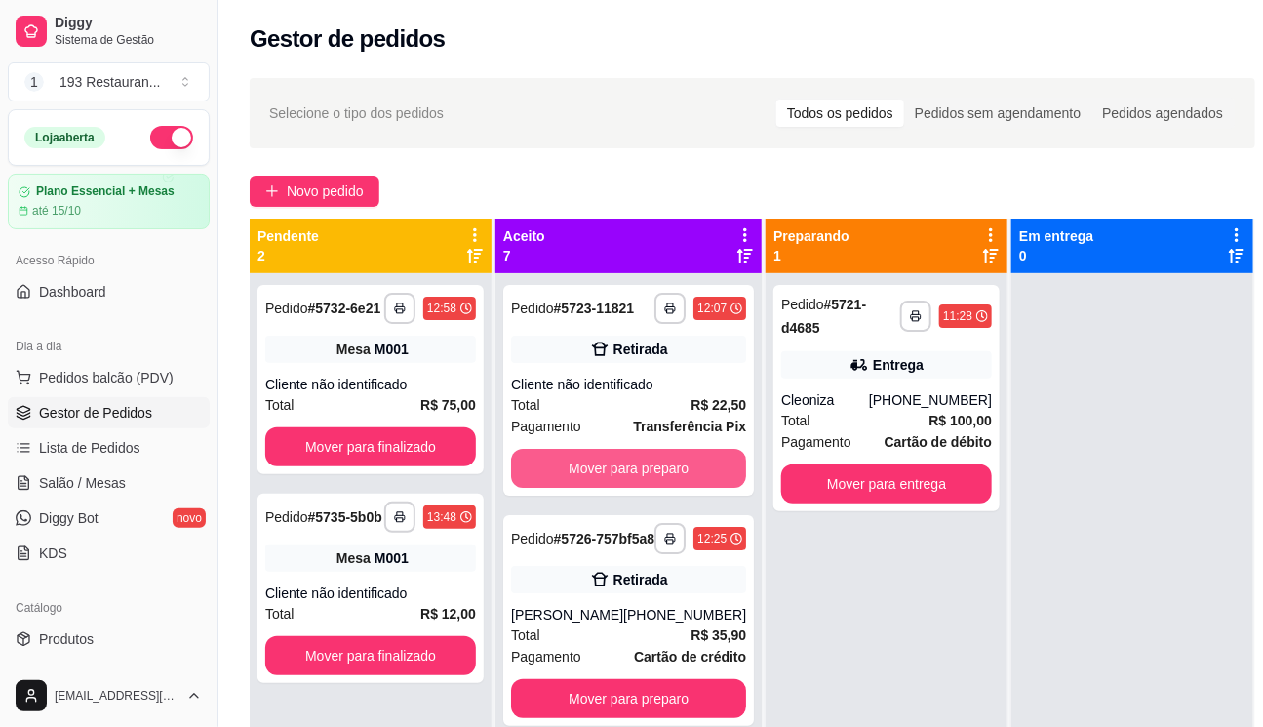
click at [634, 472] on button "Mover para preparo" at bounding box center [628, 468] width 235 height 39
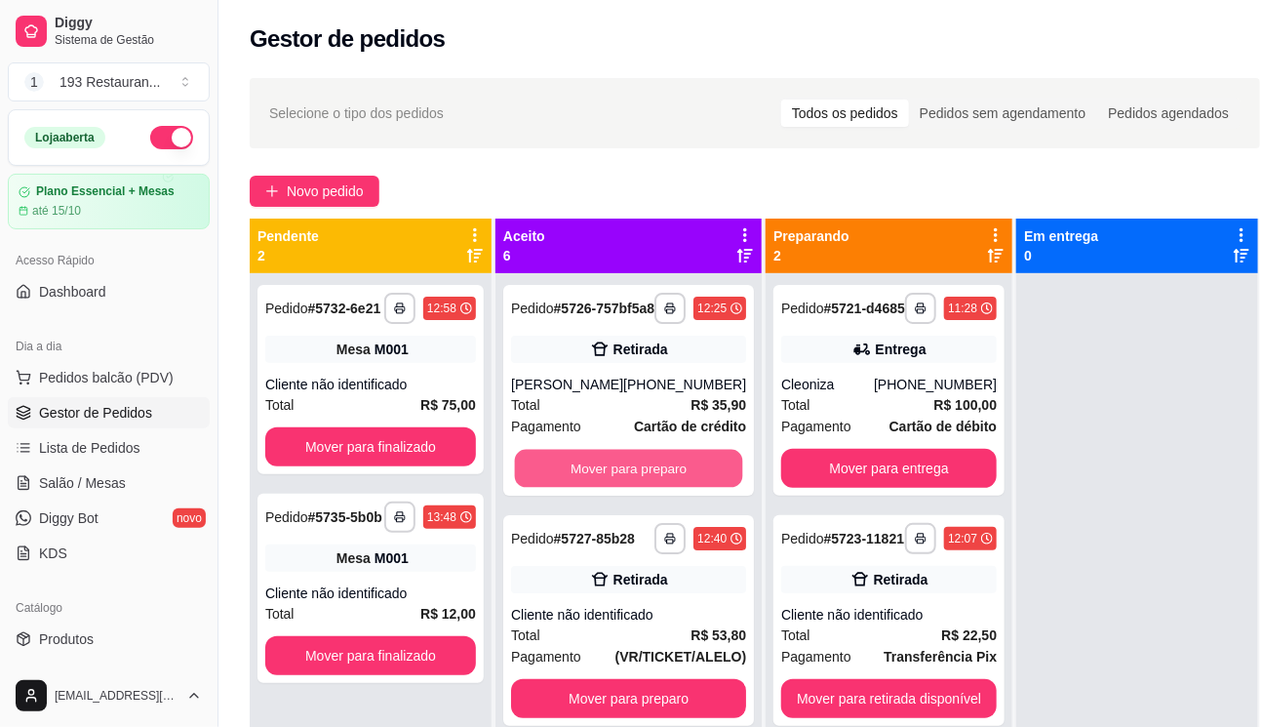
click at [634, 473] on button "Mover para preparo" at bounding box center [629, 469] width 228 height 38
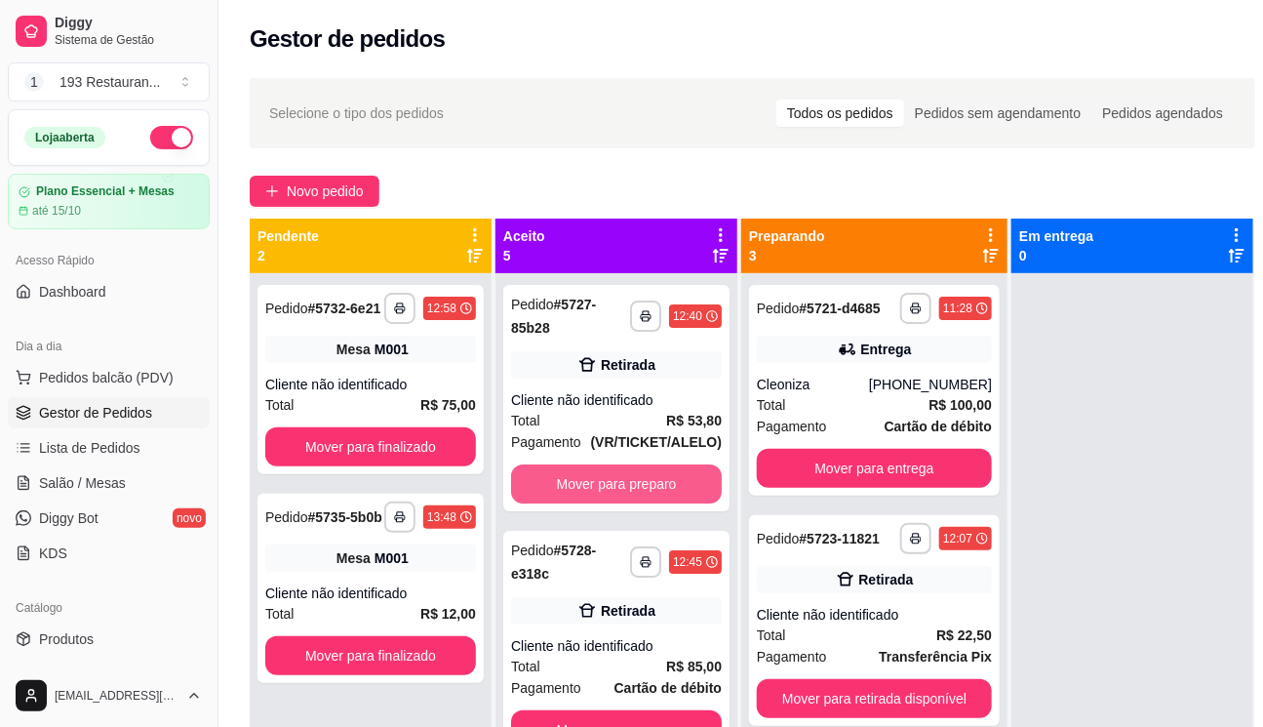
click at [634, 473] on button "Mover para preparo" at bounding box center [616, 483] width 211 height 39
click at [634, 710] on button "Mover para preparo" at bounding box center [616, 729] width 211 height 39
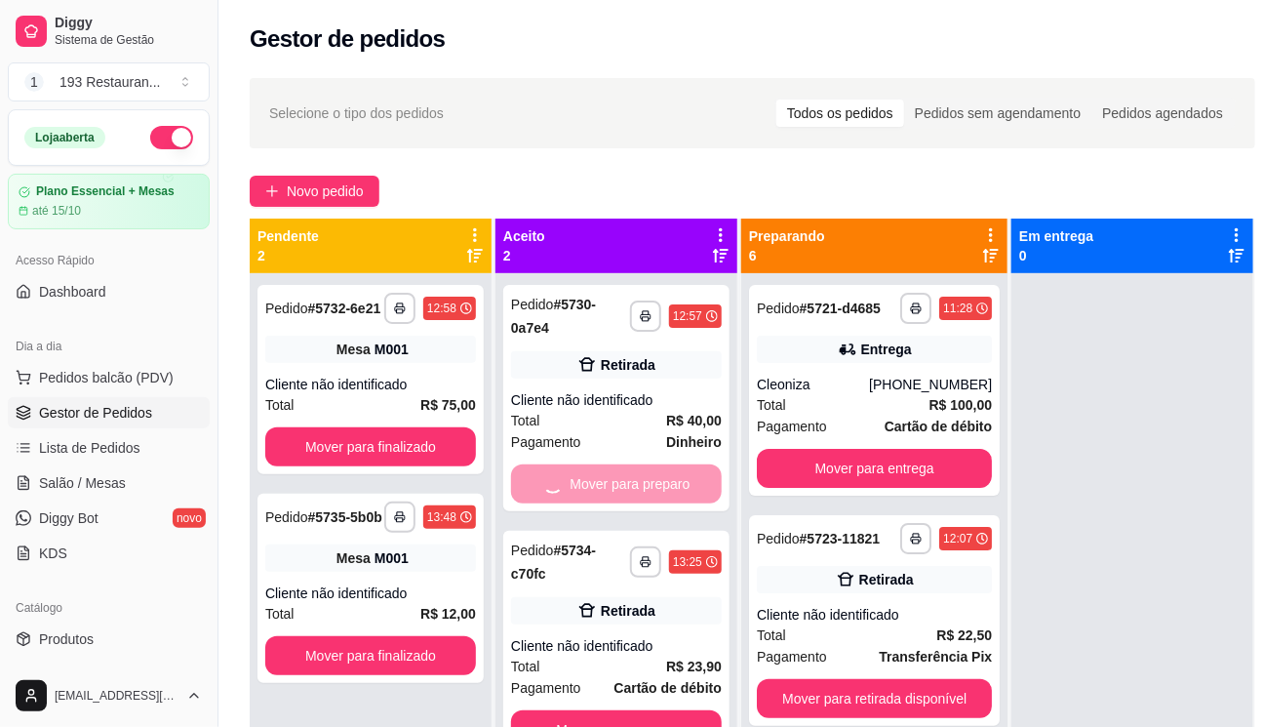
click at [634, 710] on button "Mover para preparo" at bounding box center [616, 729] width 211 height 39
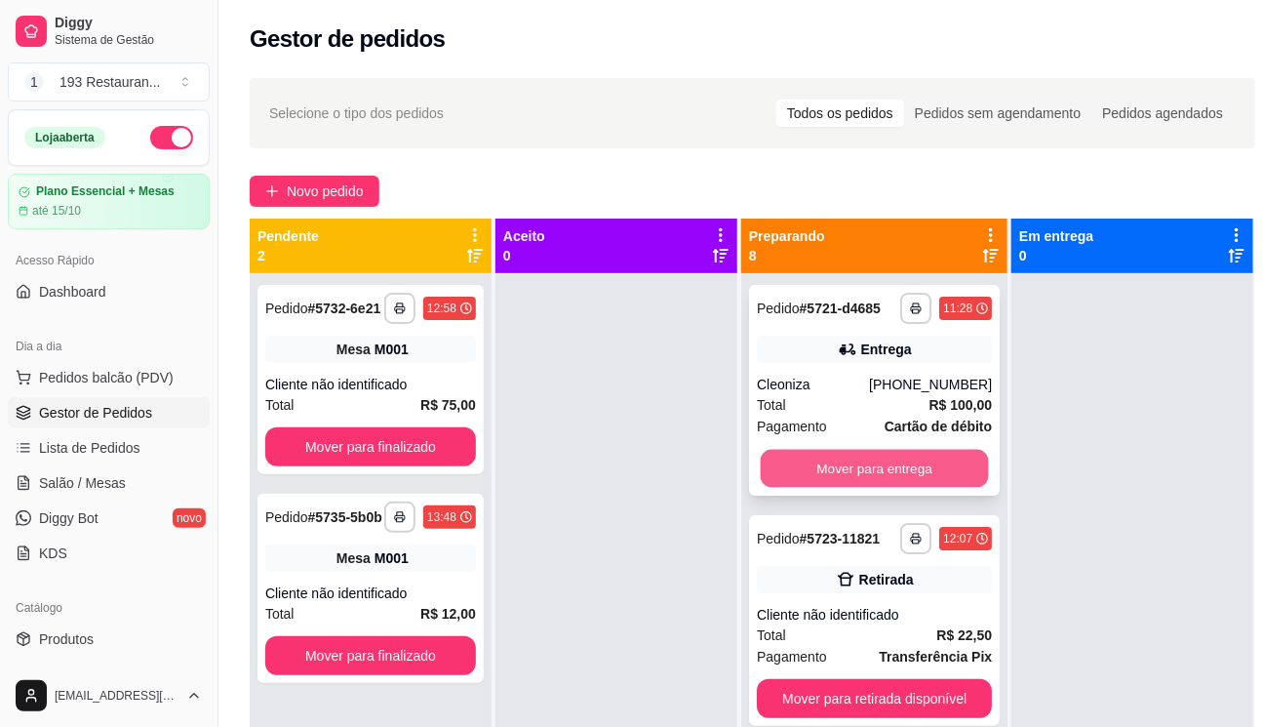
click at [872, 467] on button "Mover para entrega" at bounding box center [875, 469] width 228 height 38
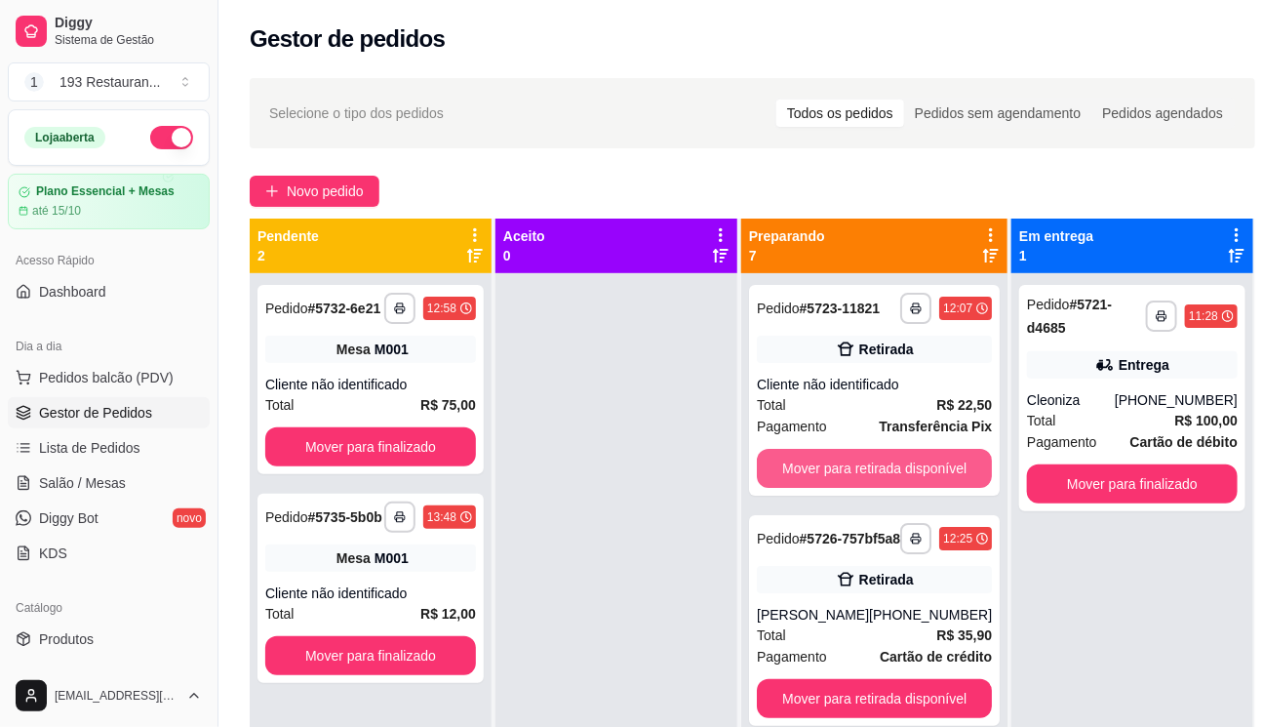
click at [873, 467] on button "Mover para retirada disponível" at bounding box center [874, 468] width 235 height 39
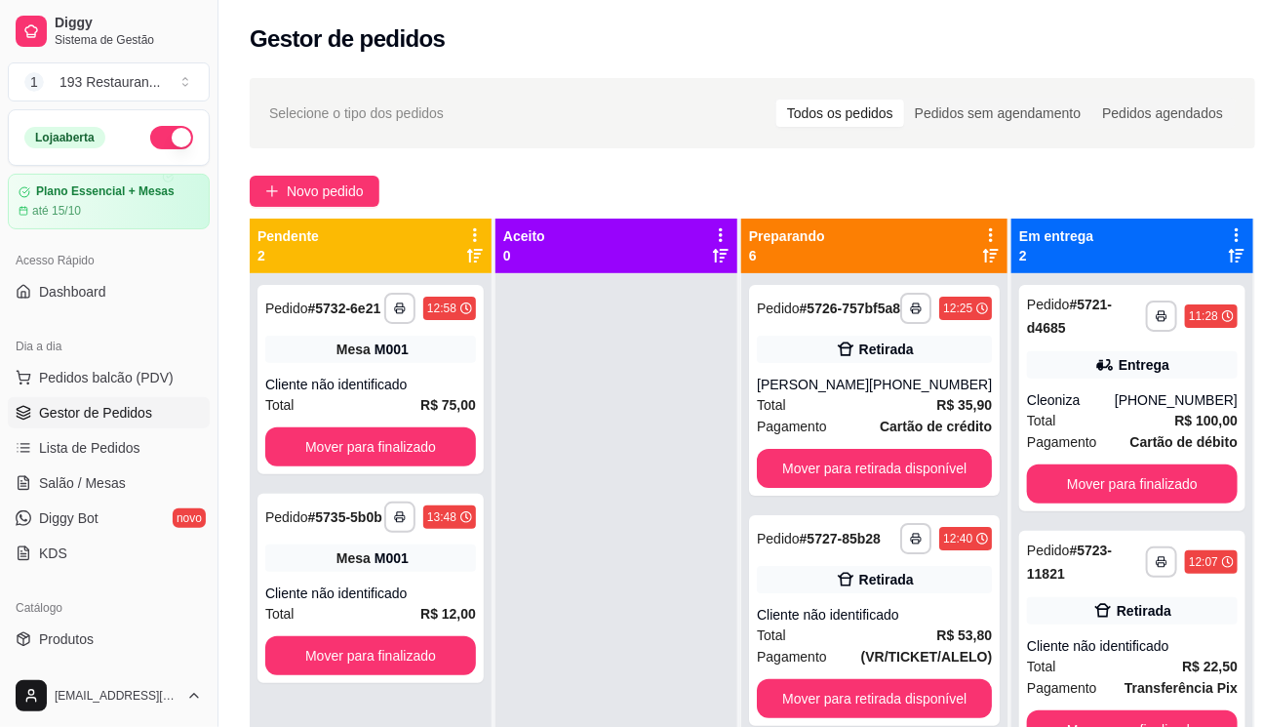
click at [874, 467] on button "Mover para retirada disponível" at bounding box center [874, 468] width 235 height 39
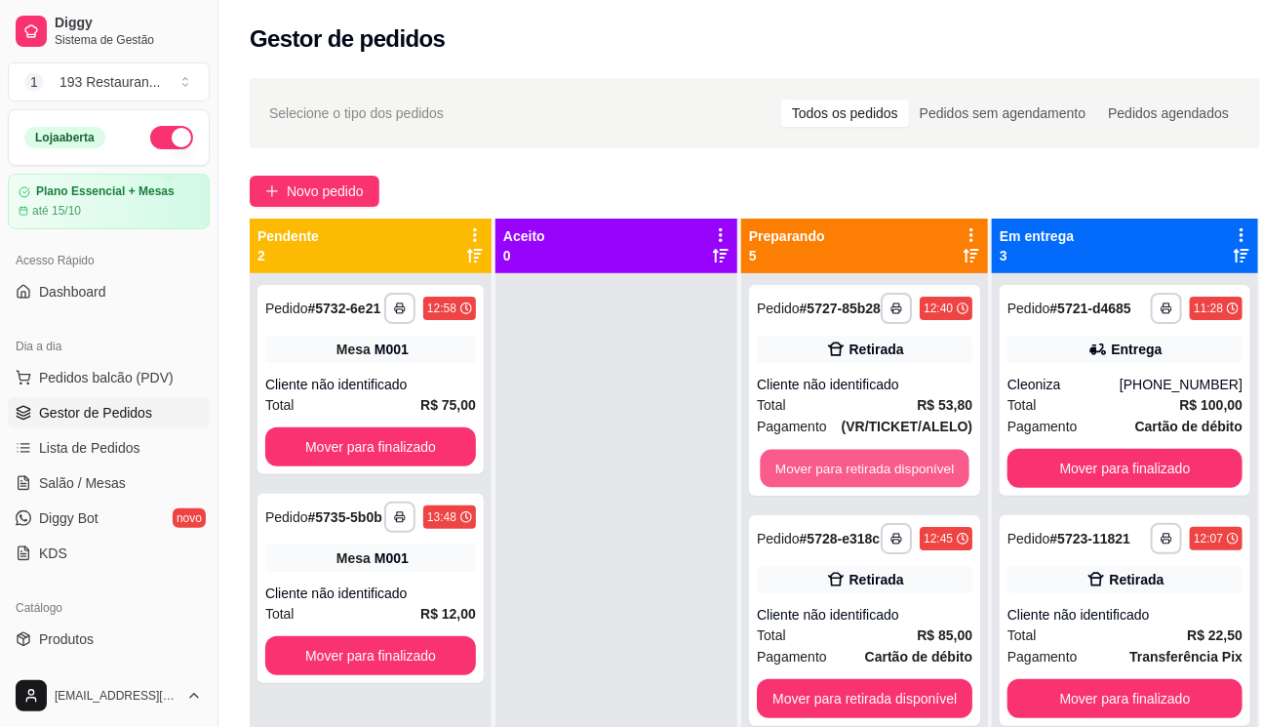
click at [875, 467] on button "Mover para retirada disponível" at bounding box center [864, 469] width 209 height 38
click at [875, 467] on button "Mover para retirada disponível" at bounding box center [865, 468] width 216 height 39
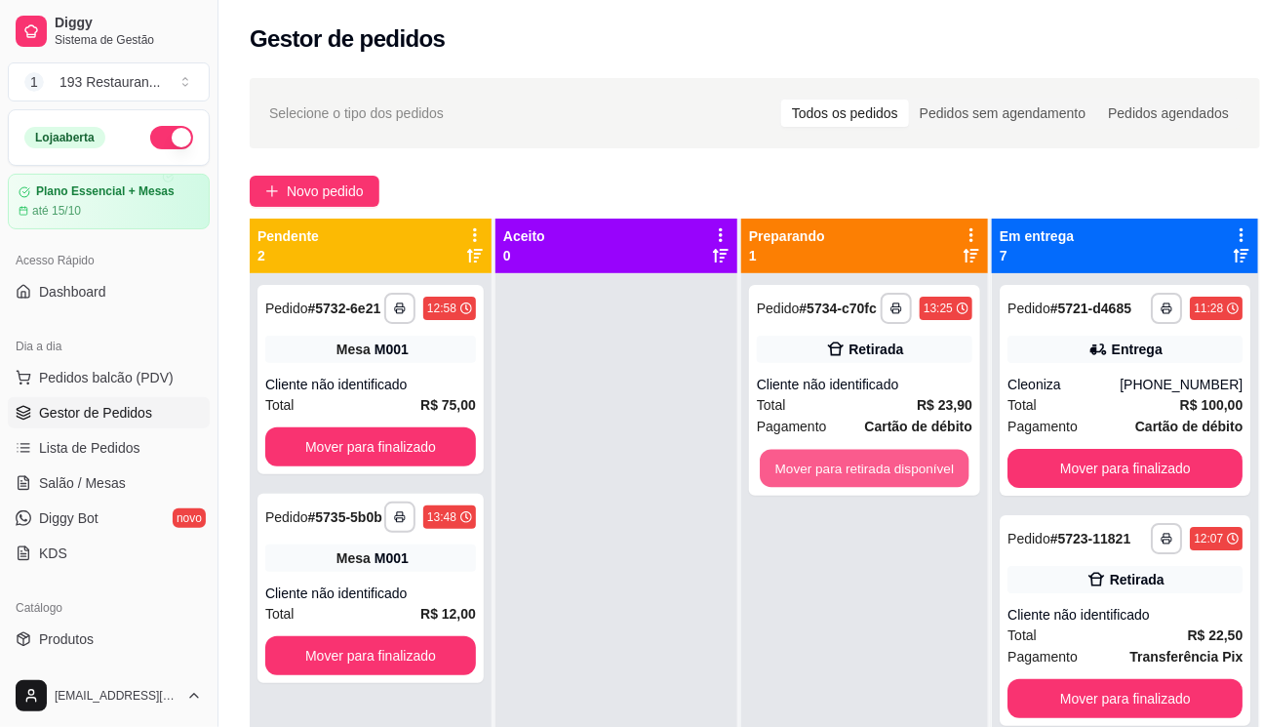
click at [875, 467] on button "Mover para retirada disponível" at bounding box center [864, 469] width 209 height 38
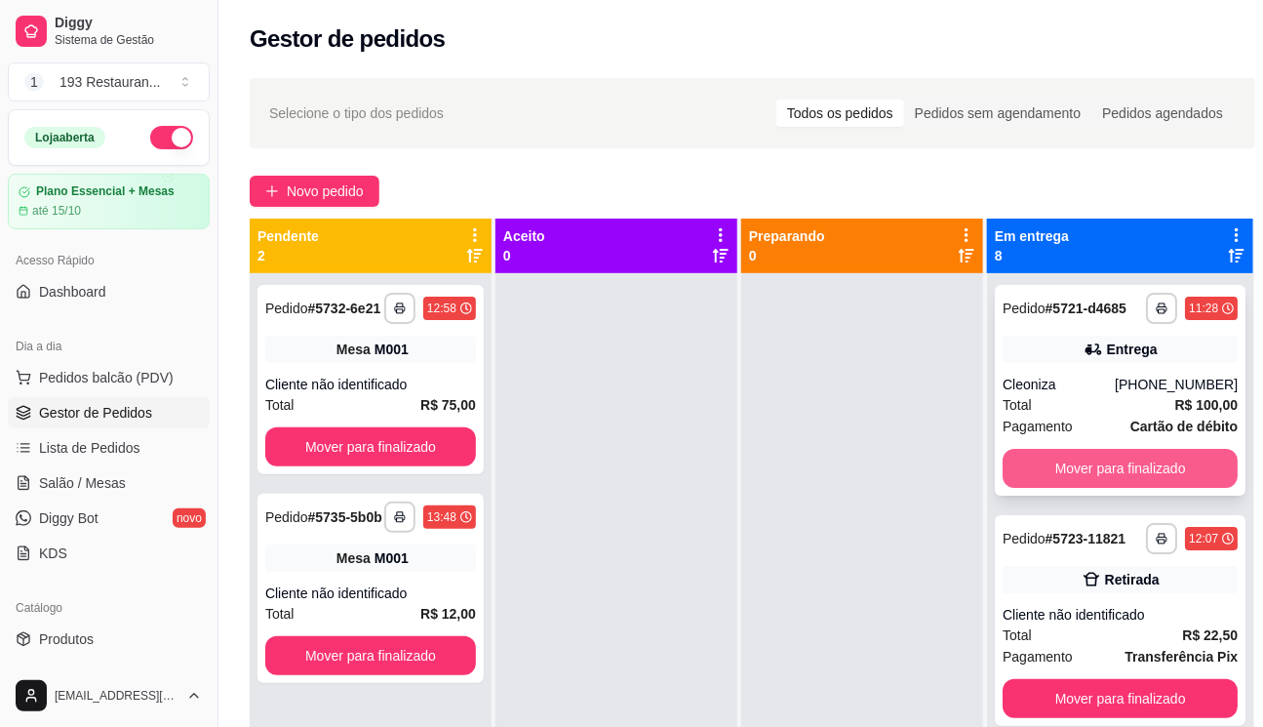
click at [1101, 477] on button "Mover para finalizado" at bounding box center [1120, 468] width 235 height 39
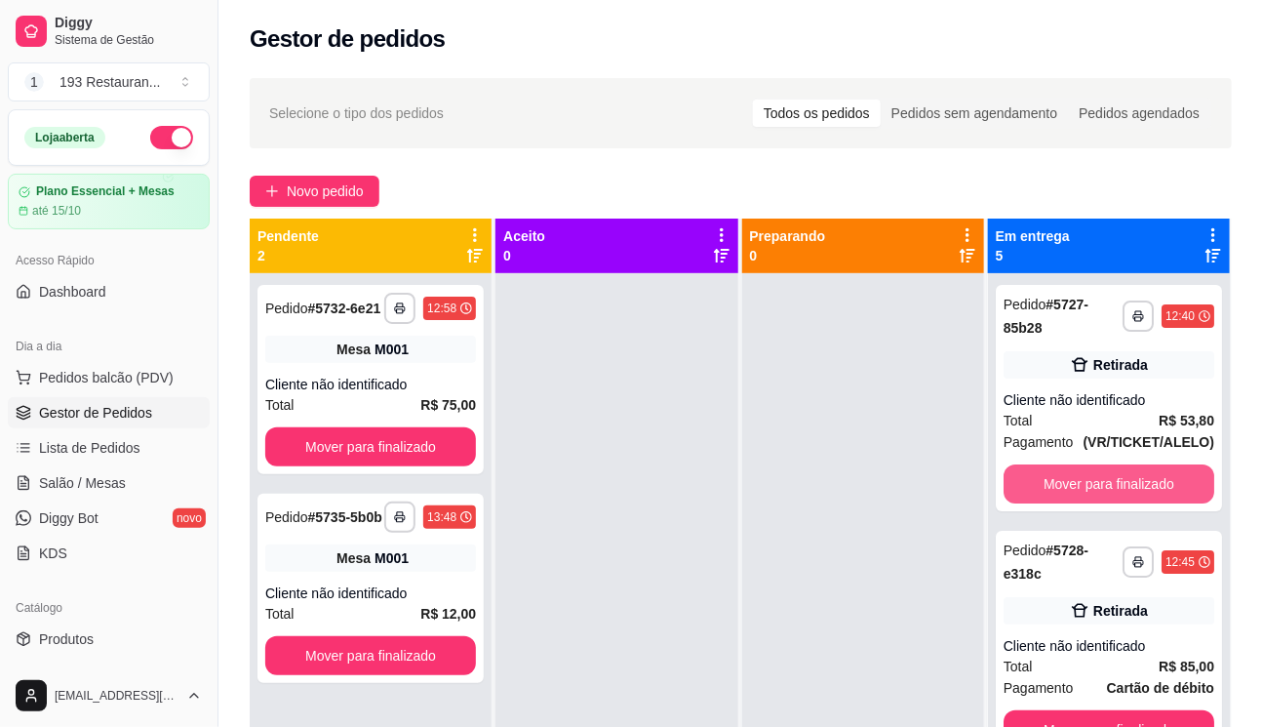
click at [1098, 477] on button "Mover para finalizado" at bounding box center [1109, 483] width 211 height 39
click at [1098, 710] on button "Mover para finalizado" at bounding box center [1109, 729] width 211 height 39
click at [1098, 477] on button "Mover para finalizado" at bounding box center [1109, 483] width 211 height 39
click at [1098, 710] on button "Mover para finalizado" at bounding box center [1109, 729] width 211 height 39
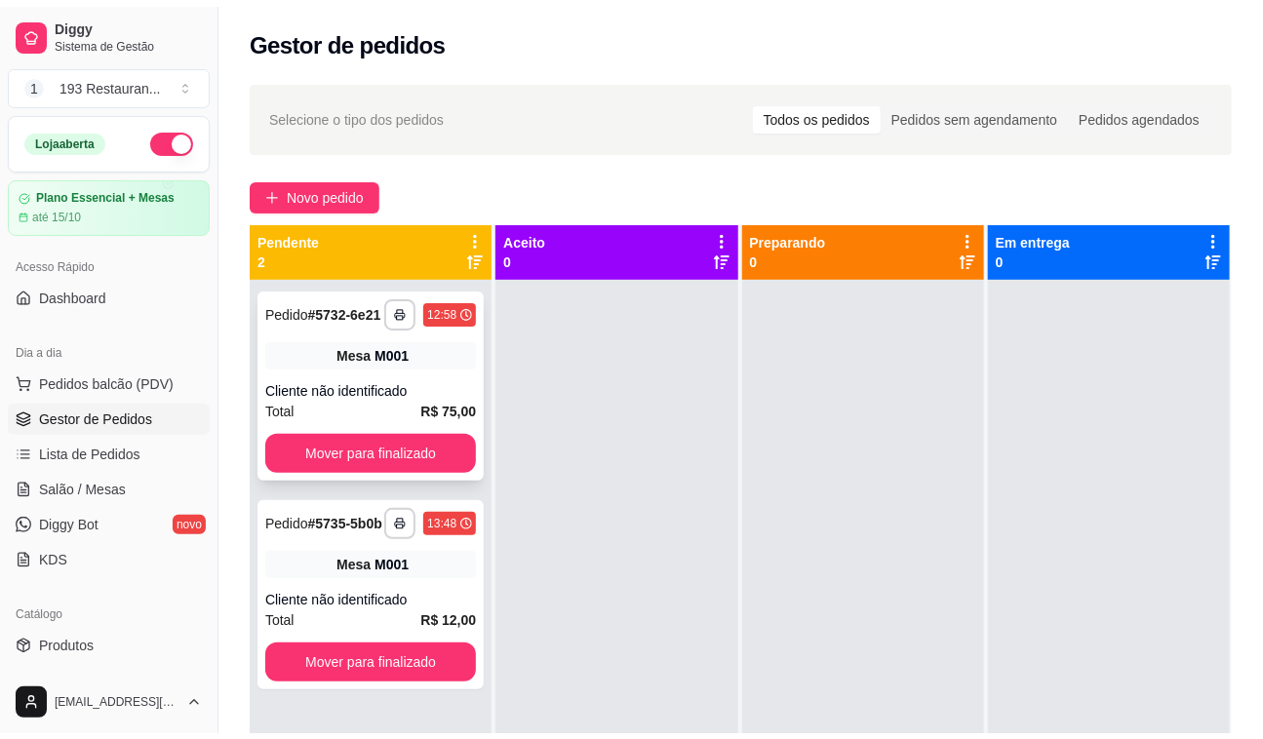
scroll to position [55, 0]
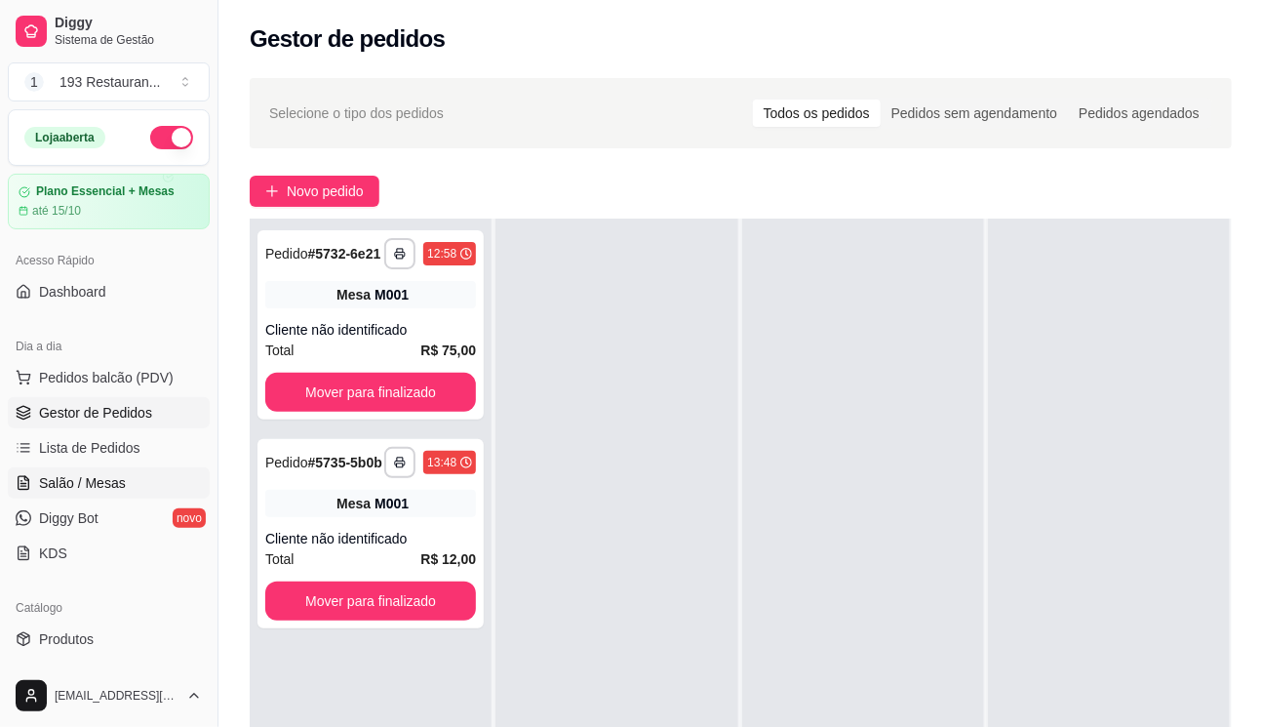
click at [105, 483] on span "Salão / Mesas" at bounding box center [82, 483] width 87 height 20
